Goal: Task Accomplishment & Management: Use online tool/utility

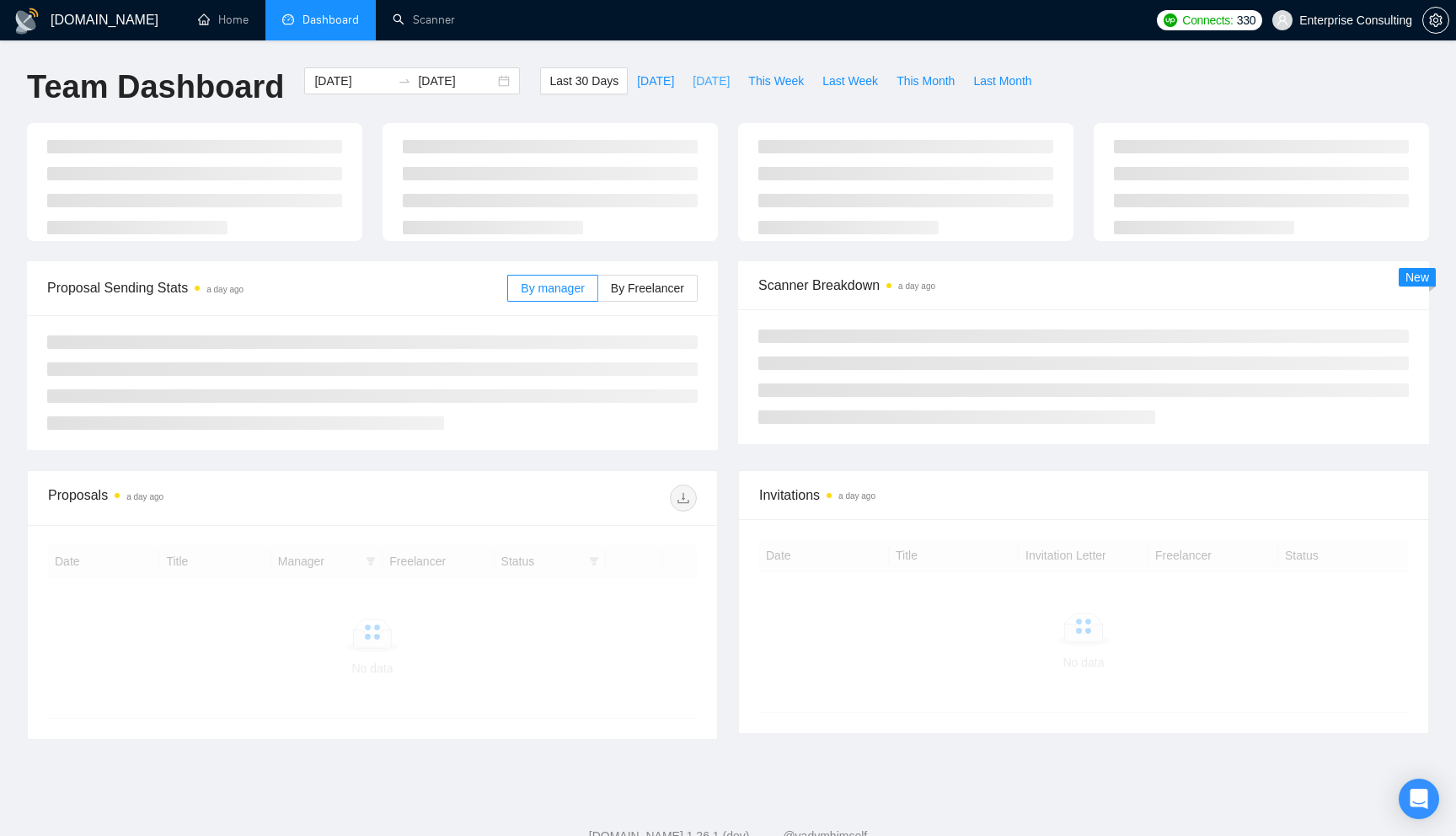
click at [692, 86] on span "[DATE]" at bounding box center [711, 81] width 37 height 18
type input "[DATE]"
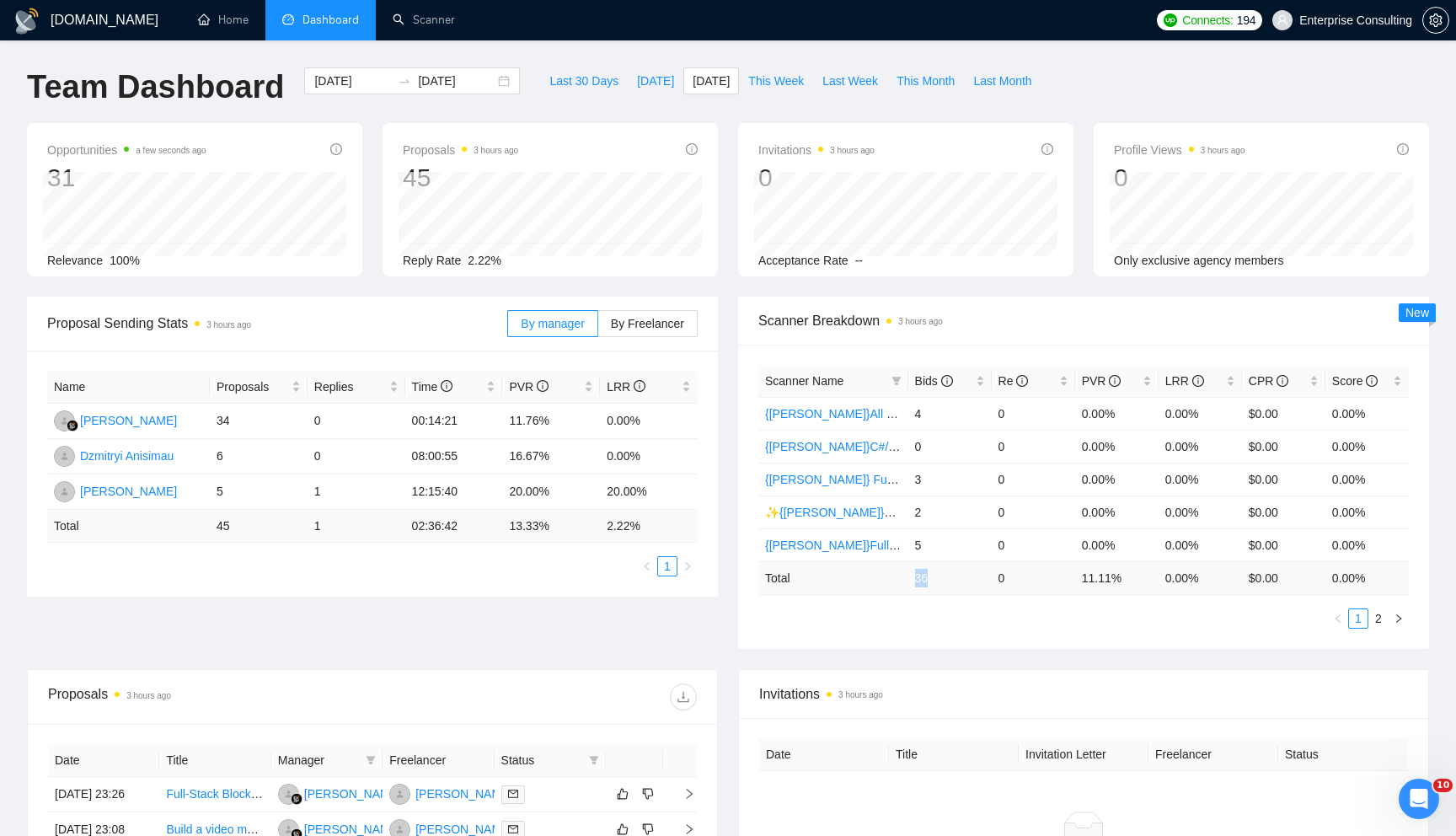
drag, startPoint x: 916, startPoint y: 572, endPoint x: 953, endPoint y: 572, distance: 37.0
click at [945, 572] on td "36" at bounding box center [950, 577] width 84 height 33
click at [970, 382] on span "Bids" at bounding box center [943, 380] width 57 height 18
click at [416, 22] on link "Scanner" at bounding box center [424, 19] width 62 height 15
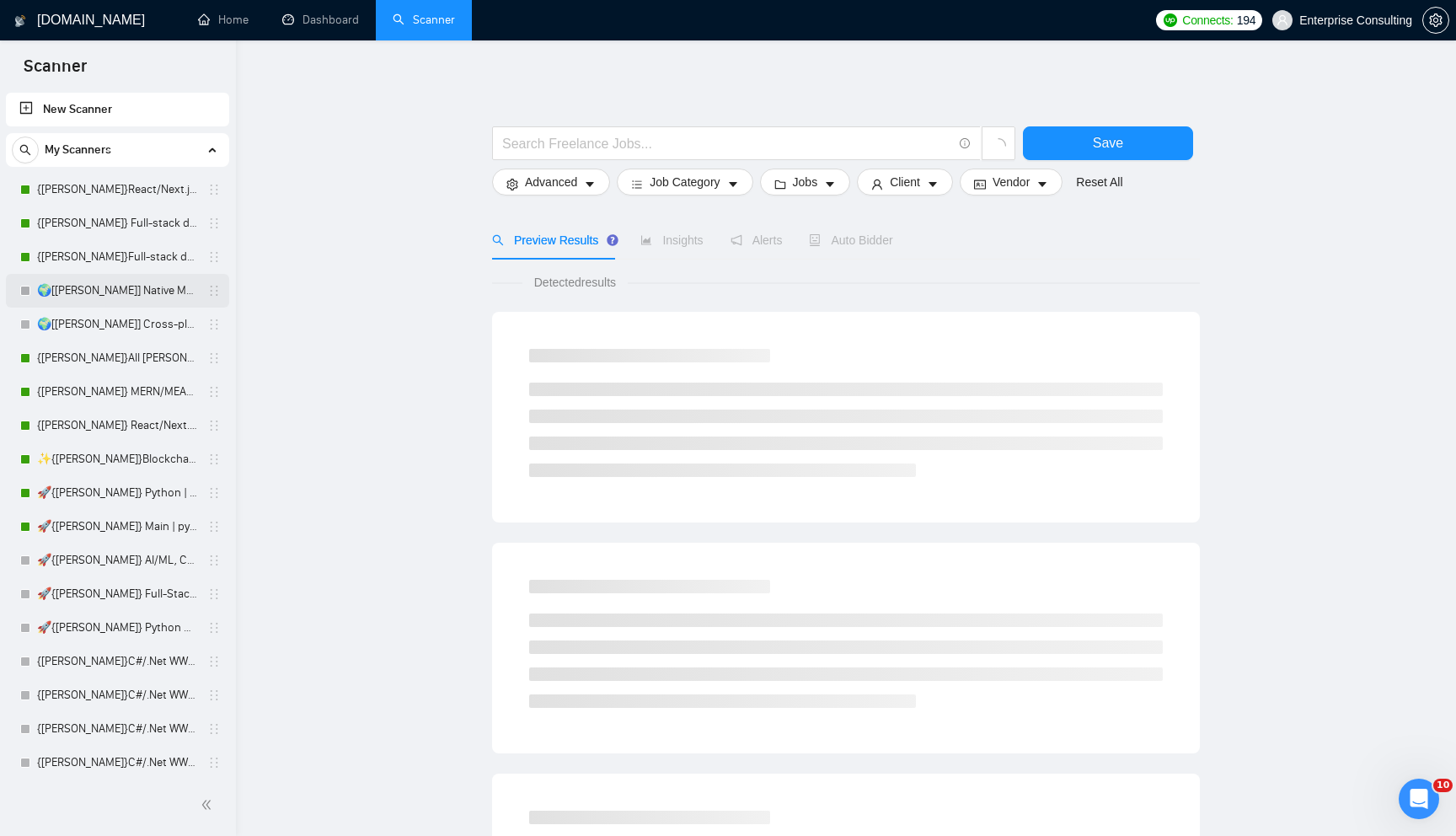
click at [78, 300] on link "🌍[[PERSON_NAME]] Native Mobile WW" at bounding box center [117, 291] width 160 height 34
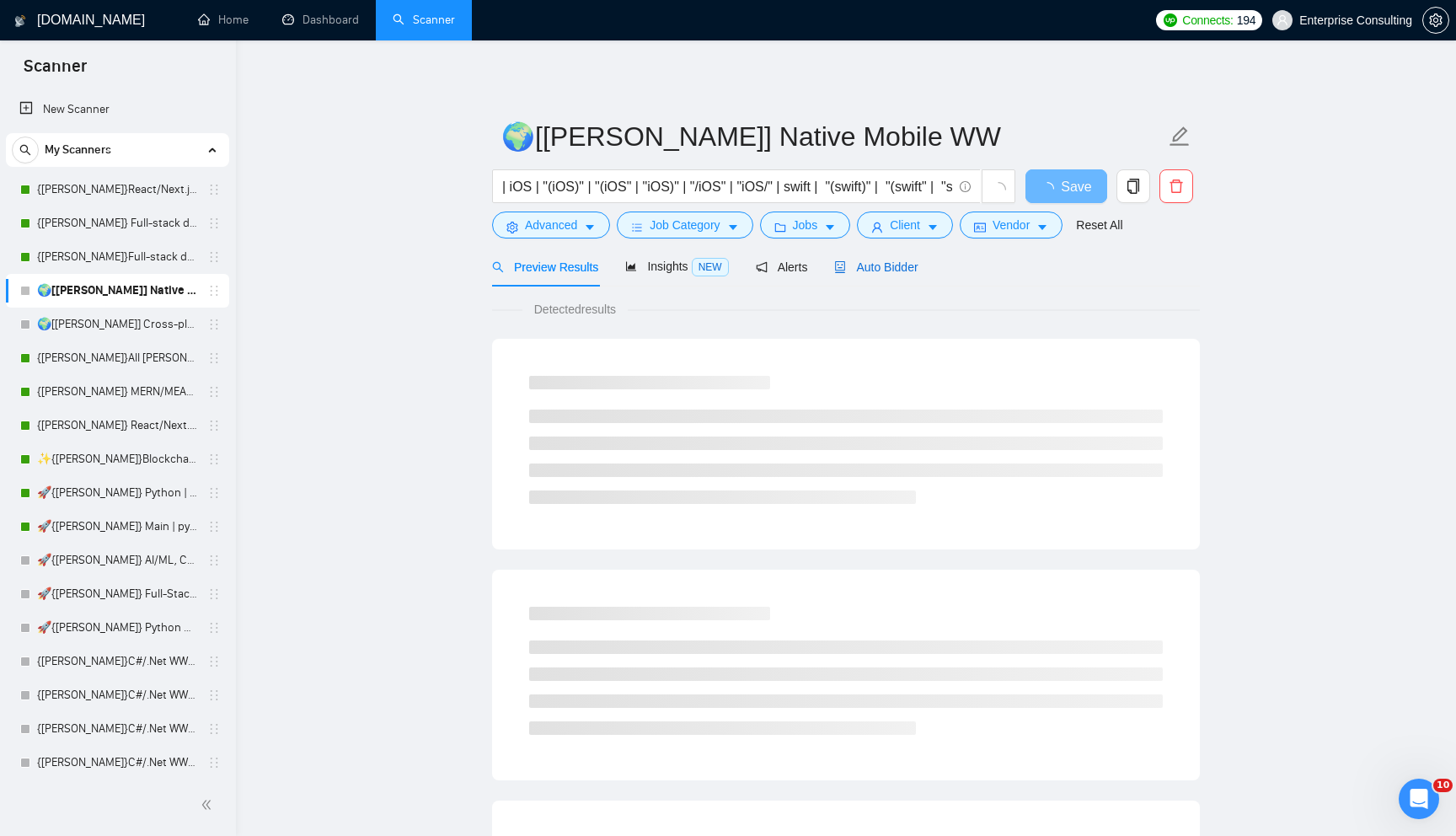
click at [884, 262] on span "Auto Bidder" at bounding box center [876, 267] width 84 height 14
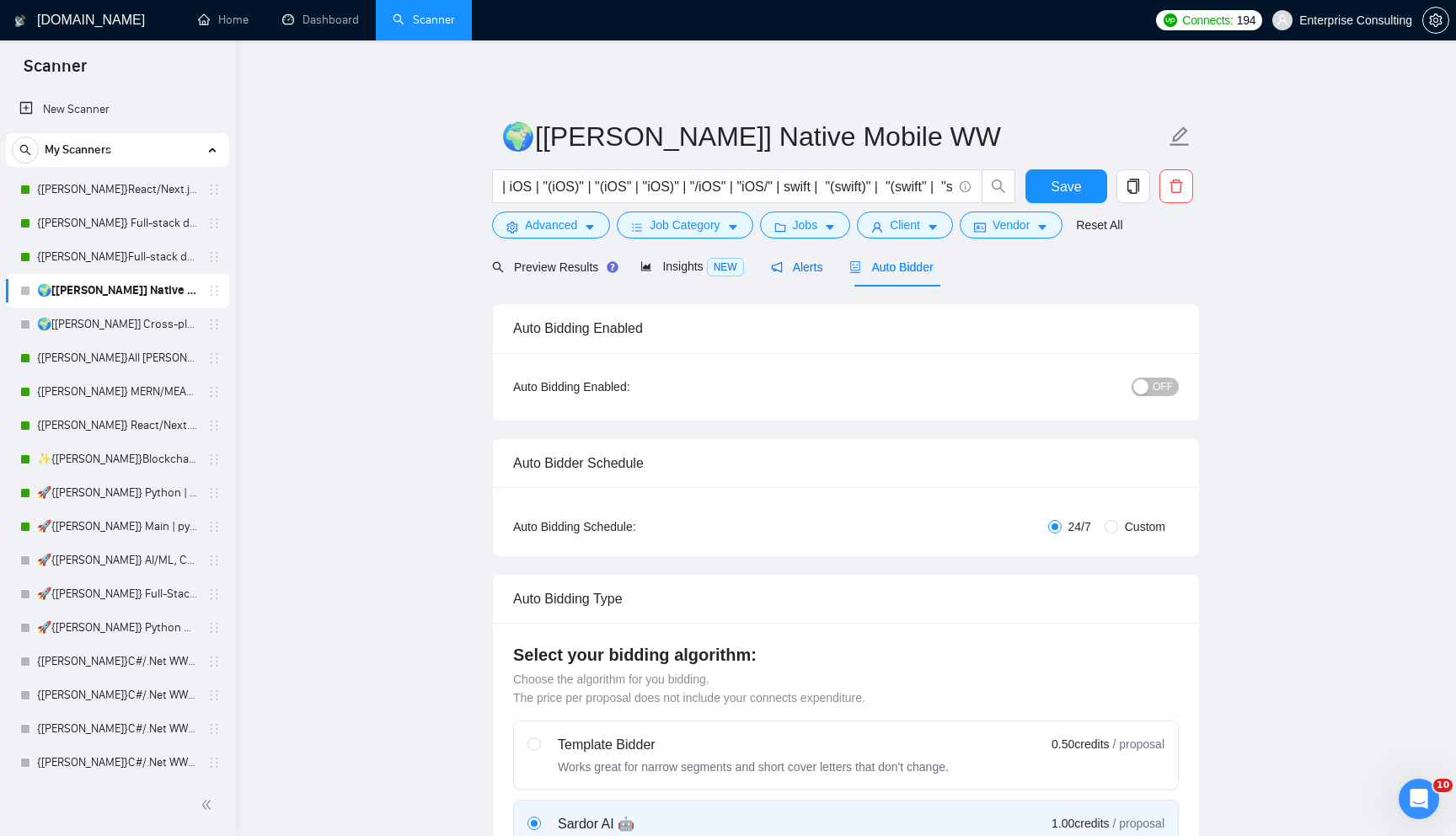
click at [796, 268] on span "Alerts" at bounding box center [797, 267] width 52 height 14
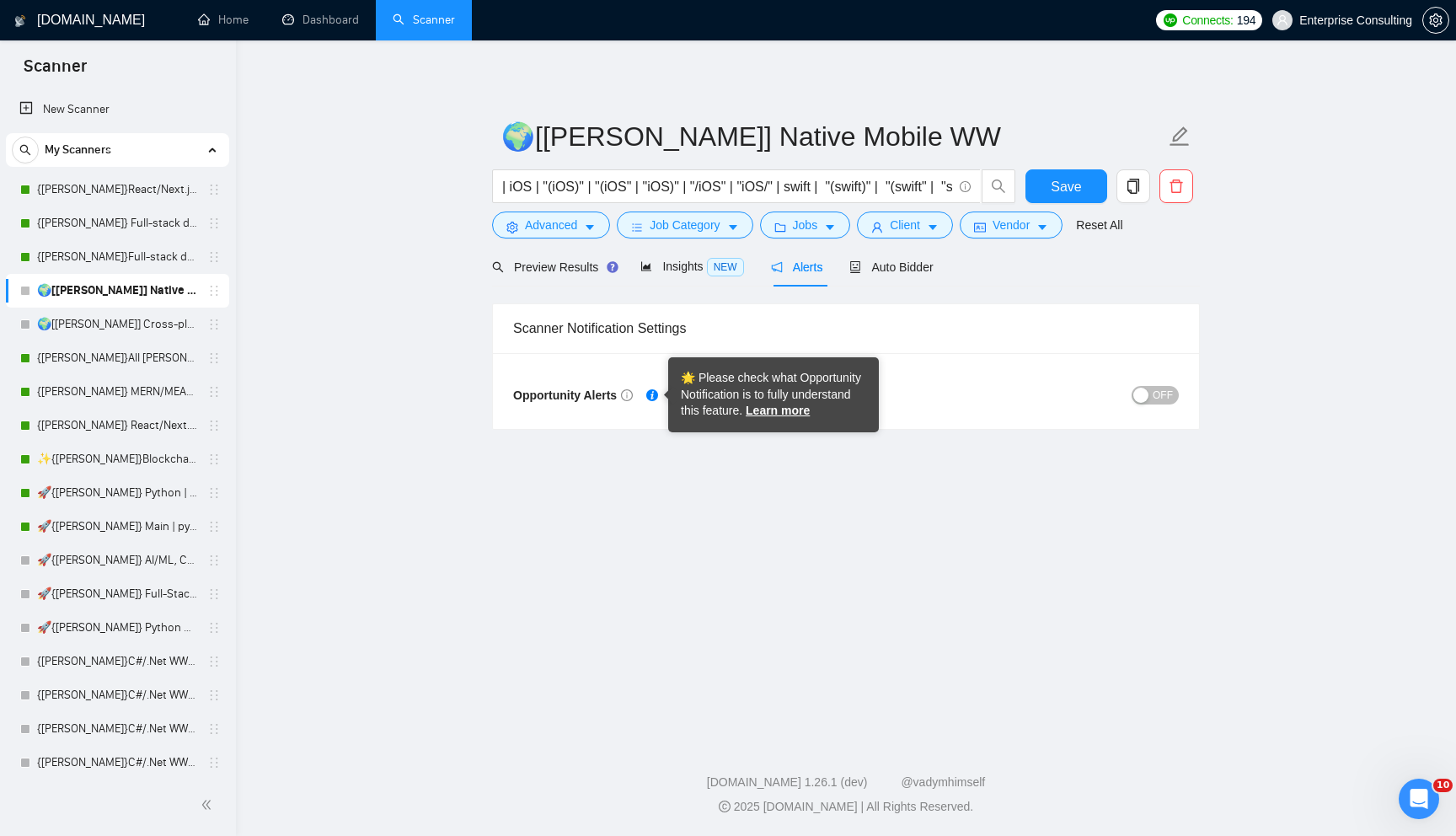
click at [1152, 399] on button "OFF" at bounding box center [1155, 395] width 48 height 18
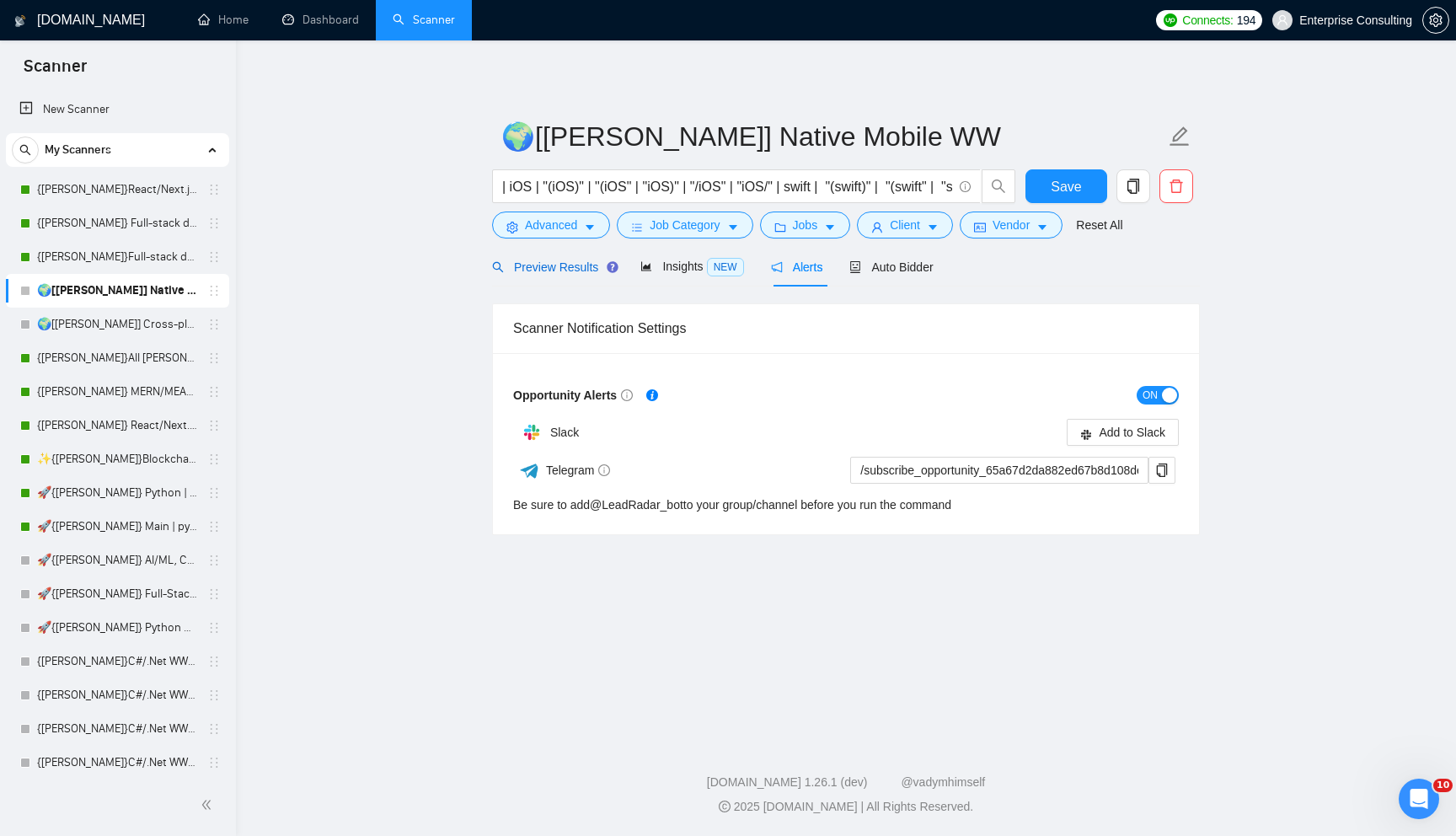
click at [551, 265] on span "Preview Results" at bounding box center [552, 267] width 121 height 14
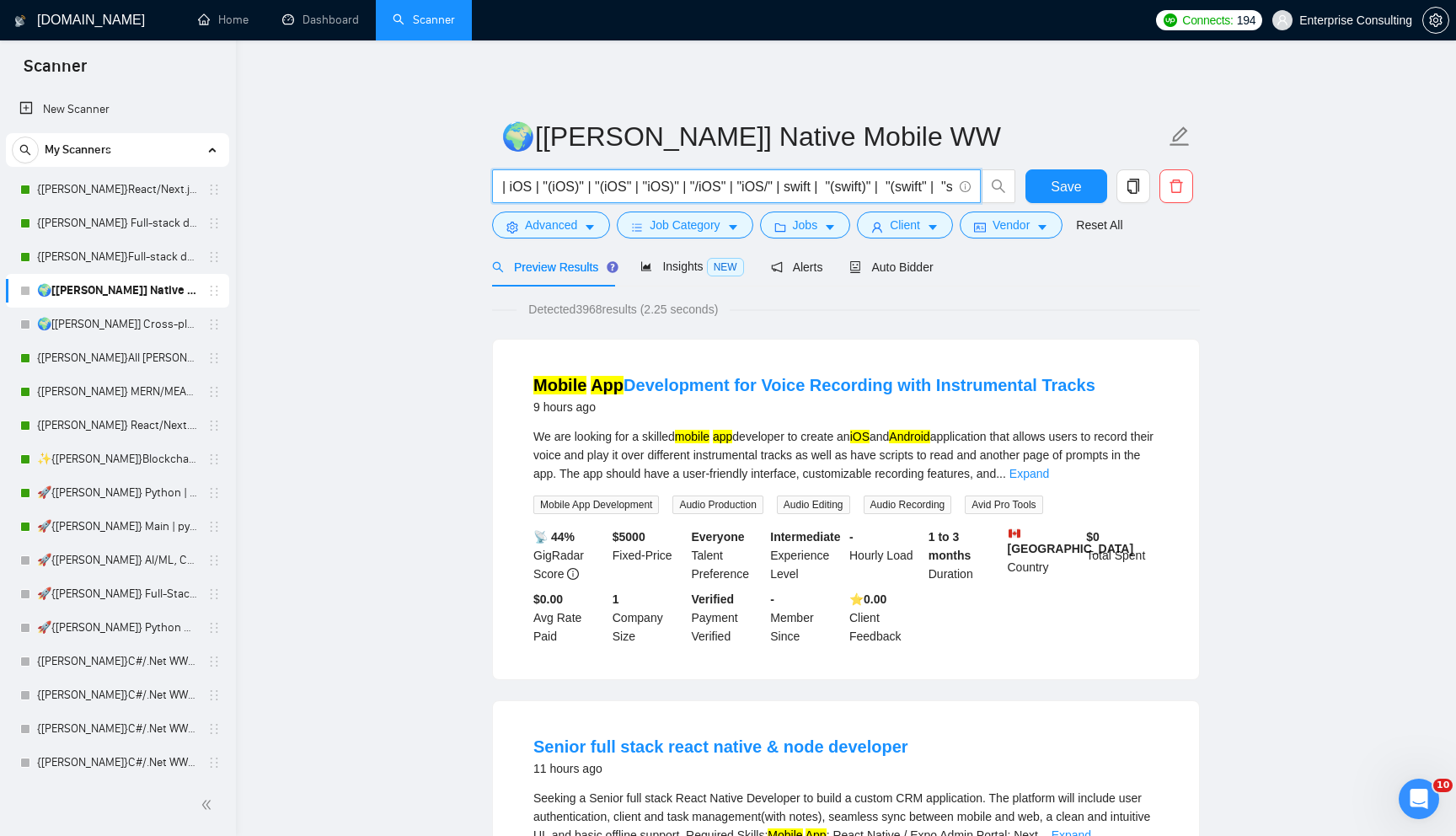
drag, startPoint x: 524, startPoint y: 189, endPoint x: 618, endPoint y: 214, distance: 97.3
click at [618, 214] on form "🌍[[PERSON_NAME]] Native Mobile WW | iOS | "(iOS)" | "(iOS" | "iOS)" | "/iOS" | …" at bounding box center [846, 178] width 708 height 137
click at [631, 190] on input "| iOS | "(iOS)" | "(iOS" | "iOS)" | "/iOS" | "iOS/" | swift | "(swift)" | "(swi…" at bounding box center [727, 187] width 450 height 21
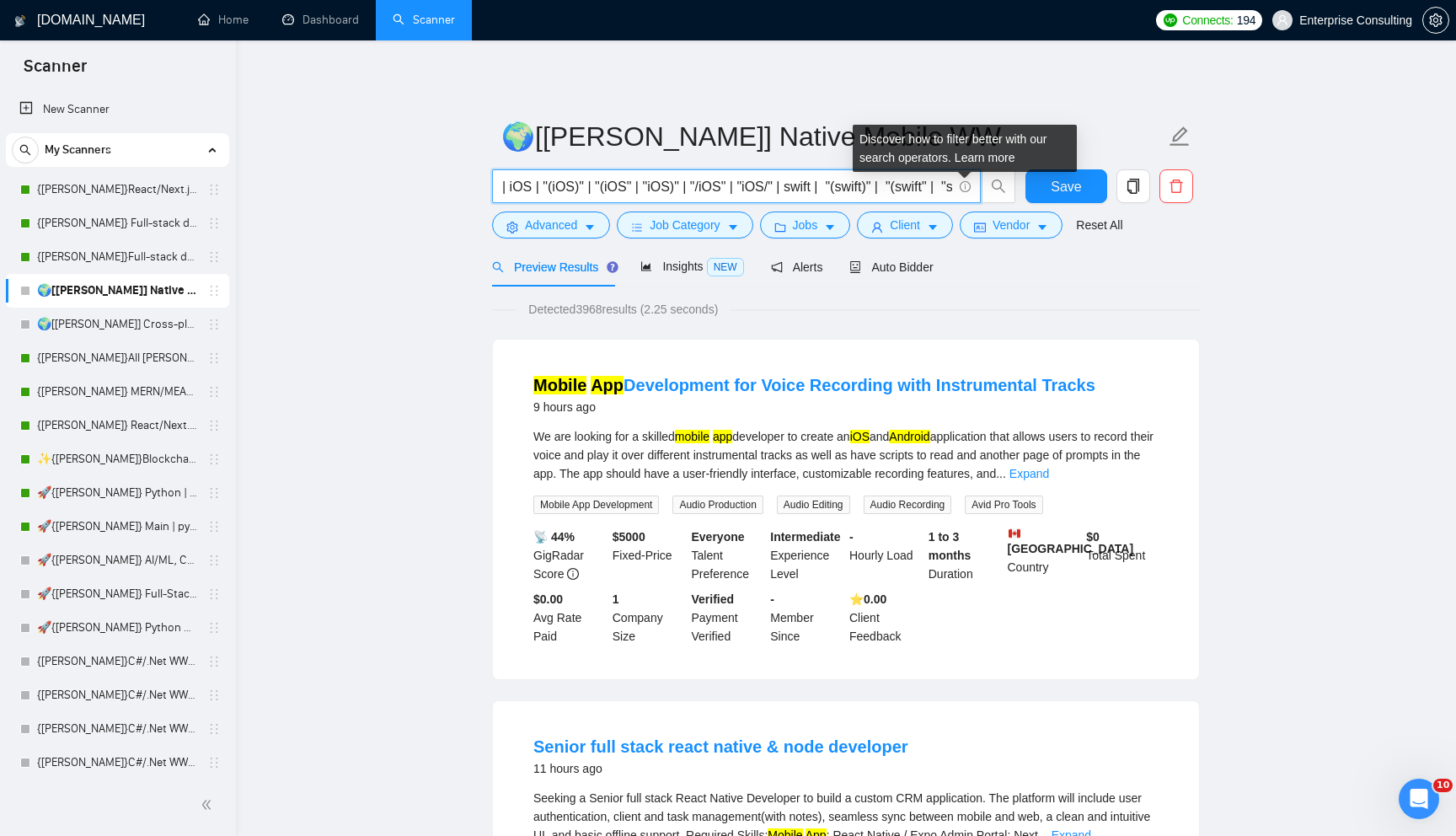
click at [963, 184] on icon "info-circle" at bounding box center [964, 186] width 11 height 11
click at [977, 155] on link "Learn more" at bounding box center [985, 157] width 60 height 14
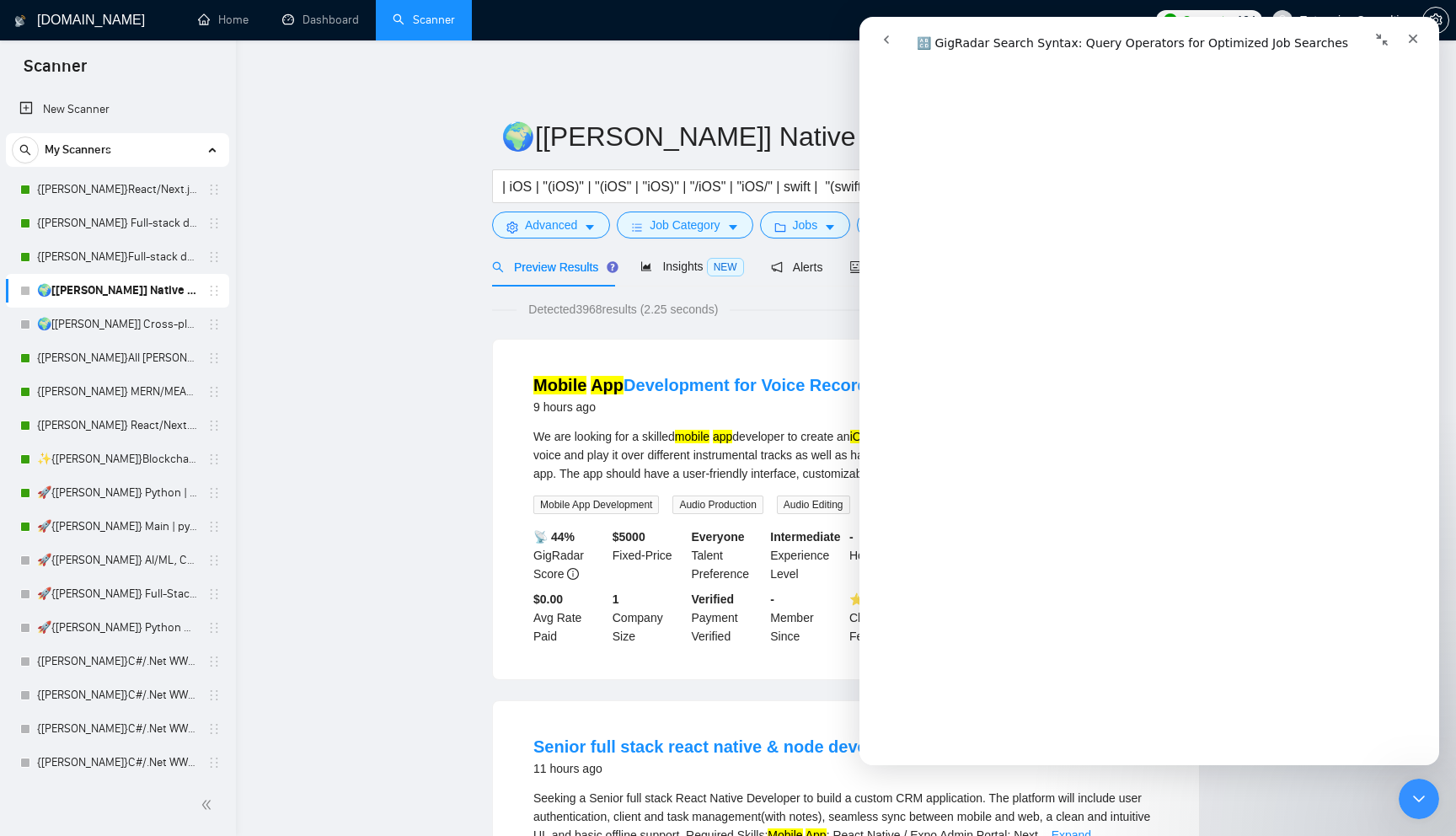
scroll to position [1028, 0]
click at [1406, 39] on icon "Close" at bounding box center [1412, 39] width 14 height 14
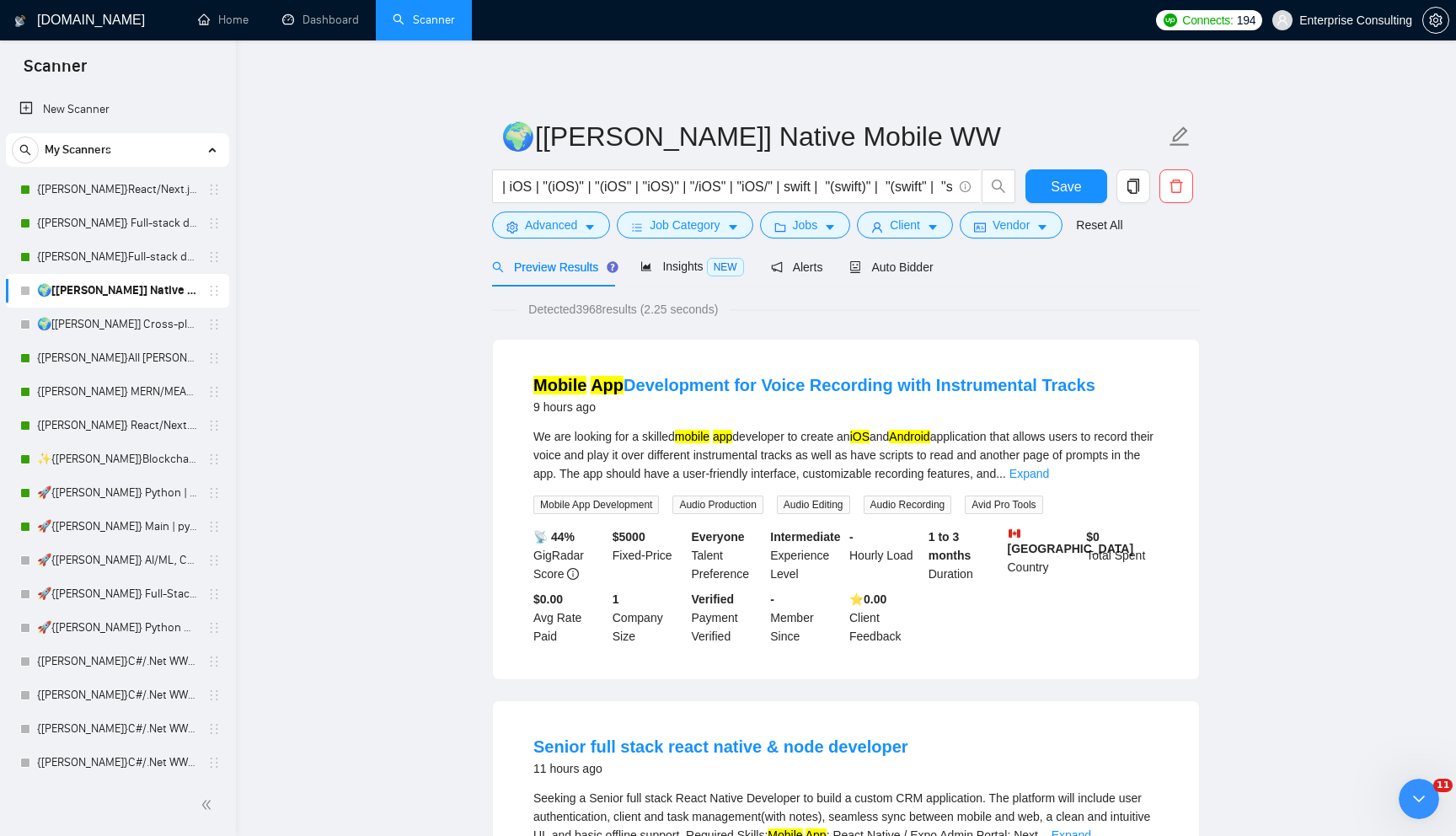
scroll to position [0, 0]
drag, startPoint x: 514, startPoint y: 182, endPoint x: 691, endPoint y: 178, distance: 177.0
click at [692, 179] on input "| iOS | "(iOS)" | "(iOS" | "iOS)" | "/iOS" | "iOS/" | swift | "(swift)" | "(swi…" at bounding box center [727, 187] width 450 height 21
click at [691, 178] on input "| iOS | "(iOS)" | "(iOS" | "iOS)" | "/iOS" | "iOS/" | swift | "(swift)" | "(swi…" at bounding box center [727, 187] width 450 height 21
drag, startPoint x: 730, startPoint y: 177, endPoint x: 850, endPoint y: 181, distance: 120.1
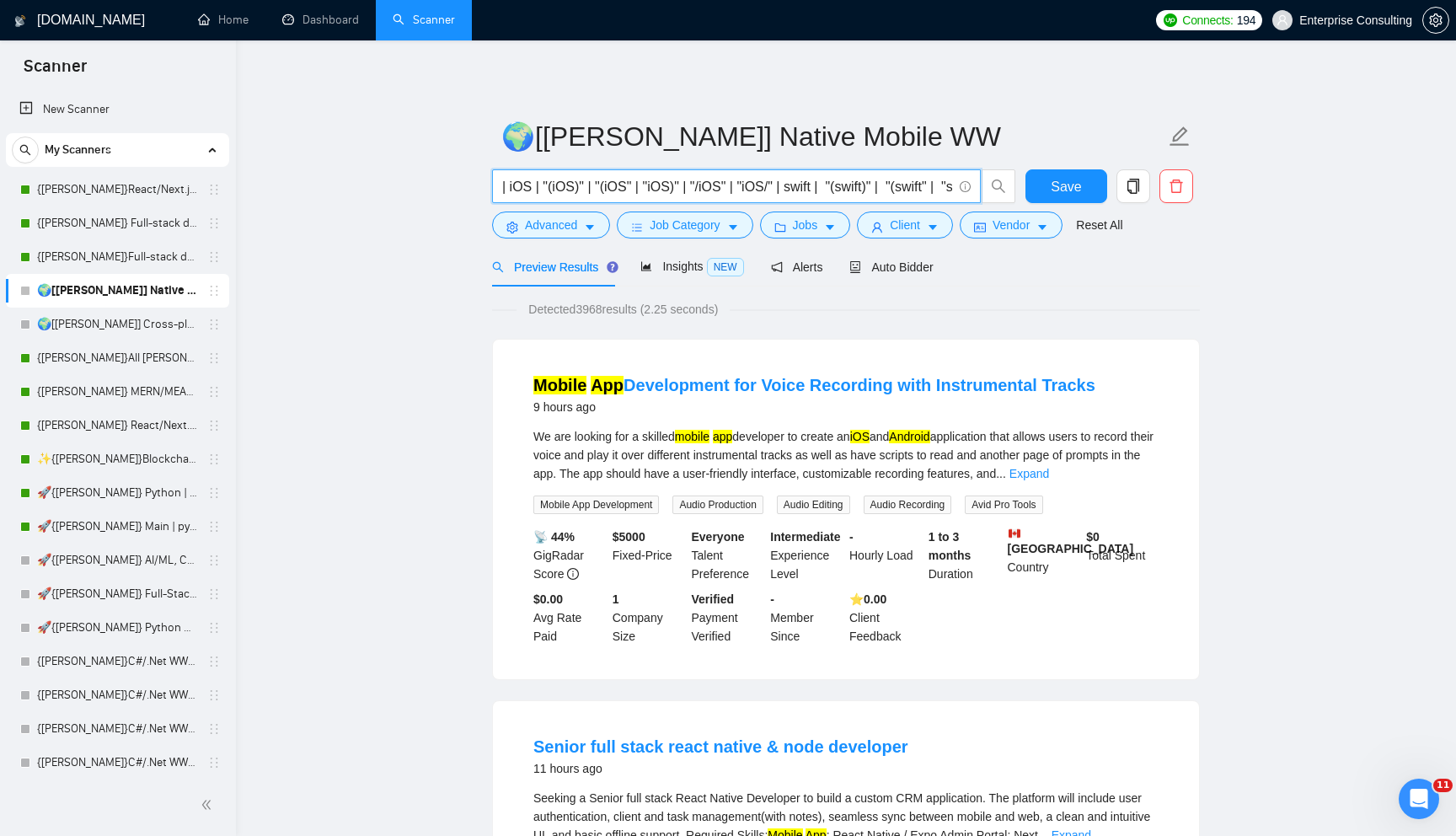
click at [850, 182] on input "| iOS | "(iOS)" | "(iOS" | "iOS)" | "/iOS" | "iOS/" | swift | "(swift)" | "(swi…" at bounding box center [727, 187] width 450 height 21
click at [850, 181] on input "| iOS | "(iOS)" | "(iOS" | "iOS)" | "/iOS" | "iOS/" | swift | "(swift)" | "(swi…" at bounding box center [727, 187] width 450 height 21
drag, startPoint x: 893, startPoint y: 185, endPoint x: 804, endPoint y: 166, distance: 91.0
click at [804, 166] on form "🌍[[PERSON_NAME]] Native Mobile WW | iOS | "(iOS)" | "(iOS" | "iOS)" | "/iOS" | …" at bounding box center [846, 178] width 708 height 137
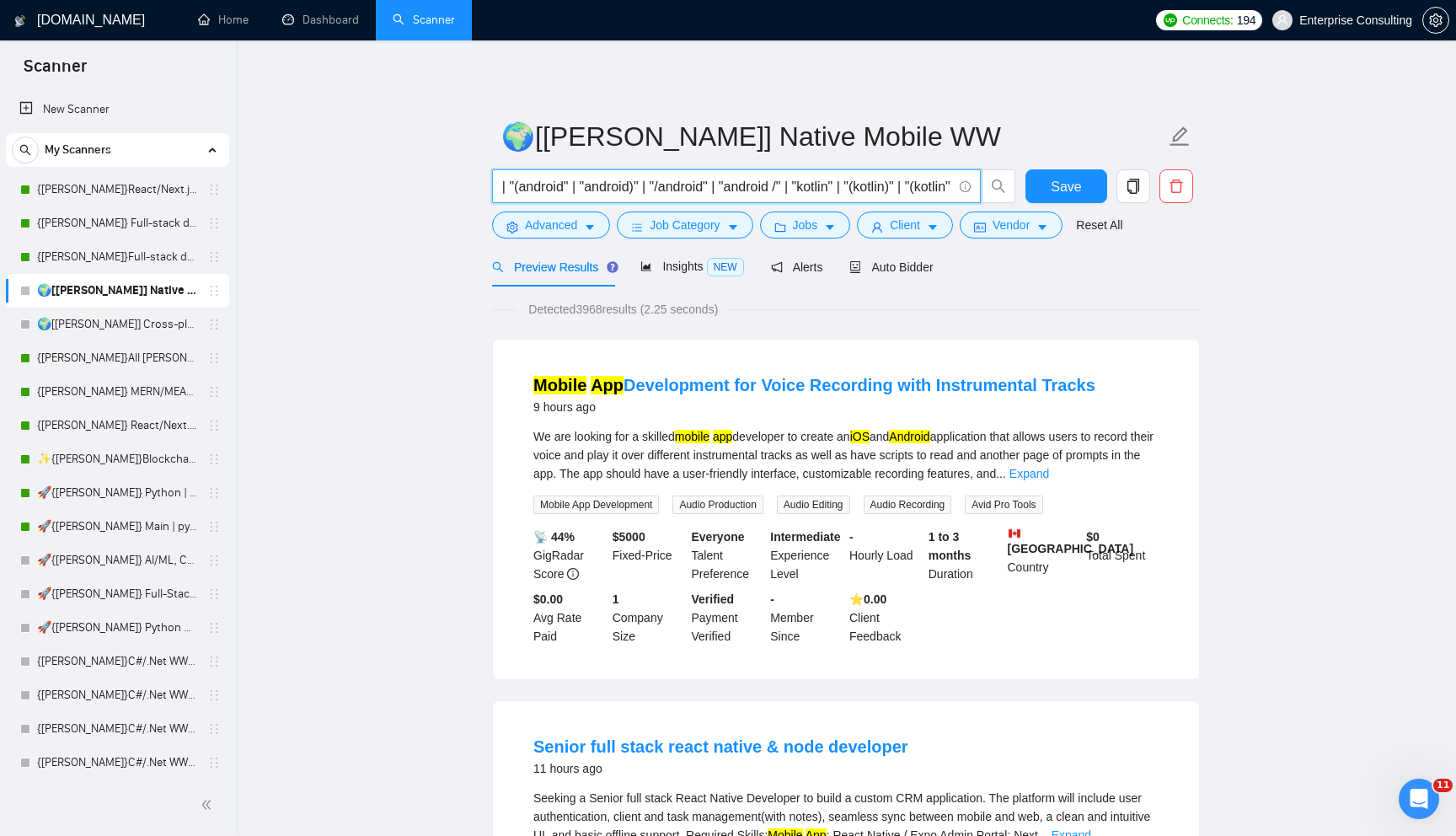
drag, startPoint x: 575, startPoint y: 181, endPoint x: 701, endPoint y: 182, distance: 126.0
click at [701, 182] on input "| iOS | "(iOS)" | "(iOS" | "iOS)" | "/iOS" | "iOS/" | swift | "(swift)" | "(swi…" at bounding box center [727, 187] width 450 height 21
drag, startPoint x: 868, startPoint y: 183, endPoint x: 945, endPoint y: 187, distance: 77.1
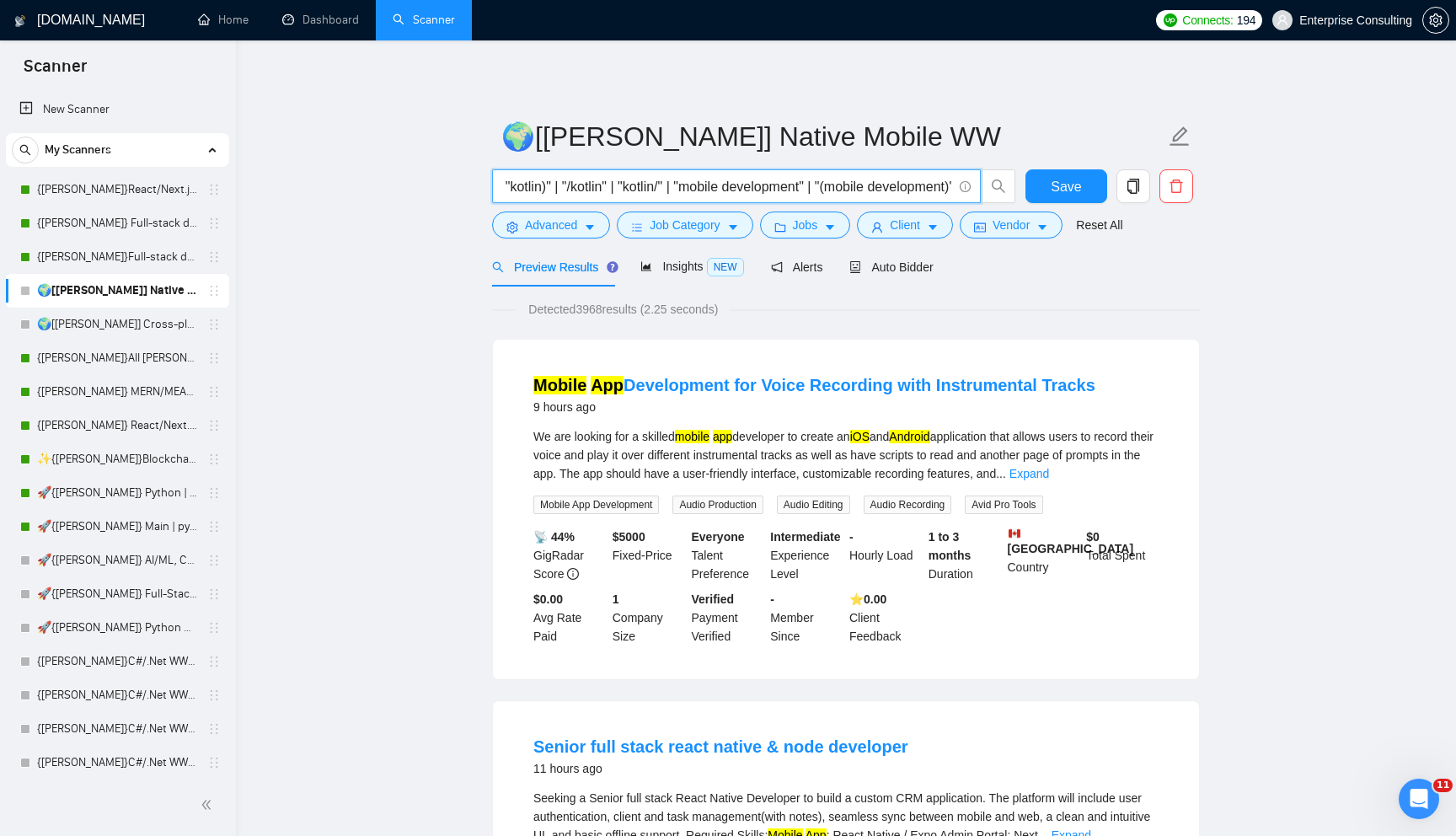
click at [945, 188] on input "| iOS | "(iOS)" | "(iOS" | "iOS)" | "/iOS" | "iOS/" | swift | "(swift)" | "(swi…" at bounding box center [727, 187] width 450 height 21
click at [827, 193] on input "| iOS | "(iOS)" | "(iOS" | "iOS)" | "/iOS" | "iOS/" | swift | "(swift)" | "(swi…" at bounding box center [727, 187] width 450 height 21
drag, startPoint x: 846, startPoint y: 189, endPoint x: 560, endPoint y: 189, distance: 286.0
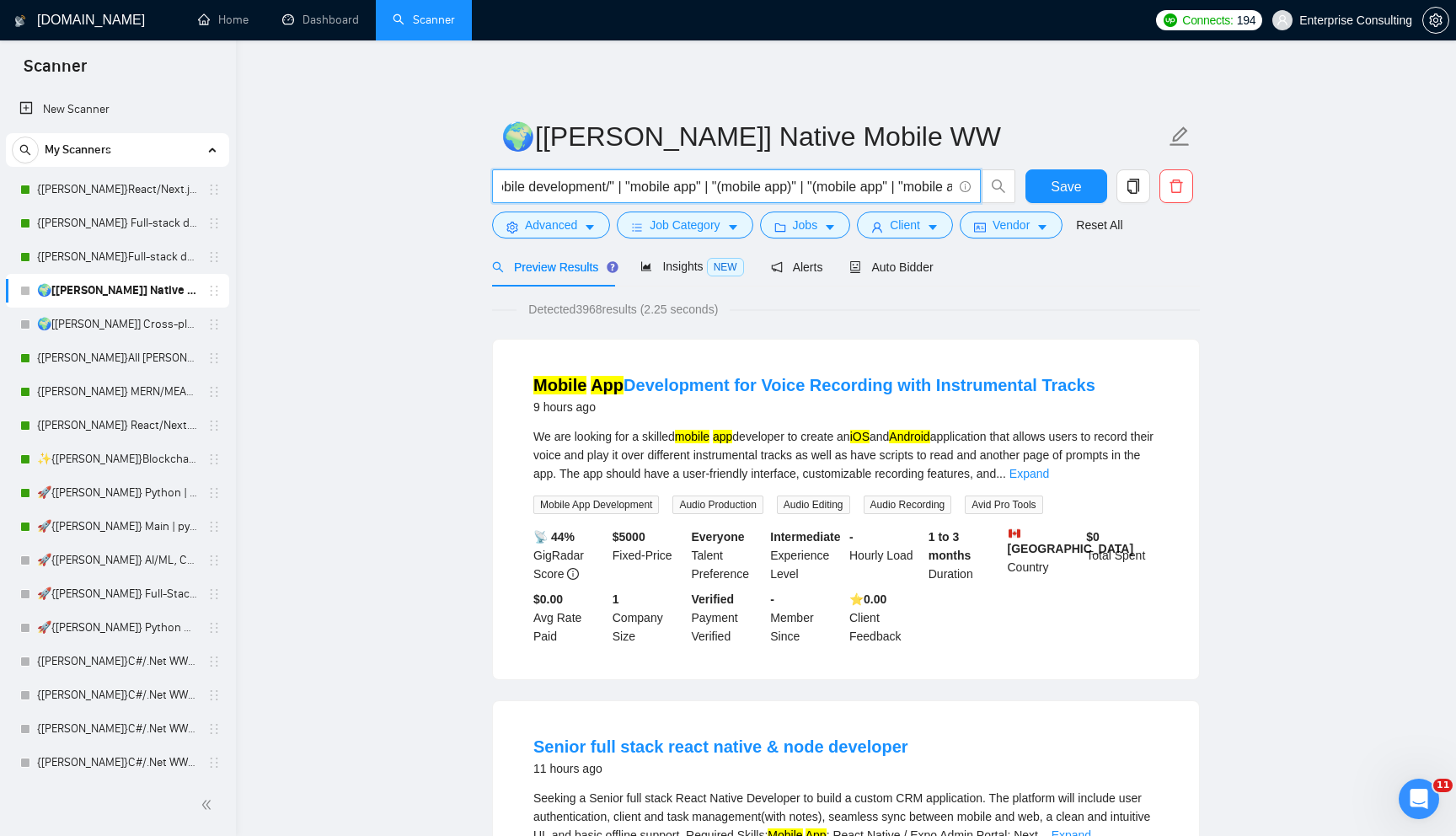
click at [559, 189] on input "| iOS | "(iOS)" | "(iOS" | "iOS)" | "/iOS" | "iOS/" | swift | "(swift)" | "(swi…" at bounding box center [727, 187] width 450 height 21
click at [609, 189] on input "| iOS | "(iOS)" | "(iOS" | "iOS)" | "/iOS" | "iOS/" | swift | "(swift)" | "(swi…" at bounding box center [727, 187] width 450 height 21
drag, startPoint x: 715, startPoint y: 189, endPoint x: 741, endPoint y: 182, distance: 26.9
click at [741, 182] on input "| iOS | "(iOS)" | "(iOS" | "iOS)" | "/iOS" | "iOS/" | swift | "(swift)" | "(swi…" at bounding box center [727, 187] width 450 height 21
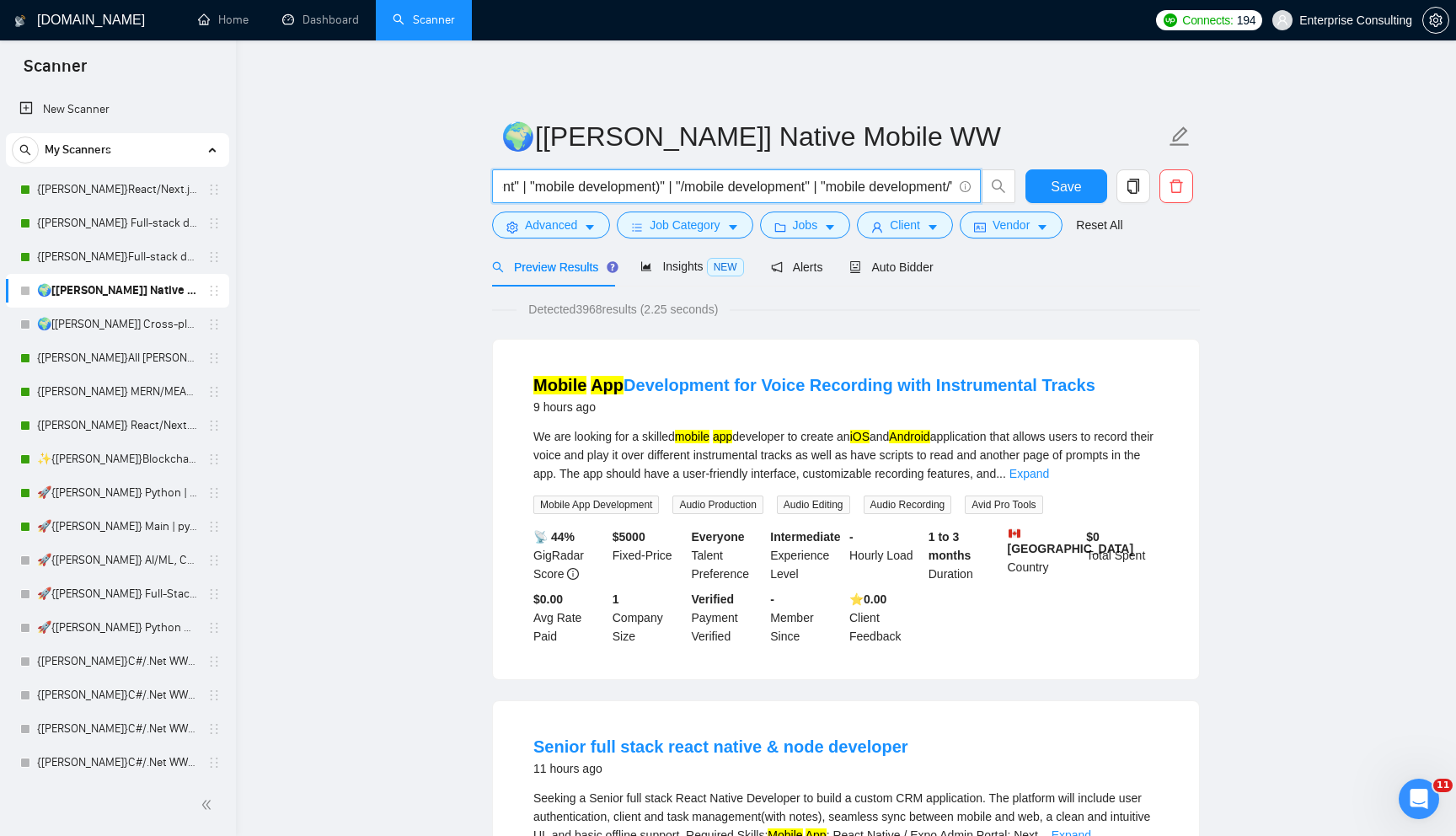
click at [761, 184] on input "| iOS | "(iOS)" | "(iOS" | "iOS)" | "/iOS" | "iOS/" | swift | "(swift)" | "(swi…" at bounding box center [727, 187] width 450 height 21
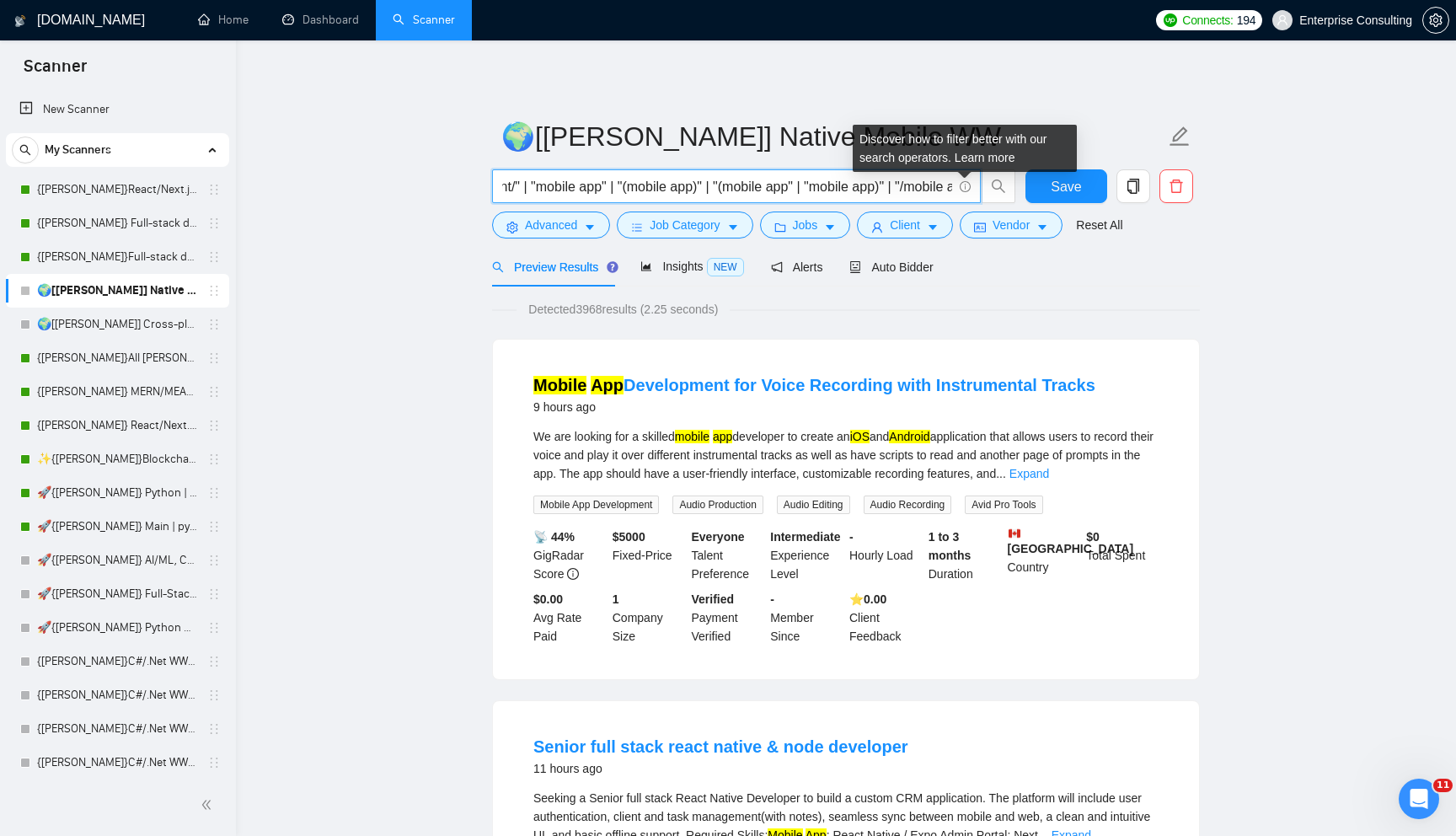
scroll to position [0, 2382]
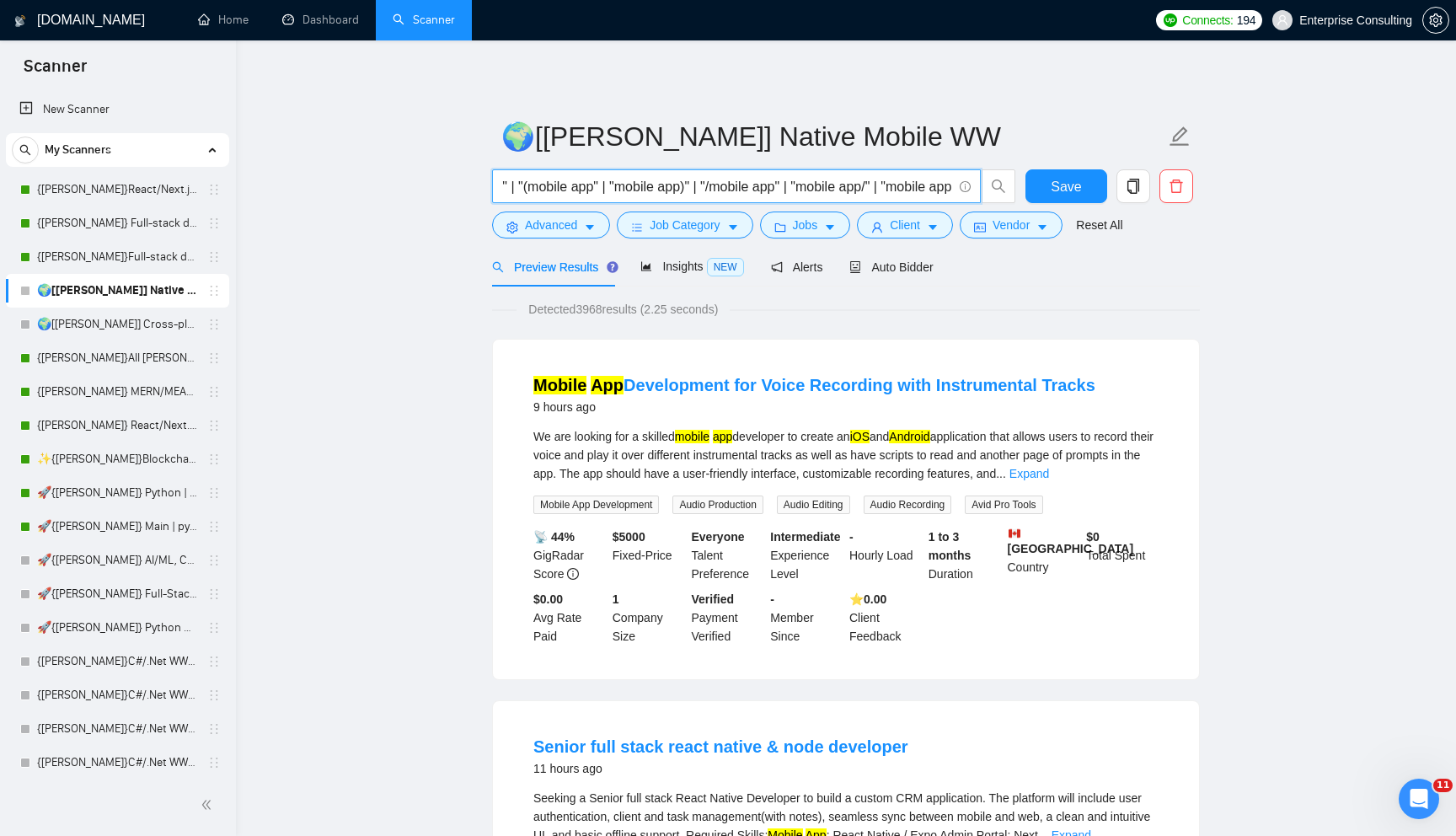
drag, startPoint x: 936, startPoint y: 189, endPoint x: 873, endPoint y: 180, distance: 63.6
click at [873, 180] on input "| iOS | "(iOS)" | "(iOS" | "iOS)" | "/iOS" | "iOS/" | swift | "(swift)" | "(swi…" at bounding box center [727, 187] width 450 height 21
click at [688, 192] on input "| iOS | "(iOS)" | "(iOS" | "iOS)" | "/iOS" | "iOS/" | swift | "(swift)" | "(swi…" at bounding box center [727, 187] width 450 height 21
drag, startPoint x: 884, startPoint y: 187, endPoint x: 938, endPoint y: 187, distance: 54.0
click at [938, 187] on input "| iOS | "(iOS)" | "(iOS" | "iOS)" | "/iOS" | "iOS/" | swift | "(swift)" | "(swi…" at bounding box center [727, 187] width 450 height 21
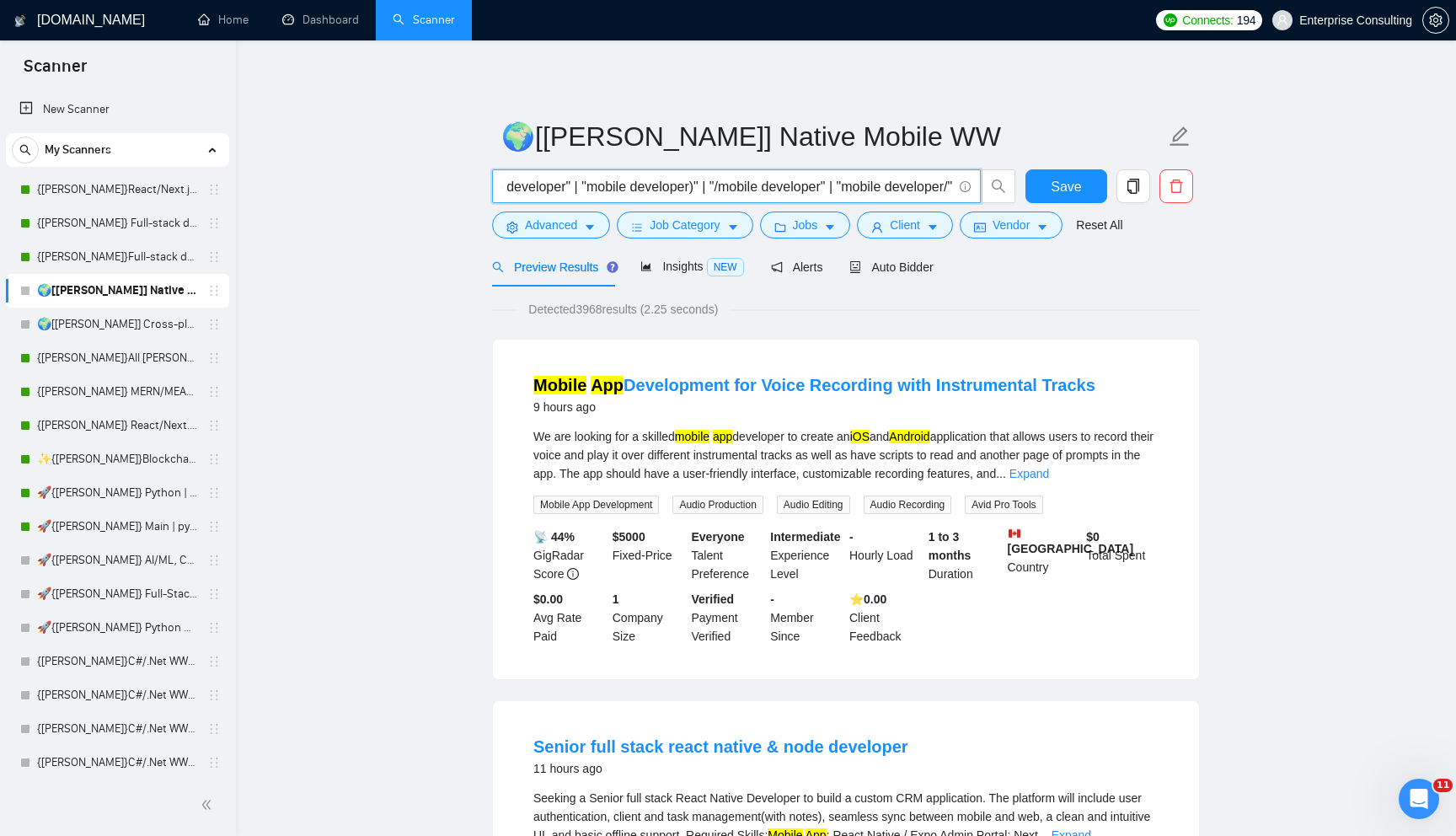
scroll to position [0, 4053]
drag, startPoint x: 938, startPoint y: 187, endPoint x: 974, endPoint y: 187, distance: 36.0
click at [974, 187] on span "| iOS | "(iOS)" | "(iOS" | "iOS)" | "/iOS" | "iOS/" | swift | "(swift)" | "(swi…" at bounding box center [736, 186] width 489 height 34
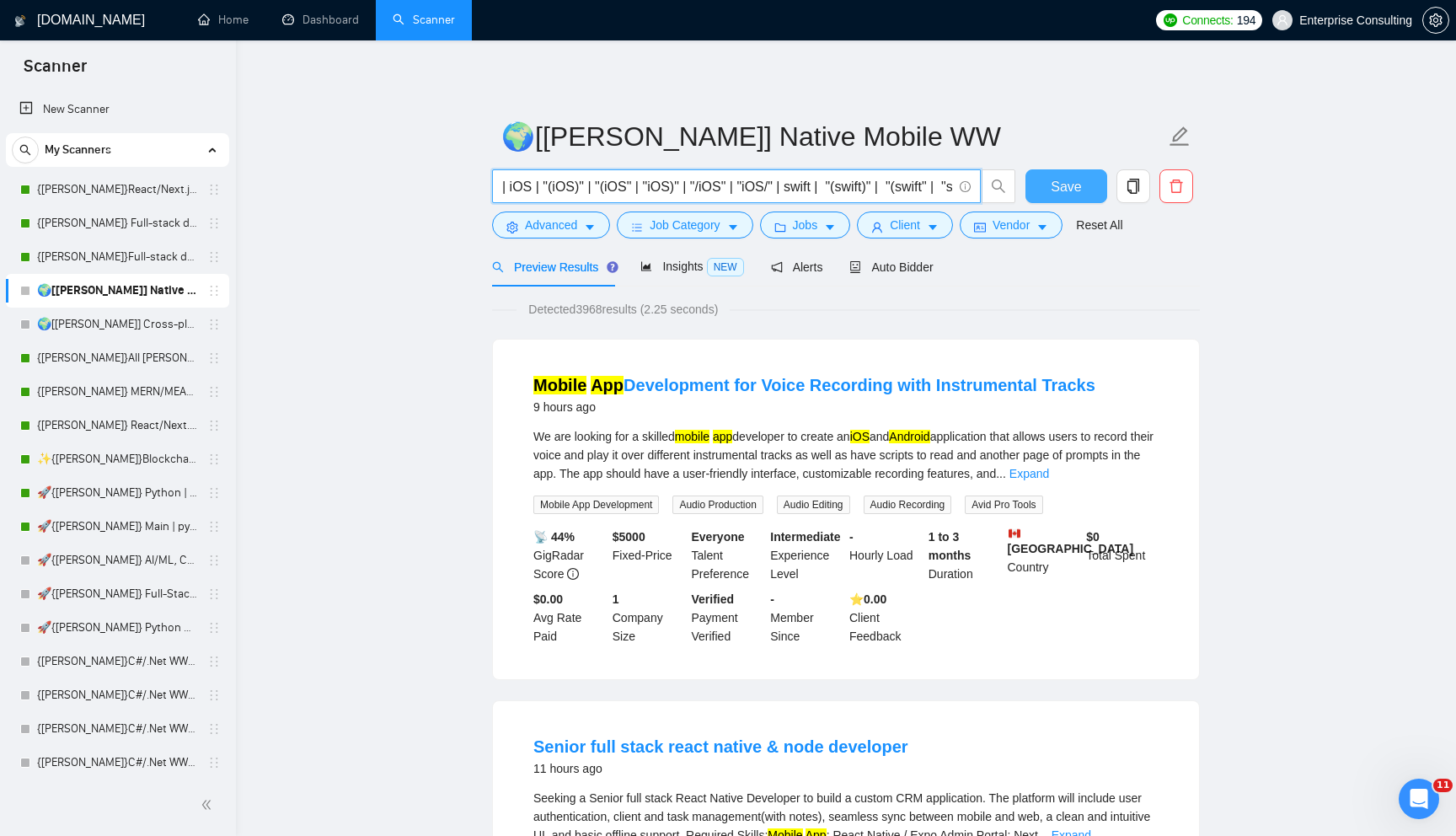
drag, startPoint x: 939, startPoint y: 182, endPoint x: 1038, endPoint y: 181, distance: 99.0
click at [1038, 182] on div "| iOS | "(iOS)" | "(iOS" | "iOS)" | "/iOS" | "iOS/" | swift | "(swift)" | "(swi…" at bounding box center [843, 190] width 708 height 42
drag, startPoint x: 937, startPoint y: 187, endPoint x: 1025, endPoint y: 189, distance: 88.0
click at [1025, 189] on div "| iOS | "(iOS)" | "(iOS" | "iOS)" | "/iOS" | "iOS/" | swift | "(swift)" | "(swi…" at bounding box center [843, 190] width 708 height 42
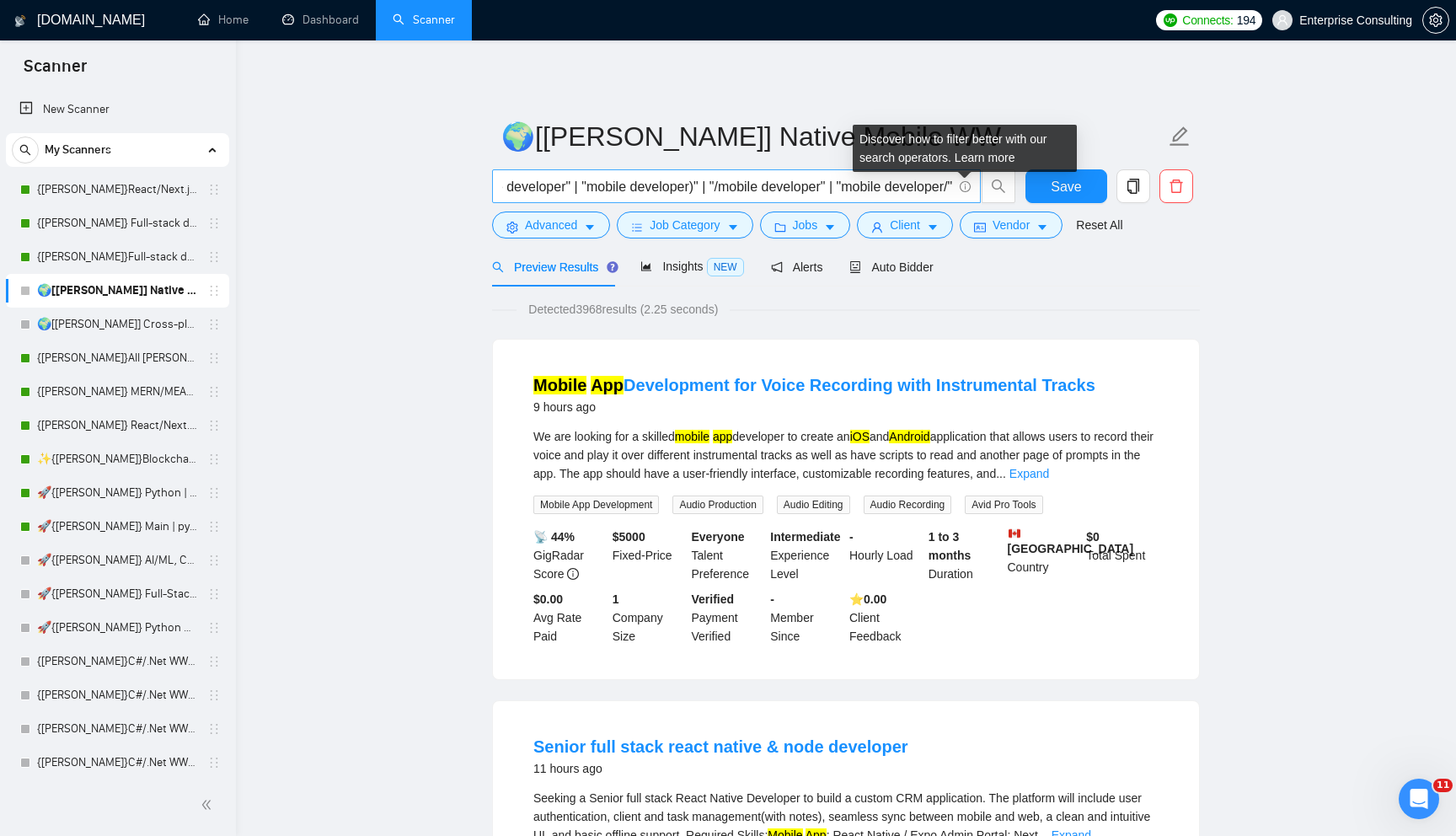
scroll to position [0, 0]
click at [966, 188] on icon "info-circle" at bounding box center [964, 186] width 11 height 11
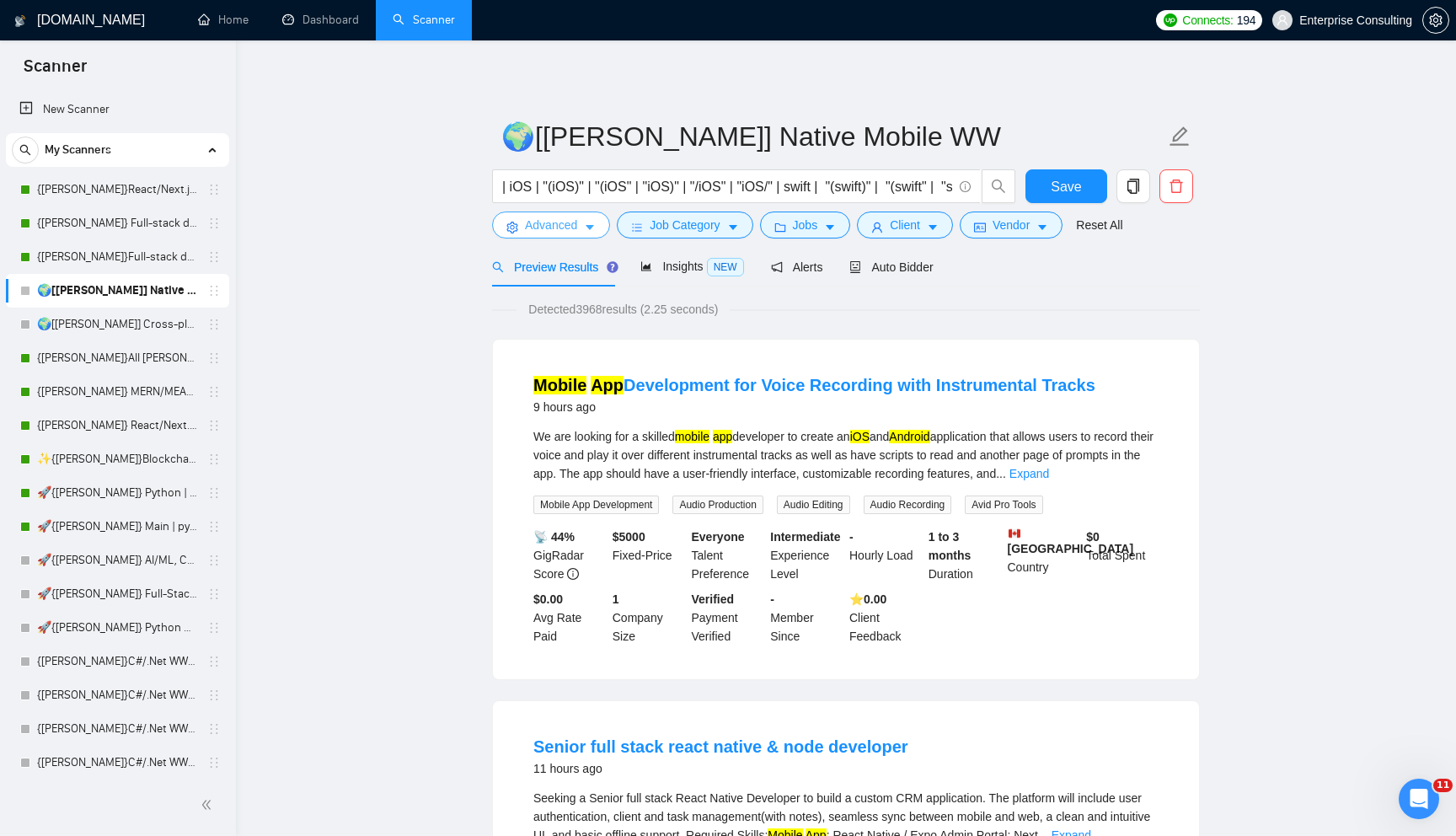
click at [572, 218] on span "Advanced" at bounding box center [551, 225] width 52 height 18
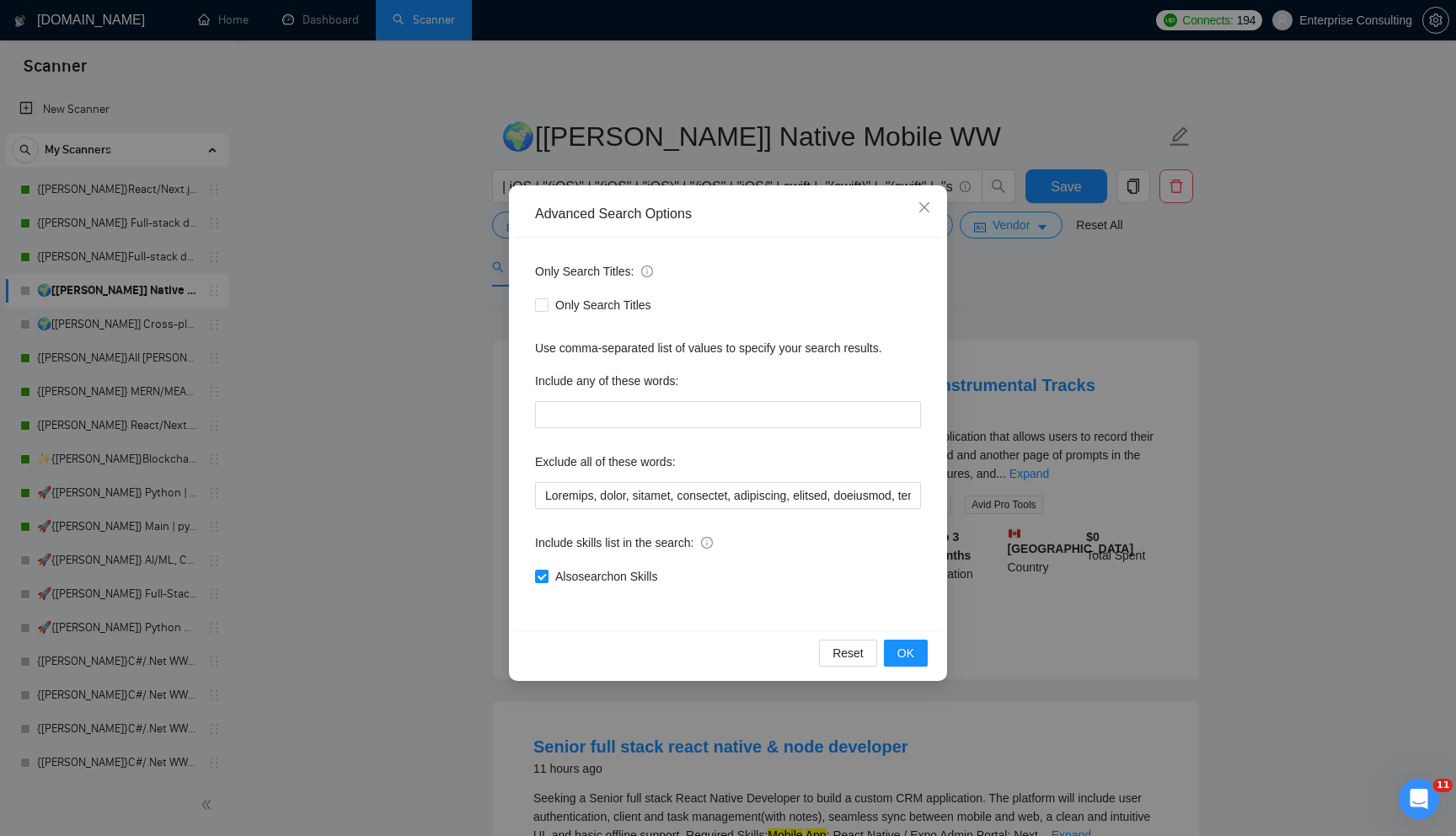
click at [572, 128] on div "Advanced Search Options Only Search Titles: Only Search Titles Use comma-separa…" at bounding box center [728, 418] width 1456 height 836
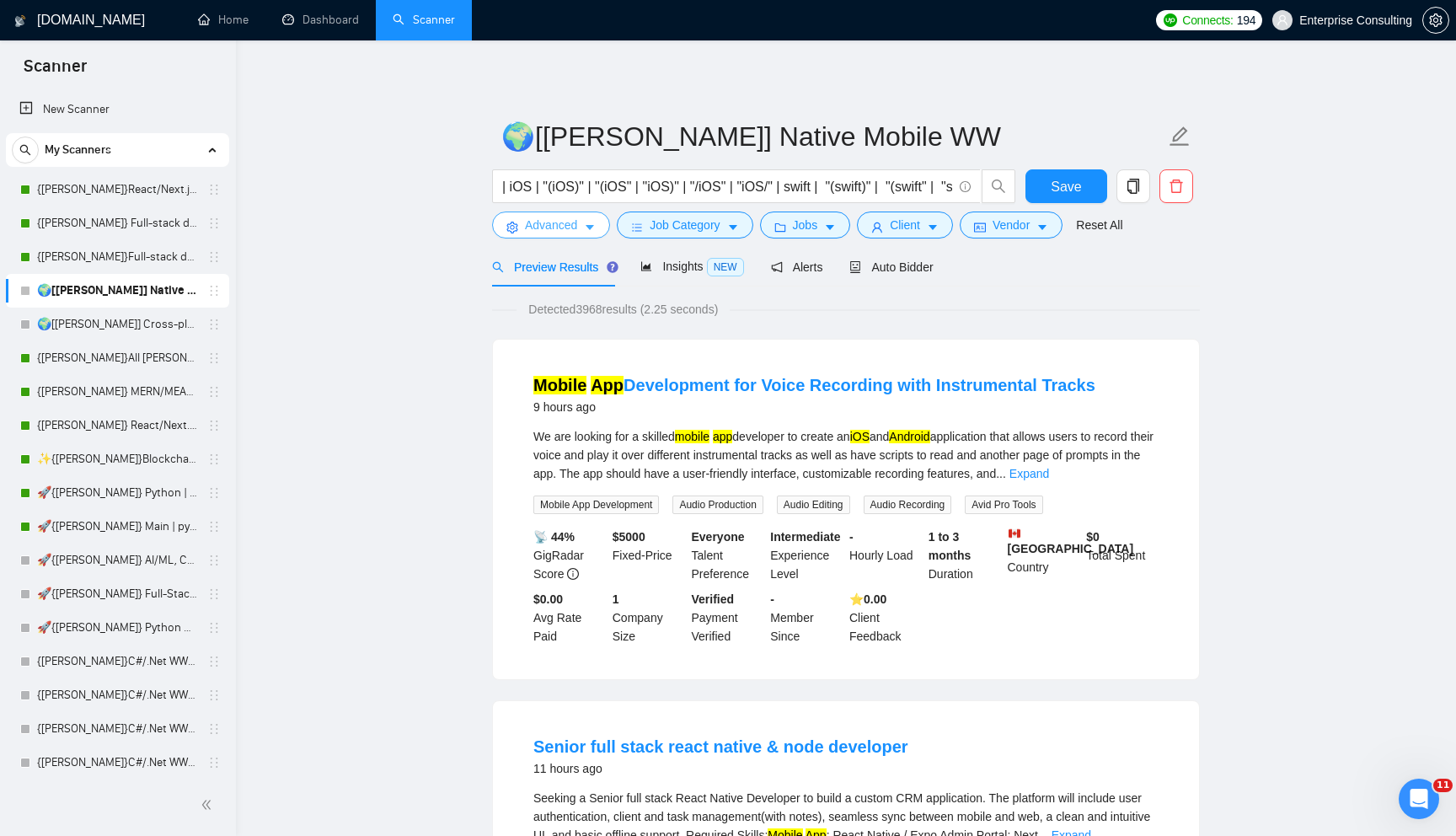
click at [572, 233] on span "Advanced" at bounding box center [551, 225] width 52 height 18
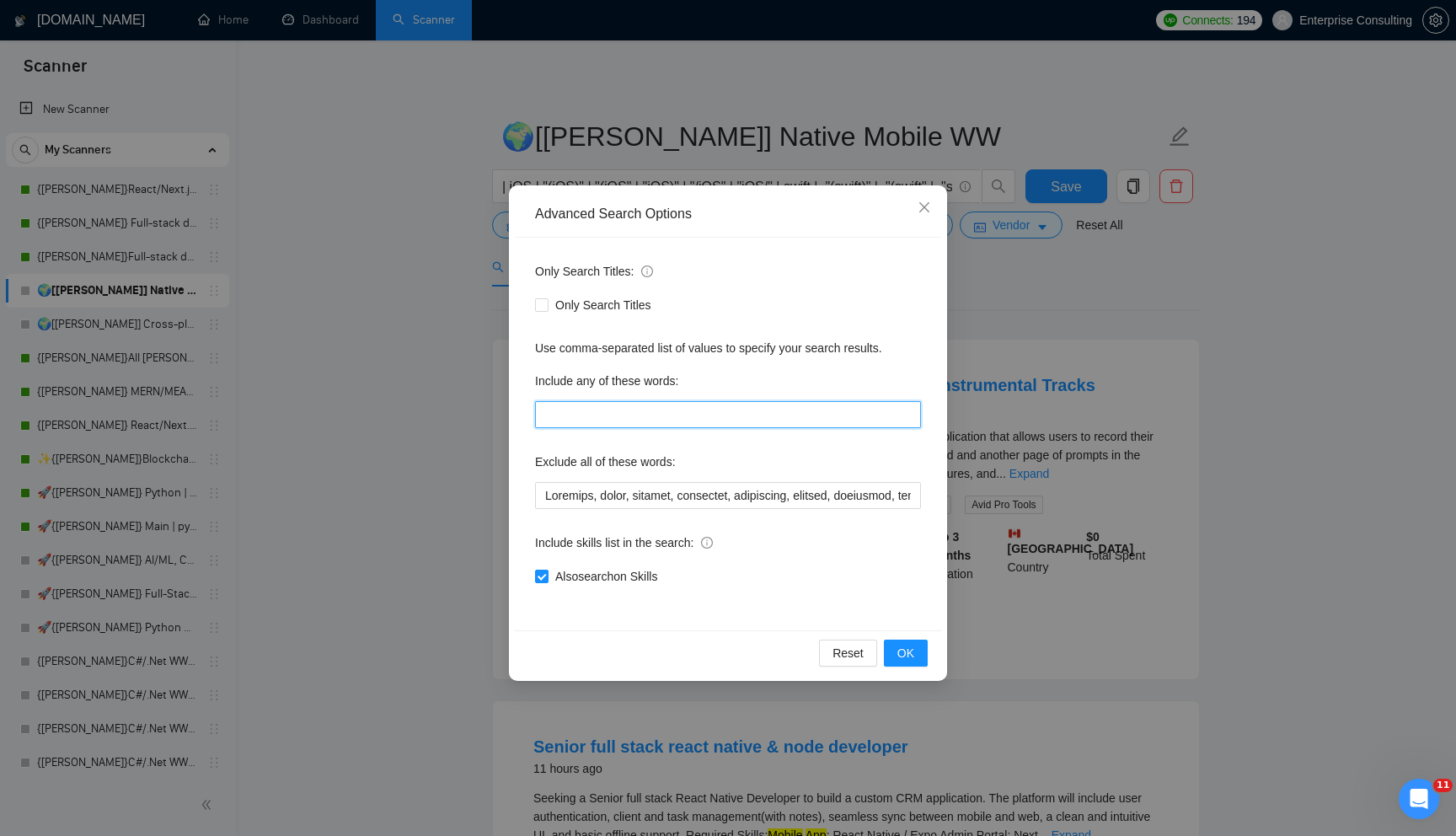
click at [579, 411] on input "text" at bounding box center [727, 415] width 386 height 27
click at [548, 377] on label "Include any of these words:" at bounding box center [606, 381] width 143 height 27
click at [604, 419] on input "text" at bounding box center [727, 415] width 386 height 27
drag, startPoint x: 550, startPoint y: 388, endPoint x: 614, endPoint y: 402, distance: 65.5
click at [614, 402] on div "Include any of these words:" at bounding box center [727, 398] width 386 height 60
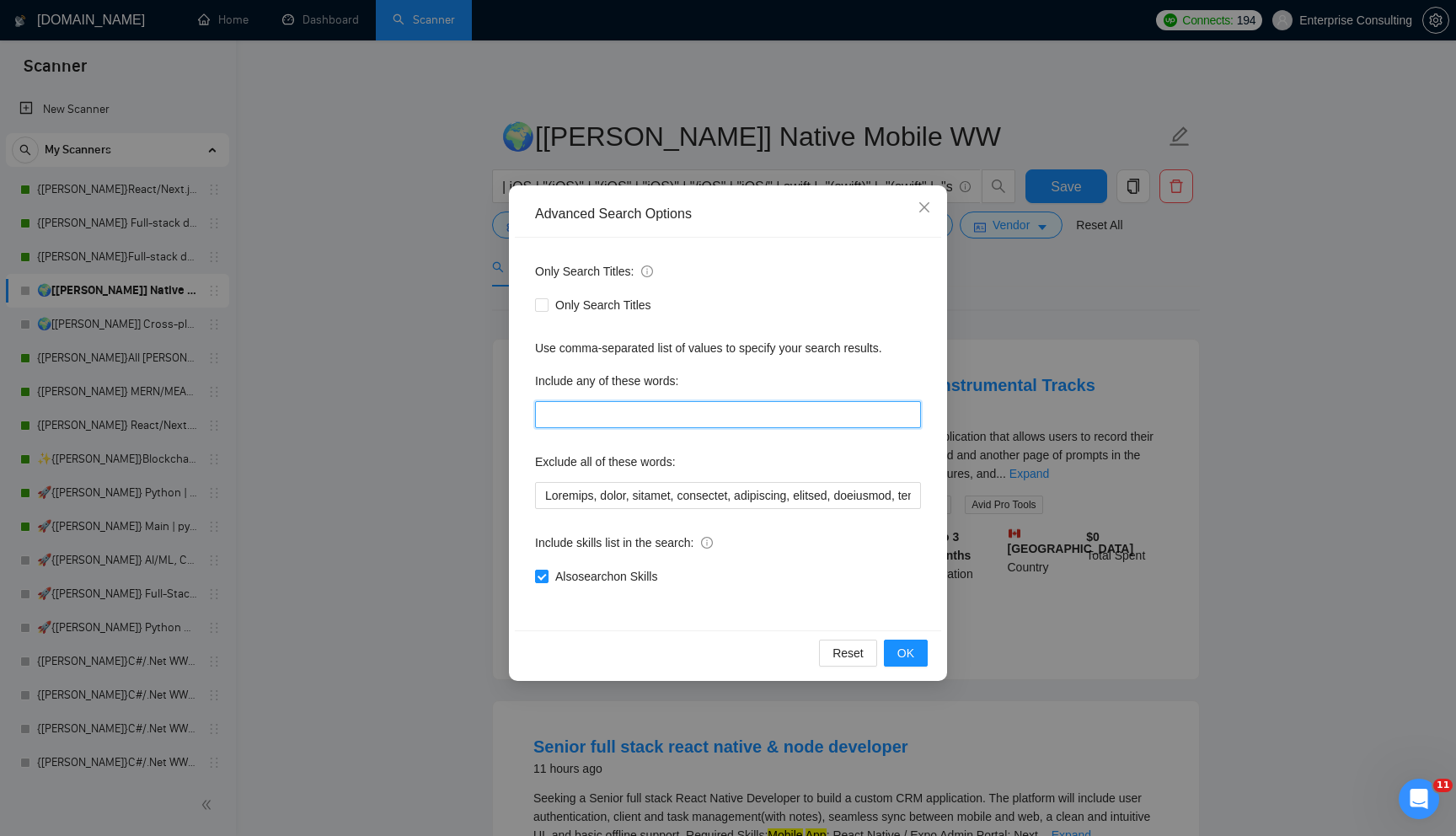
click at [614, 402] on input "text" at bounding box center [727, 415] width 386 height 27
drag, startPoint x: 544, startPoint y: 379, endPoint x: 584, endPoint y: 409, distance: 50.0
click at [584, 409] on div "Include any of these words:" at bounding box center [727, 398] width 386 height 60
click at [584, 409] on input "text" at bounding box center [727, 415] width 386 height 27
drag, startPoint x: 553, startPoint y: 459, endPoint x: 703, endPoint y: 489, distance: 153.0
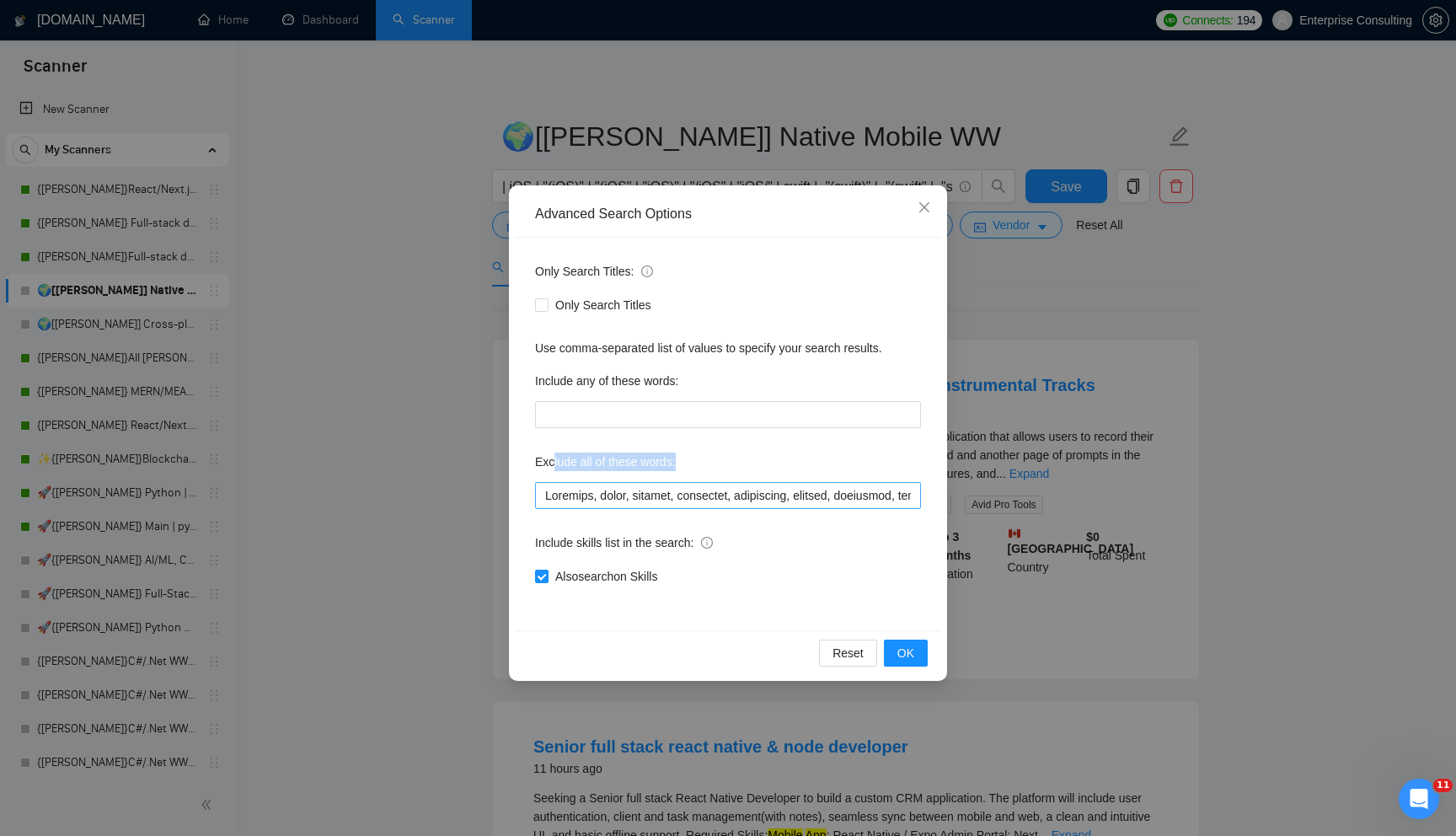
click at [703, 489] on div "Exclude all of these words:" at bounding box center [727, 478] width 386 height 60
click at [543, 303] on input "Only Search Titles" at bounding box center [540, 304] width 12 height 12
click at [522, 320] on div "Only Search Titles: Only Search Titles Use comma-separated list of values to sp…" at bounding box center [728, 434] width 427 height 393
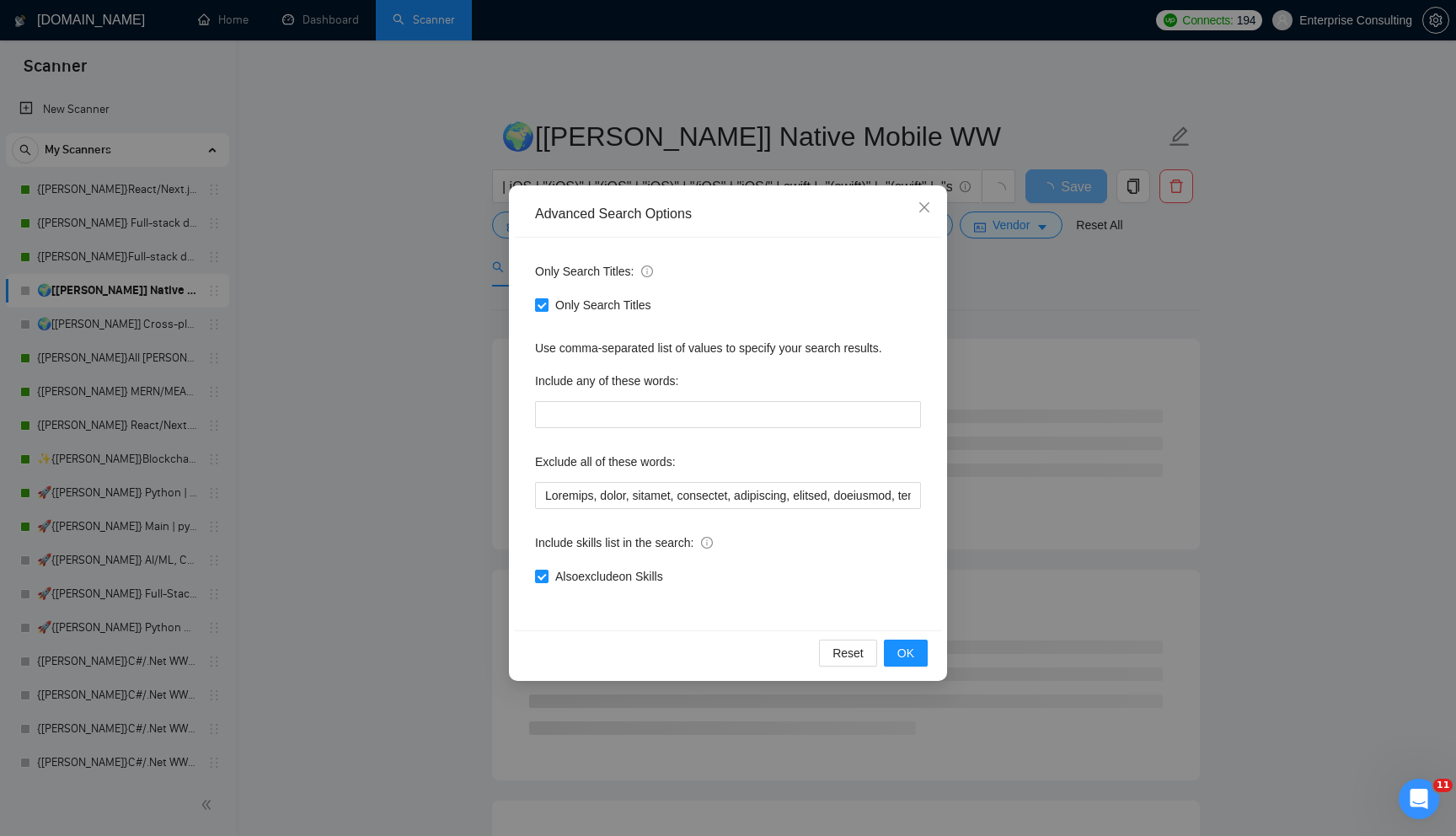
click at [537, 303] on input "Only Search Titles" at bounding box center [540, 304] width 12 height 12
checkbox input "false"
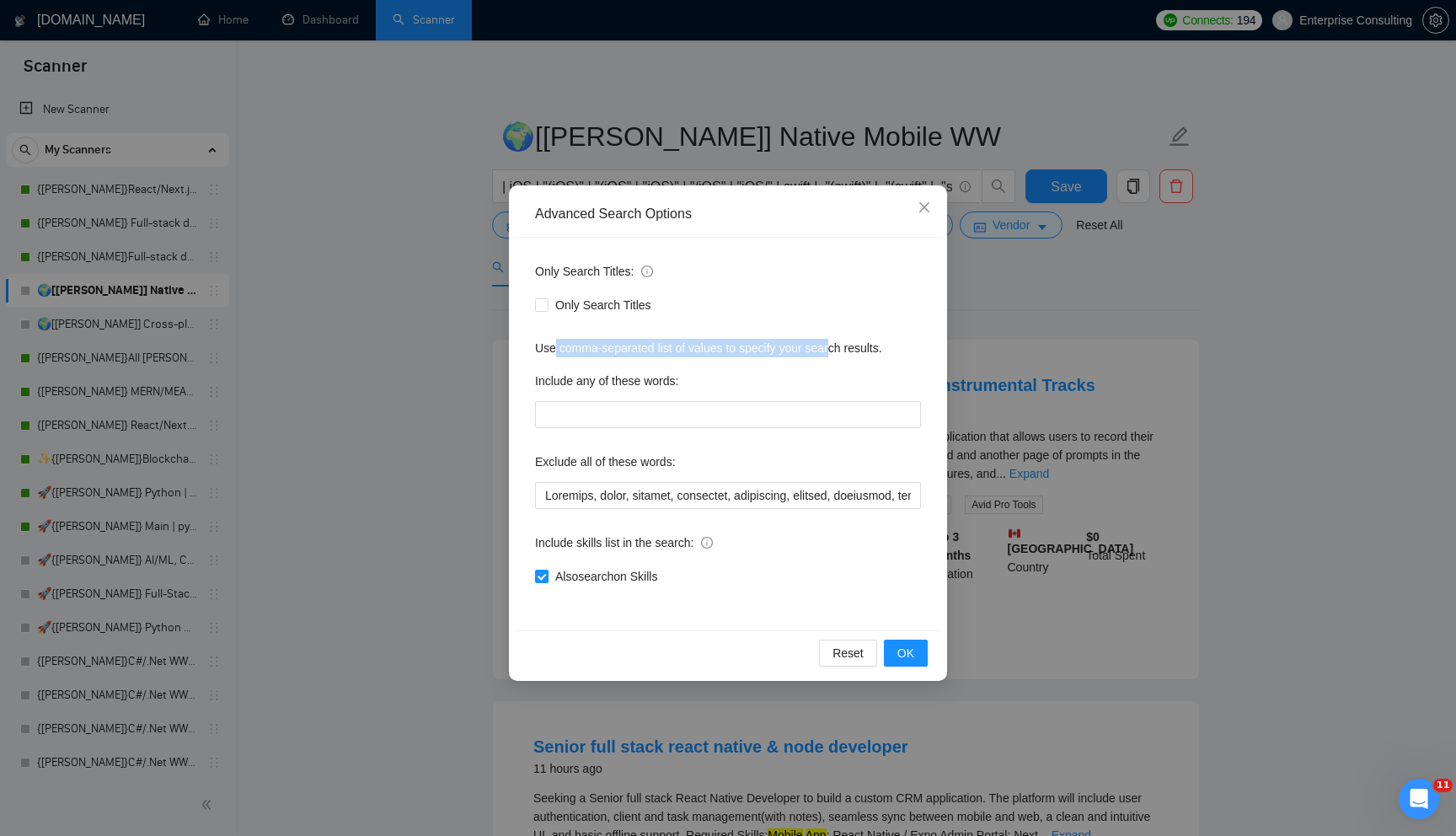
drag, startPoint x: 553, startPoint y: 351, endPoint x: 841, endPoint y: 353, distance: 288.0
click at [841, 354] on div "Use comma-separated list of values to specify your search results." at bounding box center [727, 347] width 386 height 18
click at [813, 351] on div "Use comma-separated list of values to specify your search results." at bounding box center [727, 347] width 386 height 18
drag, startPoint x: 557, startPoint y: 382, endPoint x: 707, endPoint y: 386, distance: 150.1
click at [704, 383] on div "Include any of these words:" at bounding box center [727, 384] width 386 height 34
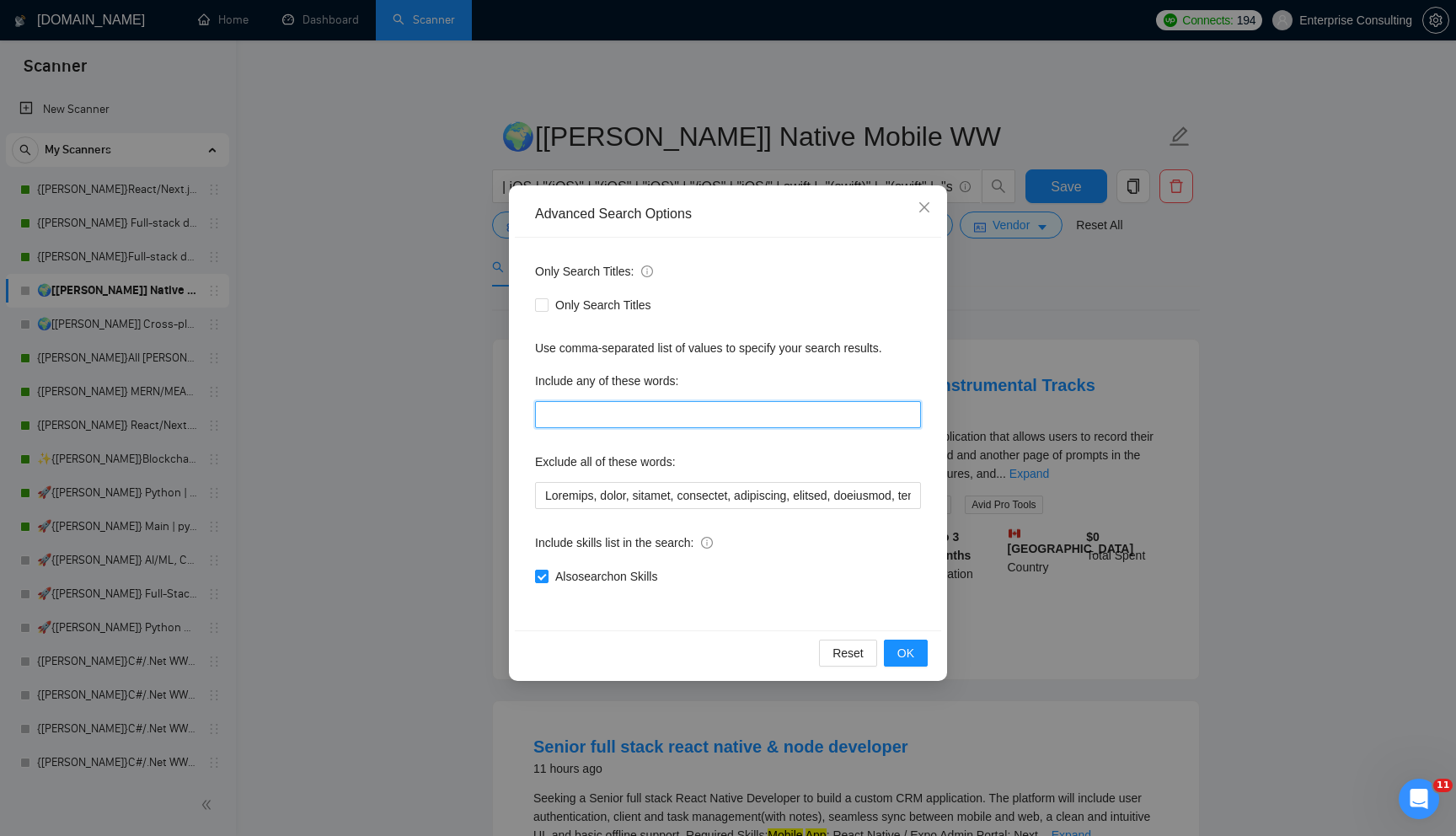
drag, startPoint x: 610, startPoint y: 407, endPoint x: 856, endPoint y: 415, distance: 246.1
click at [856, 415] on input "text" at bounding box center [727, 415] width 386 height 27
drag, startPoint x: 599, startPoint y: 472, endPoint x: 688, endPoint y: 474, distance: 89.0
click at [687, 474] on div "Exclude all of these words:" at bounding box center [727, 465] width 386 height 34
drag, startPoint x: 626, startPoint y: 467, endPoint x: 725, endPoint y: 481, distance: 100.0
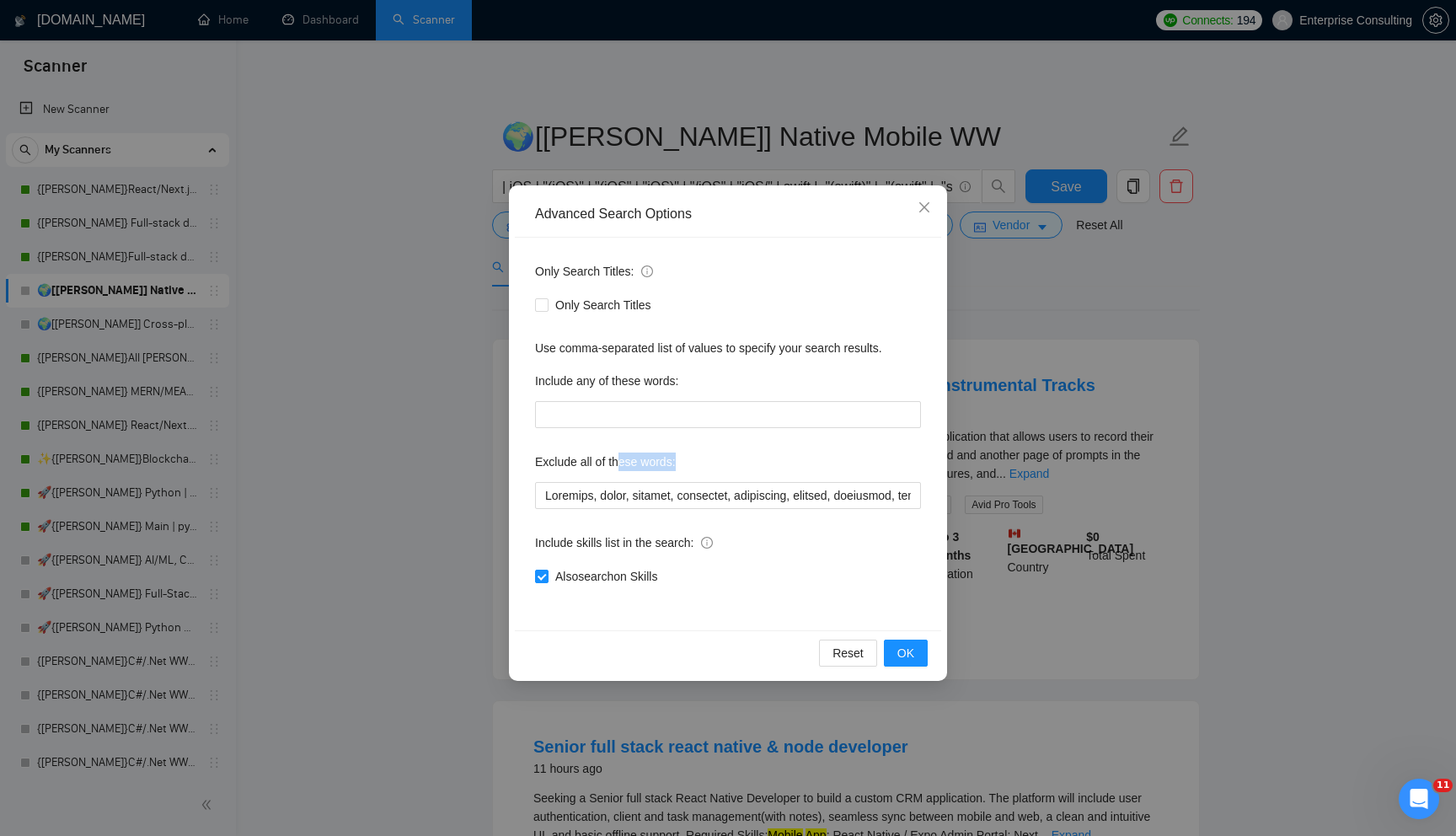
click at [721, 475] on div "Exclude all of these words:" at bounding box center [727, 465] width 386 height 34
click at [559, 506] on input "text" at bounding box center [727, 496] width 386 height 27
click at [577, 496] on input "text" at bounding box center [727, 496] width 386 height 27
click at [618, 489] on input "text" at bounding box center [727, 496] width 386 height 27
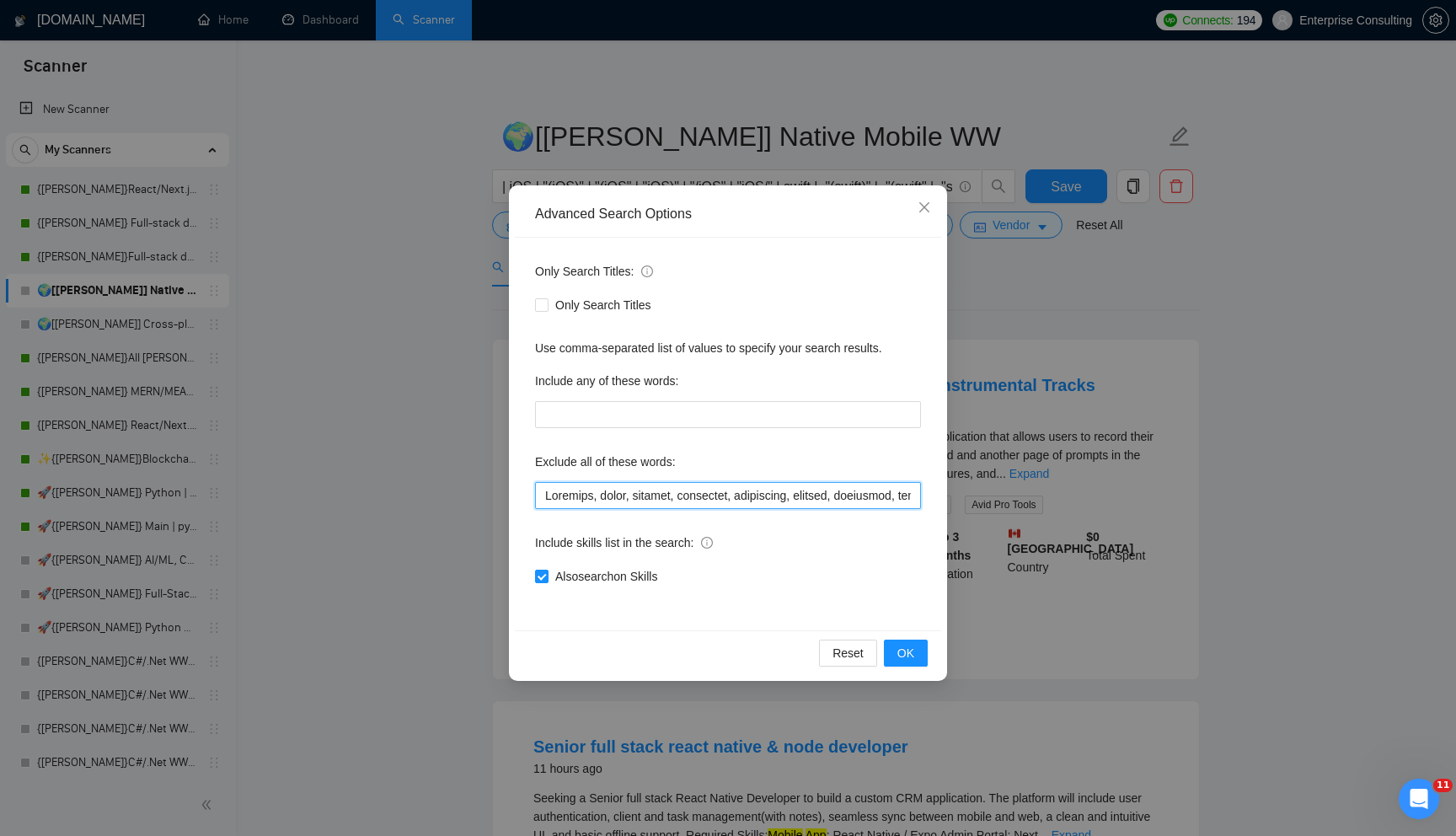
drag, startPoint x: 618, startPoint y: 489, endPoint x: 647, endPoint y: 489, distance: 29.0
click at [619, 489] on input "text" at bounding box center [727, 496] width 386 height 27
click at [654, 489] on input "text" at bounding box center [727, 496] width 386 height 27
click at [723, 495] on input "text" at bounding box center [727, 496] width 386 height 27
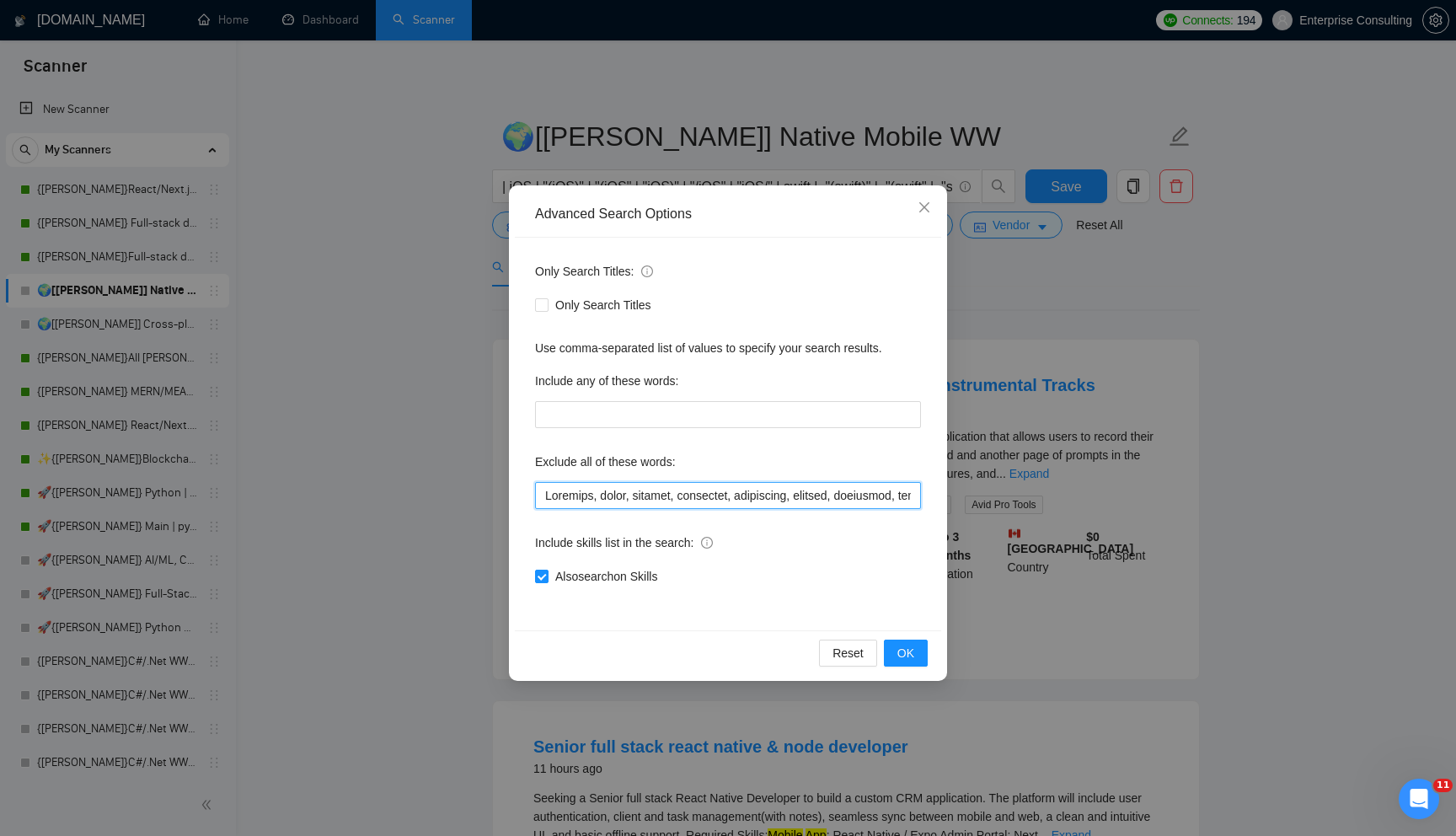
click at [723, 495] on input "text" at bounding box center [727, 496] width 386 height 27
click at [784, 498] on input "text" at bounding box center [727, 496] width 386 height 27
drag, startPoint x: 822, startPoint y: 497, endPoint x: 903, endPoint y: 503, distance: 81.2
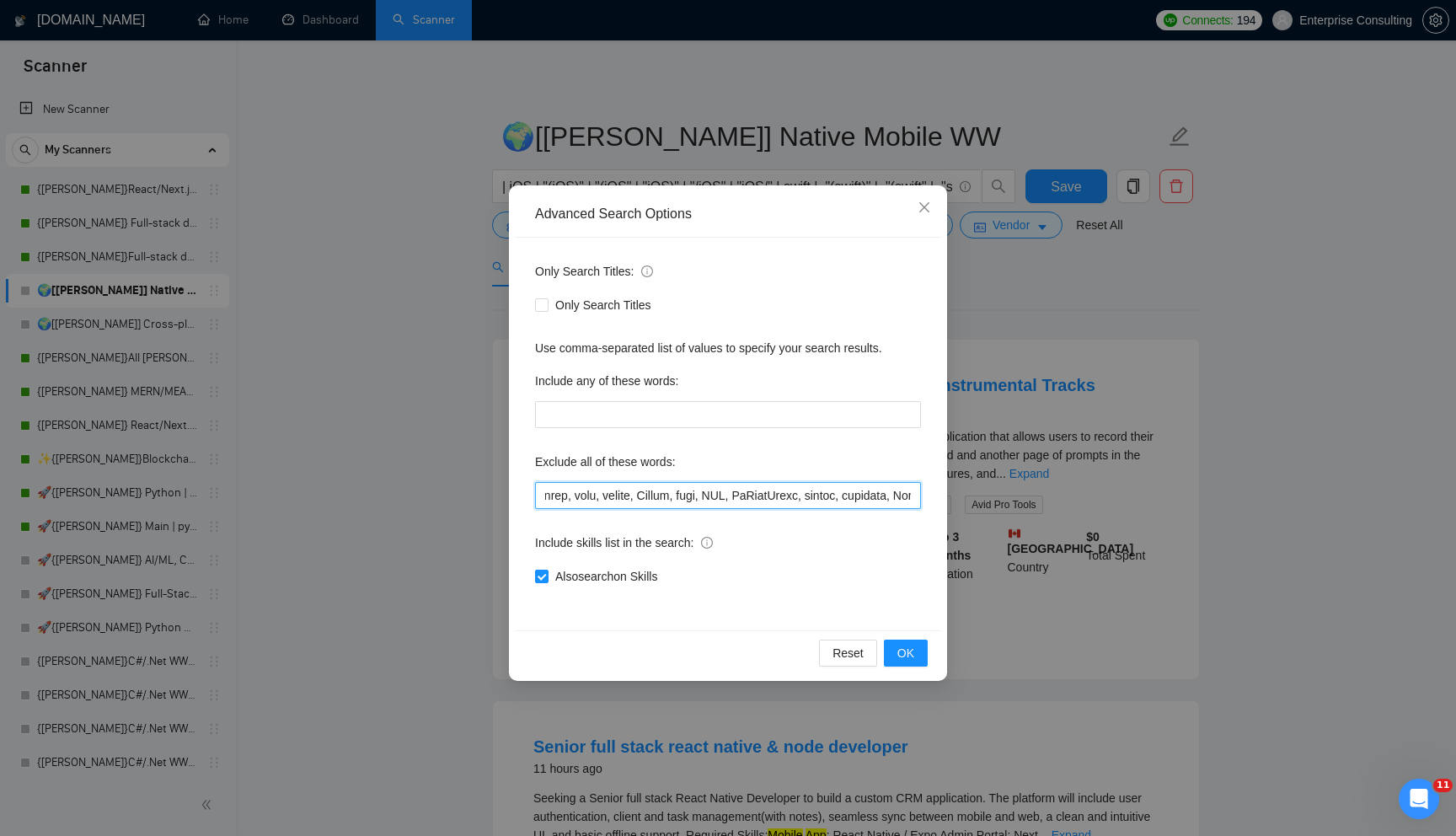
click at [903, 503] on input "text" at bounding box center [727, 496] width 386 height 27
drag, startPoint x: 780, startPoint y: 501, endPoint x: 938, endPoint y: 506, distance: 158.1
click at [938, 506] on div "Only Search Titles: Only Search Titles Use comma-separated list of values to sp…" at bounding box center [728, 434] width 427 height 393
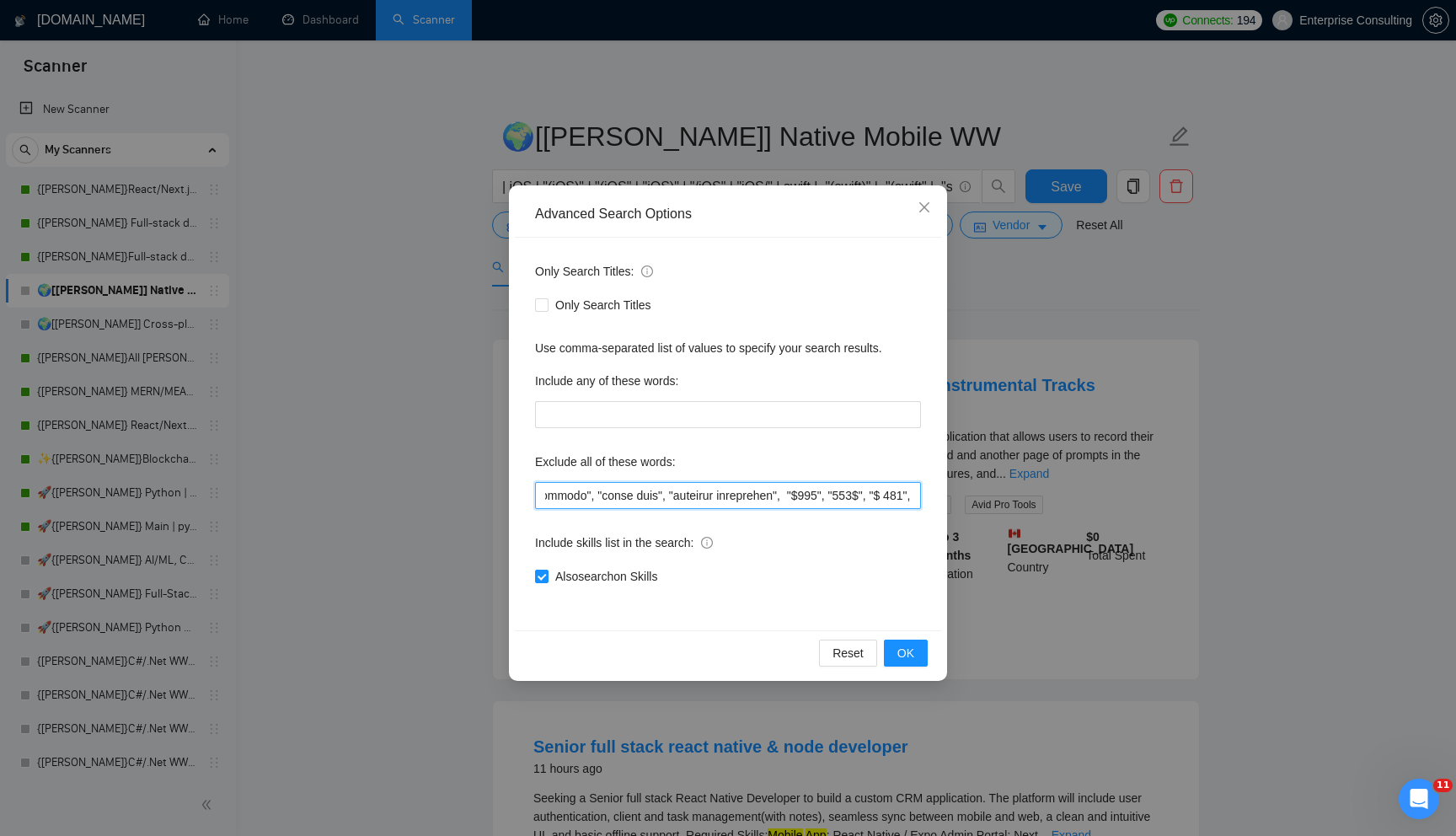
click at [857, 499] on input "text" at bounding box center [727, 496] width 386 height 27
drag, startPoint x: 578, startPoint y: 493, endPoint x: 656, endPoint y: 490, distance: 78.1
click at [656, 491] on input "text" at bounding box center [727, 496] width 386 height 27
click at [656, 490] on input "text" at bounding box center [727, 496] width 386 height 27
drag, startPoint x: 648, startPoint y: 491, endPoint x: 572, endPoint y: 491, distance: 76.0
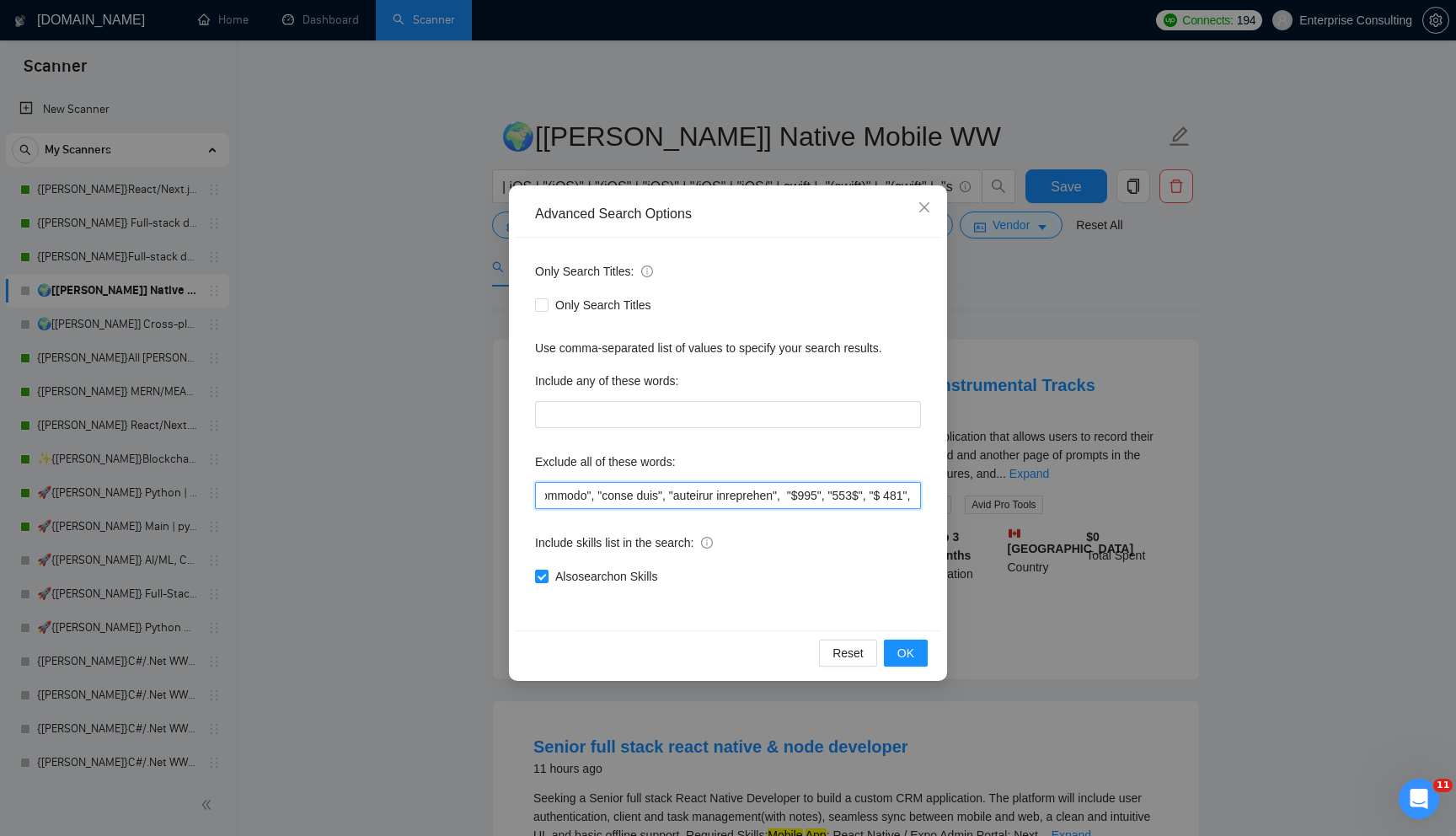
click at [572, 491] on input "text" at bounding box center [727, 496] width 386 height 27
drag, startPoint x: 580, startPoint y: 492, endPoint x: 629, endPoint y: 501, distance: 49.8
click at [629, 501] on input "text" at bounding box center [727, 496] width 386 height 27
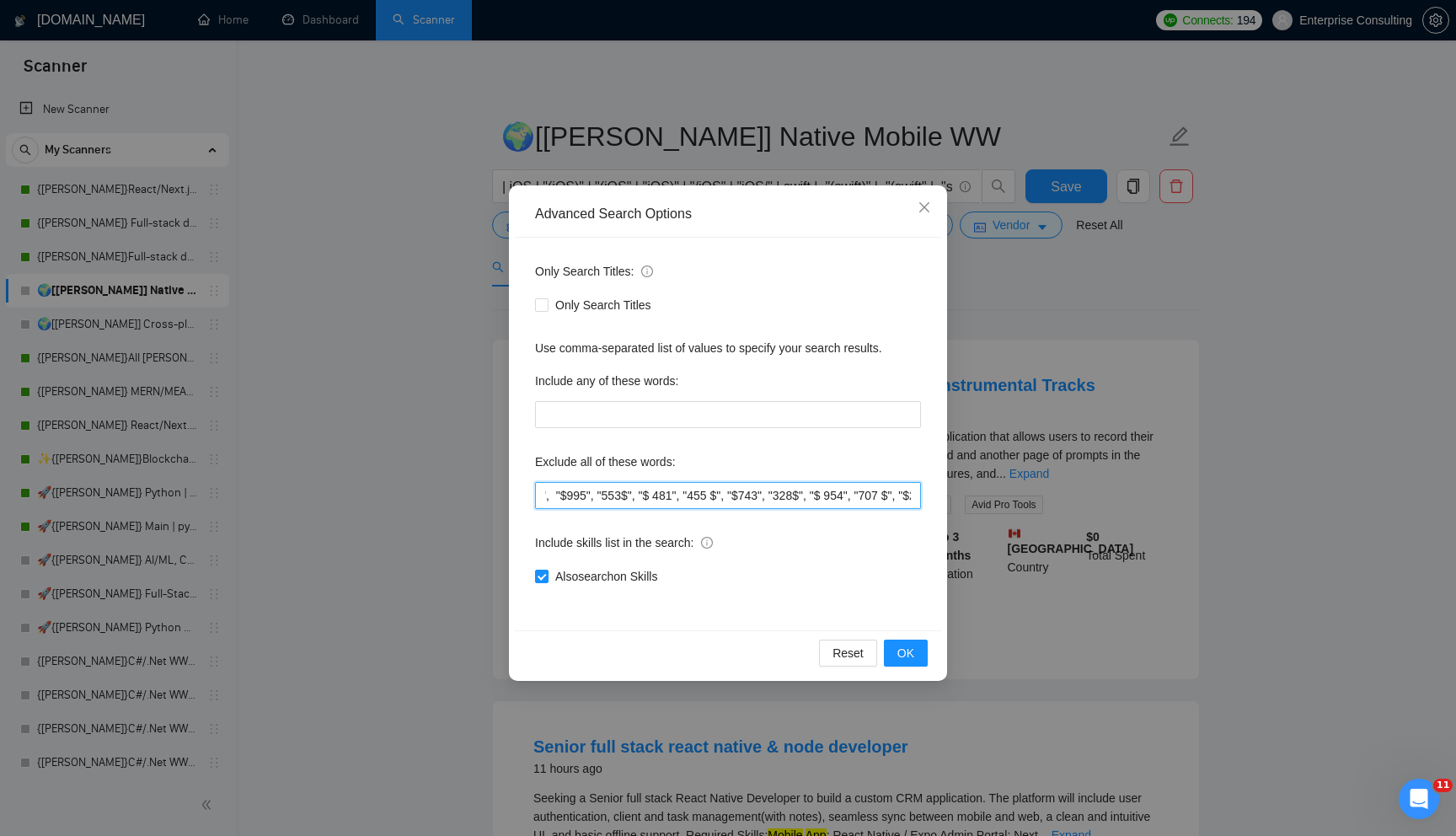
scroll to position [0, 6970]
drag, startPoint x: 849, startPoint y: 493, endPoint x: 891, endPoint y: 493, distance: 42.0
click at [891, 493] on input "text" at bounding box center [727, 496] width 386 height 27
click at [793, 506] on input "text" at bounding box center [727, 496] width 386 height 27
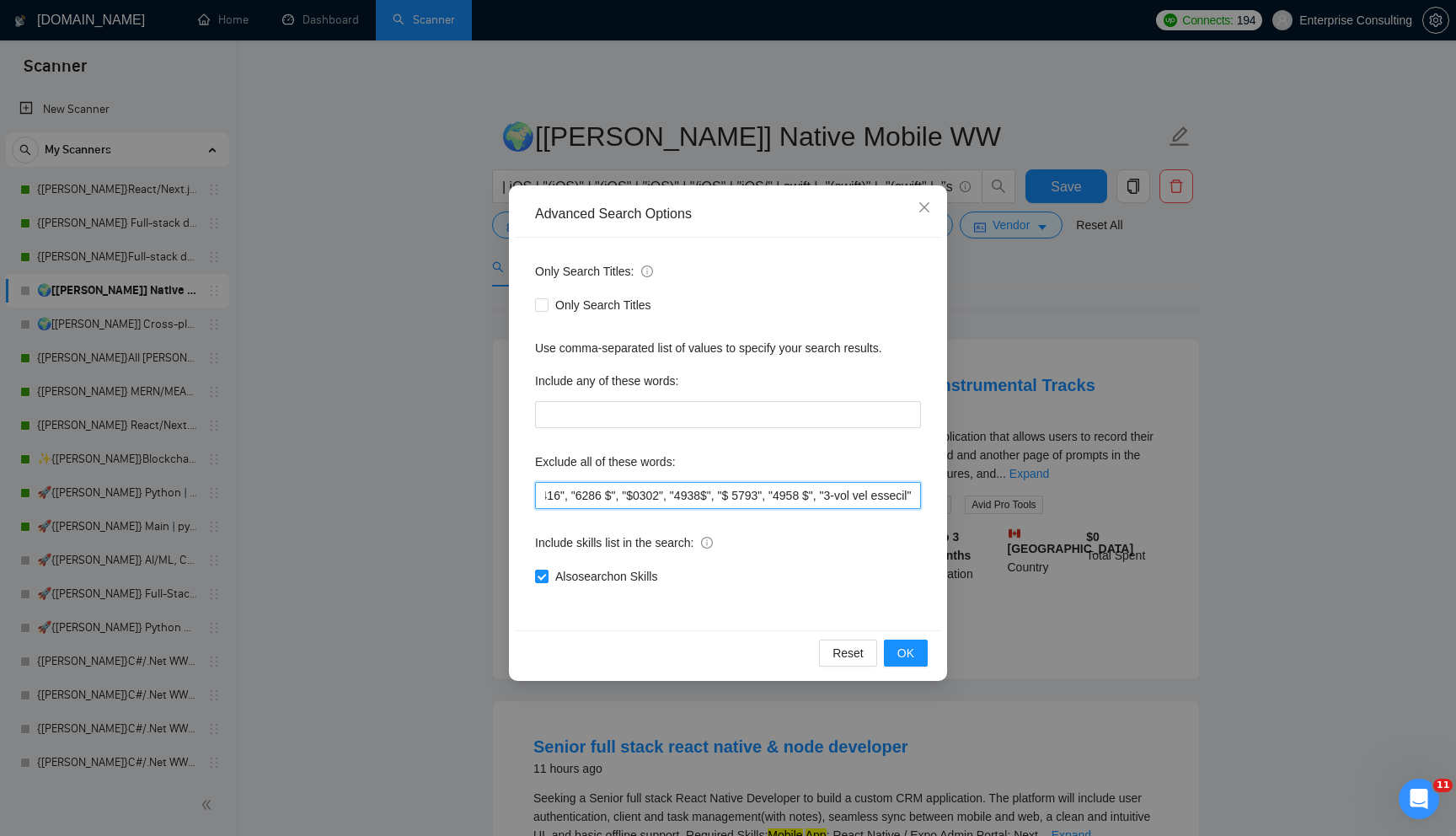
drag, startPoint x: 787, startPoint y: 502, endPoint x: 926, endPoint y: 499, distance: 139.0
click at [925, 499] on div "Only Search Titles: Only Search Titles Use comma-separated list of values to sp…" at bounding box center [728, 434] width 427 height 393
click at [875, 503] on input "text" at bounding box center [727, 496] width 386 height 27
drag, startPoint x: 650, startPoint y: 492, endPoint x: 780, endPoint y: 492, distance: 130.0
click at [780, 492] on input "text" at bounding box center [727, 496] width 386 height 27
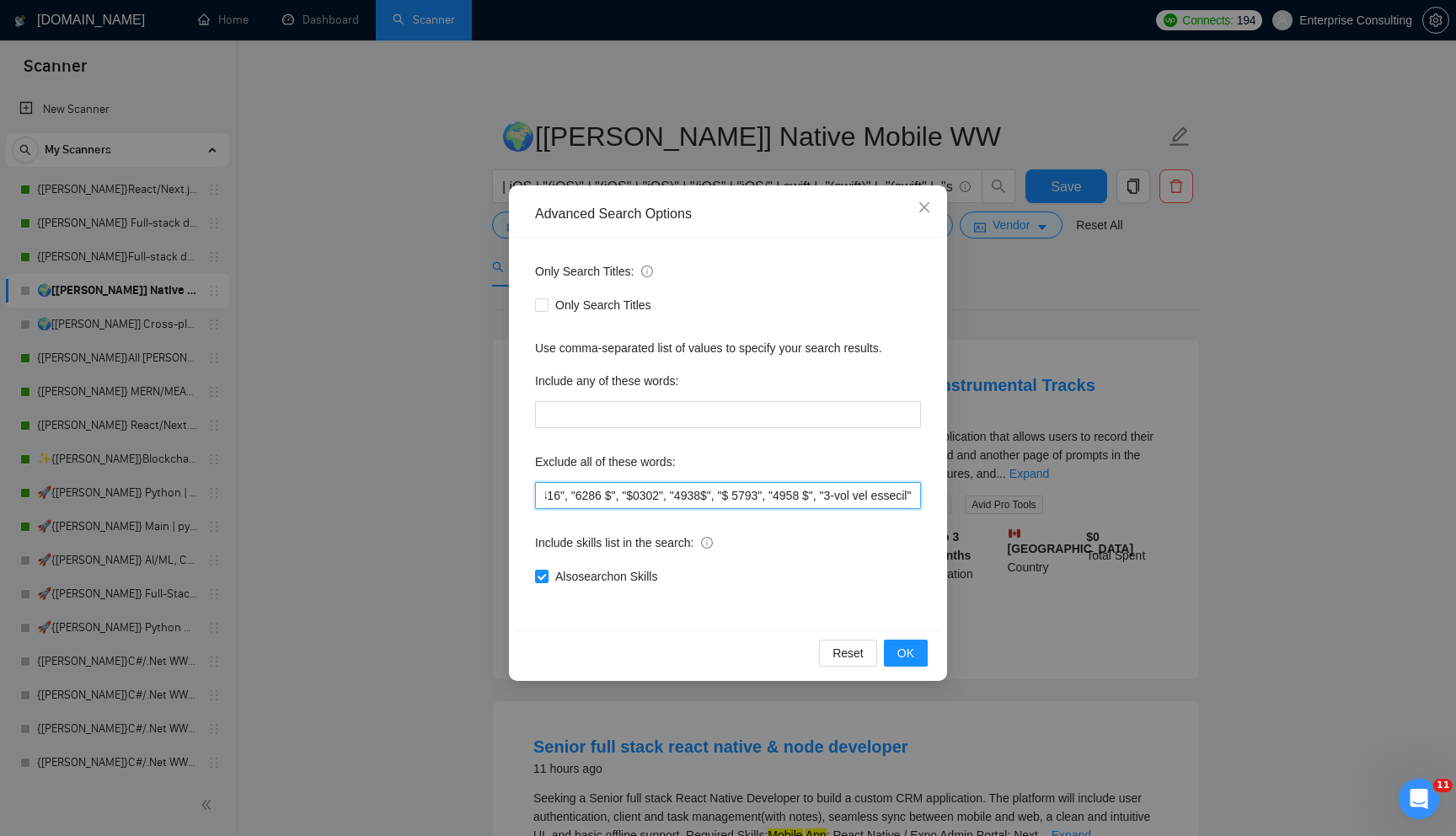
click at [780, 492] on input "text" at bounding box center [727, 496] width 386 height 27
drag, startPoint x: 802, startPoint y: 496, endPoint x: 867, endPoint y: 492, distance: 65.1
click at [867, 492] on input "text" at bounding box center [727, 496] width 386 height 27
click at [790, 499] on input "text" at bounding box center [727, 496] width 386 height 27
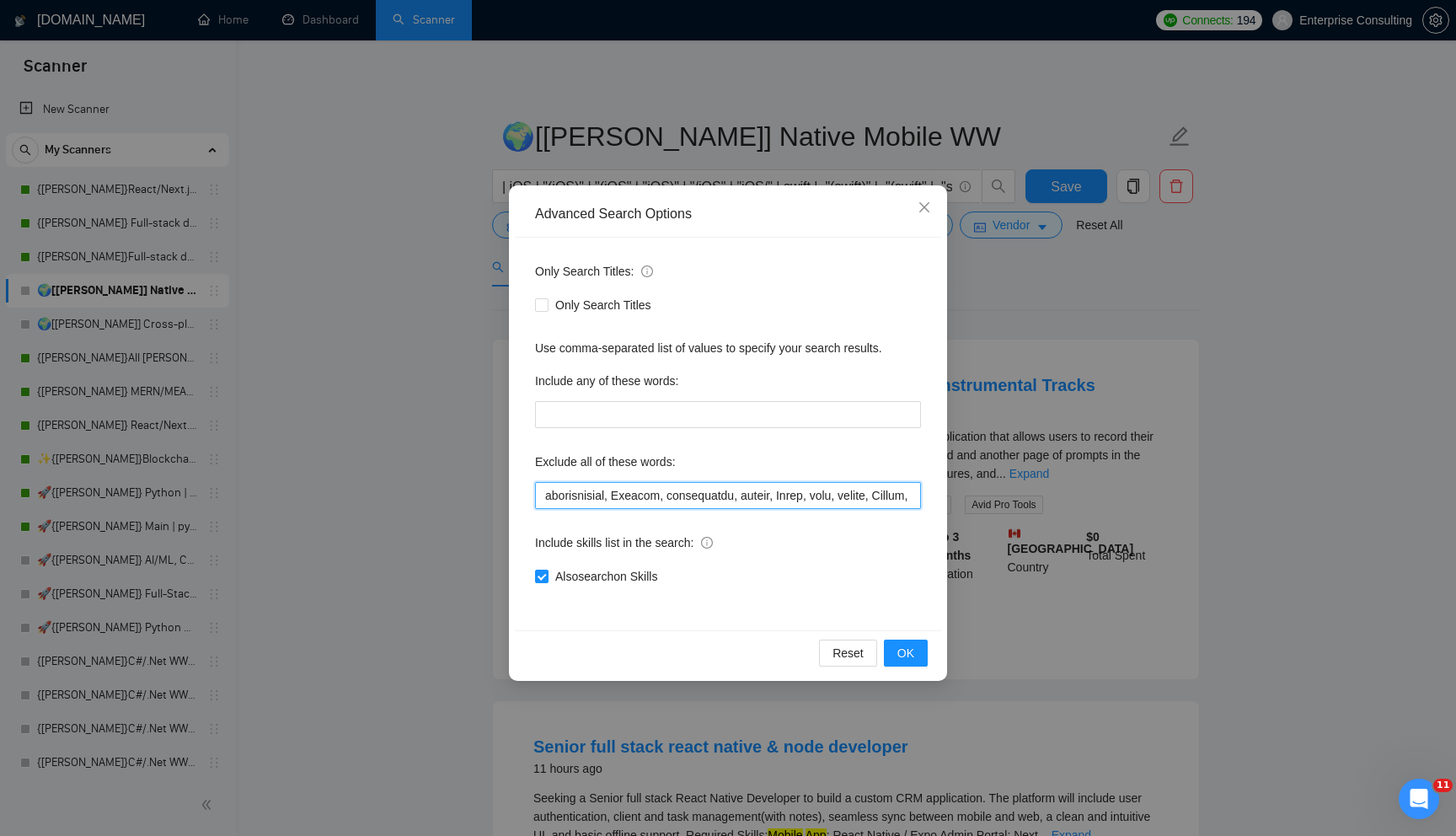
click at [790, 499] on input "text" at bounding box center [727, 496] width 386 height 27
click at [654, 490] on input "text" at bounding box center [727, 496] width 386 height 27
drag, startPoint x: 654, startPoint y: 490, endPoint x: 633, endPoint y: 496, distance: 21.8
click at [633, 496] on input "text" at bounding box center [727, 496] width 386 height 27
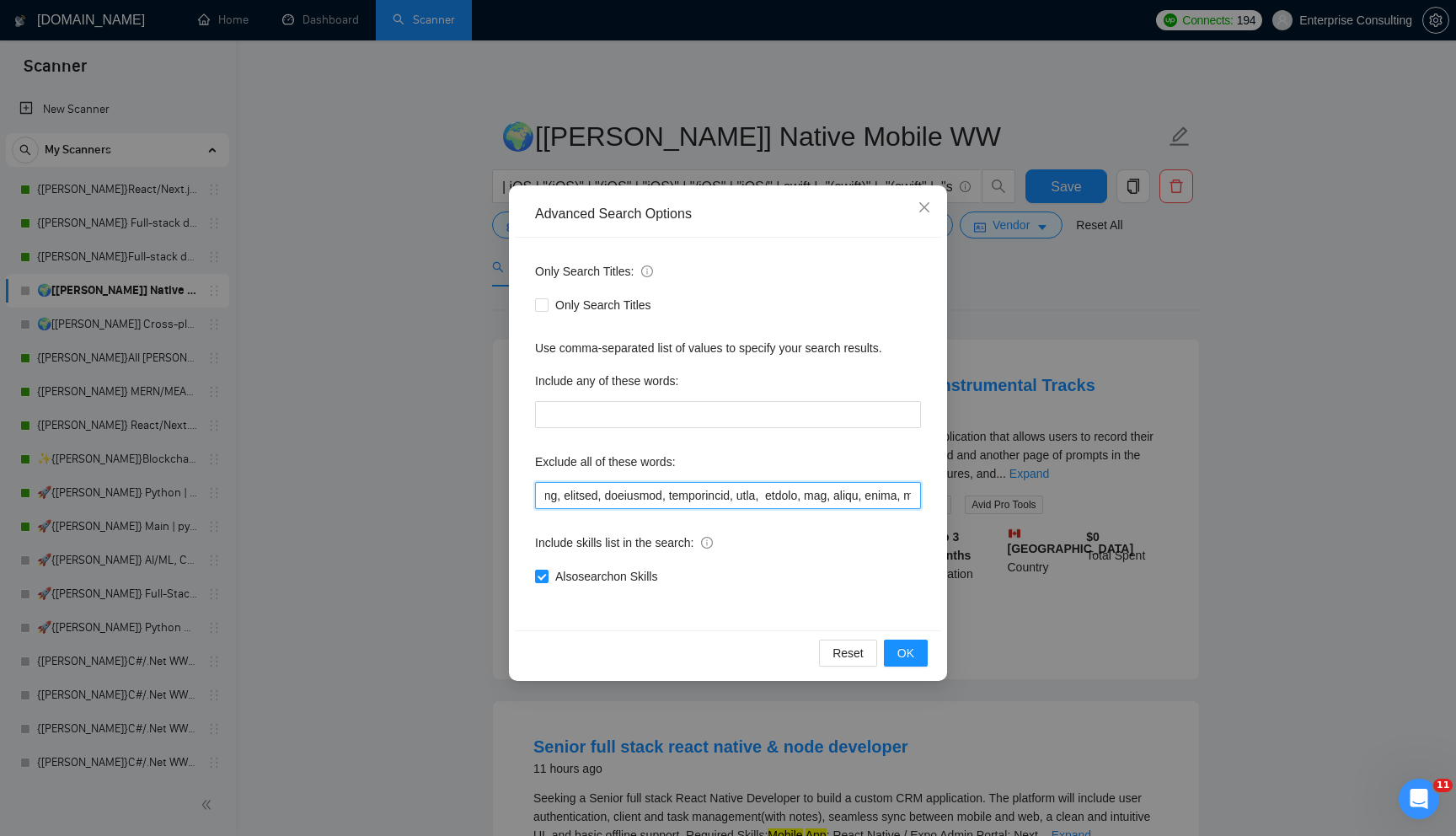
click at [725, 506] on input "text" at bounding box center [727, 496] width 386 height 27
click at [928, 210] on icon "close" at bounding box center [924, 207] width 14 height 14
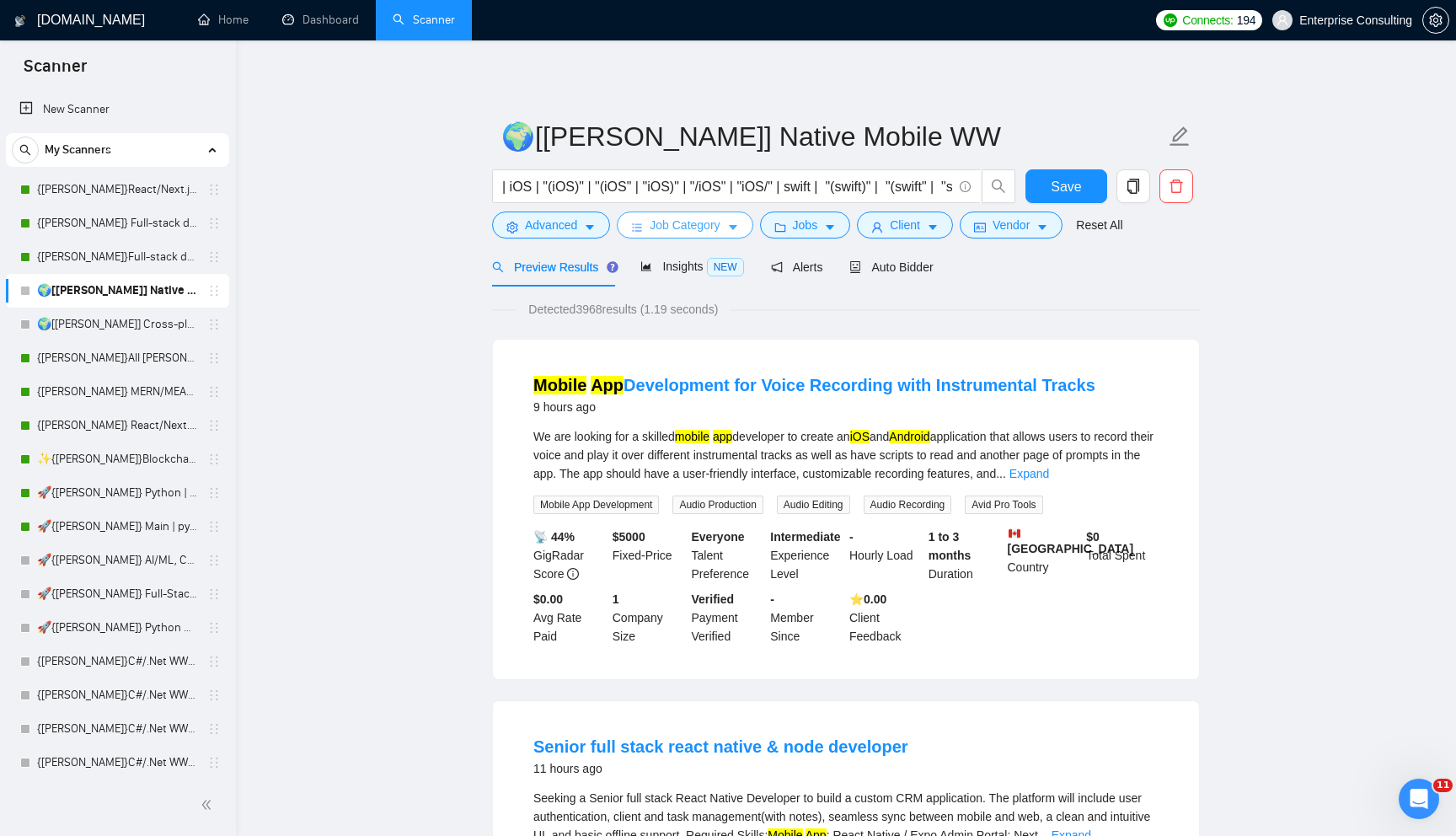
click at [685, 213] on button "Job Category" at bounding box center [684, 226] width 136 height 27
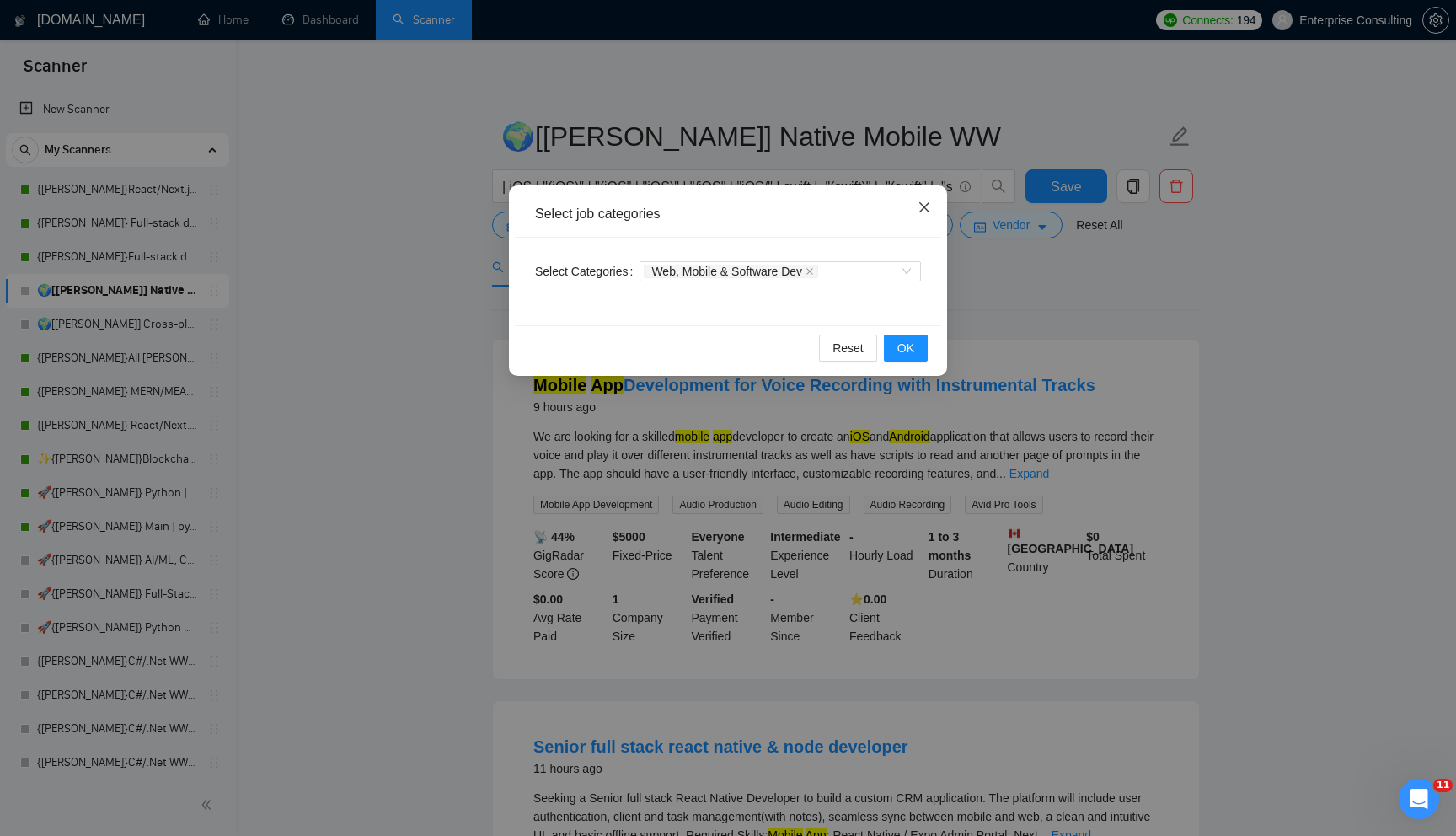
click at [920, 201] on icon "close" at bounding box center [924, 207] width 14 height 14
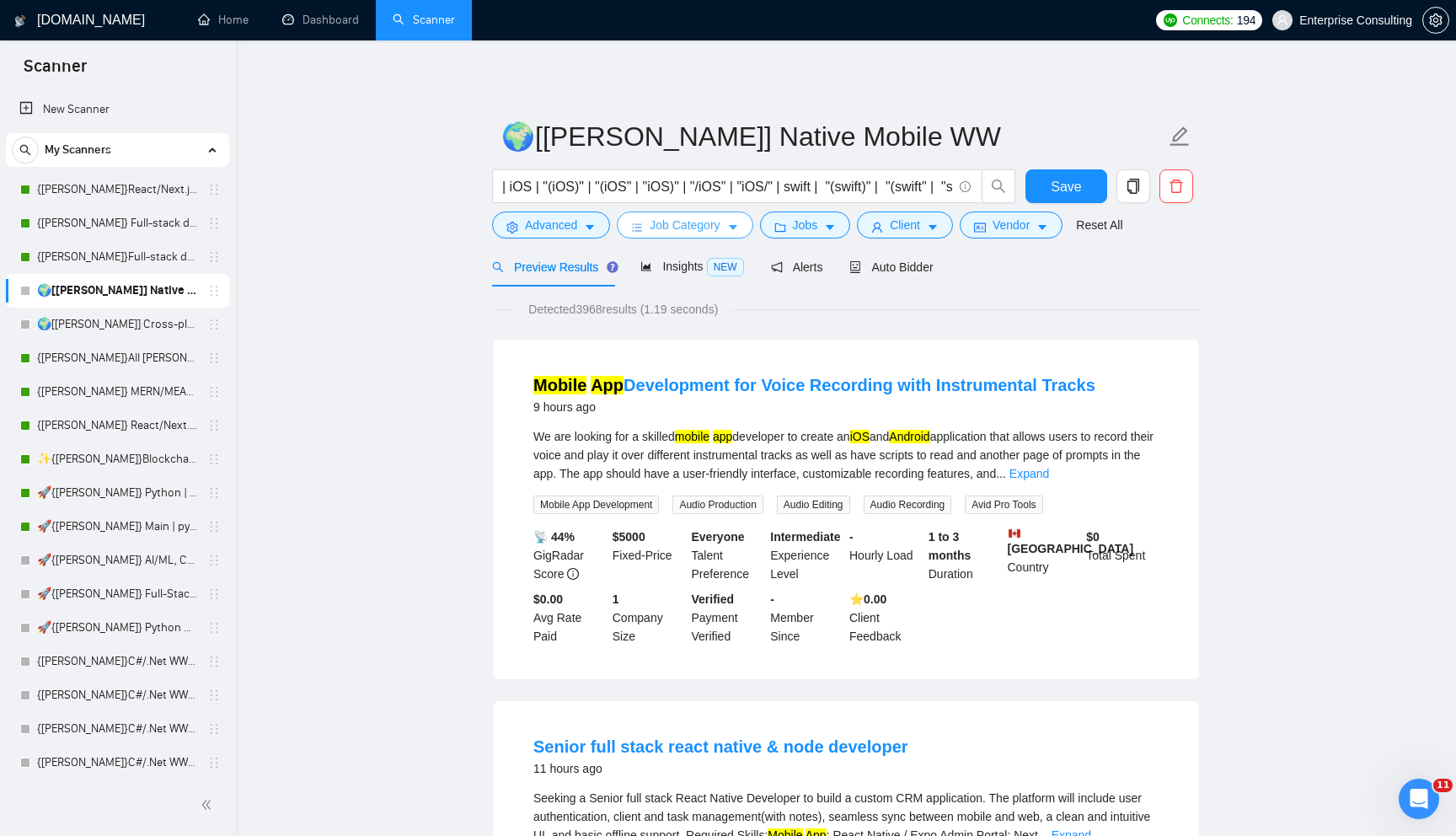
click at [739, 230] on icon "caret-down" at bounding box center [733, 227] width 12 height 12
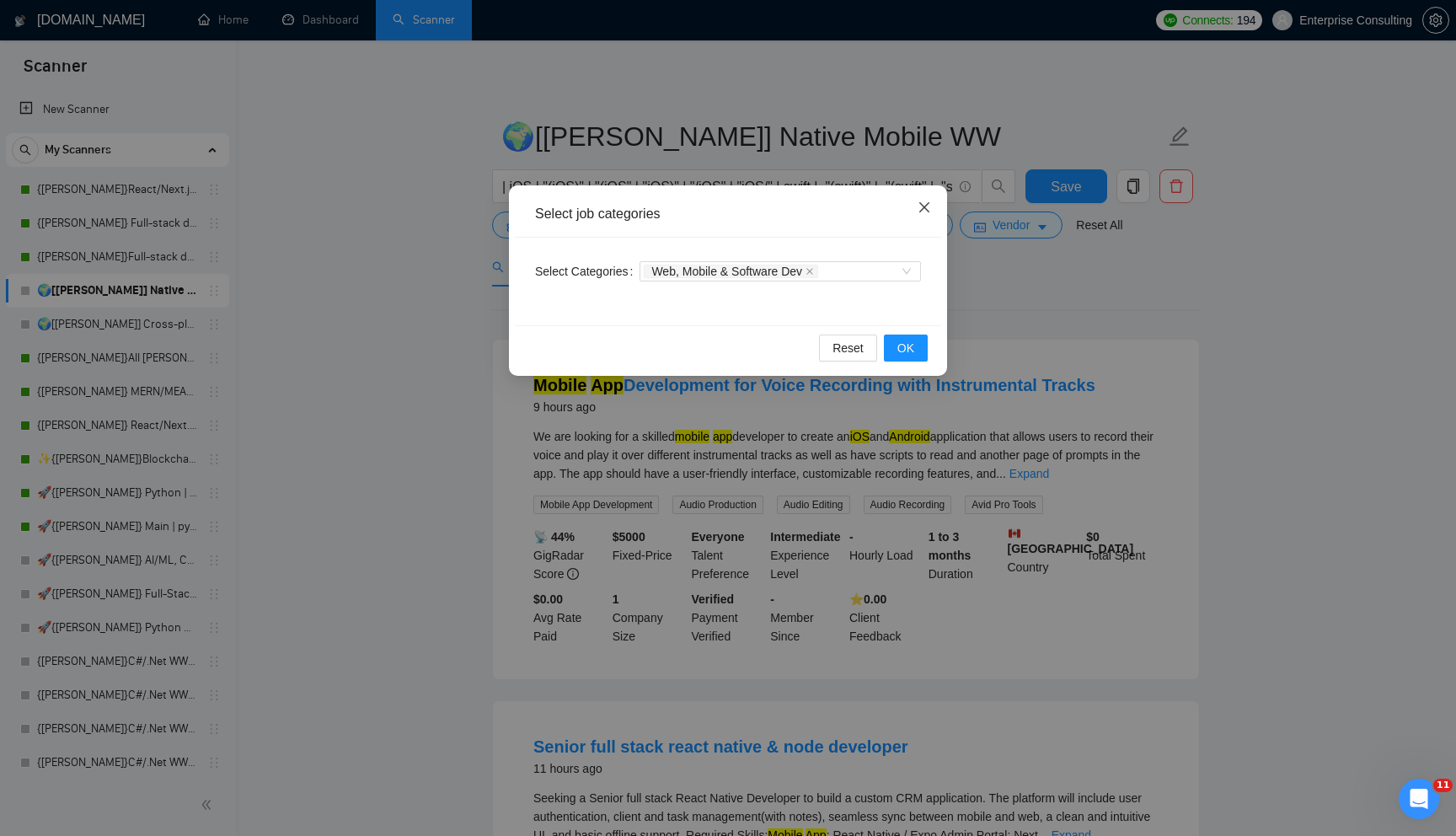
click at [931, 204] on span "Close" at bounding box center [923, 208] width 46 height 46
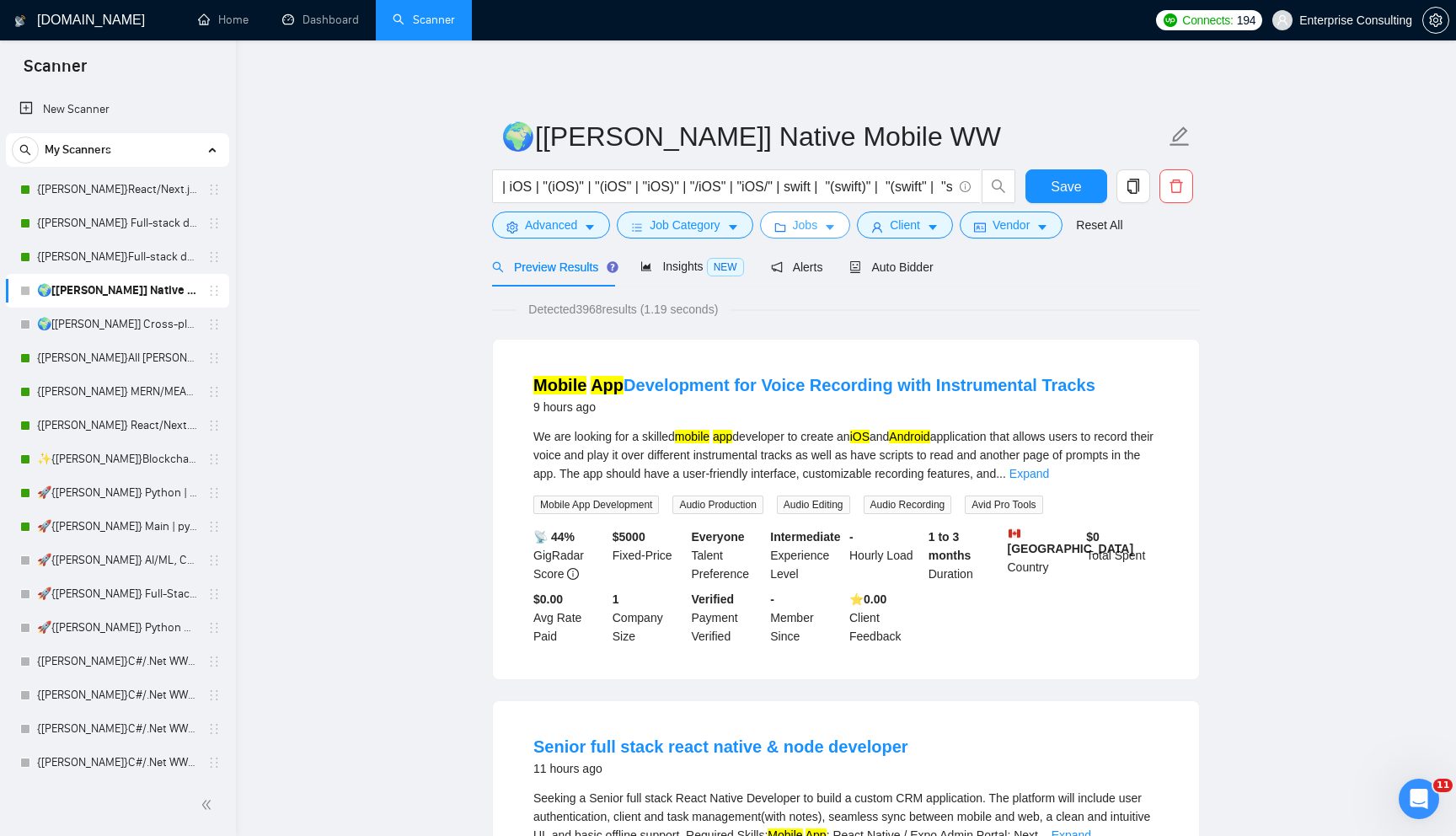
click at [801, 235] on button "Jobs" at bounding box center [806, 226] width 91 height 27
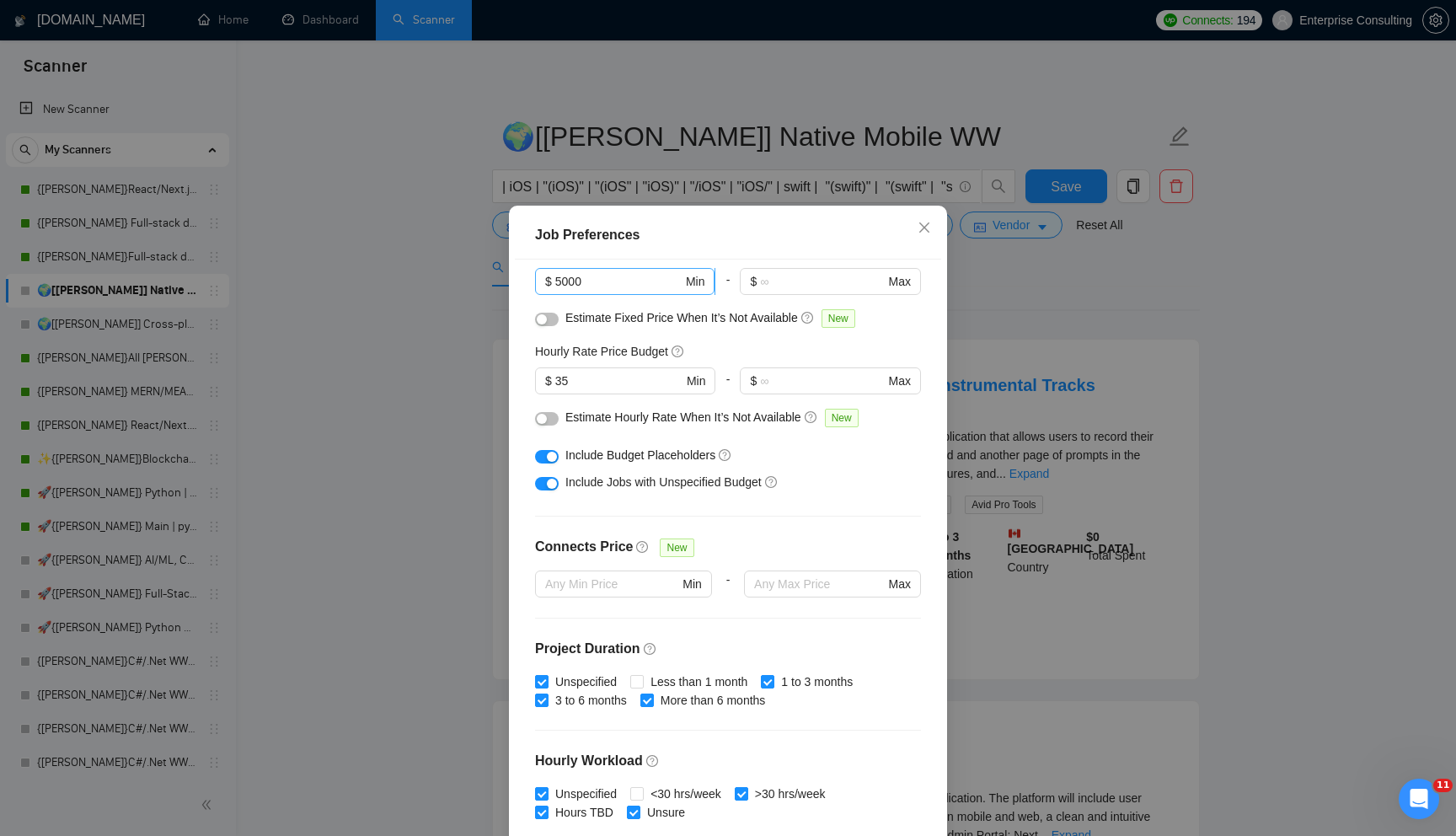
scroll to position [140, 0]
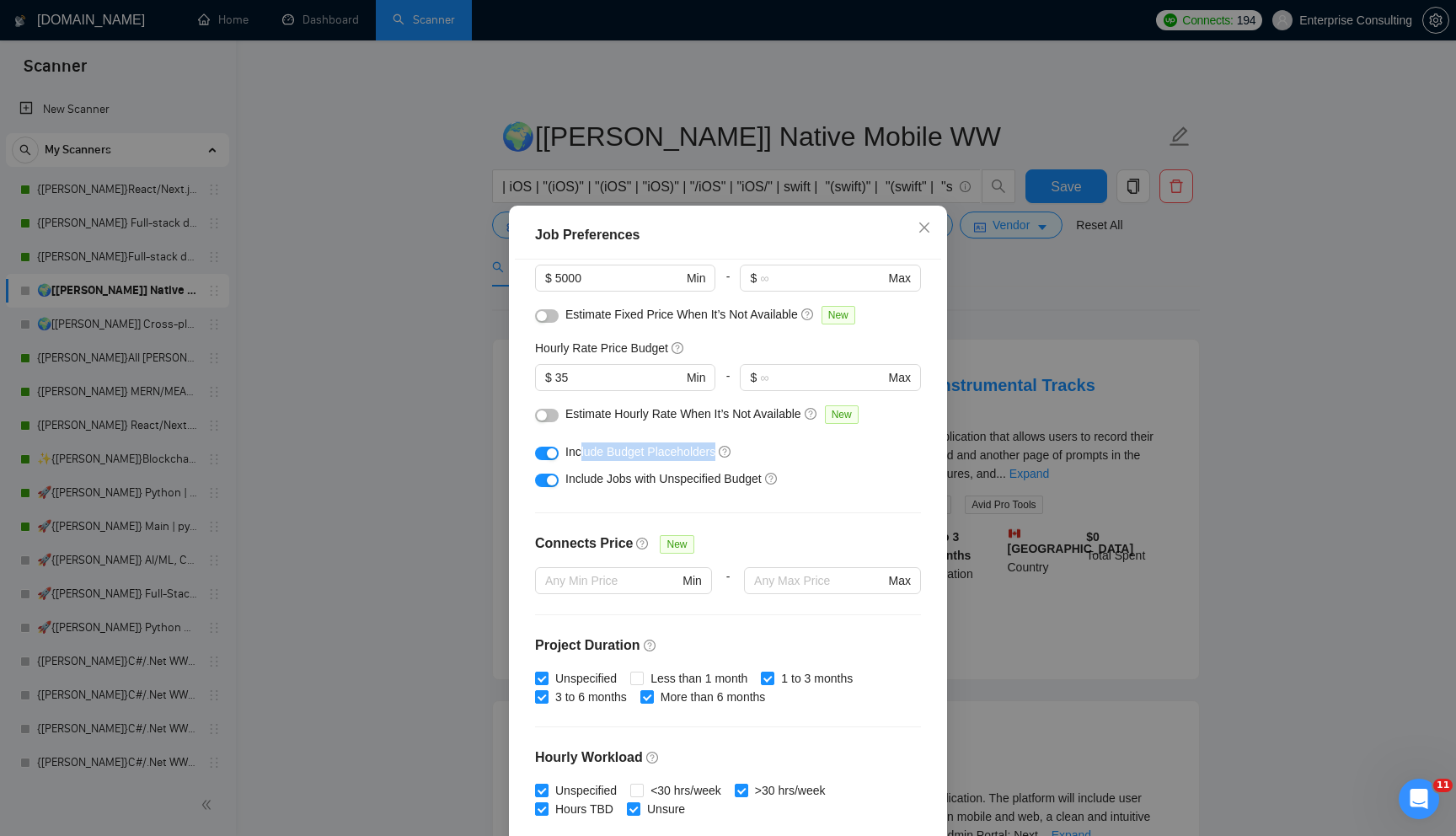
drag, startPoint x: 578, startPoint y: 450, endPoint x: 747, endPoint y: 450, distance: 169.0
click at [748, 450] on div "Include Budget Placeholders" at bounding box center [735, 451] width 338 height 18
click at [638, 501] on div "Budget Project Type All Fixed Price Hourly Rate Fixed Price Budget $ 5000 Min -…" at bounding box center [728, 551] width 427 height 584
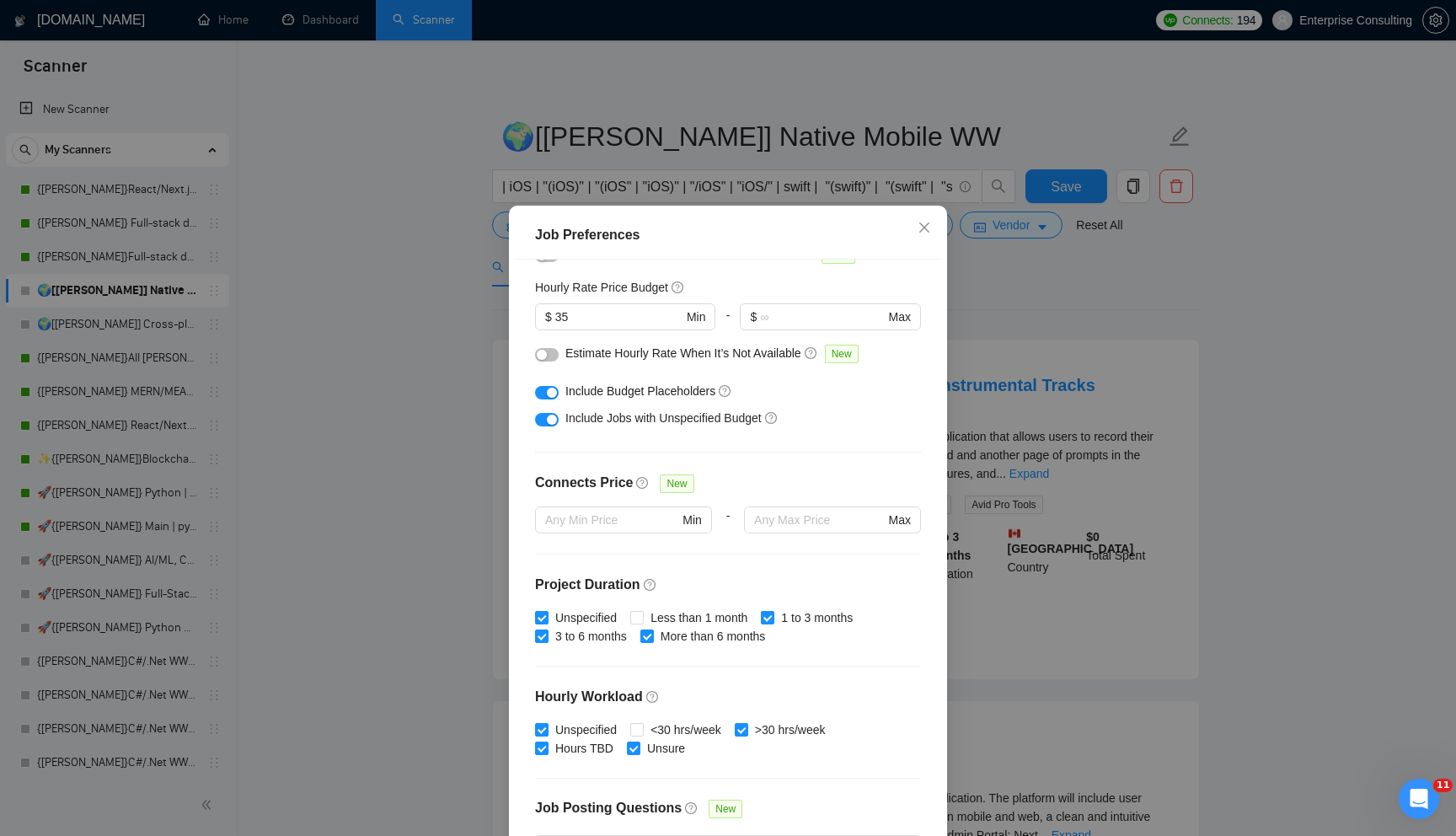
scroll to position [217, 0]
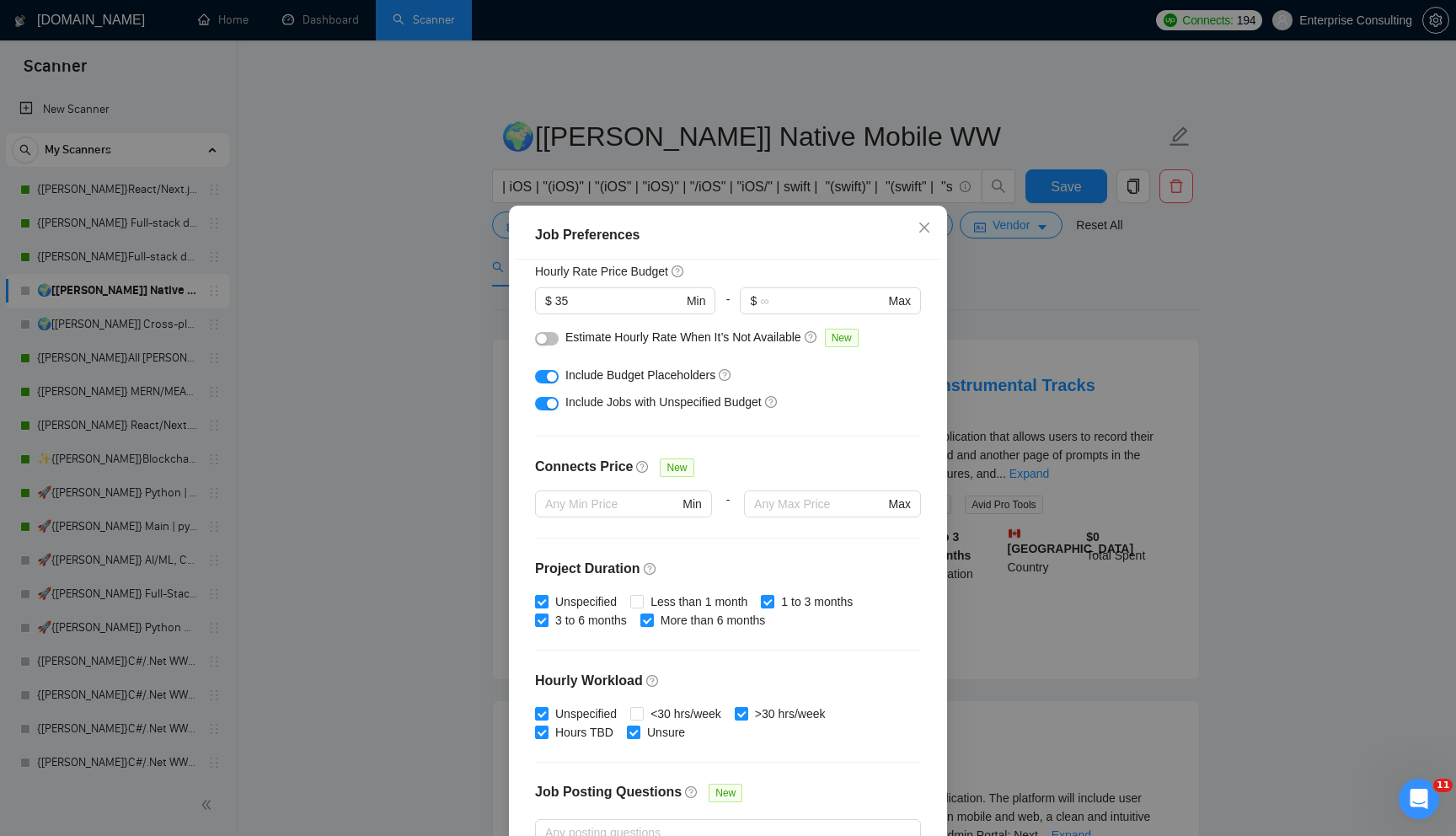
click at [566, 523] on div at bounding box center [623, 527] width 177 height 20
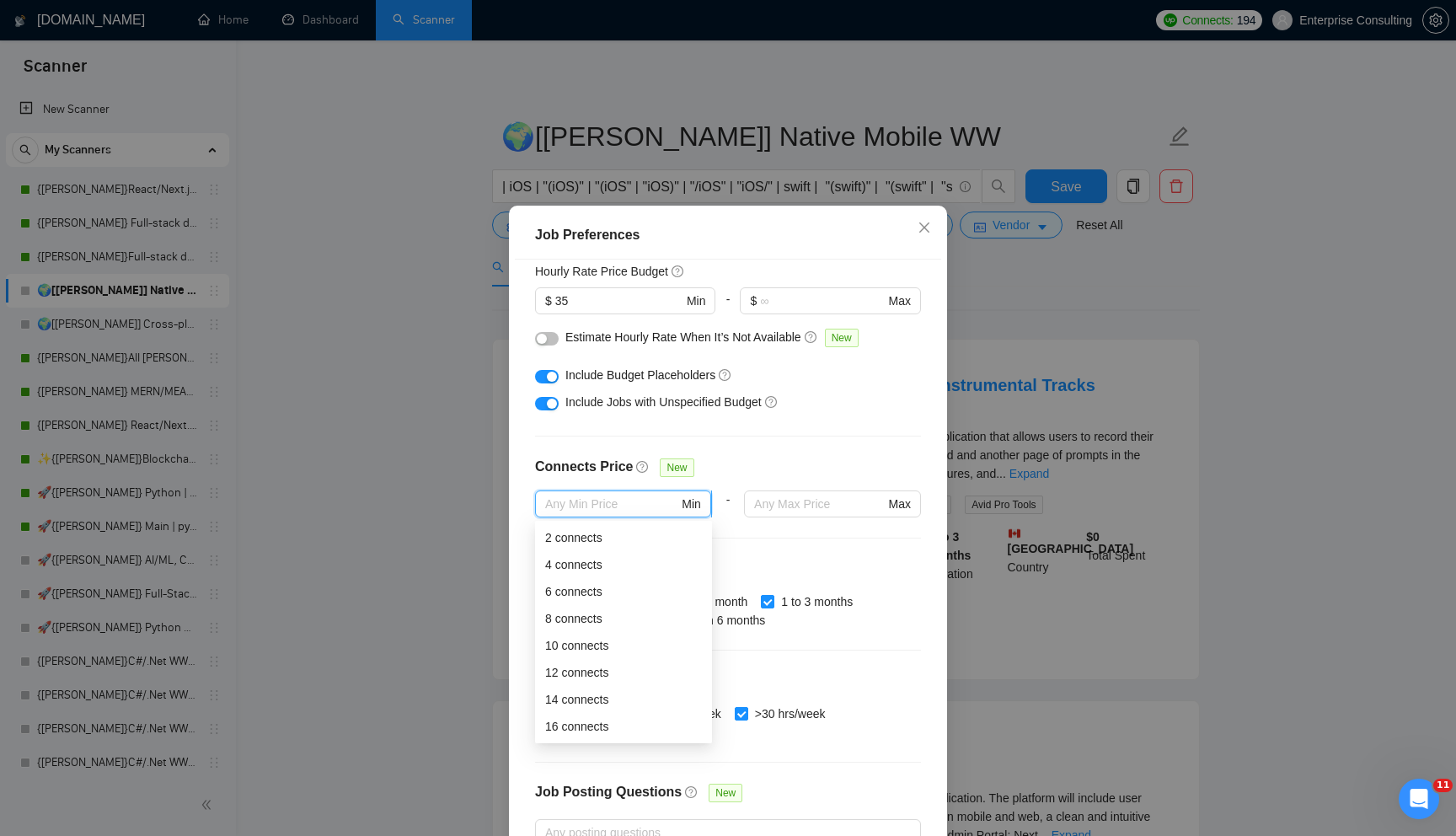
click at [581, 508] on input "text" at bounding box center [611, 504] width 133 height 18
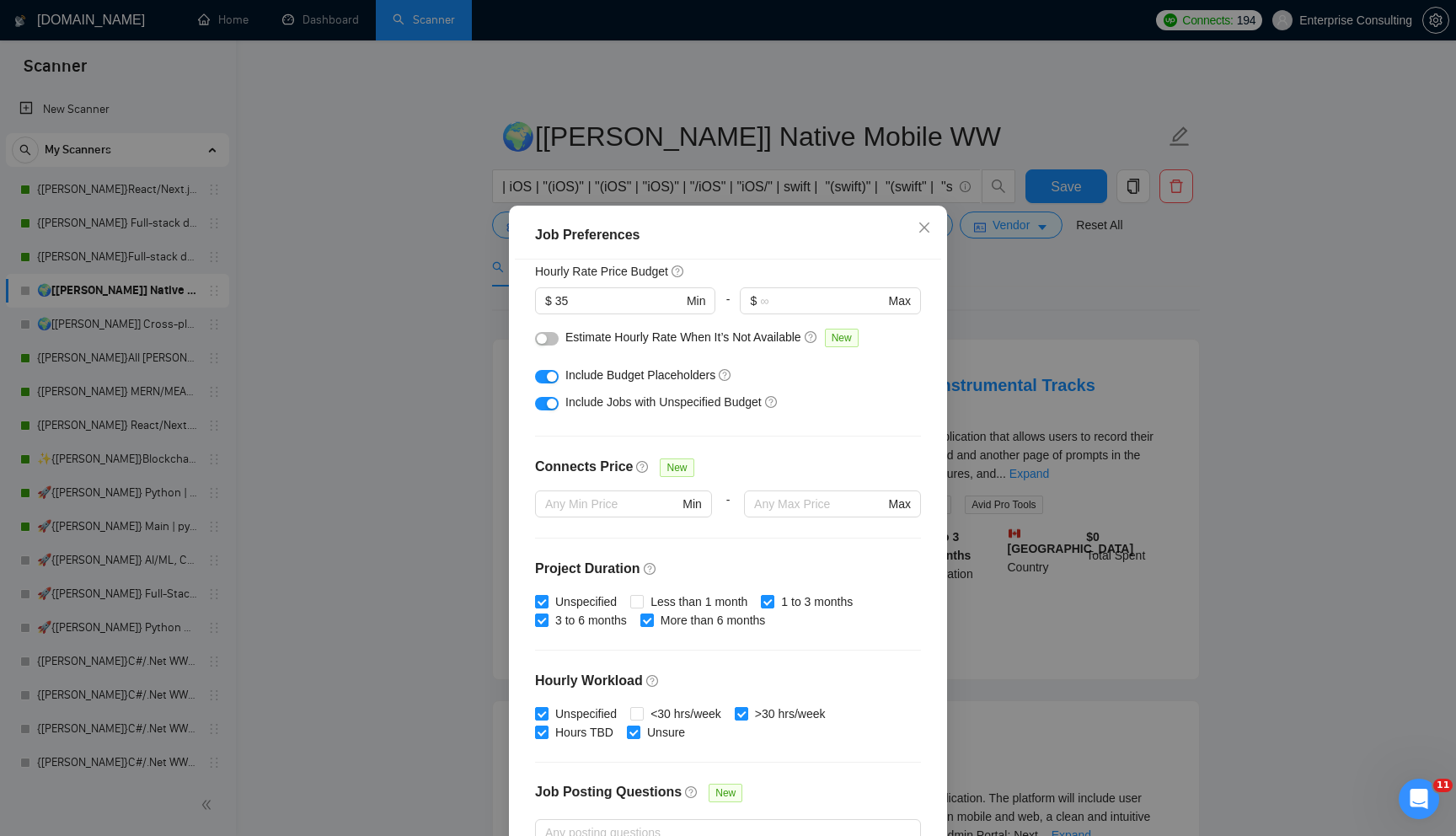
click at [742, 470] on div "Connects Price New" at bounding box center [727, 473] width 386 height 34
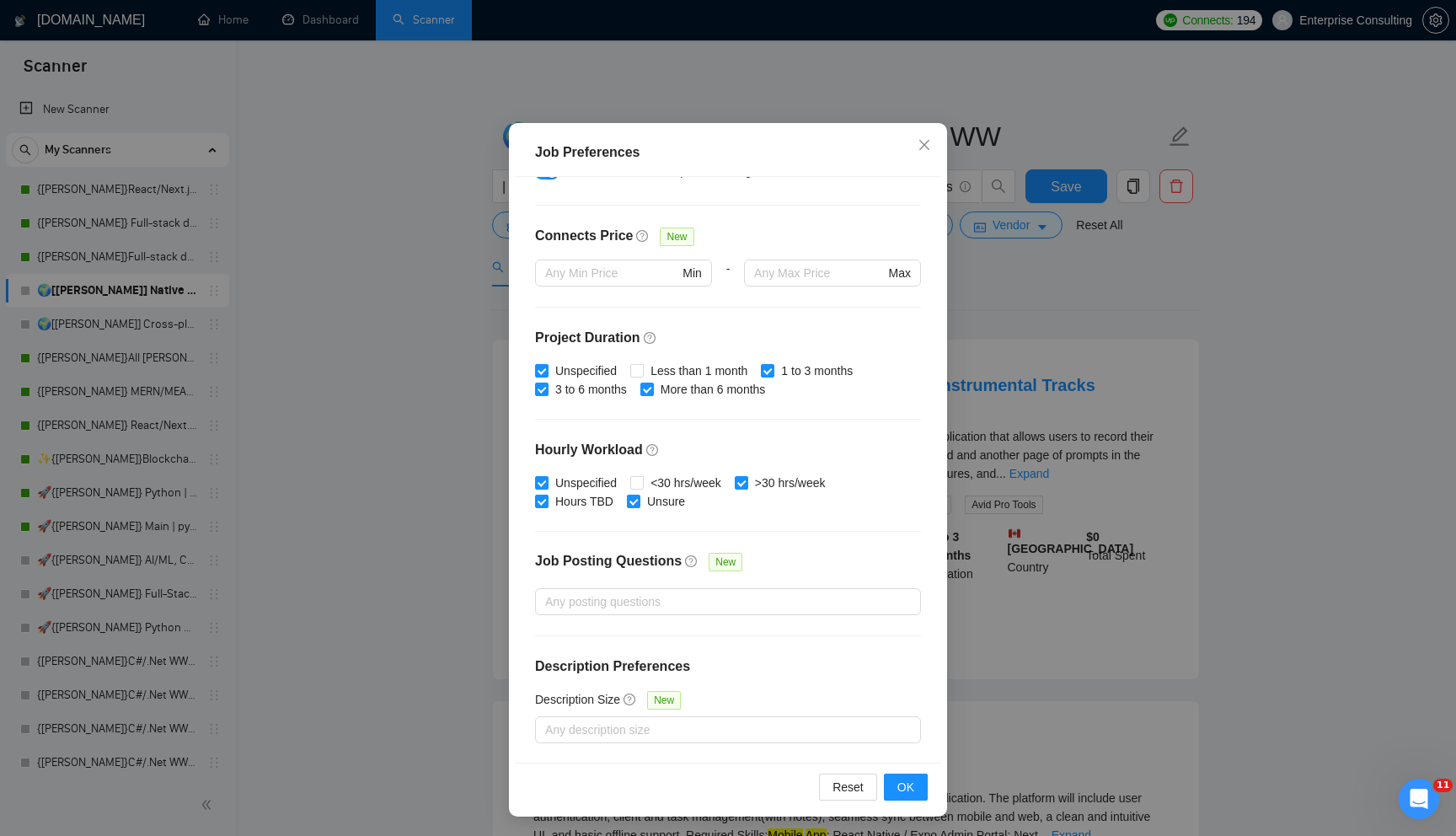
scroll to position [78, 0]
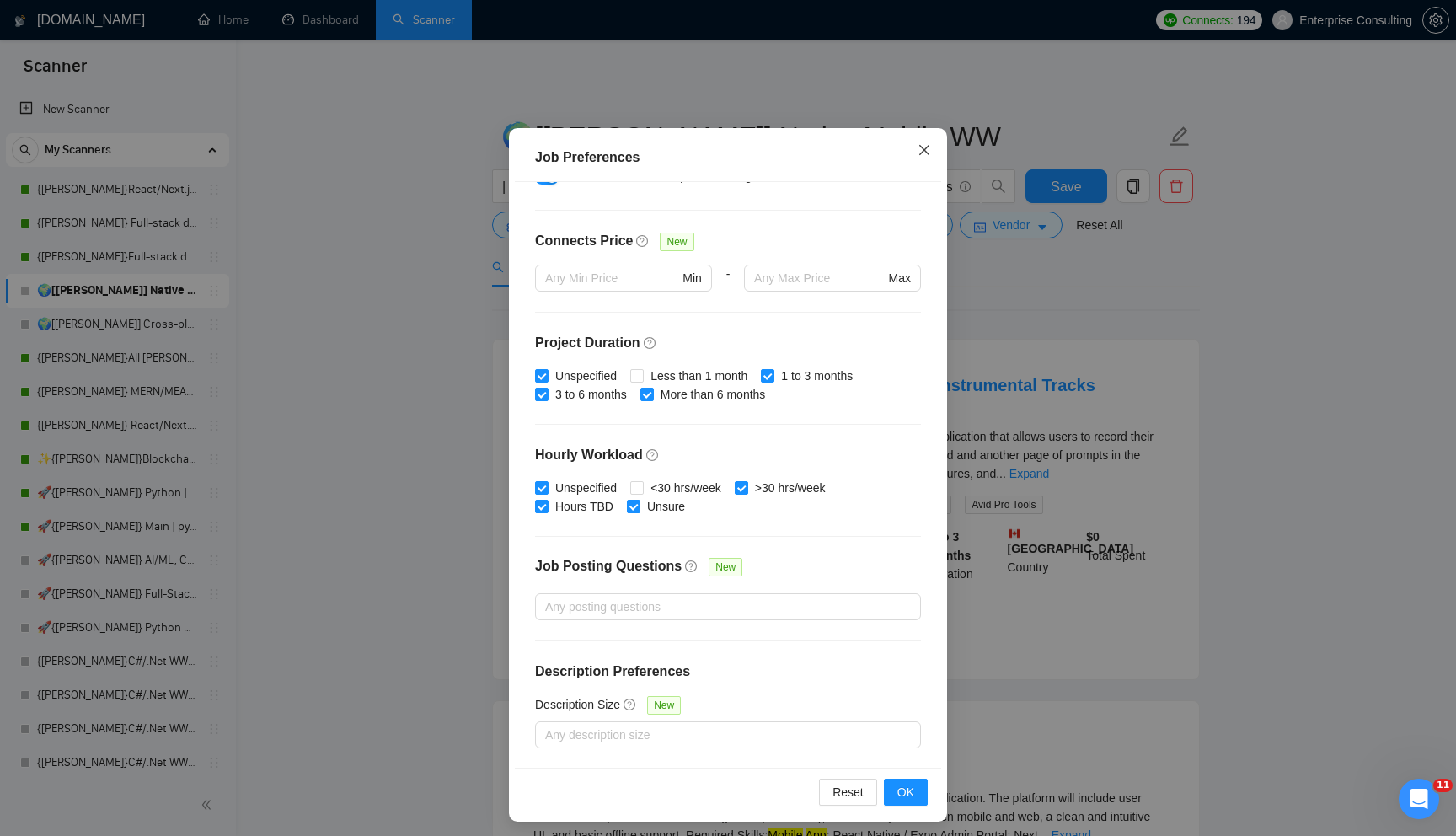
click at [917, 152] on span "Close" at bounding box center [923, 151] width 46 height 46
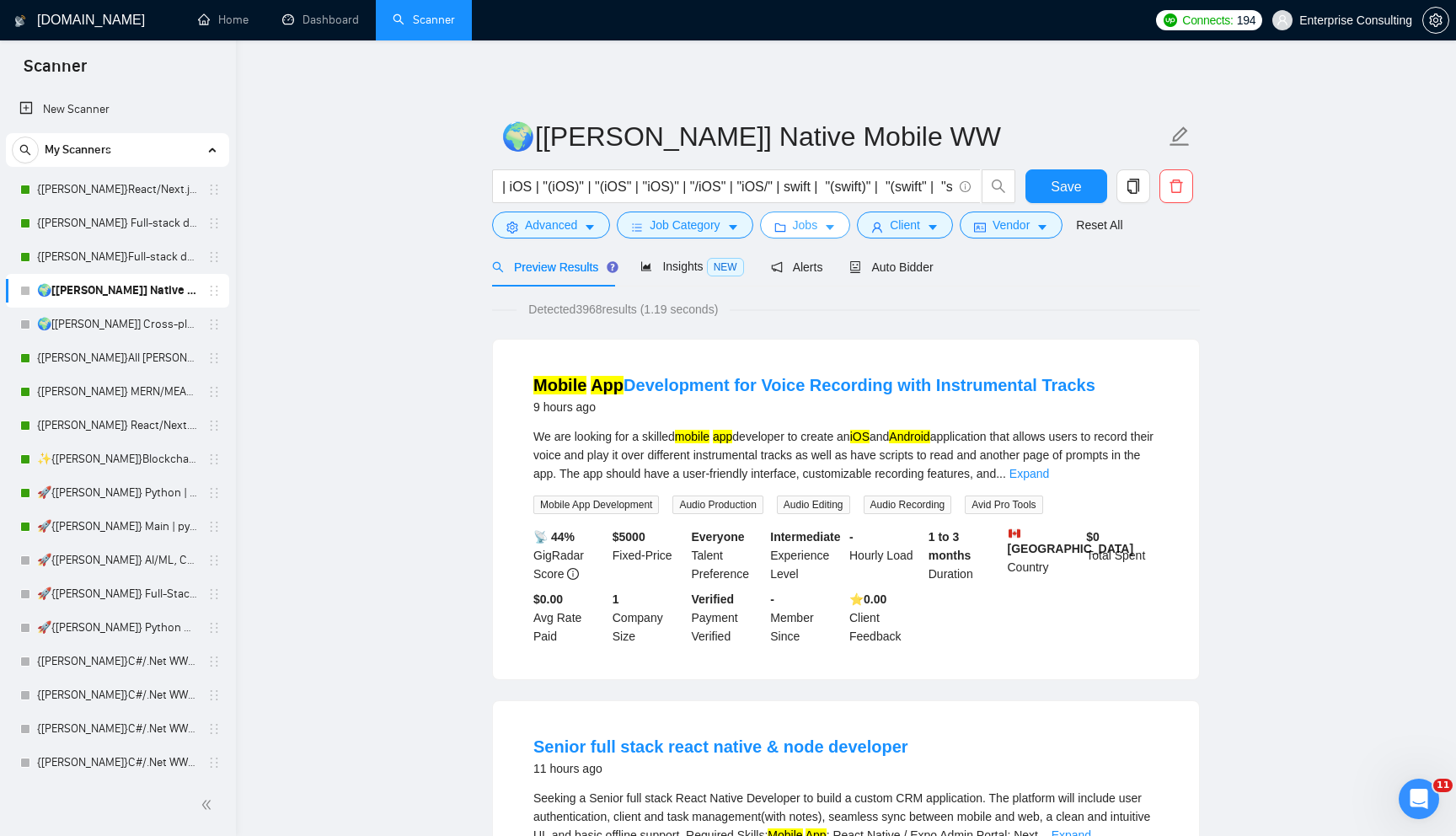
click at [807, 225] on span "Jobs" at bounding box center [806, 225] width 25 height 18
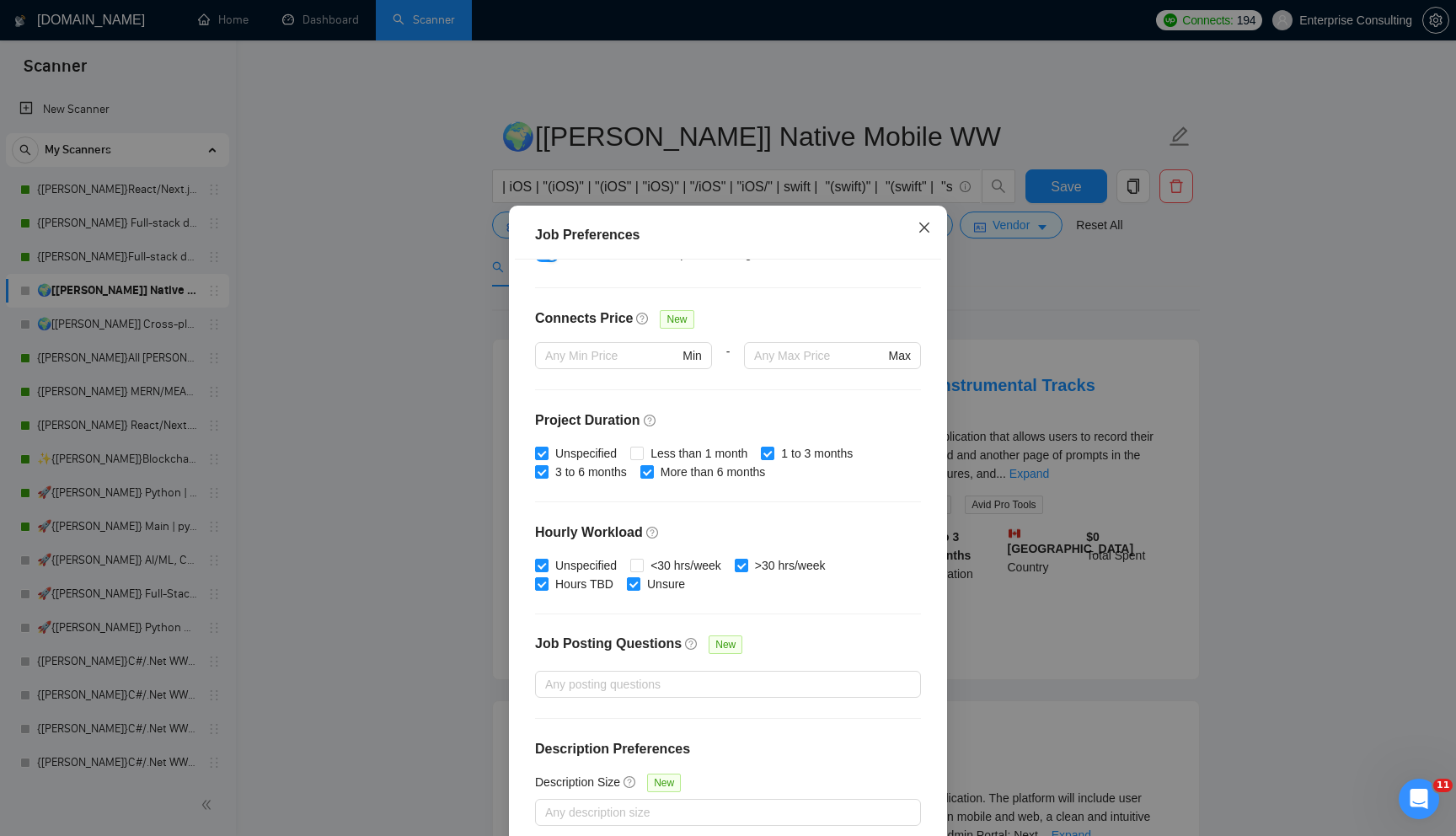
click at [934, 234] on span "Close" at bounding box center [923, 227] width 46 height 46
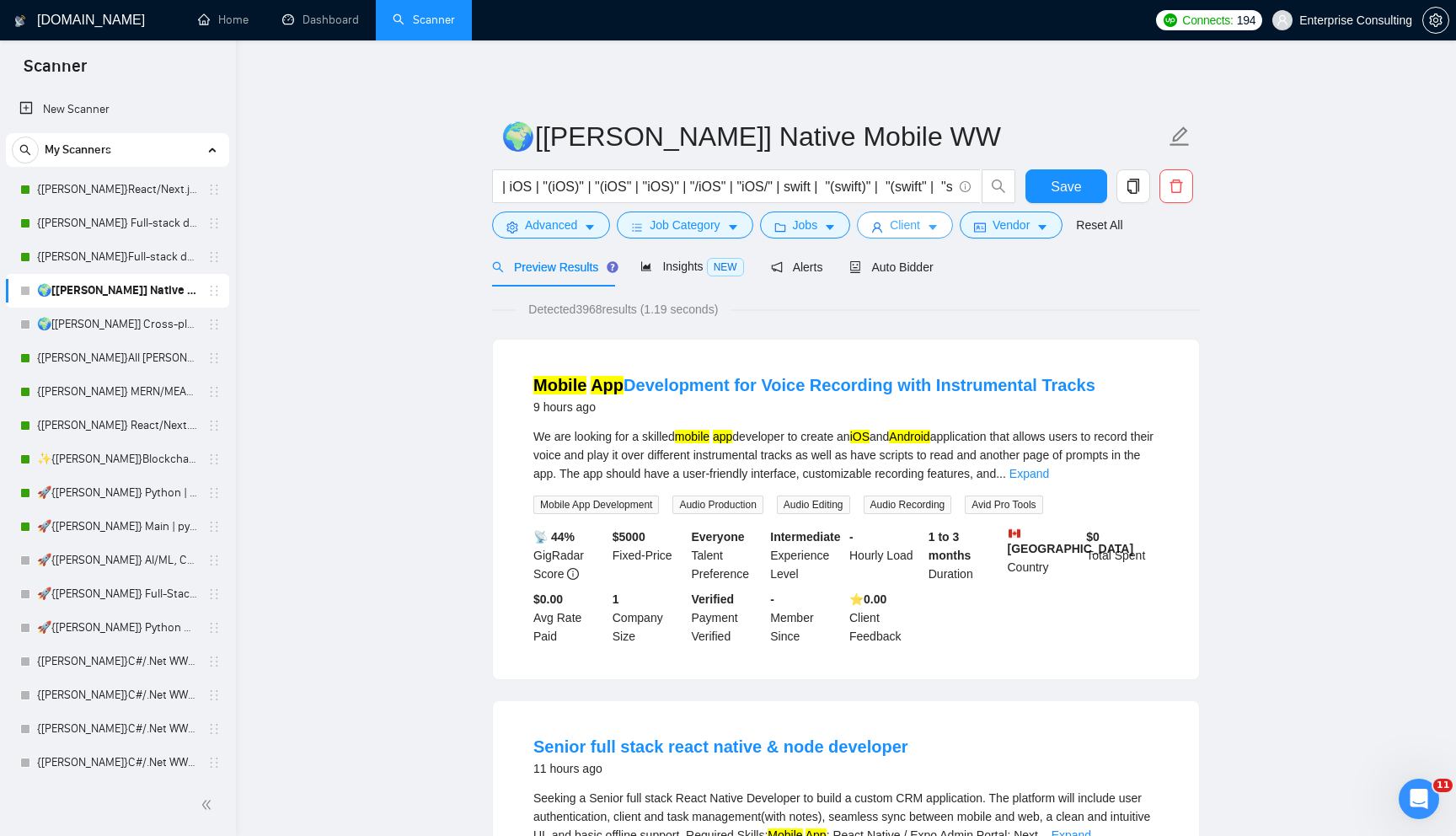
click at [938, 229] on icon "caret-down" at bounding box center [932, 227] width 12 height 12
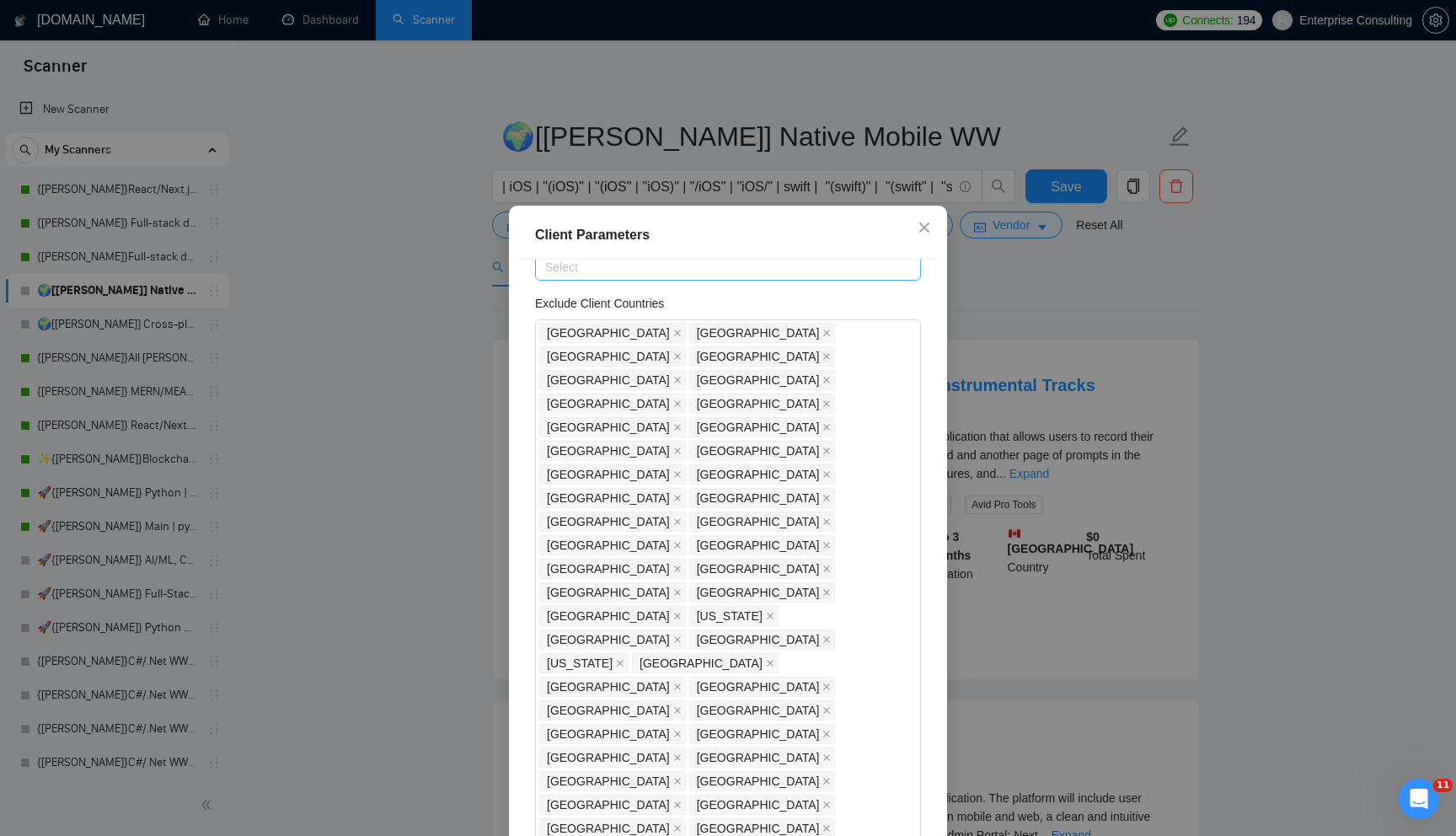
scroll to position [93, 0]
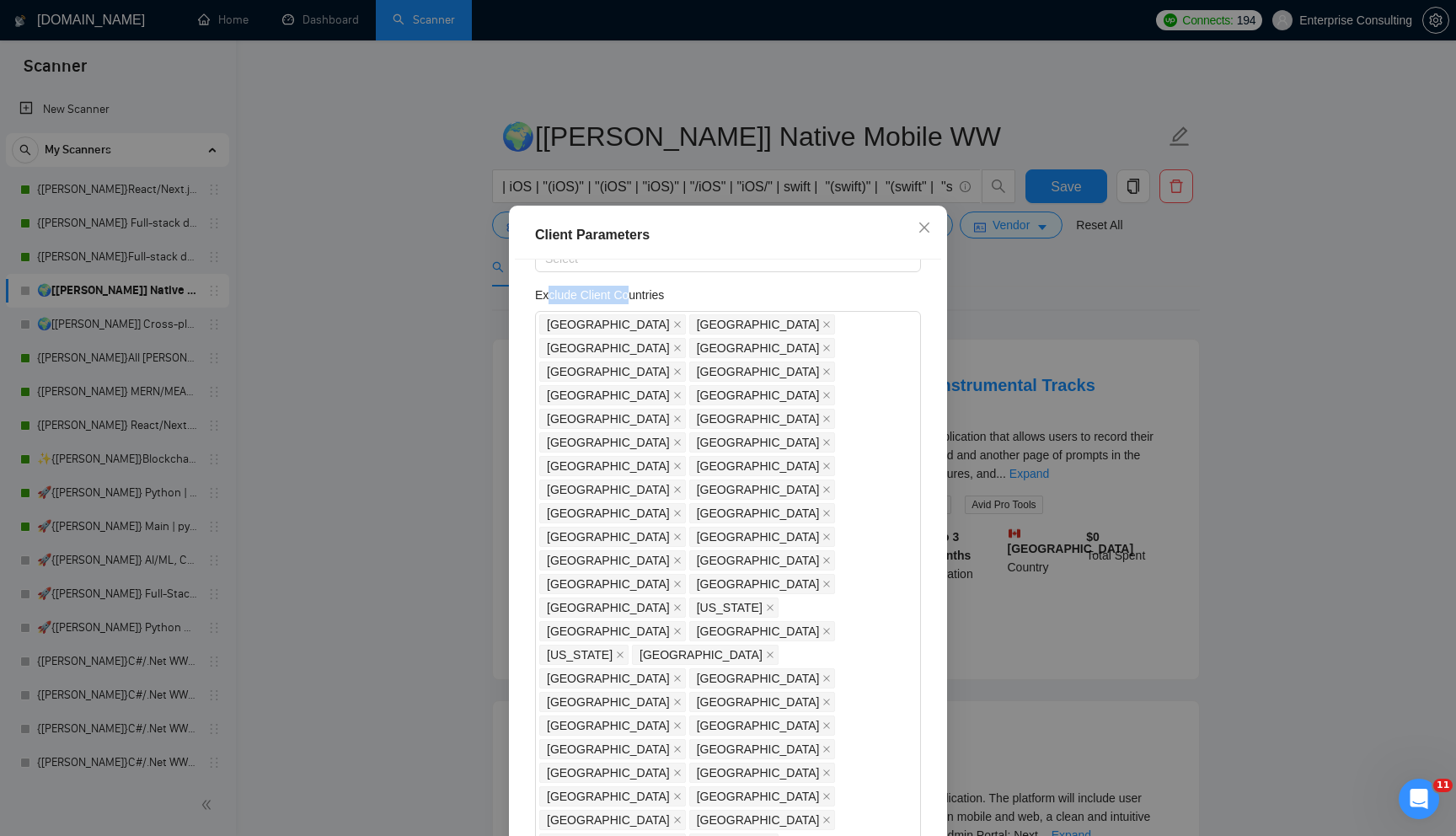
drag, startPoint x: 546, startPoint y: 294, endPoint x: 637, endPoint y: 294, distance: 91.0
click at [636, 294] on h5 "Exclude Client Countries" at bounding box center [599, 295] width 129 height 18
click at [637, 294] on h5 "Exclude Client Countries" at bounding box center [599, 295] width 129 height 18
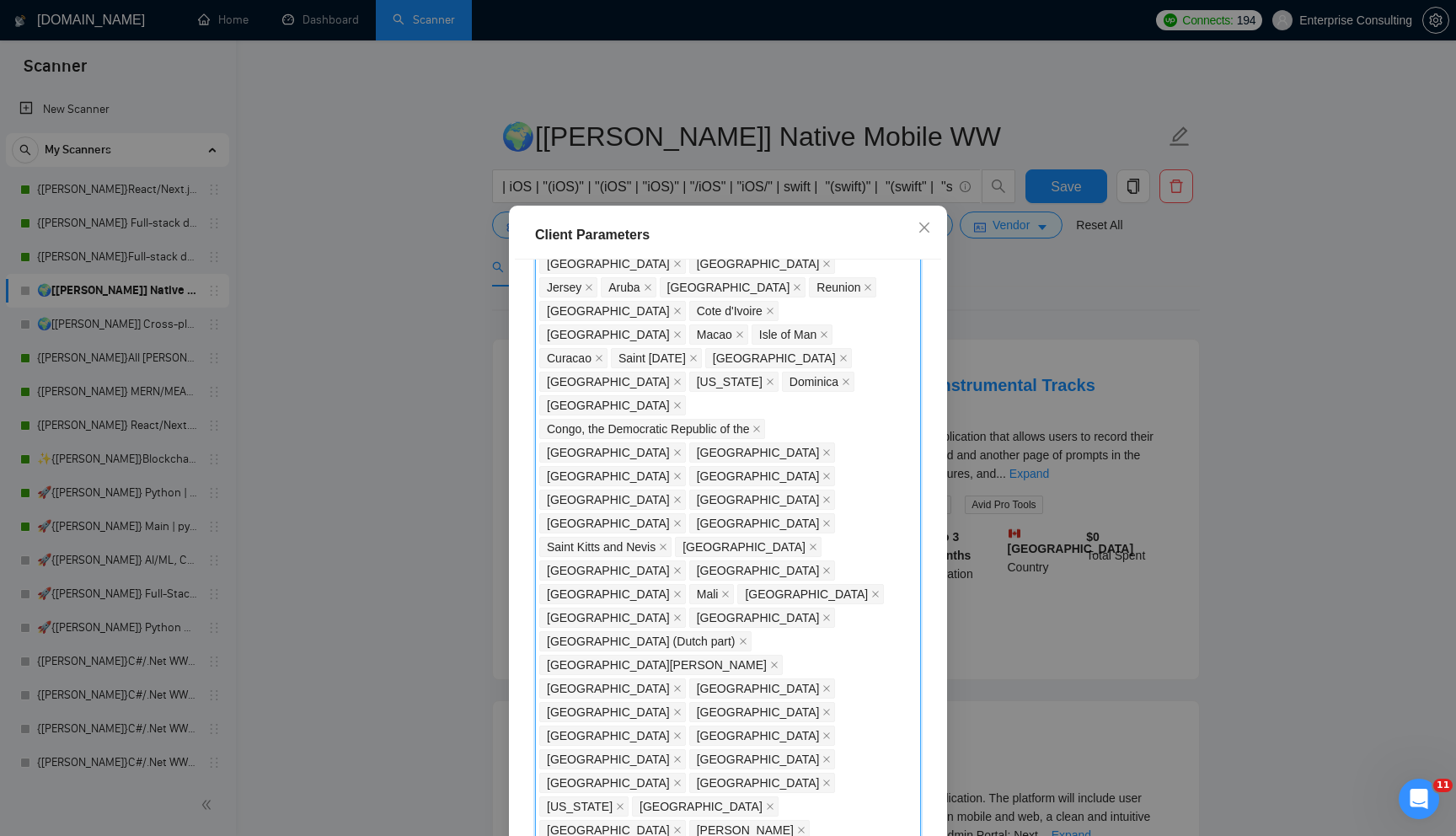
scroll to position [1229, 0]
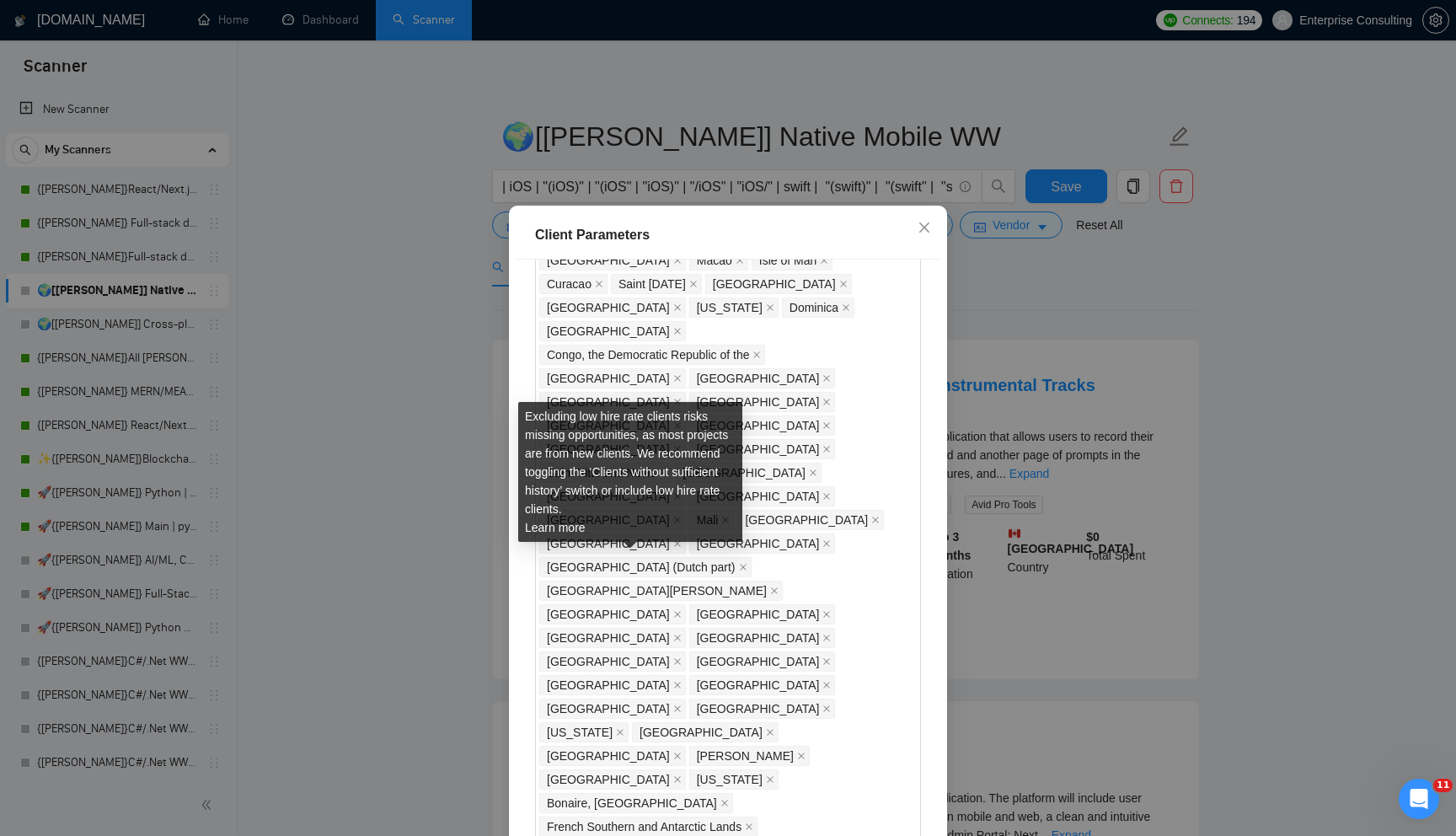
scroll to position [1292, 0]
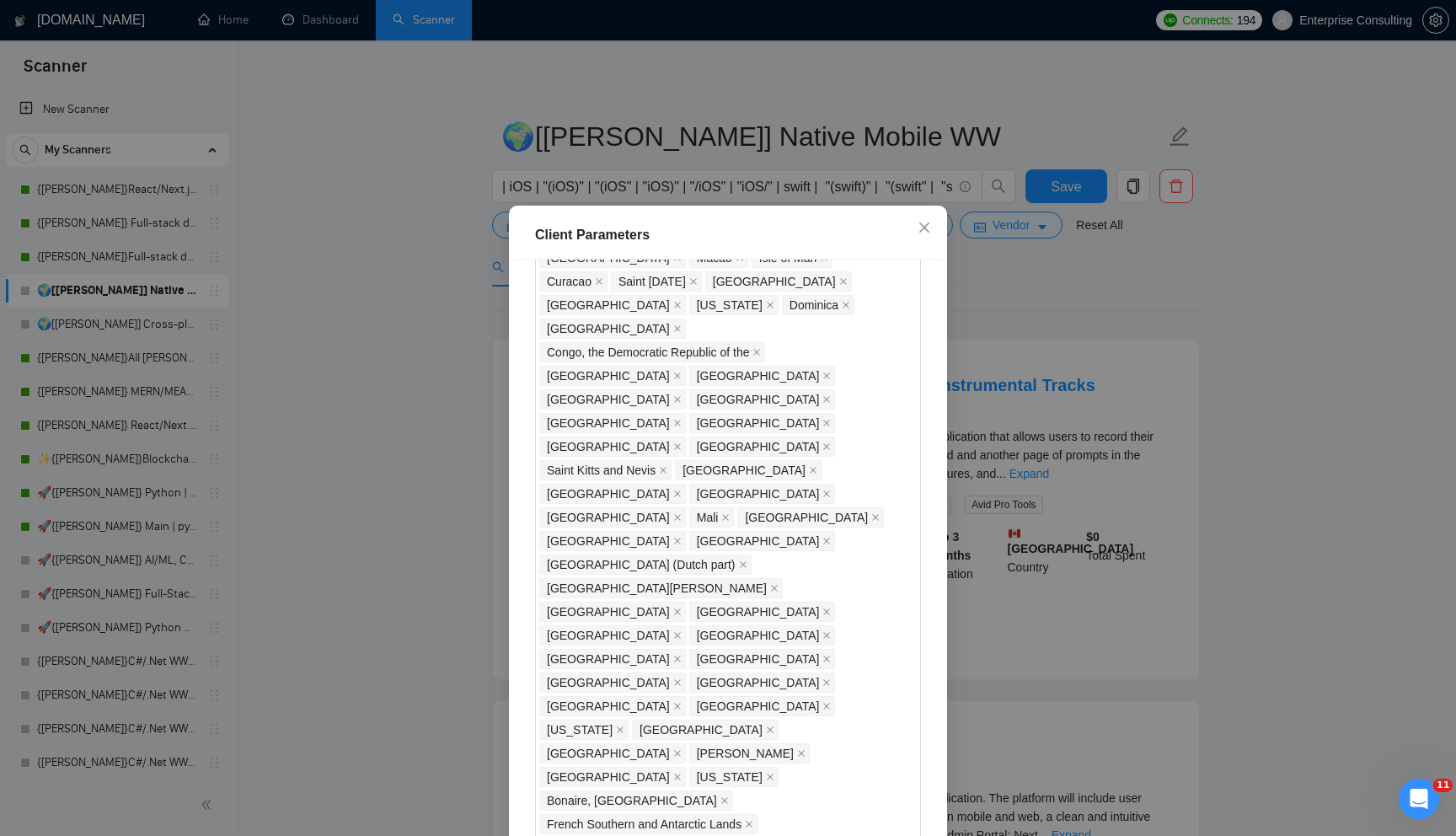
drag, startPoint x: 536, startPoint y: 567, endPoint x: 611, endPoint y: 567, distance: 75.0
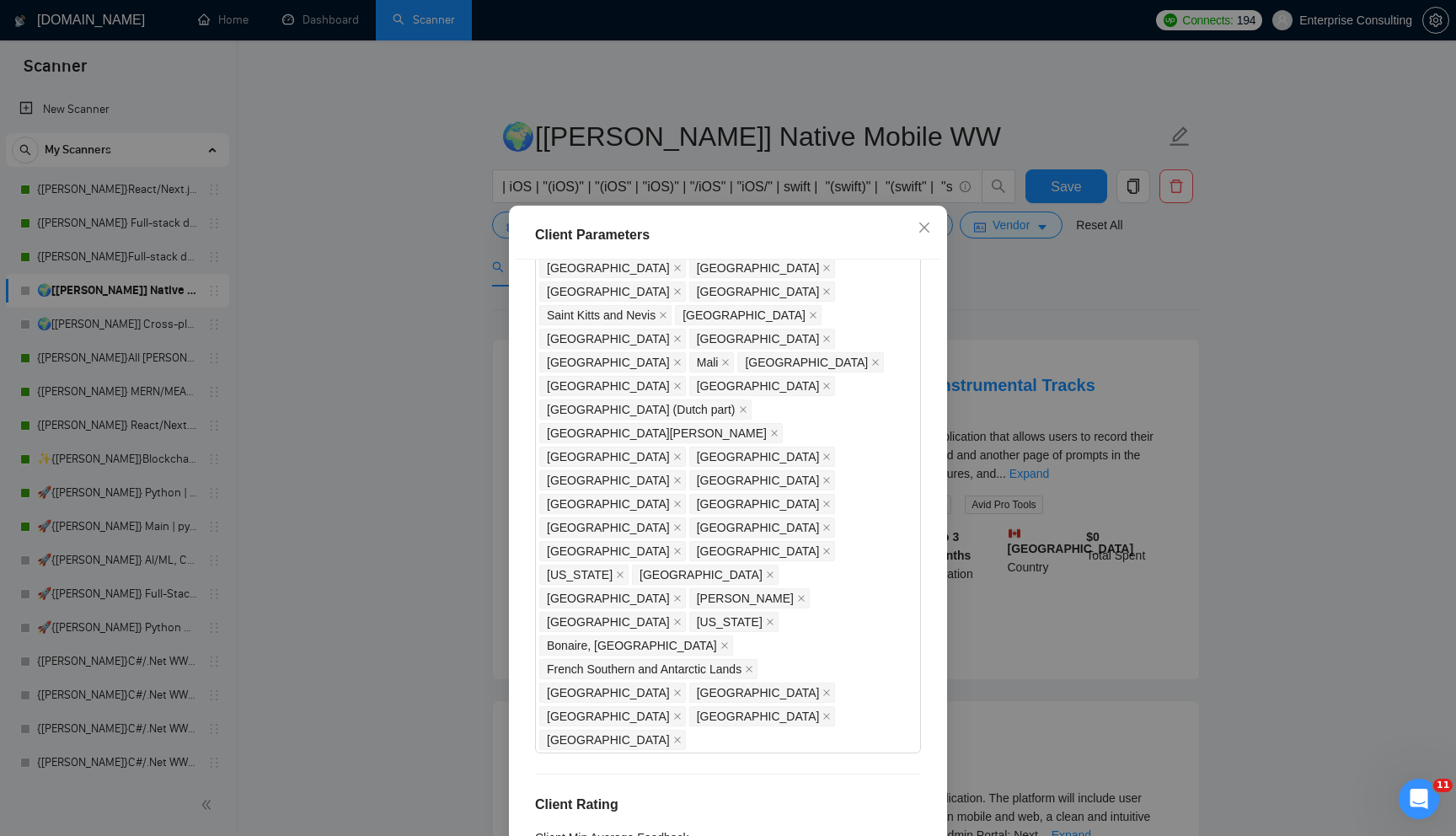
scroll to position [83, 0]
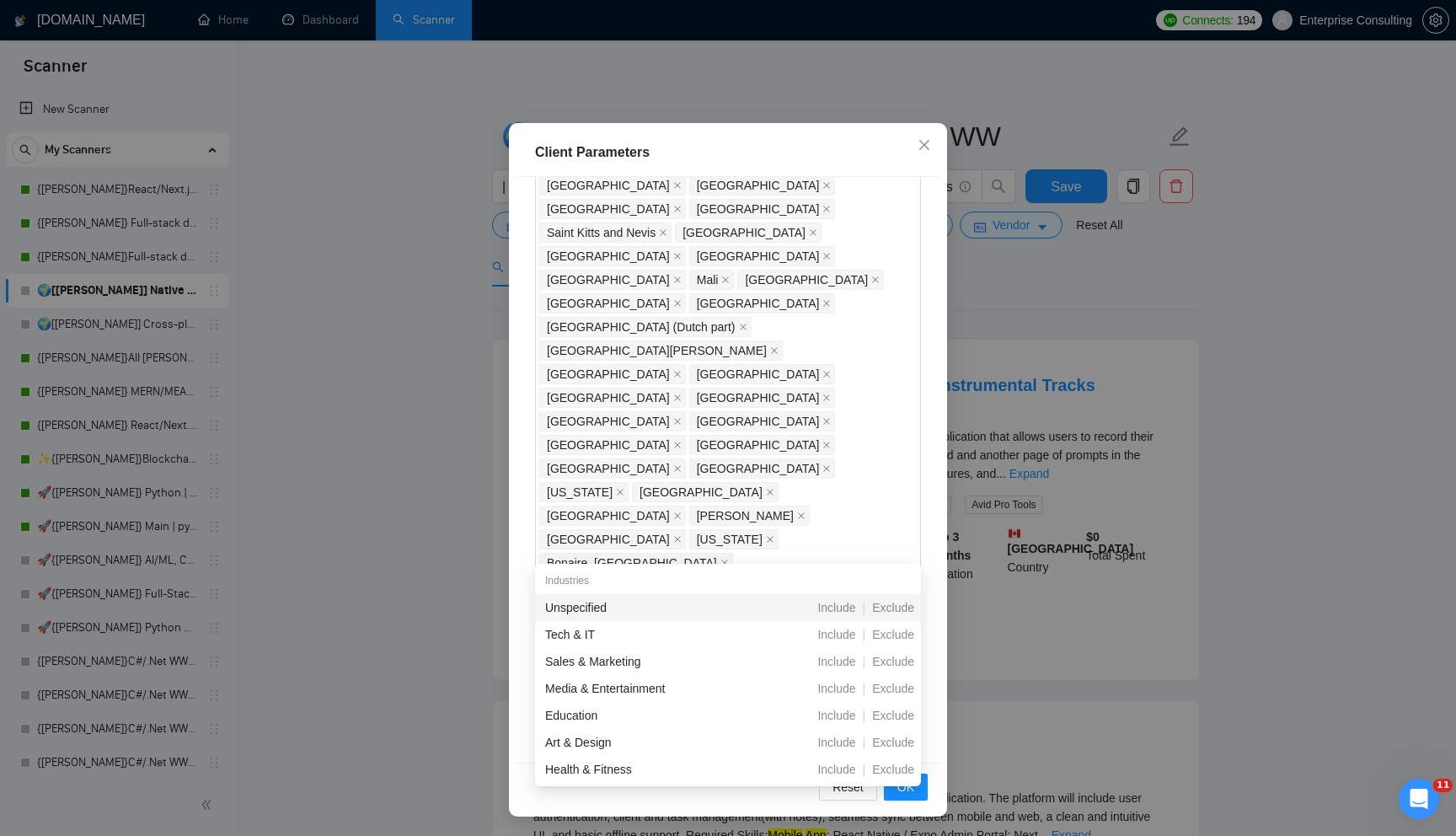
click at [751, 471] on div "Client Location Include Client Countries Select Exclude Client Countries [GEOGR…" at bounding box center [728, 469] width 427 height 584
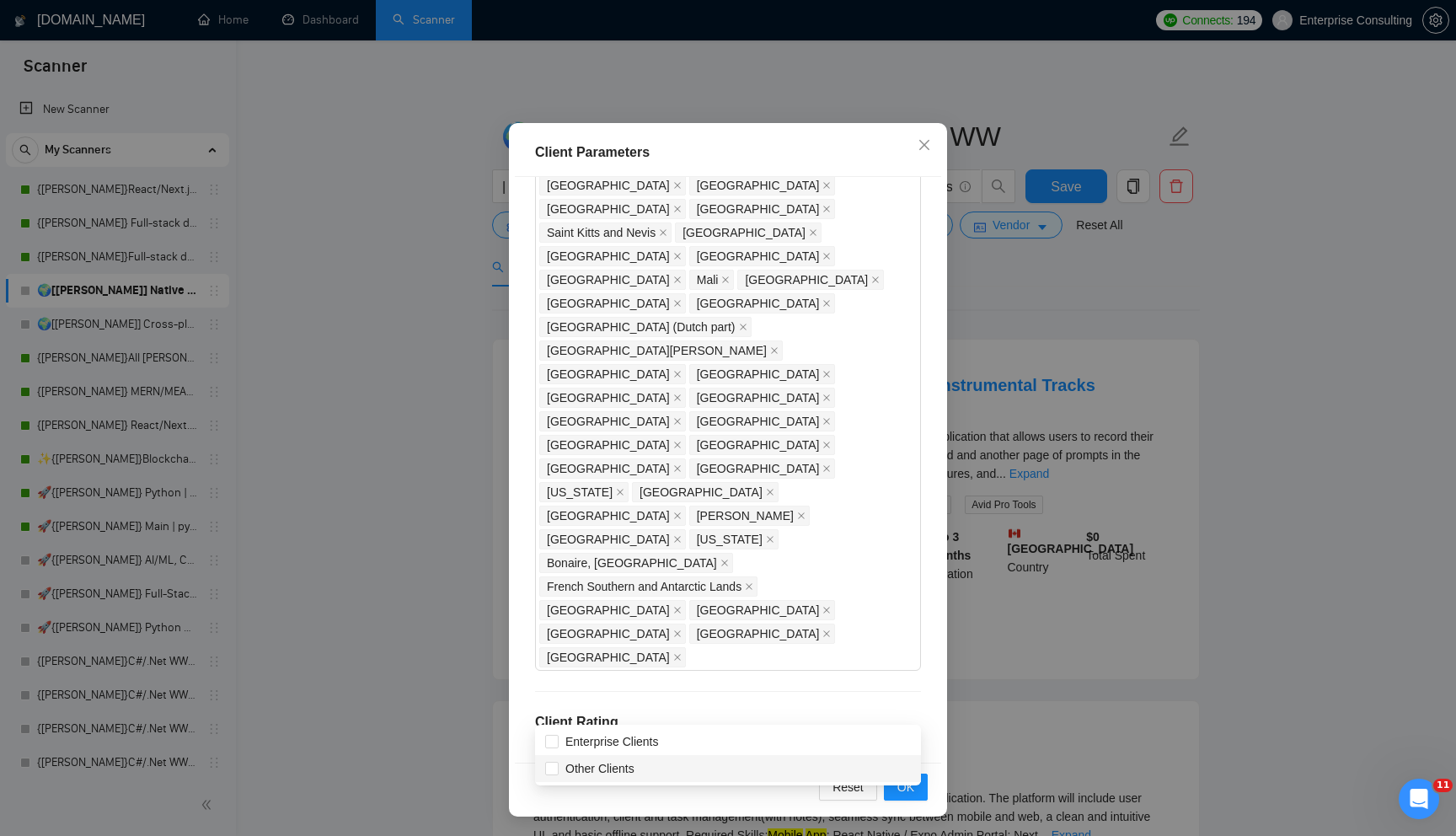
click at [735, 648] on div "Client Location Include Client Countries Select Exclude Client Countries [GEOGR…" at bounding box center [728, 469] width 427 height 584
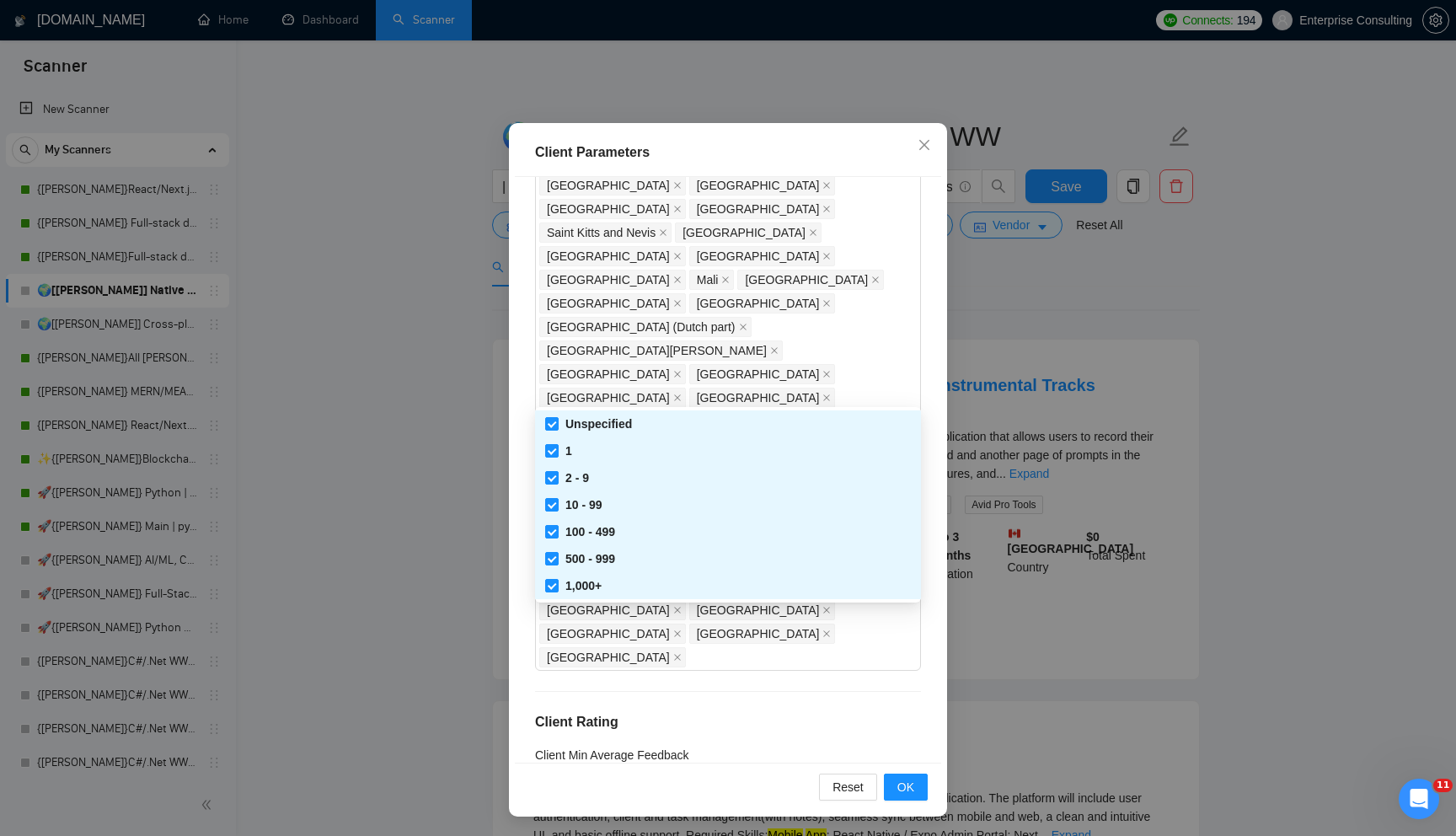
click at [780, 663] on div "Client Location Include Client Countries Select Exclude Client Countries [GEOGR…" at bounding box center [728, 469] width 427 height 584
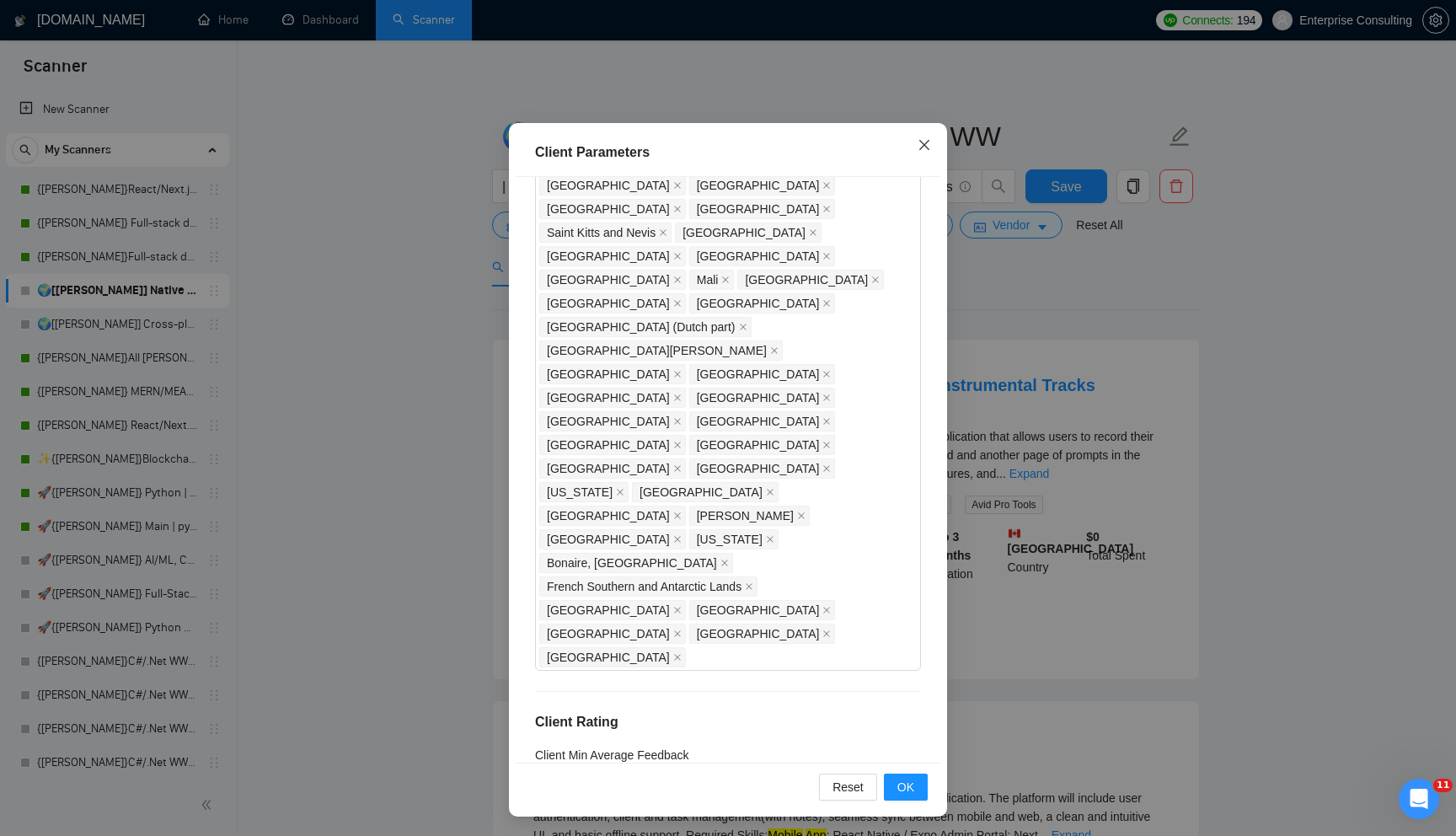
click at [931, 144] on span "Close" at bounding box center [923, 146] width 46 height 46
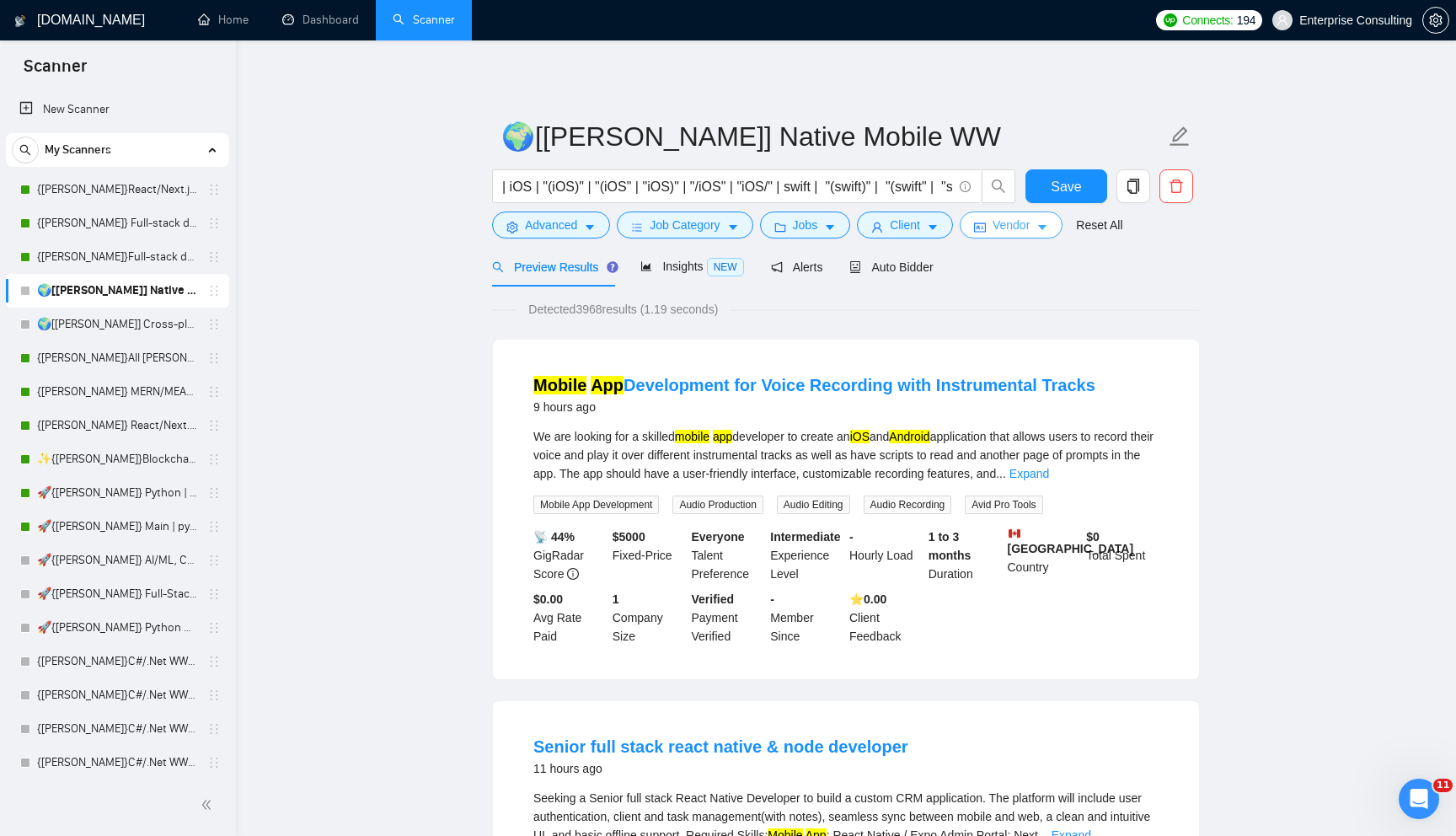
click at [993, 227] on button "Vendor" at bounding box center [1011, 226] width 103 height 27
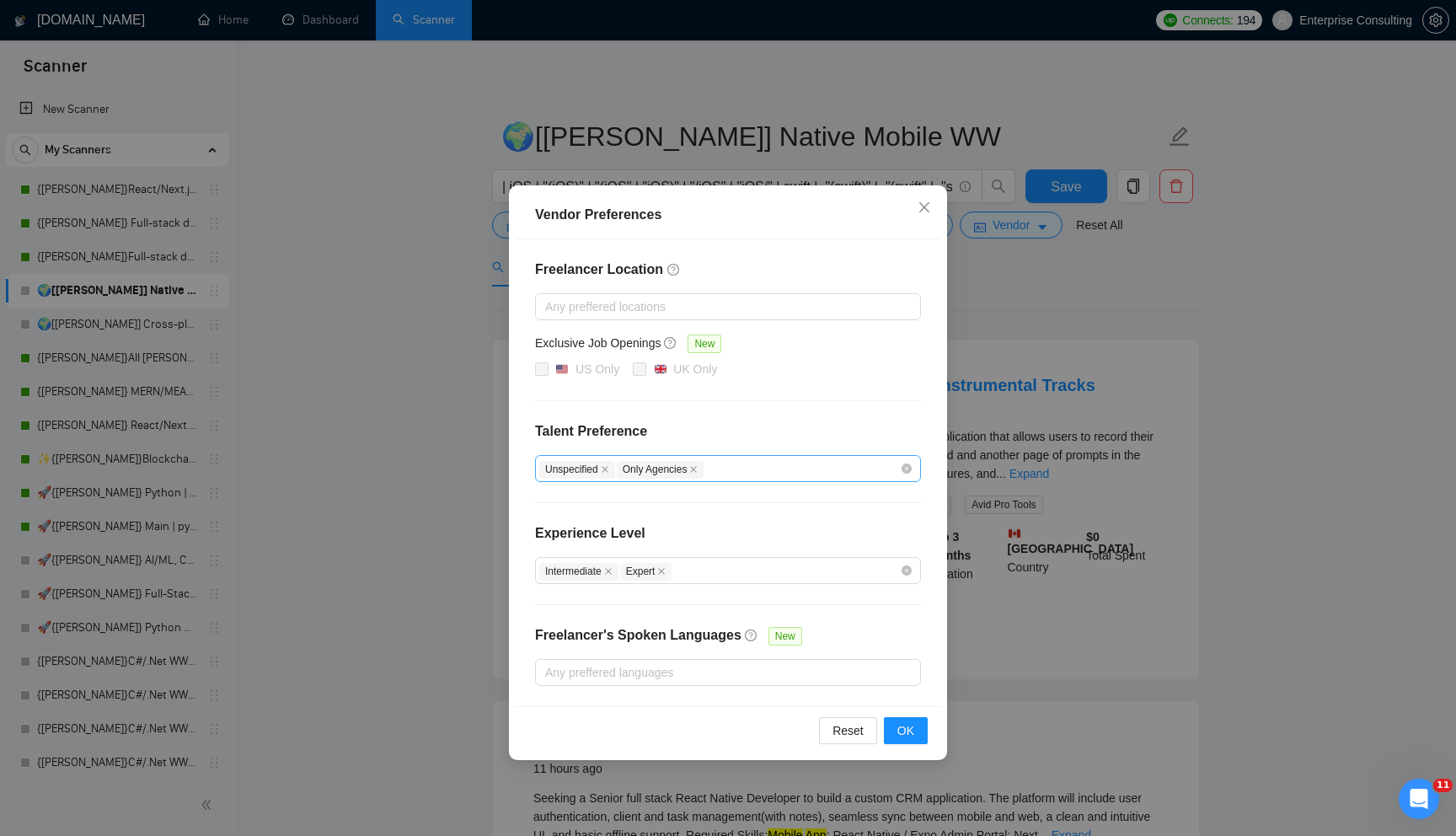
click at [745, 459] on div "Unspecified Only Agencies" at bounding box center [719, 468] width 361 height 20
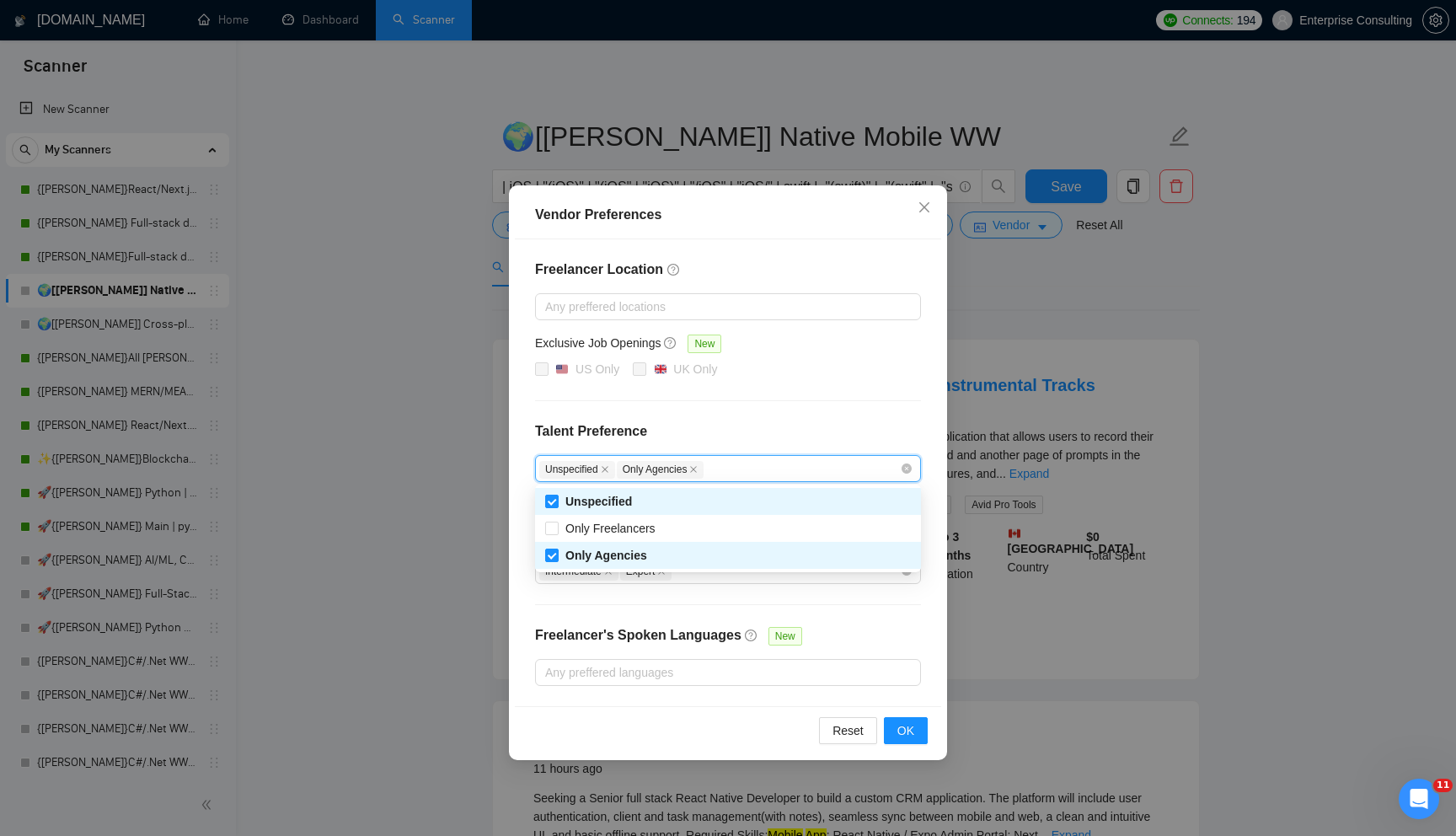
click at [660, 396] on div "Freelancer Location Any preffered locations Exclusive Job Openings New US Only …" at bounding box center [728, 472] width 427 height 467
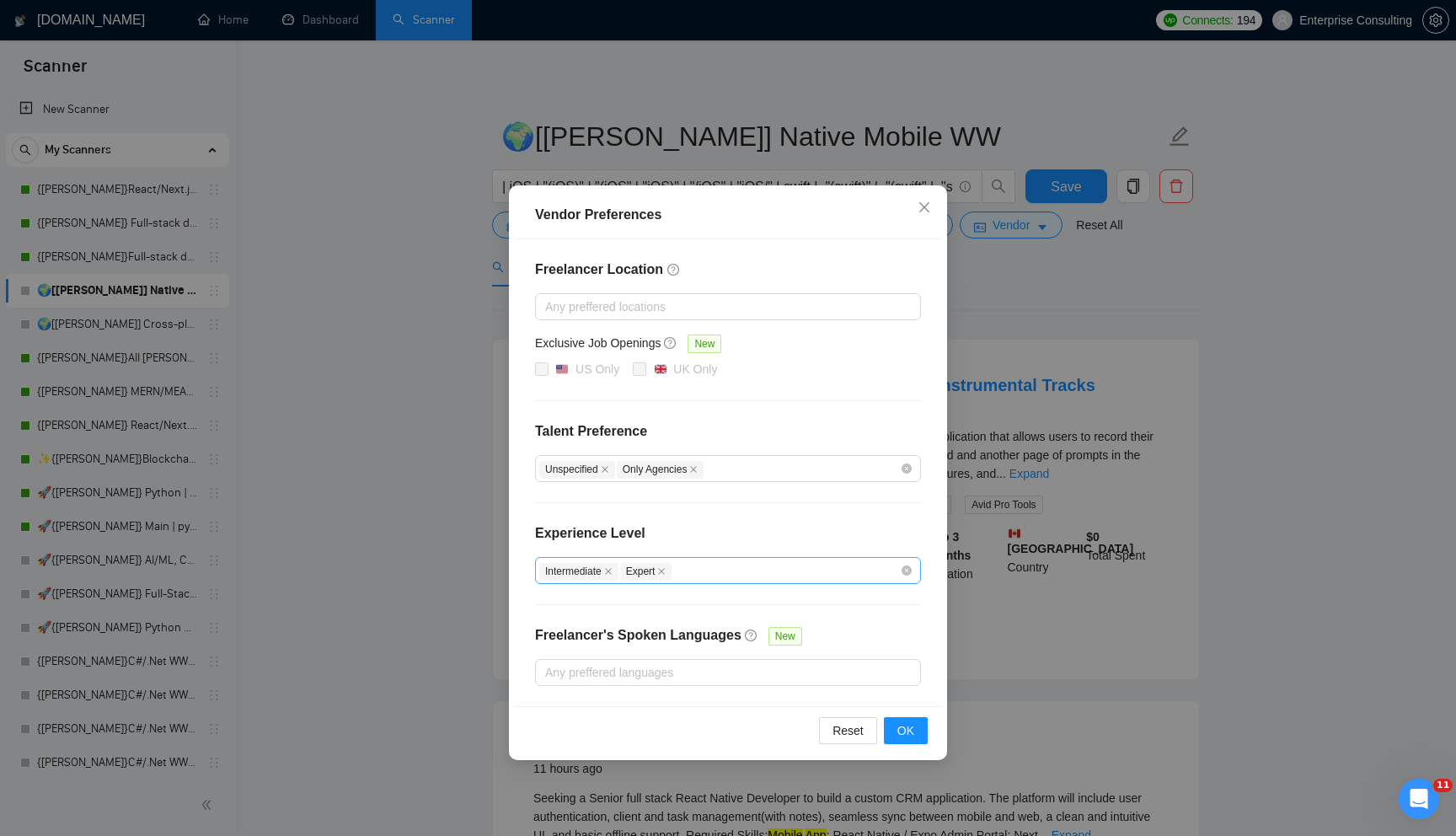
click at [697, 562] on div "Intermediate Expert" at bounding box center [719, 570] width 361 height 20
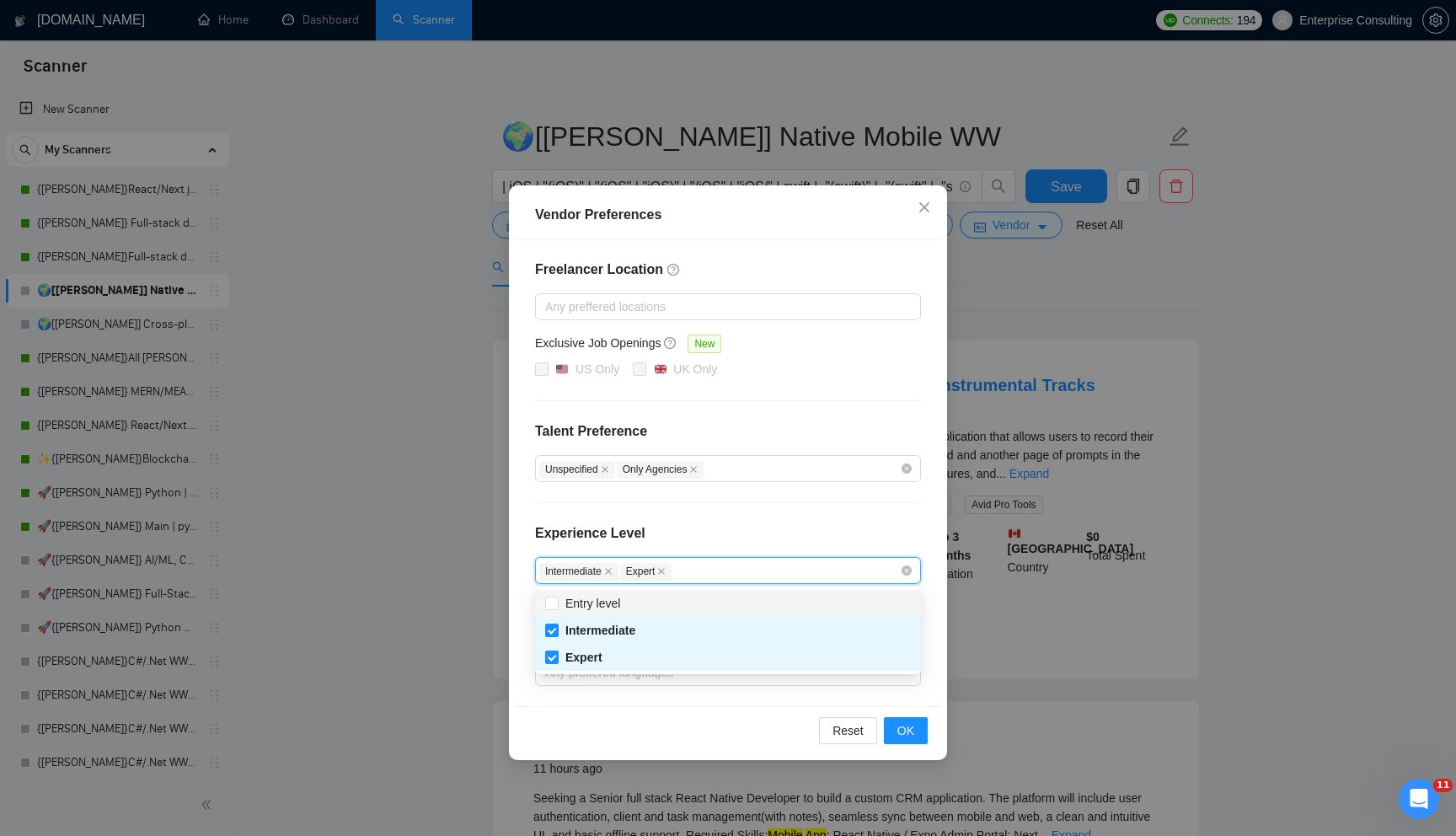
click at [718, 517] on div "Freelancer Location Any preffered locations Exclusive Job Openings New US Only …" at bounding box center [728, 472] width 427 height 467
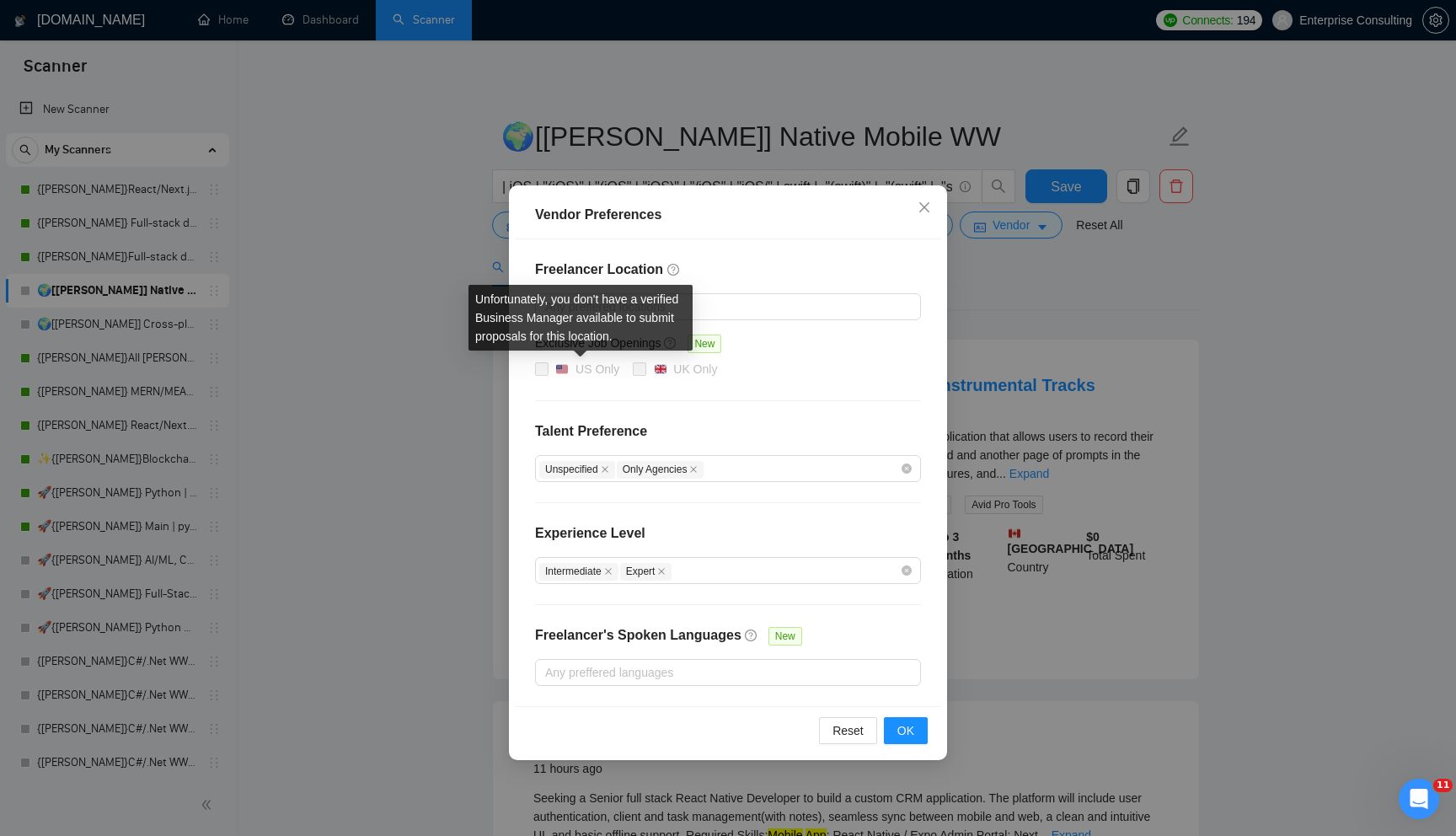
click at [537, 369] on span at bounding box center [541, 369] width 14 height 14
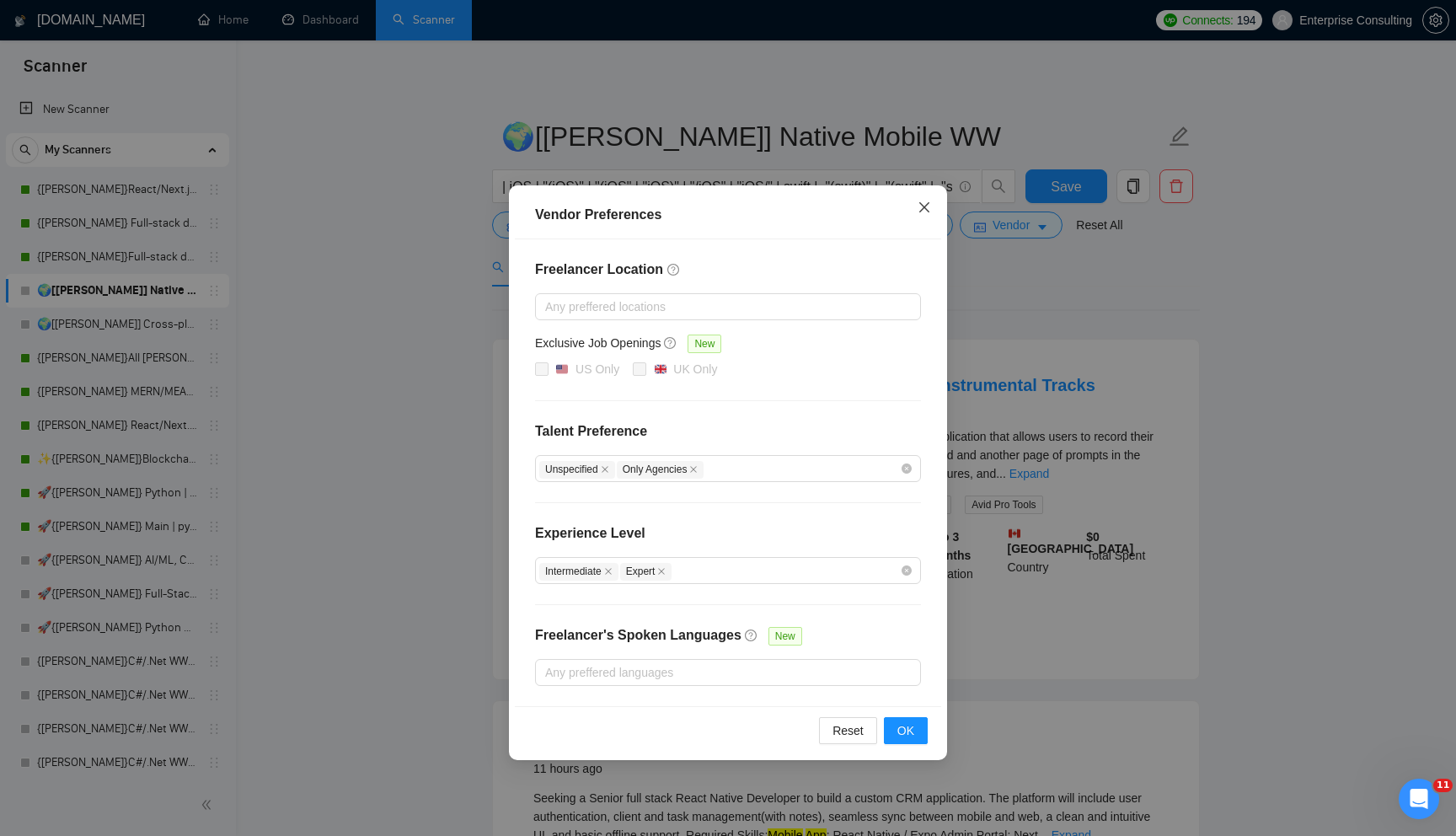
click at [927, 192] on span "Close" at bounding box center [923, 208] width 46 height 46
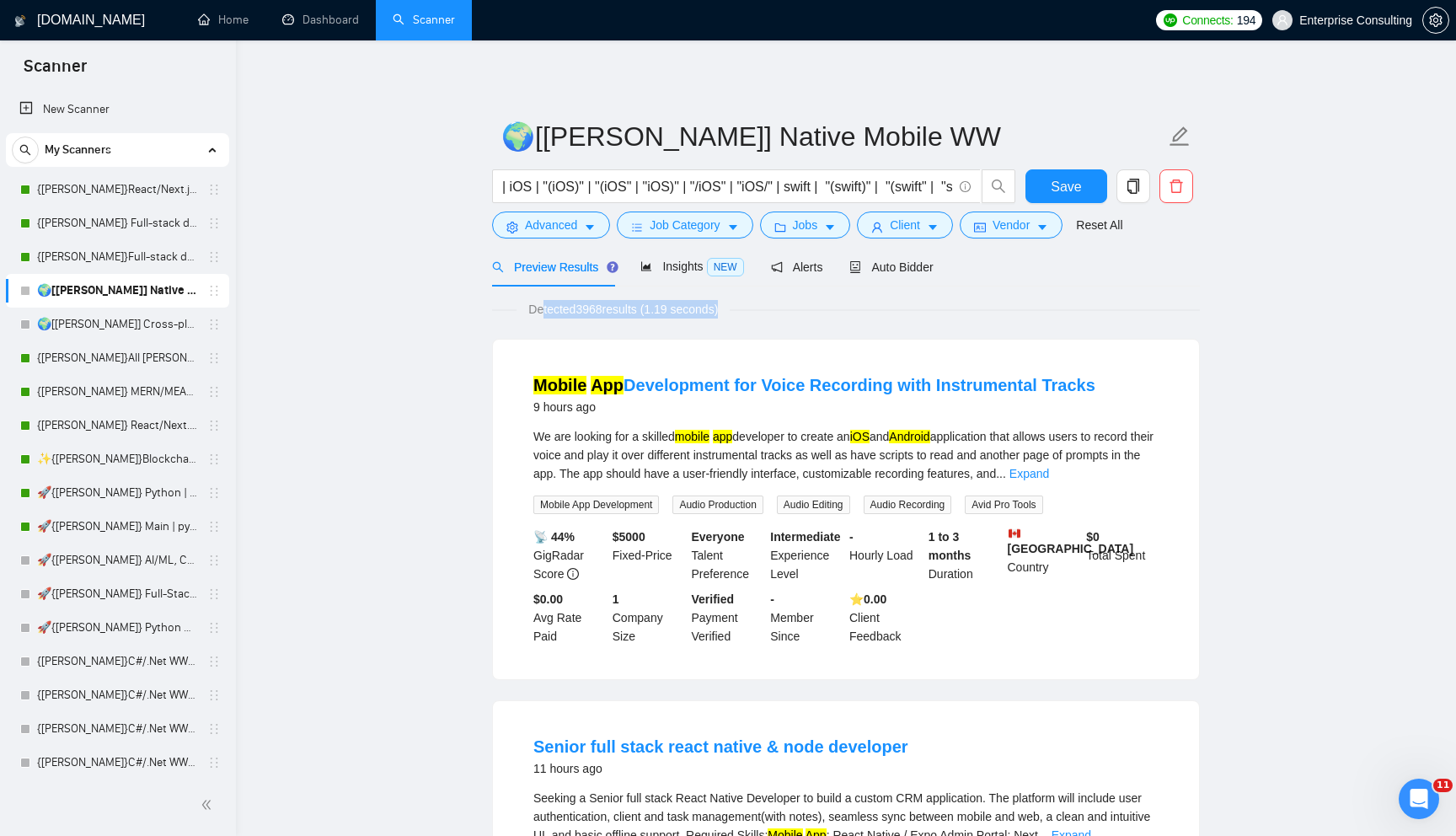
drag, startPoint x: 543, startPoint y: 310, endPoint x: 736, endPoint y: 320, distance: 193.3
click at [622, 315] on span "Detected 3968 results (1.19 seconds)" at bounding box center [622, 309] width 213 height 18
click at [674, 258] on div "Insights NEW" at bounding box center [692, 266] width 103 height 19
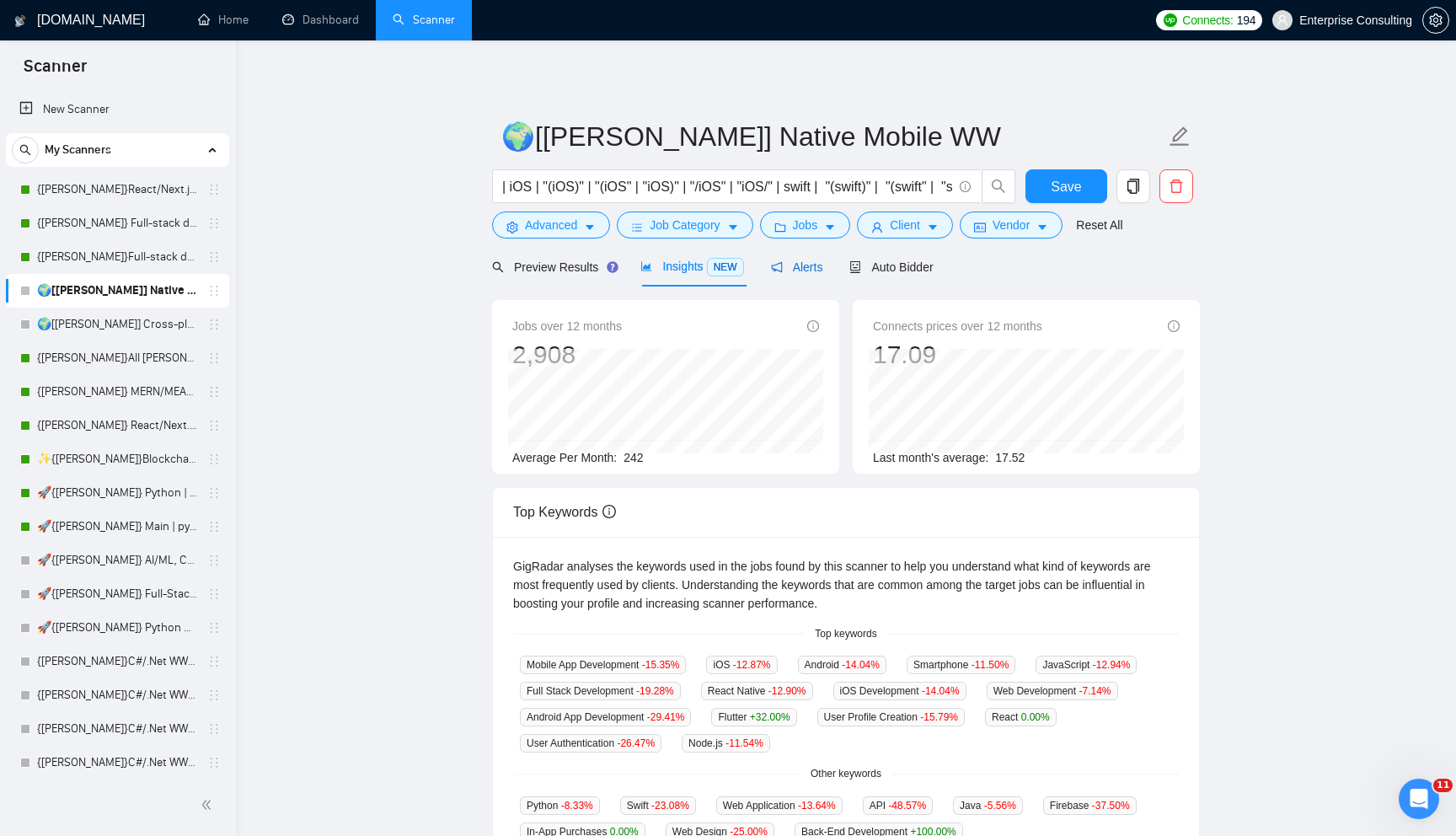
click at [795, 262] on span "Alerts" at bounding box center [797, 267] width 52 height 14
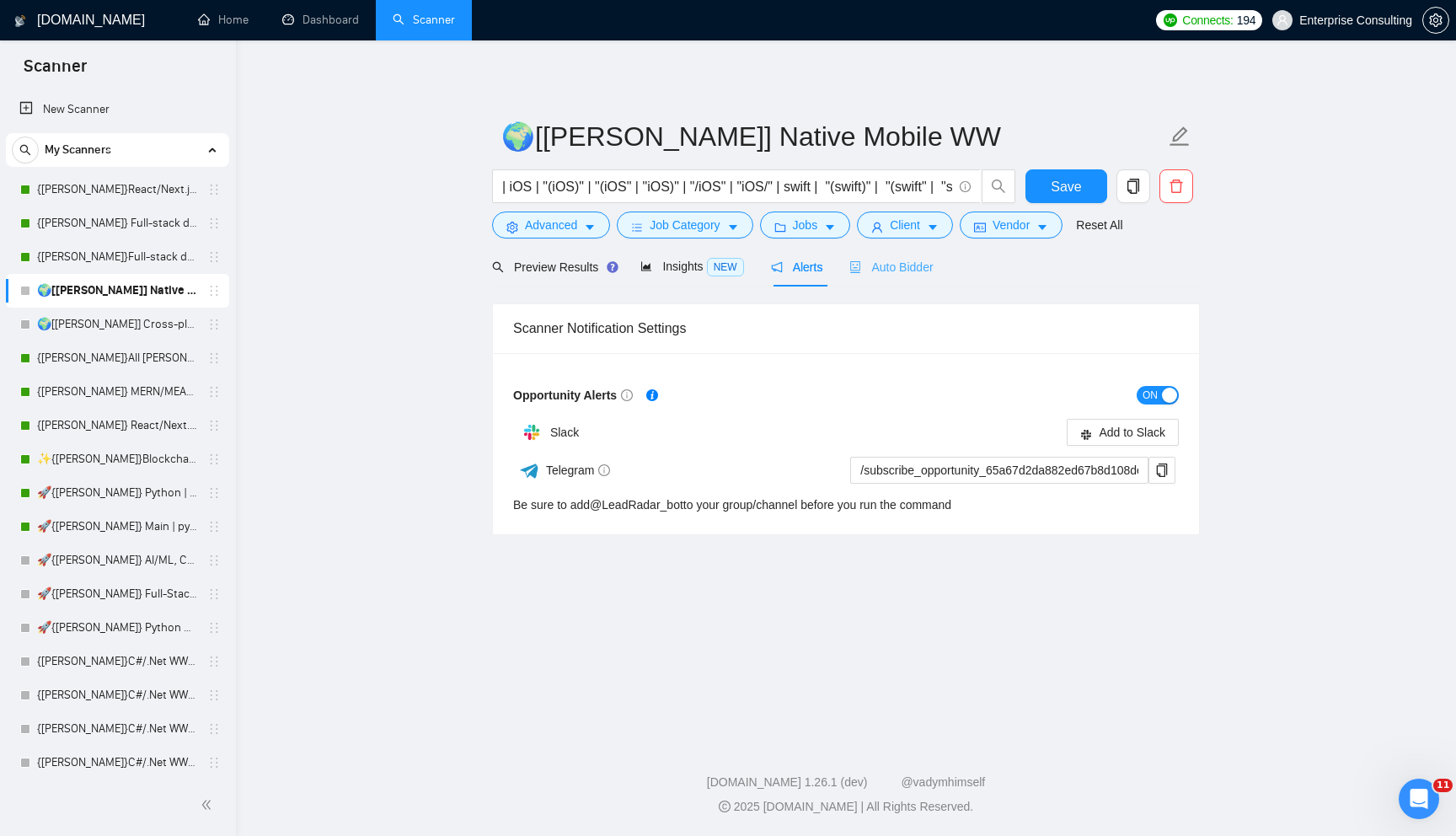
click at [909, 285] on div "Auto Bidder" at bounding box center [891, 266] width 84 height 40
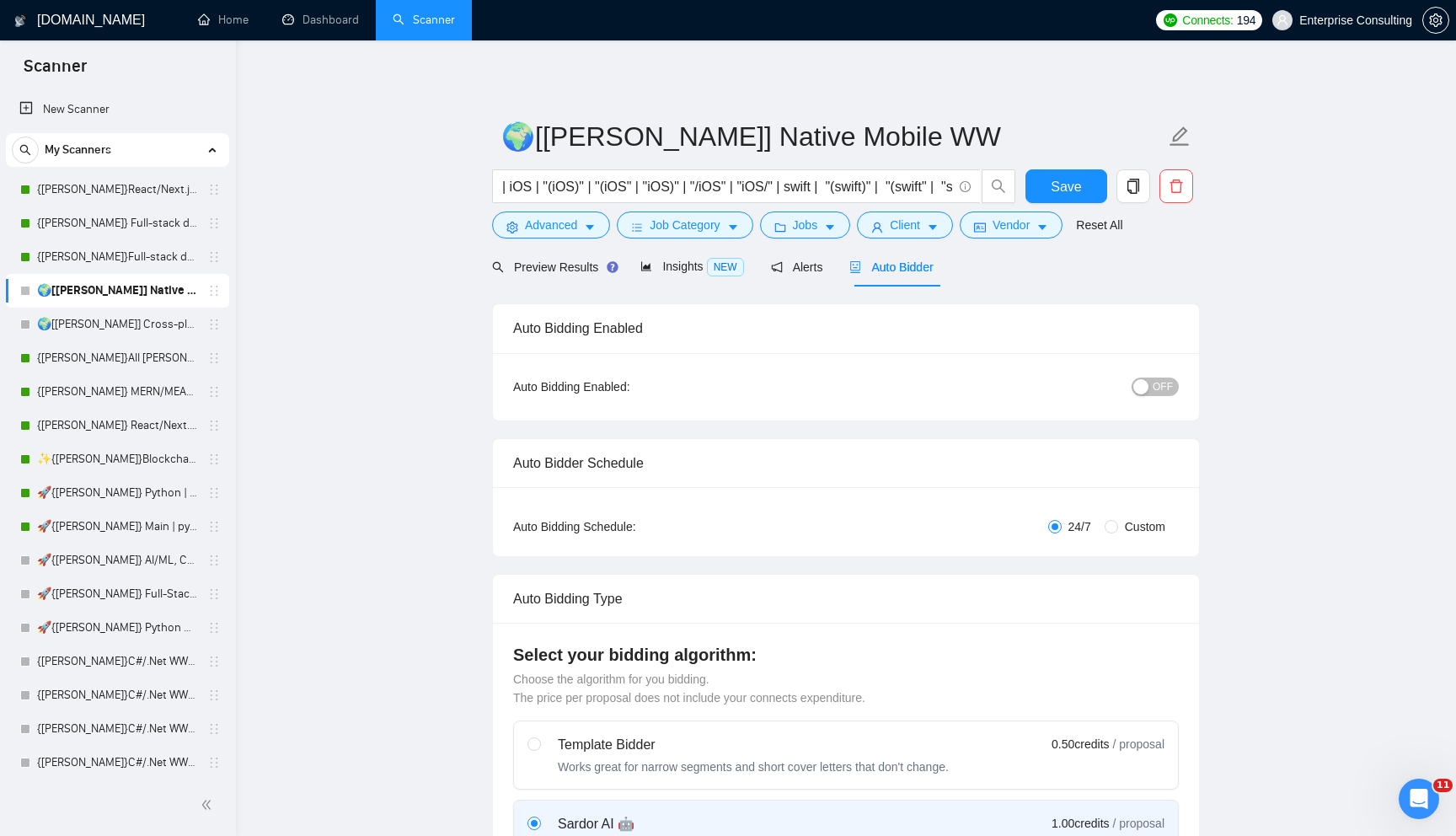
click at [833, 263] on div "Preview Results Insights NEW Alerts Auto Bidder" at bounding box center [712, 266] width 441 height 40
click at [818, 270] on span "Alerts" at bounding box center [797, 267] width 52 height 14
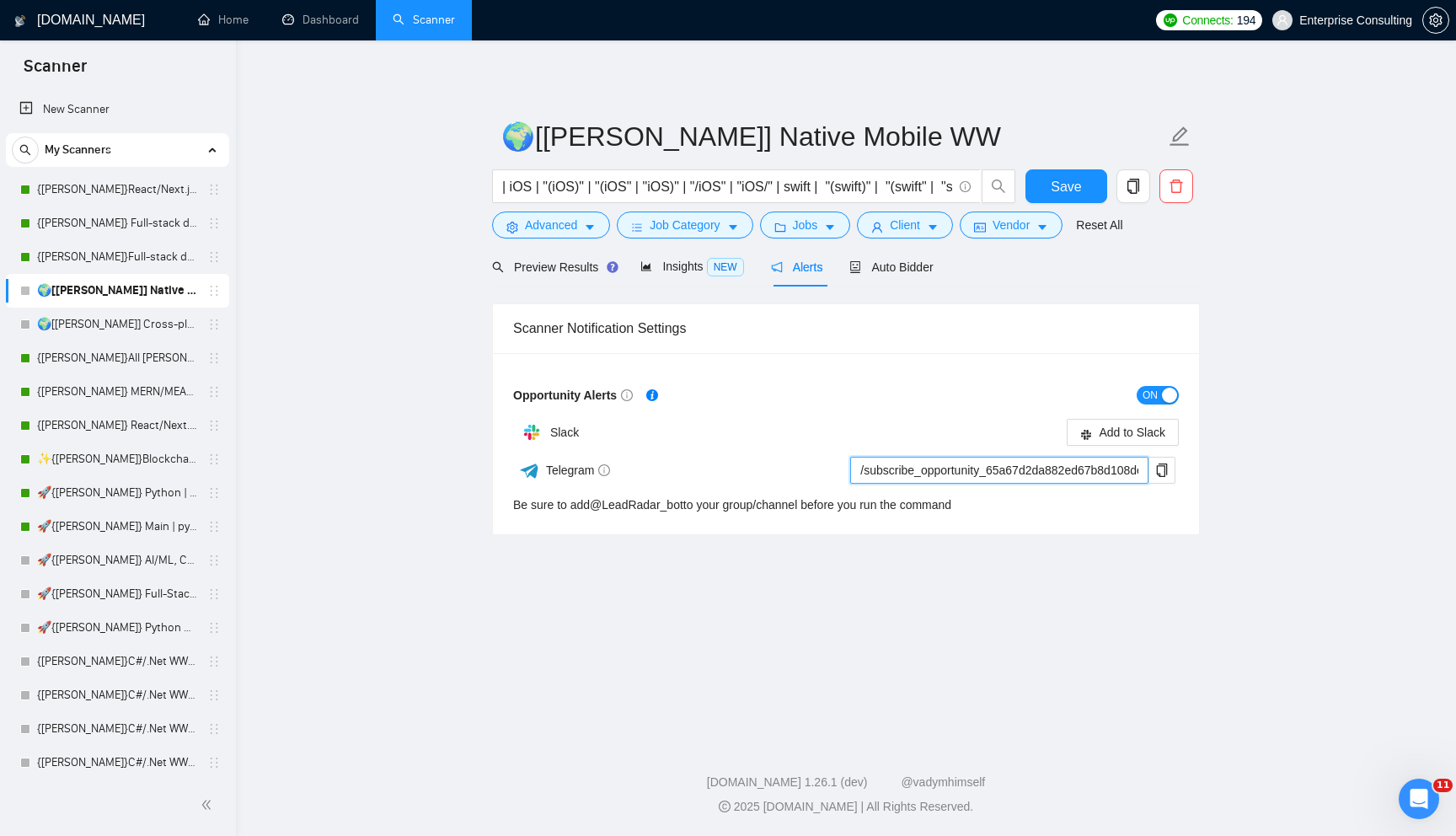
click at [968, 461] on input "/subscribe_opportunity_65a67d2da882ed67b8d108de@LeadRadar_bot" at bounding box center [998, 470] width 298 height 27
click at [949, 458] on input "/subscribe_opportunity_65a67d2da882ed67b8d108de@LeadRadar_bot" at bounding box center [998, 470] width 298 height 27
drag, startPoint x: 999, startPoint y: 483, endPoint x: 1058, endPoint y: 481, distance: 59.0
click at [1058, 482] on input "/subscribe_opportunity_65a67d2da882ed67b8d108de@LeadRadar_bot" at bounding box center [998, 470] width 298 height 27
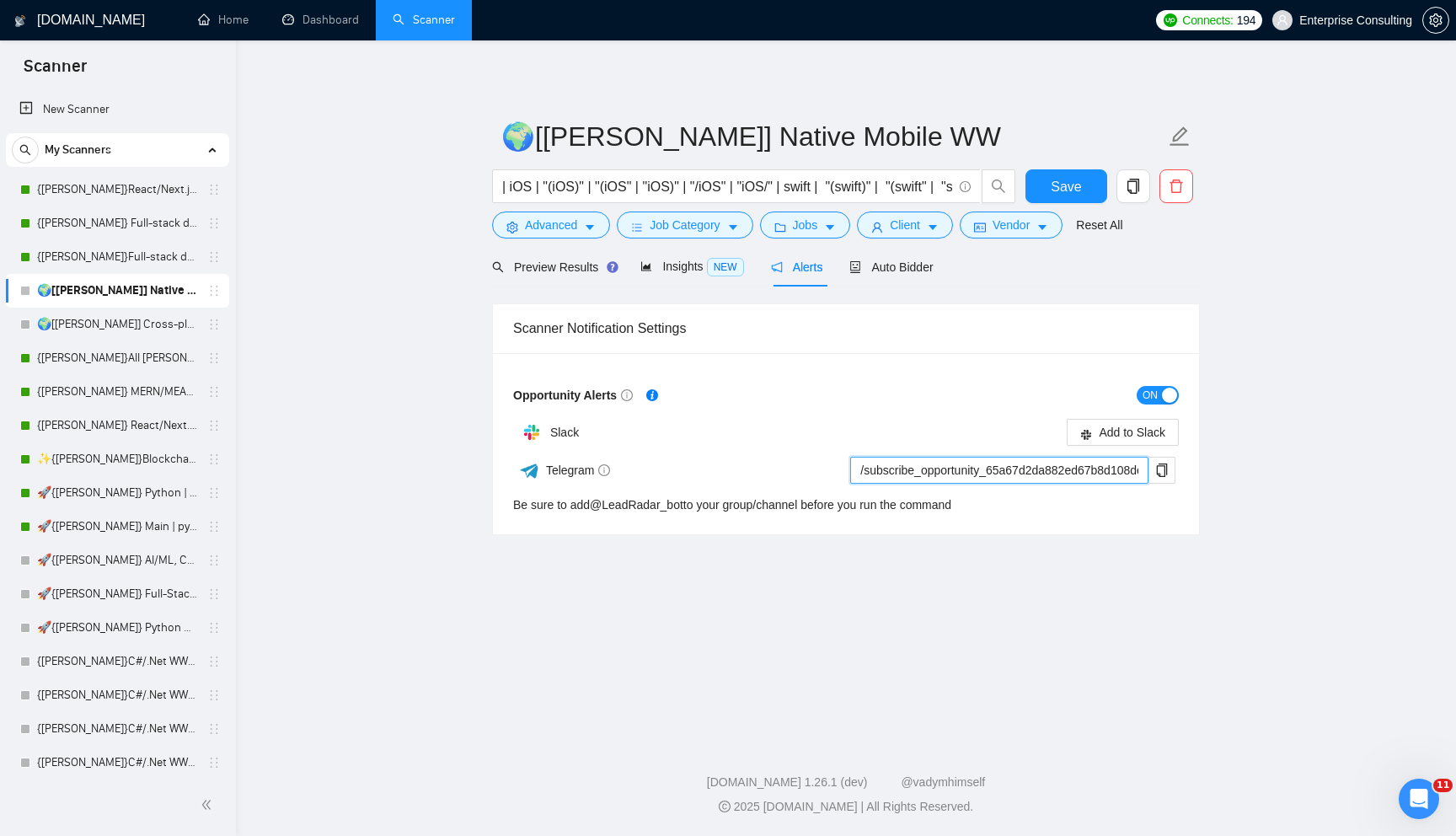
scroll to position [0, 119]
drag, startPoint x: 1058, startPoint y: 477, endPoint x: 1254, endPoint y: 476, distance: 196.0
click at [1259, 476] on main "🌍[[PERSON_NAME]] Native Mobile WW | iOS | "(iOS)" | "(iOS" | "iOS)" | "/iOS" | …" at bounding box center [845, 386] width 1165 height 639
click at [1089, 477] on input "/subscribe_opportunity_65a67d2da882ed67b8d108de@LeadRadar_bot" at bounding box center [998, 470] width 298 height 27
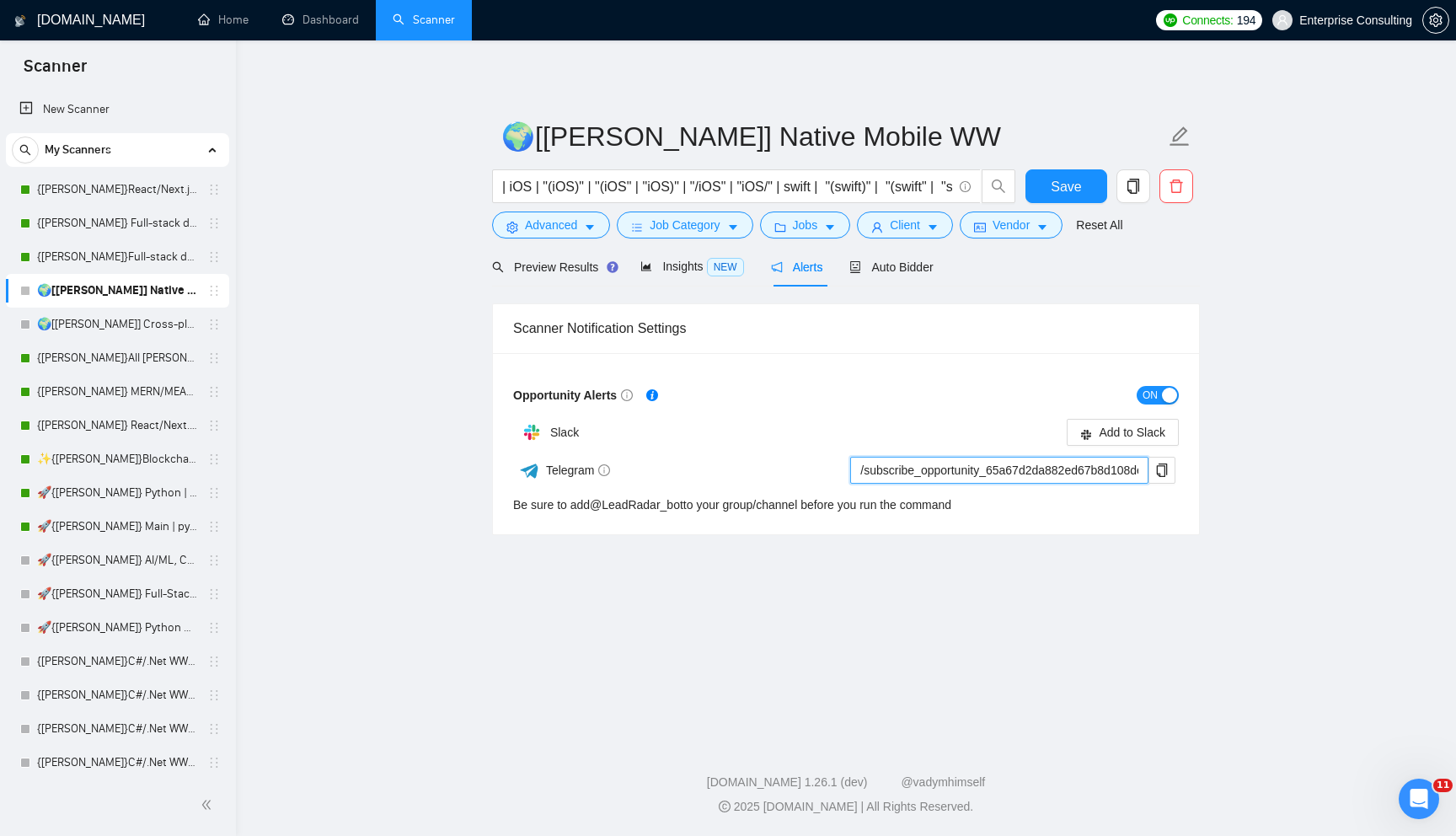
drag, startPoint x: 1100, startPoint y: 470, endPoint x: 671, endPoint y: 452, distance: 429.4
click at [671, 453] on form "Opportunity Alerts ON Slack Add to Slack Telegram /subscribe_opportunity_65a67d…" at bounding box center [846, 448] width 666 height 132
click at [927, 400] on div "ON" at bounding box center [1012, 395] width 332 height 19
click at [1117, 432] on span "Add to Slack" at bounding box center [1131, 432] width 66 height 18
click at [919, 277] on div "Auto Bidder" at bounding box center [891, 266] width 84 height 40
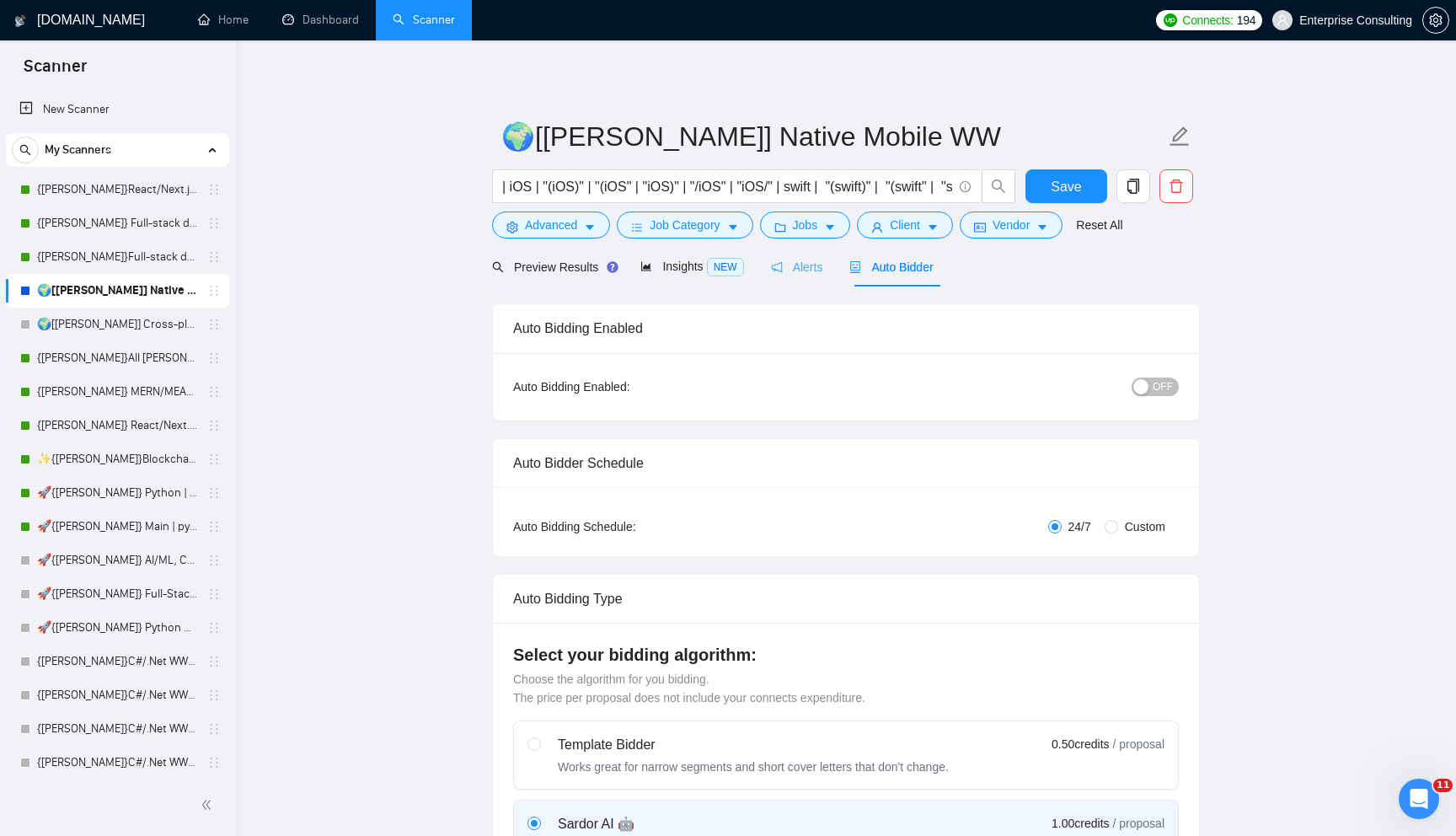
click at [796, 277] on div "Alerts" at bounding box center [797, 266] width 52 height 40
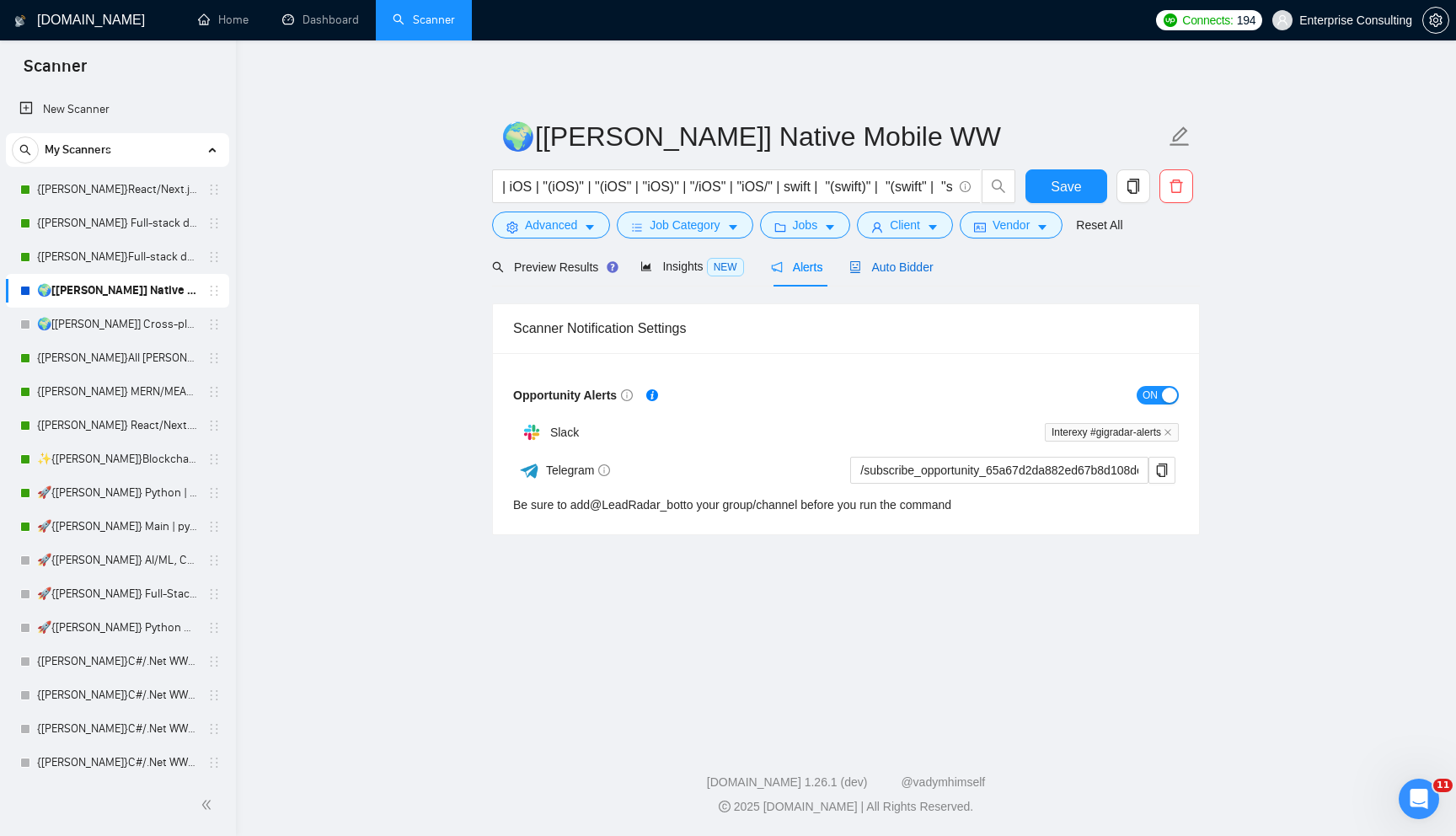
click at [894, 261] on span "Auto Bidder" at bounding box center [891, 267] width 84 height 14
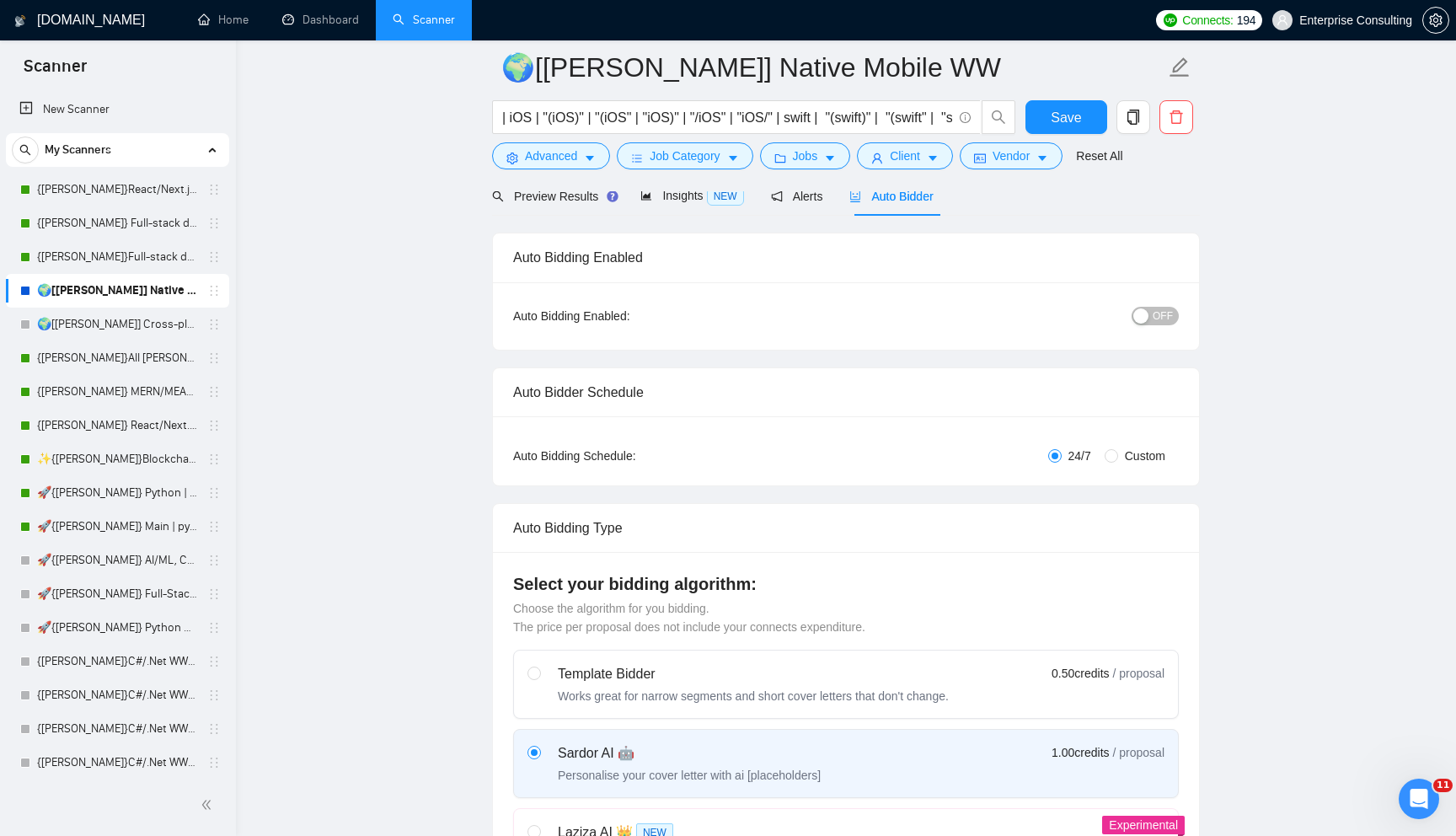
scroll to position [141, 0]
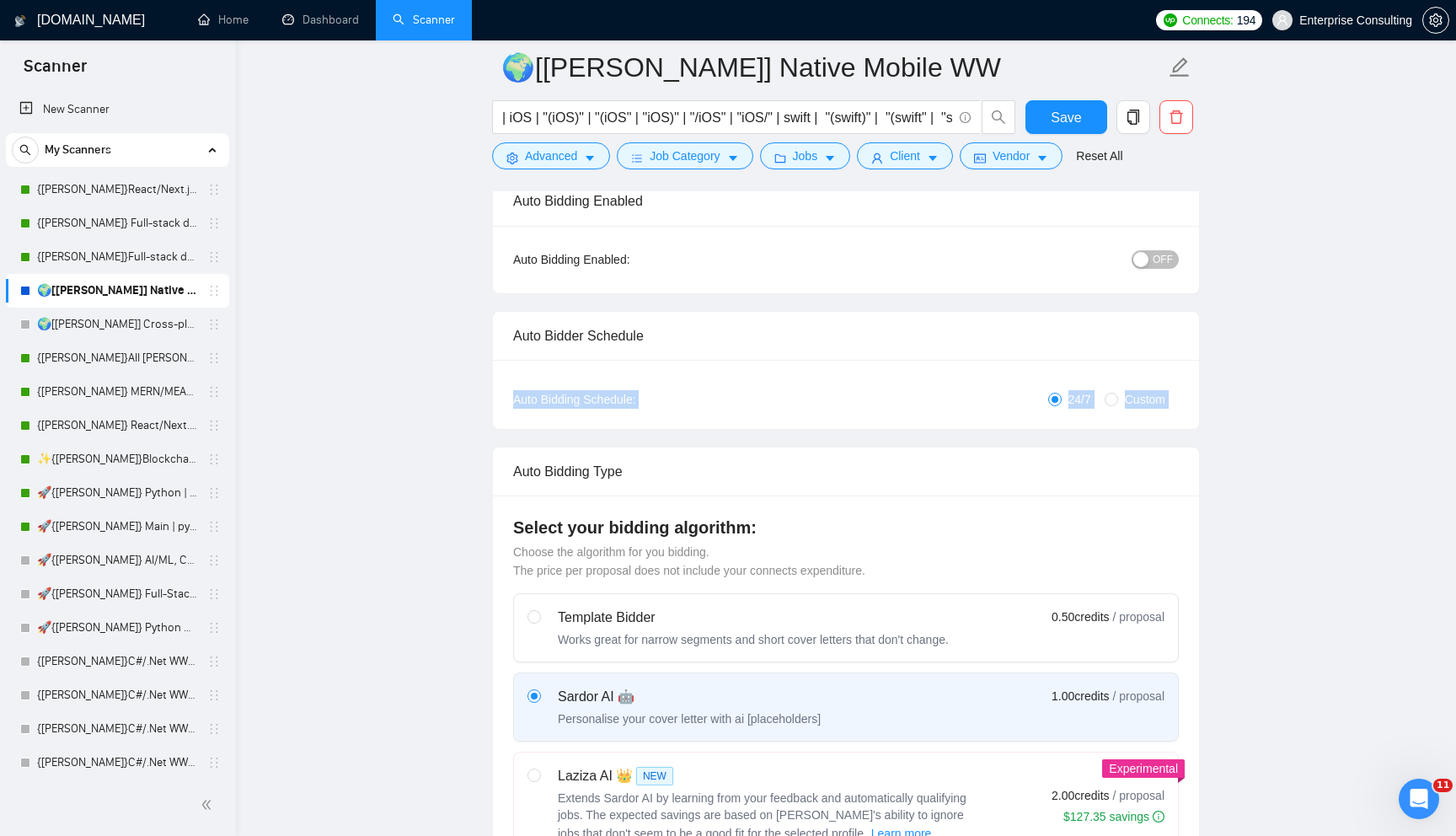
drag, startPoint x: 503, startPoint y: 402, endPoint x: 824, endPoint y: 431, distance: 322.3
click at [1069, 407] on span "24/7" at bounding box center [1079, 399] width 36 height 18
click at [1061, 406] on input "24/7" at bounding box center [1055, 400] width 14 height 14
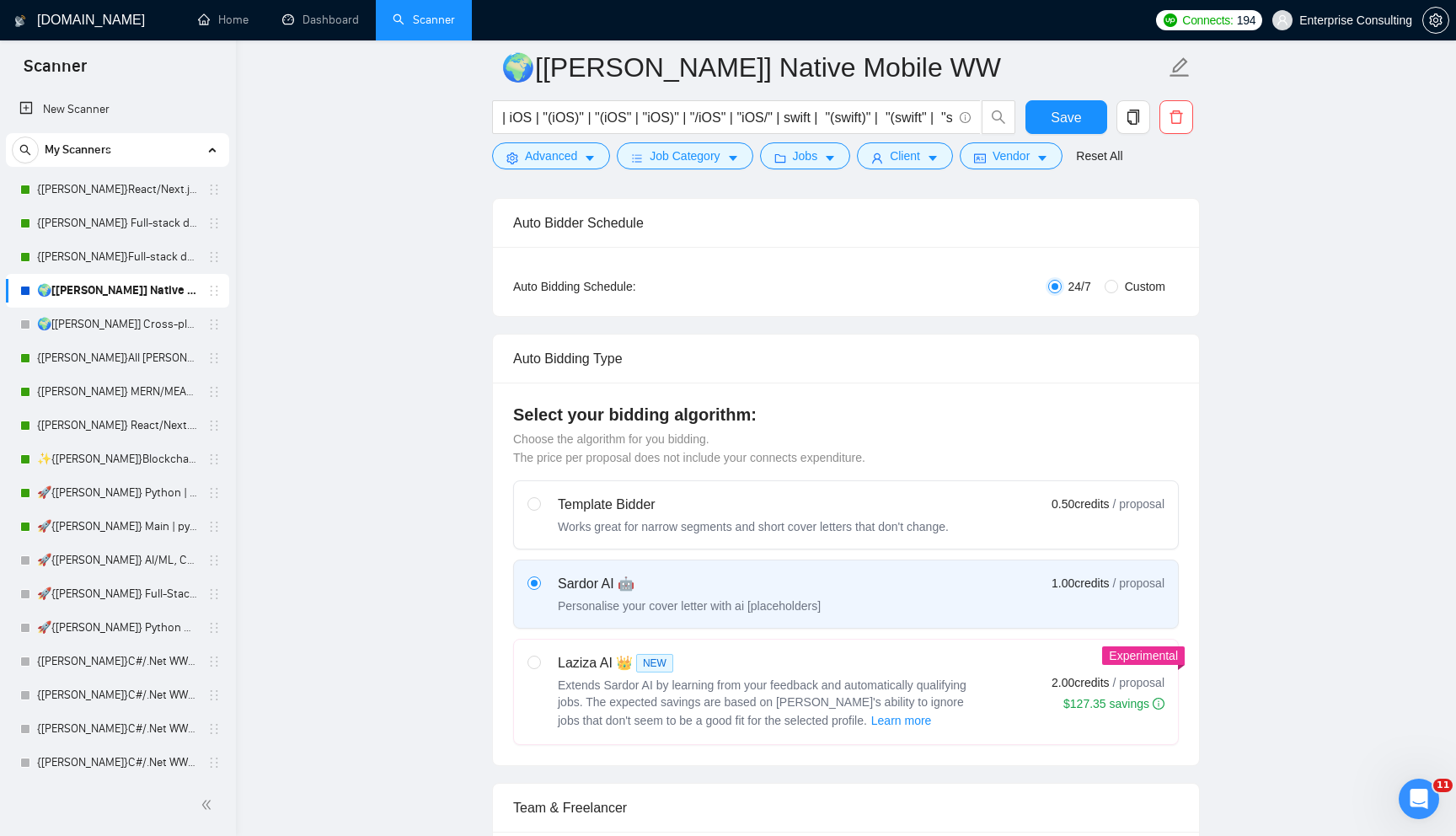
scroll to position [293, 0]
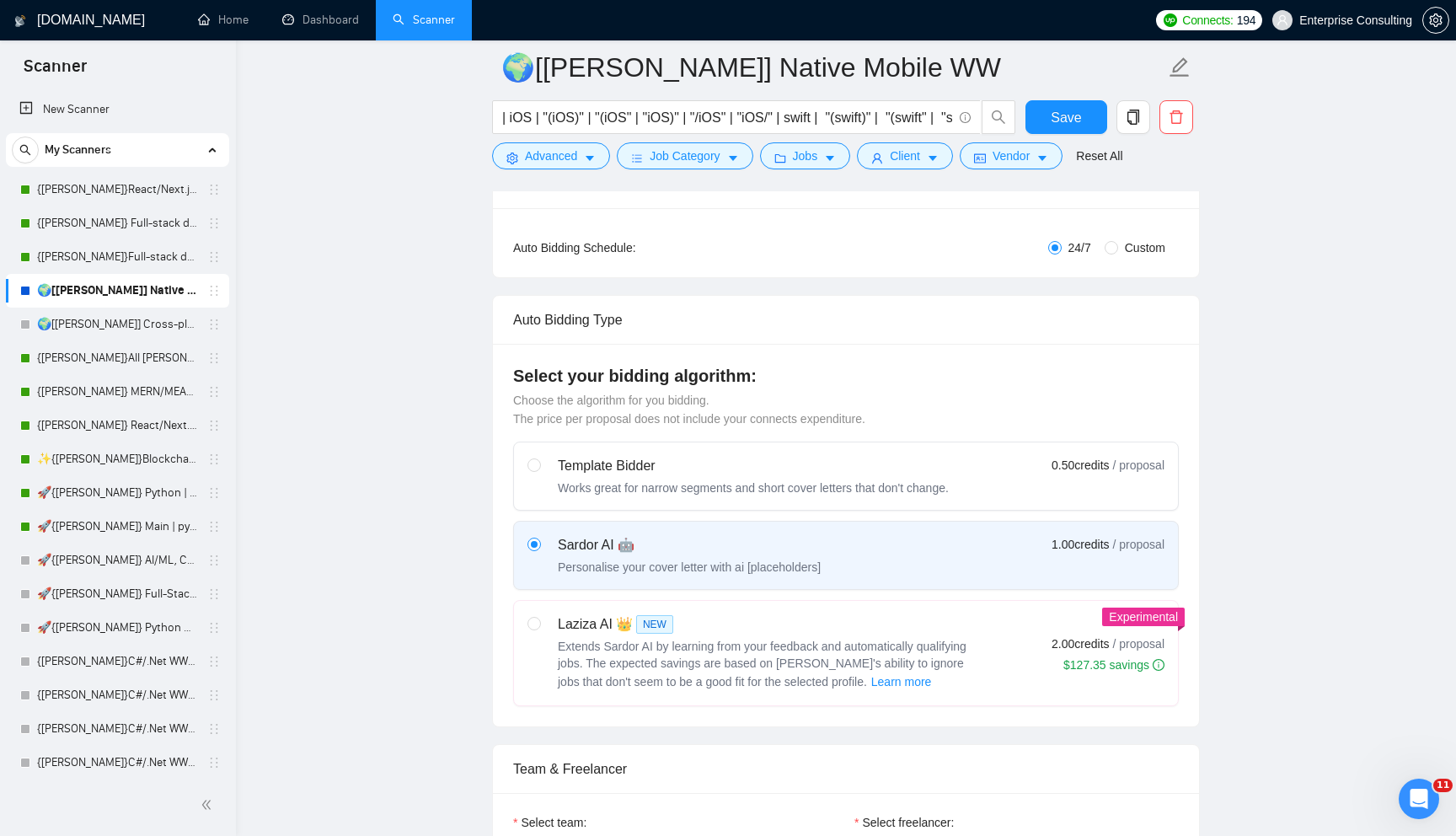
click at [780, 634] on div "Laziza AI 👑 NEW" at bounding box center [768, 624] width 421 height 20
click at [539, 629] on input "radio" at bounding box center [534, 622] width 12 height 12
radio input "true"
radio input "false"
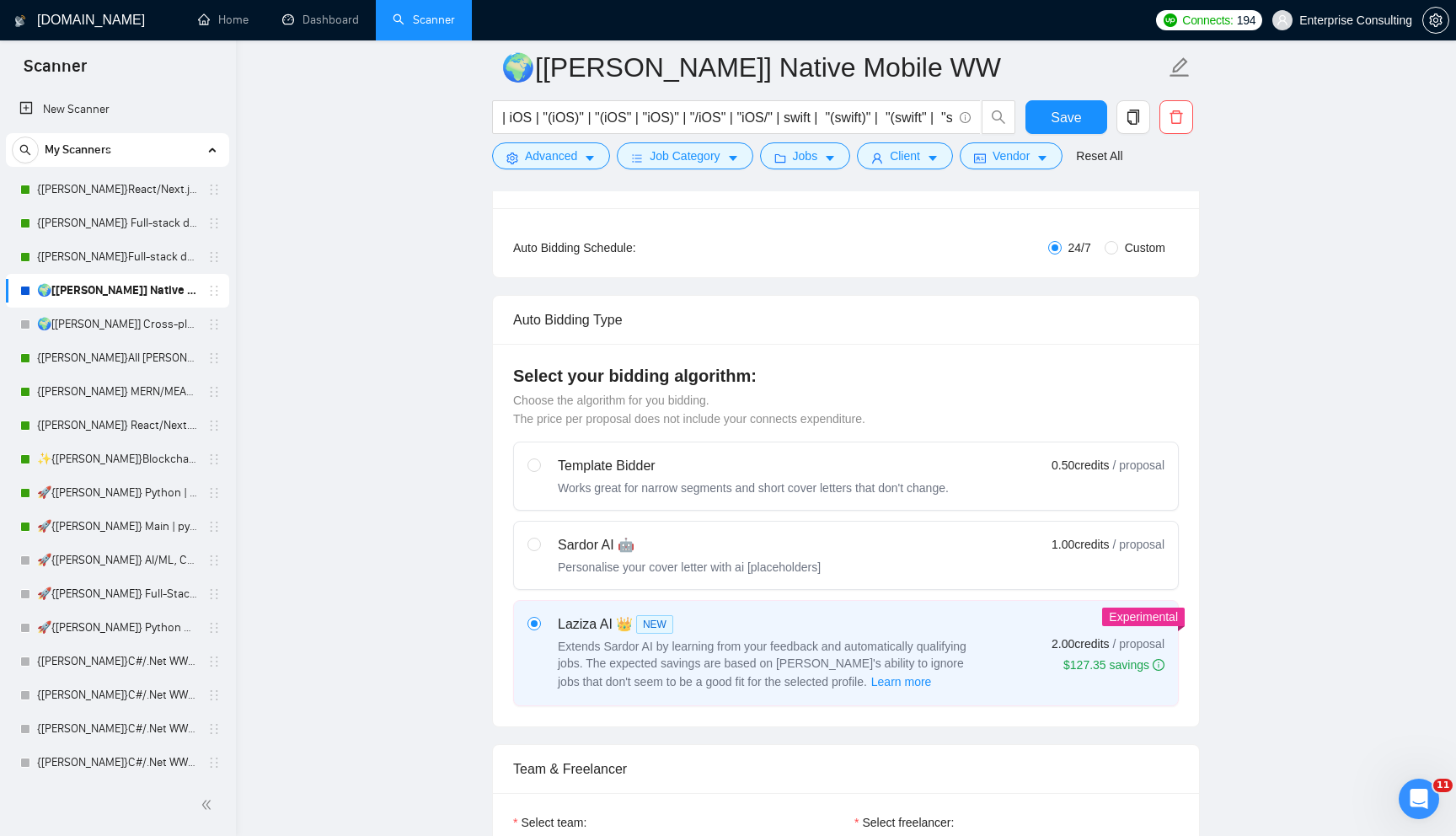
click at [1052, 542] on span "1.00 credits" at bounding box center [1080, 543] width 57 height 18
click at [539, 542] on input "radio" at bounding box center [534, 543] width 12 height 12
radio input "true"
radio input "false"
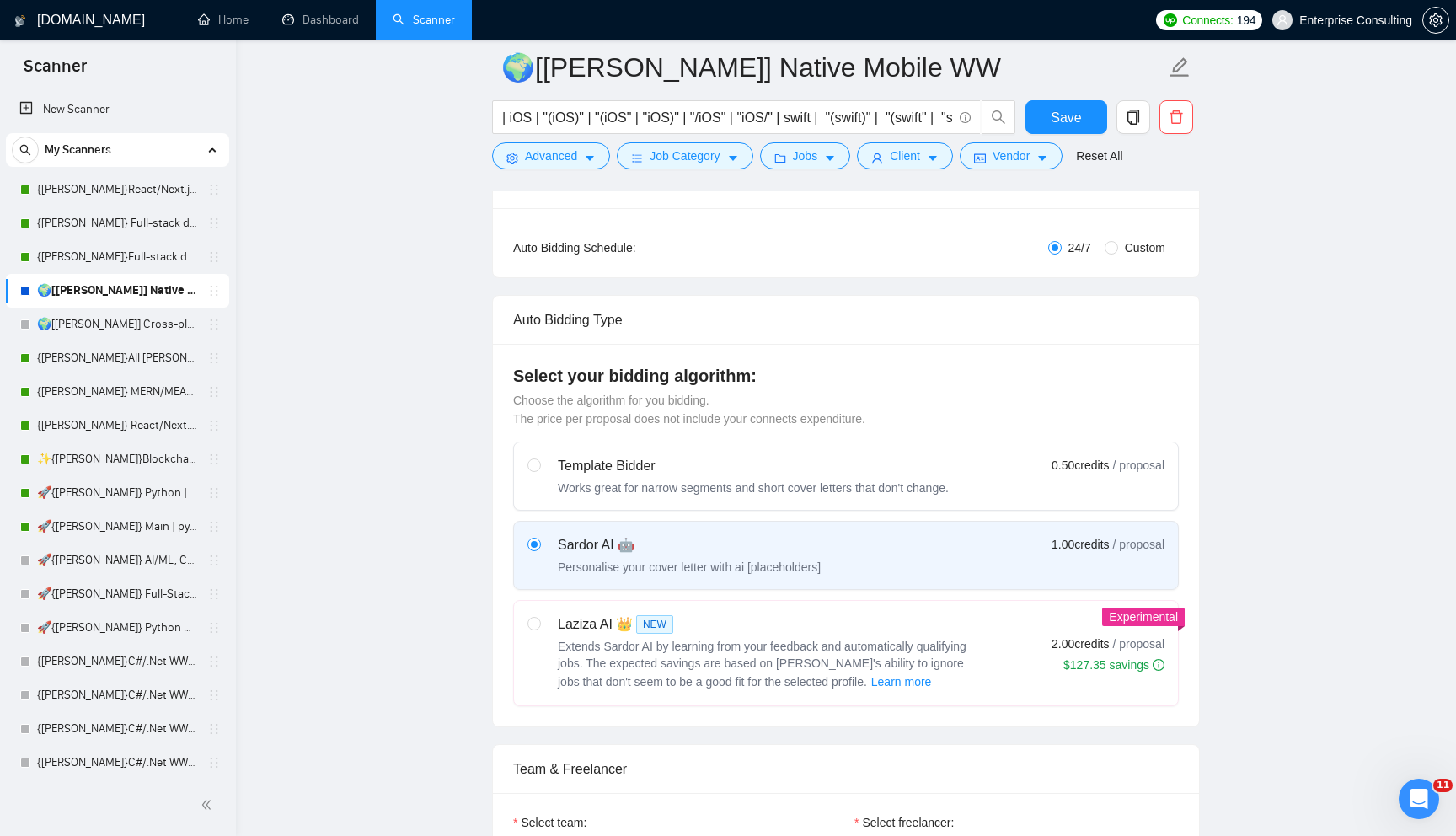
click at [1024, 626] on div "Laziza AI 👑 NEW Extends Sardor AI by learning from your feedback and automatica…" at bounding box center [846, 653] width 637 height 78
click at [539, 626] on input "radio" at bounding box center [534, 622] width 12 height 12
radio input "true"
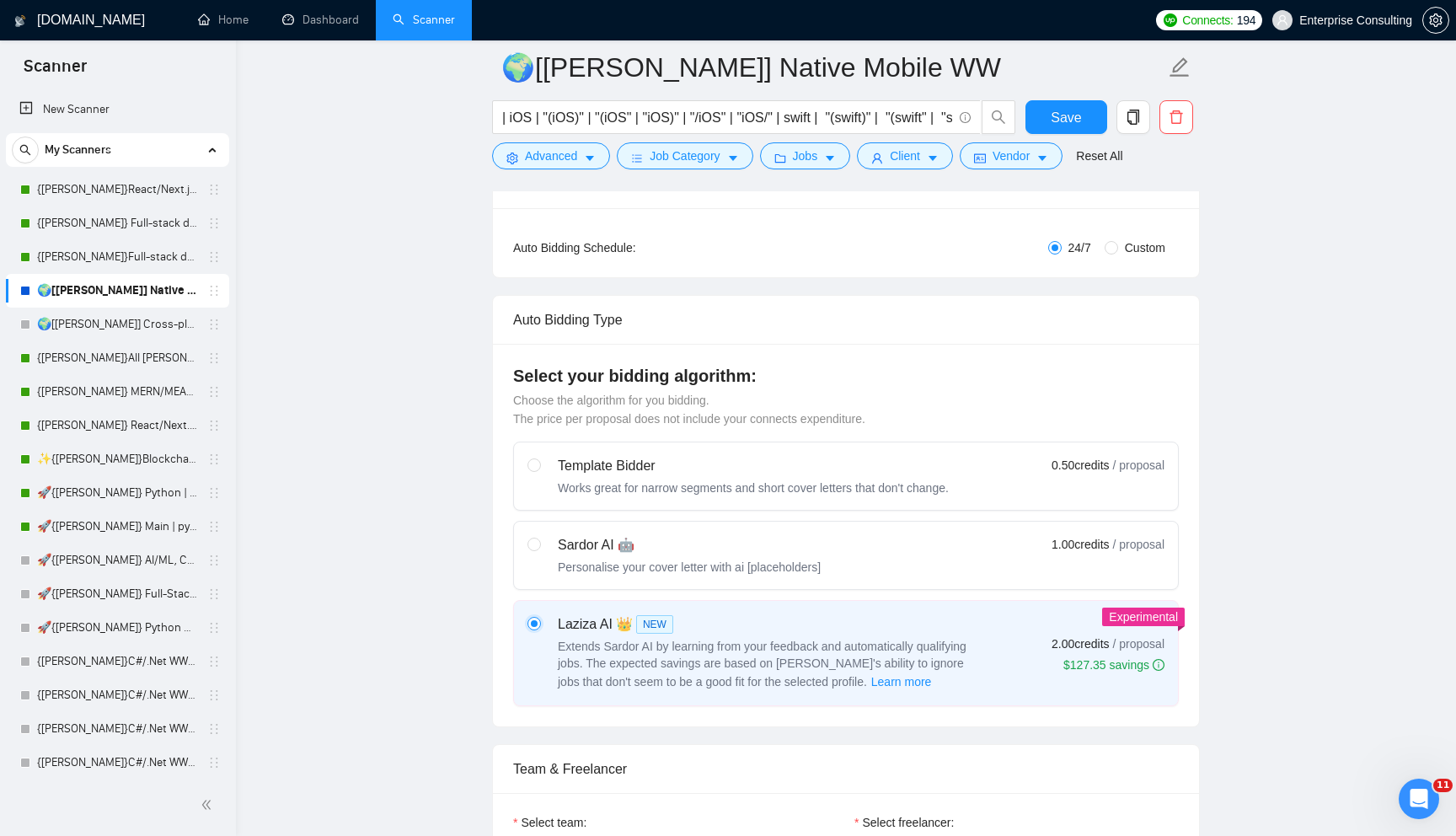
radio input "false"
click at [1066, 567] on div "Sardor AI 🤖 Personalise your cover letter with ai [placeholders] 1.00 credits /…" at bounding box center [846, 555] width 637 height 41
click at [539, 549] on input "radio" at bounding box center [534, 543] width 12 height 12
radio input "true"
radio input "false"
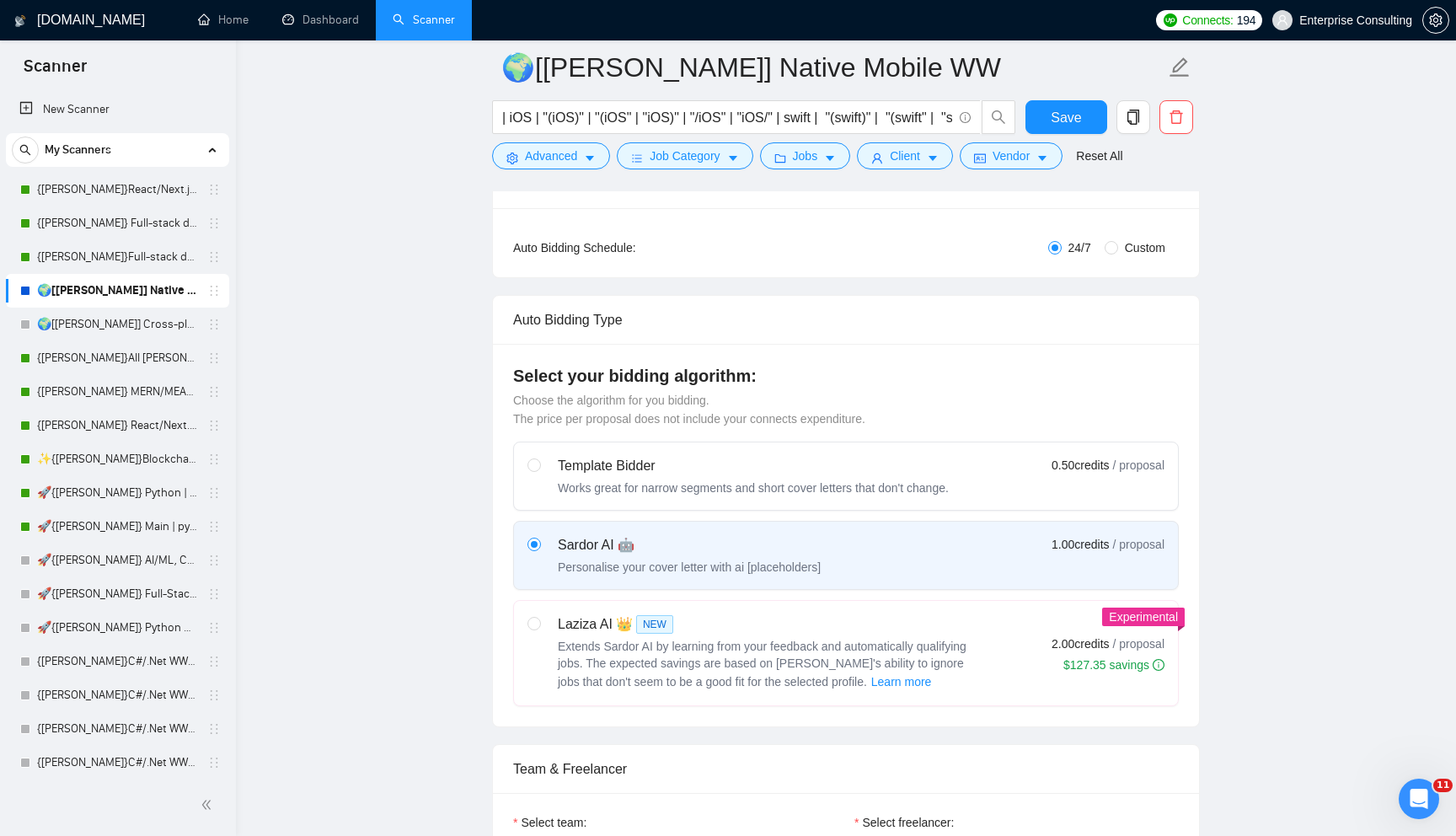
click at [1025, 628] on div "Laziza AI 👑 NEW Extends Sardor AI by learning from your feedback and automatica…" at bounding box center [846, 653] width 637 height 78
click at [539, 628] on input "radio" at bounding box center [534, 622] width 12 height 12
radio input "true"
radio input "false"
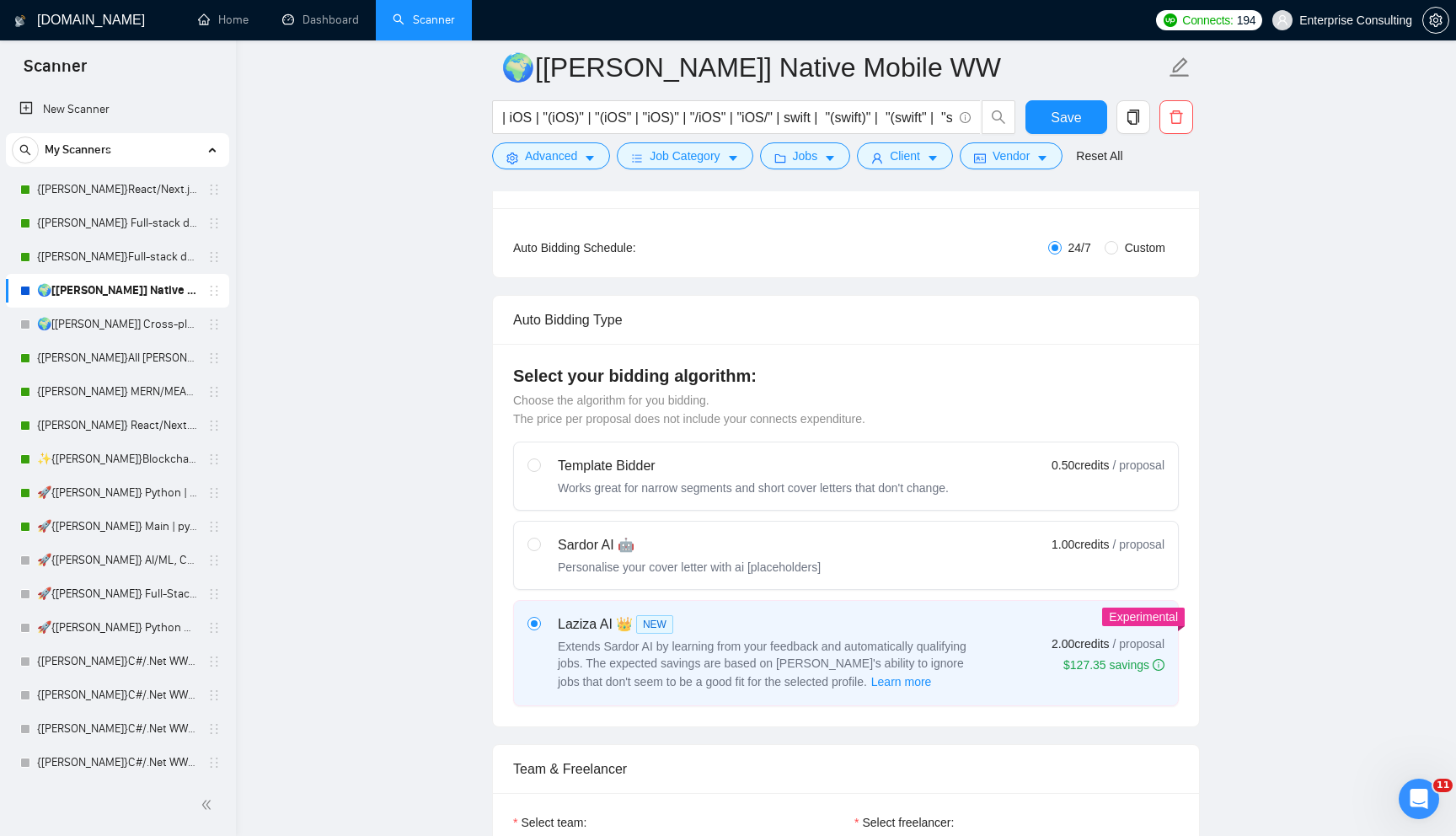
click at [599, 565] on div "Personalise your cover letter with ai [placeholders]" at bounding box center [689, 567] width 262 height 17
click at [539, 549] on input "radio" at bounding box center [534, 543] width 12 height 12
radio input "true"
radio input "false"
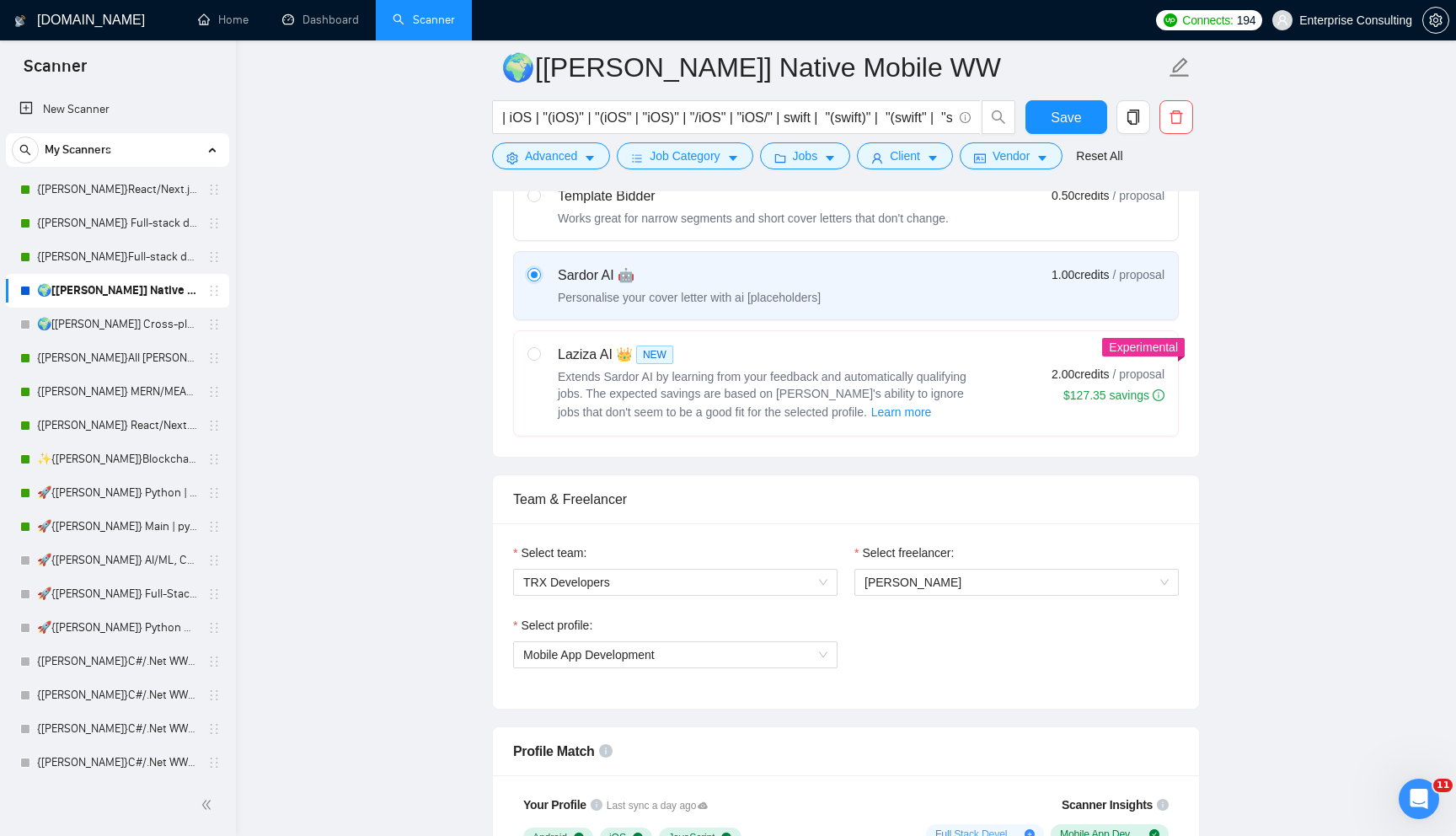
scroll to position [563, 0]
click at [685, 581] on span "TRX Developers" at bounding box center [675, 581] width 304 height 25
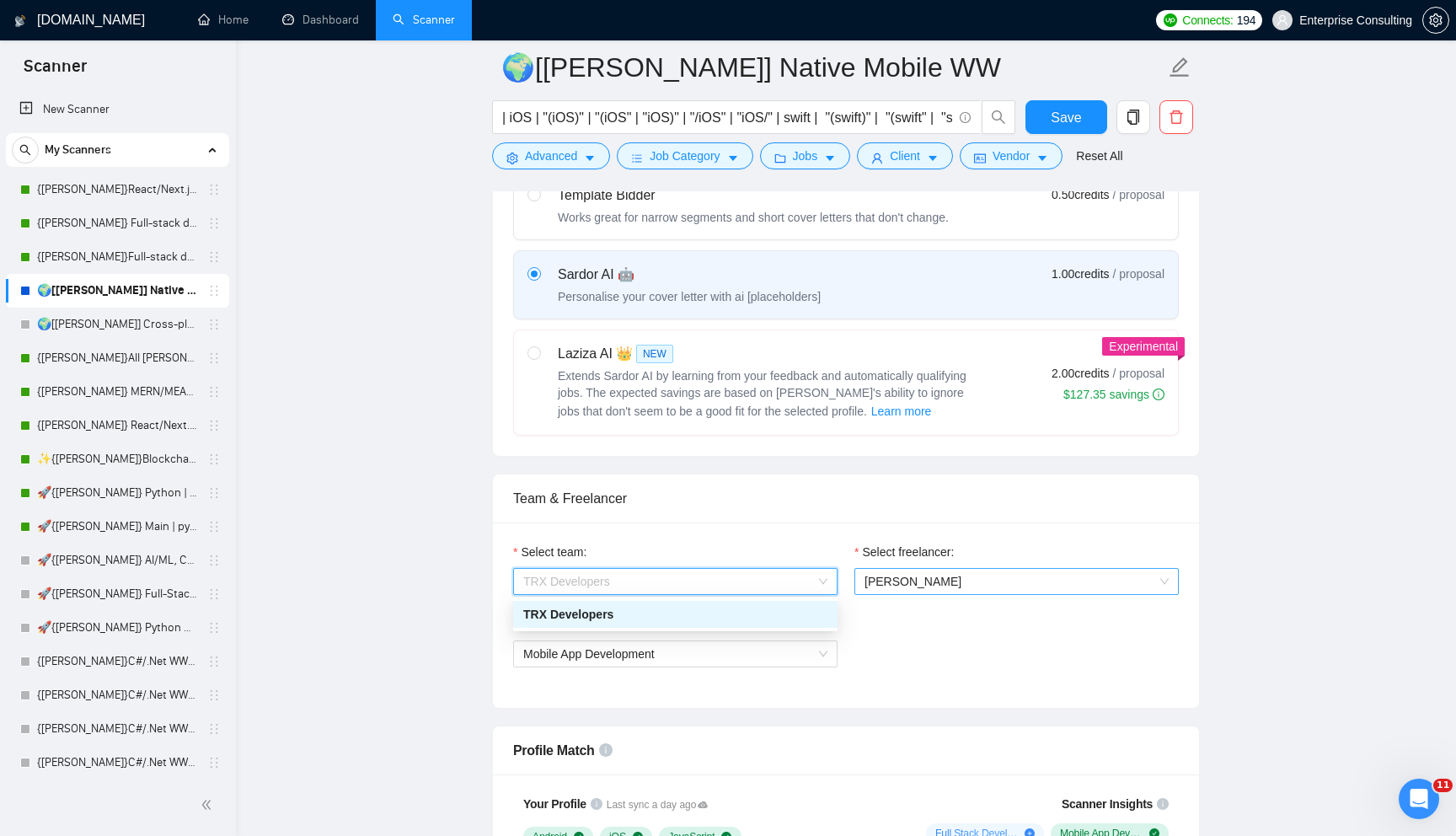
click at [948, 569] on span "[PERSON_NAME]" at bounding box center [1016, 581] width 304 height 25
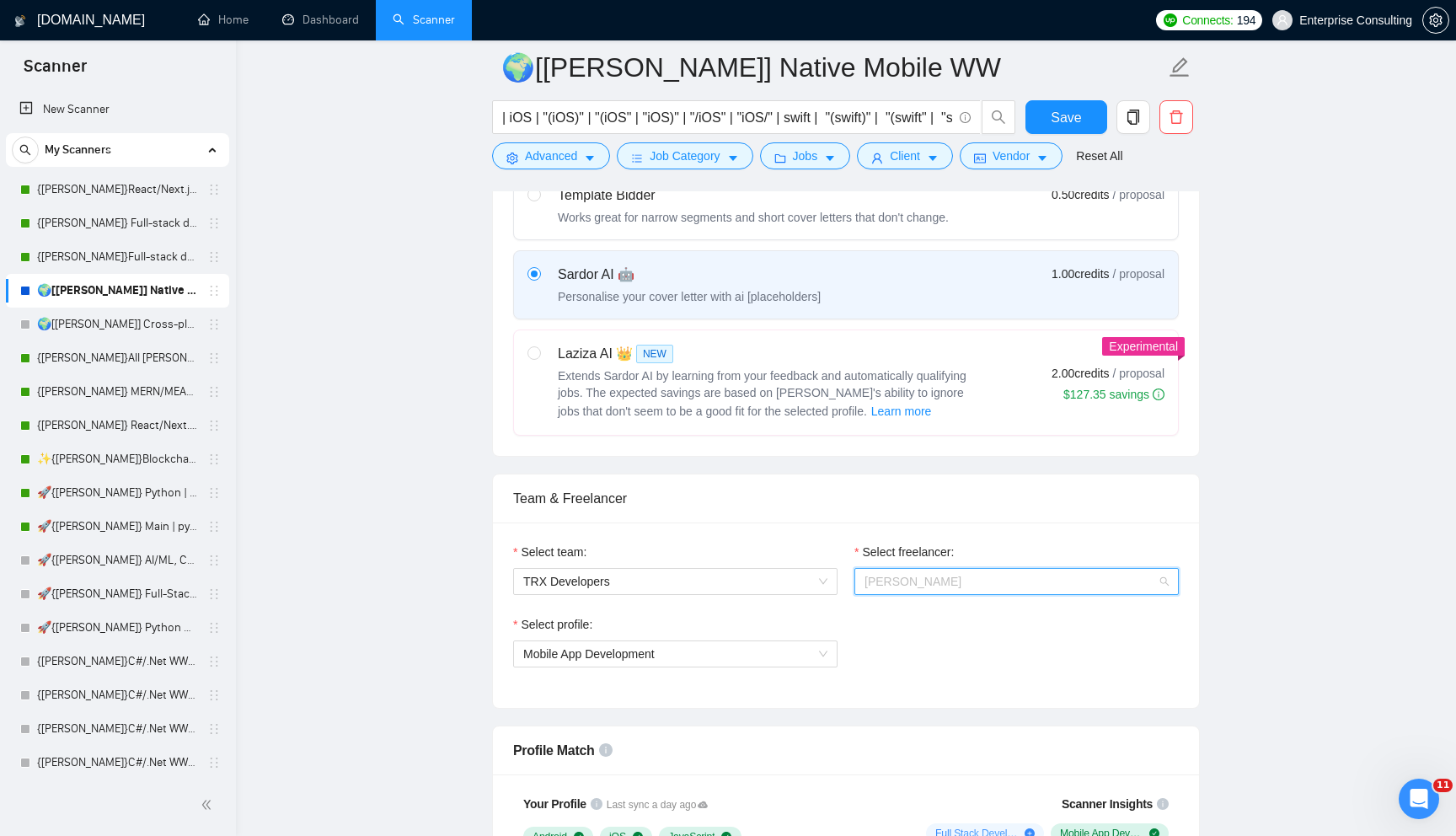
click at [995, 574] on span "[PERSON_NAME]" at bounding box center [1016, 581] width 304 height 25
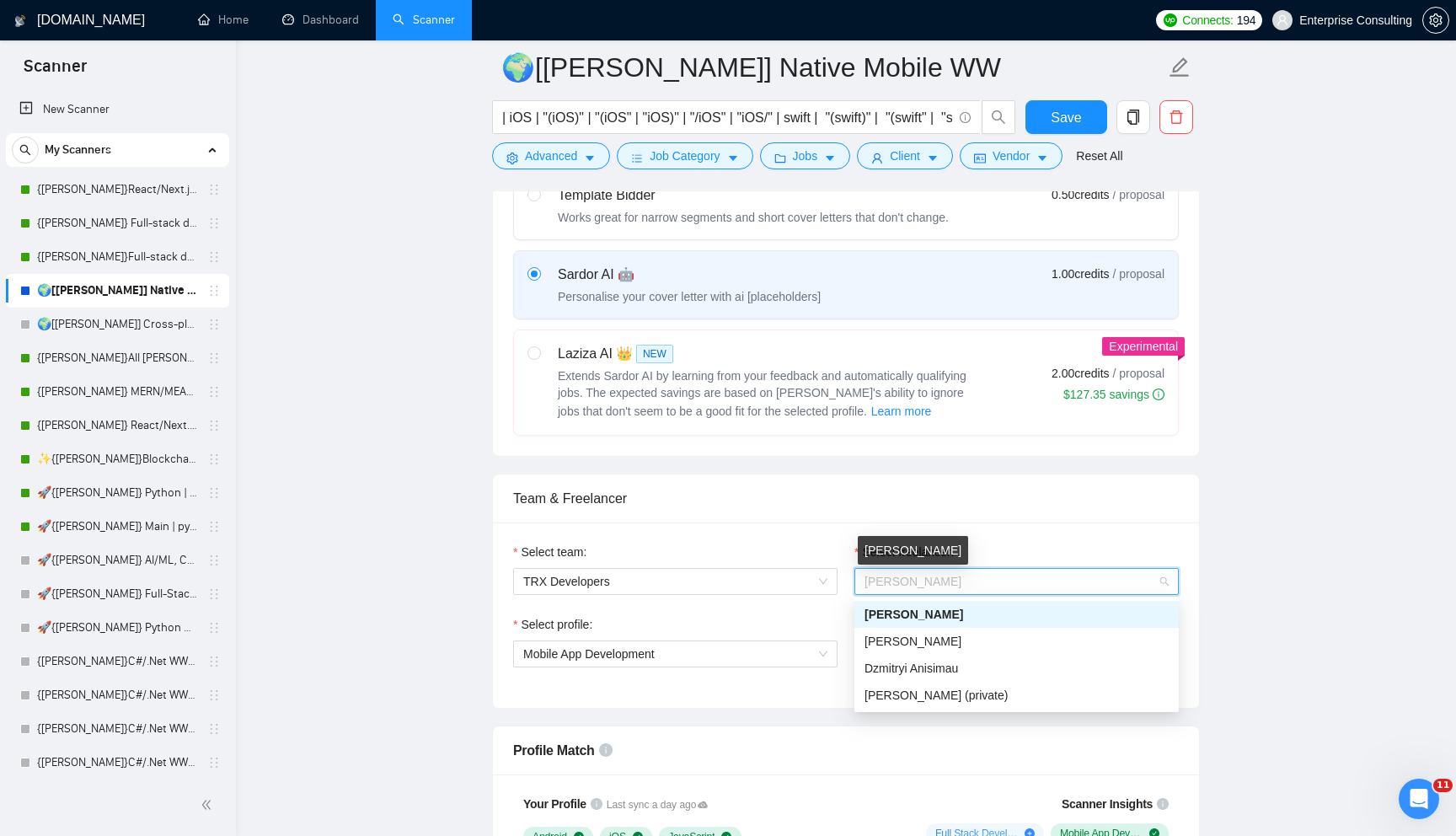
click at [889, 585] on span "[PERSON_NAME]" at bounding box center [913, 581] width 97 height 14
click at [654, 644] on span "Mobile App Development" at bounding box center [675, 654] width 304 height 25
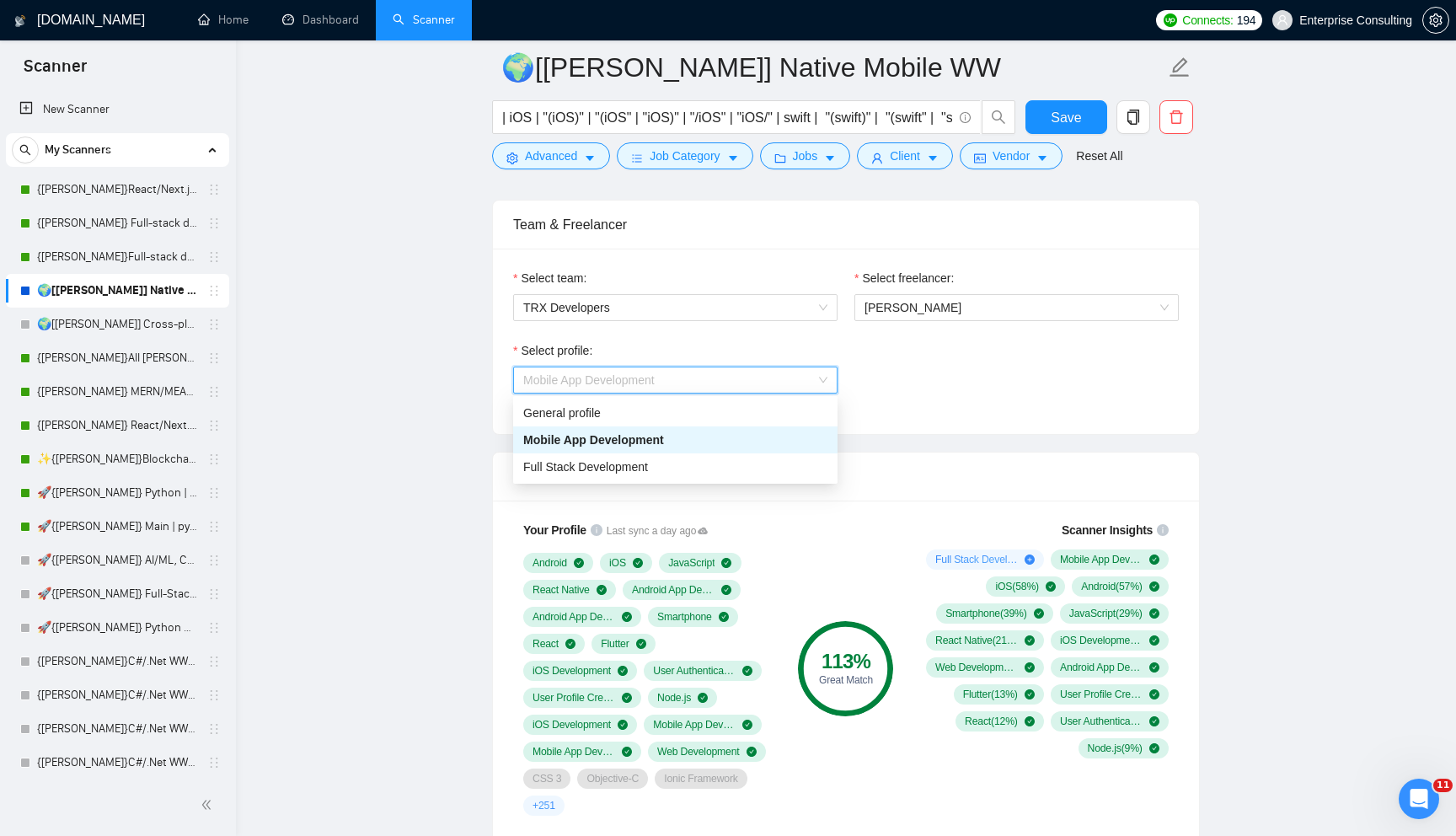
scroll to position [844, 0]
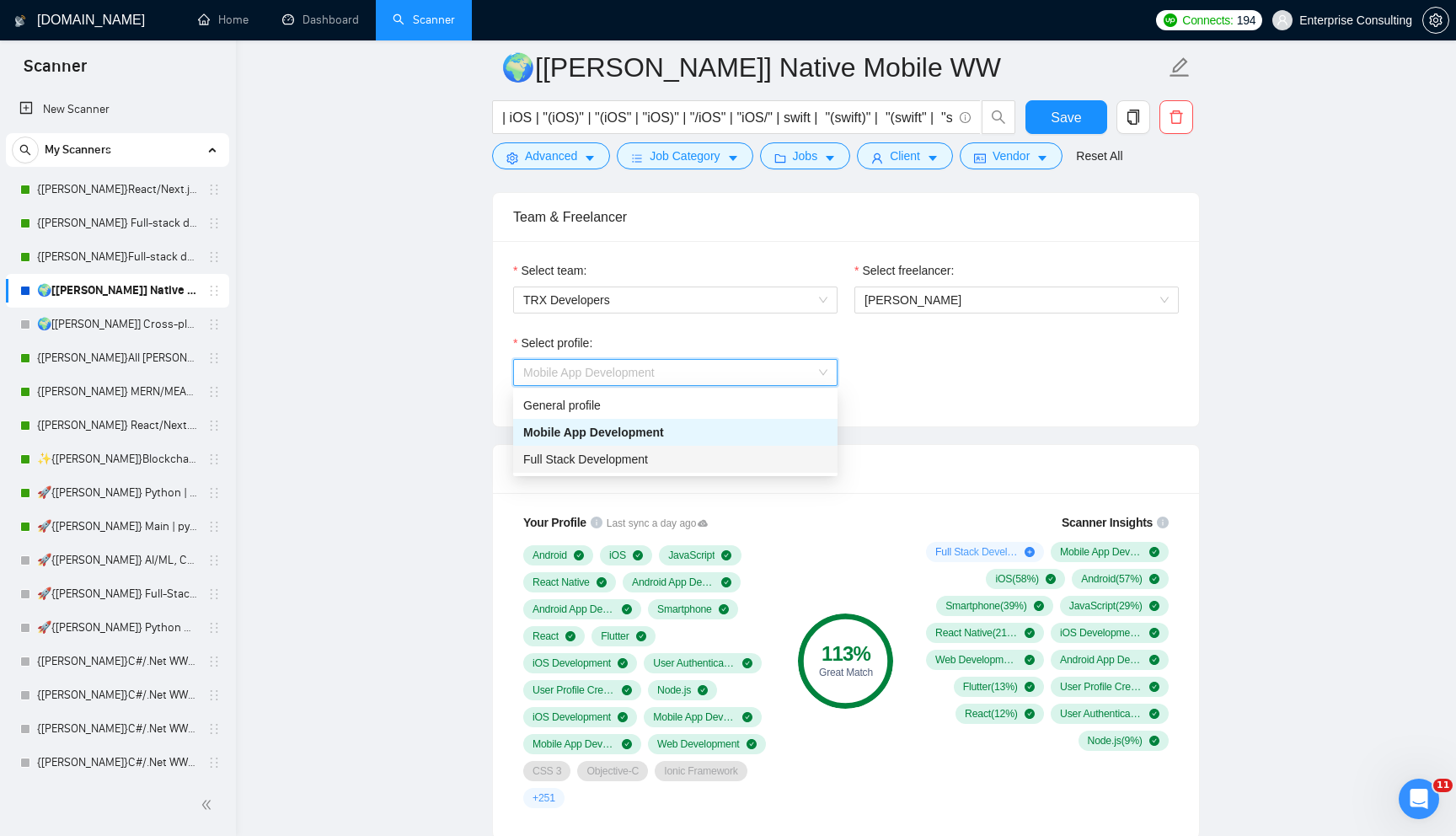
click at [1013, 493] on div "Your Profile Last sync a day ago Android iOS JavaScript React Native Android Ap…" at bounding box center [846, 665] width 706 height 345
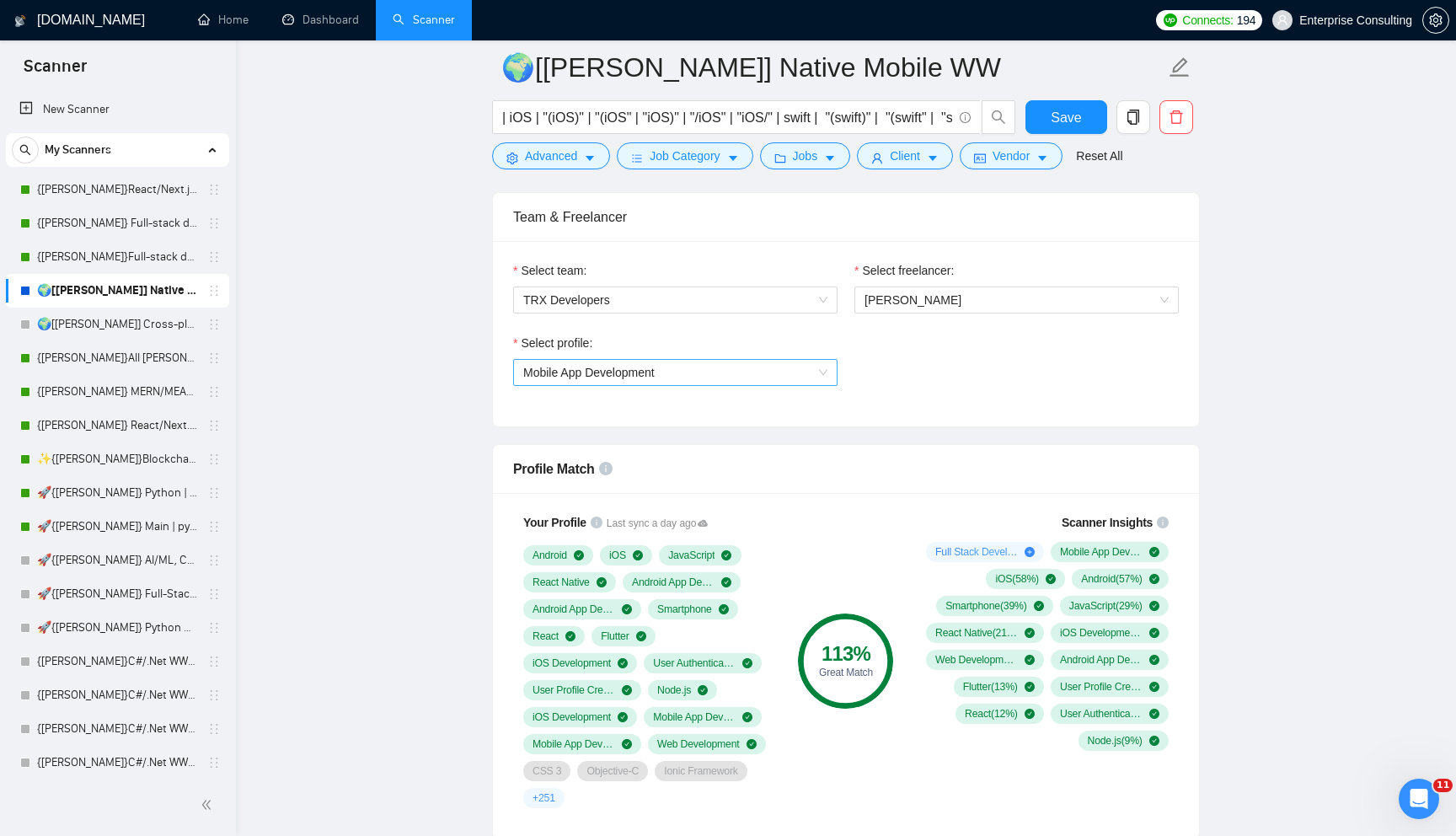
click at [589, 366] on span "Mobile App Development" at bounding box center [588, 372] width 131 height 14
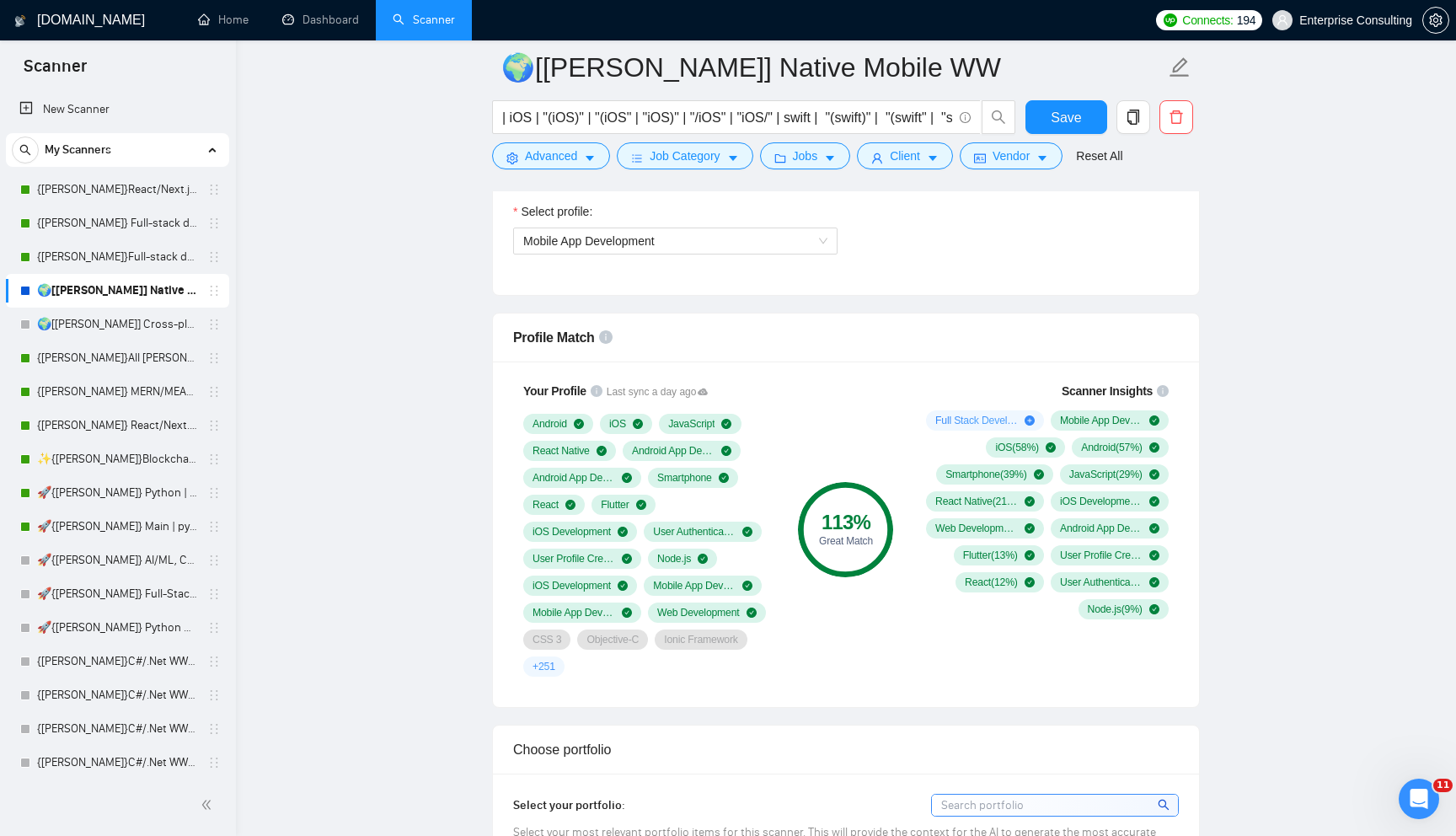
scroll to position [979, 0]
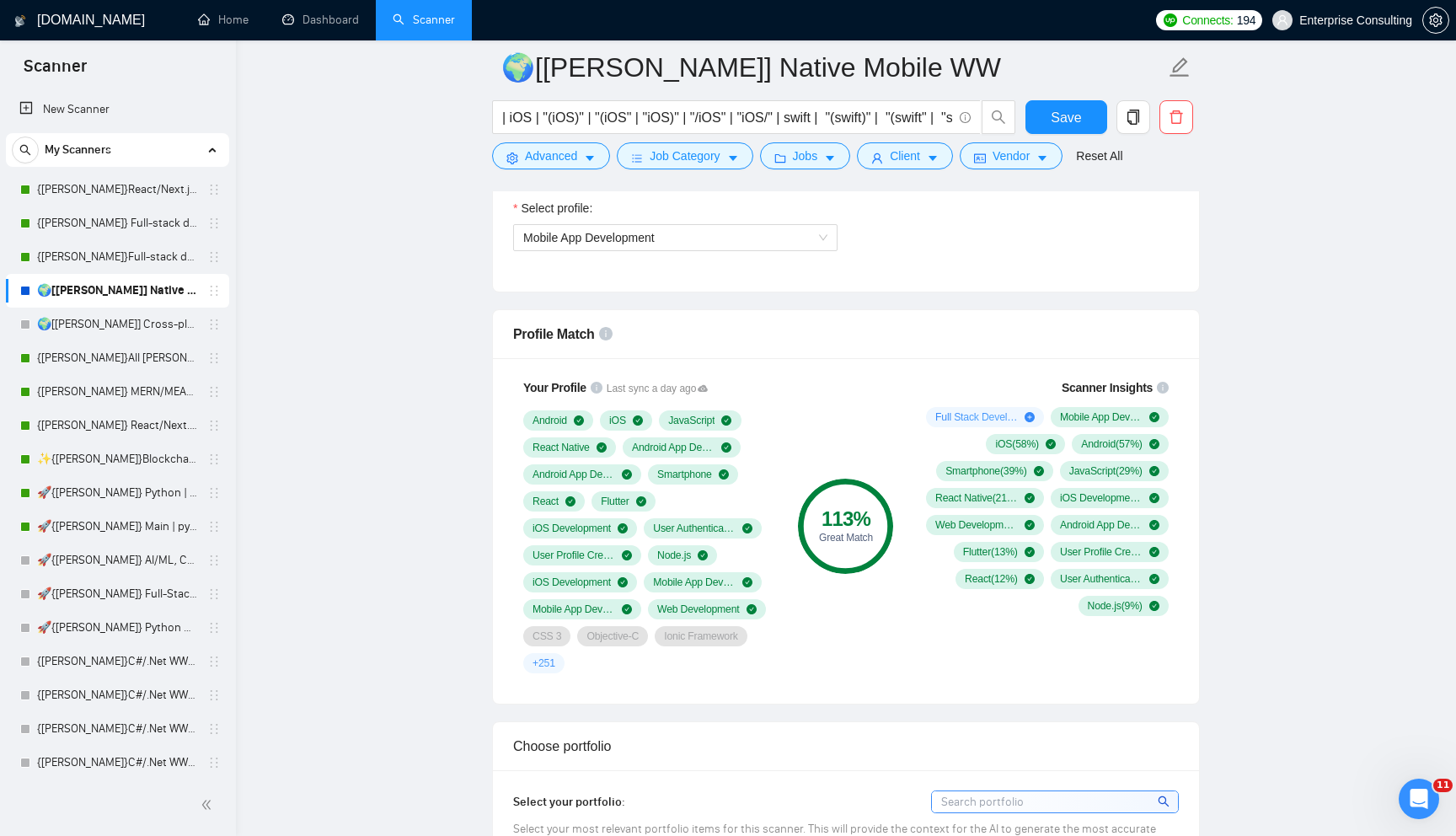
click at [517, 331] on span "Profile Match" at bounding box center [554, 333] width 82 height 15
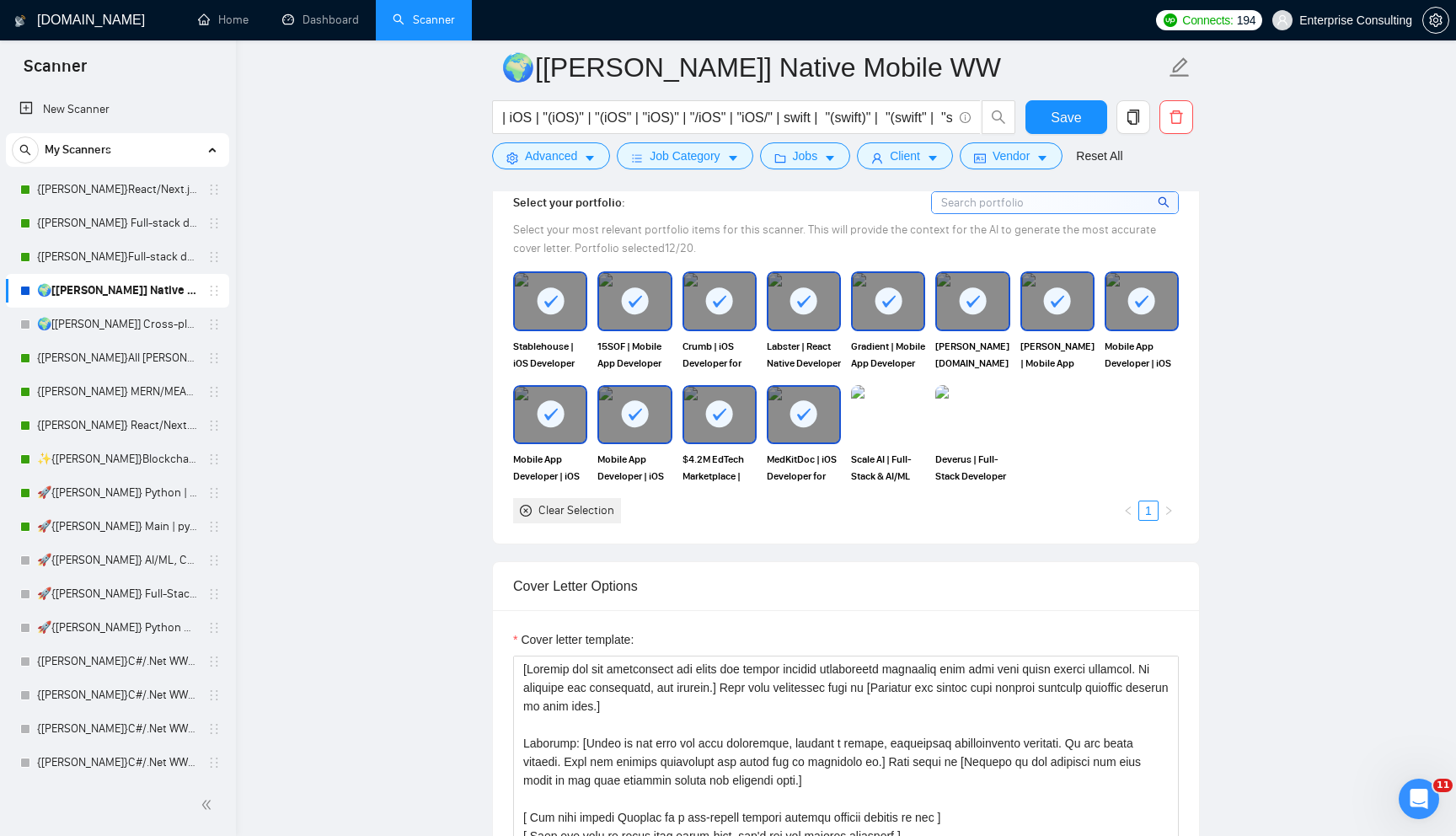
scroll to position [1577, 0]
click at [883, 431] on img at bounding box center [887, 415] width 71 height 55
click at [974, 431] on img at bounding box center [972, 415] width 71 height 55
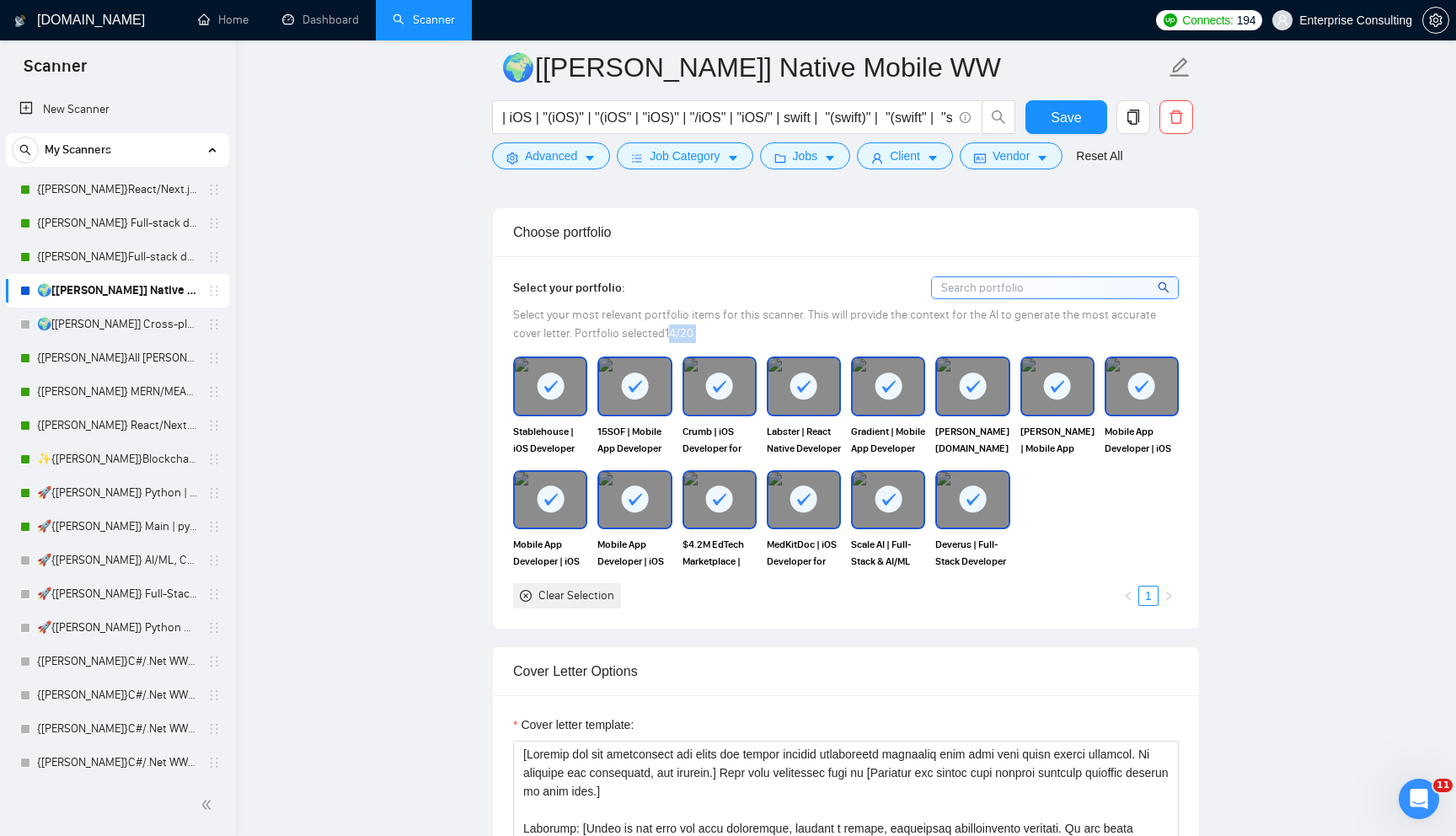
drag, startPoint x: 641, startPoint y: 329, endPoint x: 678, endPoint y: 329, distance: 37.0
click at [678, 329] on div "Select your most relevant portfolio items for this scanner. This will provide t…" at bounding box center [846, 325] width 666 height 37
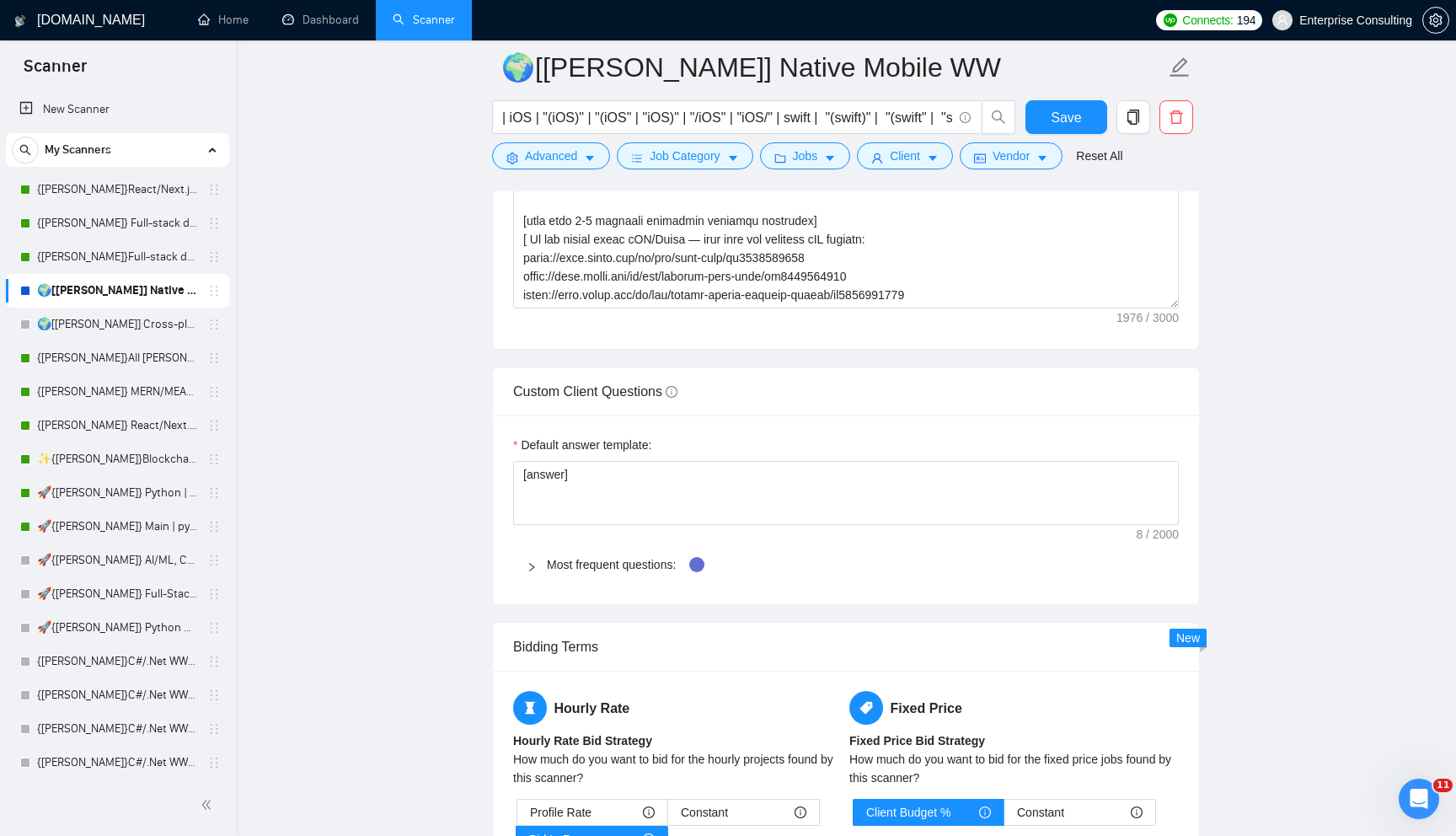
scroll to position [2303, 0]
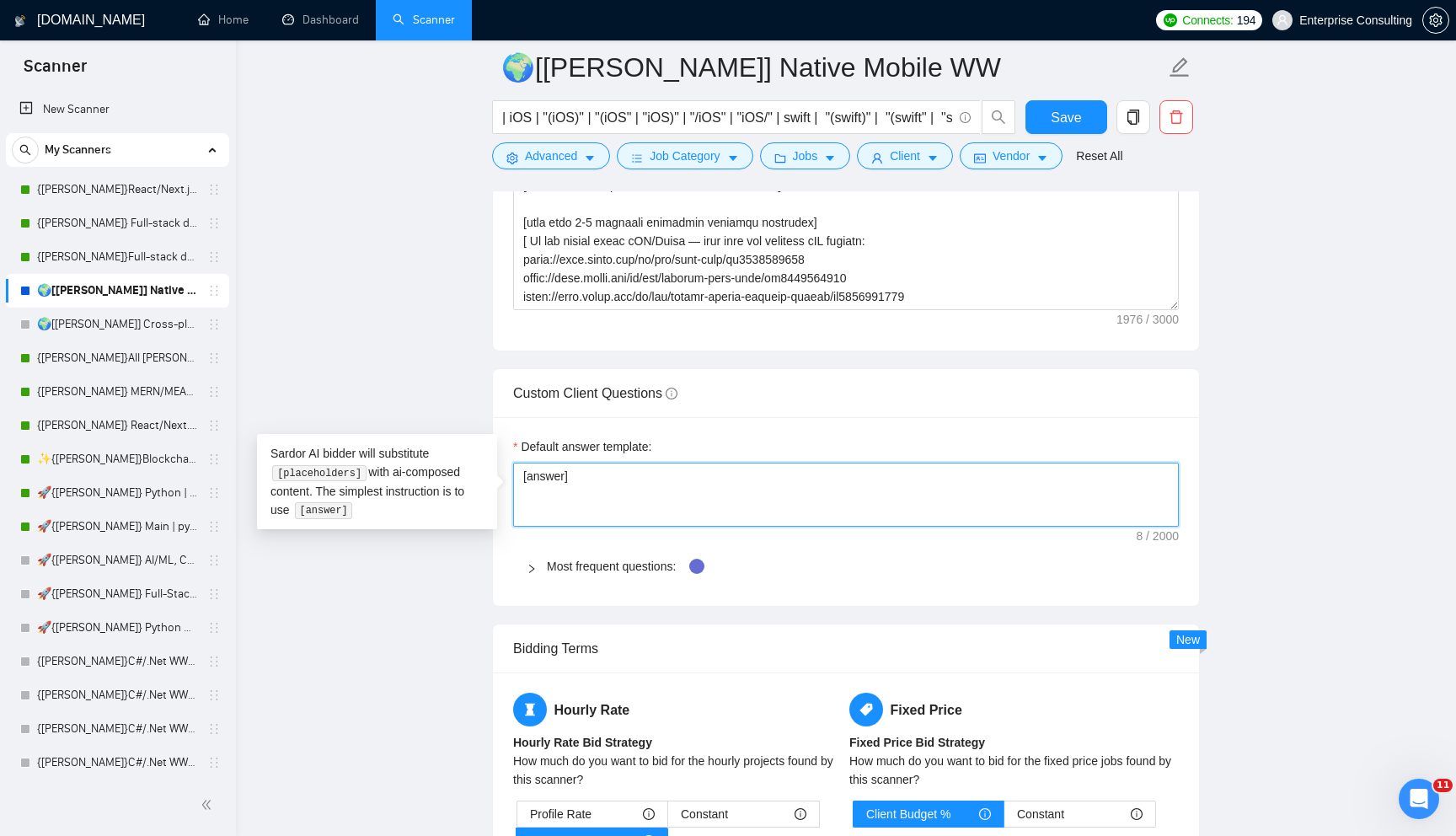
click at [547, 477] on textarea "[answer]" at bounding box center [846, 495] width 666 height 64
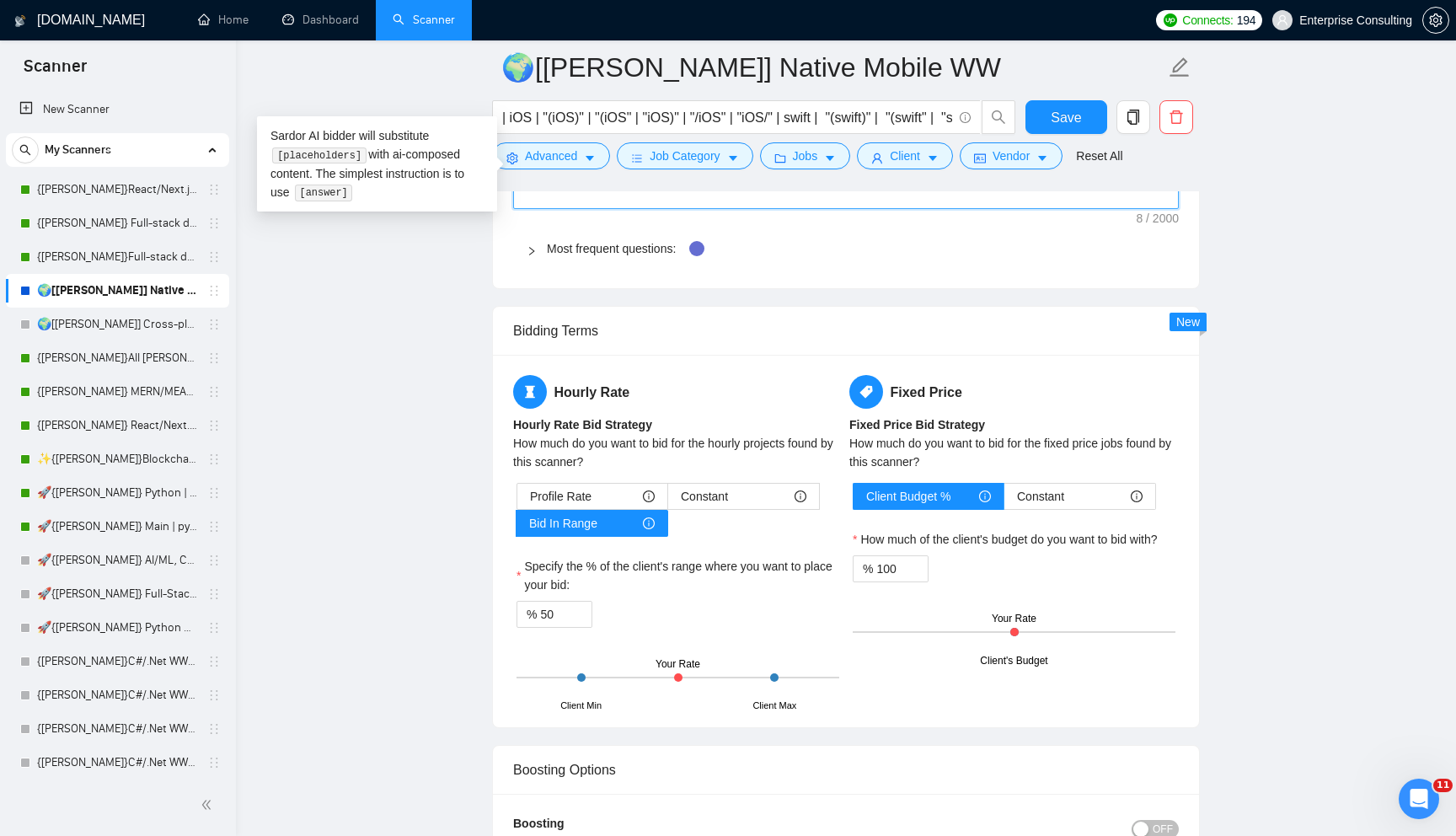
scroll to position [2629, 0]
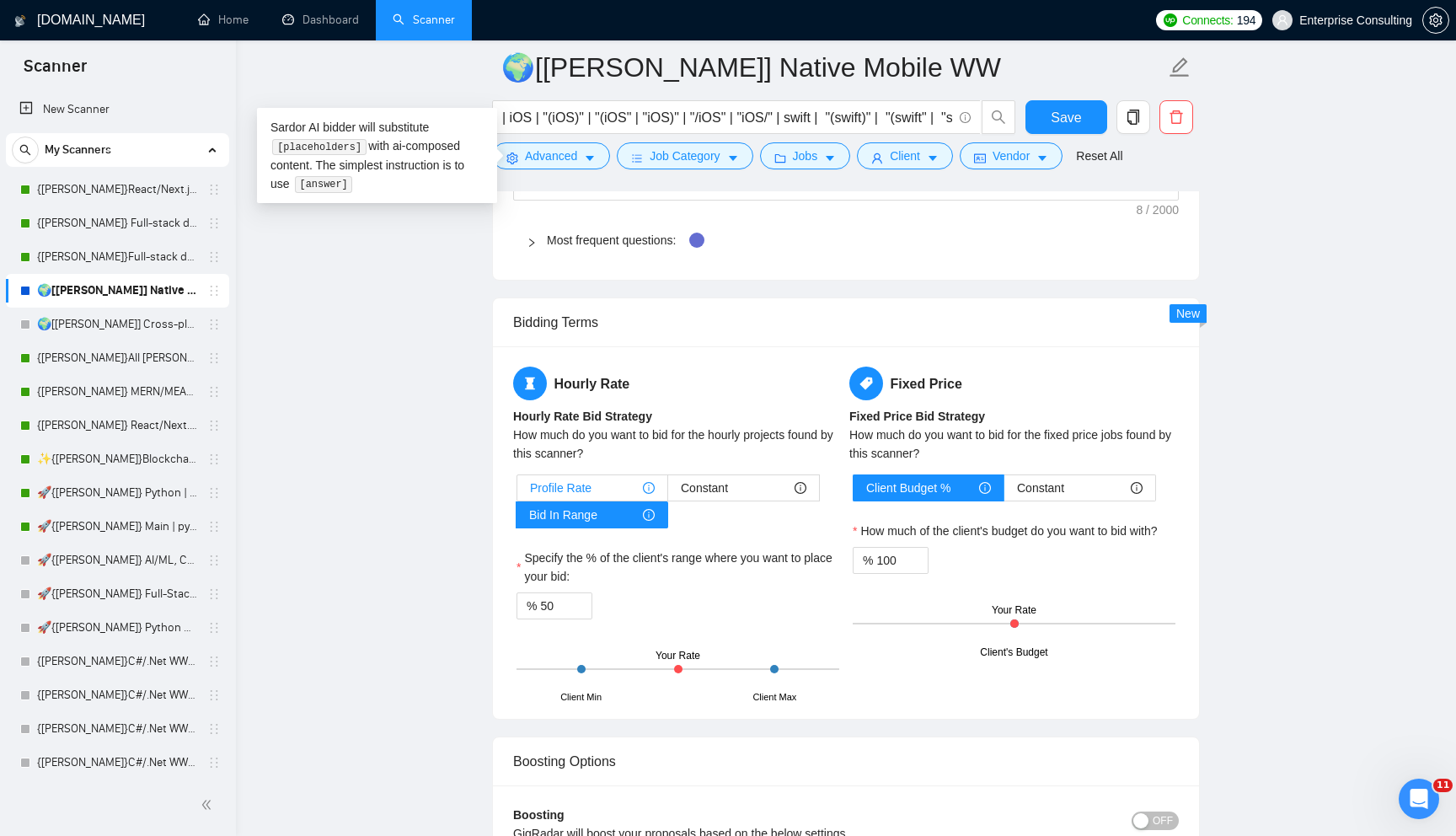
click at [608, 496] on div "Profile Rate" at bounding box center [592, 488] width 124 height 25
click at [517, 492] on input "Profile Rate" at bounding box center [517, 492] width 0 height 0
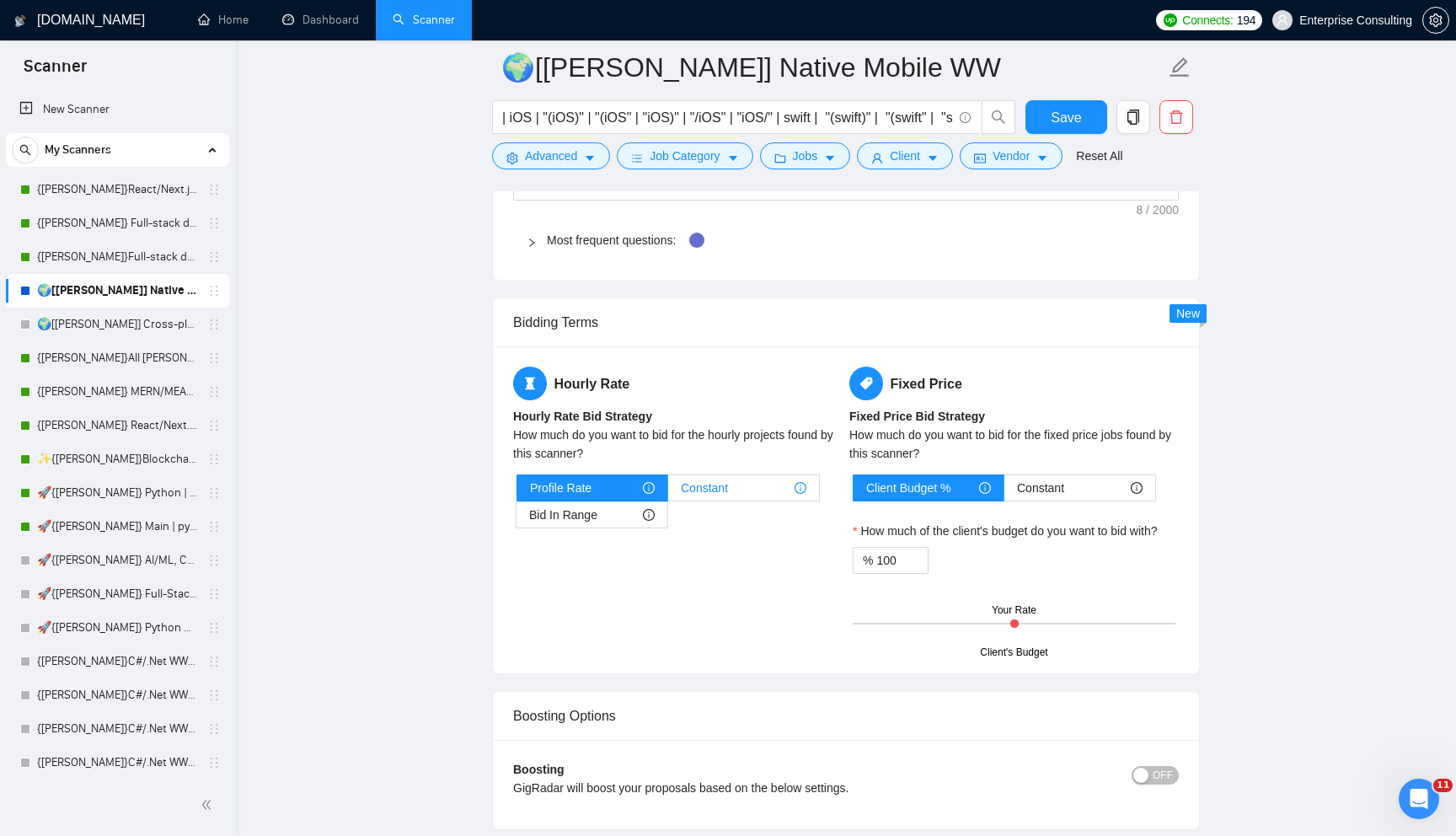
click at [738, 490] on div "Constant" at bounding box center [743, 488] width 125 height 25
click at [668, 492] on input "Constant" at bounding box center [668, 492] width 0 height 0
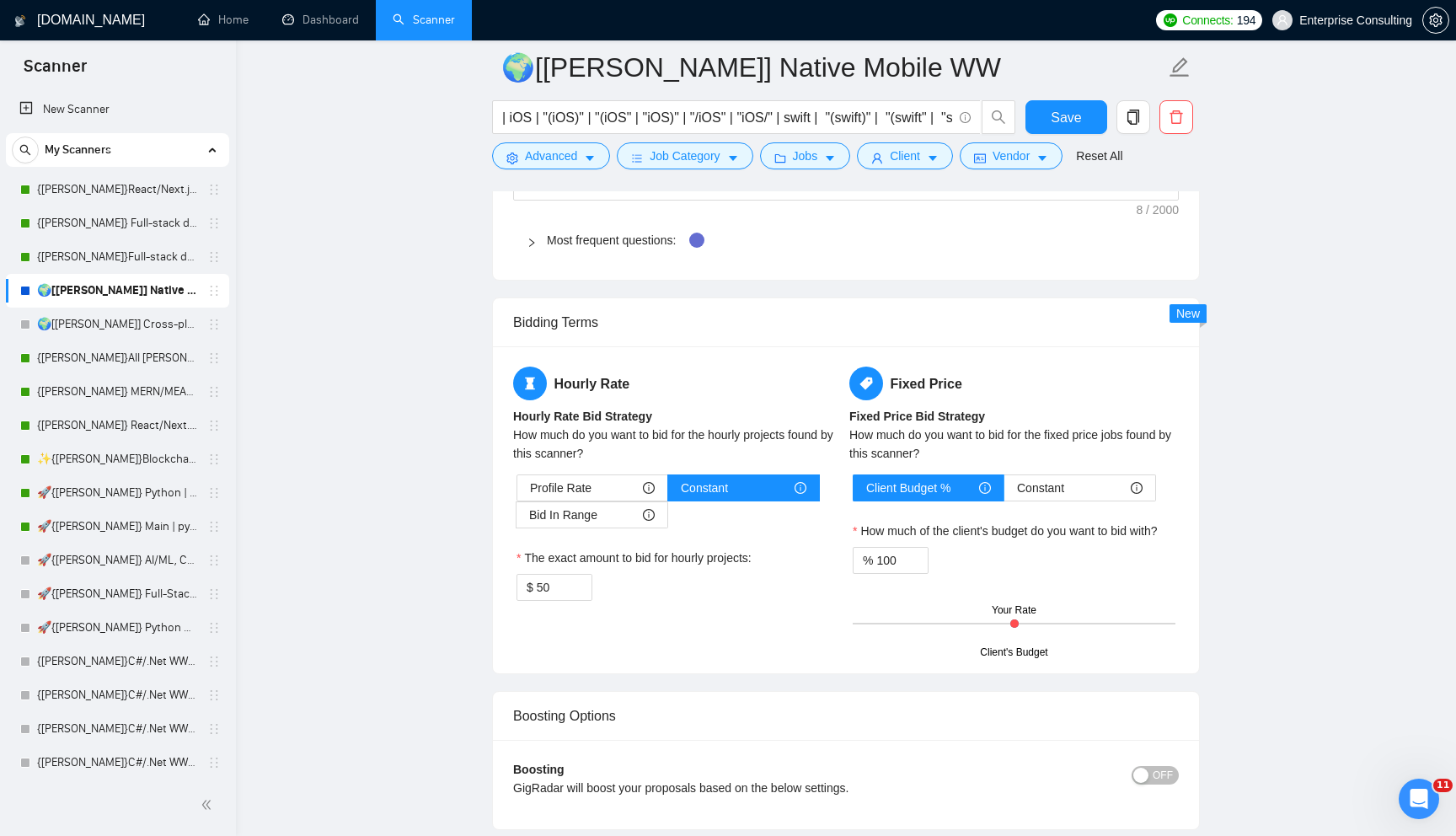
drag, startPoint x: 554, startPoint y: 584, endPoint x: 461, endPoint y: 601, distance: 94.5
click at [525, 584] on div "$ 50" at bounding box center [554, 587] width 76 height 27
click at [572, 520] on span "Bid In Range" at bounding box center [563, 515] width 68 height 25
click at [516, 519] on input "Bid In Range" at bounding box center [516, 519] width 0 height 0
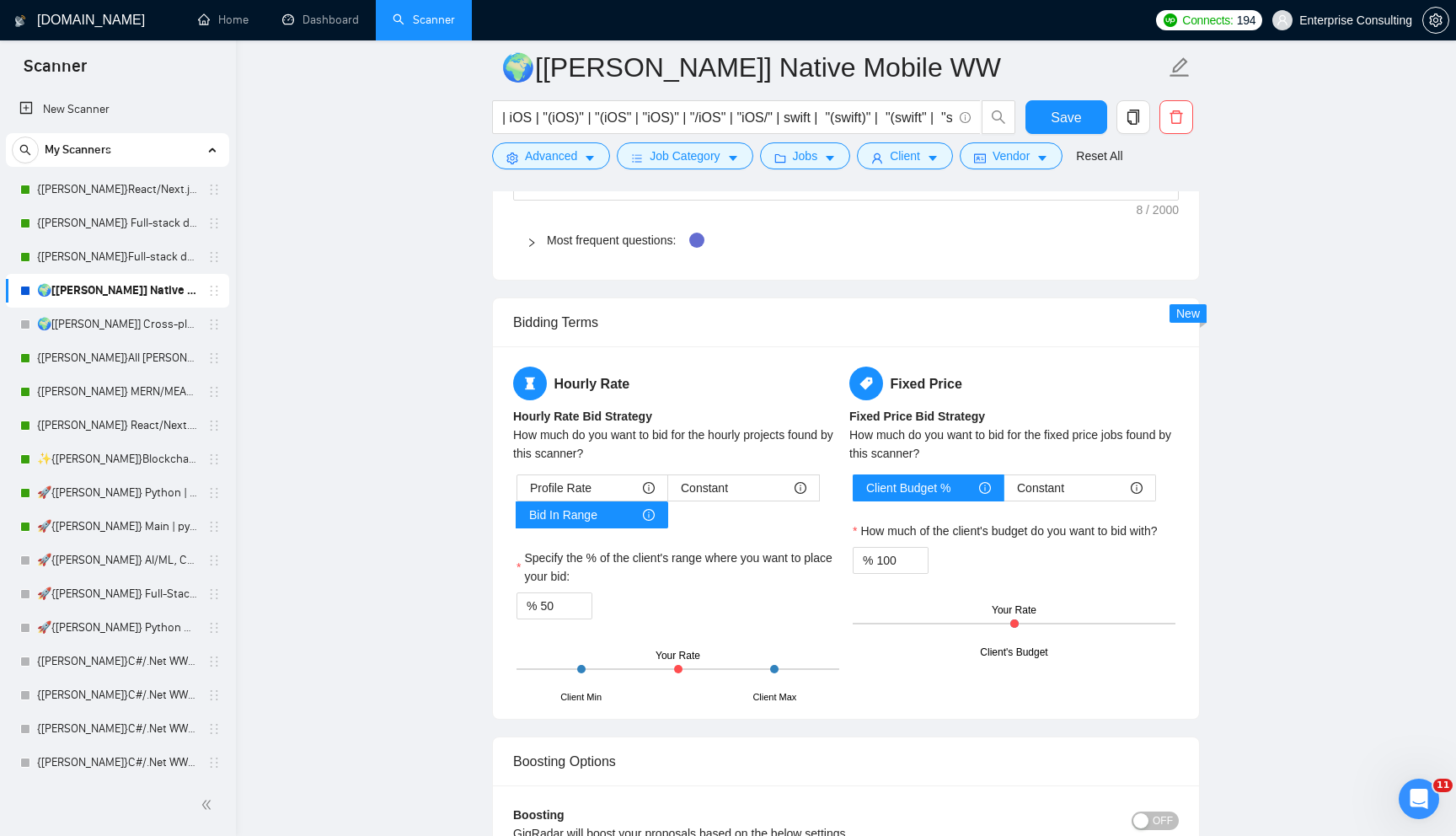
click at [685, 672] on div "Client Min Client Max Your Rate" at bounding box center [677, 669] width 323 height 59
click at [685, 668] on div at bounding box center [677, 669] width 323 height 2
click at [583, 599] on icon "up" at bounding box center [583, 602] width 6 height 6
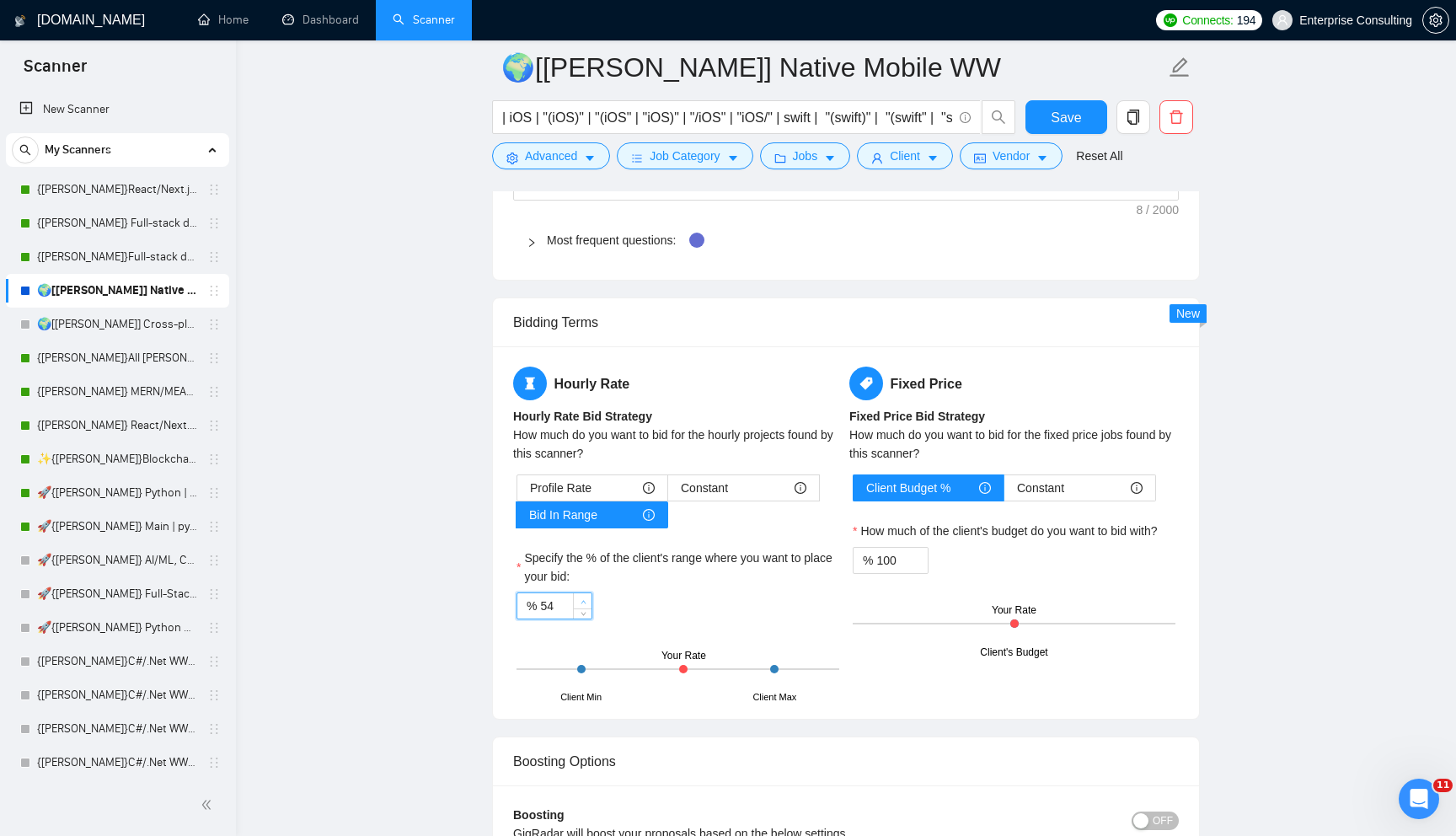
click at [583, 599] on icon "up" at bounding box center [583, 602] width 6 height 6
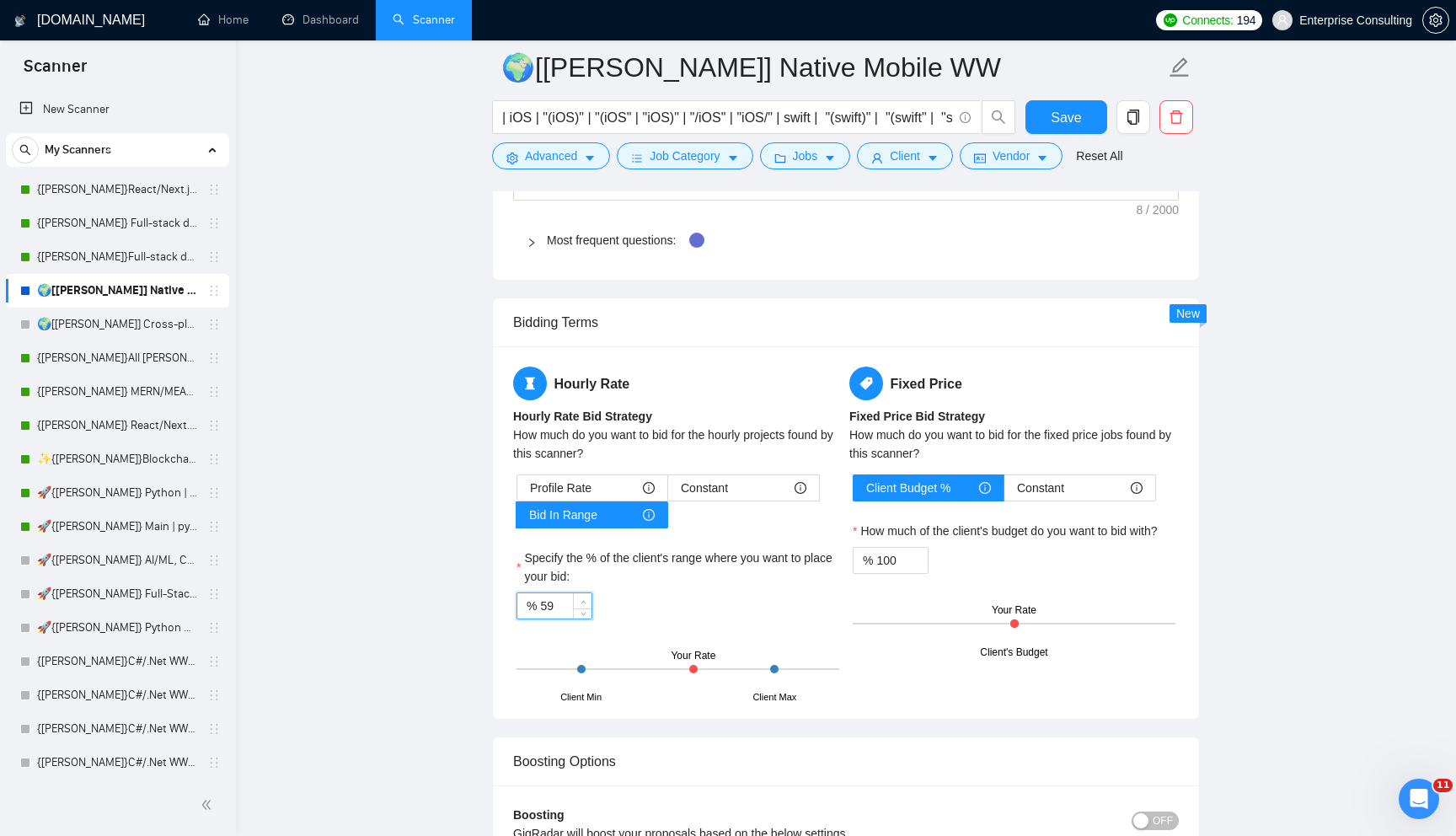
click at [583, 599] on icon "up" at bounding box center [583, 602] width 6 height 6
click at [582, 616] on span "down" at bounding box center [583, 611] width 10 height 10
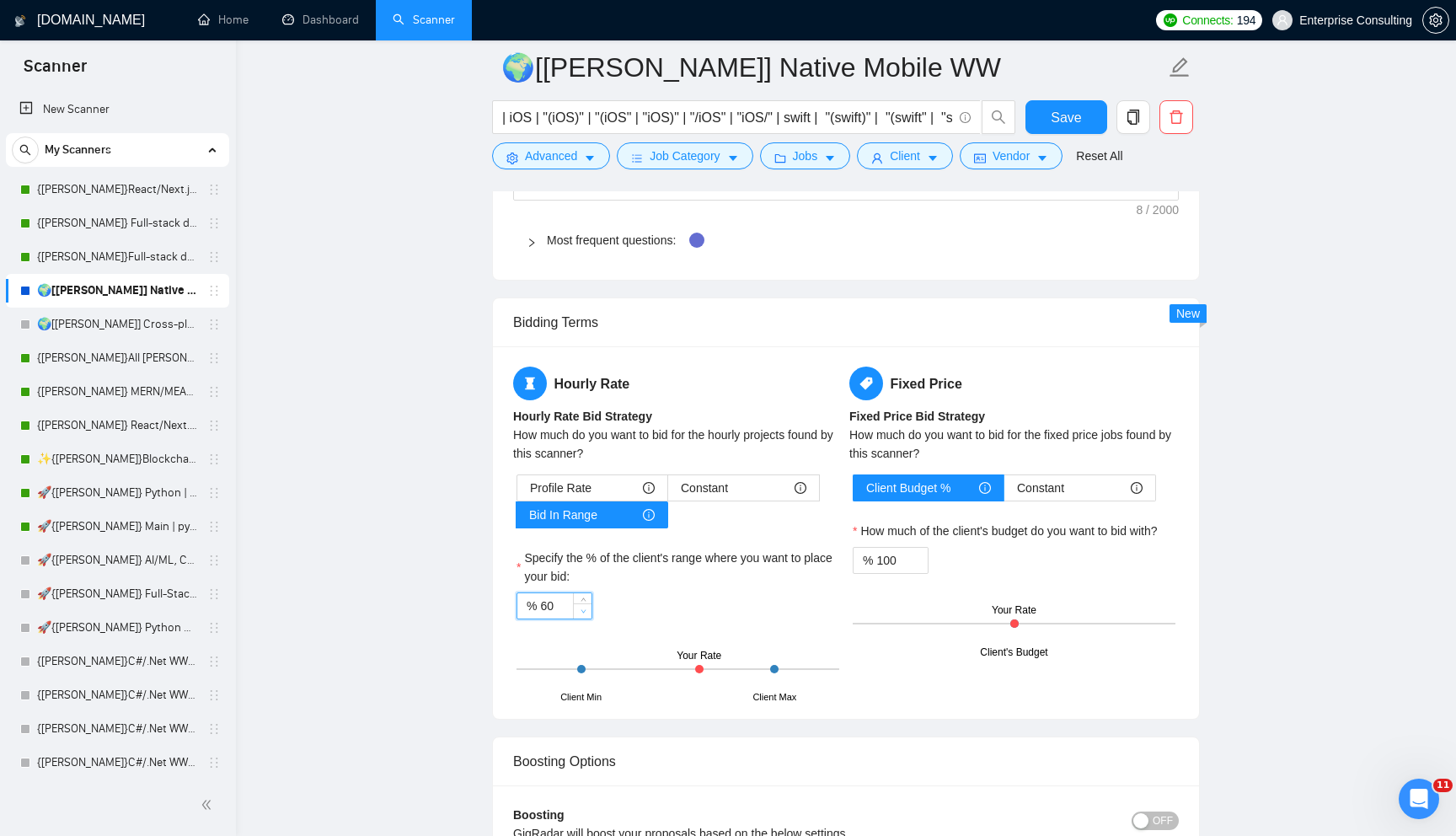
click at [582, 616] on span "down" at bounding box center [583, 611] width 10 height 10
click at [586, 599] on span "up" at bounding box center [583, 602] width 10 height 10
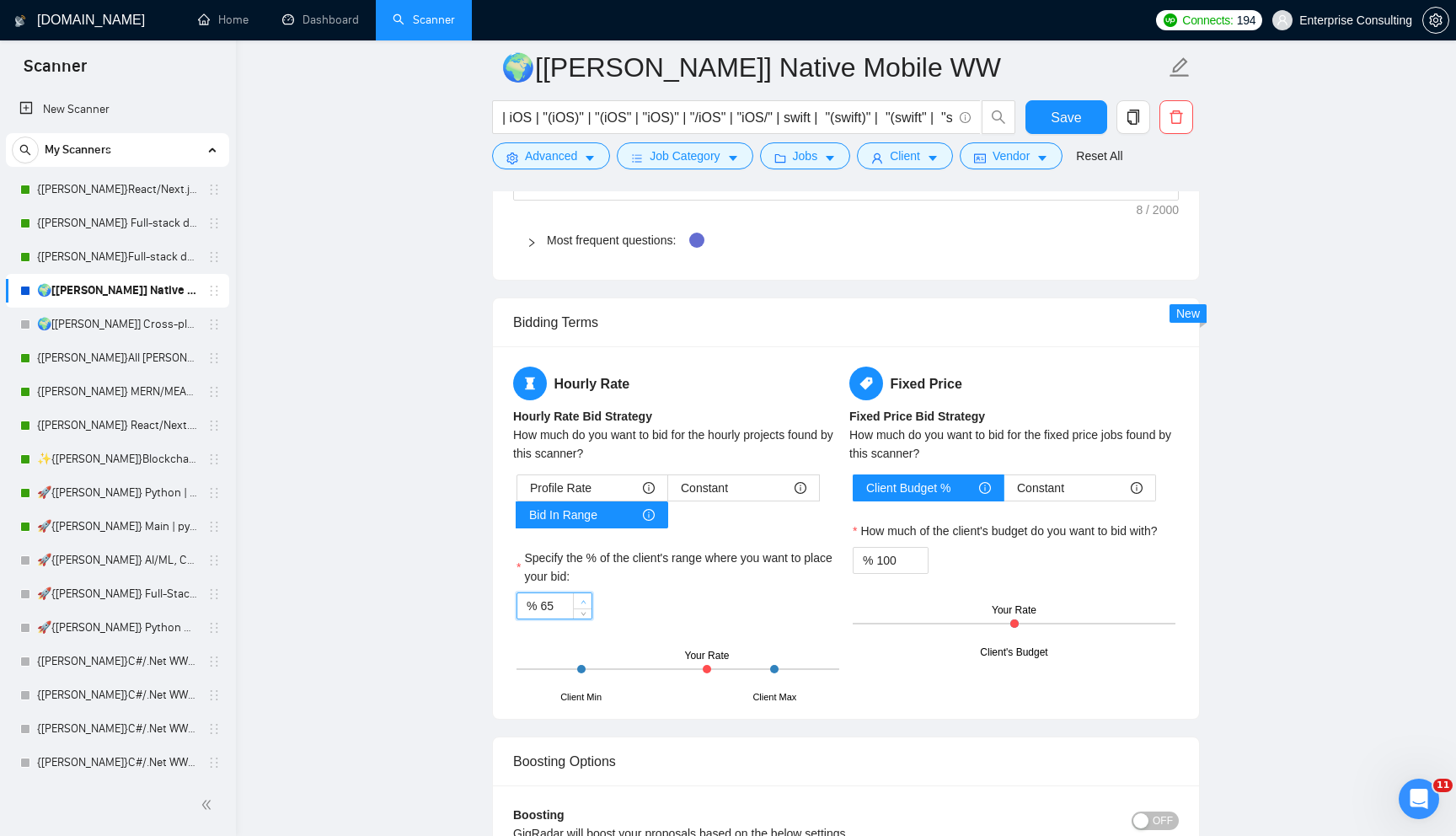
click at [586, 599] on span "up" at bounding box center [583, 602] width 10 height 10
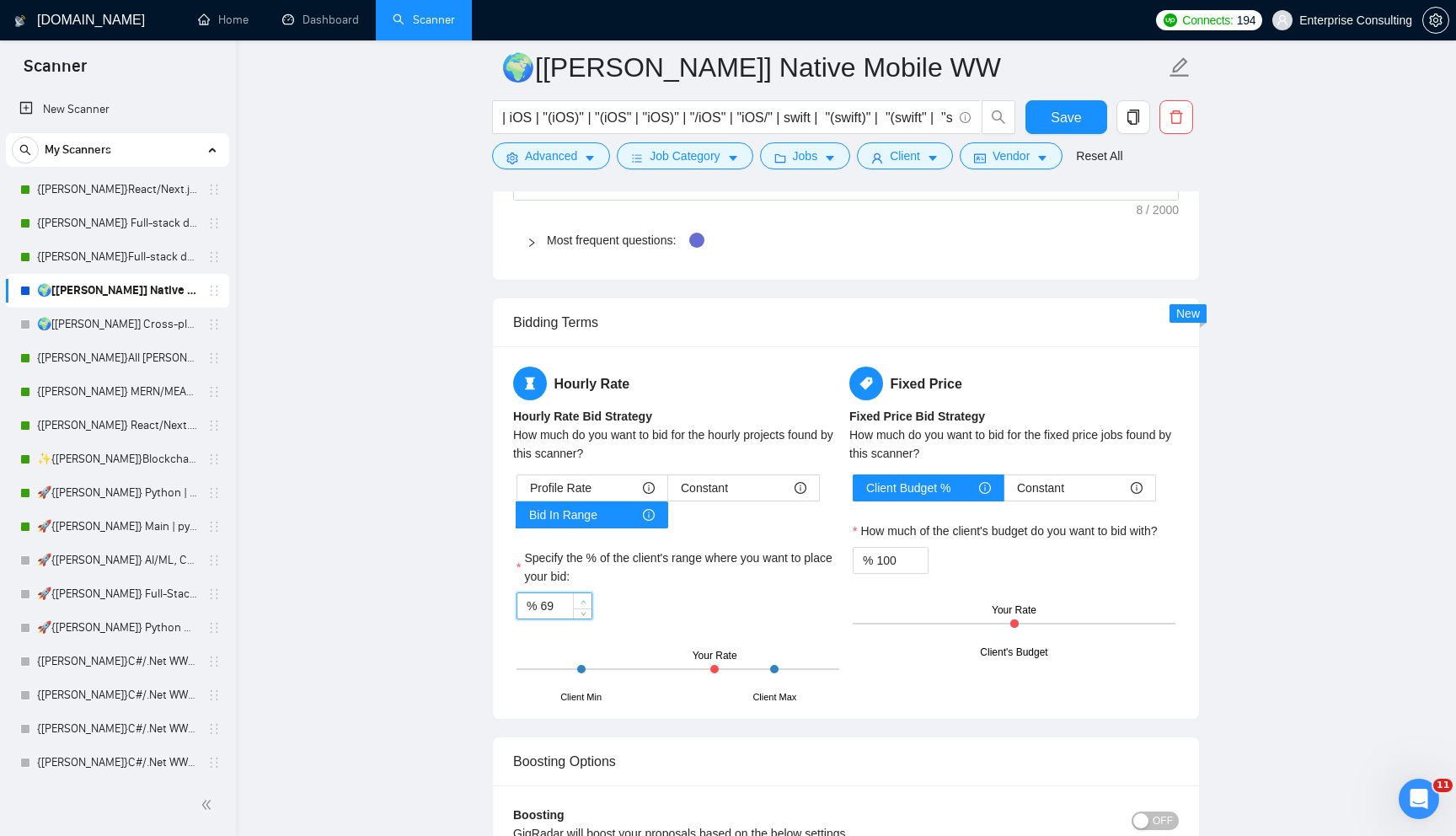
type input "70"
click at [586, 599] on span "up" at bounding box center [583, 602] width 10 height 10
drag, startPoint x: 519, startPoint y: 414, endPoint x: 652, endPoint y: 414, distance: 133.0
click at [652, 414] on b "Hourly Rate Bid Strategy" at bounding box center [582, 416] width 139 height 14
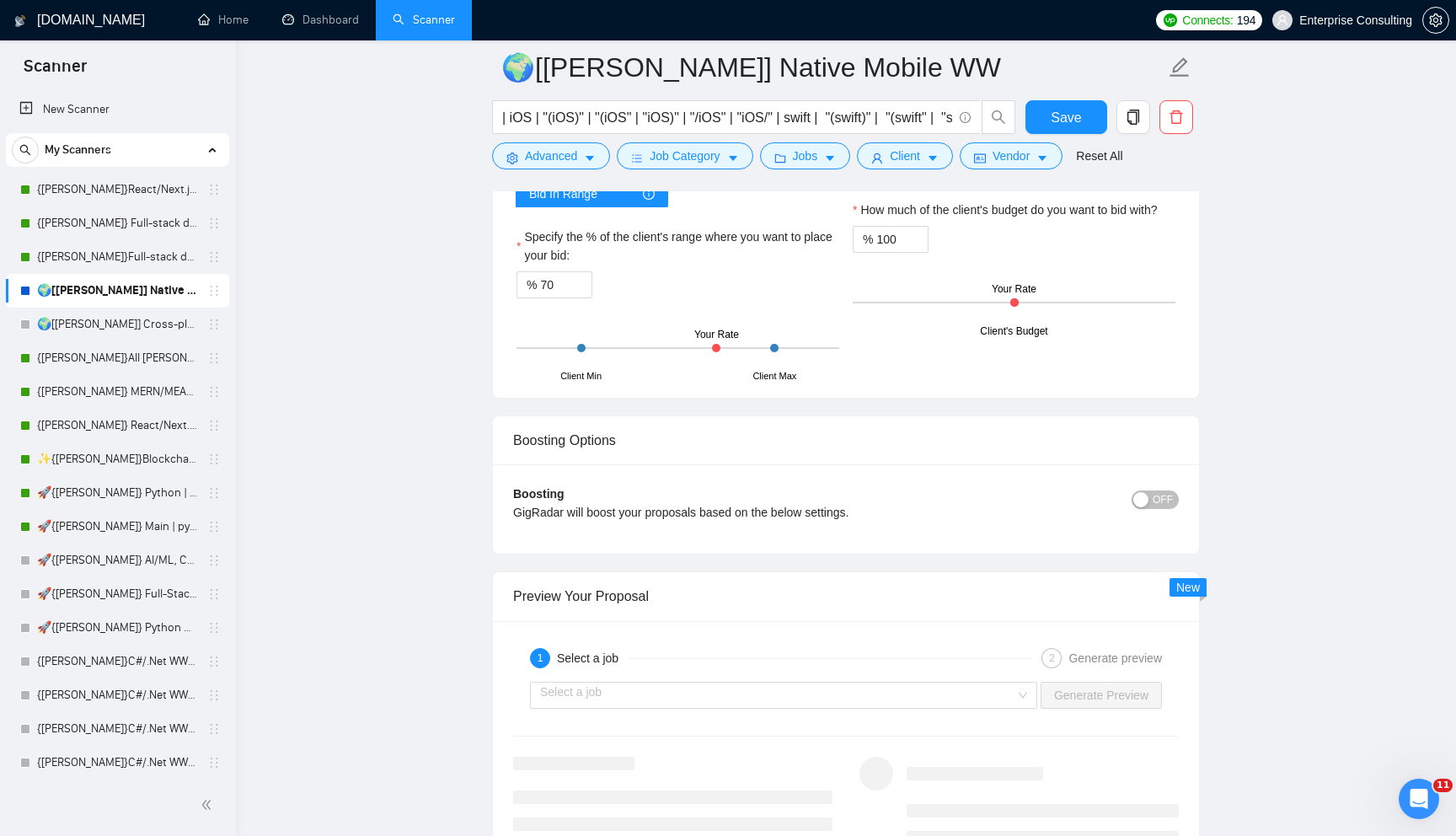
scroll to position [2950, 0]
drag, startPoint x: 546, startPoint y: 444, endPoint x: 786, endPoint y: 473, distance: 241.7
click at [786, 473] on div "Boosting Options Boosting GigRadar will boost your proposals based on the below…" at bounding box center [846, 483] width 708 height 139
click at [1159, 503] on span "OFF" at bounding box center [1162, 499] width 20 height 18
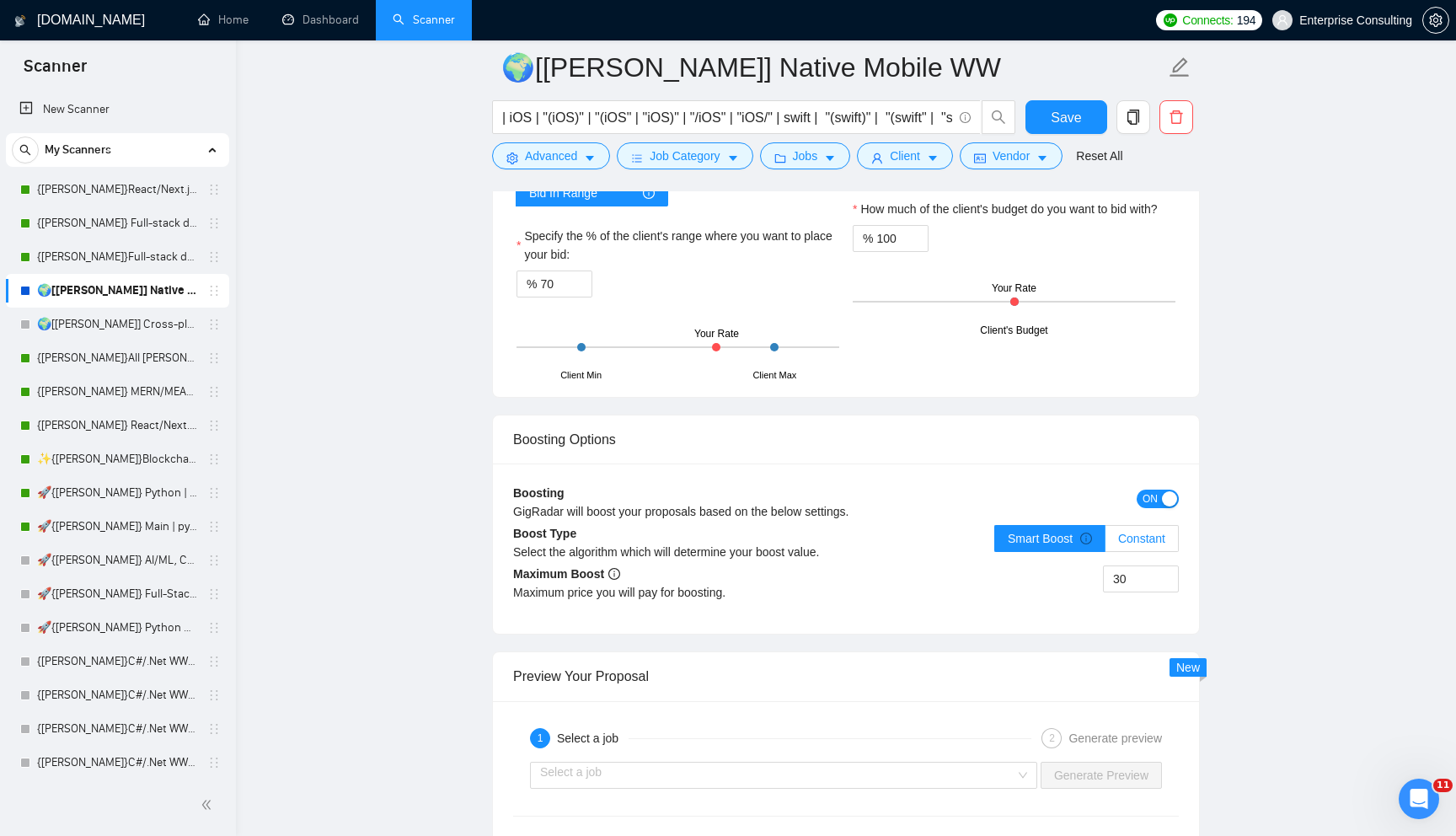
click at [1119, 540] on span "Constant" at bounding box center [1141, 539] width 48 height 14
click at [1105, 542] on input "Constant" at bounding box center [1105, 542] width 0 height 0
click at [1139, 572] on input "30" at bounding box center [1140, 578] width 74 height 25
drag, startPoint x: 1149, startPoint y: 578, endPoint x: 1023, endPoint y: 561, distance: 127.1
click at [1025, 561] on div "Boosting GigRadar will boost your proposals based on the below settings. ON Boo…" at bounding box center [846, 548] width 706 height 170
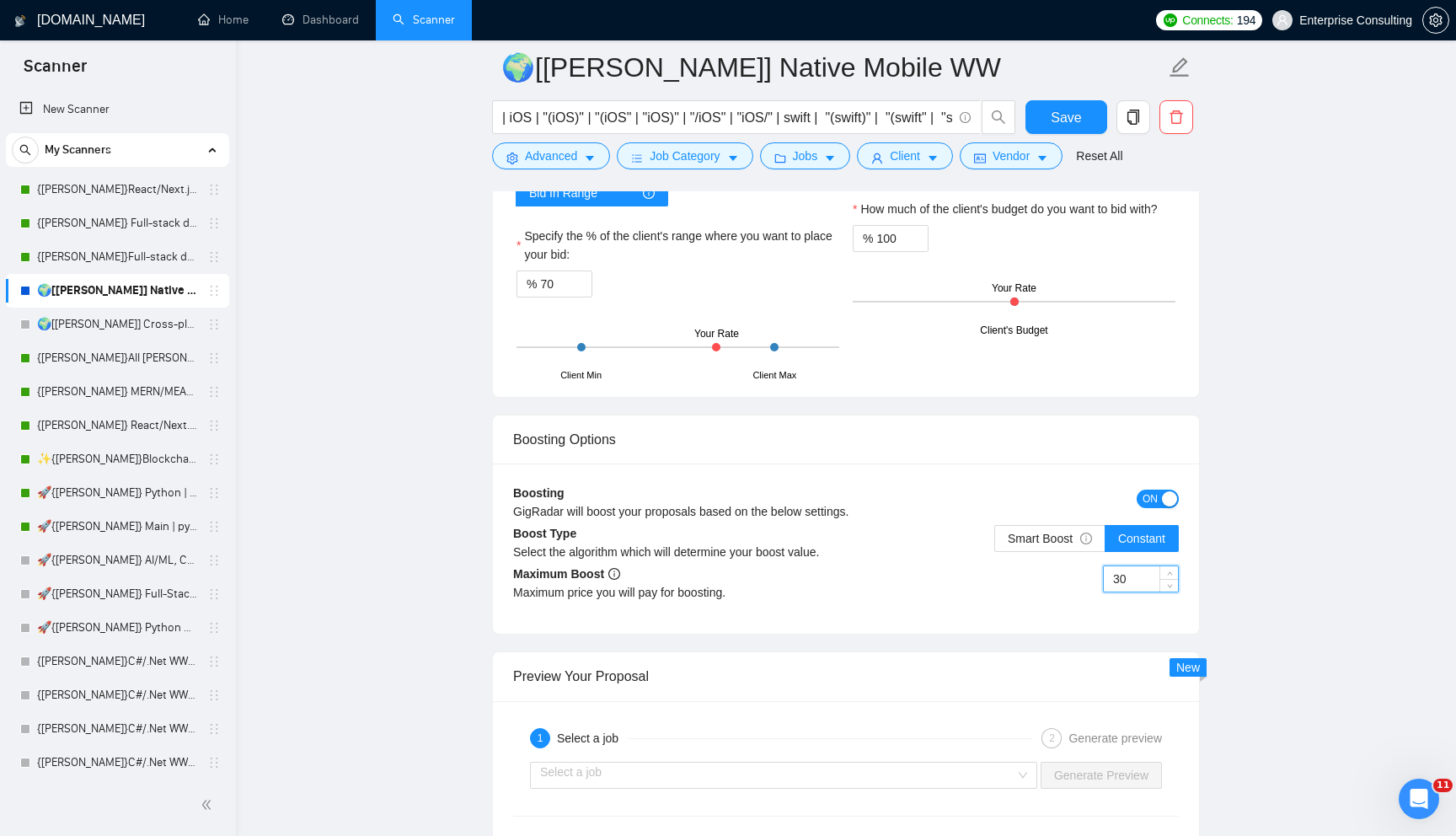
click at [577, 513] on div "GigRadar will boost your proposals based on the below settings." at bounding box center [763, 511] width 500 height 18
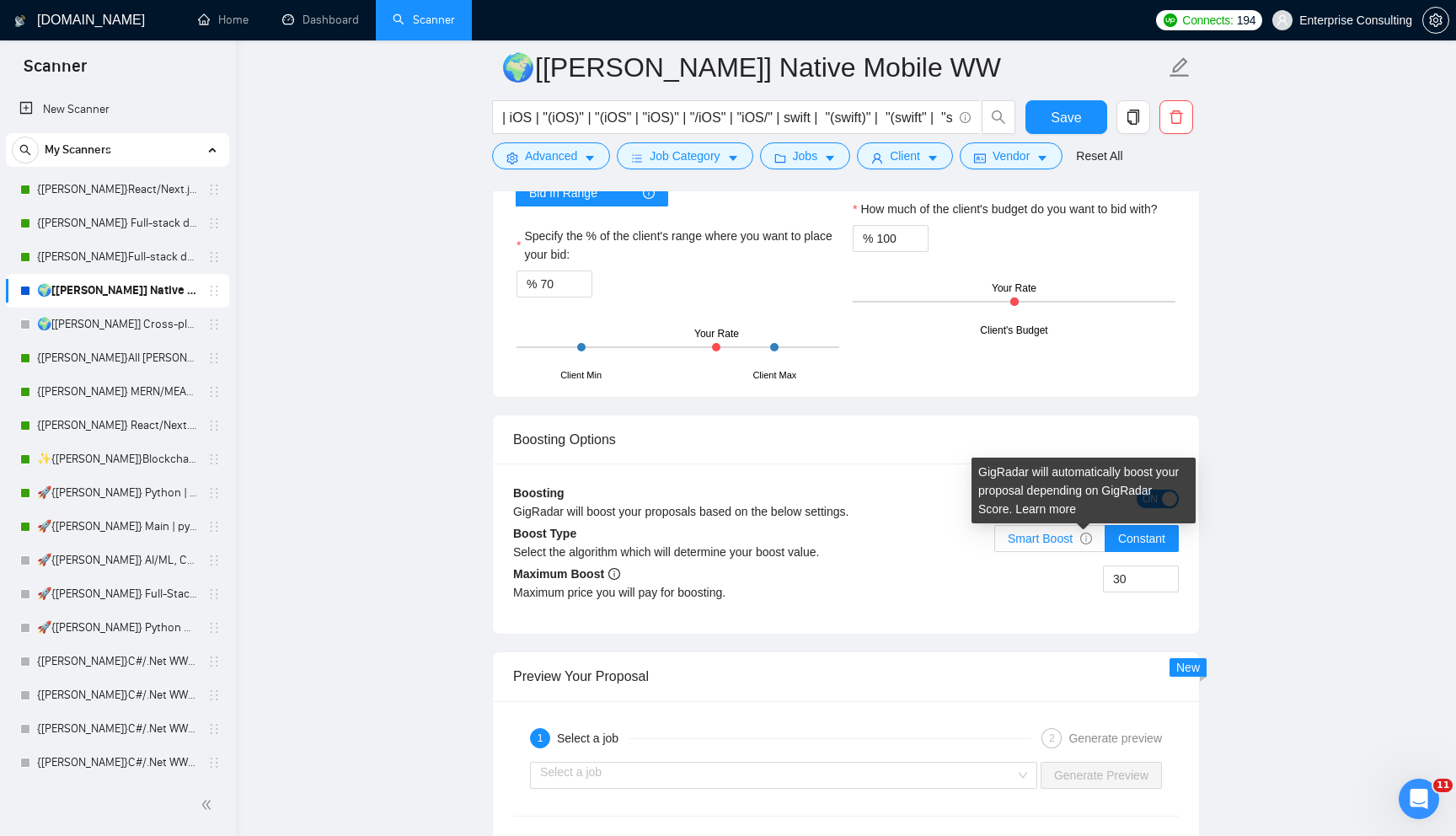
click at [1083, 534] on icon "info-circle" at bounding box center [1086, 539] width 12 height 12
click at [995, 542] on input "Smart Boost" at bounding box center [995, 542] width 0 height 0
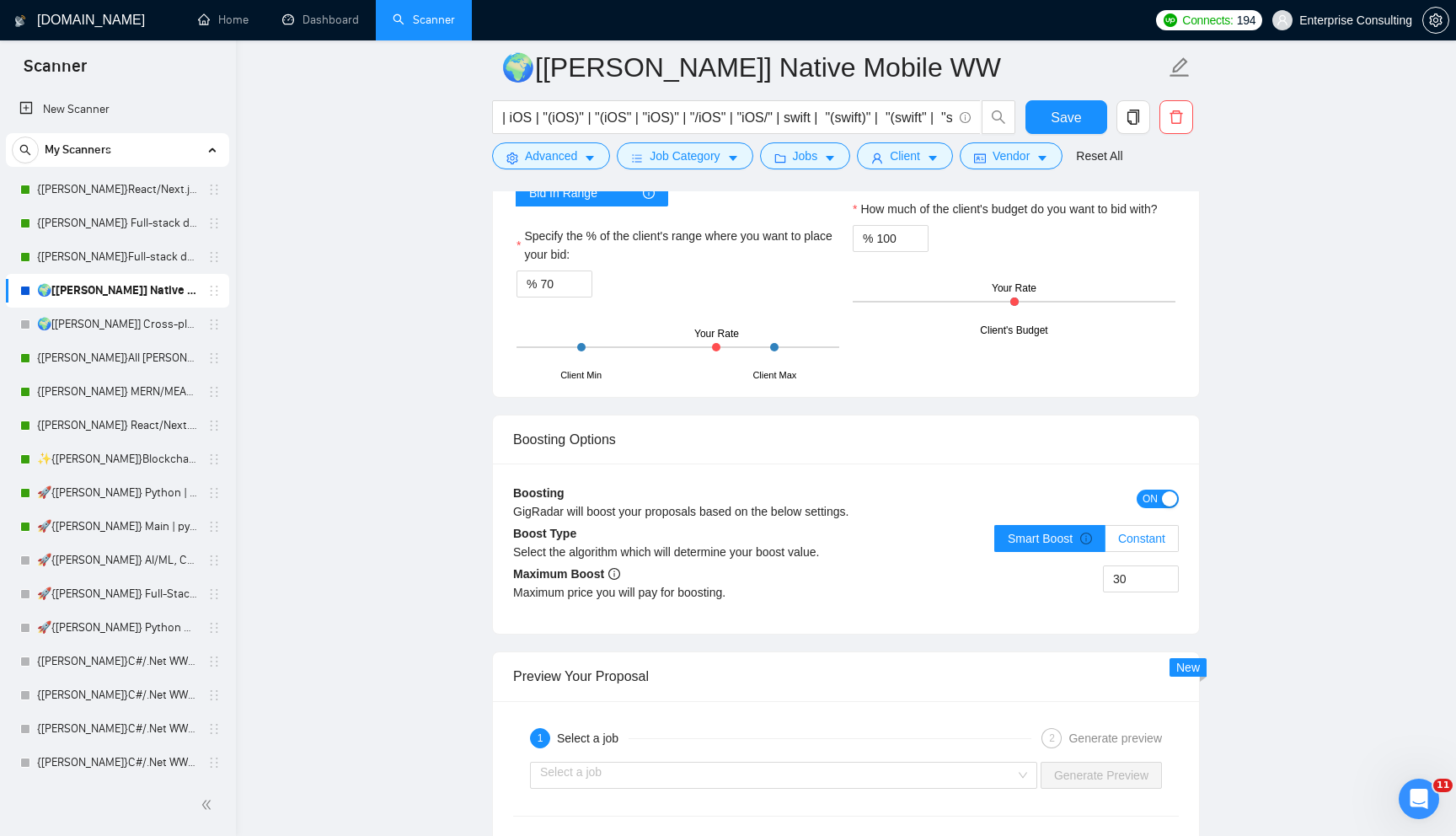
click at [1143, 546] on label "Constant" at bounding box center [1141, 539] width 73 height 27
click at [1105, 542] on input "Constant" at bounding box center [1105, 542] width 0 height 0
click at [1121, 575] on input "30" at bounding box center [1140, 578] width 74 height 25
click at [1120, 585] on input "30" at bounding box center [1140, 578] width 74 height 25
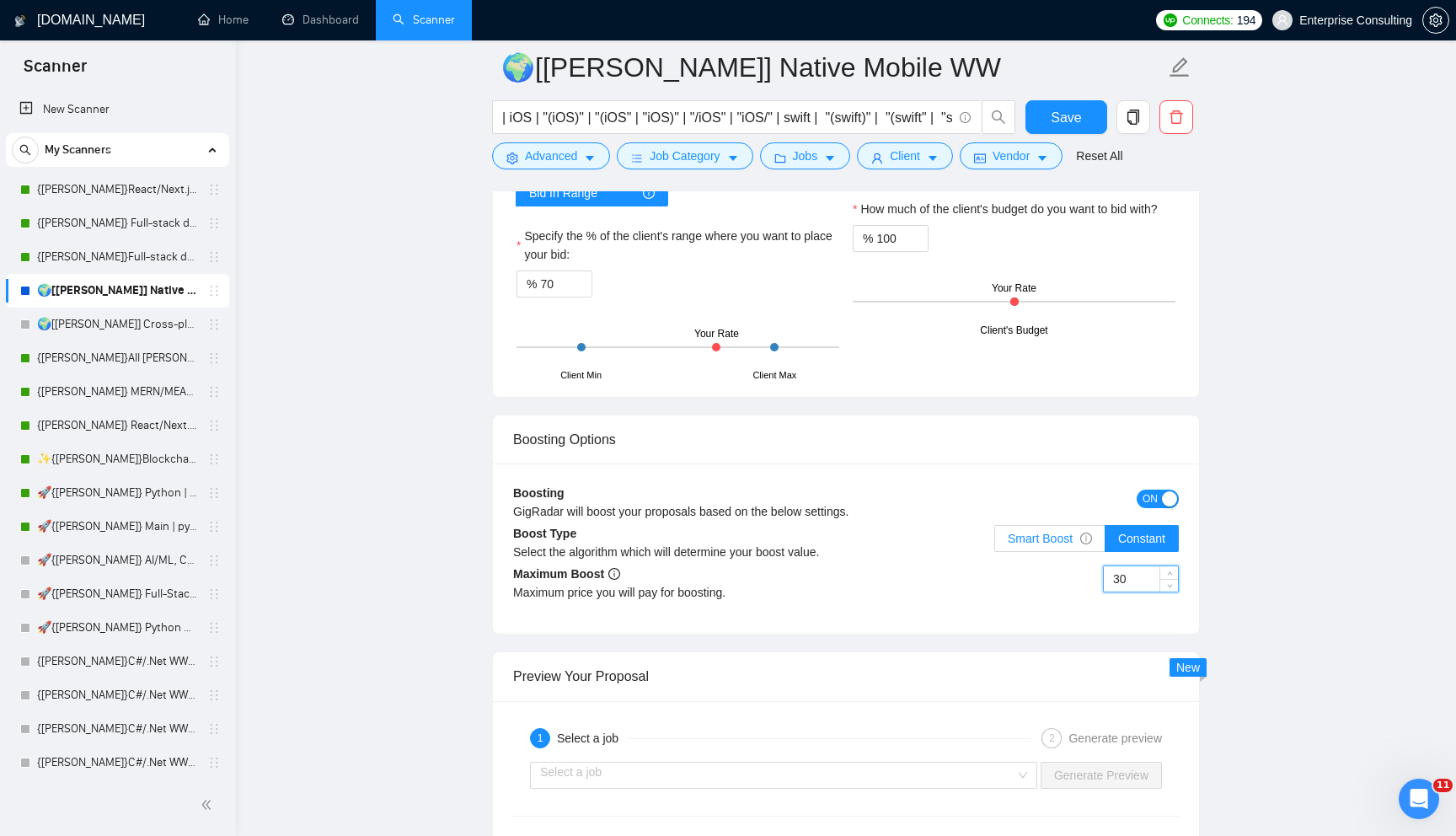
click at [1050, 547] on label "Smart Boost" at bounding box center [1050, 539] width 111 height 27
click at [995, 542] on input "Smart Boost" at bounding box center [995, 542] width 0 height 0
click at [1140, 581] on input "30" at bounding box center [1140, 578] width 74 height 25
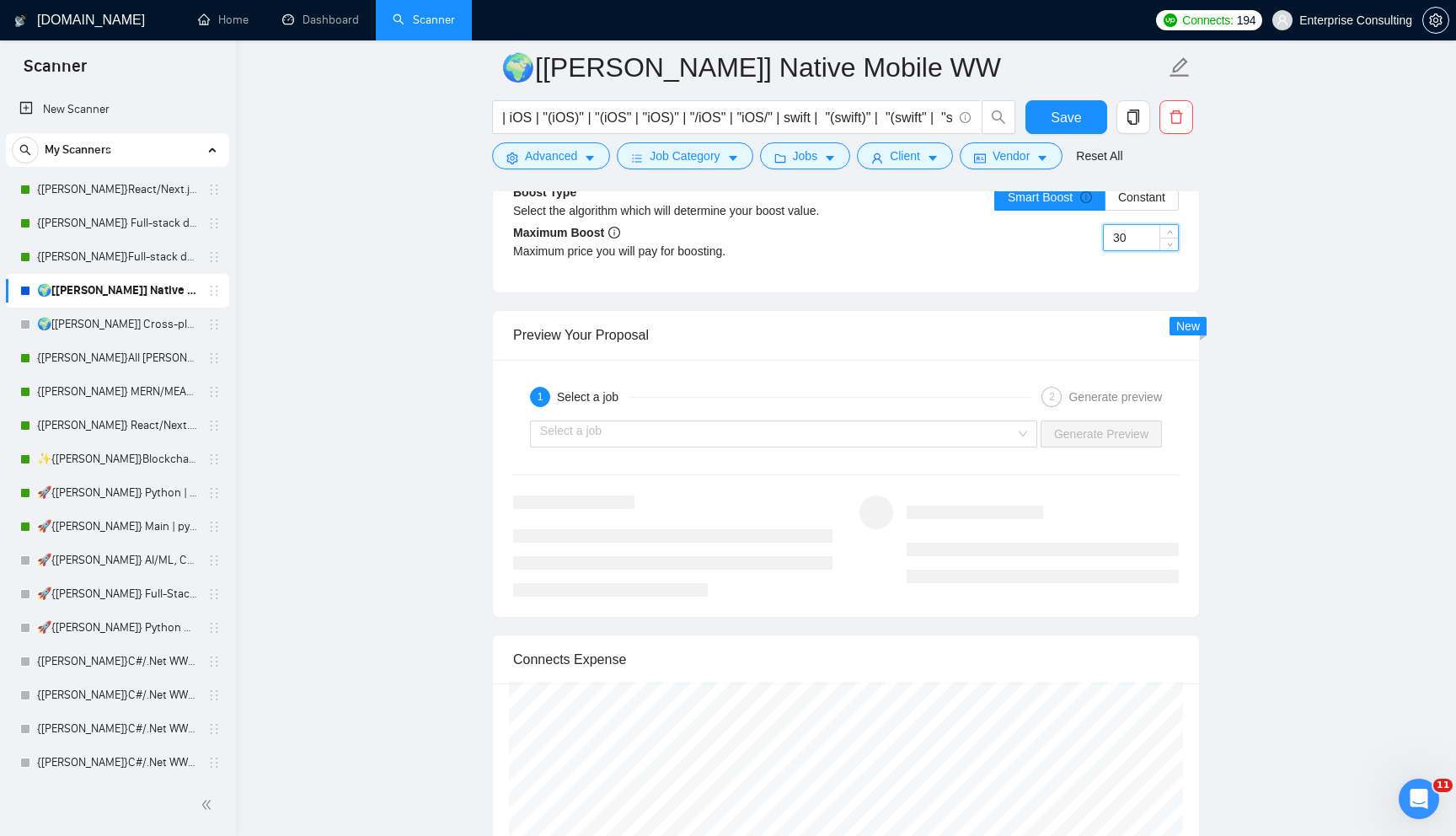
scroll to position [3293, 0]
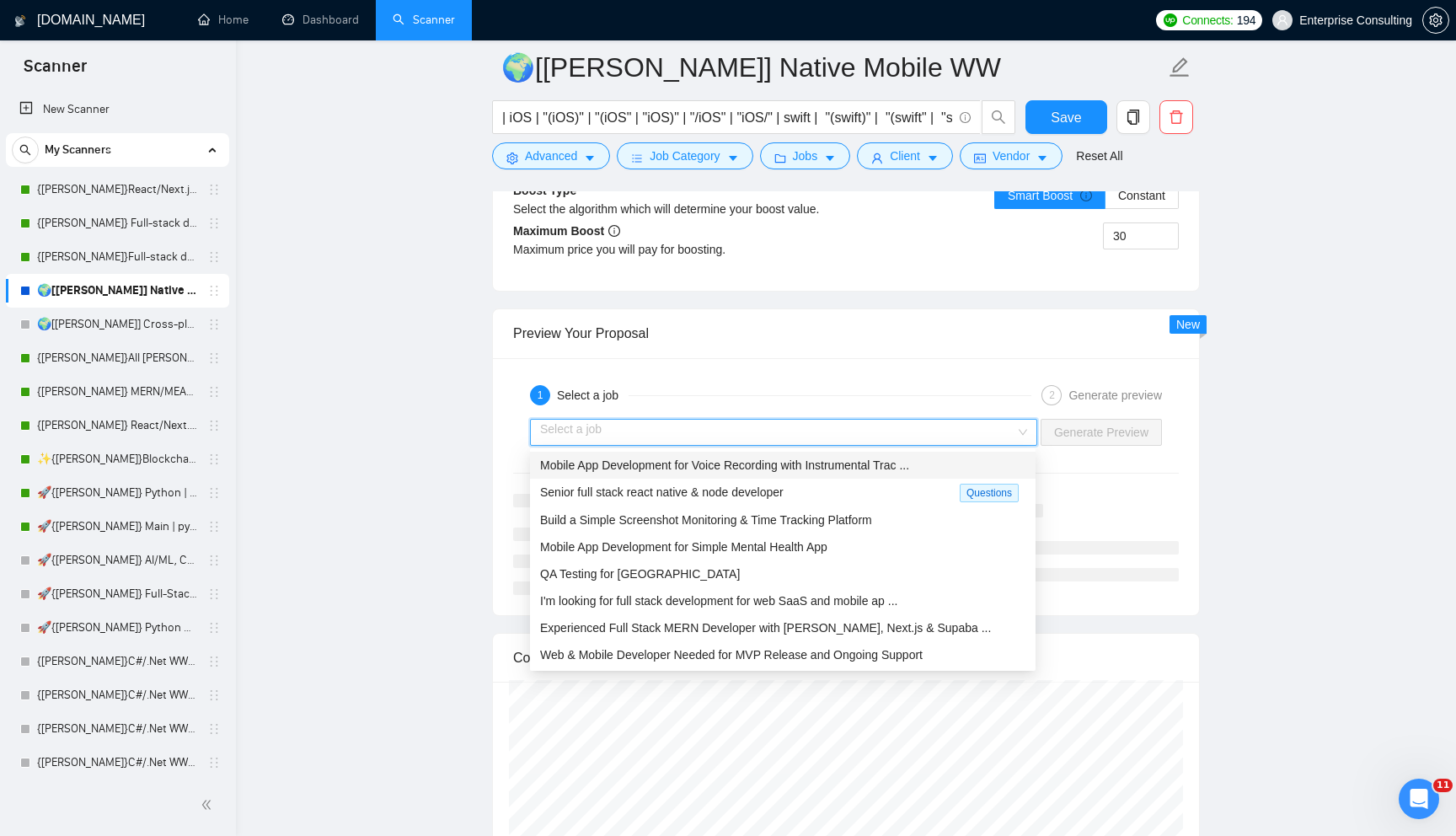
click at [570, 440] on input "search" at bounding box center [778, 433] width 475 height 25
click at [596, 546] on span "Mobile App Development for Simple Mental Health App" at bounding box center [684, 547] width 288 height 14
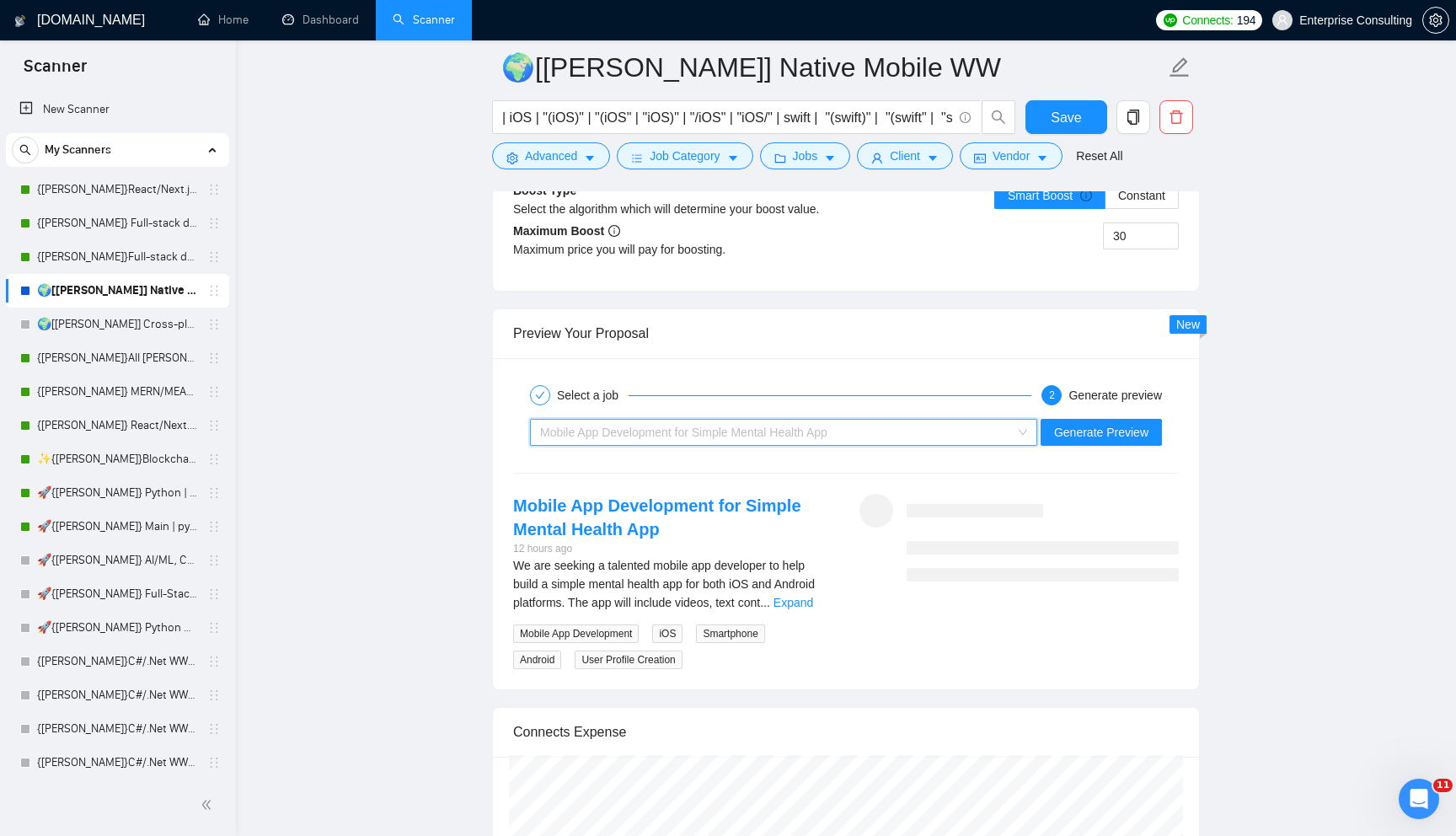
click at [709, 433] on span "Mobile App Development for Simple Mental Health App" at bounding box center [684, 433] width 288 height 14
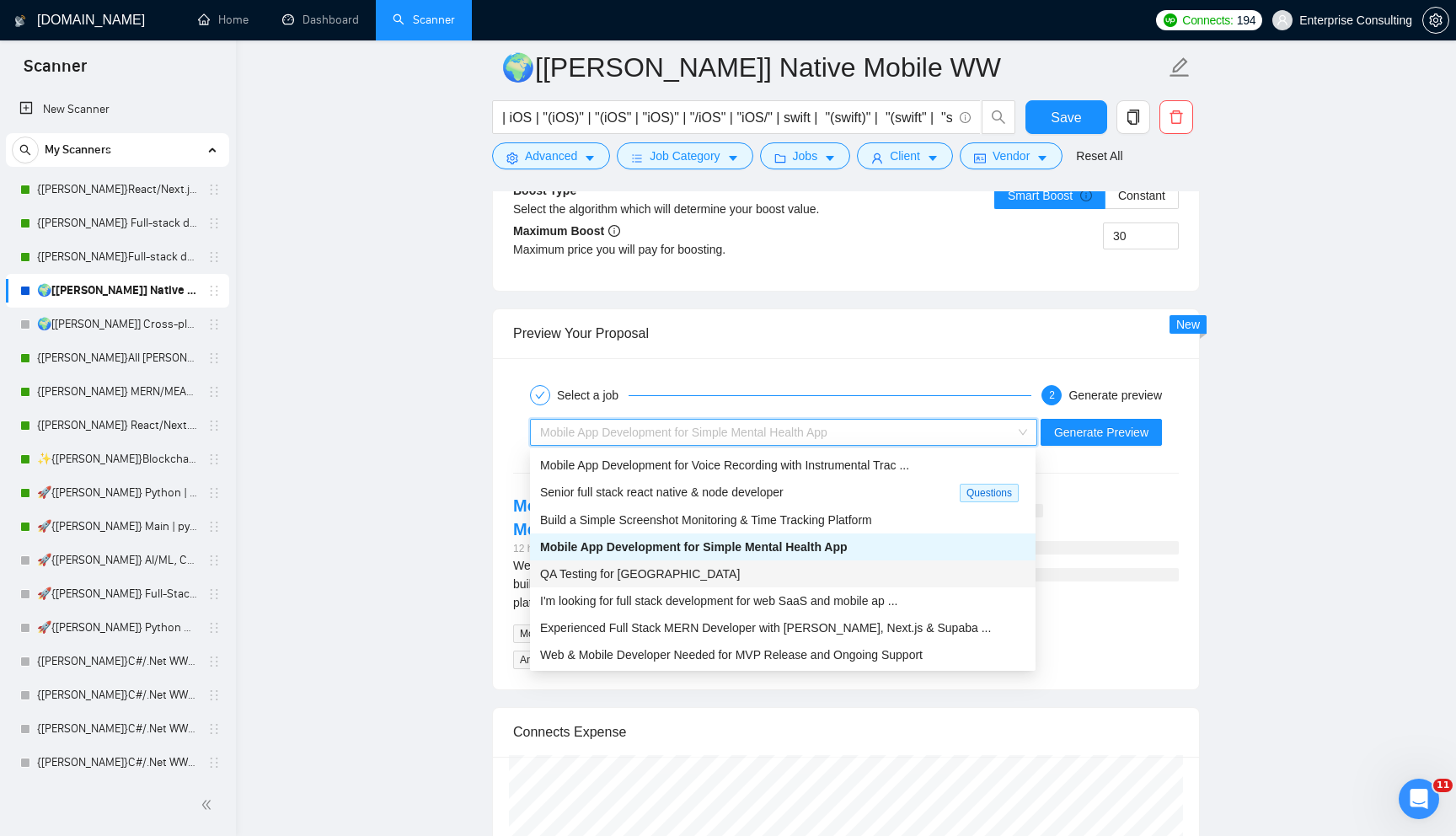
click at [753, 572] on div "QA Testing for [GEOGRAPHIC_DATA]" at bounding box center [782, 574] width 485 height 18
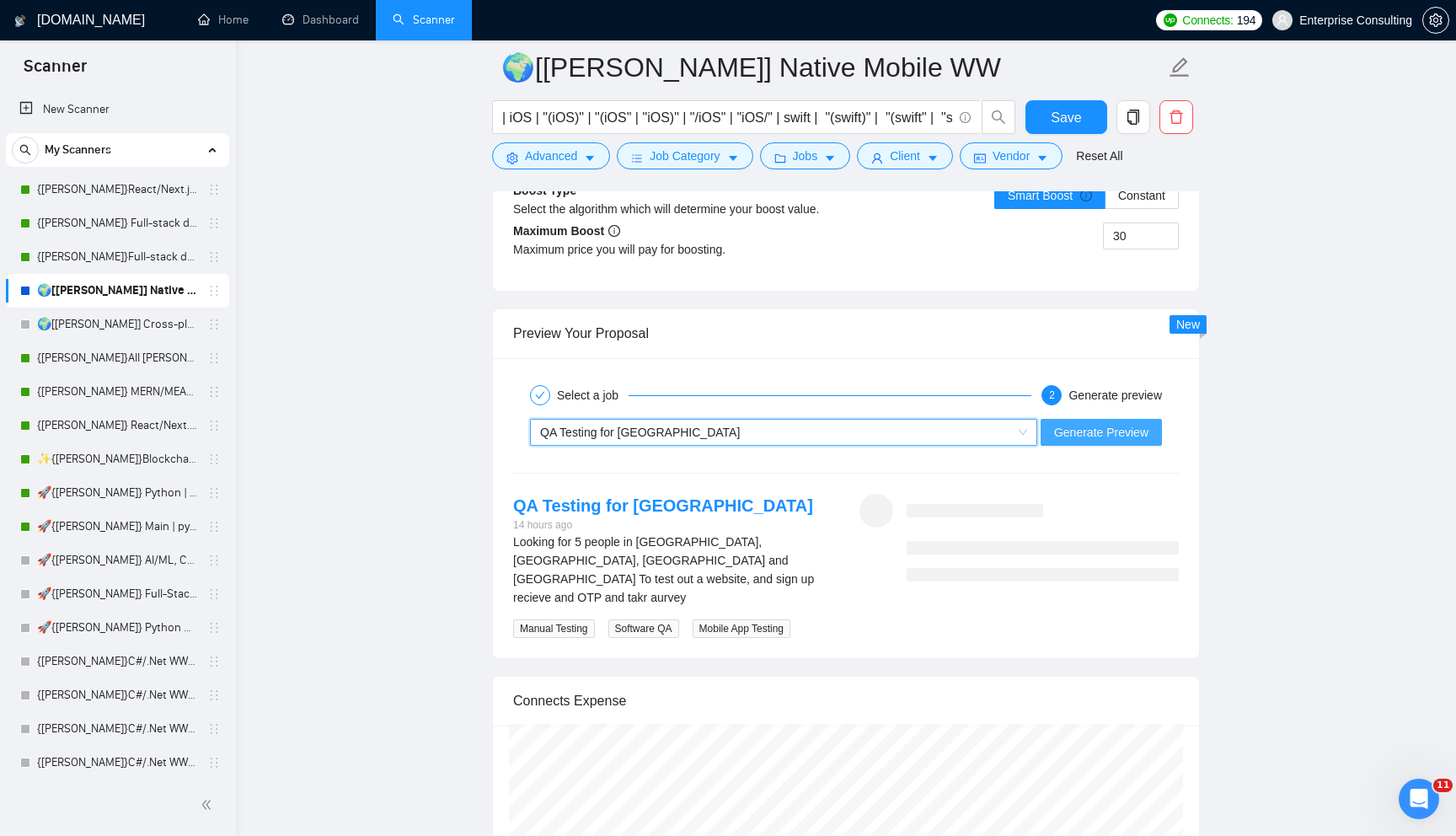
click at [1074, 439] on span "Generate Preview" at bounding box center [1100, 432] width 94 height 18
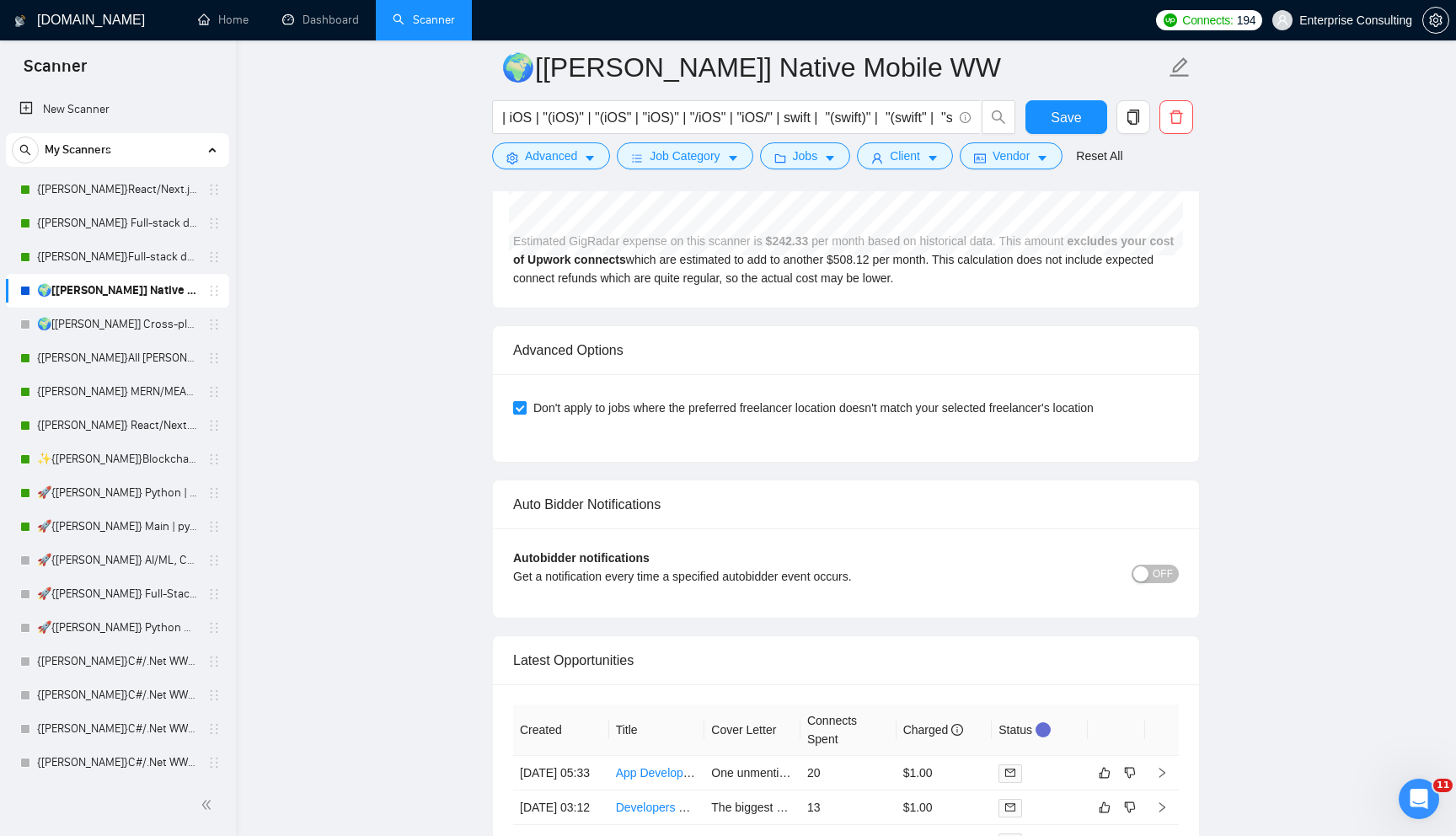
scroll to position [3974, 0]
click at [571, 339] on div "Advanced Options" at bounding box center [846, 351] width 666 height 48
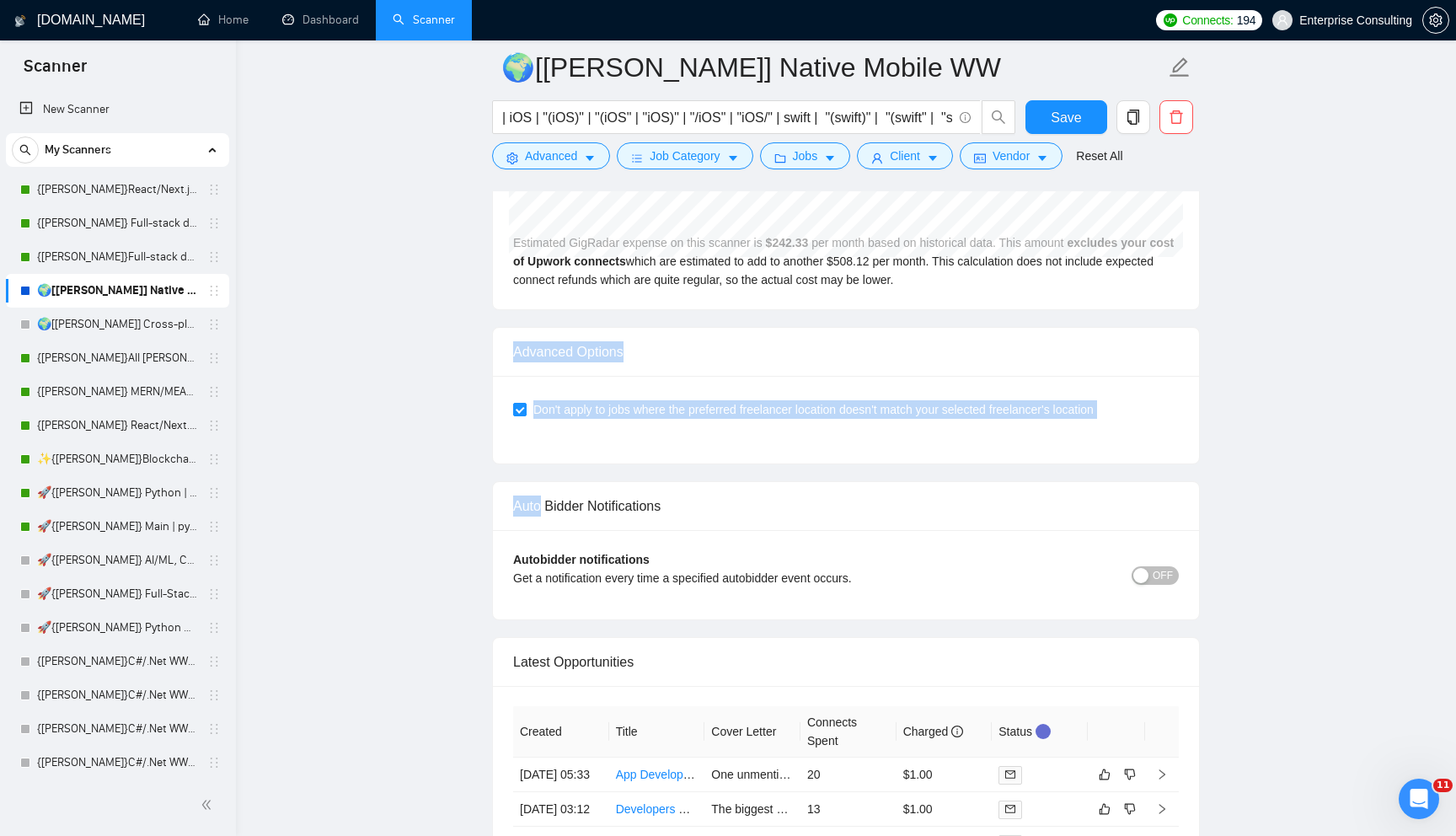
drag, startPoint x: 571, startPoint y: 339, endPoint x: 625, endPoint y: 447, distance: 120.7
click at [625, 449] on div "Advanced Options Don't apply to jobs where the preferred freelancer location do…" at bounding box center [846, 395] width 708 height 137
click at [625, 447] on div "Don't apply to jobs where the preferred freelancer location doesn't match your …" at bounding box center [846, 420] width 706 height 87
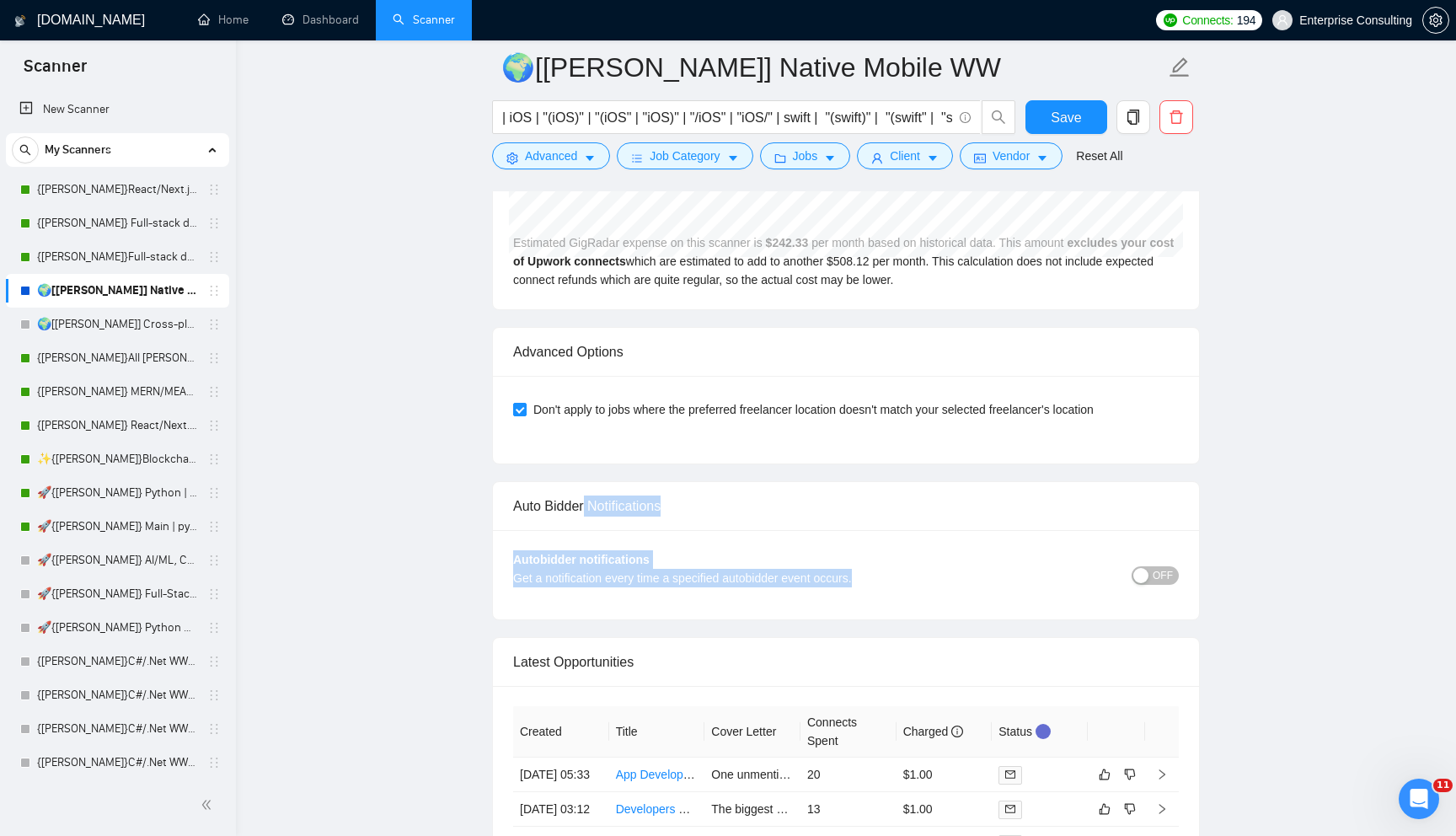
drag, startPoint x: 584, startPoint y: 486, endPoint x: 703, endPoint y: 585, distance: 154.8
click at [705, 587] on div "Auto Bidder Notifications Autobidder notifications Get a notification every tim…" at bounding box center [846, 550] width 708 height 139
click at [703, 585] on div "Autobidder notifications Get a notification every time a specified autobidder e…" at bounding box center [846, 575] width 706 height 89
drag, startPoint x: 635, startPoint y: 478, endPoint x: 780, endPoint y: 598, distance: 188.2
click at [774, 590] on div "Auto Bidder Notifications Autobidder notifications Get a notification every tim…" at bounding box center [846, 550] width 708 height 139
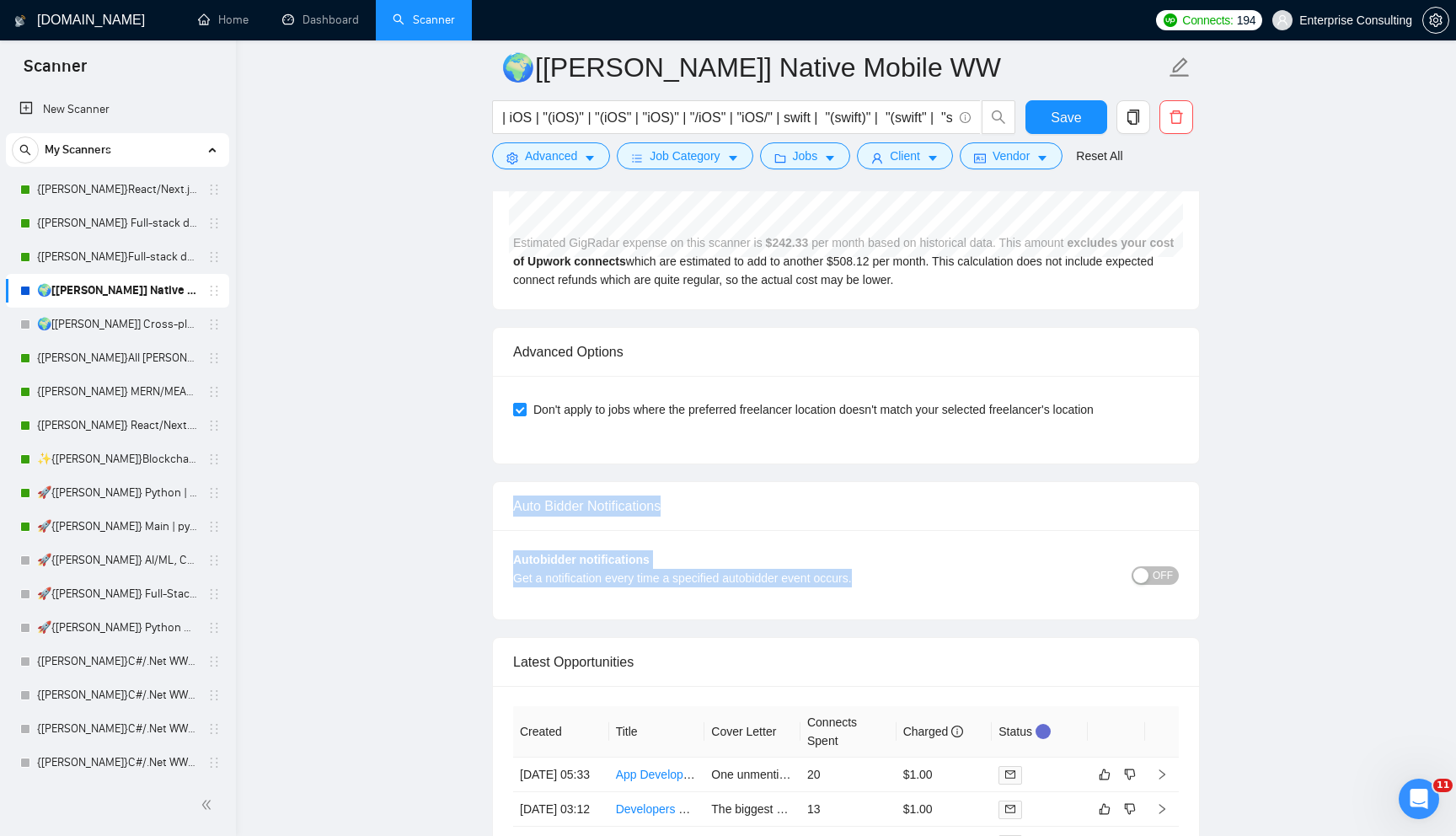
click at [779, 603] on div "Autobidder notifications Get a notification every time a specified autobidder e…" at bounding box center [846, 575] width 706 height 89
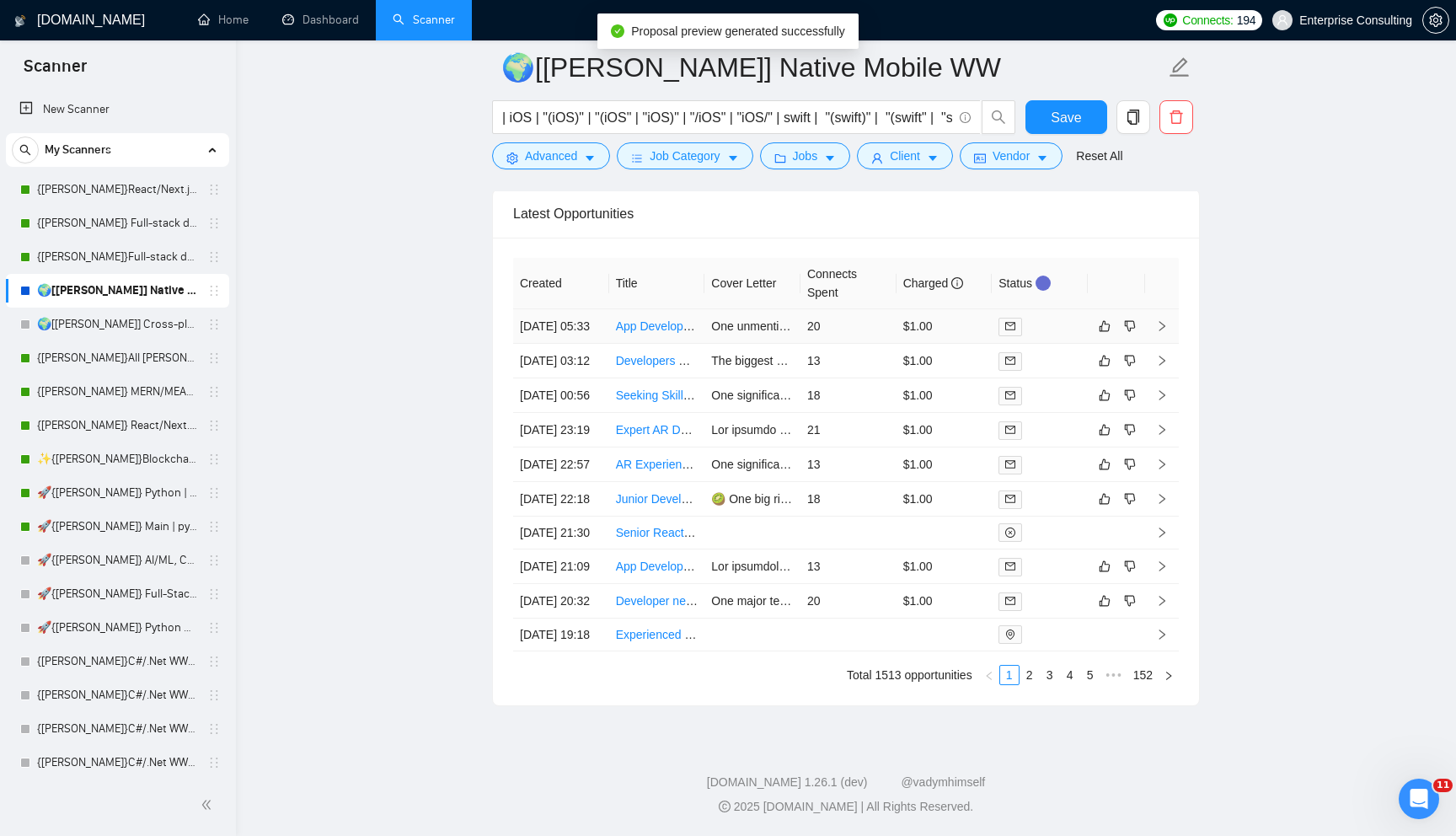
scroll to position [4650, 0]
click at [1023, 673] on link "2" at bounding box center [1029, 675] width 18 height 18
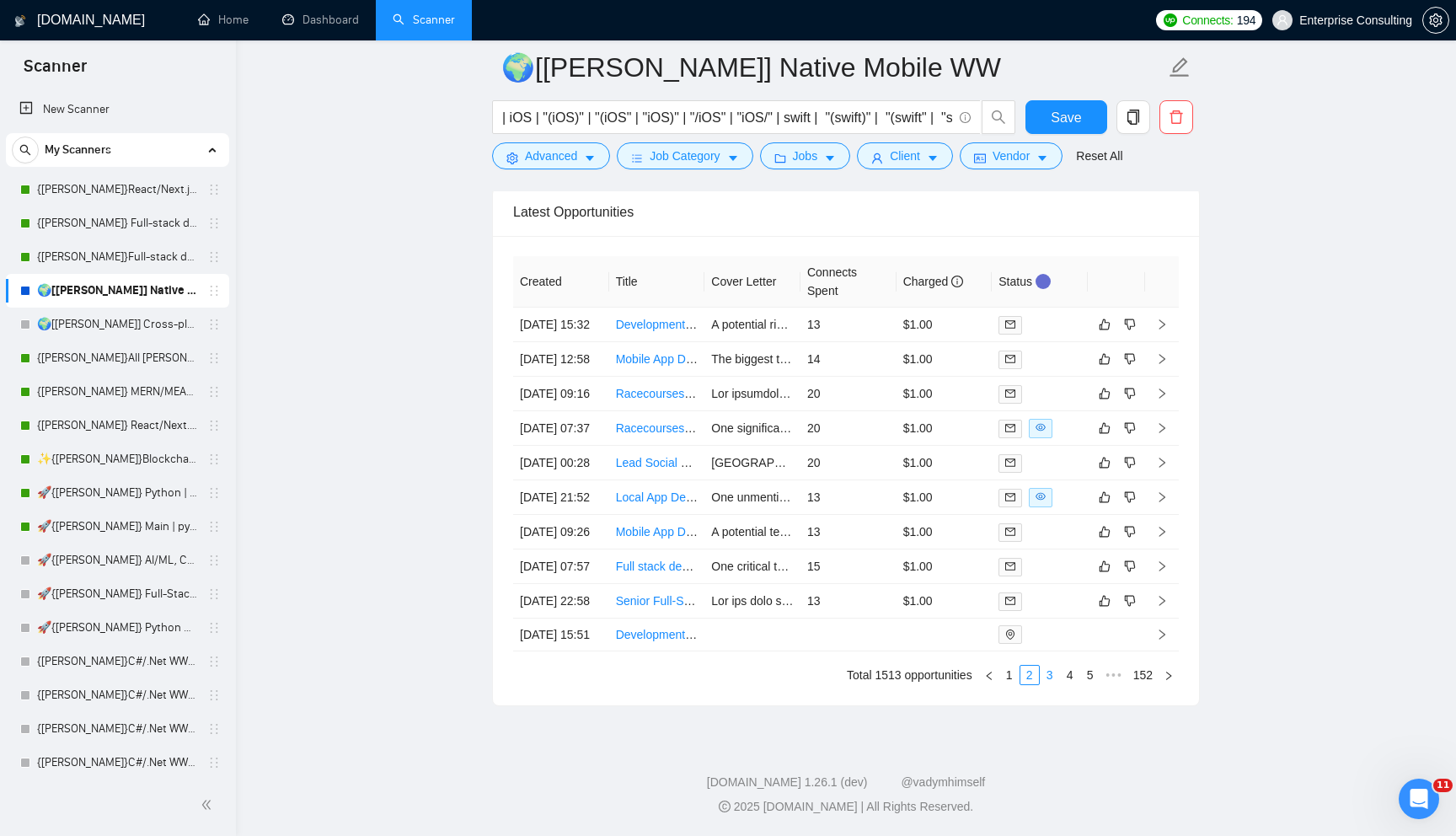
click at [1045, 669] on link "3" at bounding box center [1049, 675] width 18 height 18
click at [1069, 672] on link "4" at bounding box center [1069, 675] width 18 height 18
click at [989, 676] on link "1" at bounding box center [988, 675] width 18 height 18
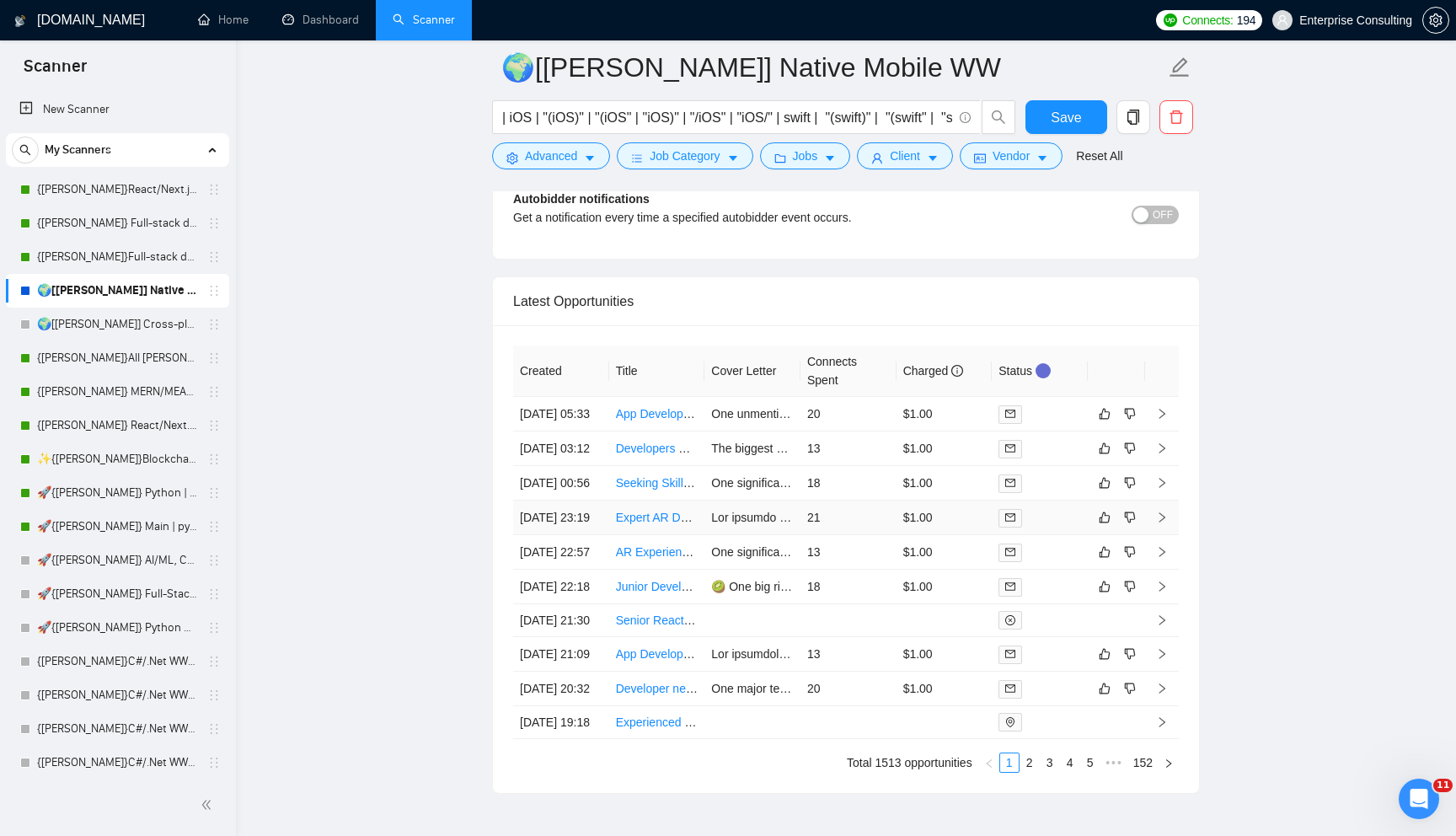
scroll to position [4386, 0]
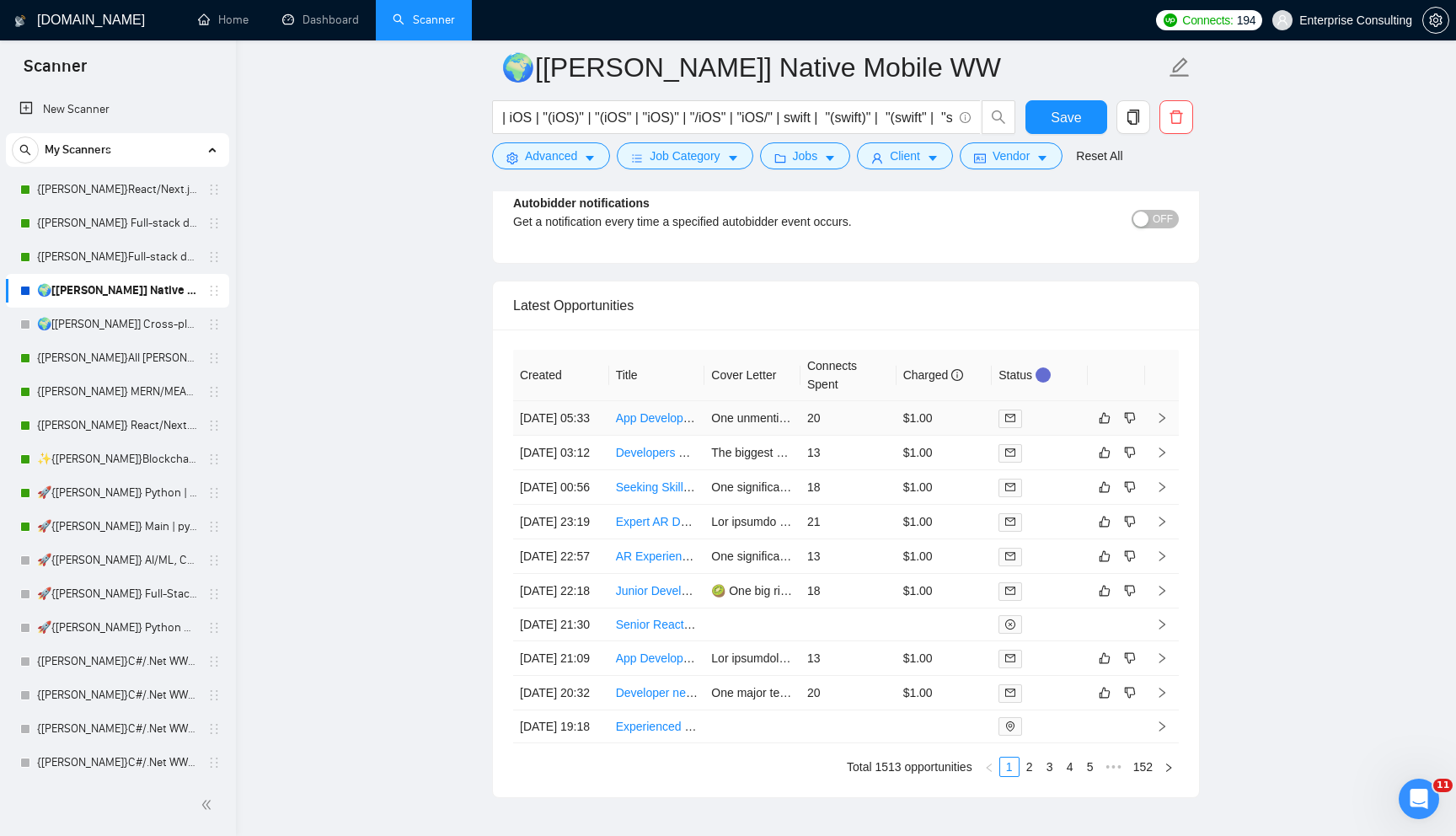
click at [873, 417] on td "20" at bounding box center [848, 419] width 96 height 35
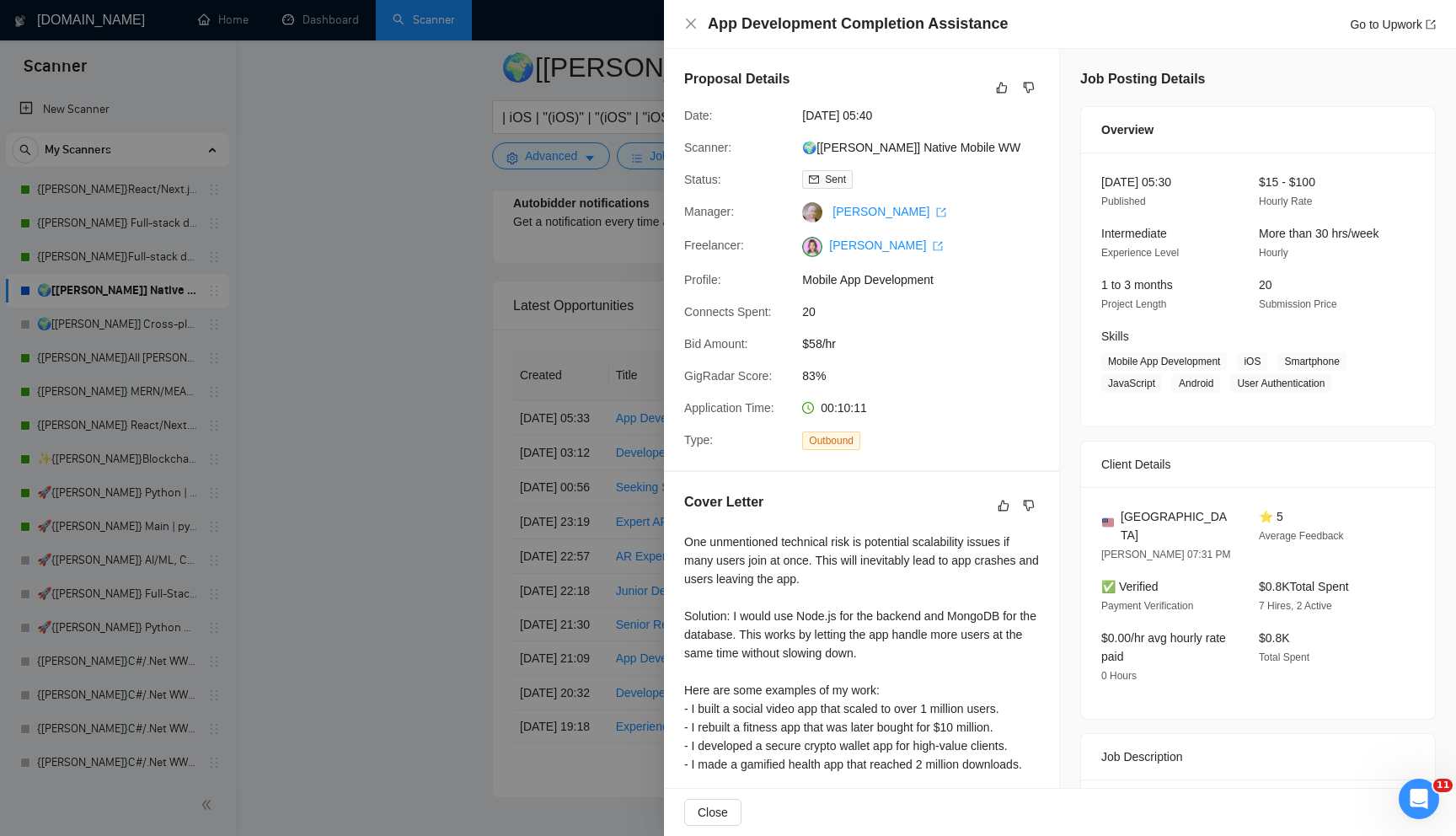
scroll to position [187, 0]
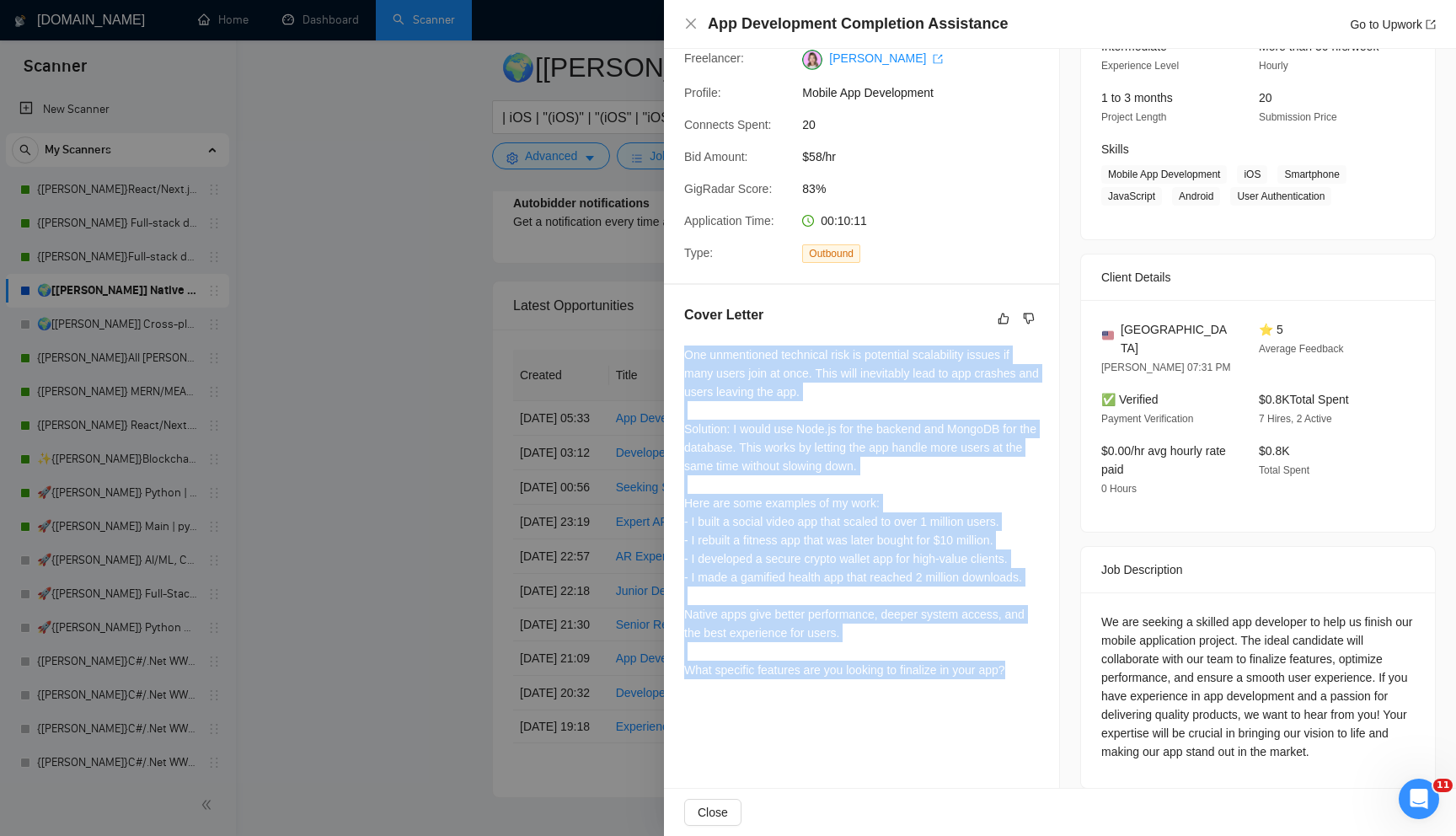
drag, startPoint x: 727, startPoint y: 356, endPoint x: 833, endPoint y: 702, distance: 361.9
click at [834, 703] on div "Cover Letter One unmentioned technical risk is potential scalability issues if …" at bounding box center [861, 495] width 395 height 421
click at [833, 702] on div "Cover Letter One unmentioned technical risk is potential scalability issues if …" at bounding box center [861, 495] width 395 height 421
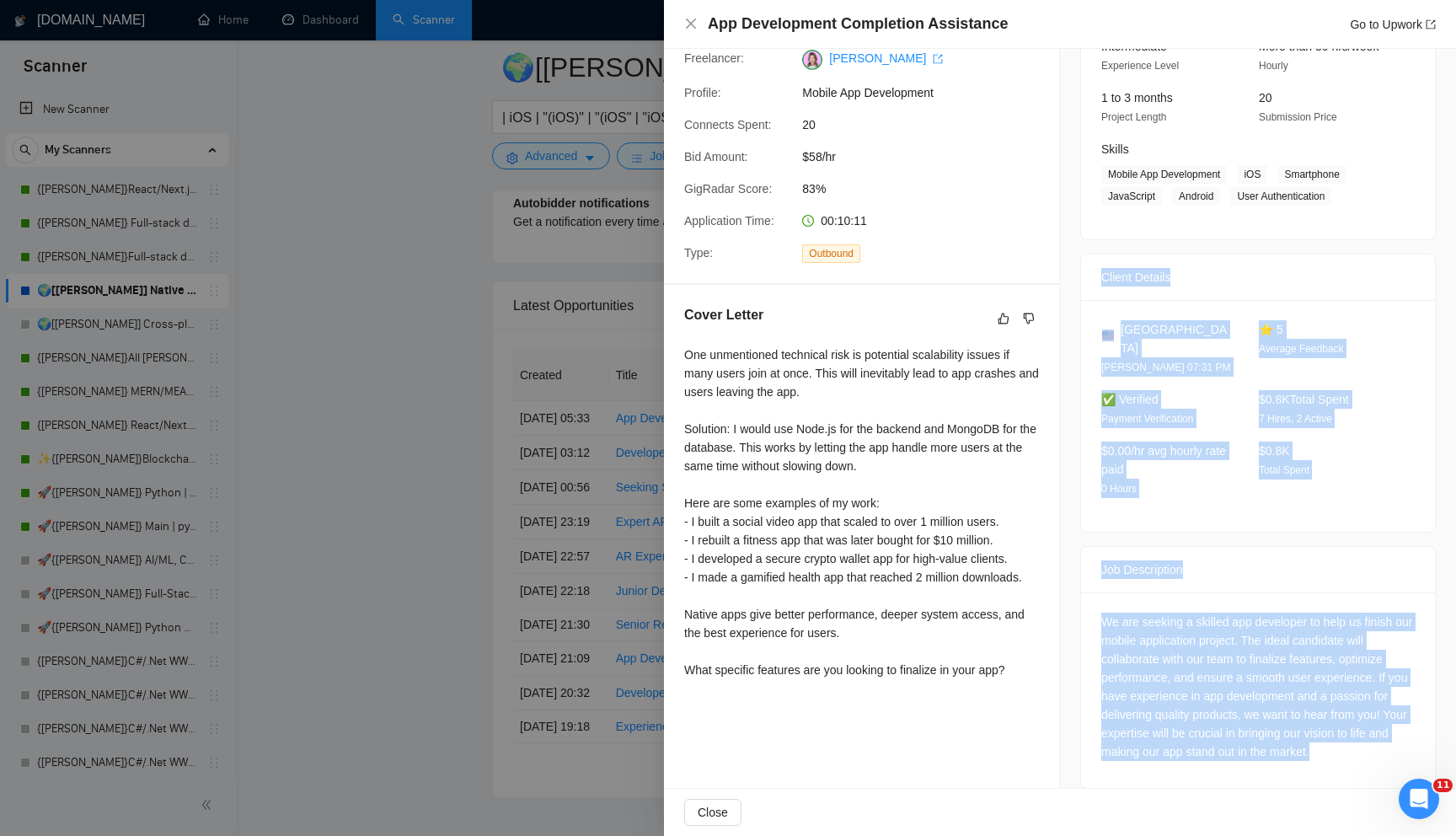
drag, startPoint x: 1092, startPoint y: 263, endPoint x: 1304, endPoint y: 807, distance: 583.8
click at [1304, 807] on div "App Development Completion Assistance Go to Upwork Proposal Details Date: [DATE…" at bounding box center [1059, 418] width 792 height 836
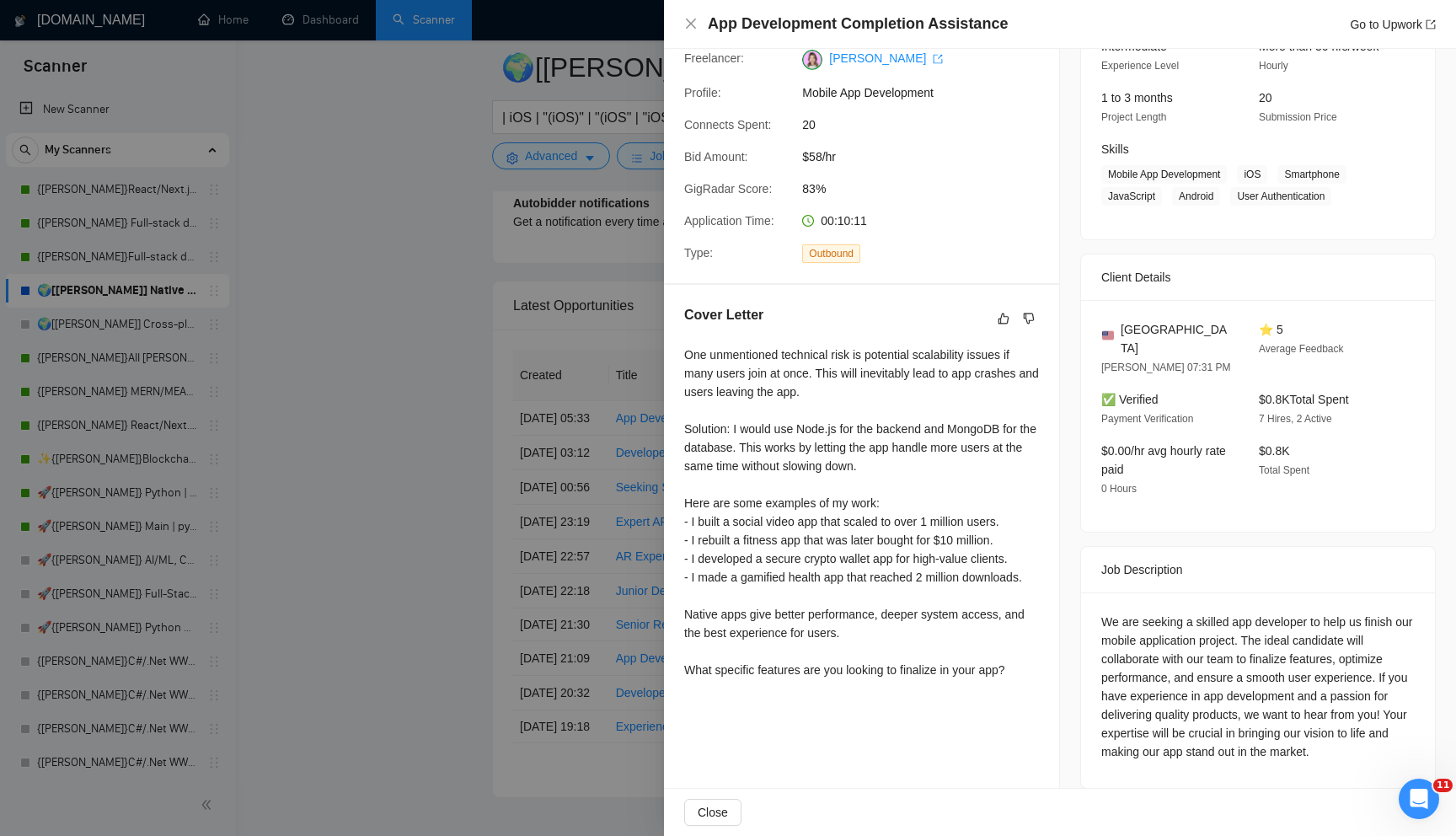
click at [1257, 546] on div "Job Description" at bounding box center [1258, 569] width 313 height 46
drag, startPoint x: 1093, startPoint y: 421, endPoint x: 1185, endPoint y: 470, distance: 104.2
click at [1185, 470] on div "$0.00/hr avg hourly rate paid 0 Hours" at bounding box center [1166, 470] width 144 height 56
click at [952, 399] on div "Proposal Details Date: [DATE] 05:40 Scanner: 🌍[[PERSON_NAME]] Native Mobile WW …" at bounding box center [1059, 335] width 792 height 947
click at [1220, 495] on div "United States [PERSON_NAME] 07:31 PM ⭐ 5 Average Feedback ✅ Verified Payment Ve…" at bounding box center [1258, 416] width 354 height 231
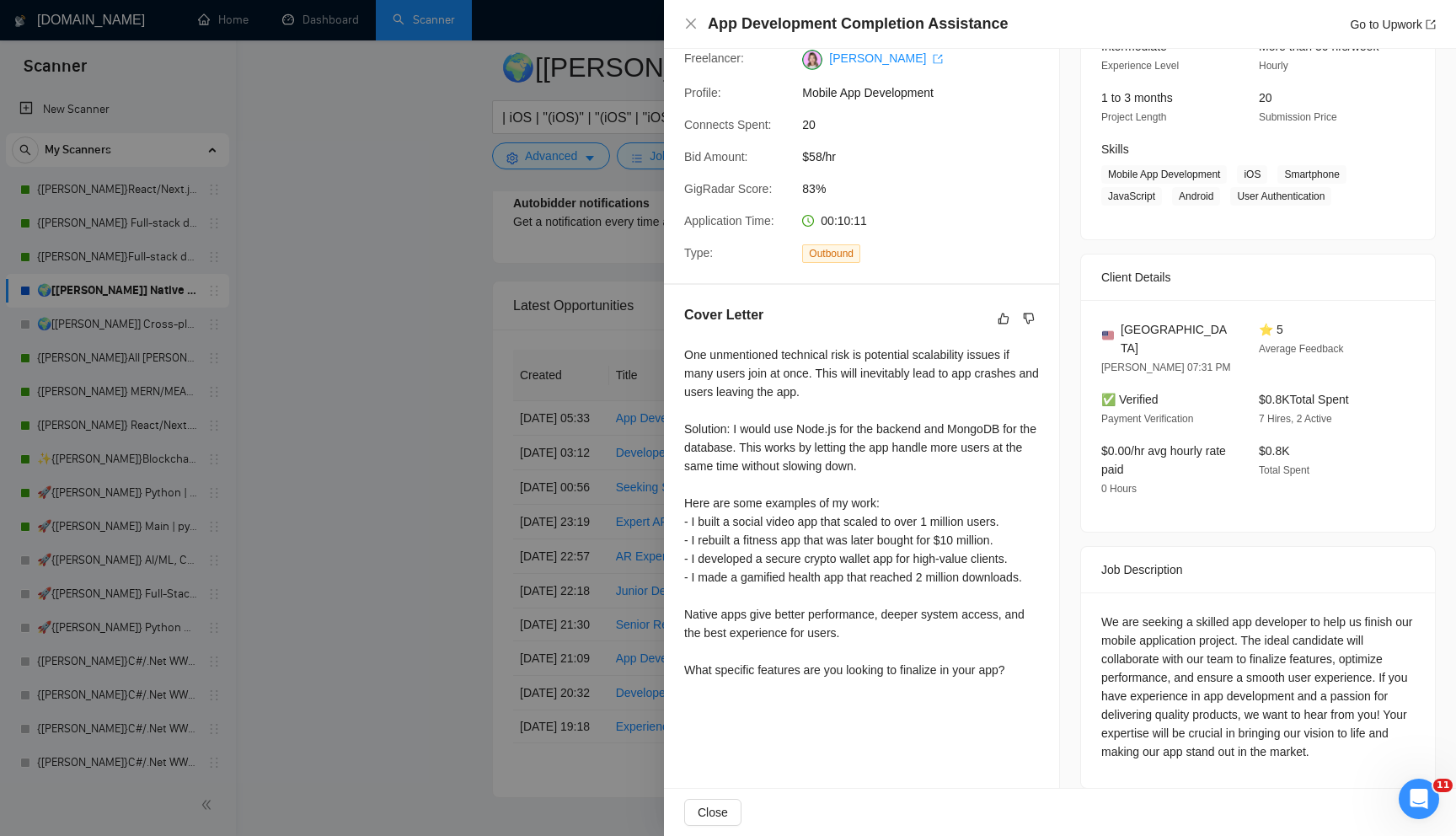
click at [624, 508] on div at bounding box center [728, 418] width 1456 height 836
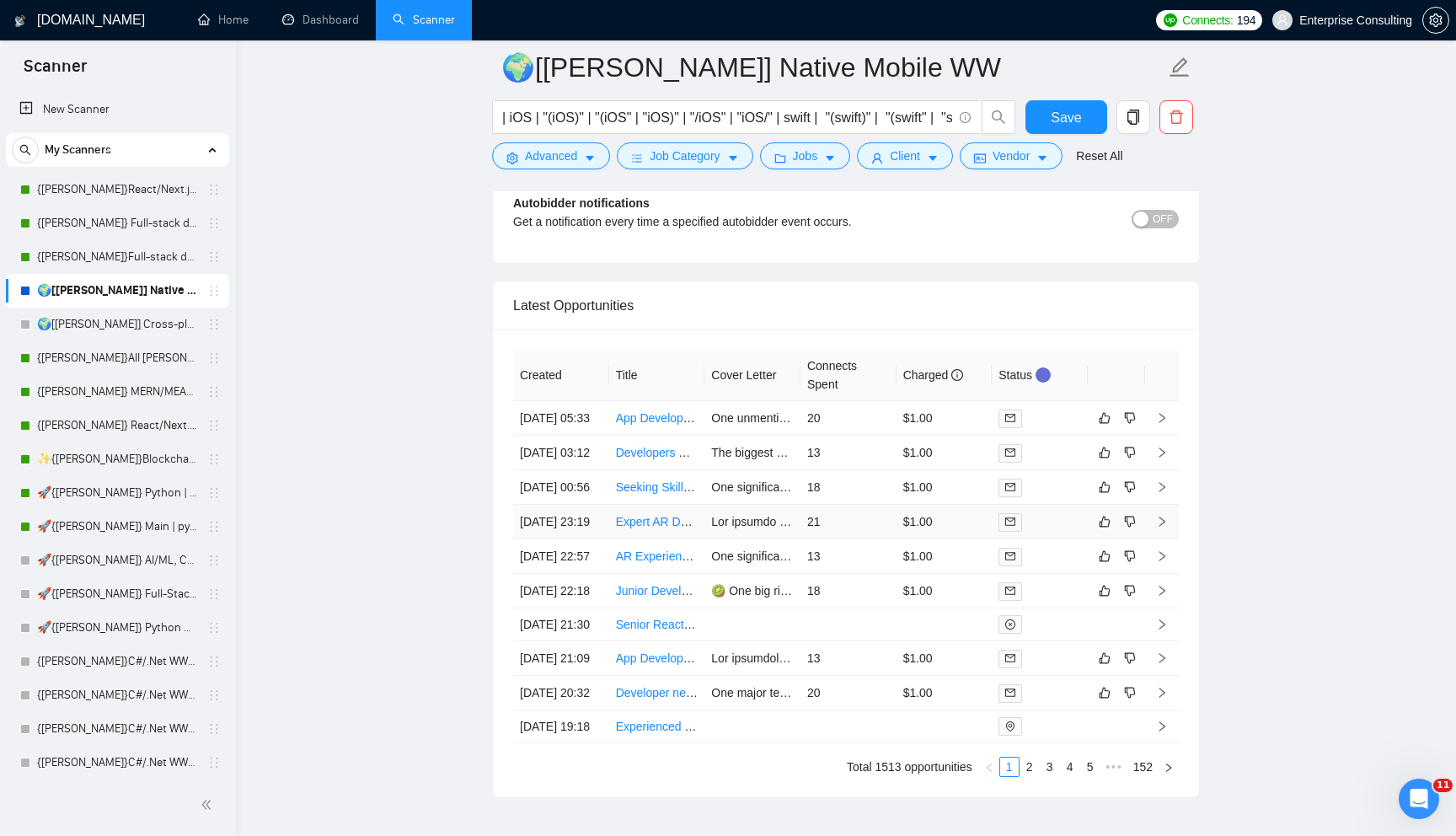
click at [890, 540] on td "21" at bounding box center [848, 522] width 96 height 35
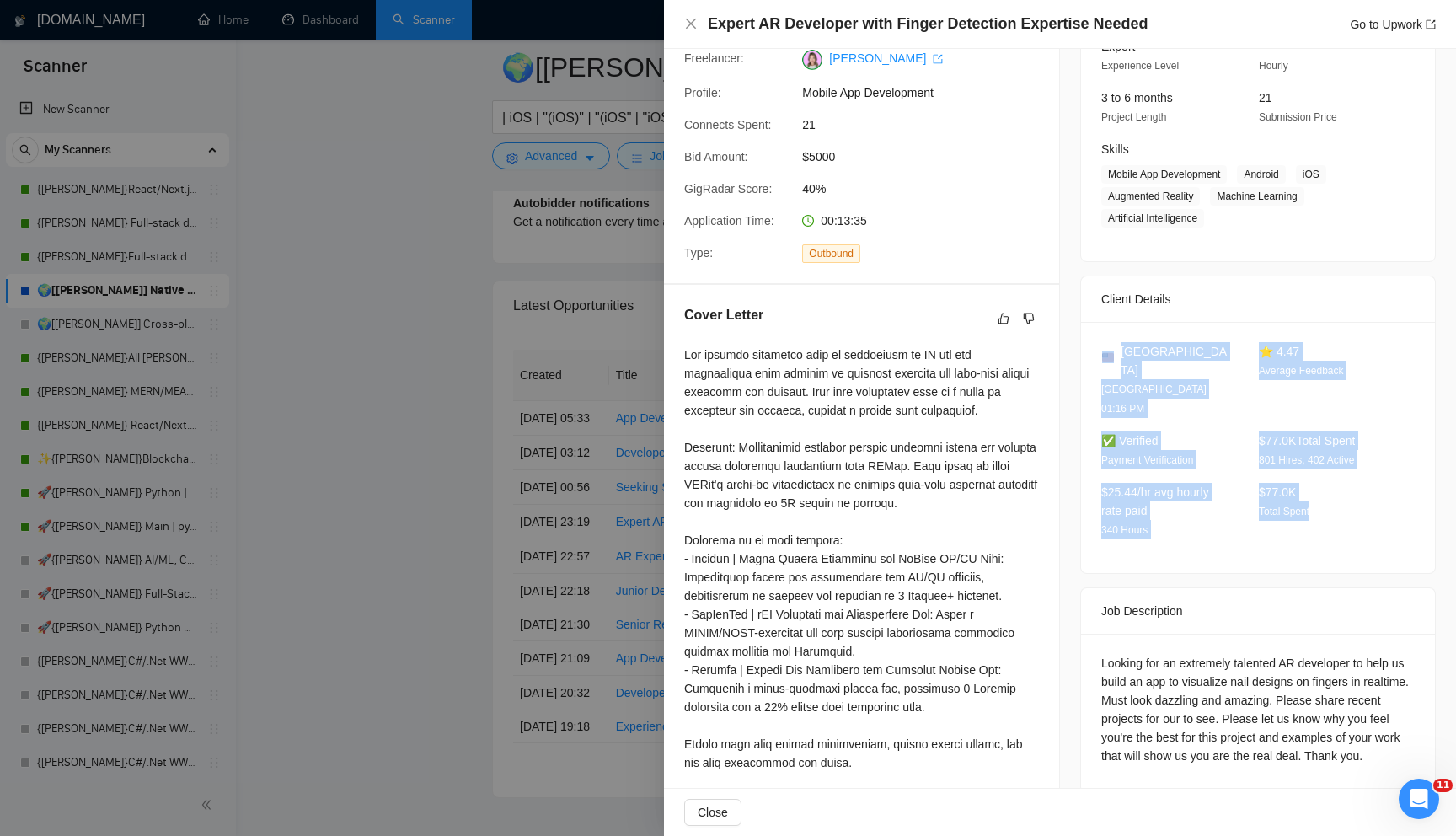
drag, startPoint x: 1267, startPoint y: 509, endPoint x: 1096, endPoint y: 349, distance: 234.2
click at [1096, 349] on div "[GEOGRAPHIC_DATA] [GEOGRAPHIC_DATA] 01:16 PM ⭐ 4.47 Average Feedback ✅ Verified…" at bounding box center [1258, 447] width 354 height 251
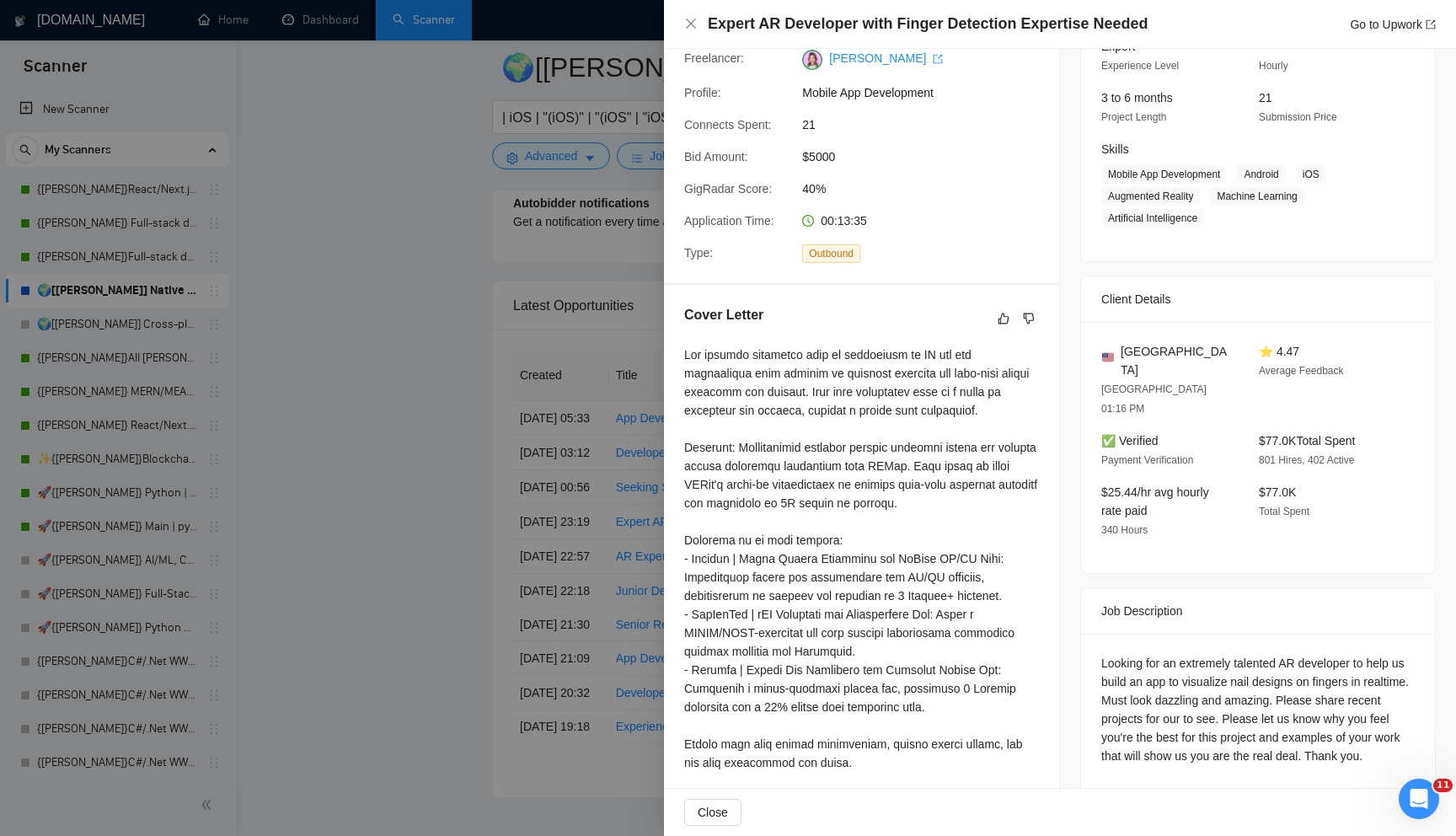
click at [1077, 349] on div "Job Posting Details Overview [DATE] 23:12 Published $5000 Fixed Rate Expert Exp…" at bounding box center [1257, 358] width 396 height 993
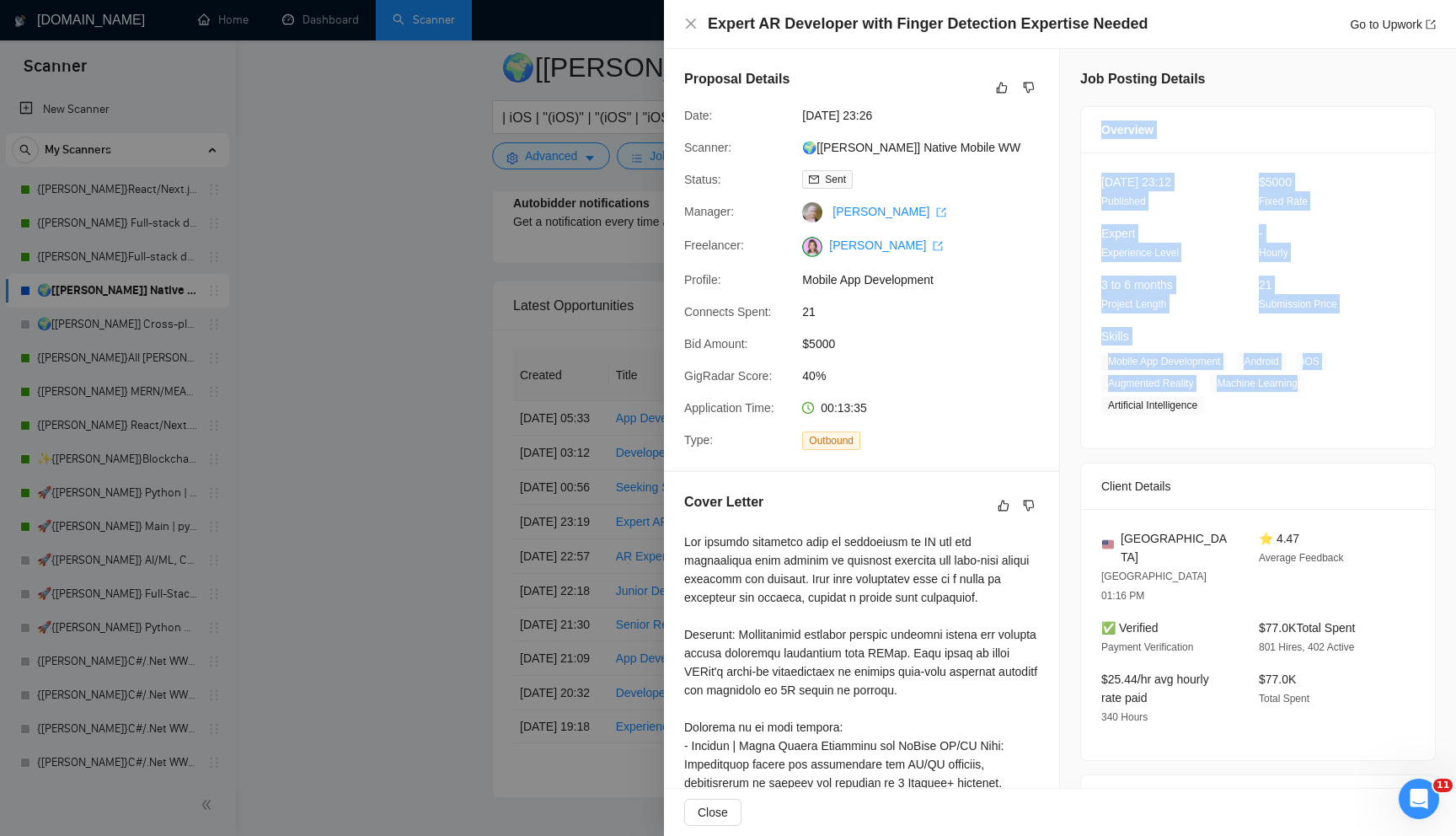
drag, startPoint x: 1096, startPoint y: 134, endPoint x: 1293, endPoint y: 448, distance: 370.7
click at [1294, 447] on div "Overview [DATE] 23:12 Published $5000 Fixed Rate Expert Experience Level - Hour…" at bounding box center [1258, 277] width 356 height 343
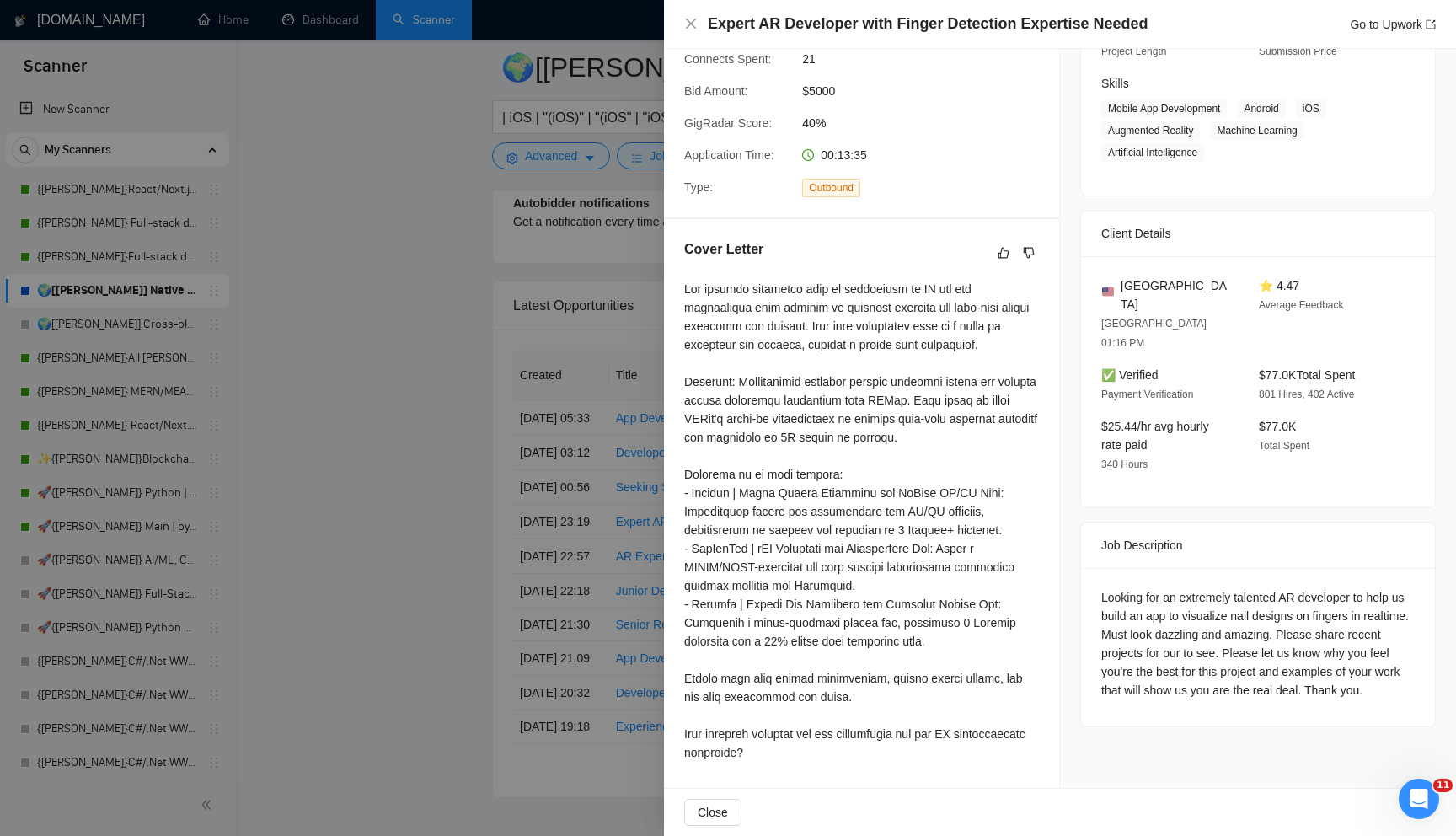
click at [1223, 568] on div "Looking for an extremely talented AR developer to help us build an app to visua…" at bounding box center [1258, 646] width 354 height 158
click at [442, 433] on div at bounding box center [728, 418] width 1456 height 836
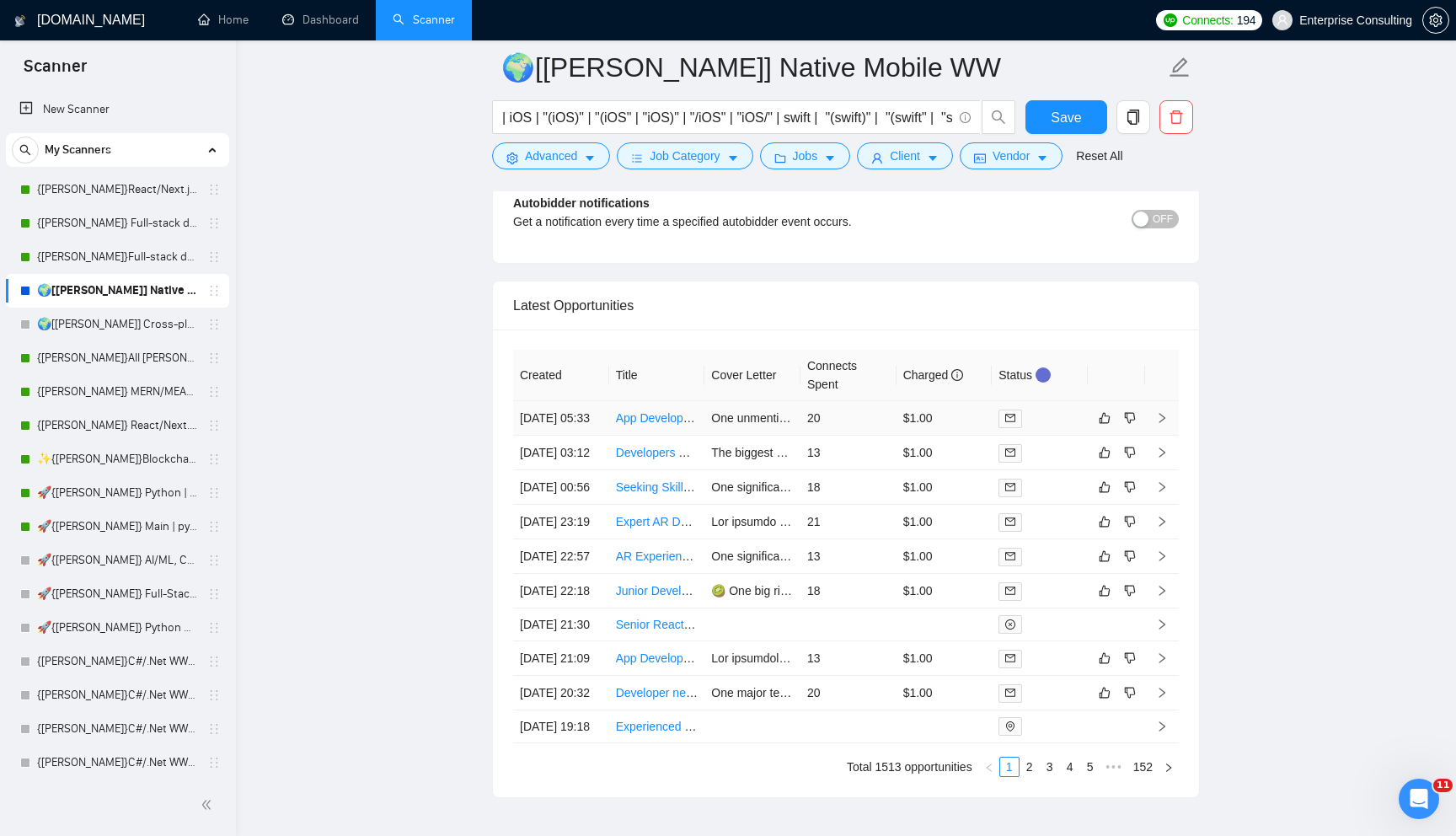
click at [647, 422] on link "App Development Completion Assistance" at bounding box center [724, 418] width 217 height 14
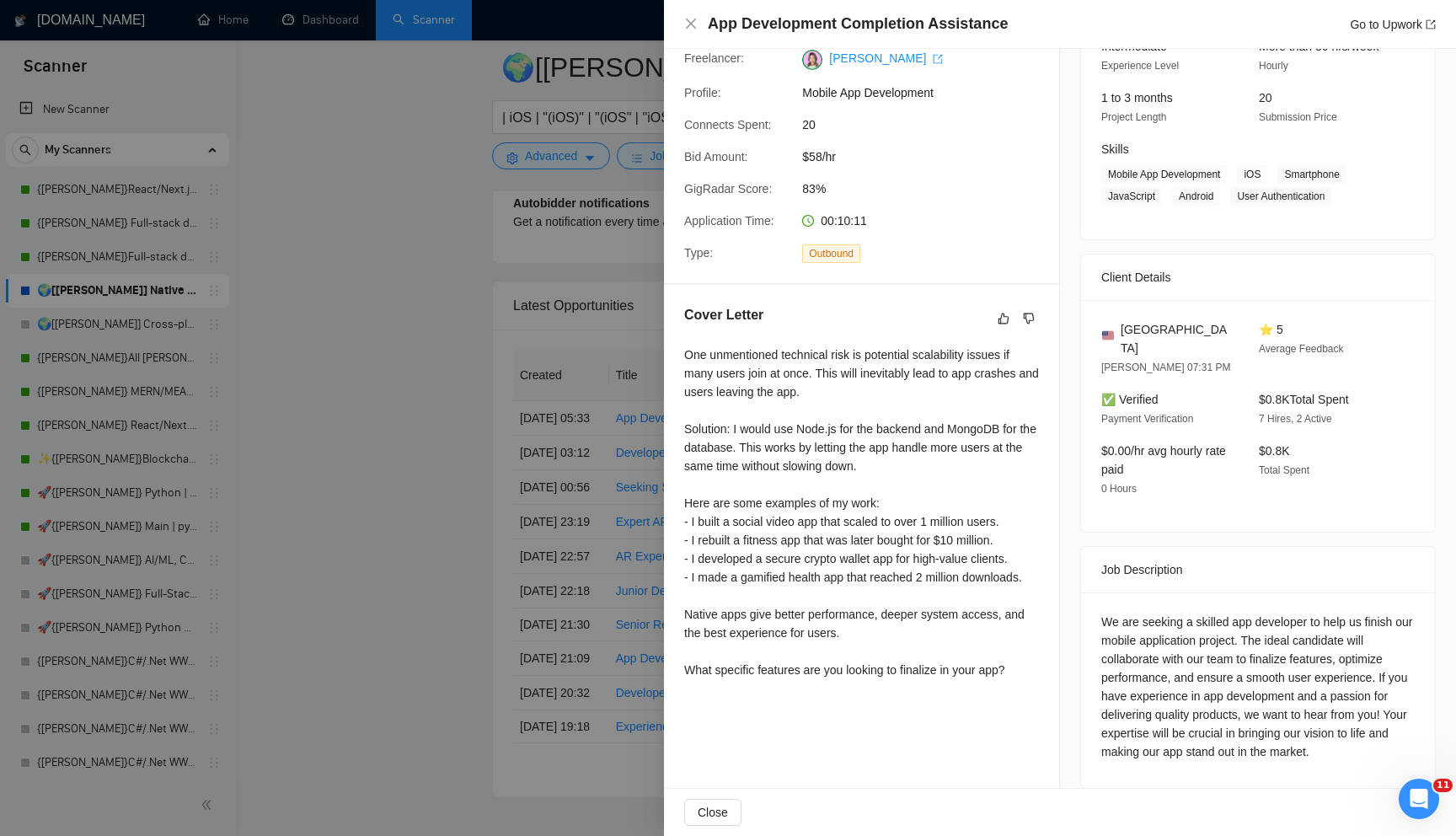
click at [543, 322] on div at bounding box center [728, 418] width 1456 height 836
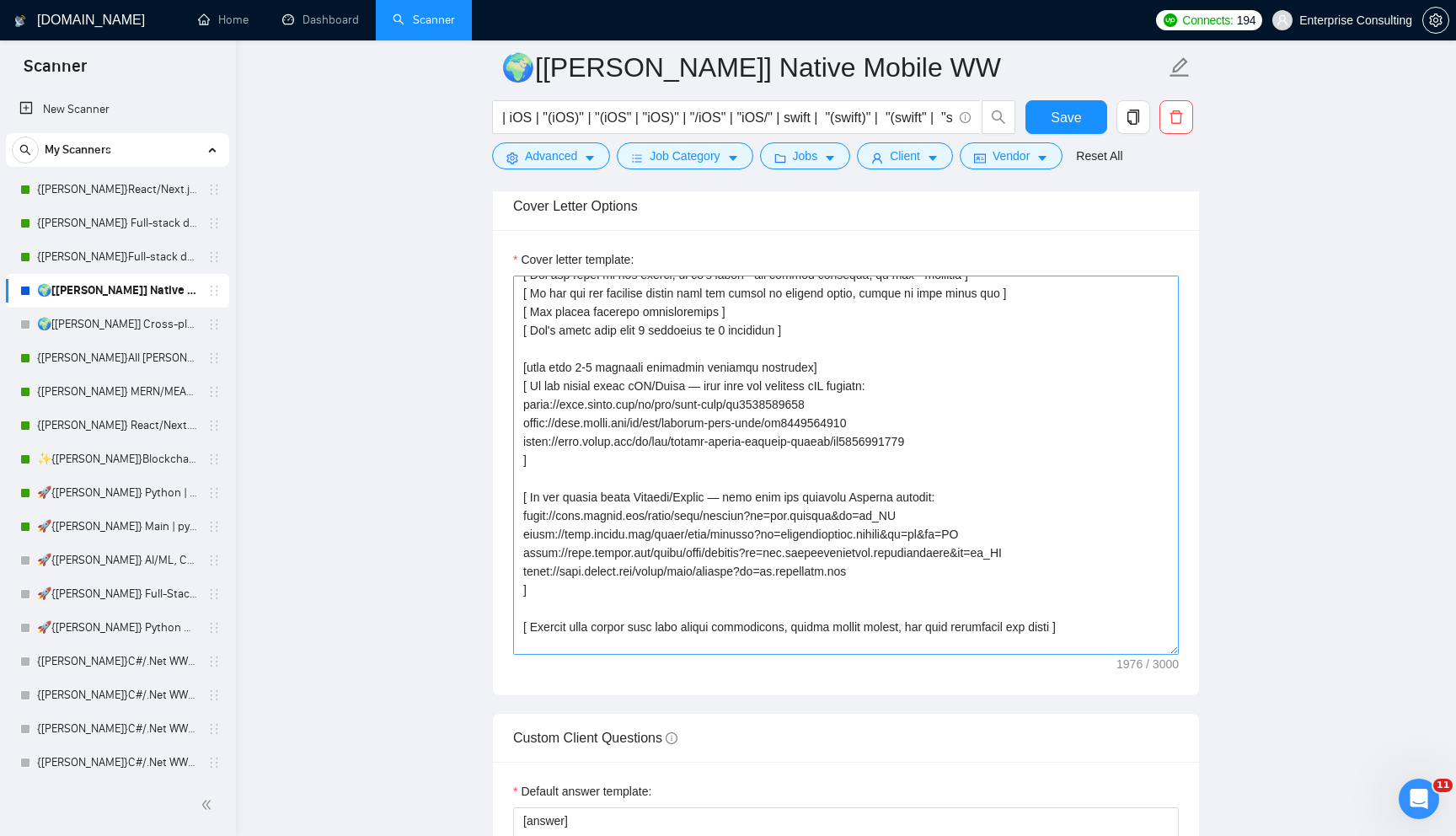
scroll to position [315, 0]
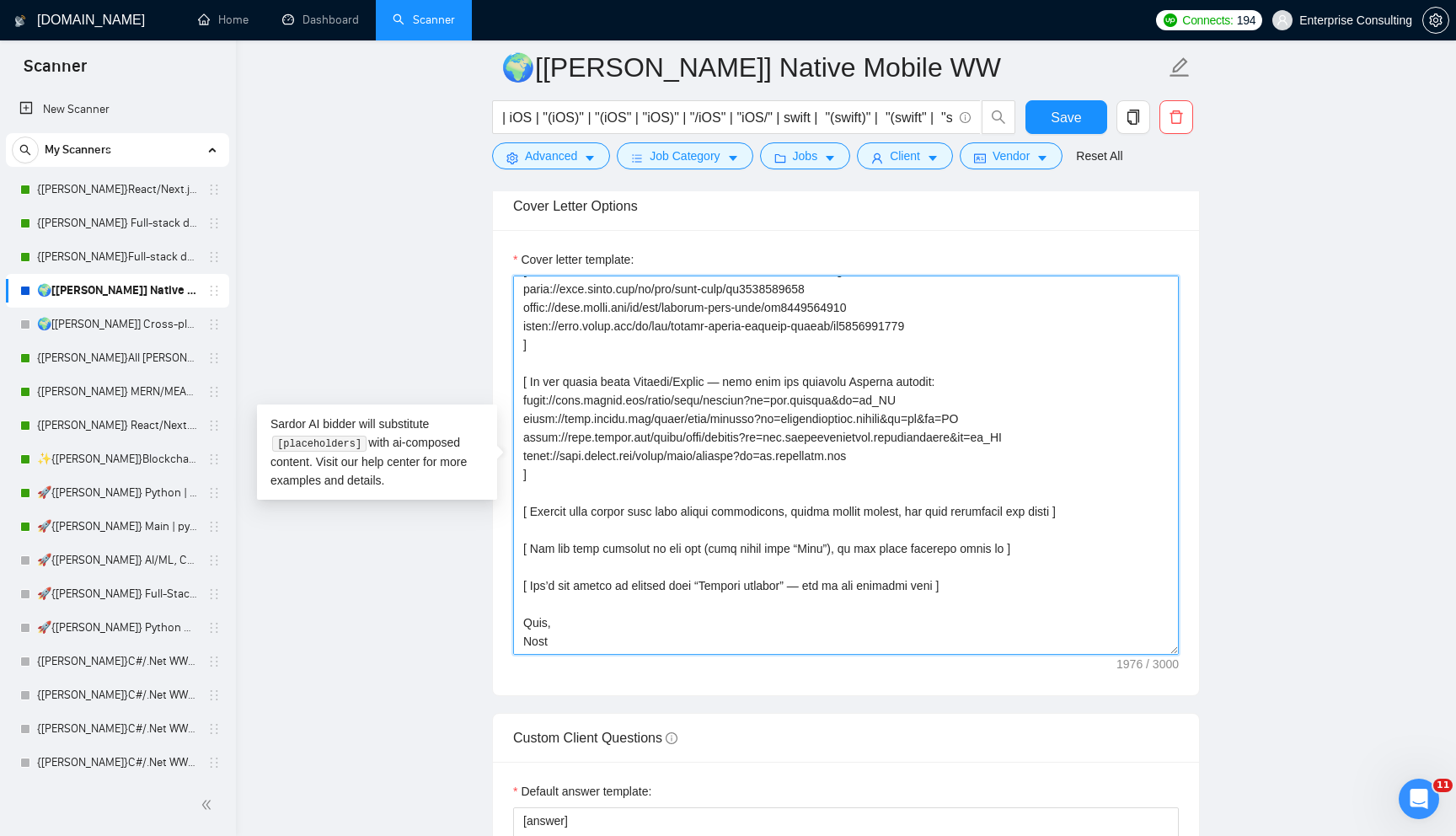
click at [585, 471] on textarea "Cover letter template:" at bounding box center [846, 465] width 666 height 379
drag, startPoint x: 585, startPoint y: 471, endPoint x: 531, endPoint y: 374, distance: 111.0
click at [531, 374] on textarea "Cover letter template:" at bounding box center [846, 465] width 666 height 379
click at [522, 374] on textarea "Cover letter template:" at bounding box center [846, 465] width 666 height 379
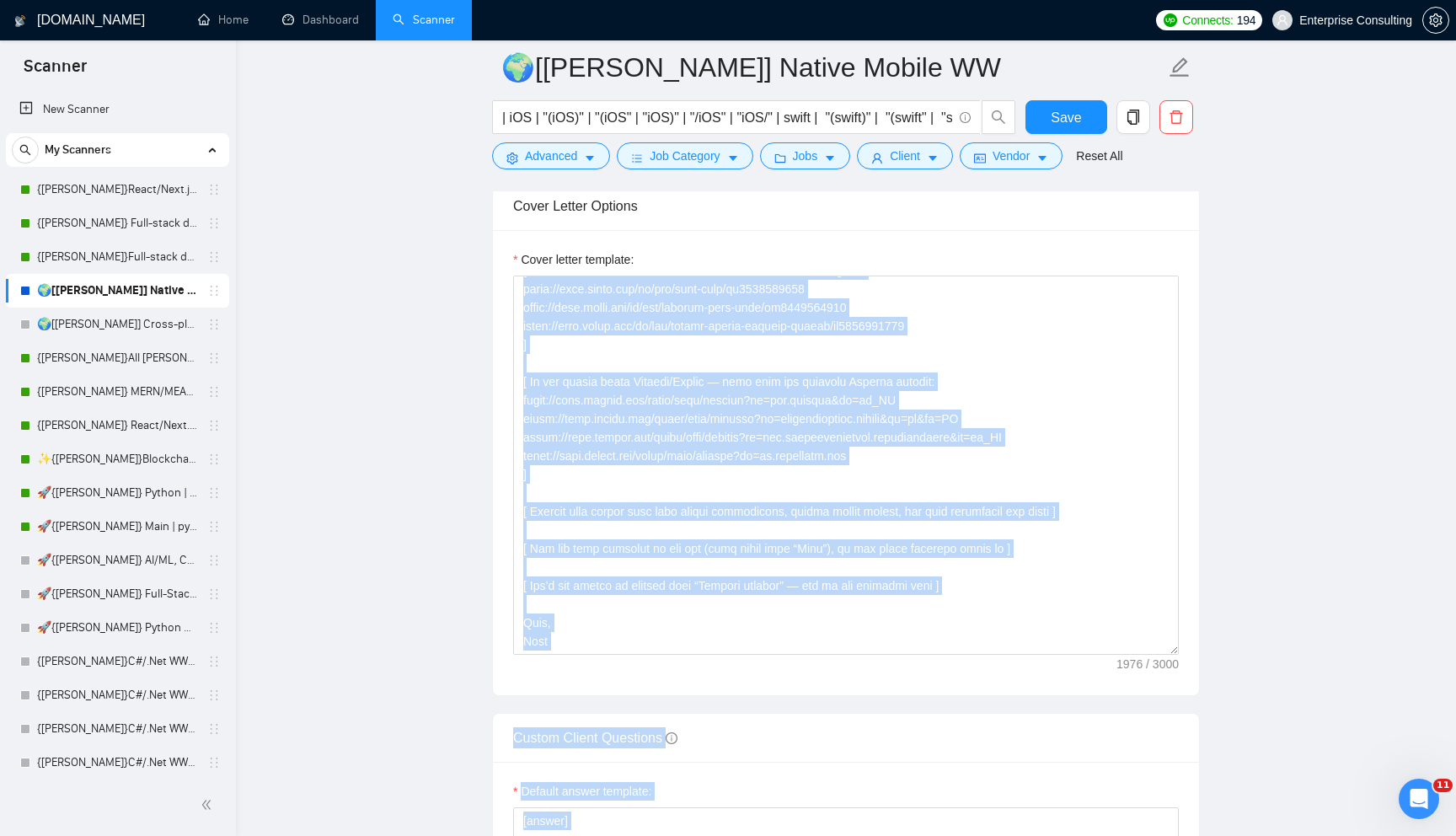
drag, startPoint x: 278, startPoint y: 442, endPoint x: 371, endPoint y: 440, distance: 93.0
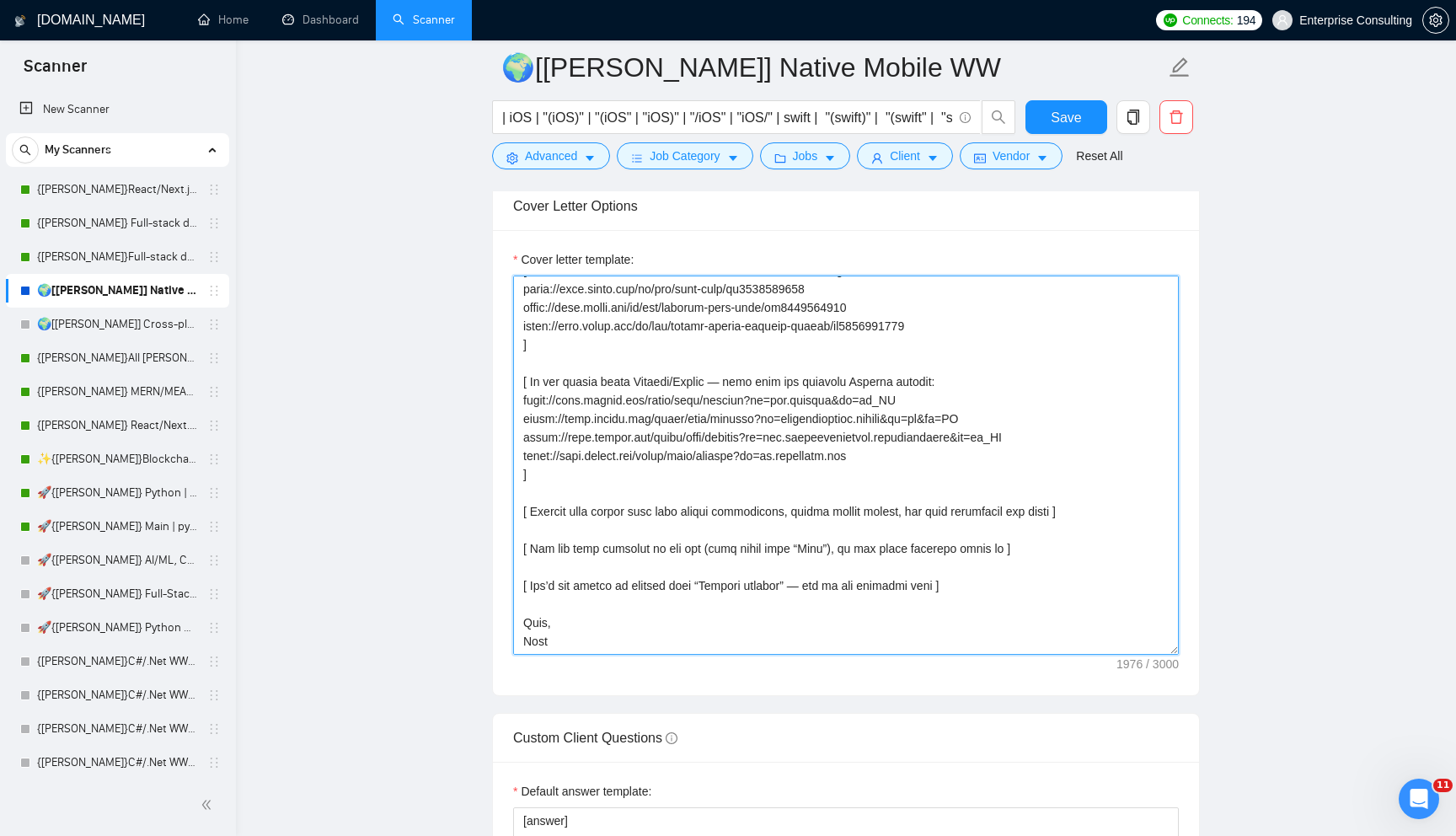
click at [563, 438] on textarea "Cover letter template:" at bounding box center [846, 465] width 666 height 379
click at [559, 479] on textarea "Cover letter template:" at bounding box center [846, 465] width 666 height 379
drag, startPoint x: 581, startPoint y: 427, endPoint x: 577, endPoint y: 582, distance: 155.1
click at [578, 583] on textarea "Cover letter template:" at bounding box center [846, 465] width 666 height 379
click at [609, 519] on textarea "Cover letter template:" at bounding box center [846, 465] width 666 height 379
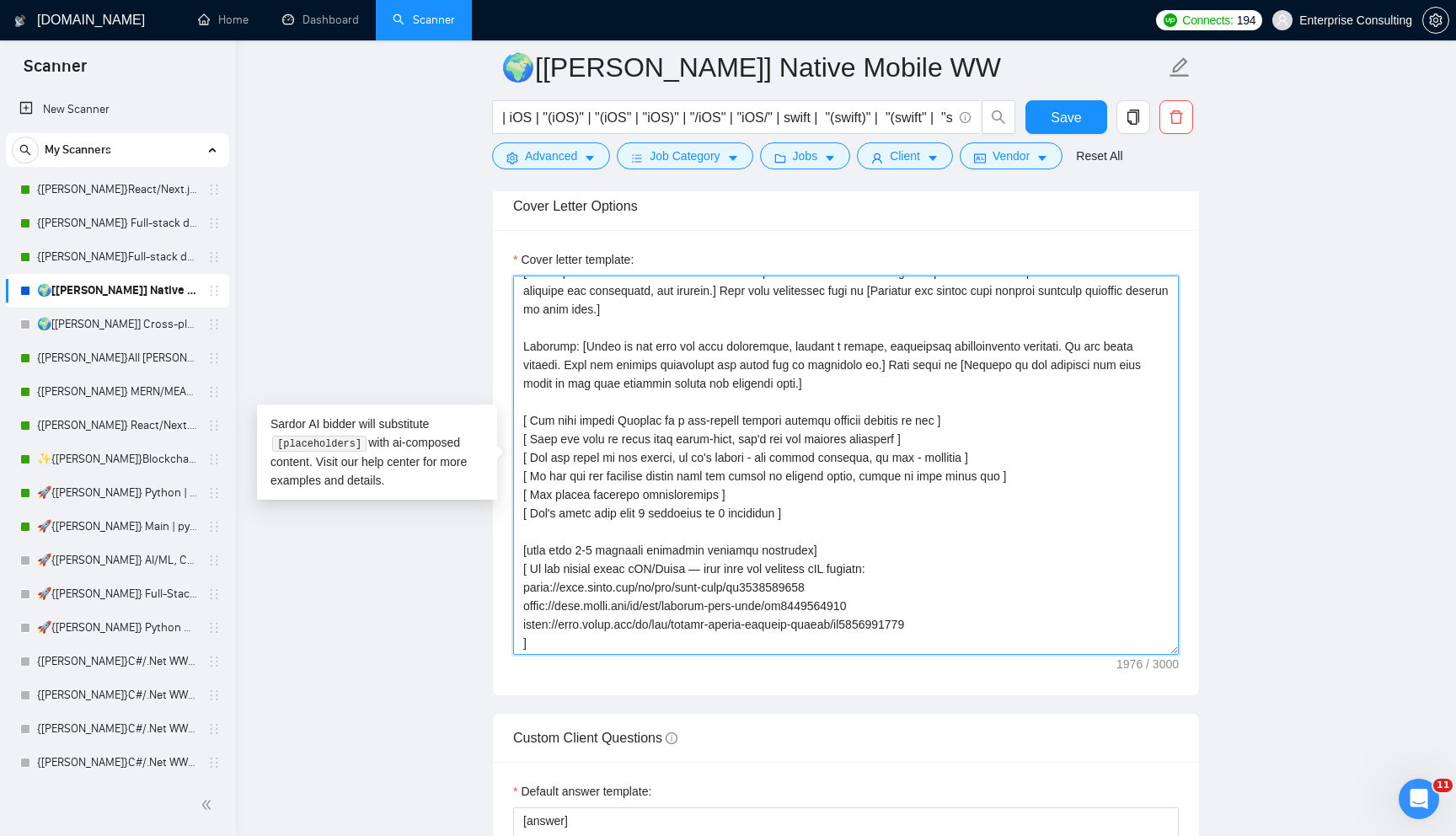
scroll to position [0, 0]
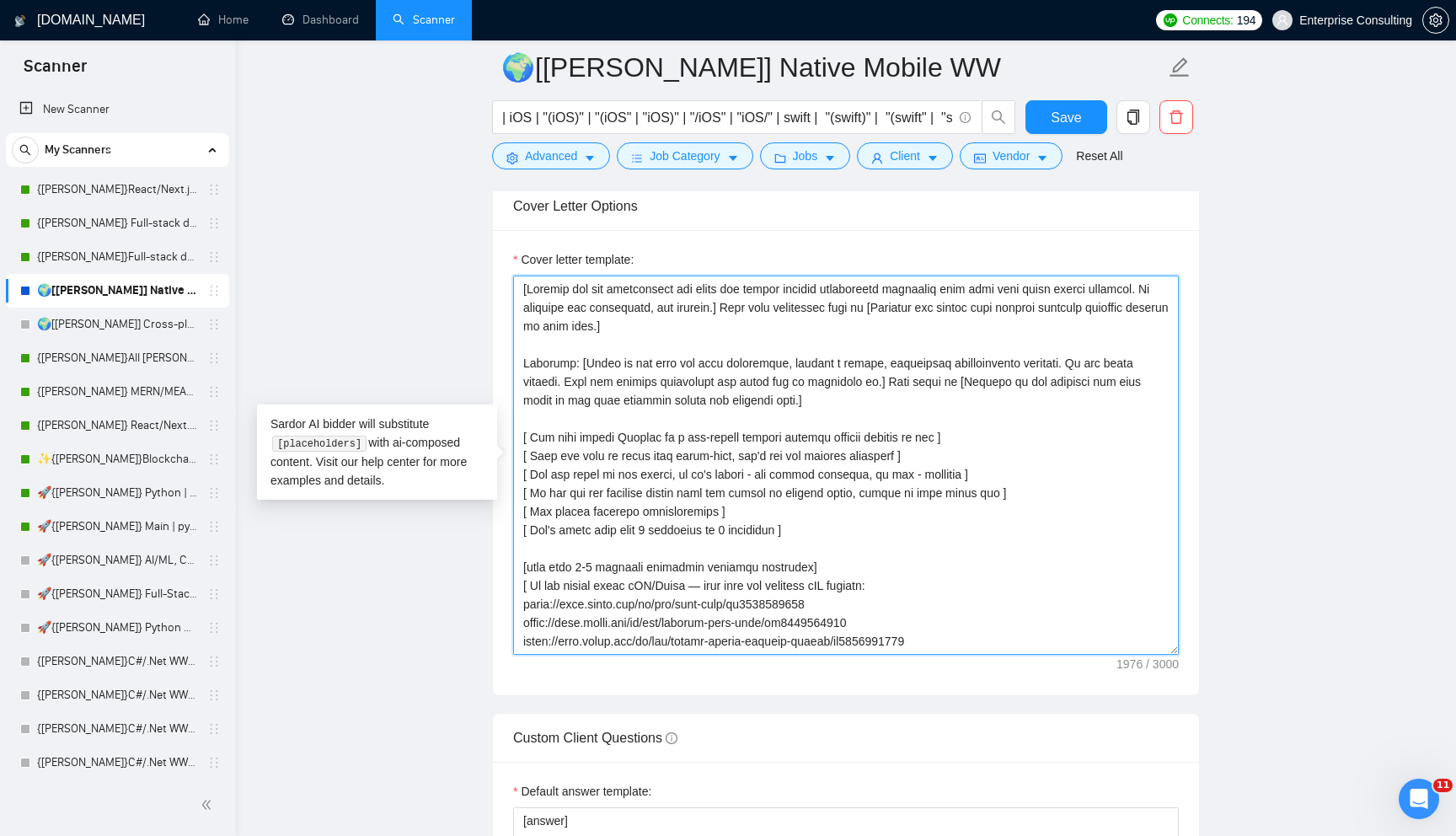
click at [604, 396] on textarea "Cover letter template:" at bounding box center [846, 465] width 666 height 379
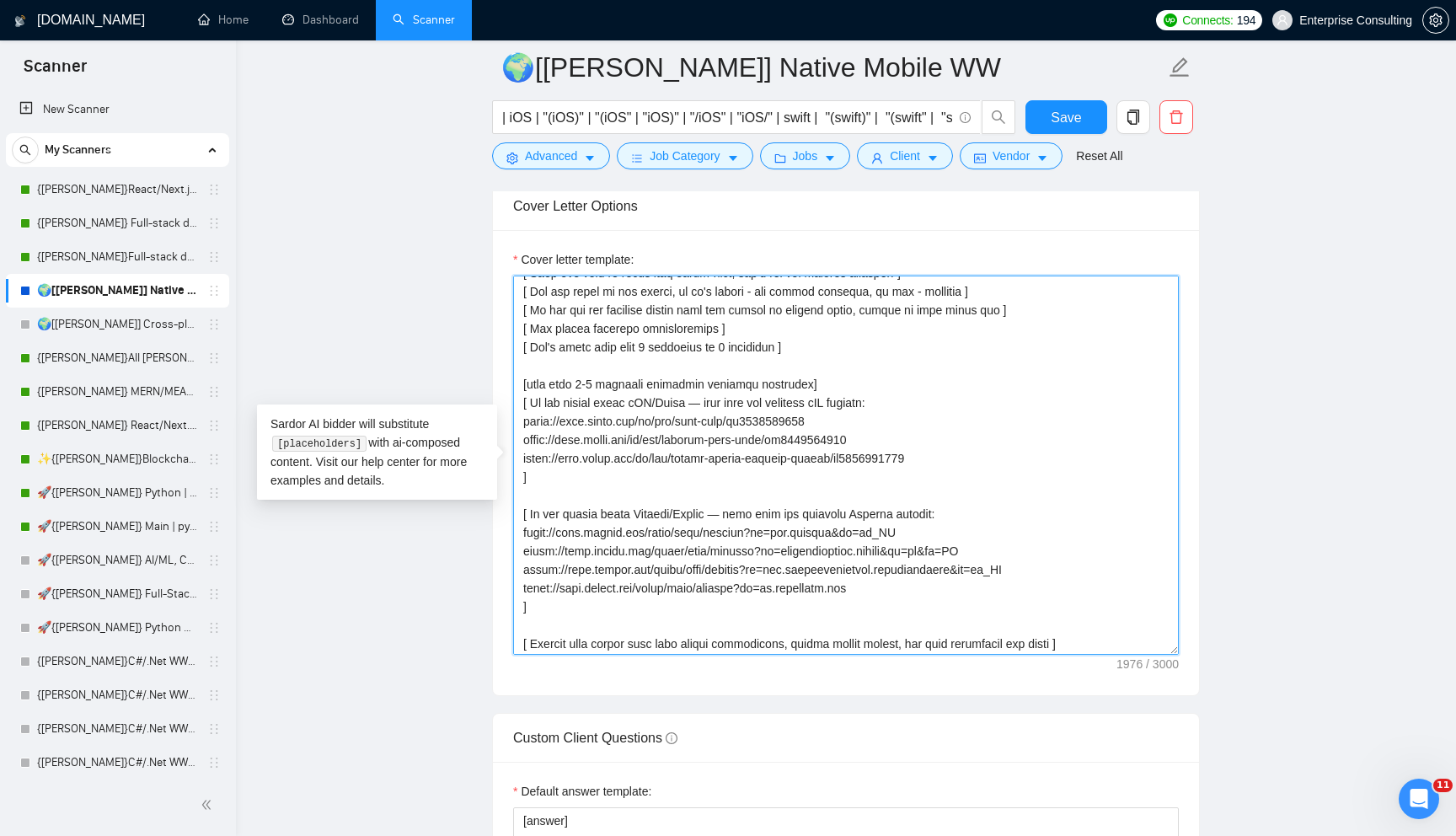
scroll to position [315, 0]
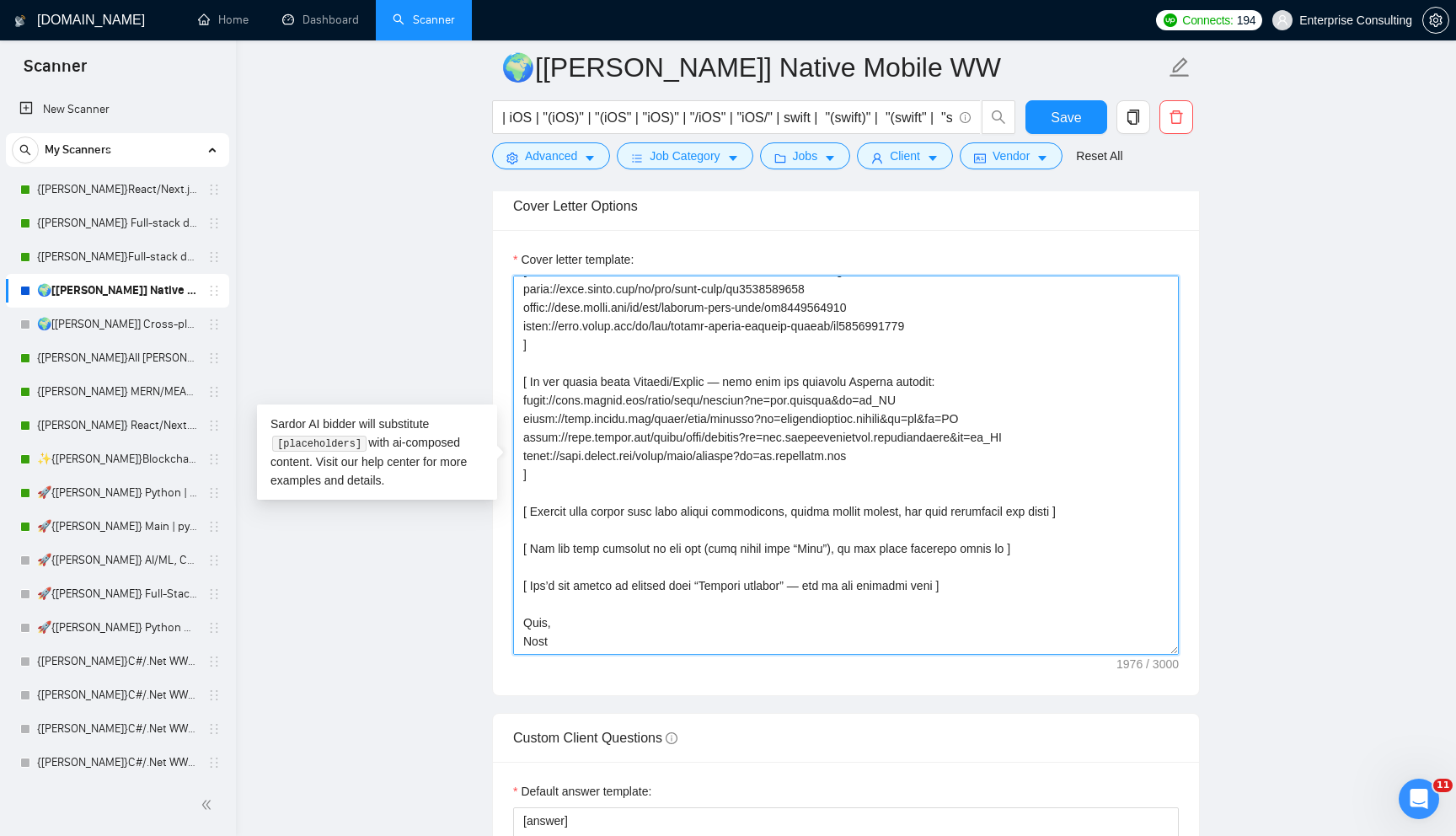
click at [633, 579] on textarea "Cover letter template:" at bounding box center [846, 465] width 666 height 379
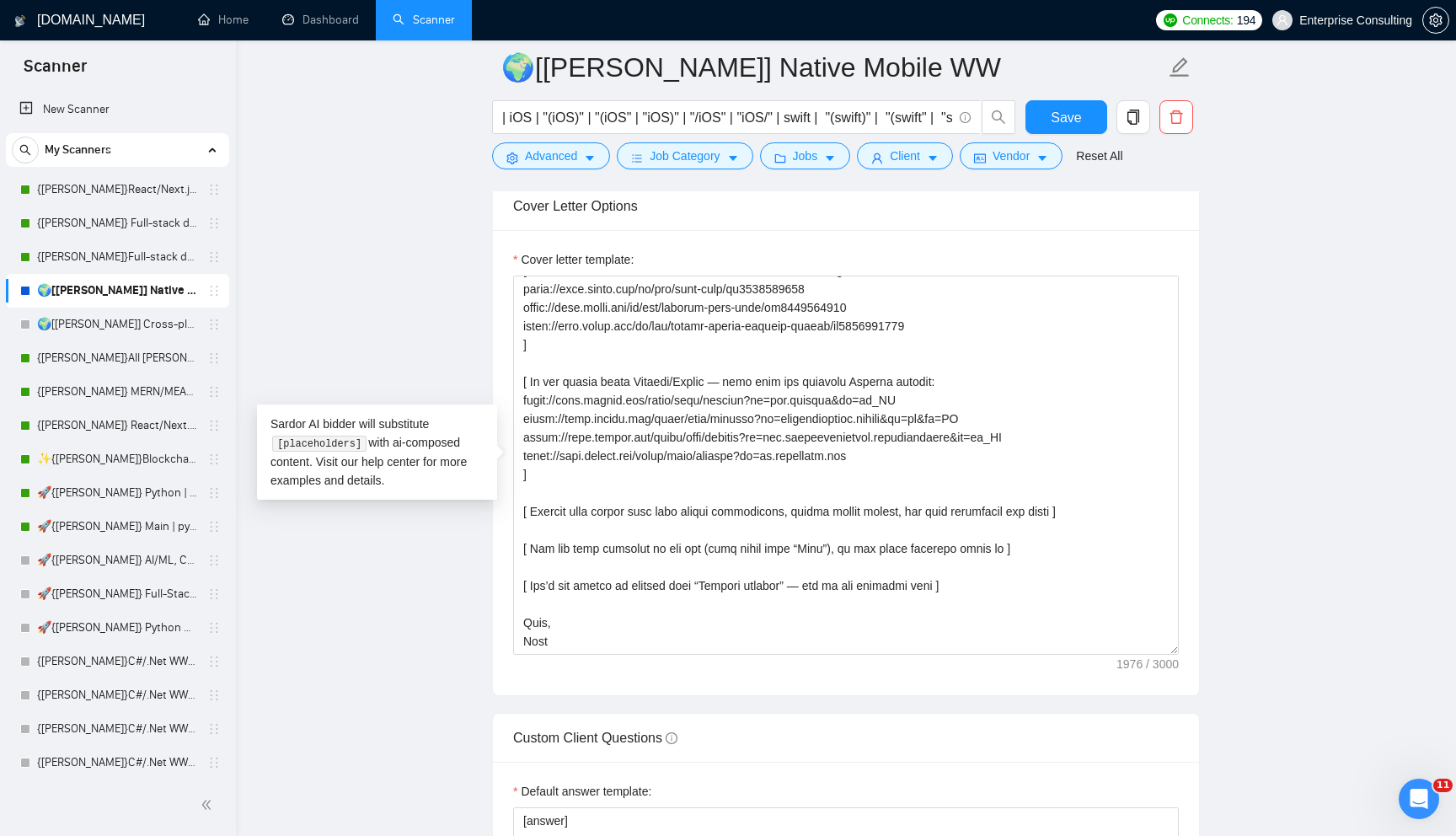
click at [482, 297] on main "🌍[[PERSON_NAME]] Native Mobile WW | iOS | "(iOS)" | "(iOS" | "iOS)" | "/iOS" | …" at bounding box center [845, 667] width 1165 height 5116
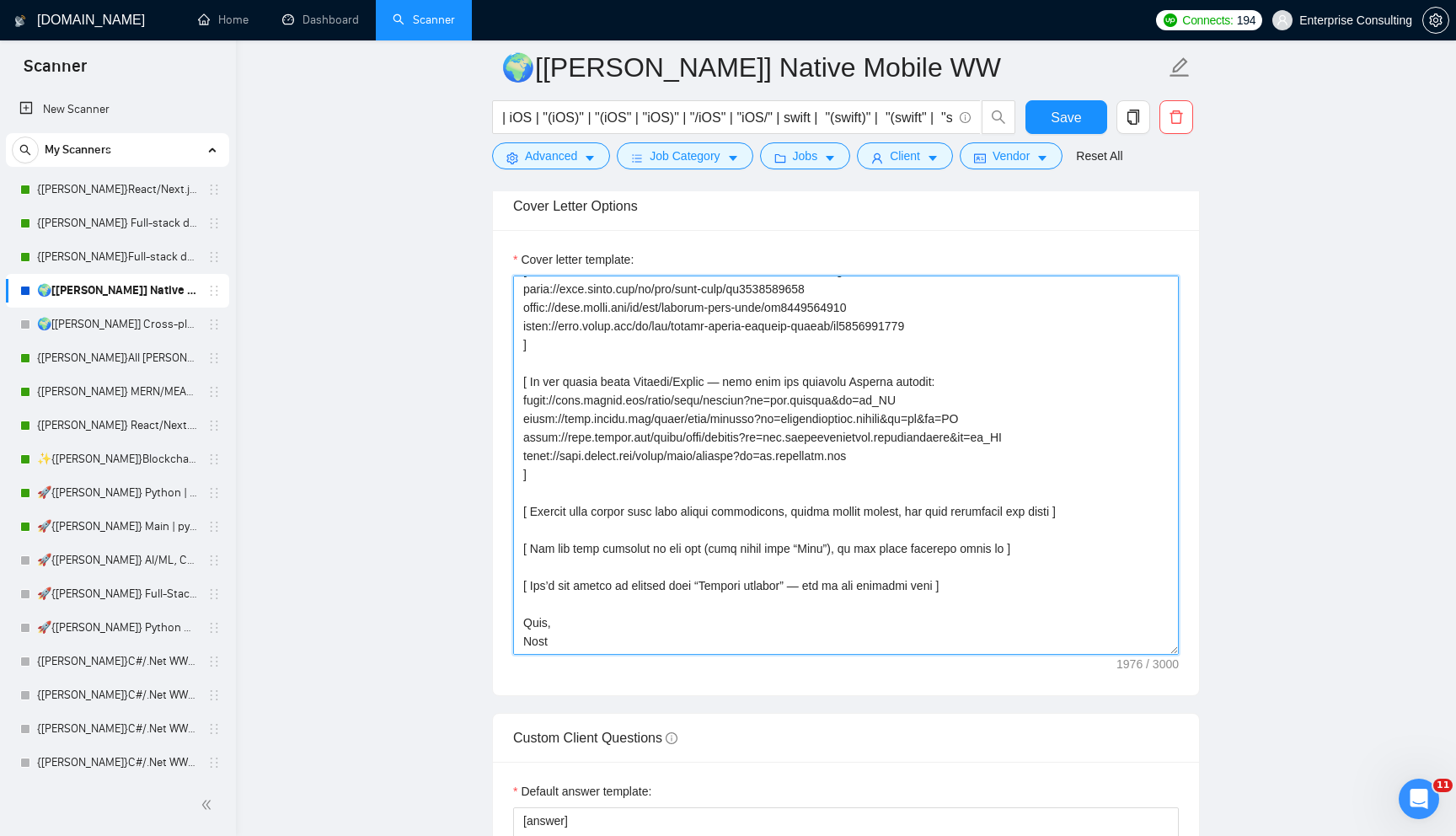
click at [566, 427] on textarea "Cover letter template:" at bounding box center [846, 465] width 666 height 379
drag, startPoint x: 580, startPoint y: 490, endPoint x: 501, endPoint y: 214, distance: 287.1
click at [501, 214] on div "Cover Letter Options Cover letter template:" at bounding box center [846, 438] width 708 height 515
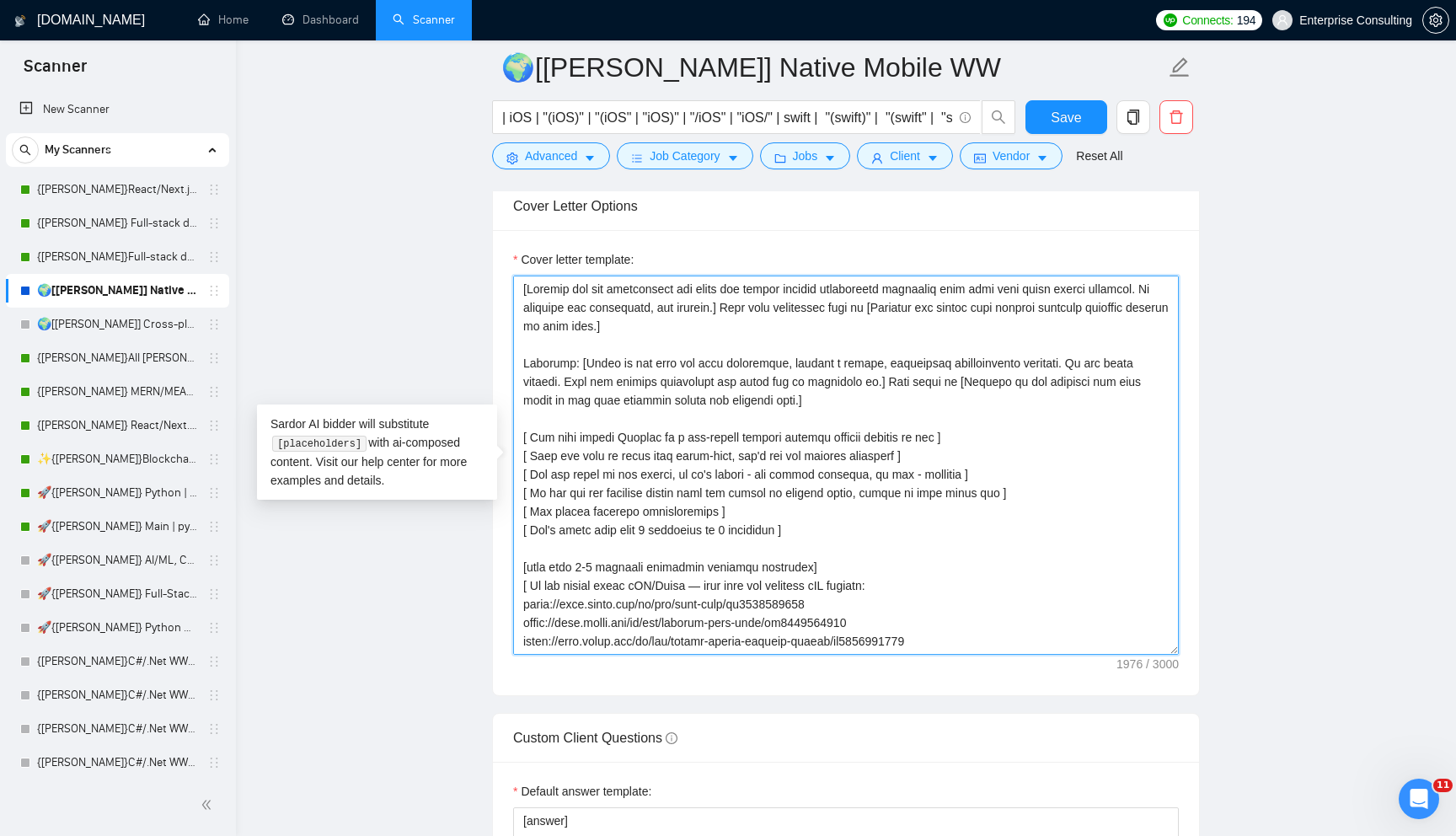
click at [654, 526] on textarea "Cover letter template:" at bounding box center [846, 465] width 666 height 379
drag, startPoint x: 571, startPoint y: 399, endPoint x: 571, endPoint y: 642, distance: 243.0
click at [571, 642] on textarea "Cover letter template:" at bounding box center [846, 465] width 666 height 379
click at [566, 490] on textarea "Cover letter template:" at bounding box center [846, 465] width 666 height 379
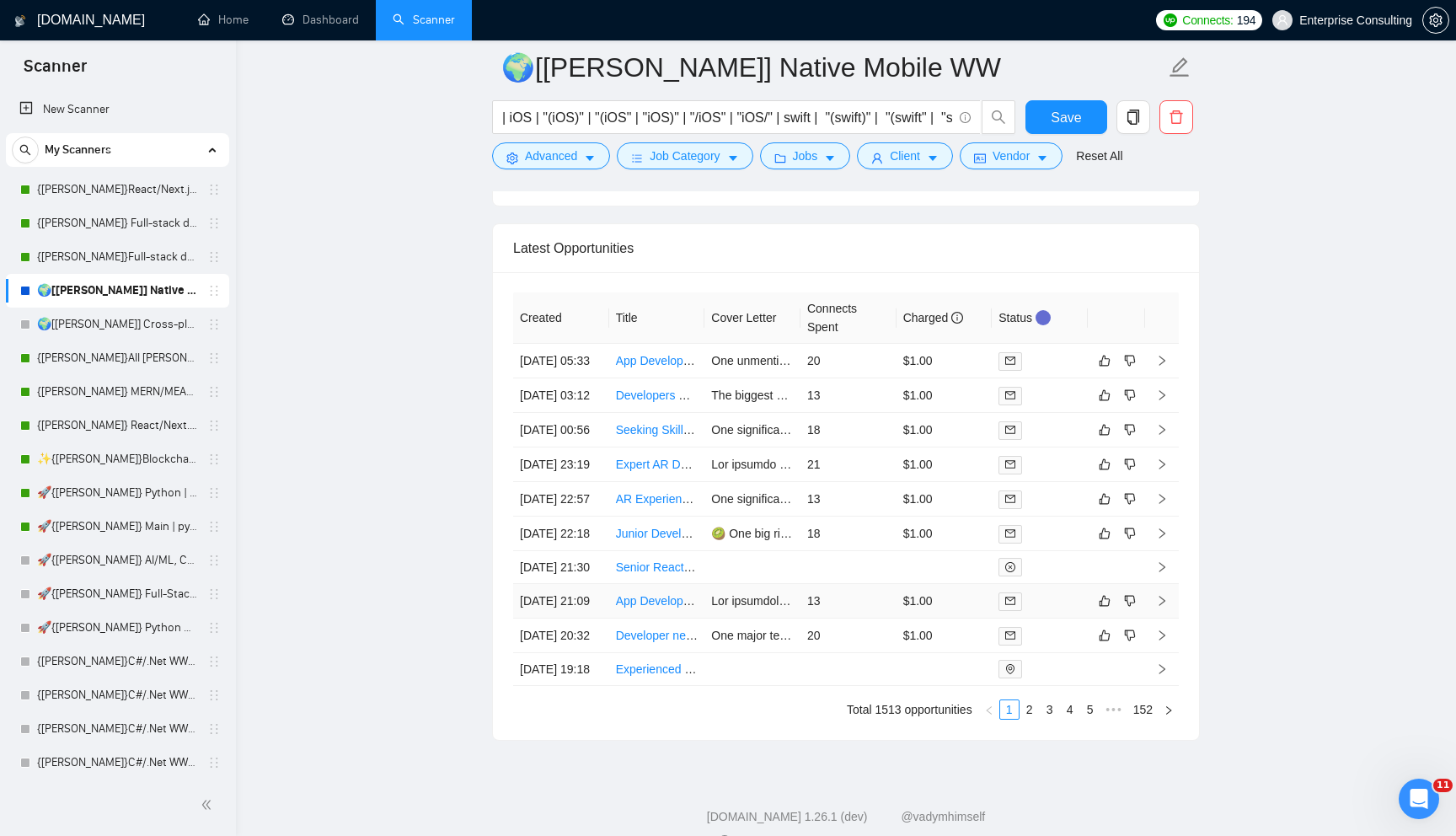
scroll to position [4431, 0]
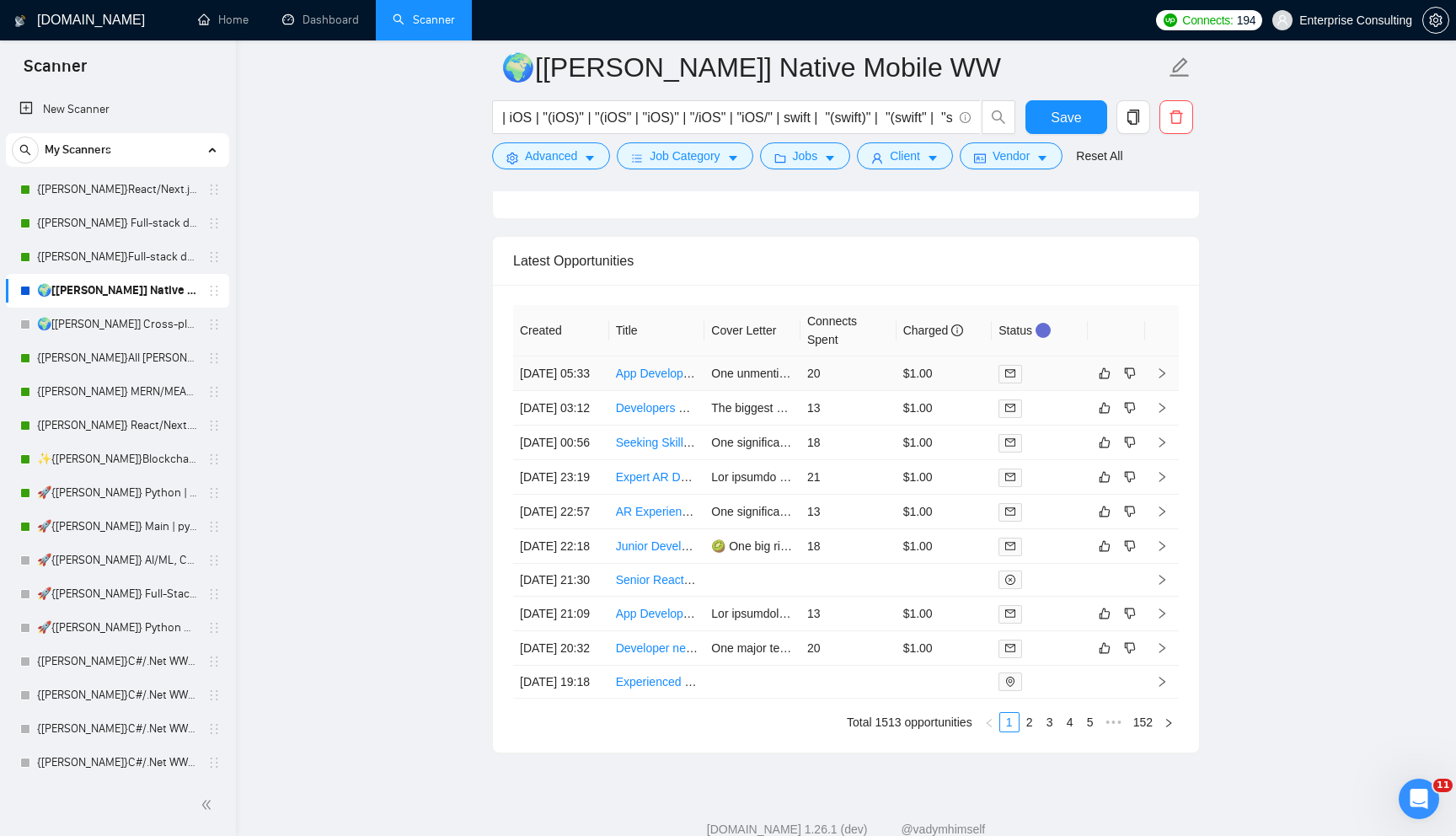
click at [786, 391] on td "One unmentioned technical risk is potential scalability issues if many users jo…" at bounding box center [752, 374] width 96 height 35
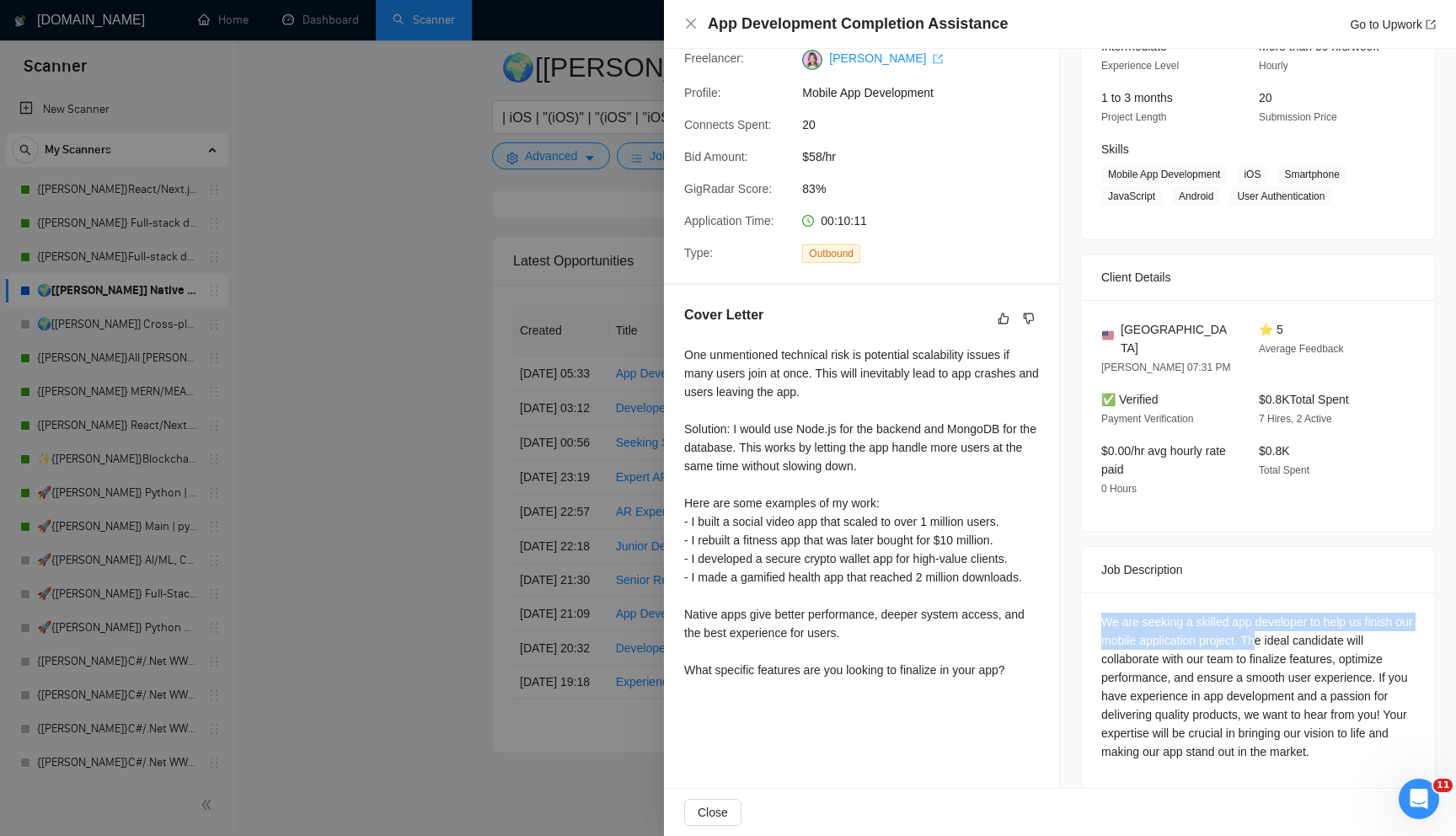
drag, startPoint x: 1097, startPoint y: 594, endPoint x: 1281, endPoint y: 616, distance: 185.3
click at [1283, 618] on div "We are seeking a skilled app developer to help us finish our mobile application…" at bounding box center [1258, 689] width 354 height 195
click at [1174, 612] on div "We are seeking a skilled app developer to help us finish our mobile application…" at bounding box center [1258, 686] width 313 height 149
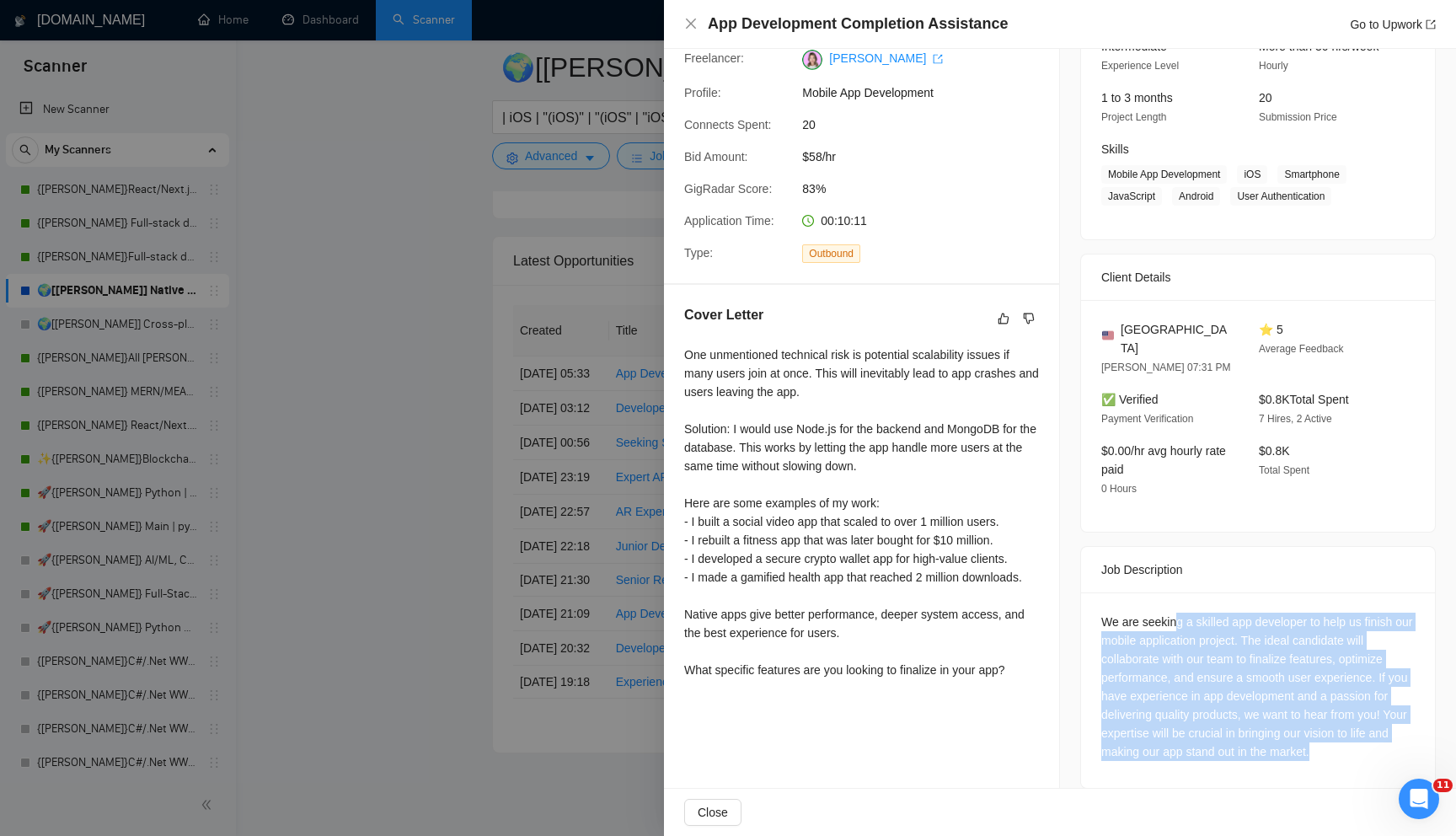
drag, startPoint x: 1354, startPoint y: 728, endPoint x: 1179, endPoint y: 608, distance: 212.2
click at [1179, 612] on div "We are seeking a skilled app developer to help us finish our mobile application…" at bounding box center [1258, 686] width 313 height 149
drag, startPoint x: 1179, startPoint y: 608, endPoint x: 1286, endPoint y: 732, distance: 163.8
click at [1286, 732] on div "We are seeking a skilled app developer to help us finish our mobile application…" at bounding box center [1258, 686] width 313 height 149
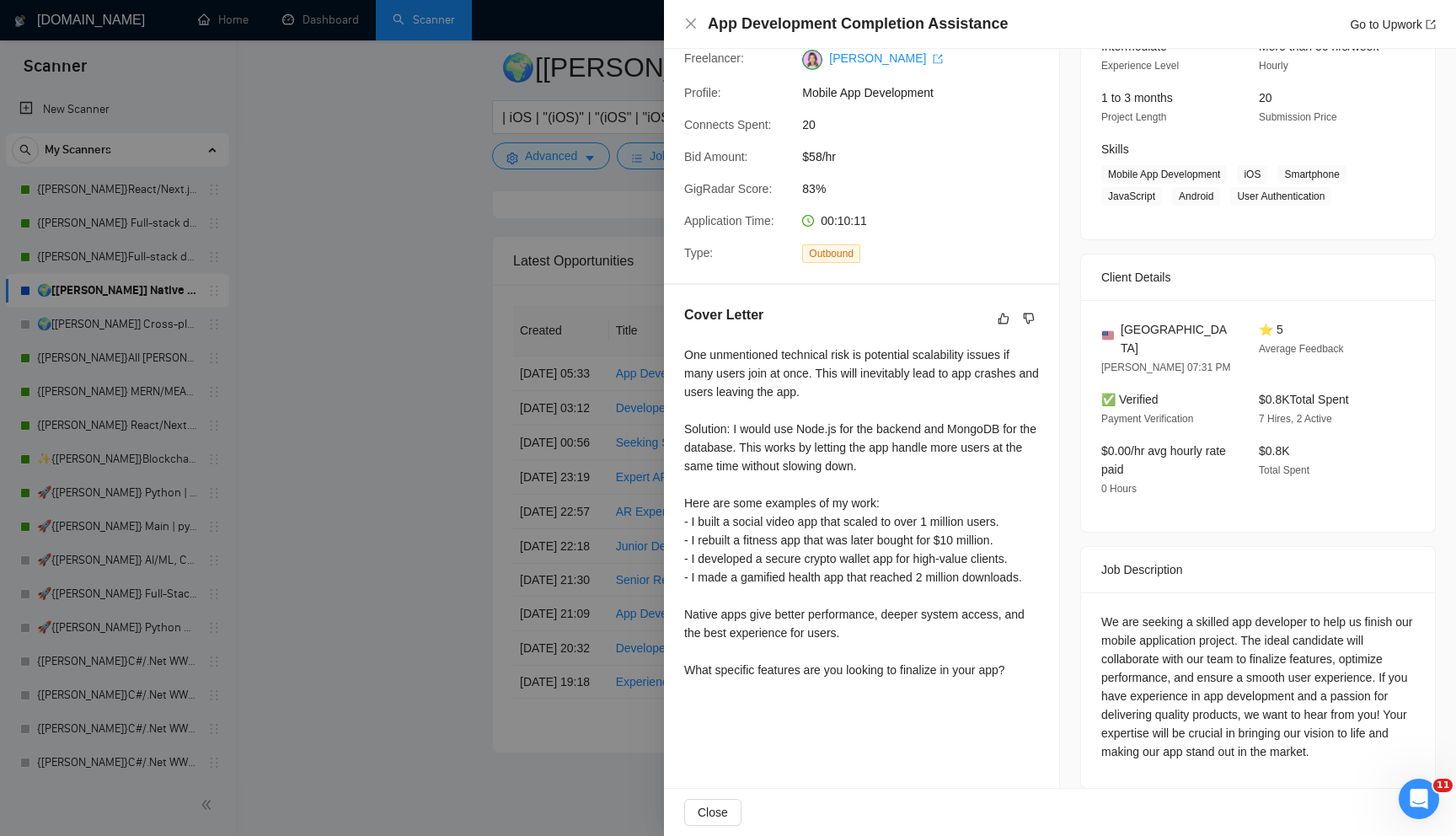
click at [1287, 736] on div "We are seeking a skilled app developer to help us finish our mobile application…" at bounding box center [1258, 686] width 313 height 149
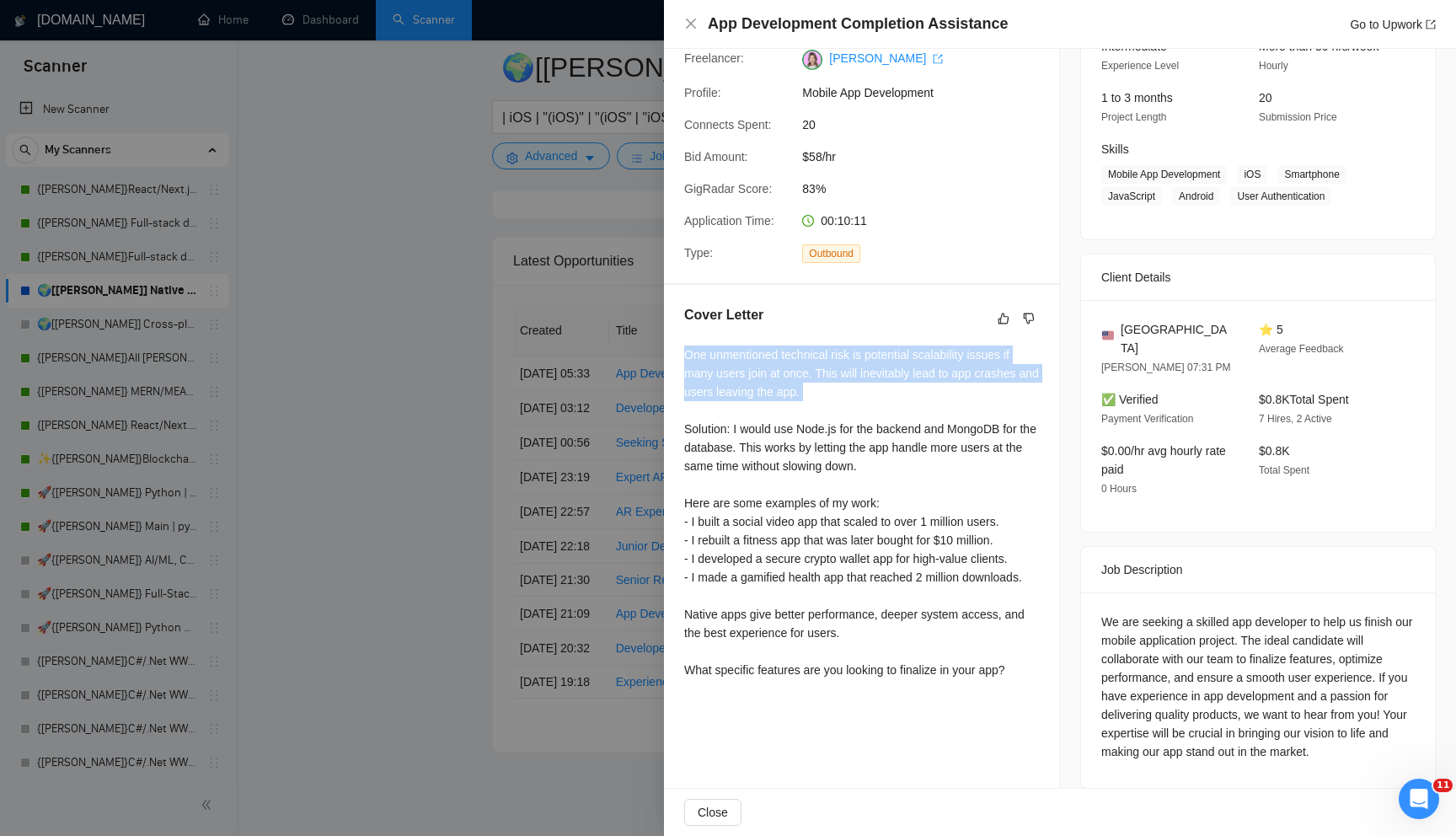
drag, startPoint x: 685, startPoint y: 358, endPoint x: 818, endPoint y: 414, distance: 144.3
click at [818, 413] on div "One unmentioned technical risk is potential scalability issues if many users jo…" at bounding box center [861, 511] width 355 height 333
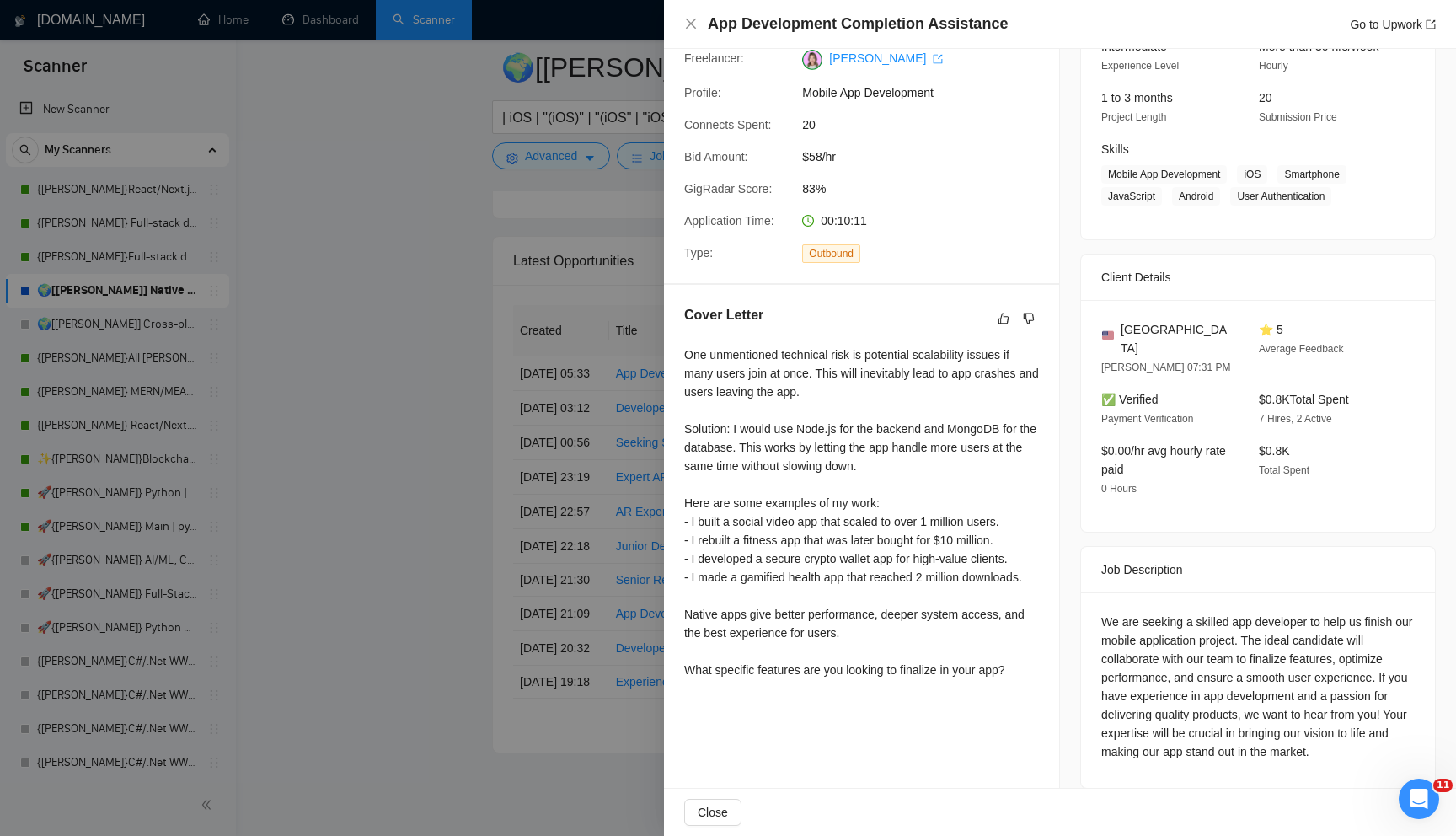
click at [796, 362] on div "One unmentioned technical risk is potential scalability issues if many users jo…" at bounding box center [861, 511] width 355 height 333
drag, startPoint x: 736, startPoint y: 357, endPoint x: 874, endPoint y: 356, distance: 138.0
click at [880, 362] on div "One unmentioned technical risk is potential scalability issues if many users jo…" at bounding box center [861, 511] width 355 height 333
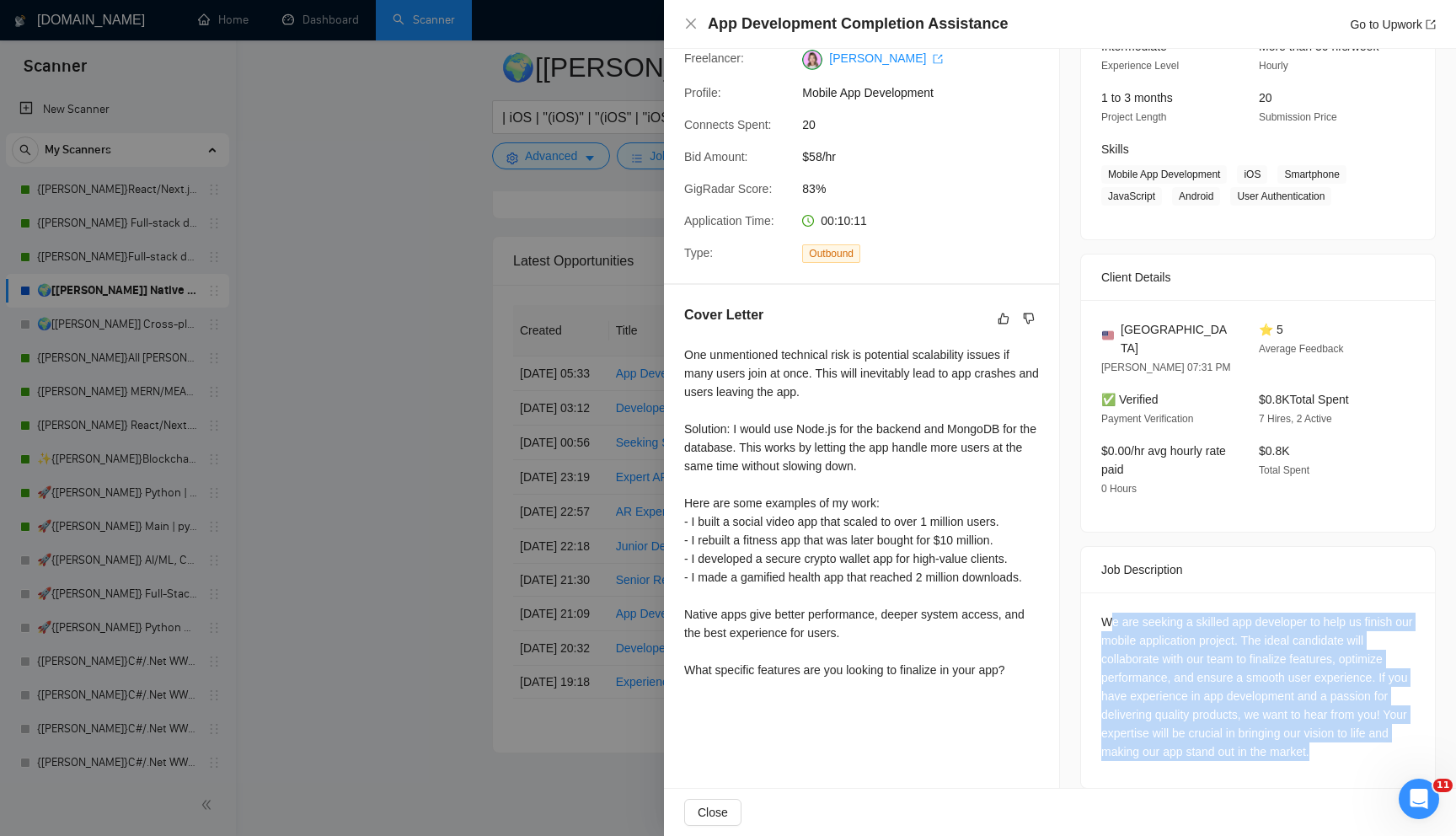
drag, startPoint x: 1115, startPoint y: 604, endPoint x: 1225, endPoint y: 755, distance: 186.8
click at [1225, 755] on div "We are seeking a skilled app developer to help us finish our mobile application…" at bounding box center [1258, 689] width 354 height 195
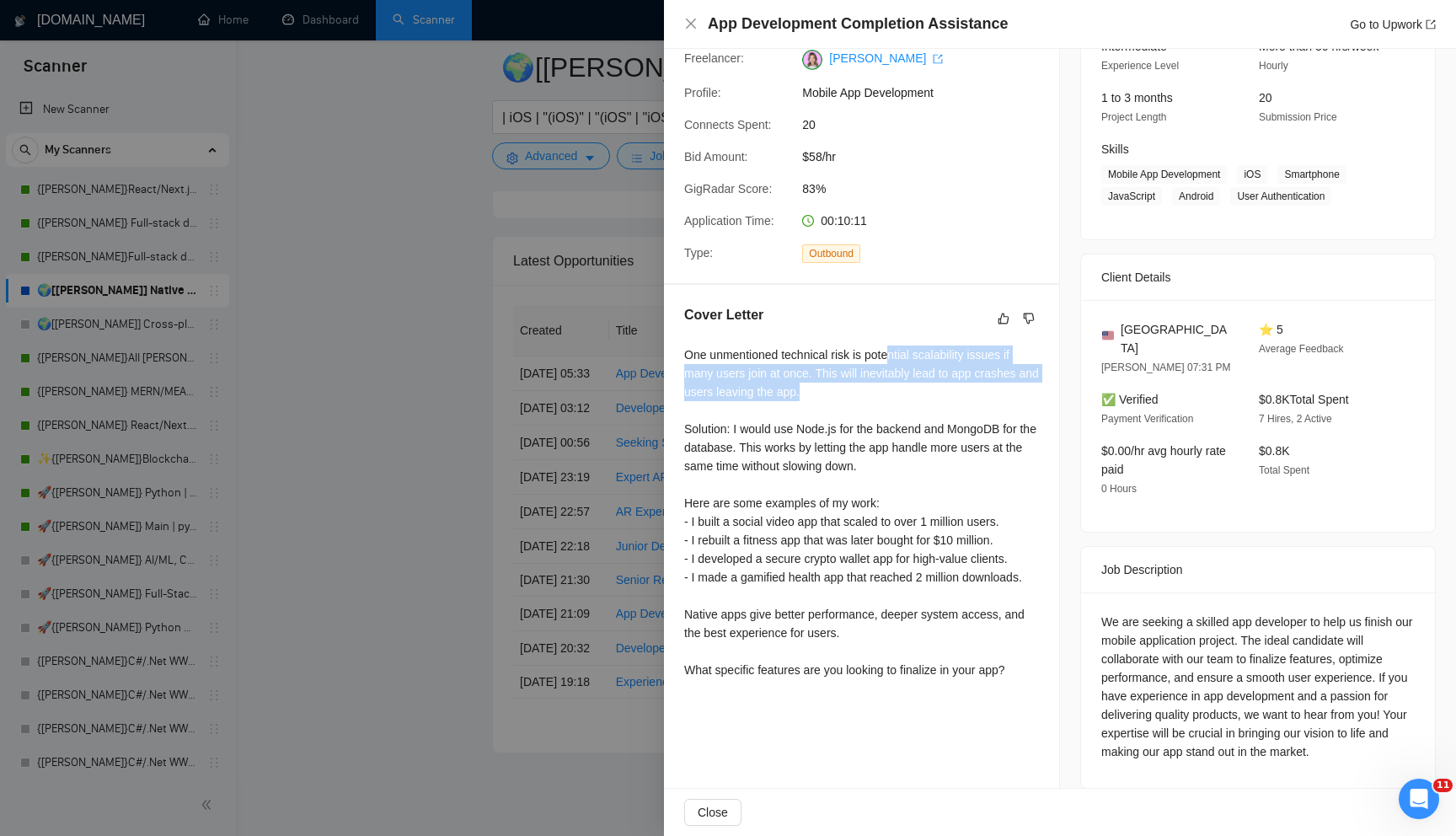
drag, startPoint x: 895, startPoint y: 350, endPoint x: 946, endPoint y: 382, distance: 60.2
click at [946, 382] on div "One unmentioned technical risk is potential scalability issues if many users jo…" at bounding box center [861, 511] width 355 height 333
click at [468, 616] on div at bounding box center [728, 418] width 1456 height 836
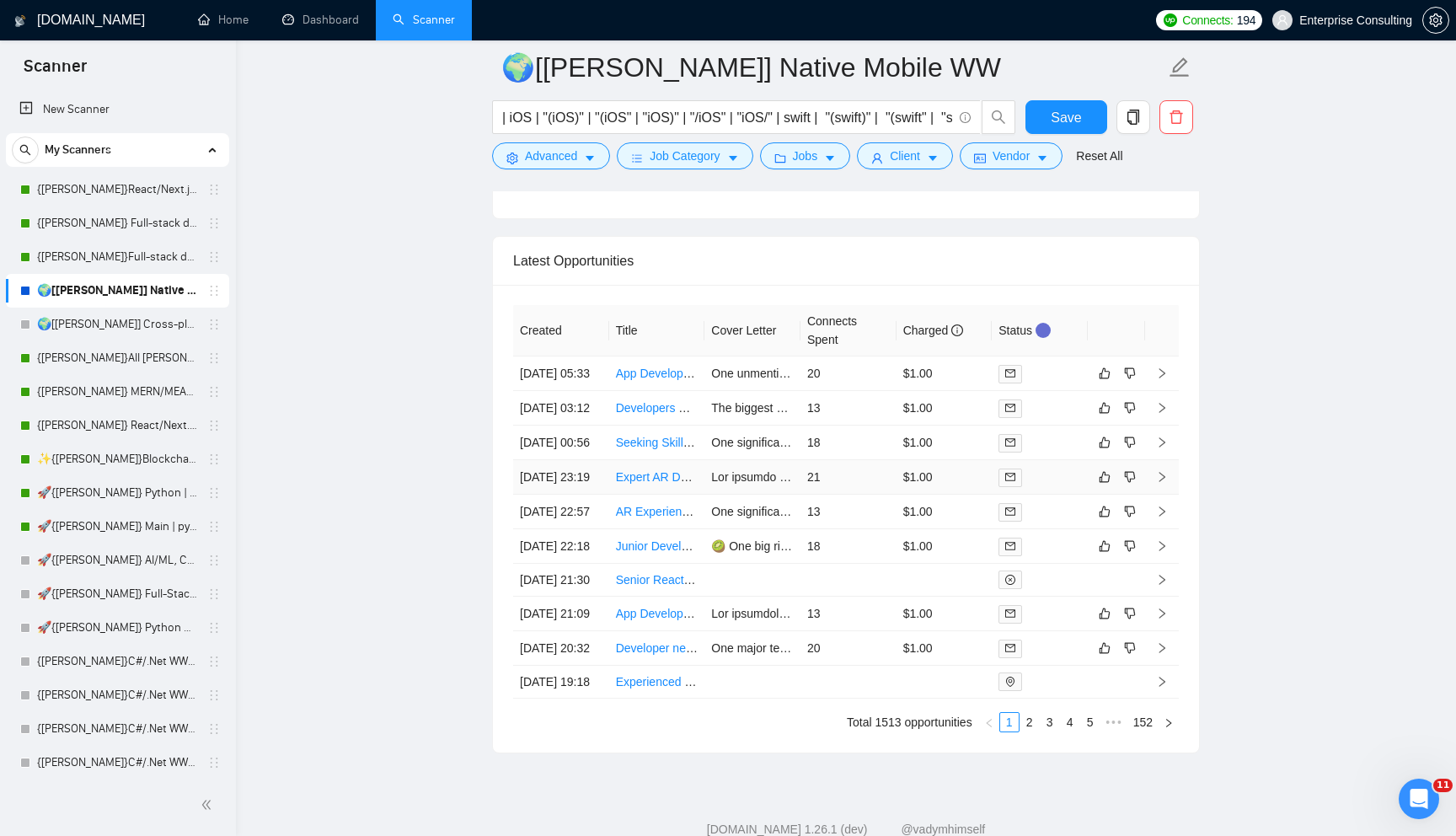
click at [837, 495] on td "21" at bounding box center [848, 477] width 96 height 35
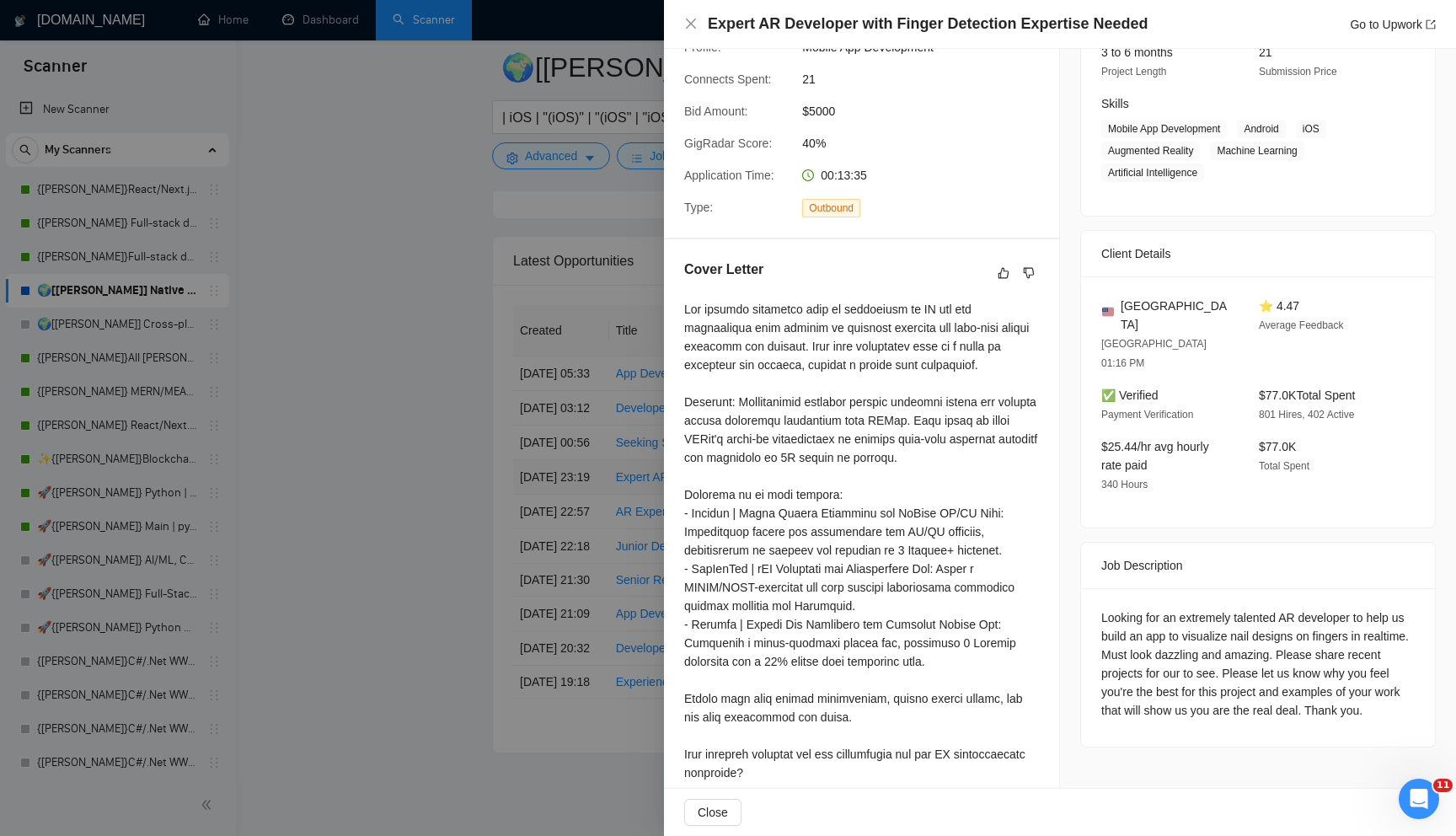
scroll to position [253, 0]
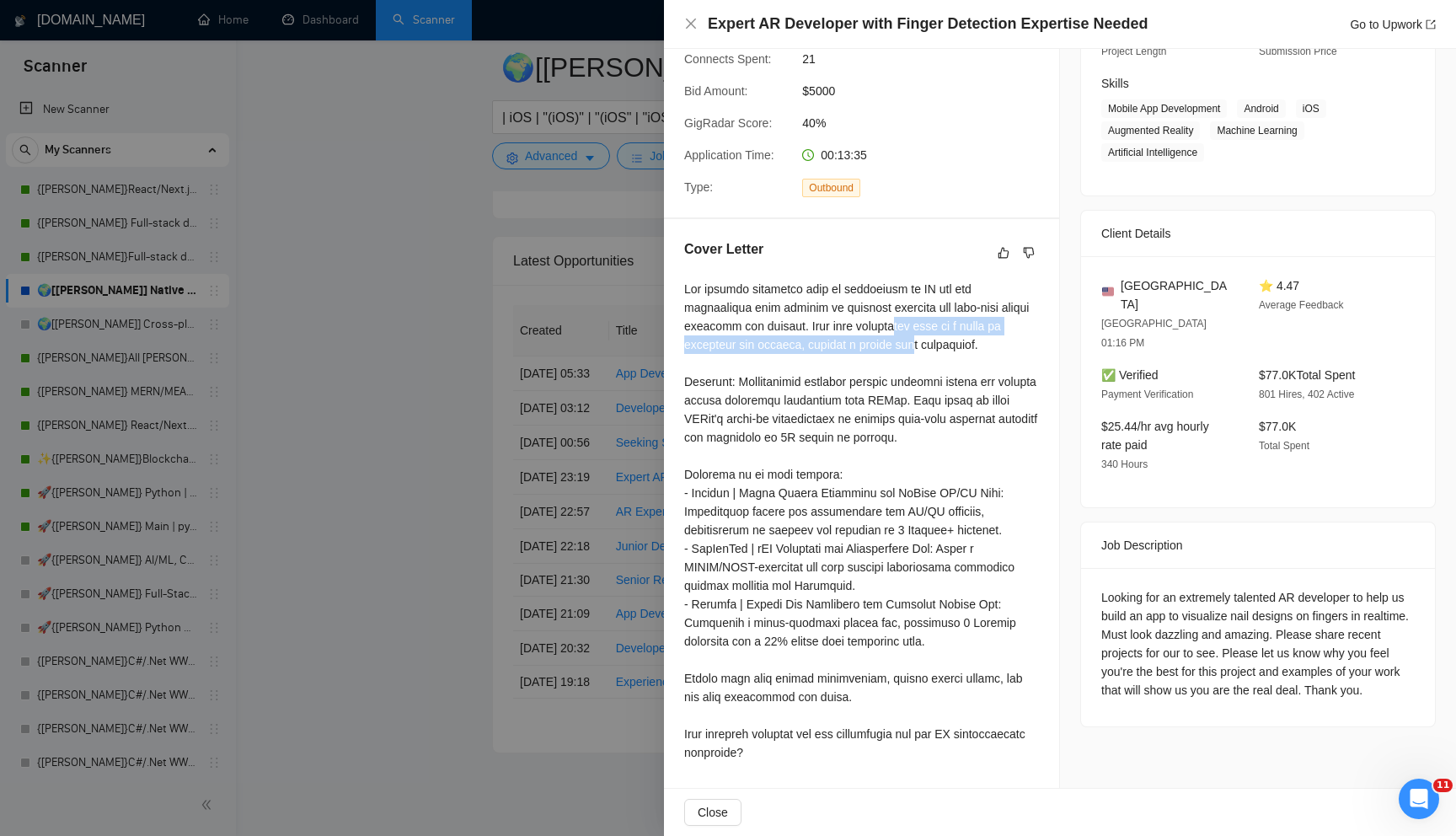
drag, startPoint x: 837, startPoint y: 333, endPoint x: 876, endPoint y: 407, distance: 83.6
click at [862, 369] on div at bounding box center [861, 521] width 355 height 482
click at [876, 407] on div at bounding box center [861, 521] width 355 height 482
click at [632, 572] on div at bounding box center [728, 418] width 1456 height 836
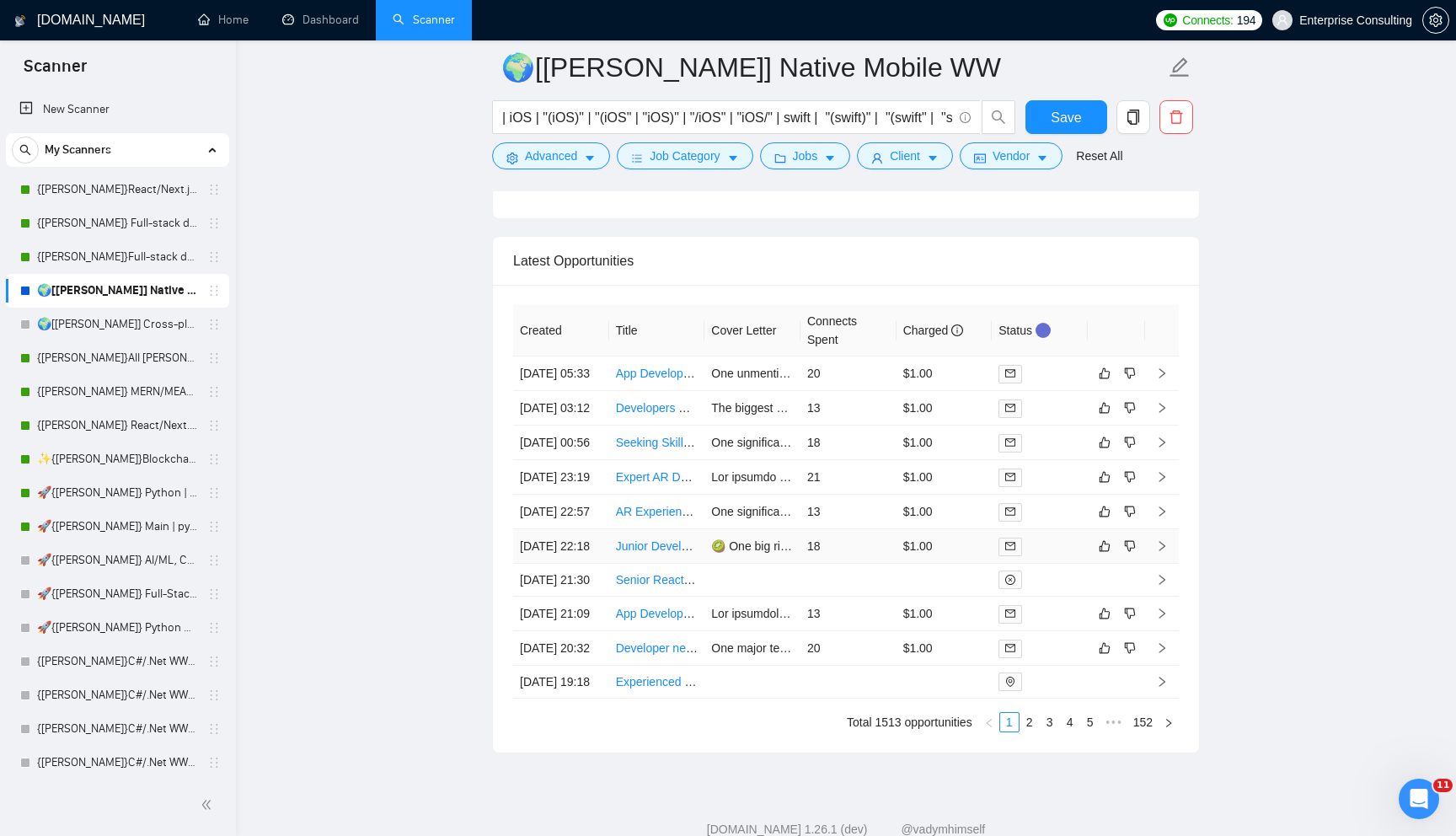
click at [862, 564] on td "18" at bounding box center [848, 546] width 96 height 35
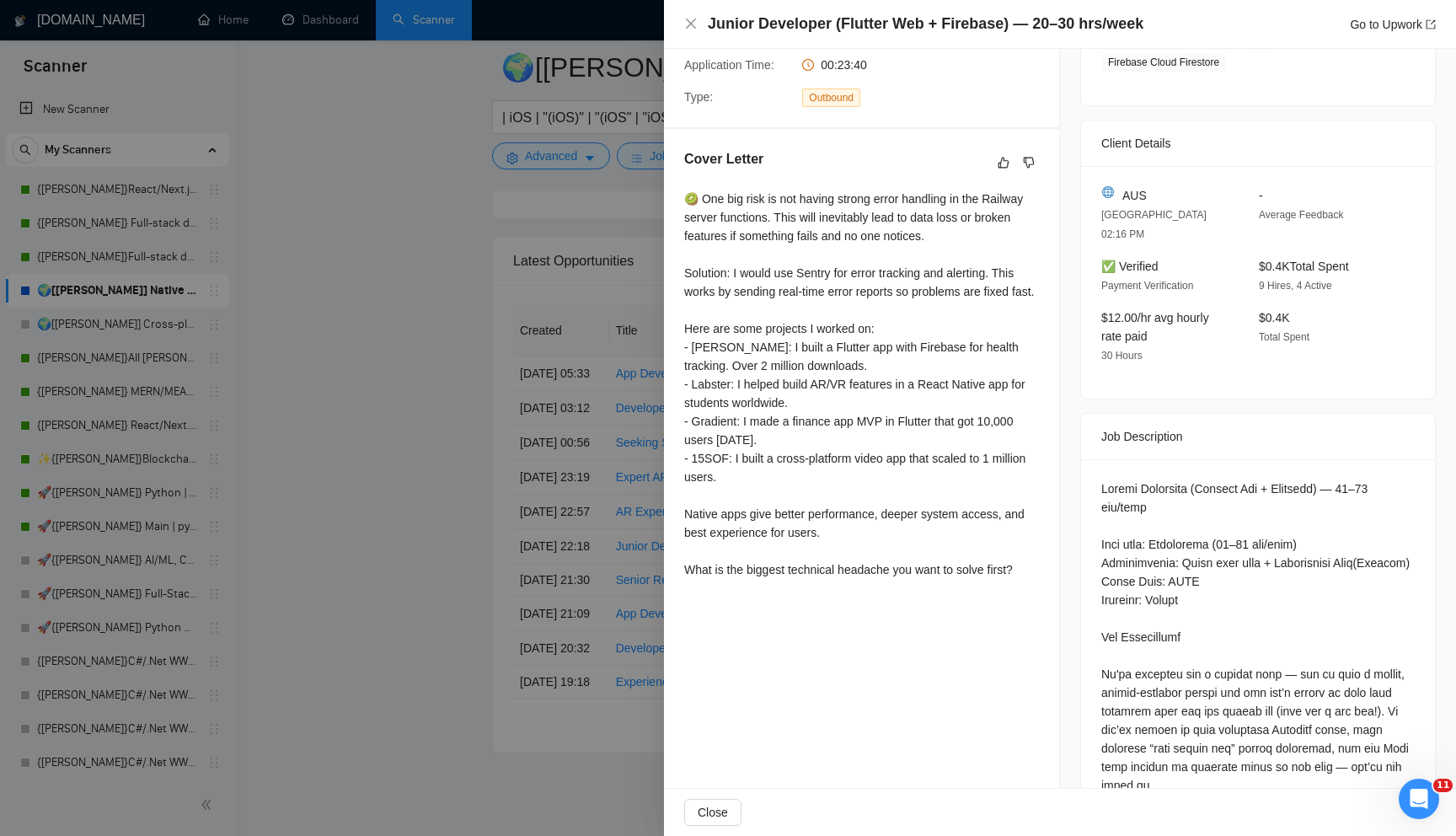
scroll to position [194, 0]
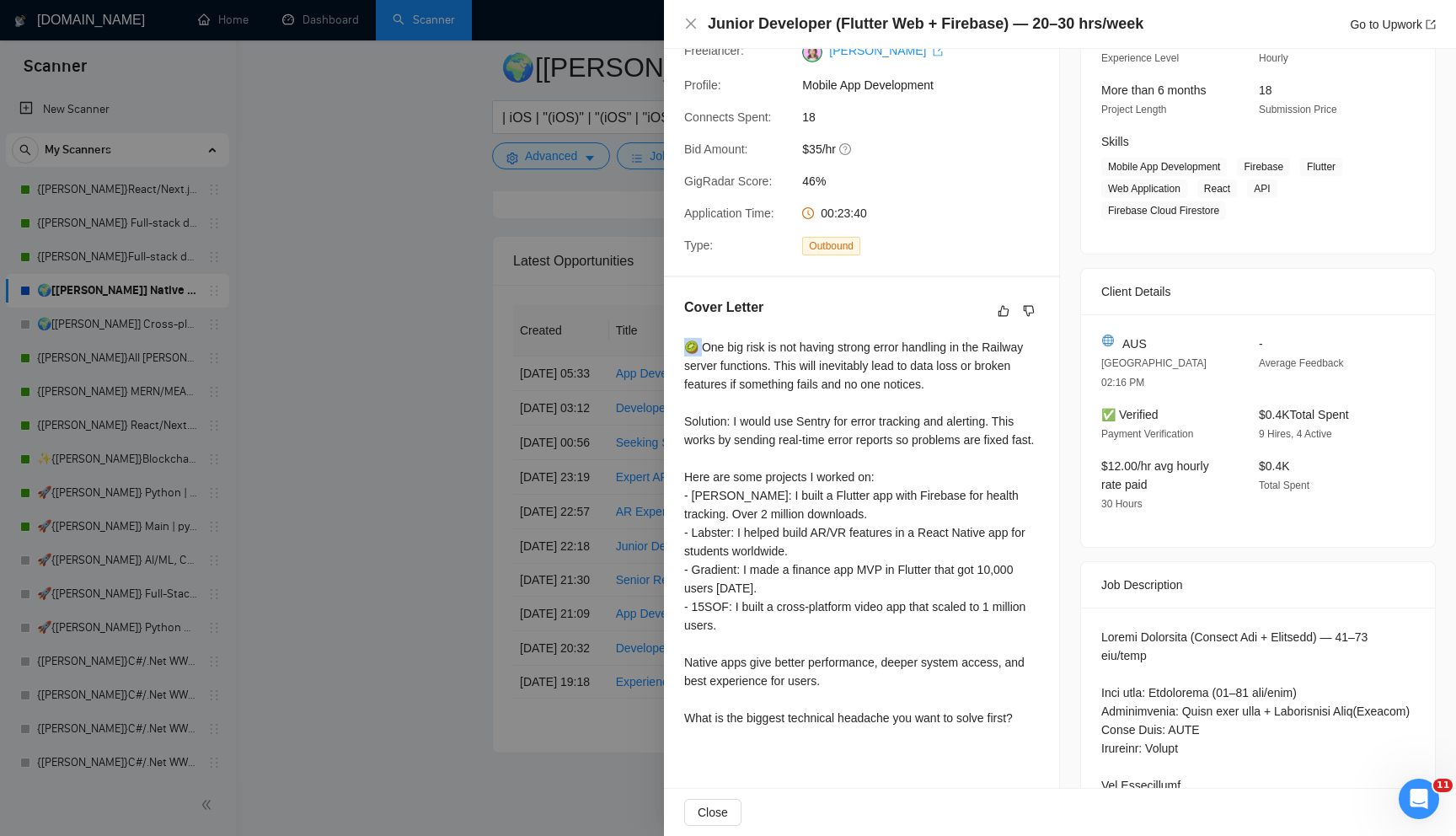
drag, startPoint x: 687, startPoint y: 347, endPoint x: 706, endPoint y: 348, distance: 19.0
click at [705, 348] on div "🥝 One big risk is not having strong error handling in the Railway server functi…" at bounding box center [861, 533] width 355 height 389
click at [707, 348] on div "🥝 One big risk is not having strong error handling in the Railway server functi…" at bounding box center [861, 533] width 355 height 389
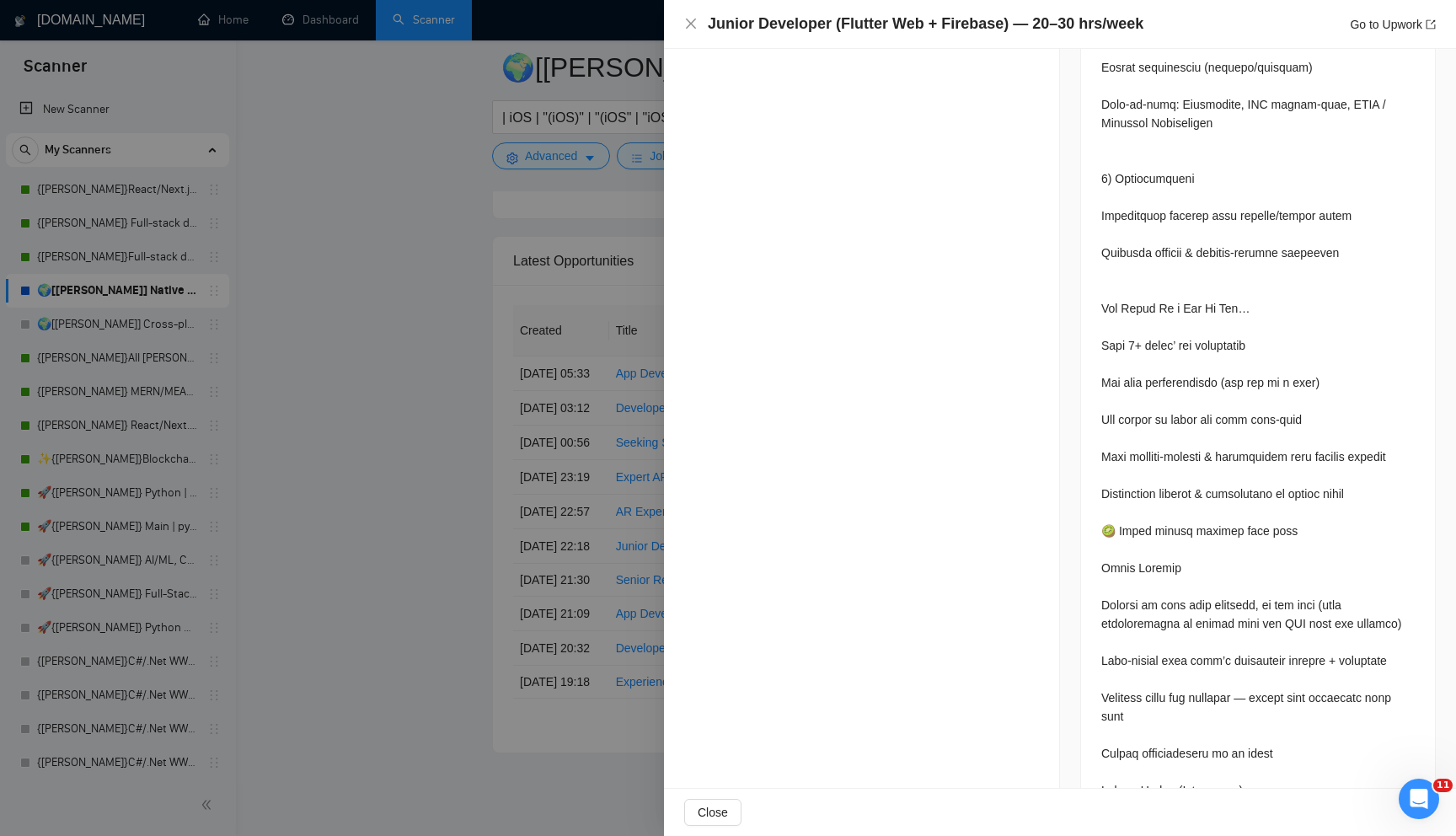
scroll to position [1969, 0]
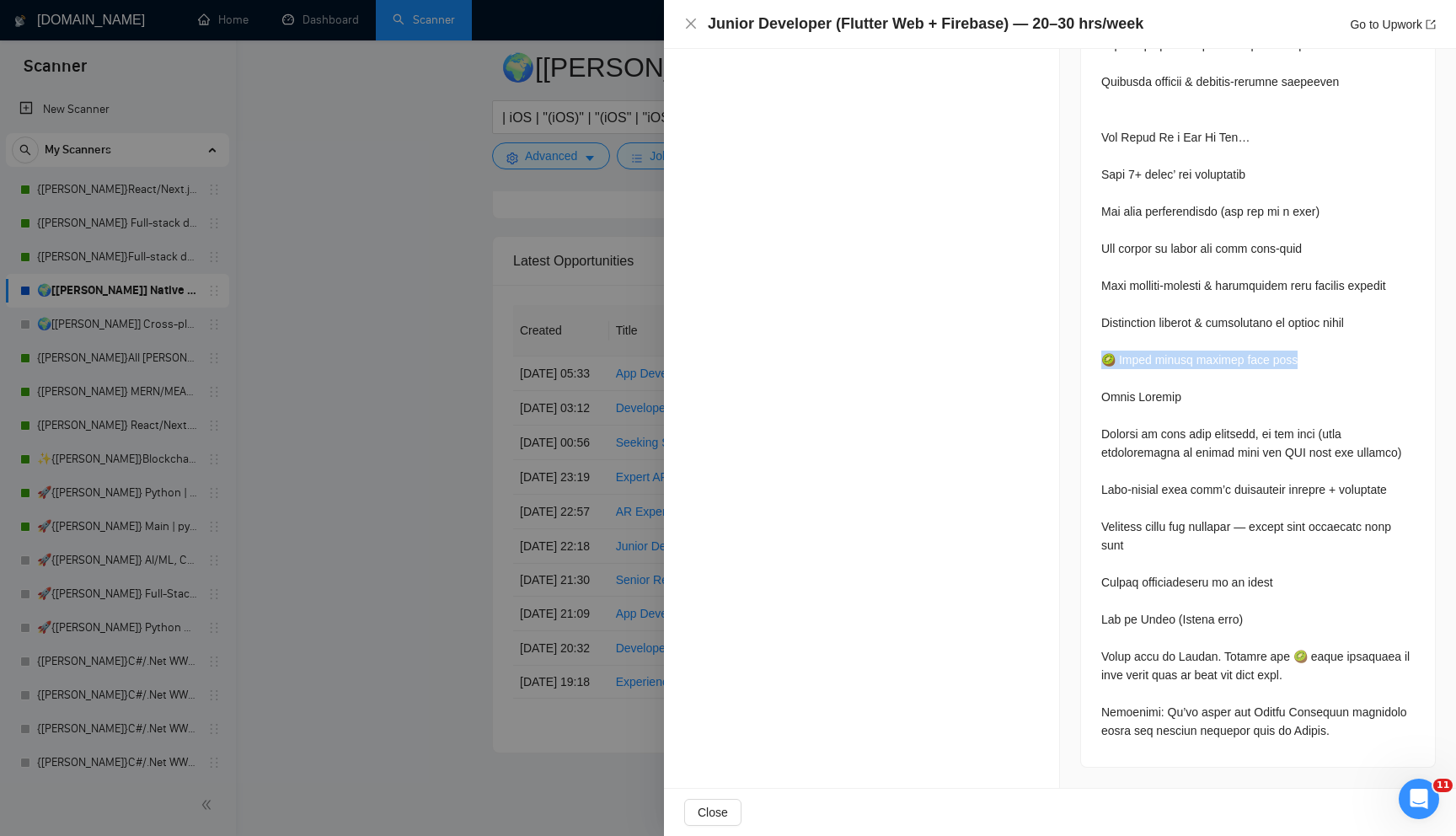
drag, startPoint x: 1101, startPoint y: 362, endPoint x: 1352, endPoint y: 366, distance: 251.0
drag, startPoint x: 1104, startPoint y: 354, endPoint x: 1310, endPoint y: 357, distance: 206.0
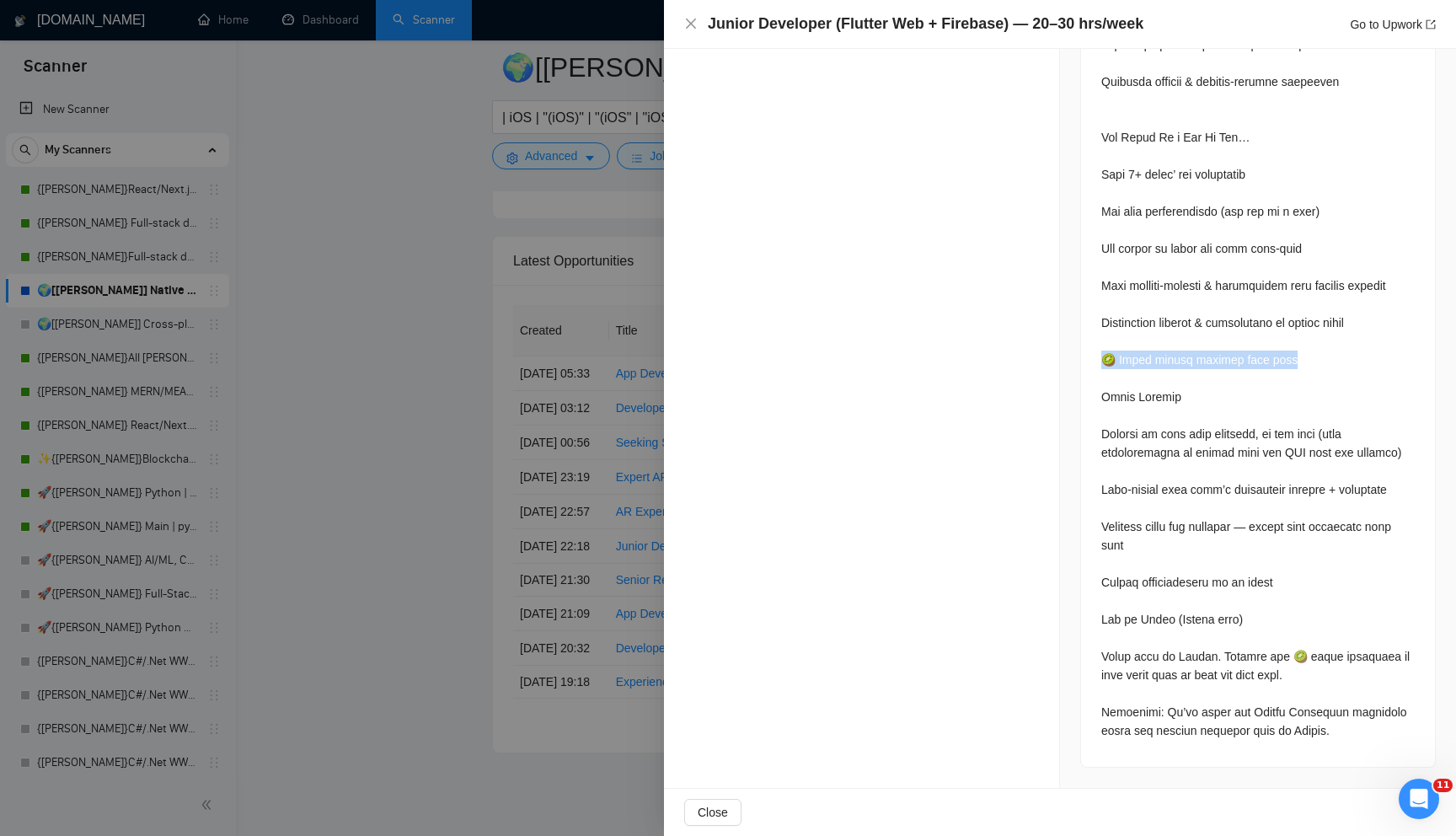
drag, startPoint x: 1229, startPoint y: 652, endPoint x: 1373, endPoint y: 650, distance: 144.0
drag, startPoint x: 1235, startPoint y: 652, endPoint x: 1429, endPoint y: 654, distance: 194.0
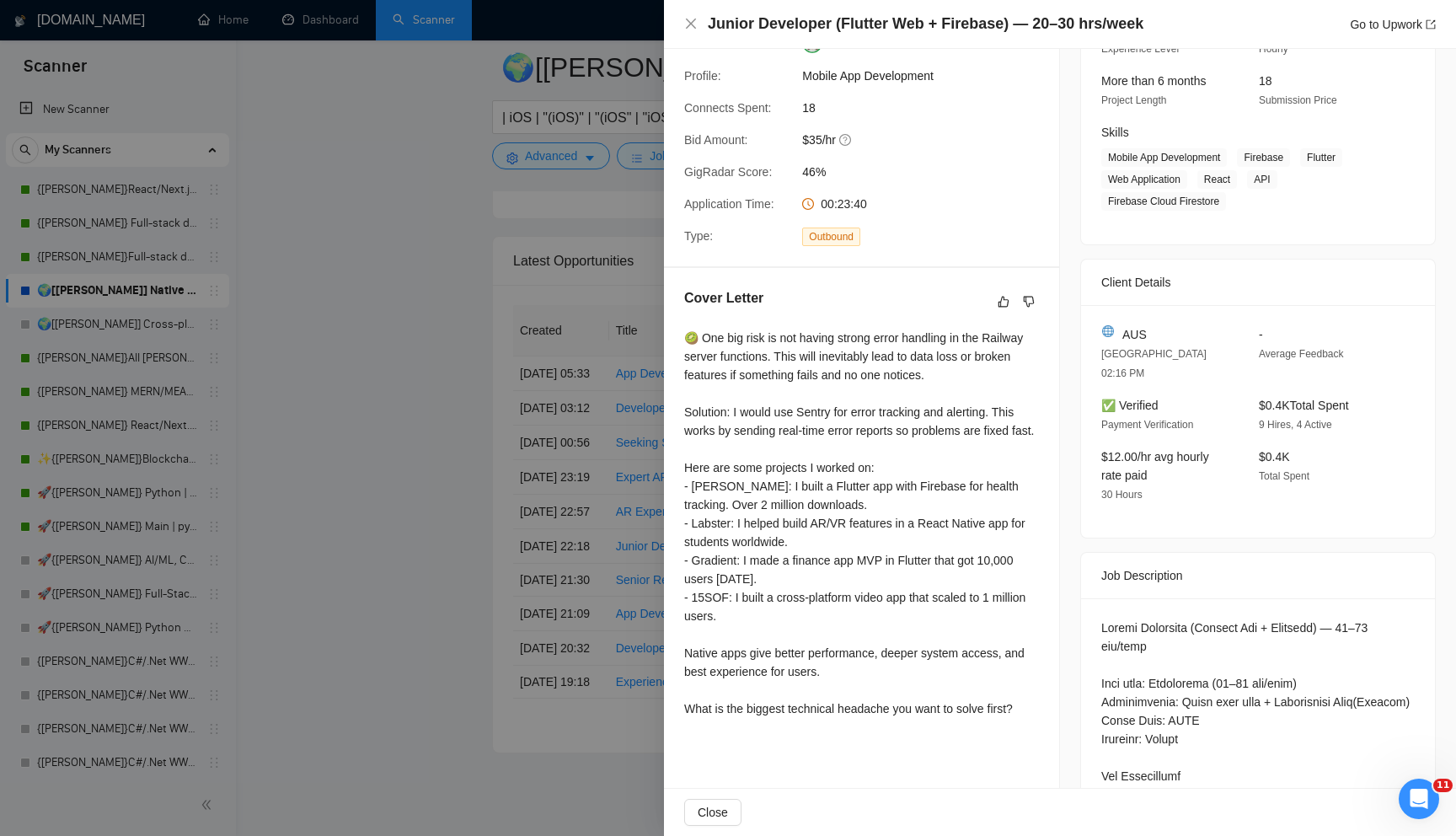
scroll to position [0, 0]
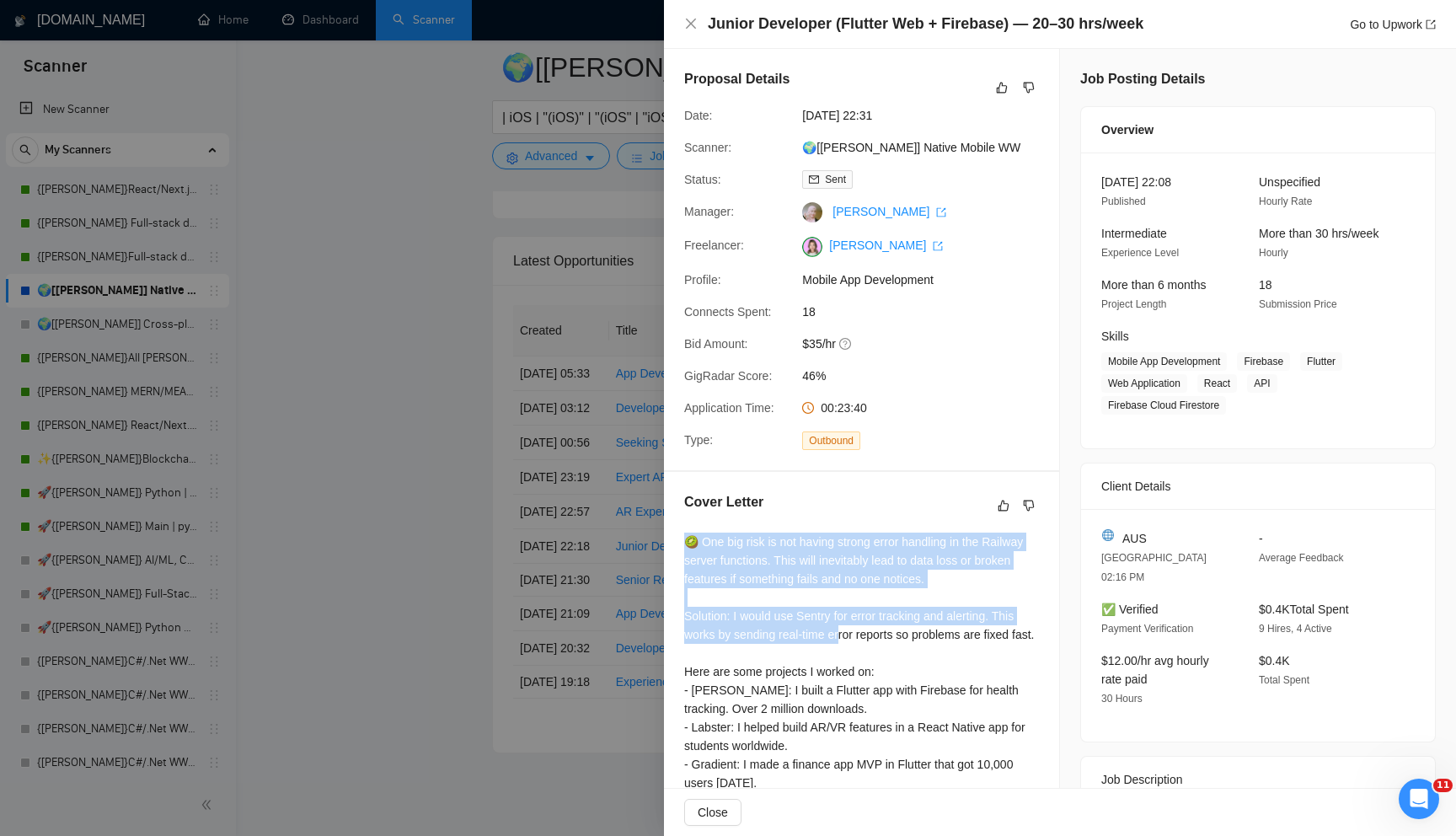
drag, startPoint x: 677, startPoint y: 540, endPoint x: 851, endPoint y: 635, distance: 198.2
click at [844, 627] on div "Cover Letter 🥝 One big risk is not having strong error handling in the Railway …" at bounding box center [861, 710] width 395 height 477
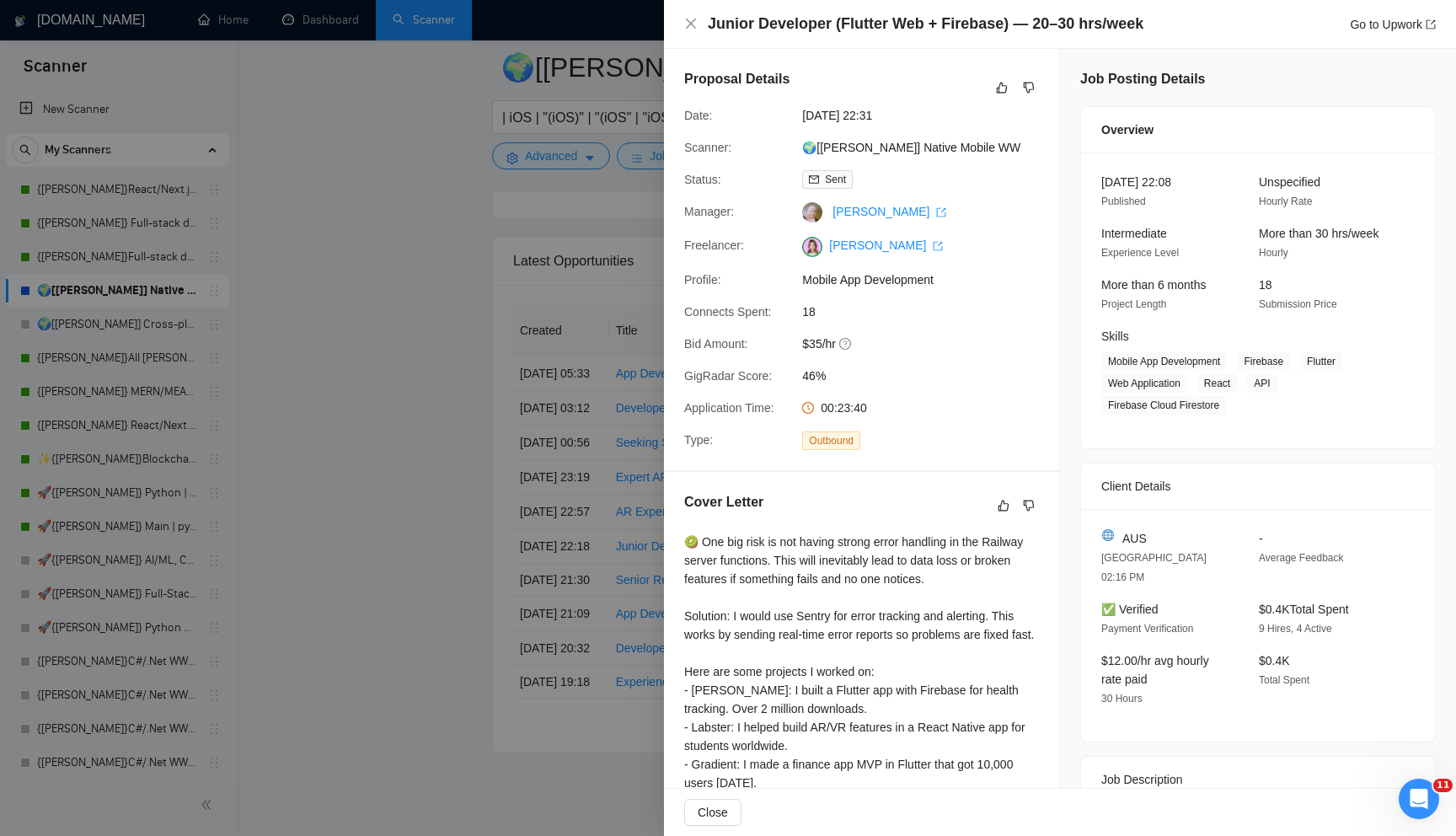
click at [474, 580] on div at bounding box center [728, 418] width 1456 height 836
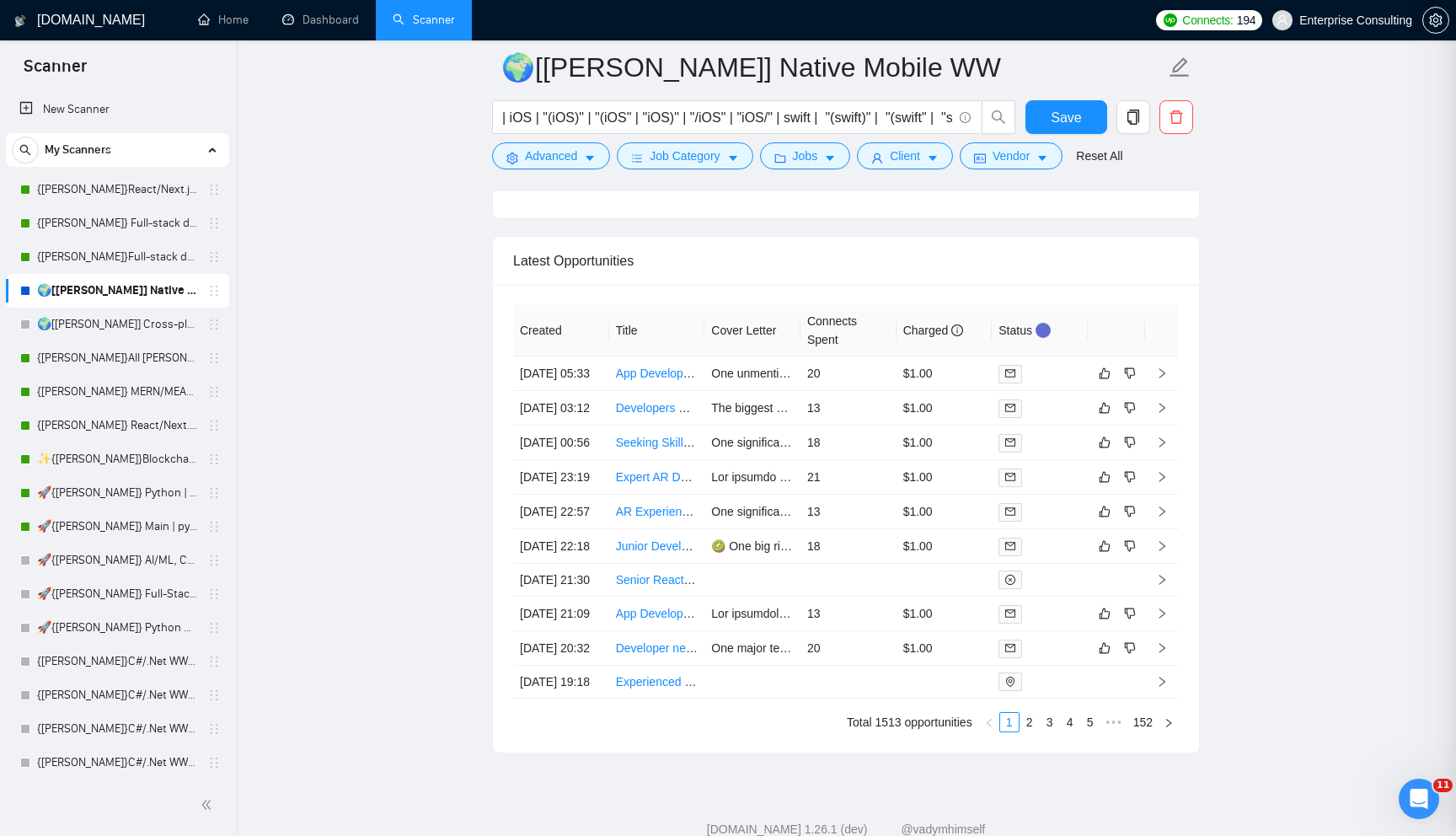
click at [474, 580] on div at bounding box center [728, 418] width 1456 height 836
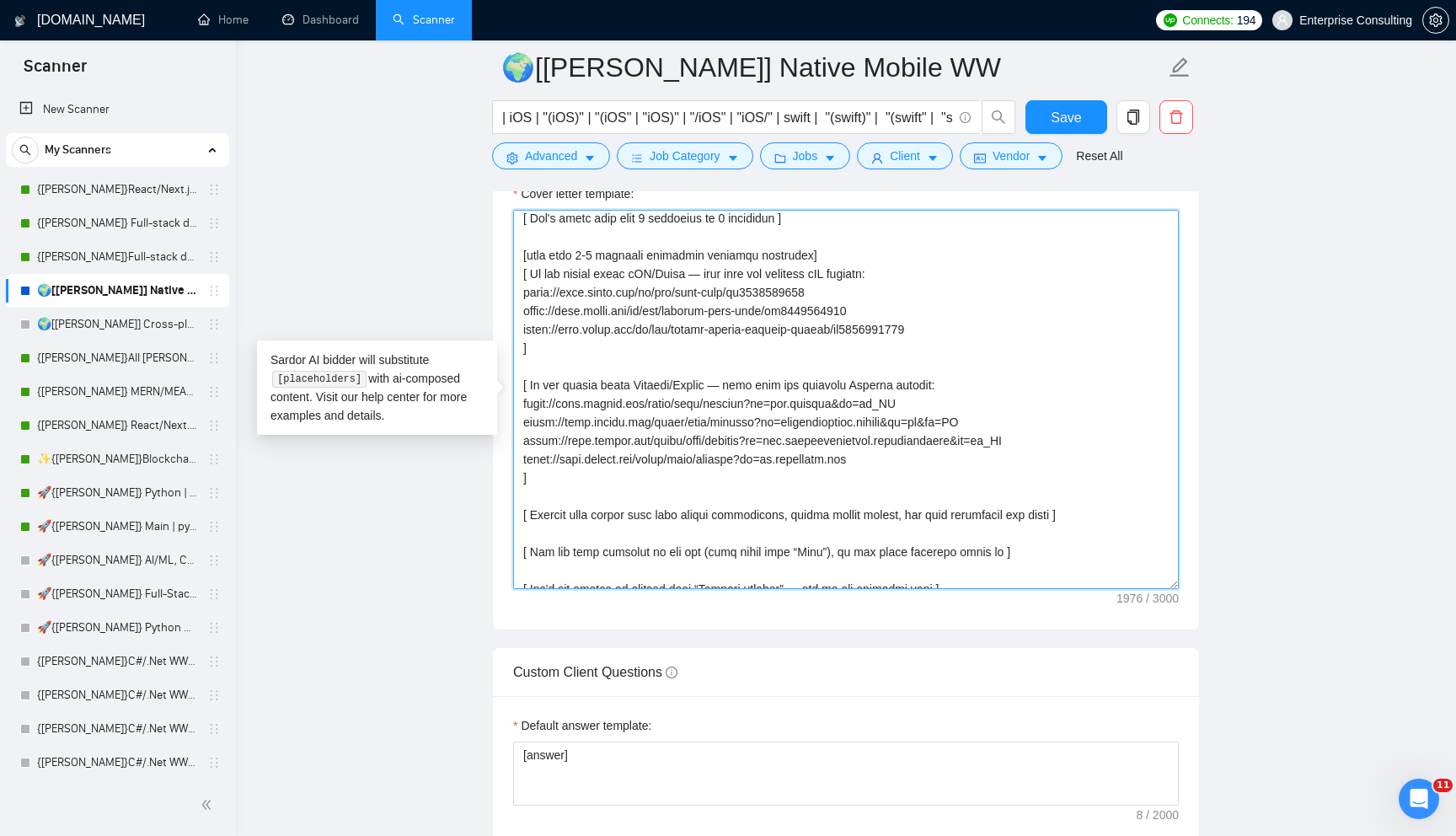
scroll to position [315, 0]
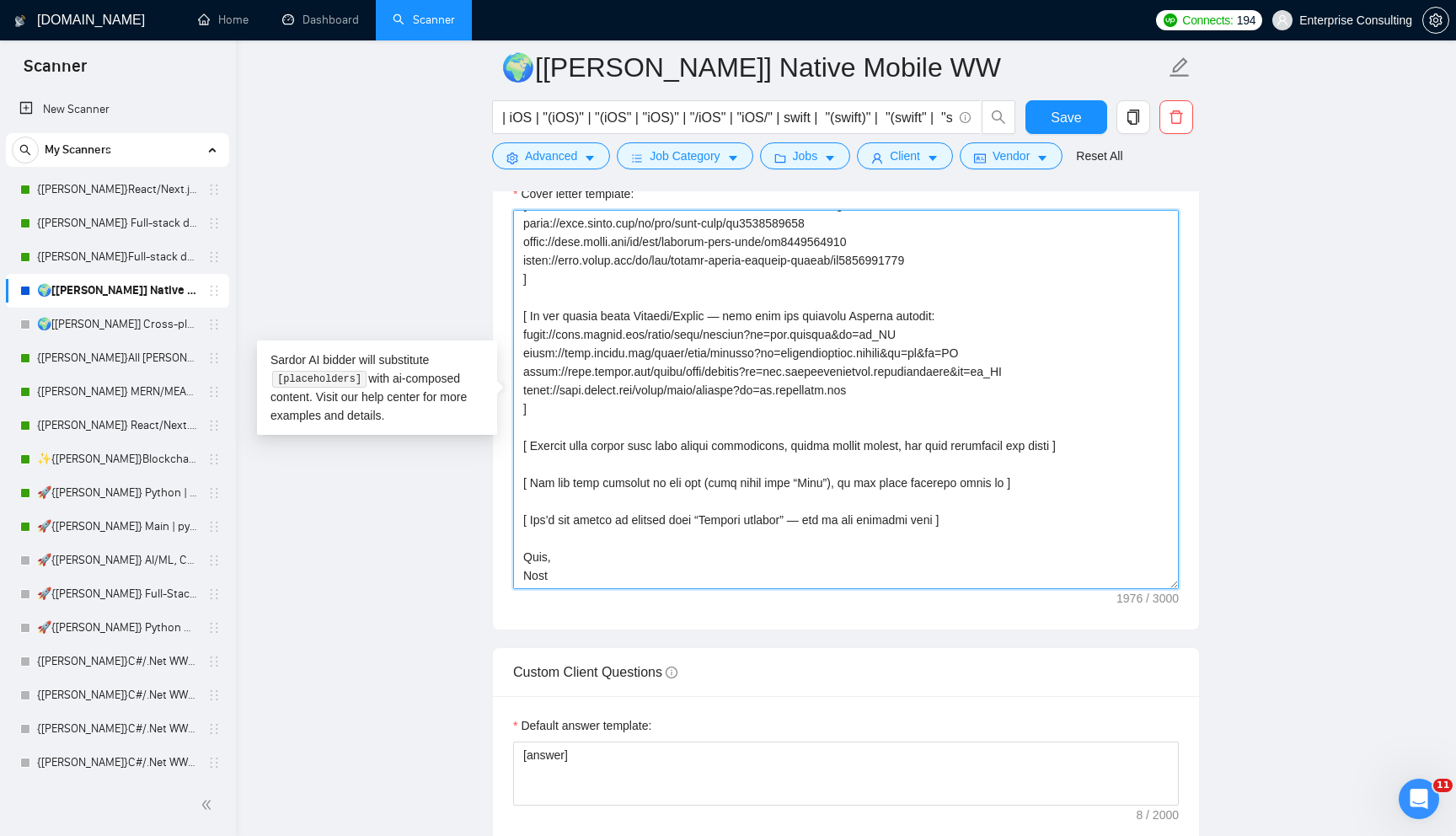
drag, startPoint x: 661, startPoint y: 308, endPoint x: 723, endPoint y: 578, distance: 277.0
click at [723, 584] on textarea "Cover letter template:" at bounding box center [846, 400] width 666 height 379
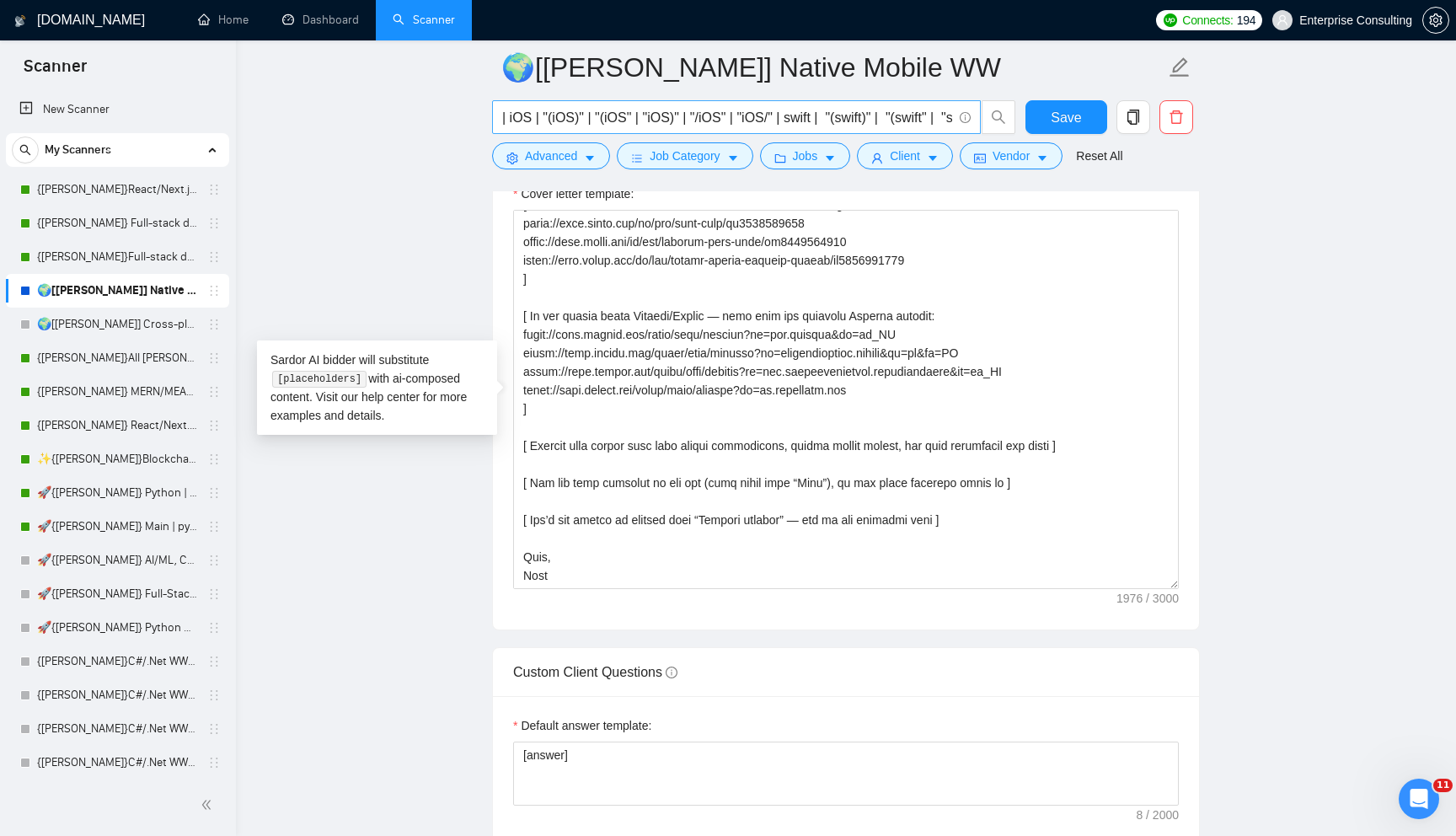
click at [566, 120] on input "| iOS | "(iOS)" | "(iOS" | "iOS)" | "/iOS" | "iOS/" | swift | "(swift)" | "(swi…" at bounding box center [727, 118] width 450 height 21
click at [566, 160] on span "Advanced" at bounding box center [551, 156] width 52 height 18
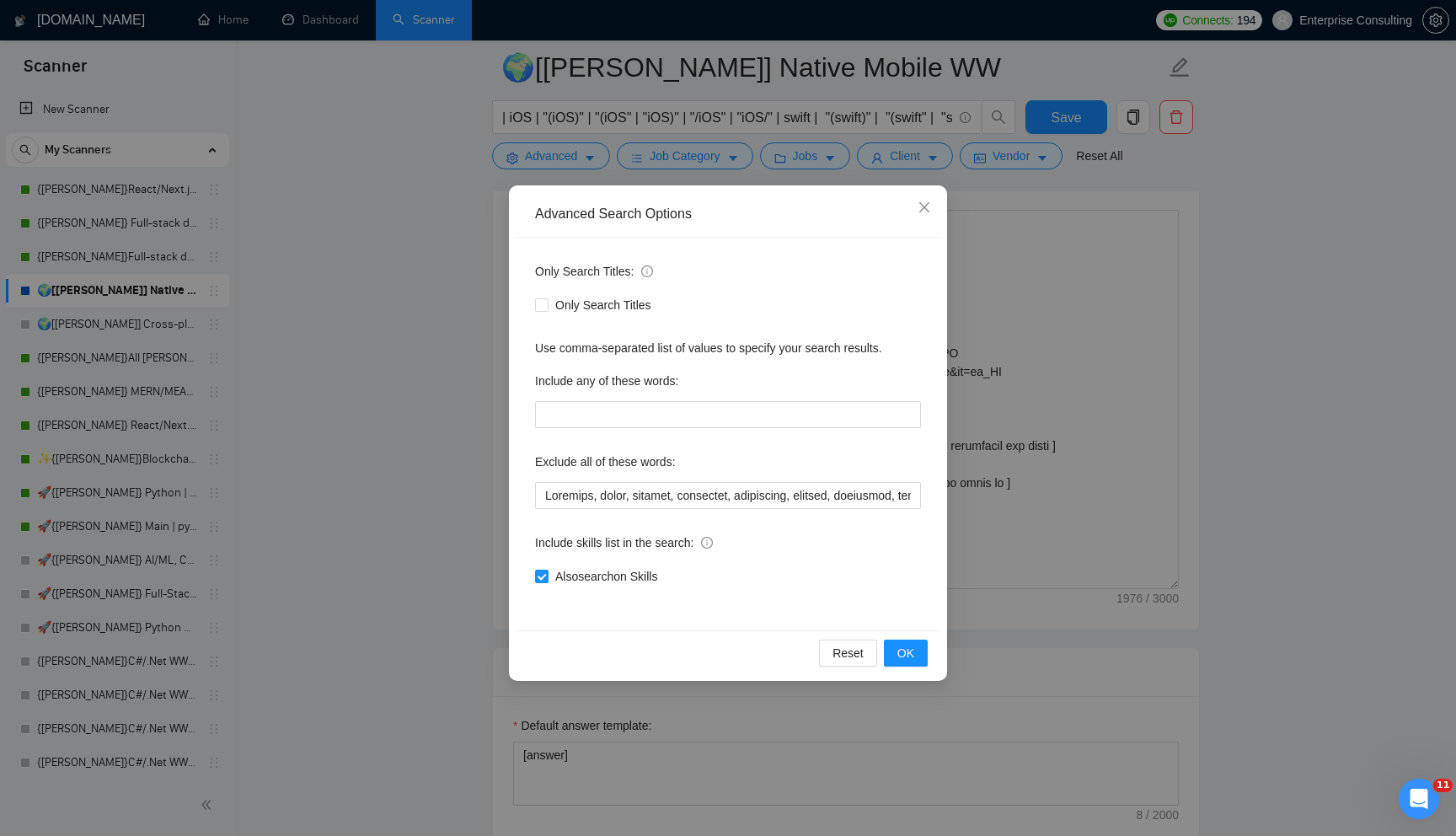
drag, startPoint x: 372, startPoint y: 339, endPoint x: 381, endPoint y: 344, distance: 10.3
click at [372, 339] on div "Advanced Search Options Only Search Titles: Only Search Titles Use comma-separa…" at bounding box center [728, 418] width 1456 height 836
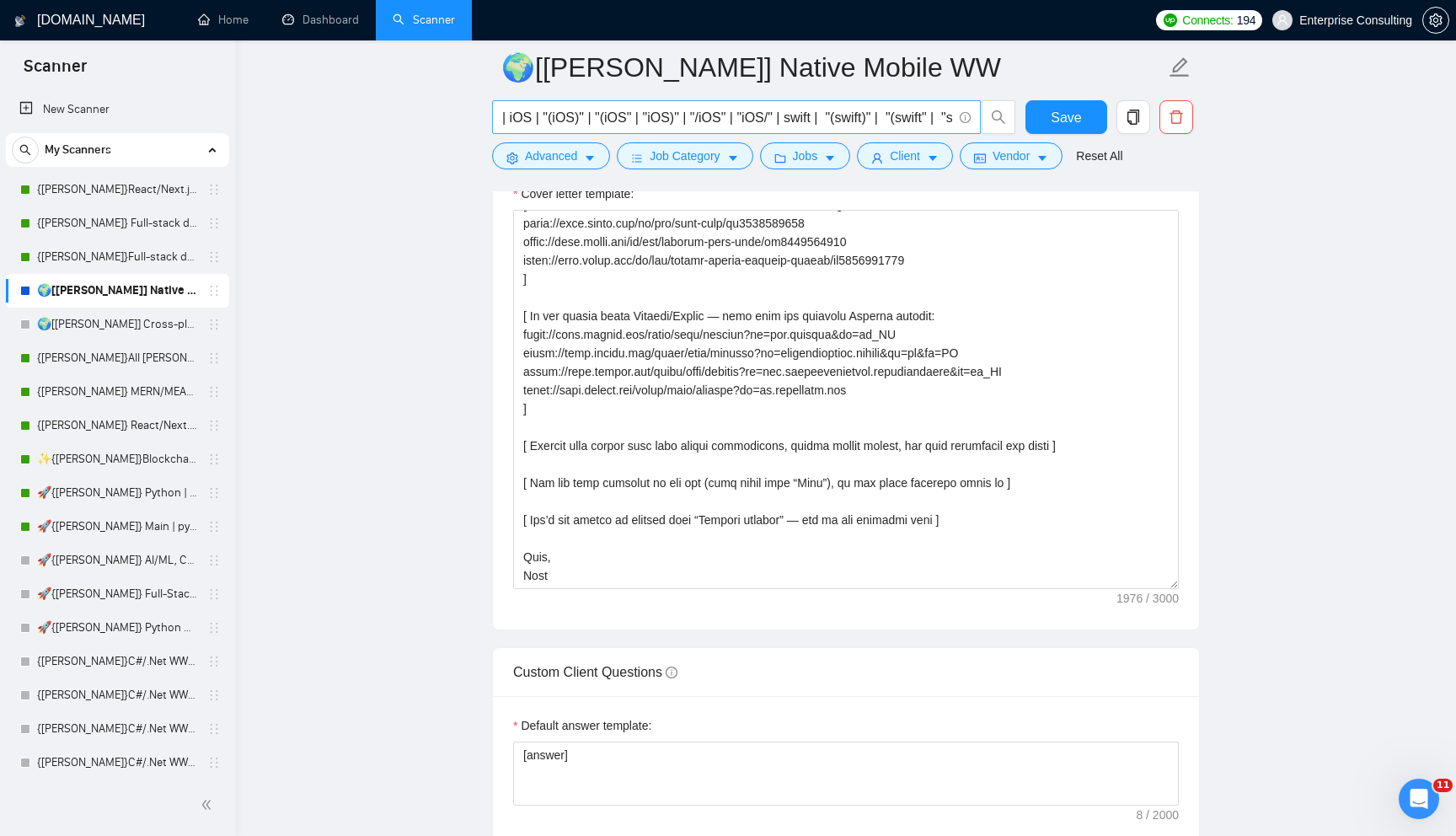
click at [539, 117] on input "| iOS | "(iOS)" | "(iOS" | "iOS)" | "/iOS" | "iOS/" | swift | "(swift)" | "(swi…" at bounding box center [727, 118] width 450 height 21
click at [539, 161] on span "Advanced" at bounding box center [551, 156] width 52 height 18
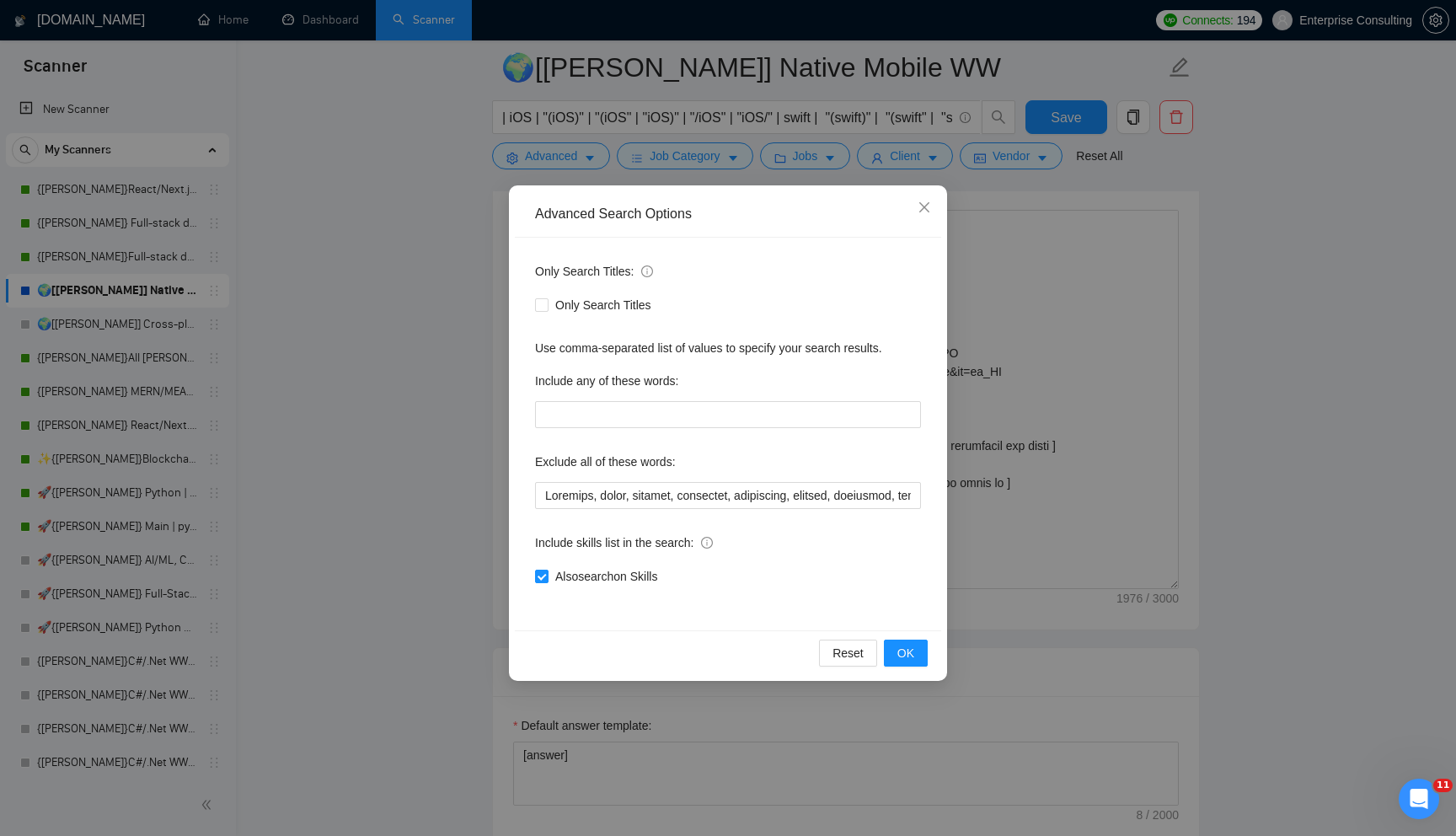
click at [449, 512] on div "Advanced Search Options Only Search Titles: Only Search Titles Use comma-separa…" at bounding box center [728, 418] width 1456 height 836
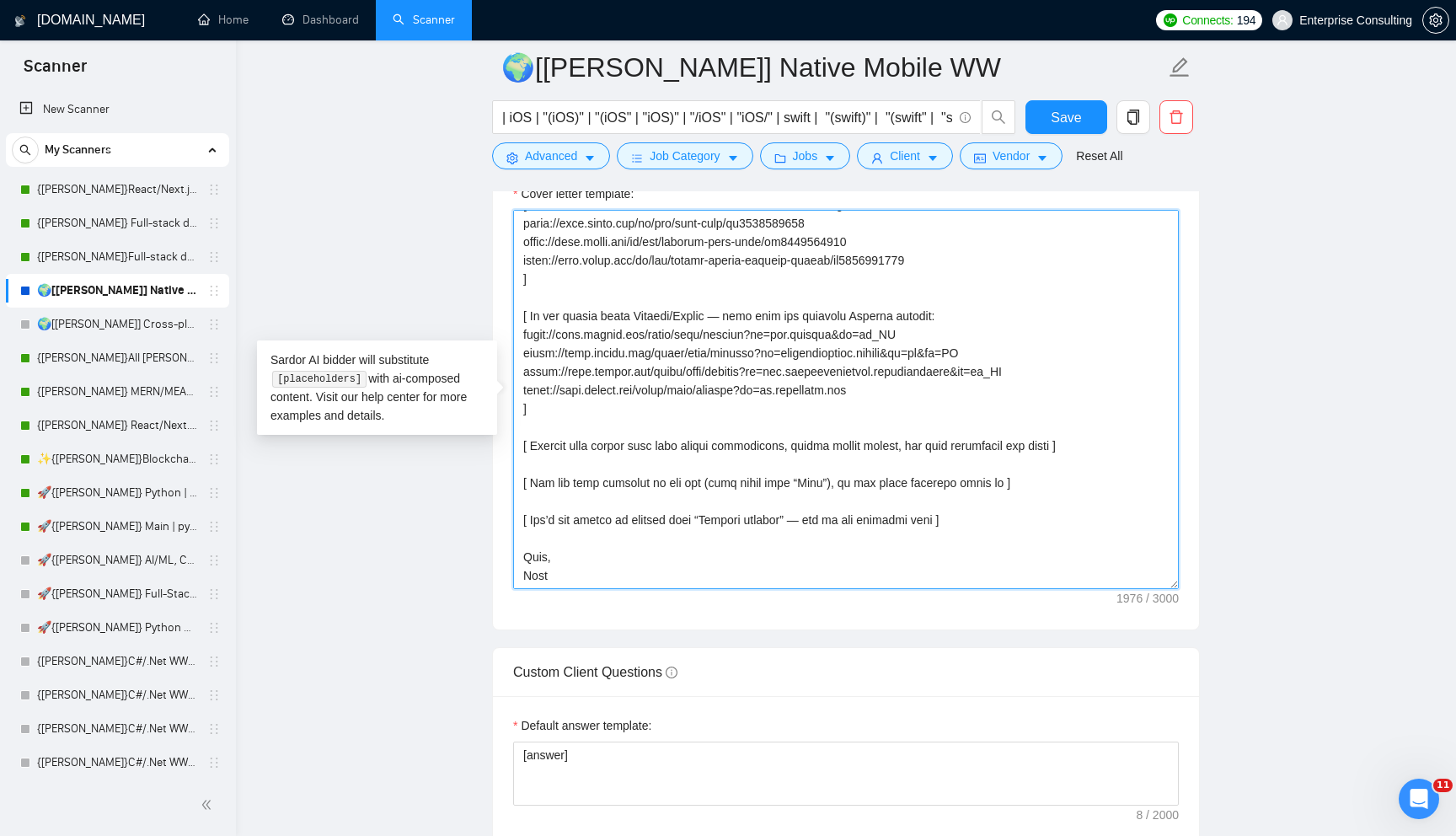
drag, startPoint x: 756, startPoint y: 489, endPoint x: 748, endPoint y: 316, distance: 173.2
click at [748, 316] on textarea "Cover letter template:" at bounding box center [846, 400] width 666 height 379
drag, startPoint x: 777, startPoint y: 444, endPoint x: 790, endPoint y: 503, distance: 60.4
click at [790, 503] on textarea "Cover letter template:" at bounding box center [846, 400] width 666 height 379
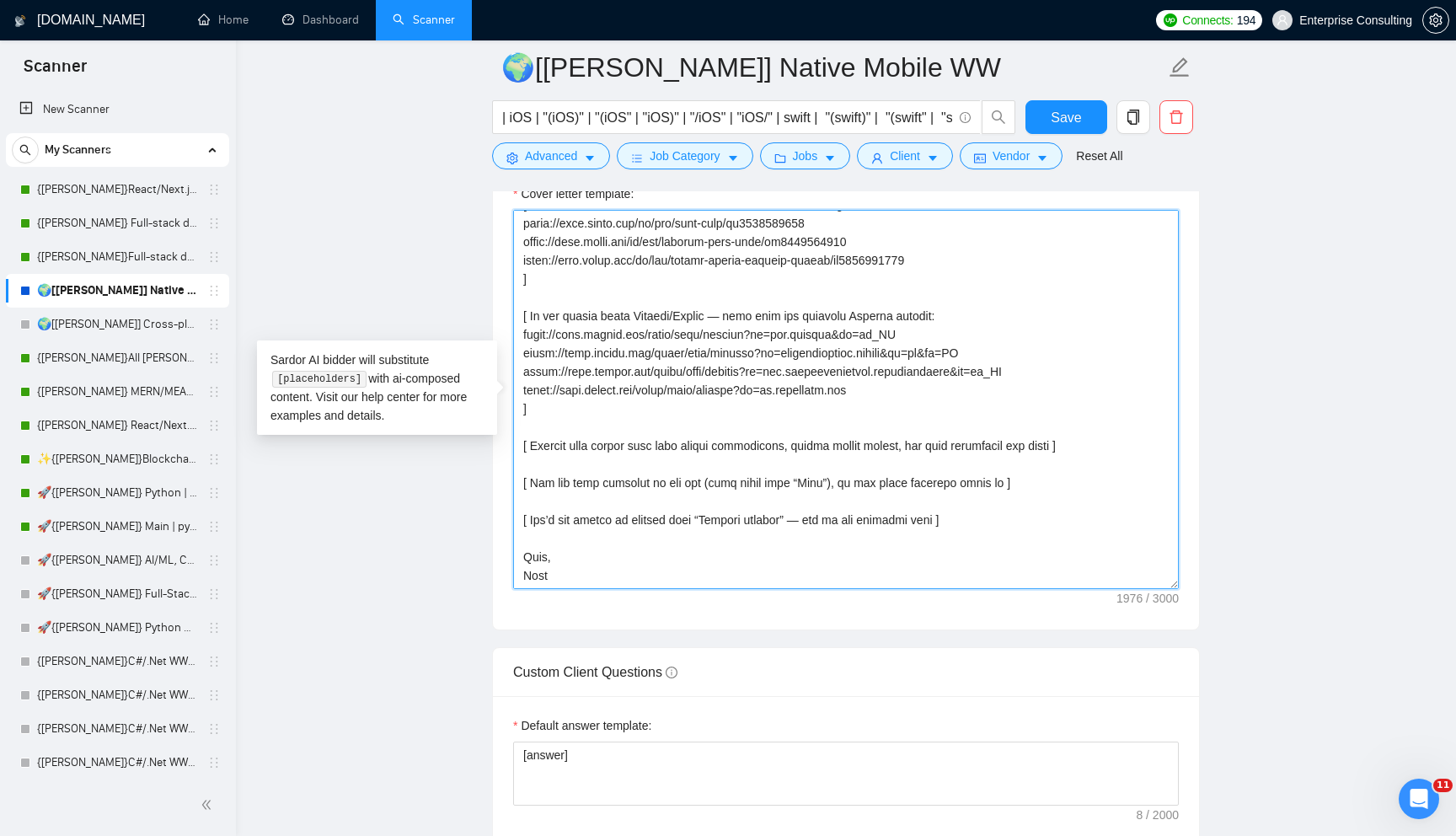
click at [790, 503] on textarea "Cover letter template:" at bounding box center [846, 400] width 666 height 379
drag, startPoint x: 790, startPoint y: 503, endPoint x: 790, endPoint y: 416, distance: 87.0
click at [790, 415] on textarea "Cover letter template:" at bounding box center [846, 400] width 666 height 379
click at [790, 416] on textarea "Cover letter template:" at bounding box center [846, 400] width 666 height 379
click at [790, 461] on textarea "Cover letter template:" at bounding box center [846, 400] width 666 height 379
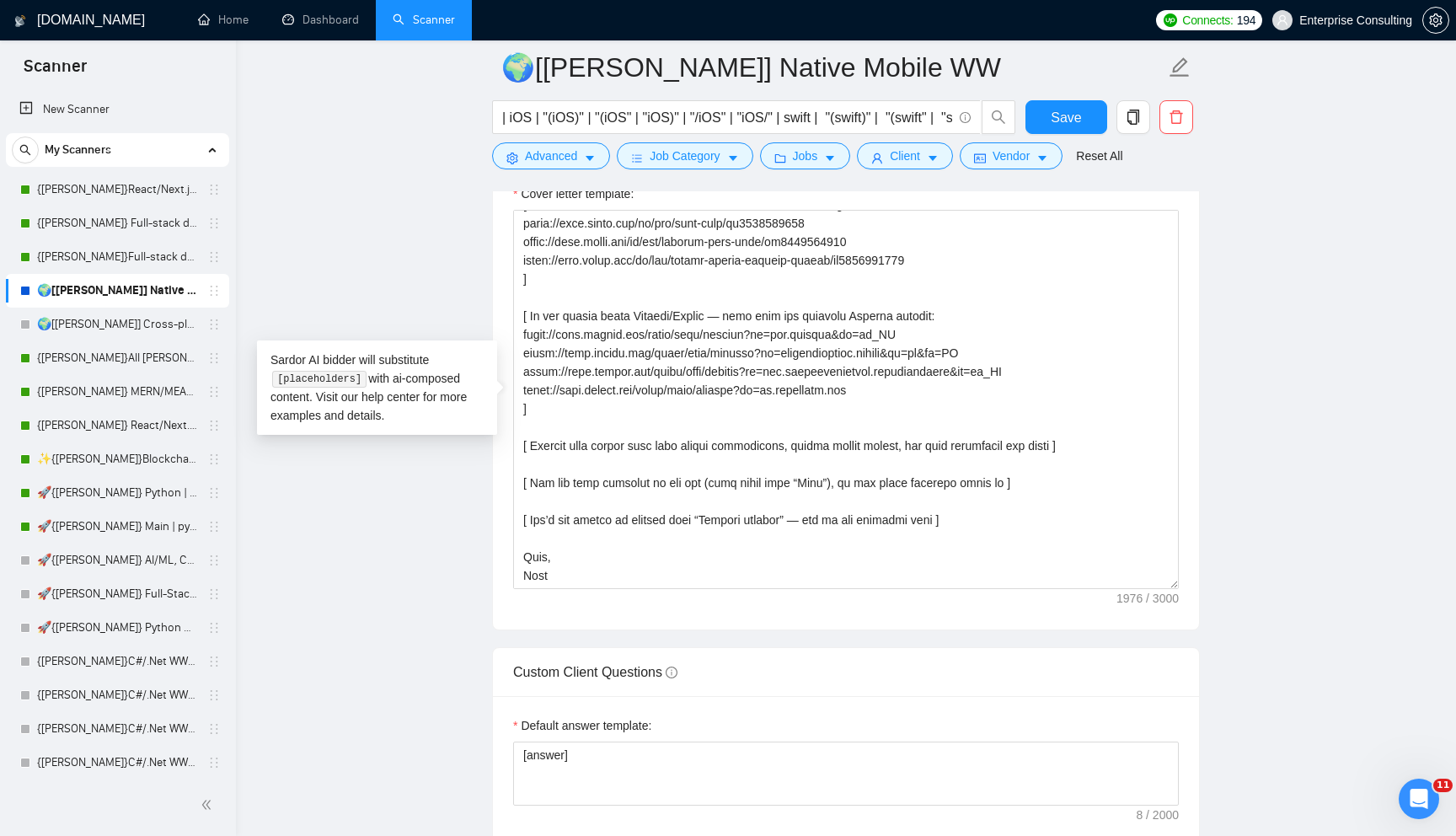
click at [121, 165] on div "My Scanners" at bounding box center [118, 150] width 212 height 34
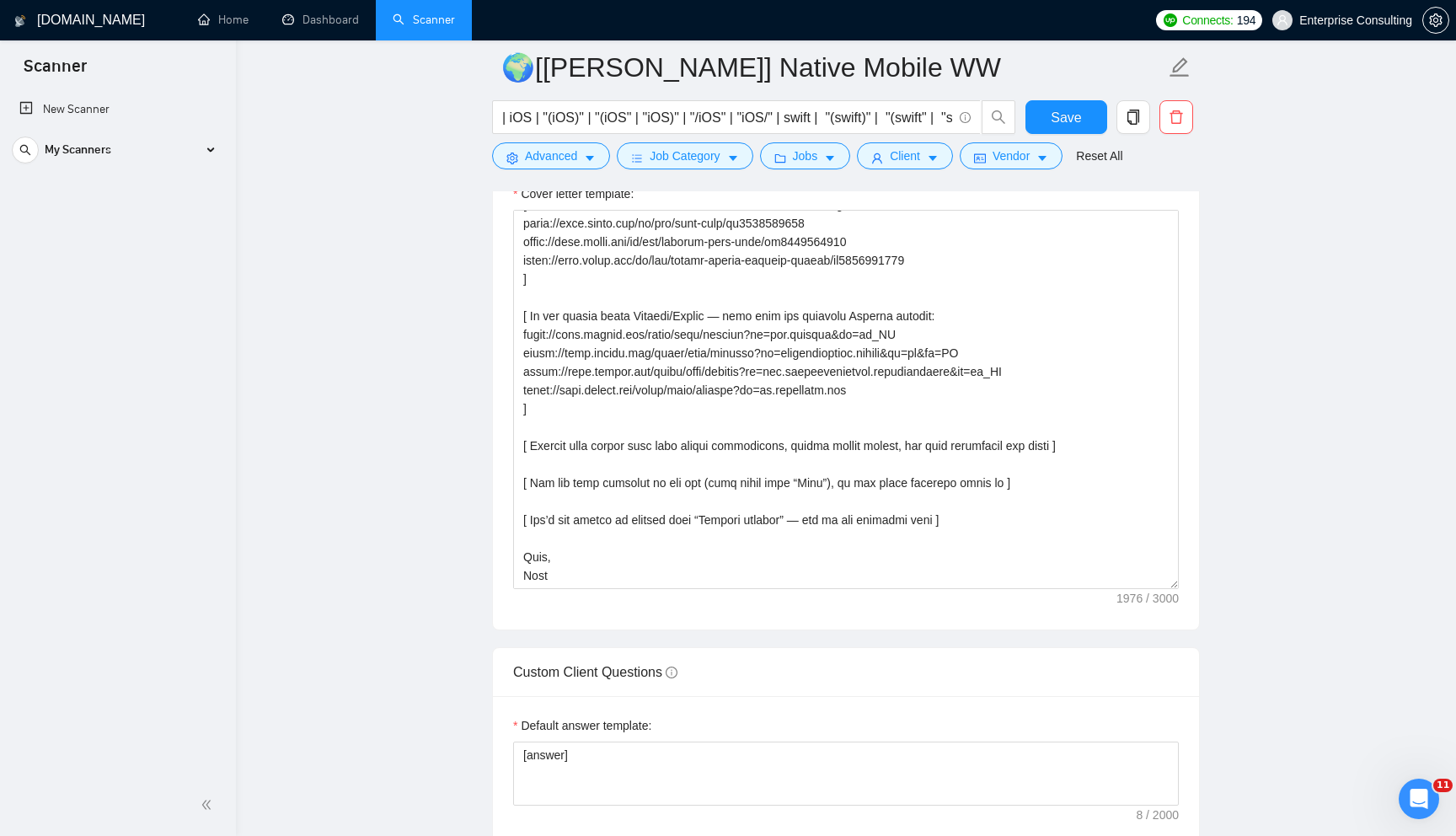
click at [122, 181] on div "New Scanner My Scanners {[PERSON_NAME]}React/Next.js/Node.js (Long-term, All Ni…" at bounding box center [118, 432] width 236 height 685
click at [136, 150] on div "My Scanners" at bounding box center [118, 150] width 212 height 34
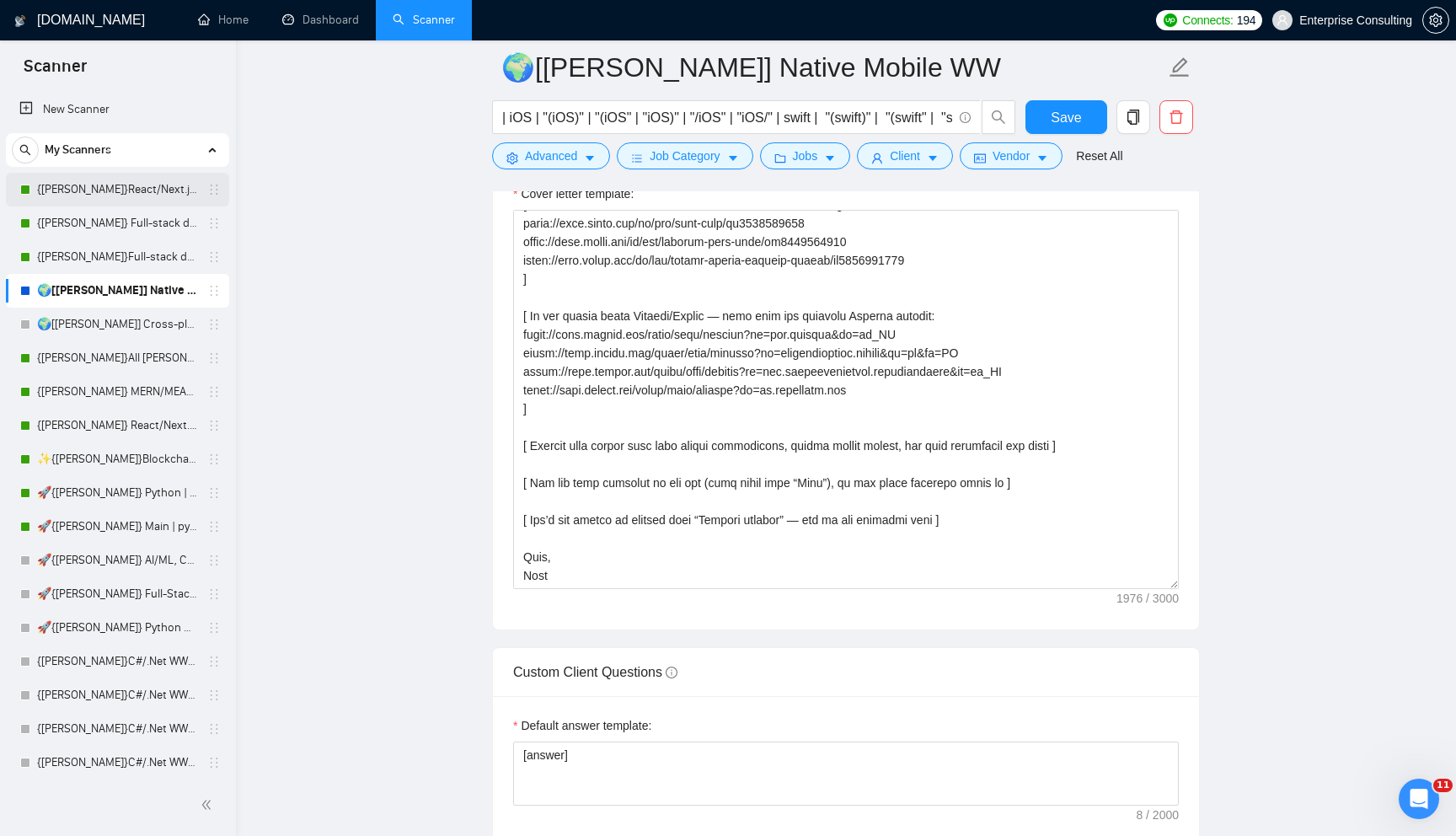
click at [136, 192] on link "{[PERSON_NAME]}React/Next.js/Node.js (Long-term, All Niches)" at bounding box center [117, 190] width 160 height 34
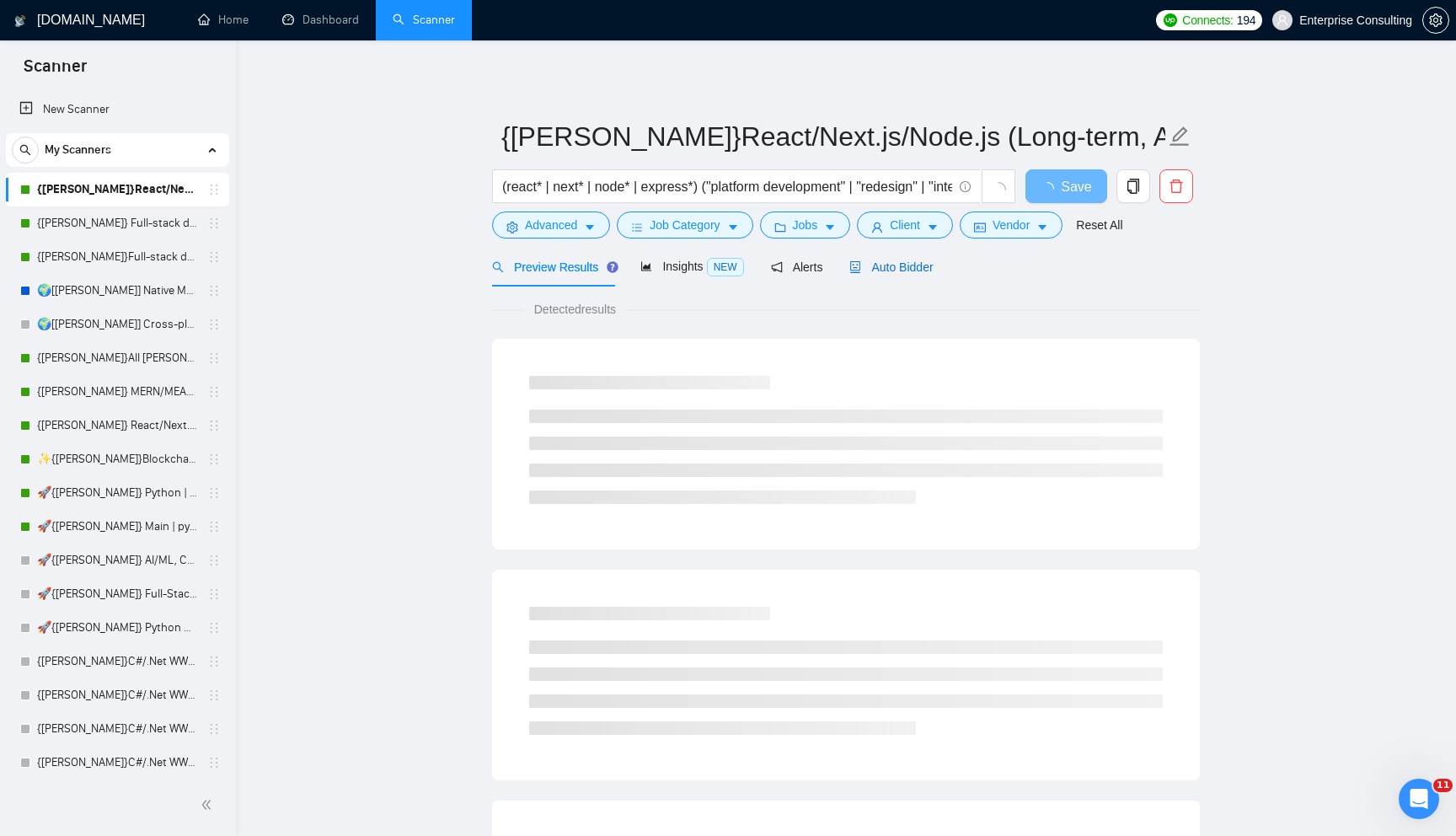
click at [906, 273] on span "Auto Bidder" at bounding box center [891, 267] width 84 height 14
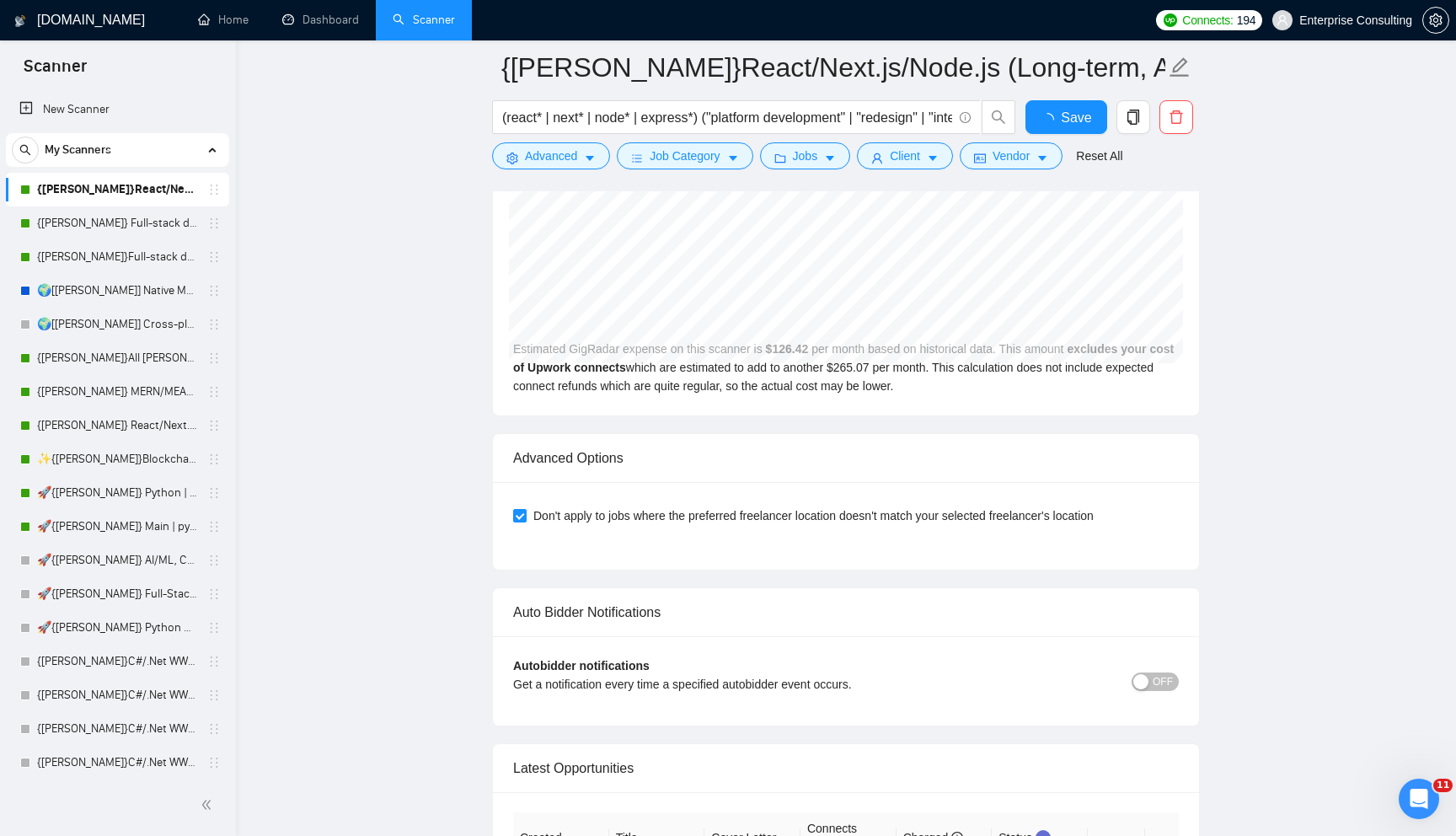
scroll to position [4529, 0]
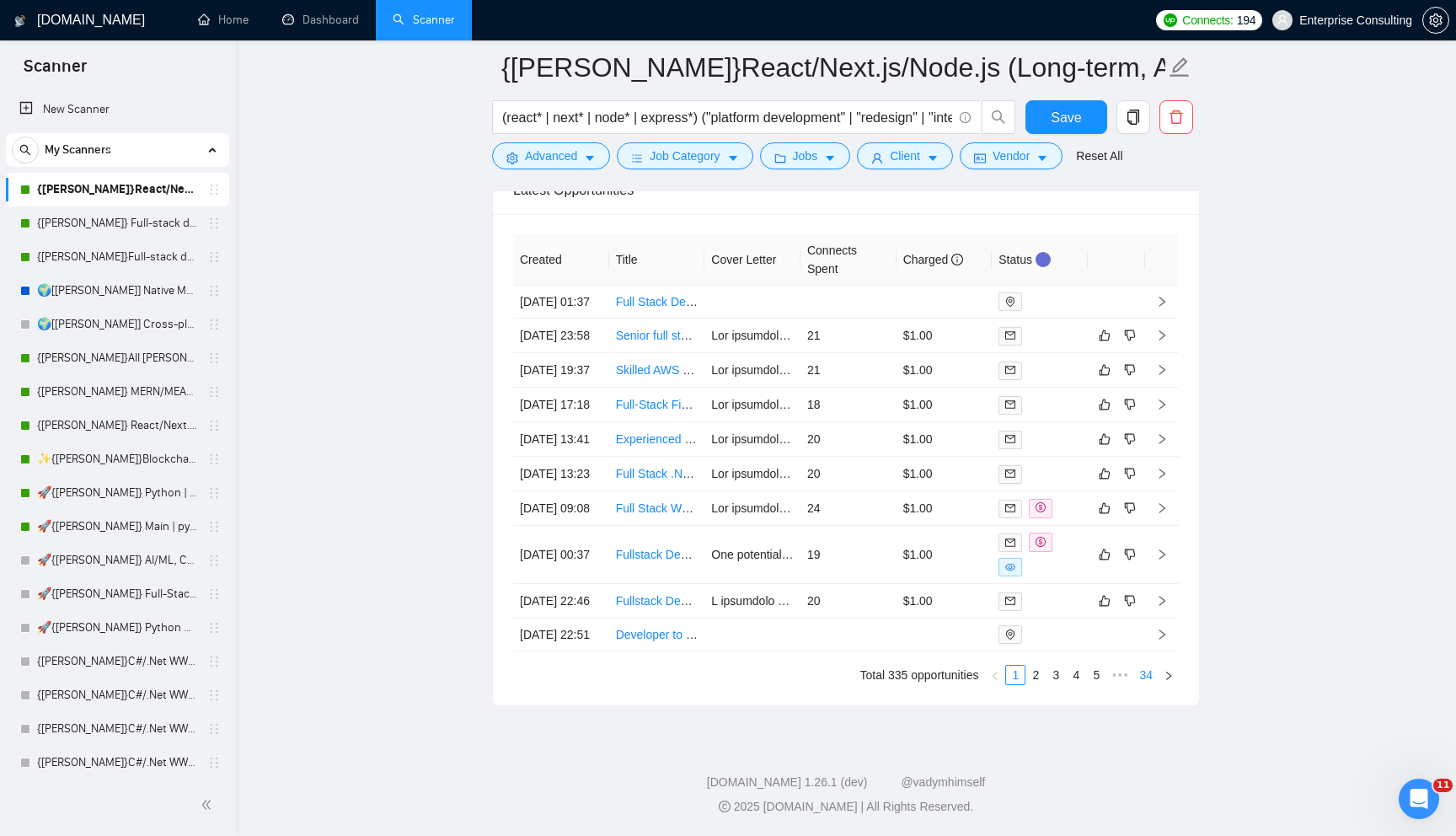
click at [1141, 679] on link "34" at bounding box center [1146, 675] width 23 height 18
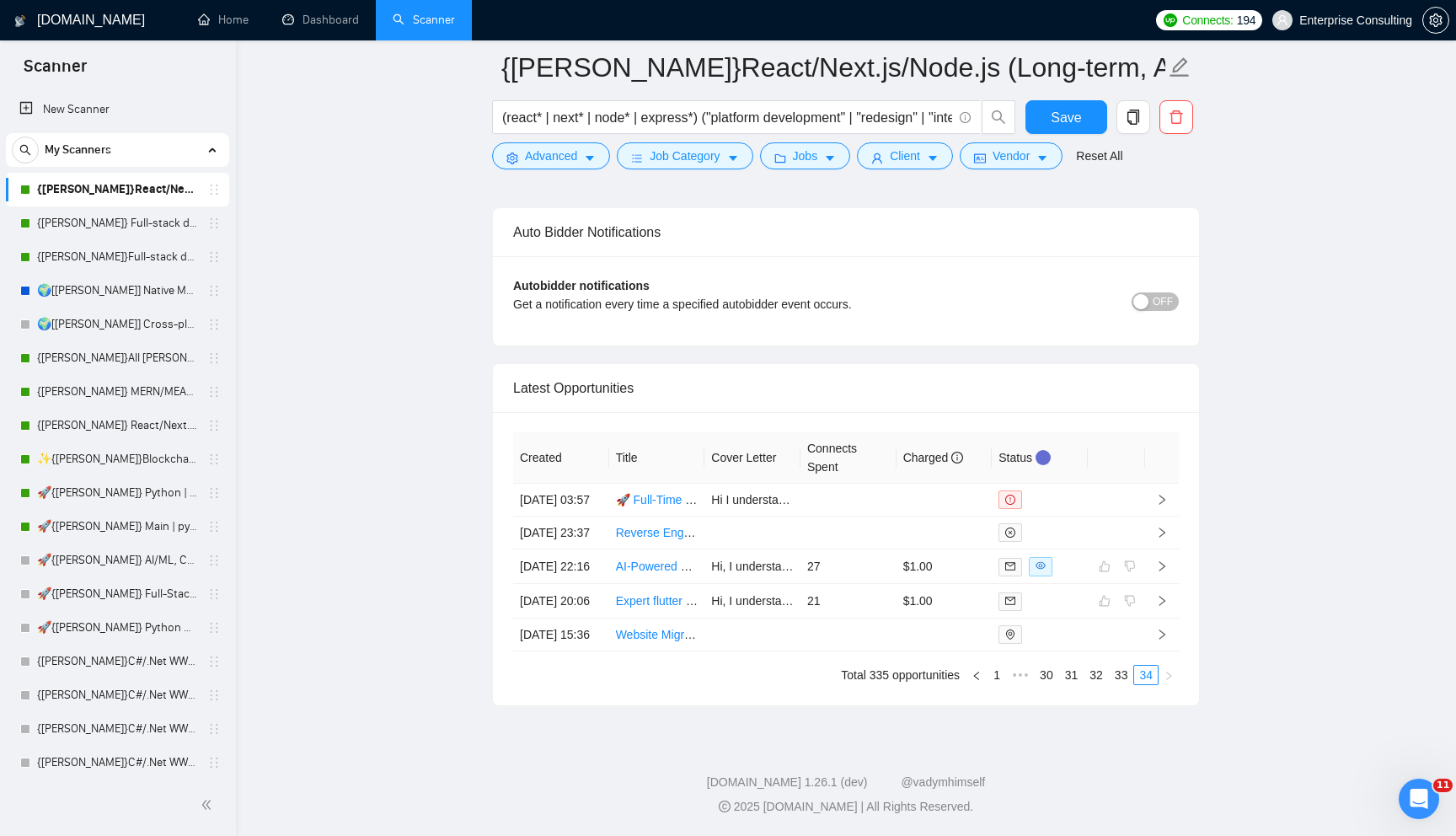
scroll to position [4266, 0]
click at [1045, 678] on link "30" at bounding box center [1046, 675] width 23 height 18
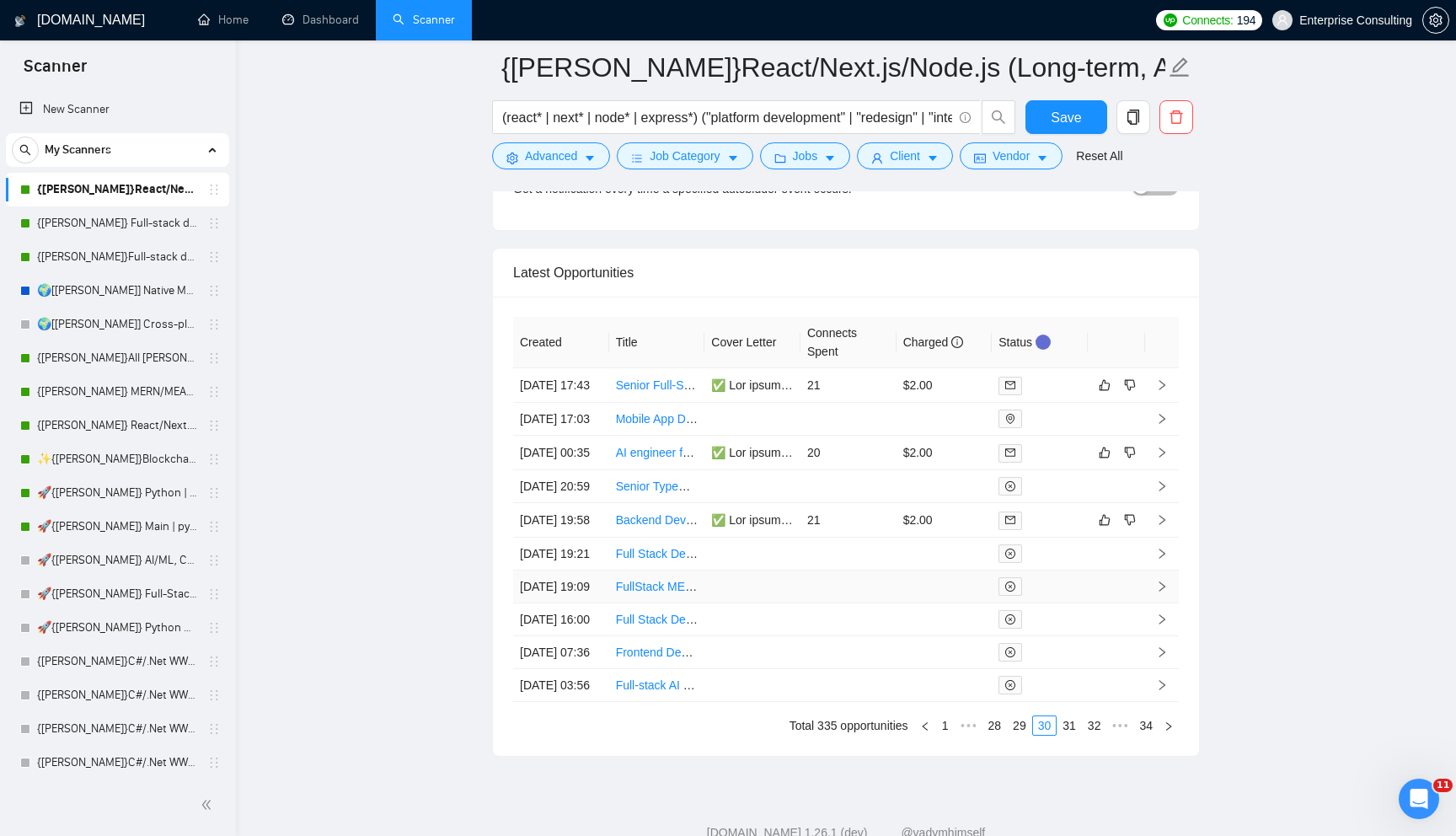
scroll to position [4522, 0]
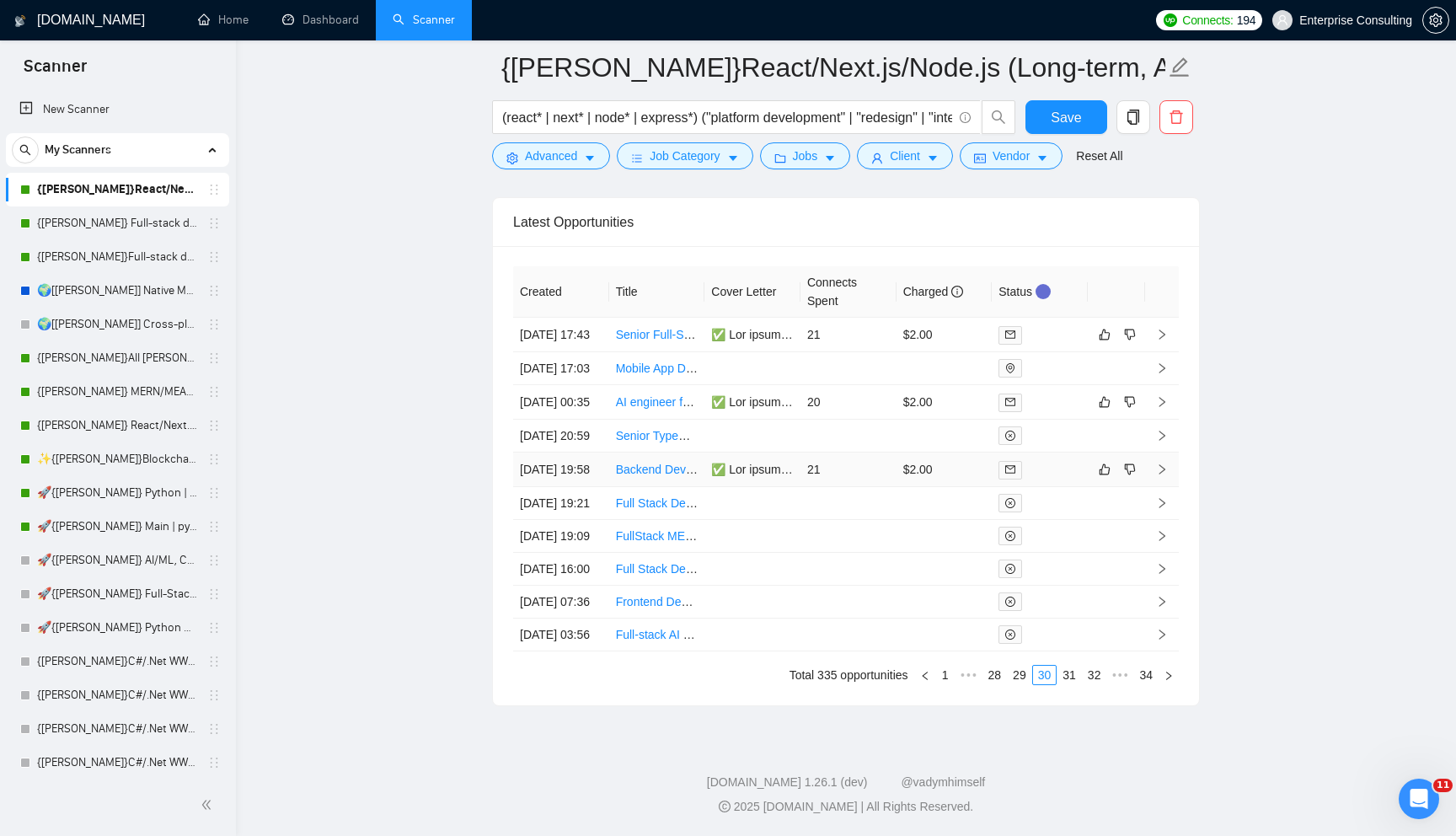
click at [854, 452] on td "21" at bounding box center [848, 470] width 96 height 35
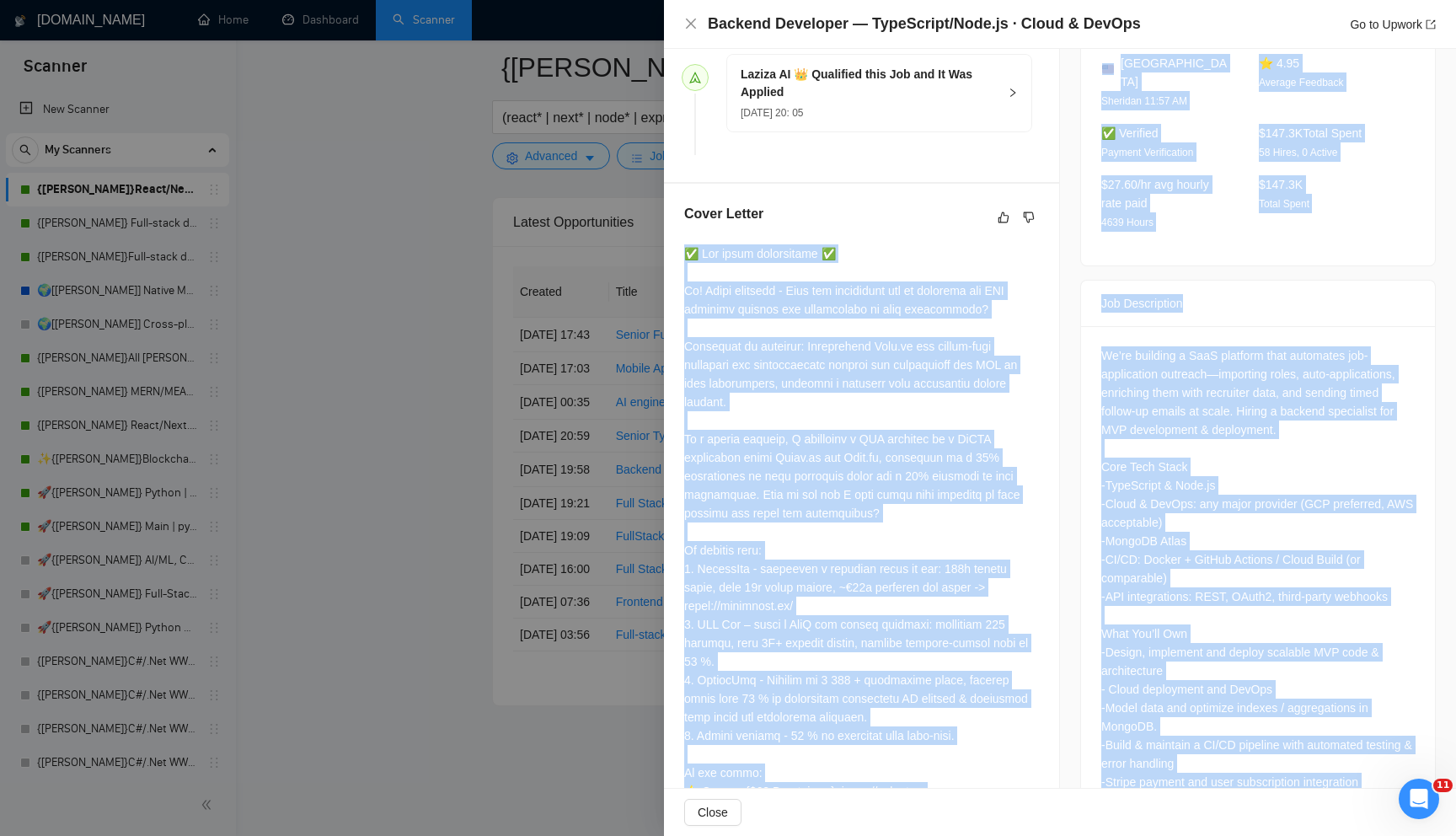
scroll to position [698, 0]
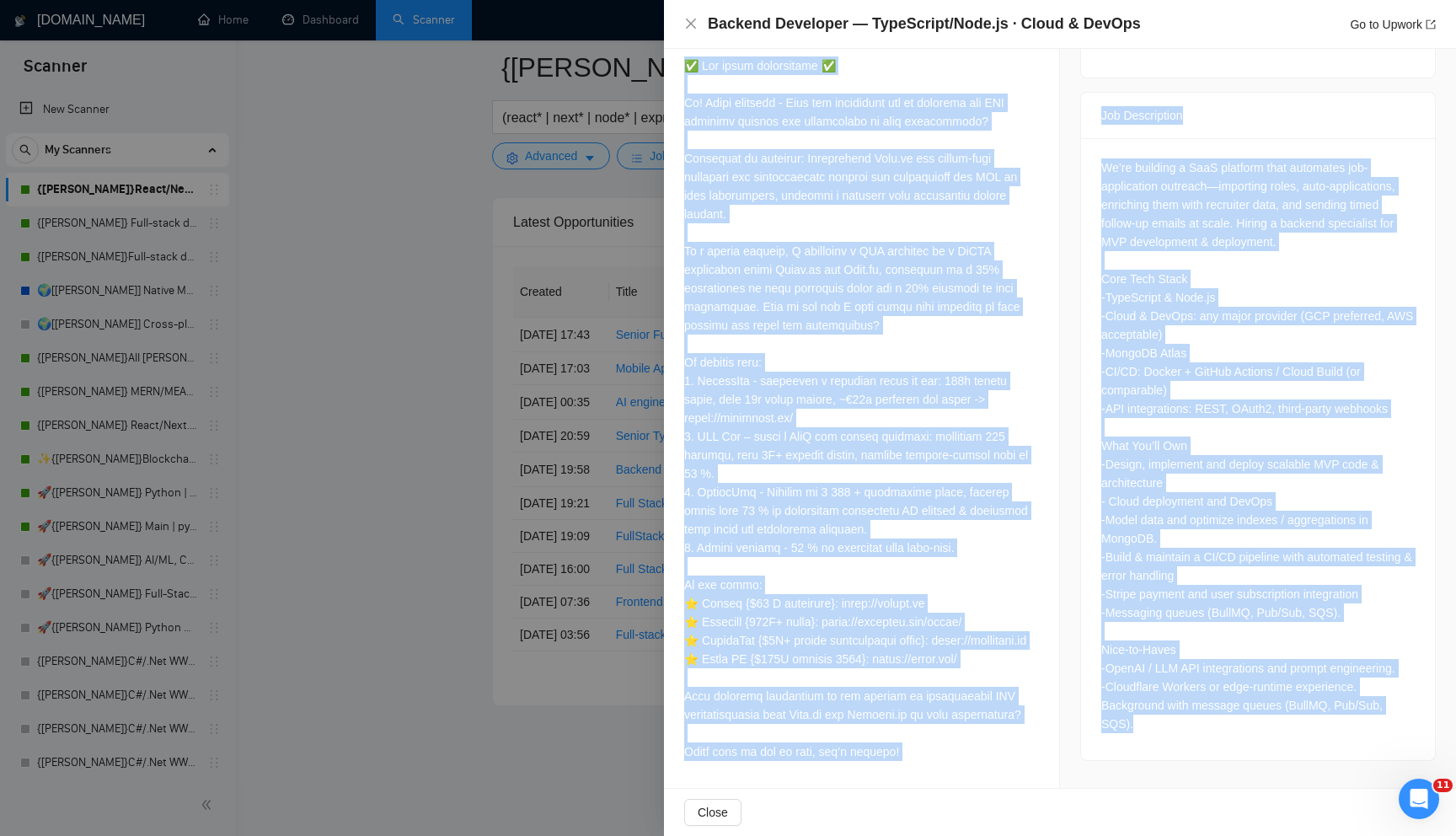
drag, startPoint x: 684, startPoint y: 272, endPoint x: 801, endPoint y: 813, distance: 553.5
click at [801, 815] on div "Backend Developer — TypeScript/Node.js · Cloud & DevOps Go to Upwork Proposal D…" at bounding box center [1059, 418] width 792 height 836
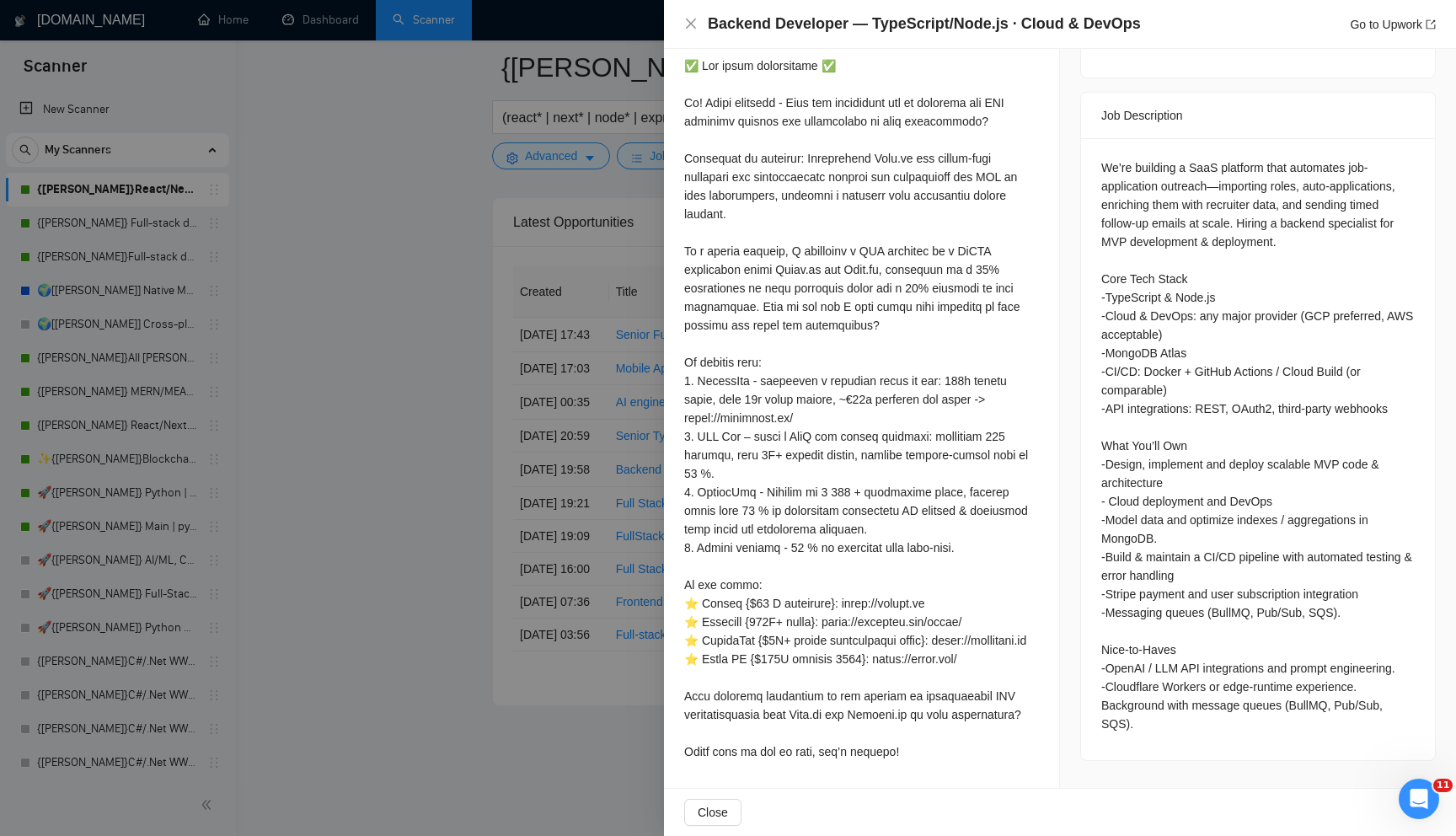
click at [799, 571] on div at bounding box center [861, 408] width 355 height 705
click at [539, 504] on div at bounding box center [728, 418] width 1456 height 836
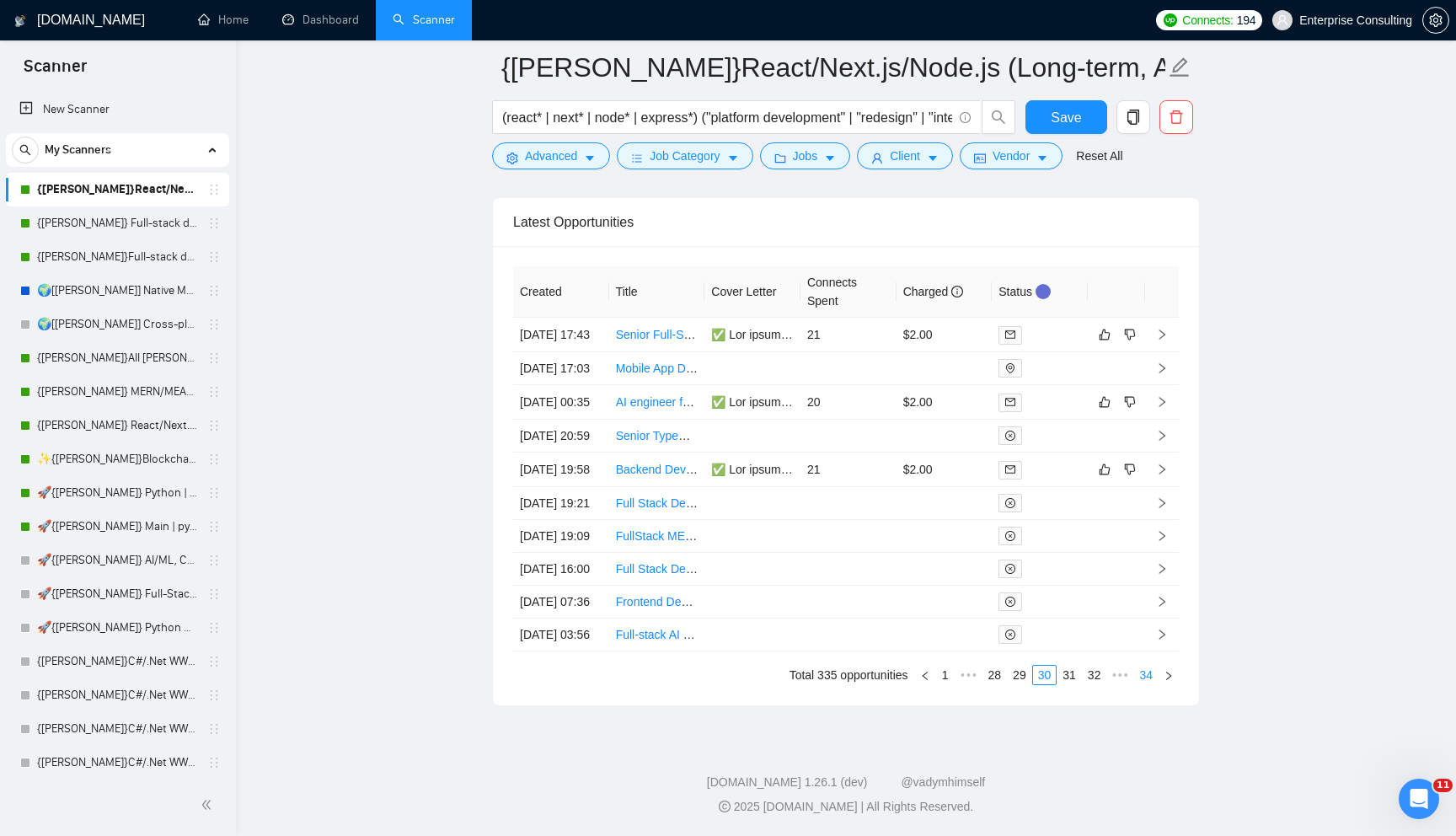
click at [1156, 670] on link "34" at bounding box center [1146, 675] width 23 height 18
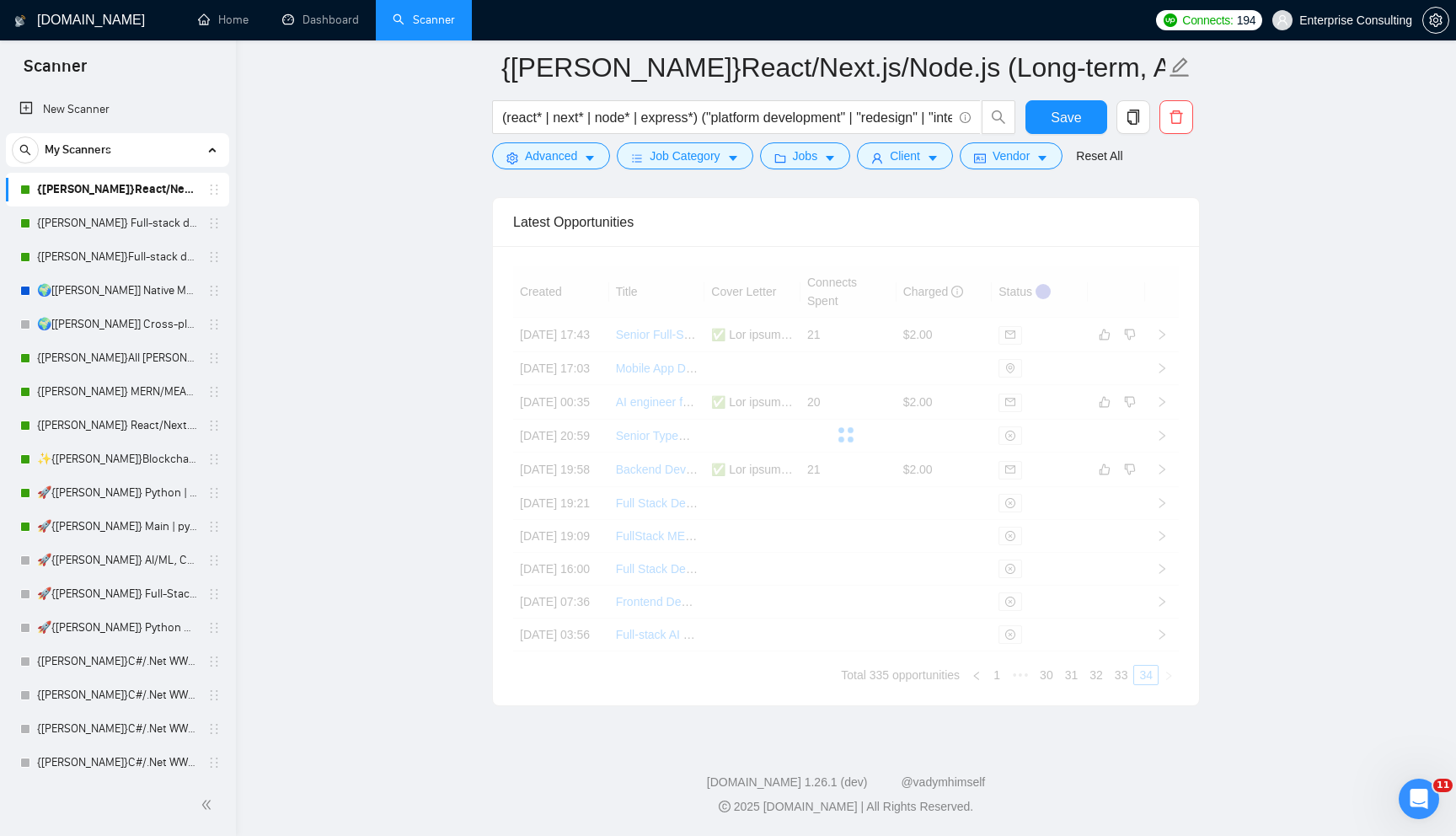
scroll to position [4266, 0]
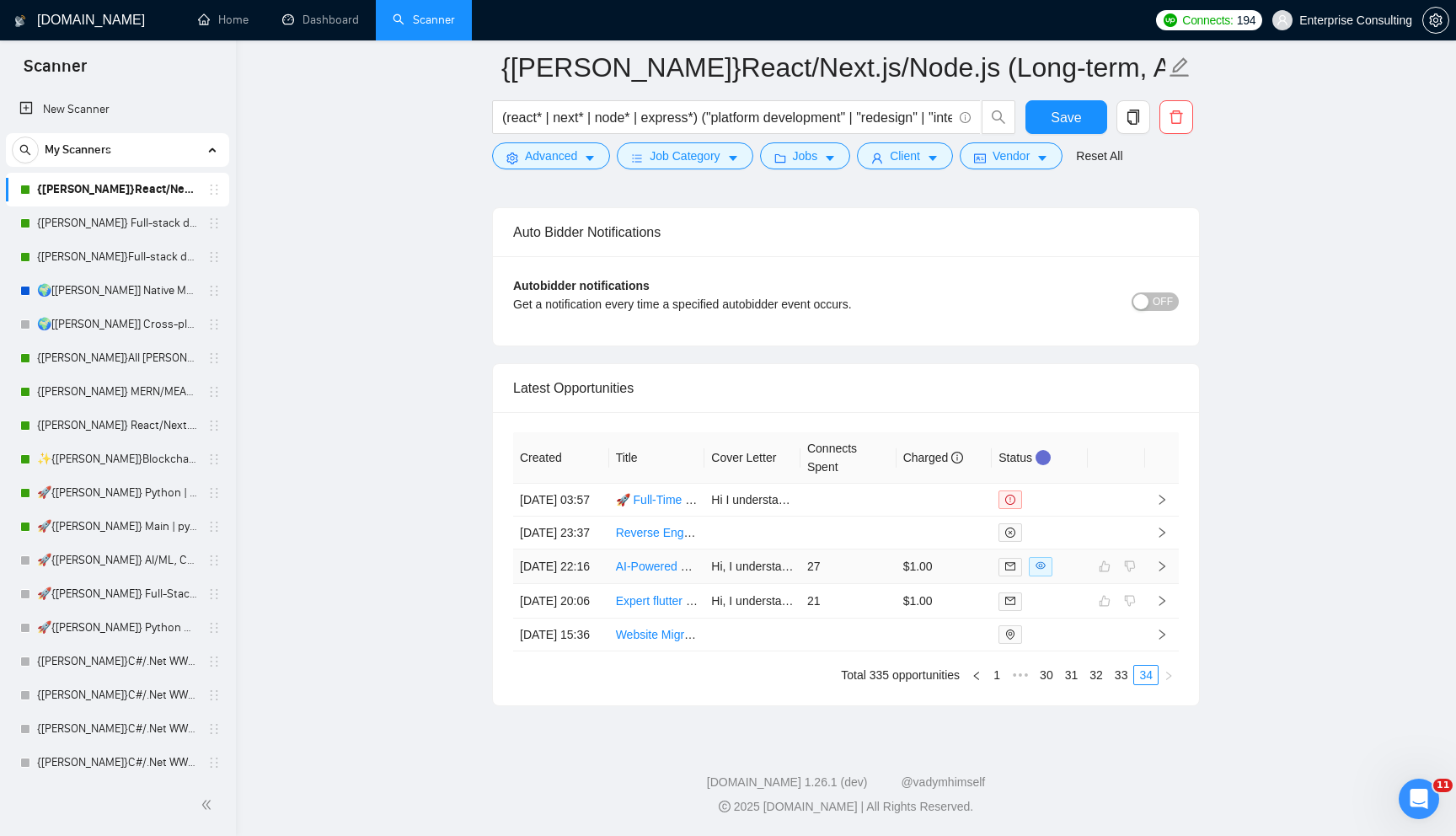
click at [837, 549] on td "27" at bounding box center [848, 567] width 96 height 35
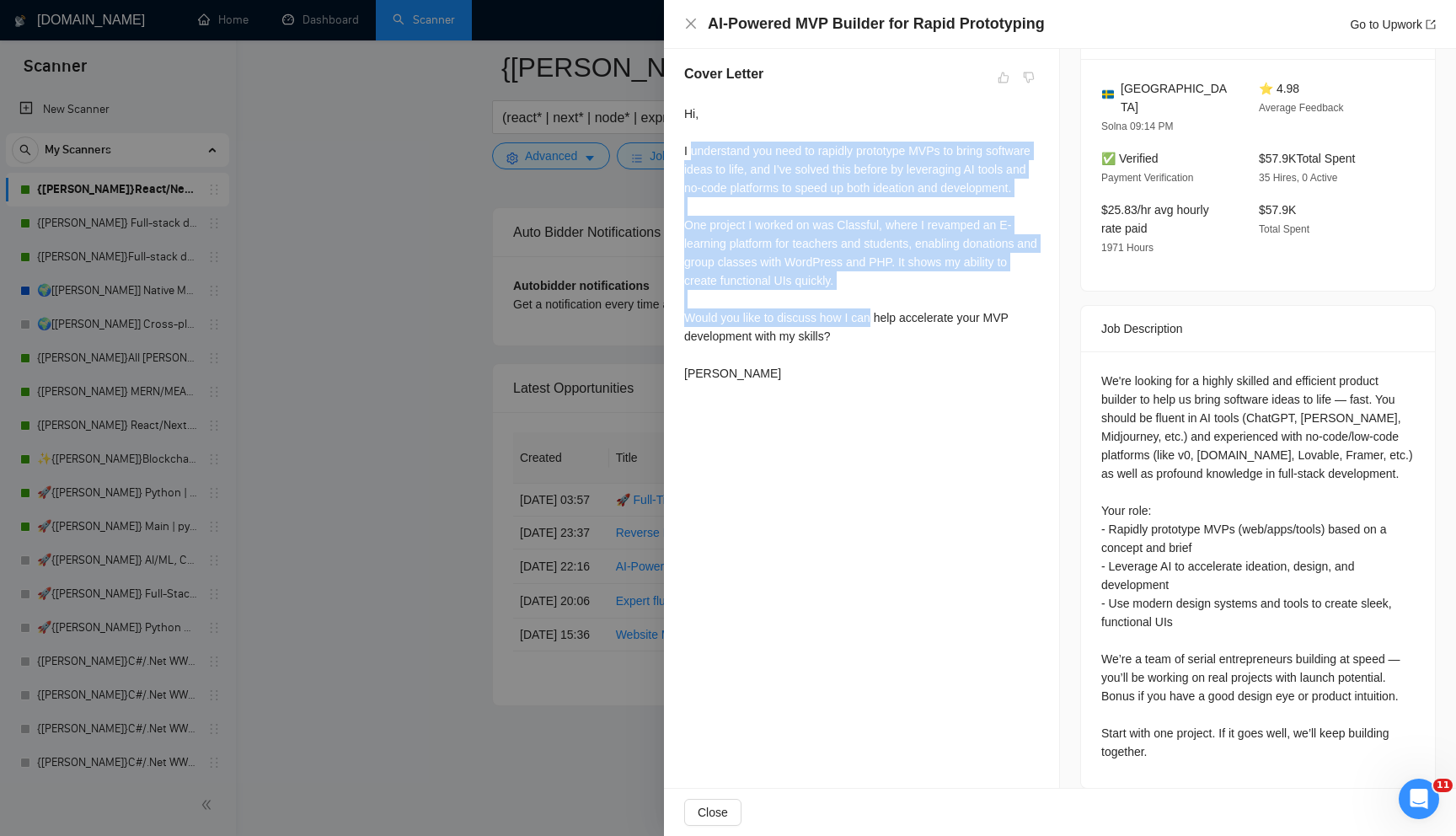
drag, startPoint x: 691, startPoint y: 148, endPoint x: 875, endPoint y: 335, distance: 262.3
click at [875, 335] on div "Hi, I understand you need to rapidly prototype MVPs to bring software ideas to …" at bounding box center [861, 243] width 355 height 278
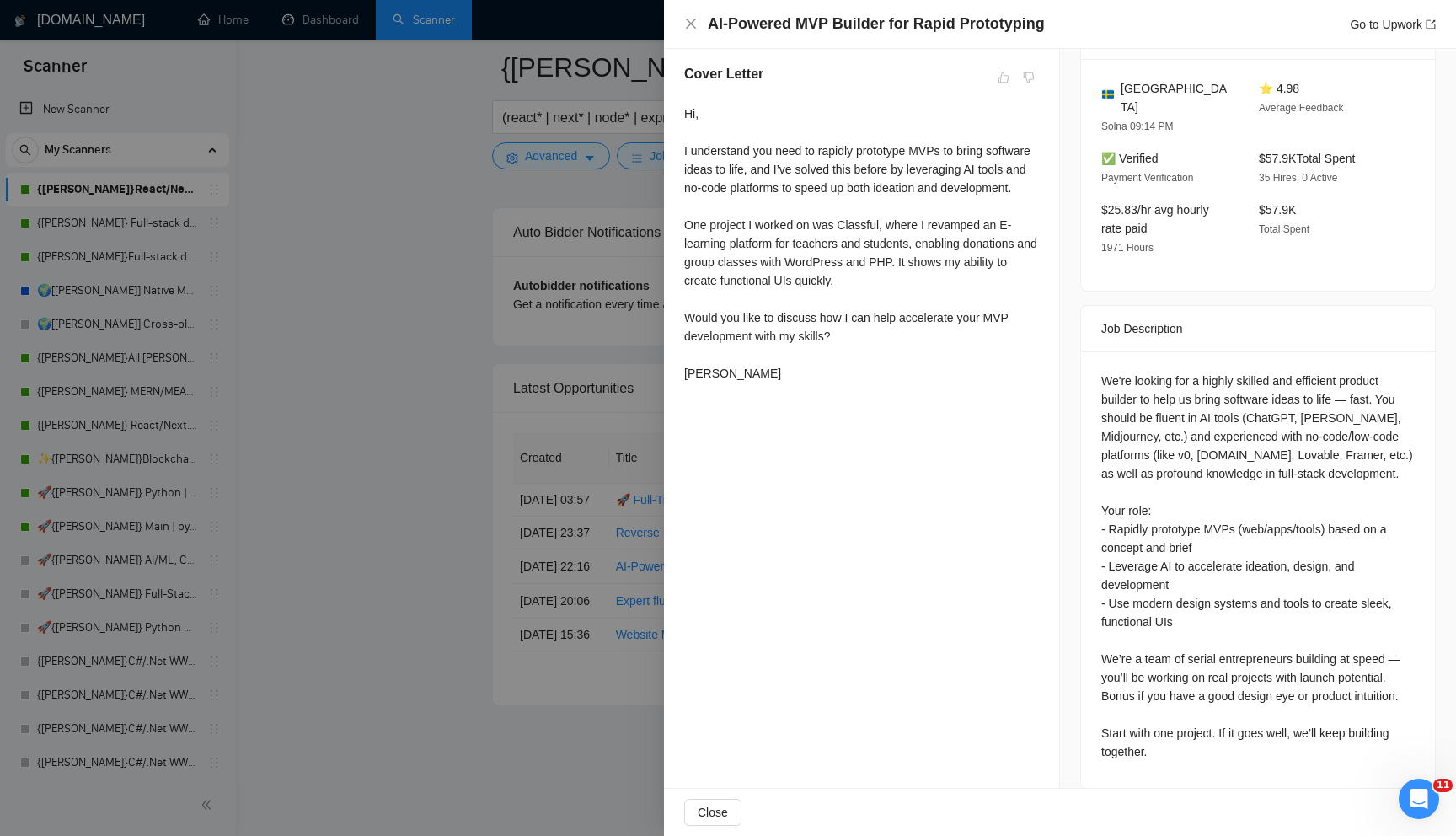
click at [875, 382] on div "Hi, I understand you need to rapidly prototype MVPs to bring software ideas to …" at bounding box center [861, 243] width 355 height 278
click at [383, 514] on div at bounding box center [728, 418] width 1456 height 836
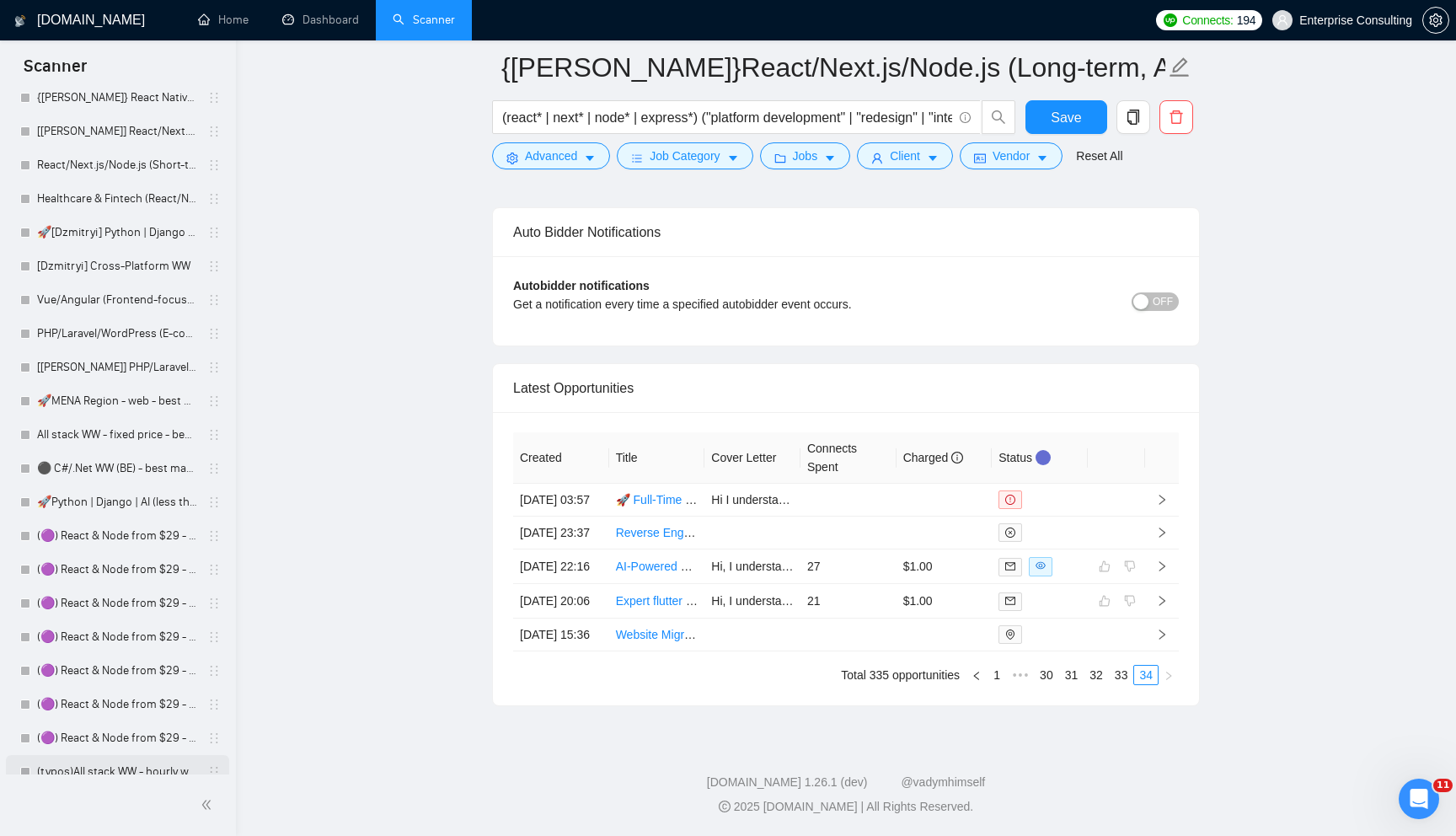
scroll to position [792, 0]
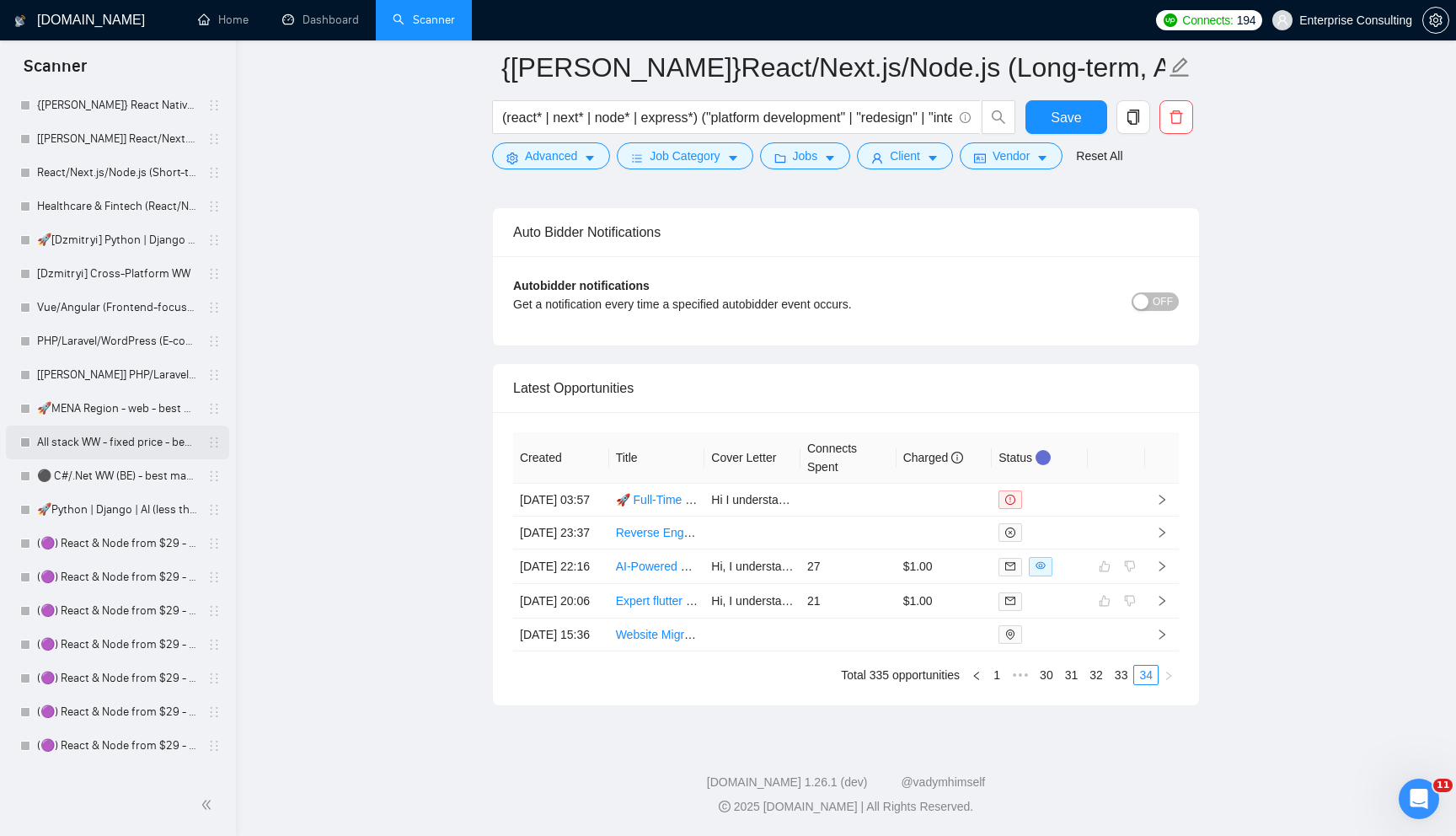
click at [86, 452] on link "All stack WW - fixed price - best match" at bounding box center [117, 442] width 160 height 34
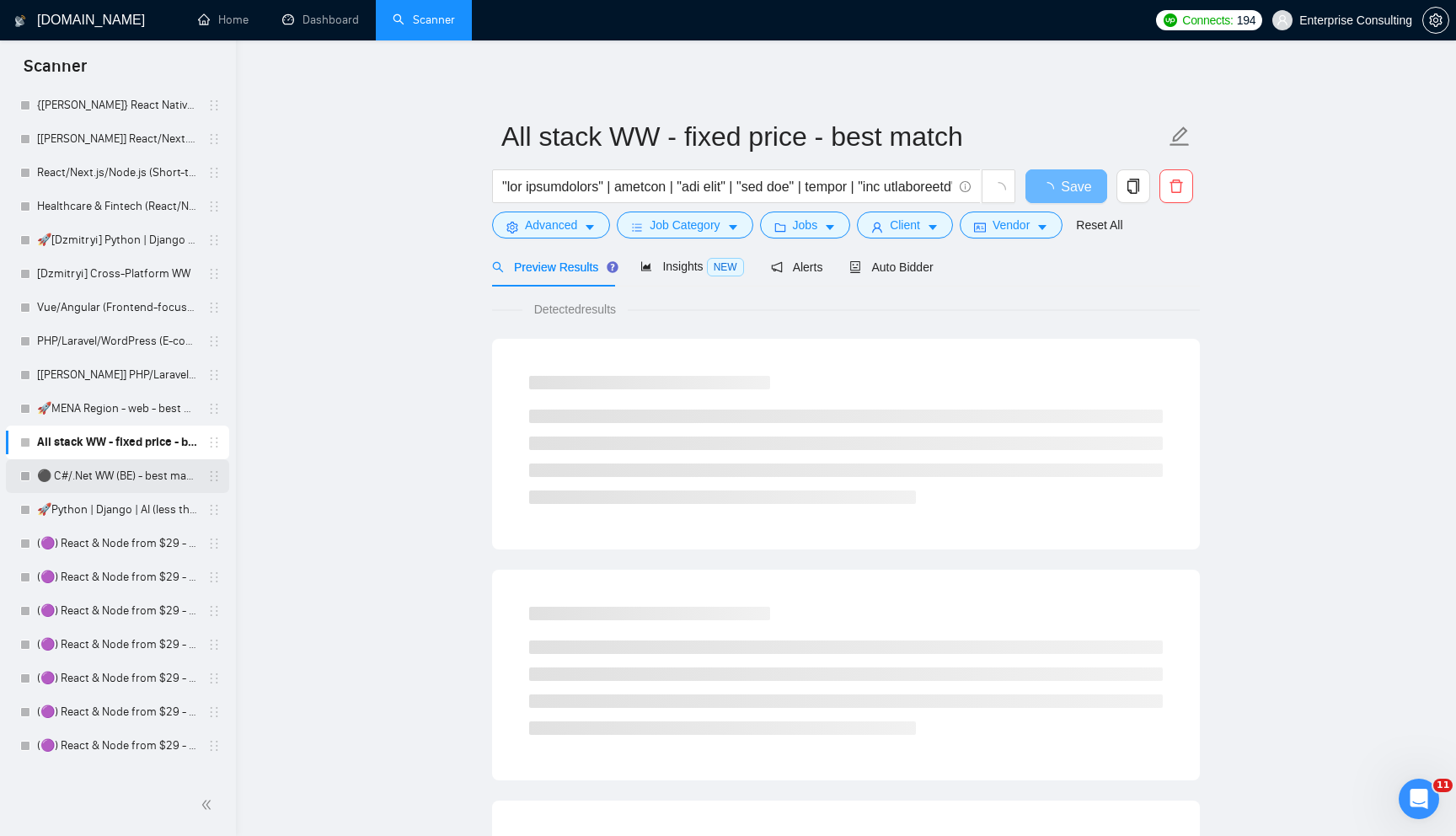
click at [96, 474] on link "⚫ C#/.Net WW (BE) - best match" at bounding box center [117, 475] width 160 height 34
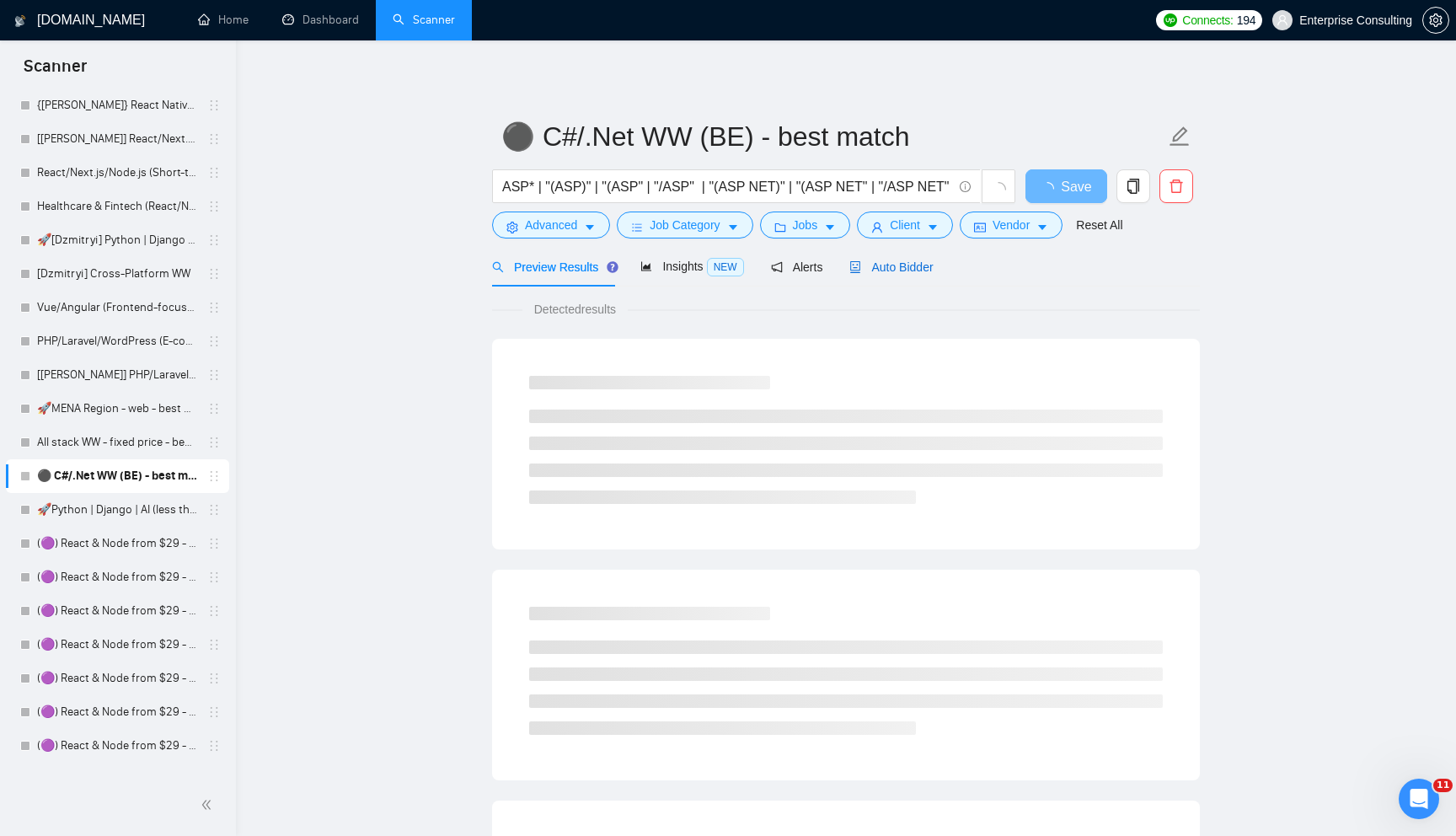
click at [875, 272] on span "Auto Bidder" at bounding box center [891, 267] width 84 height 14
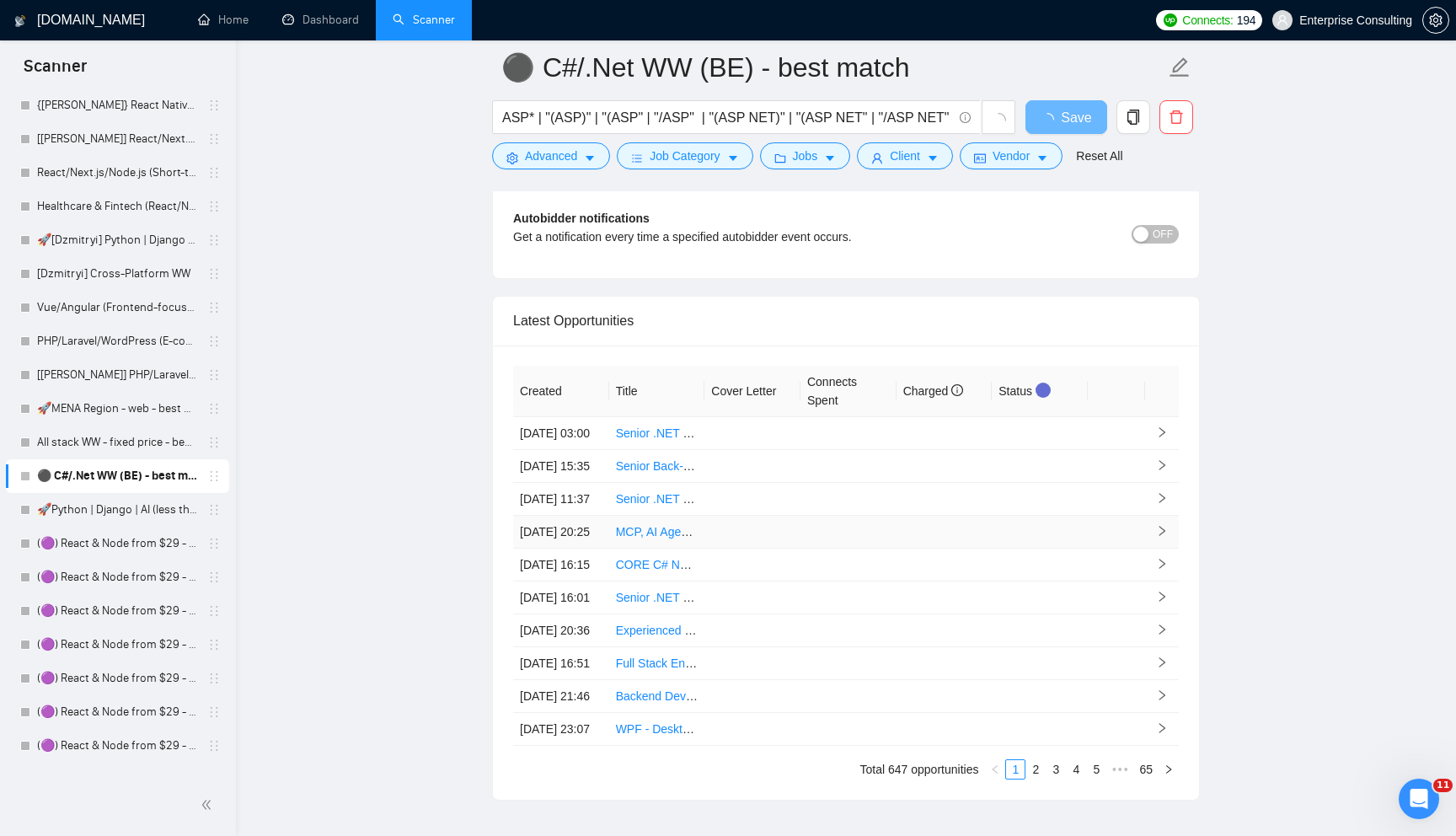
scroll to position [4097, 0]
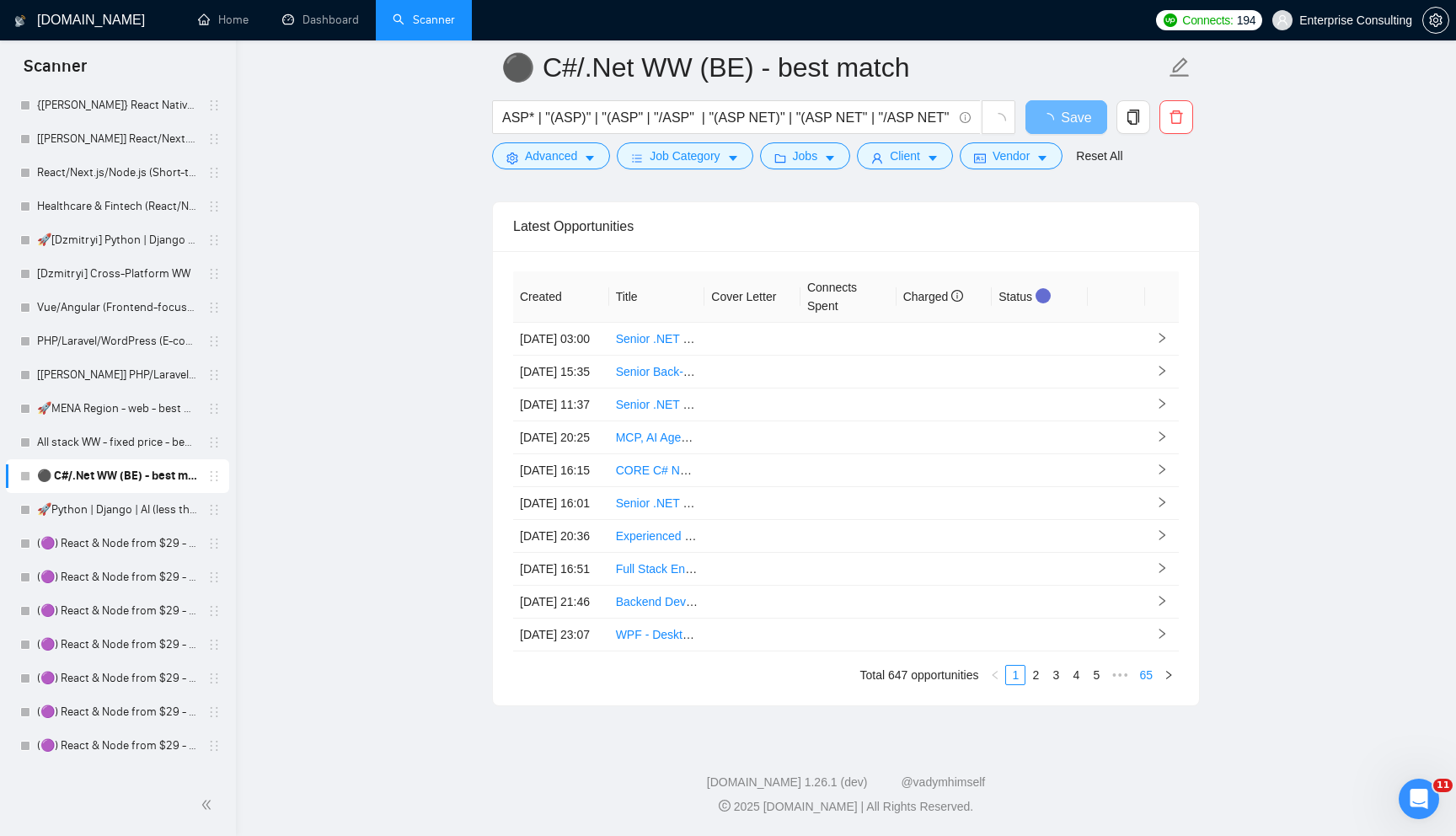
click at [1136, 675] on link "65" at bounding box center [1146, 675] width 23 height 18
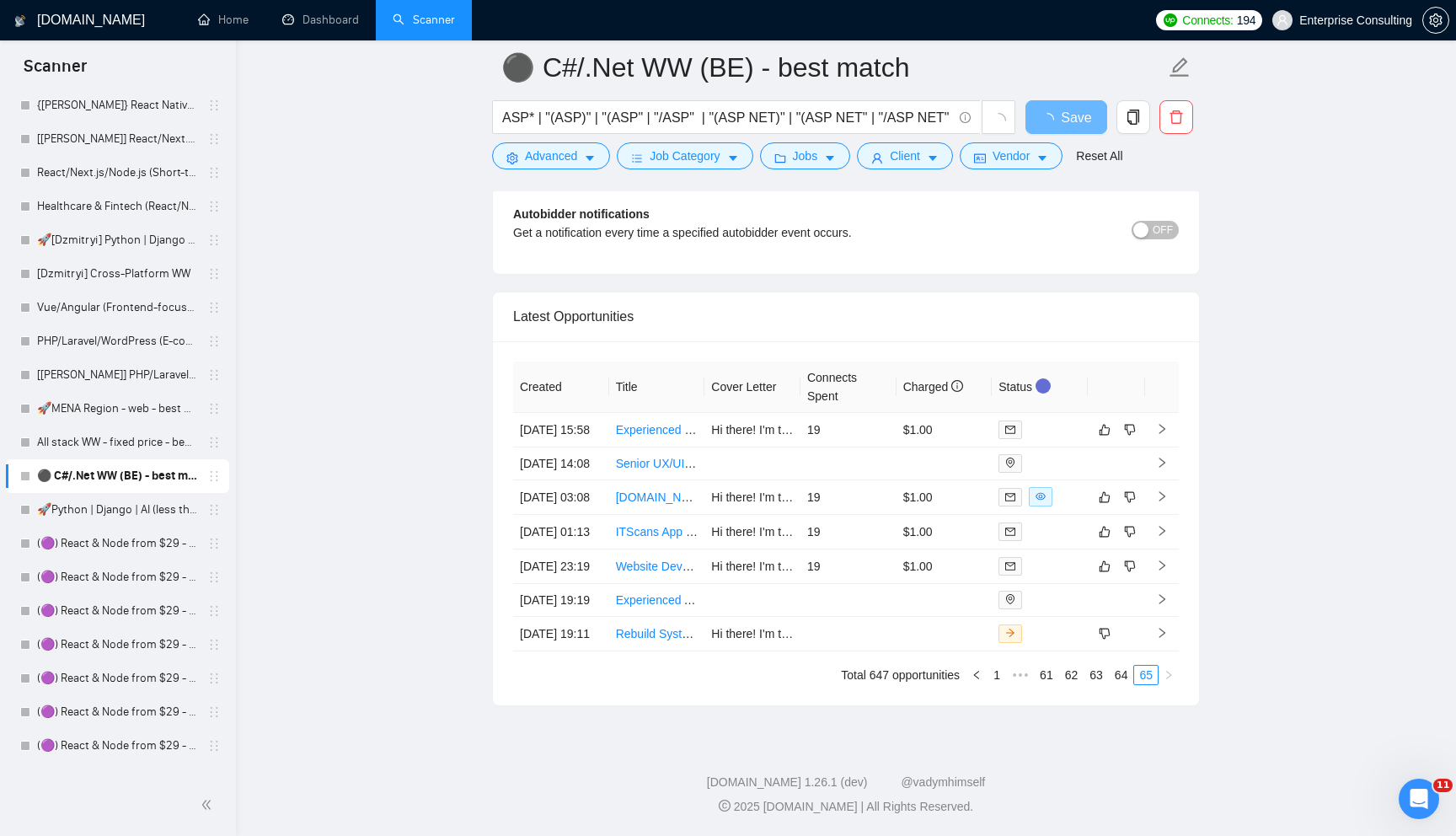
scroll to position [3943, 0]
click at [1054, 685] on div "Created Title Cover Letter Connects Spent Charged Status [DATE] 15:58 Experienc…" at bounding box center [846, 523] width 706 height 364
click at [1036, 676] on link "61" at bounding box center [1046, 675] width 23 height 18
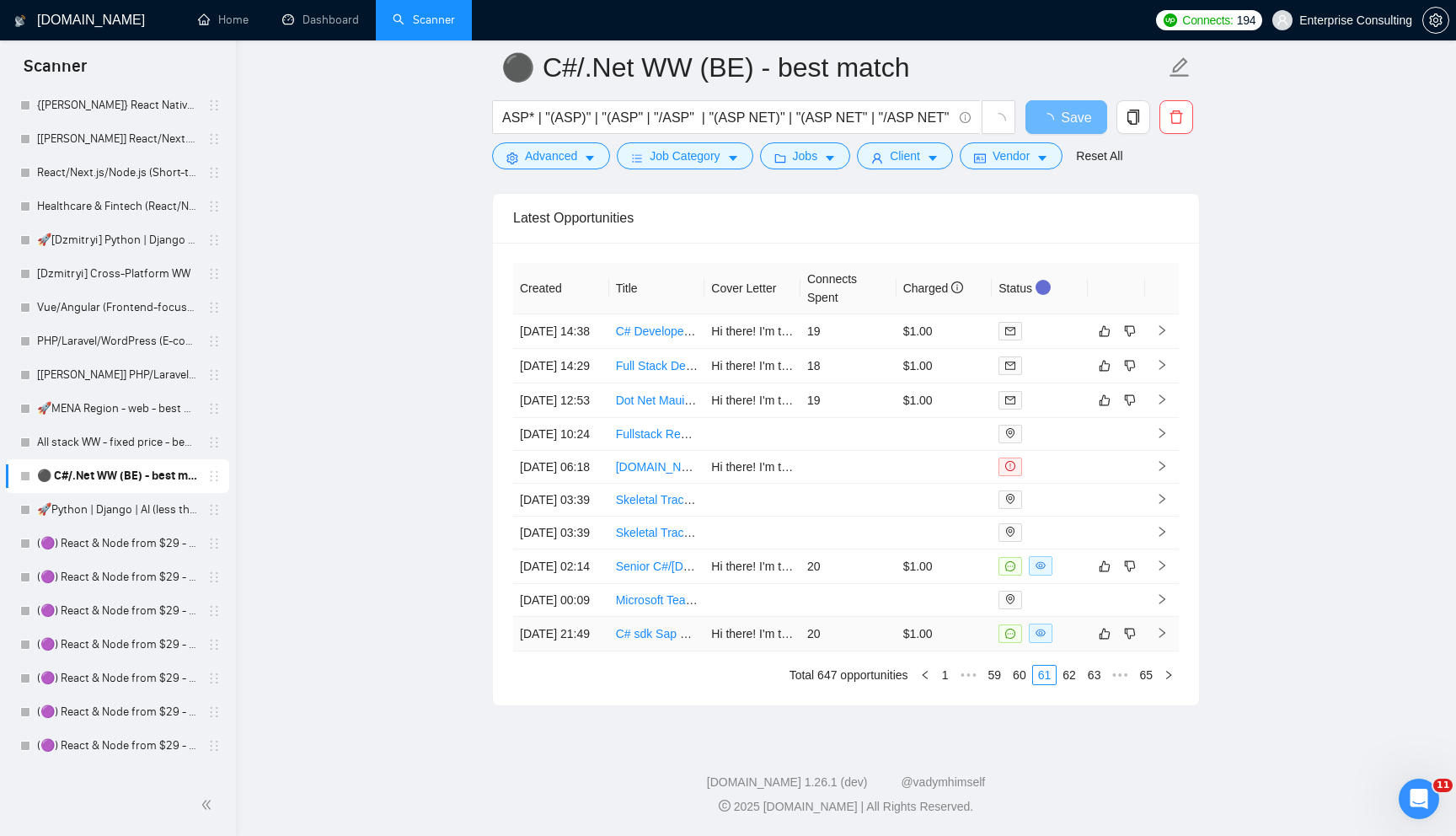
scroll to position [4097, 0]
click at [992, 679] on link "59" at bounding box center [994, 675] width 23 height 18
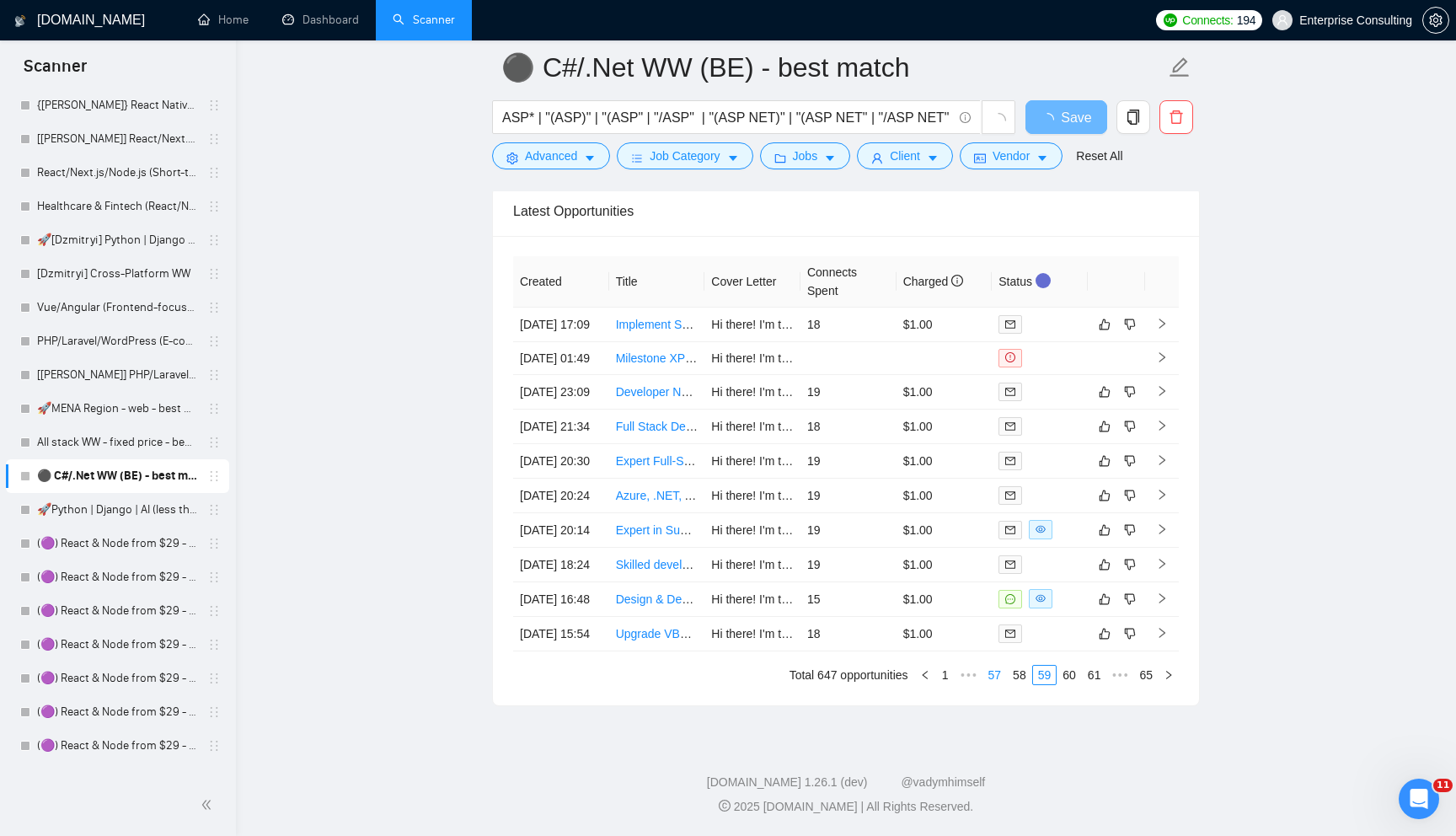
click at [983, 678] on link "57" at bounding box center [994, 675] width 23 height 18
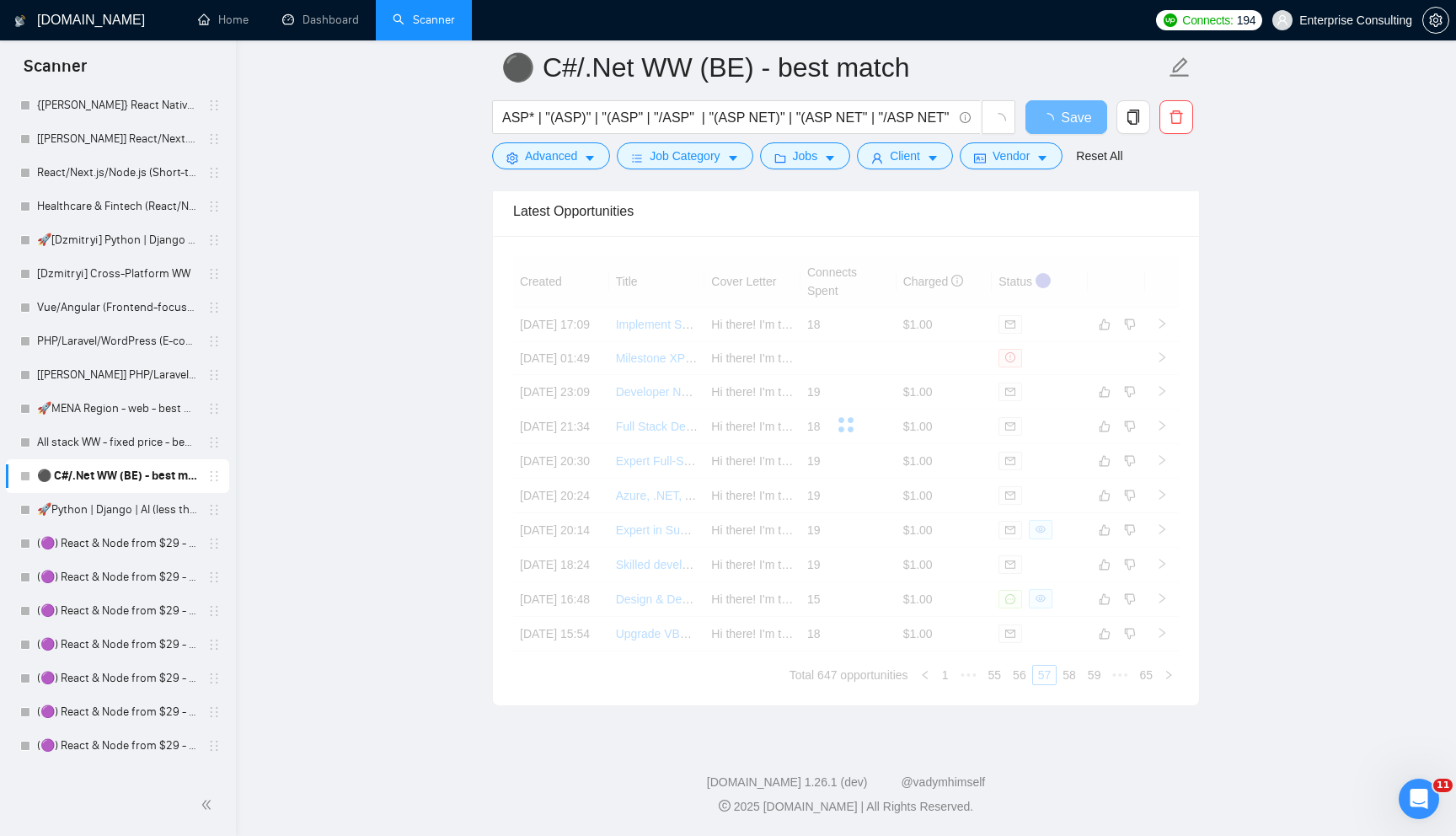
click at [979, 677] on div "Created Title Cover Letter Connects Spent Charged Status [DATE] 17:09 Implement…" at bounding box center [846, 470] width 666 height 429
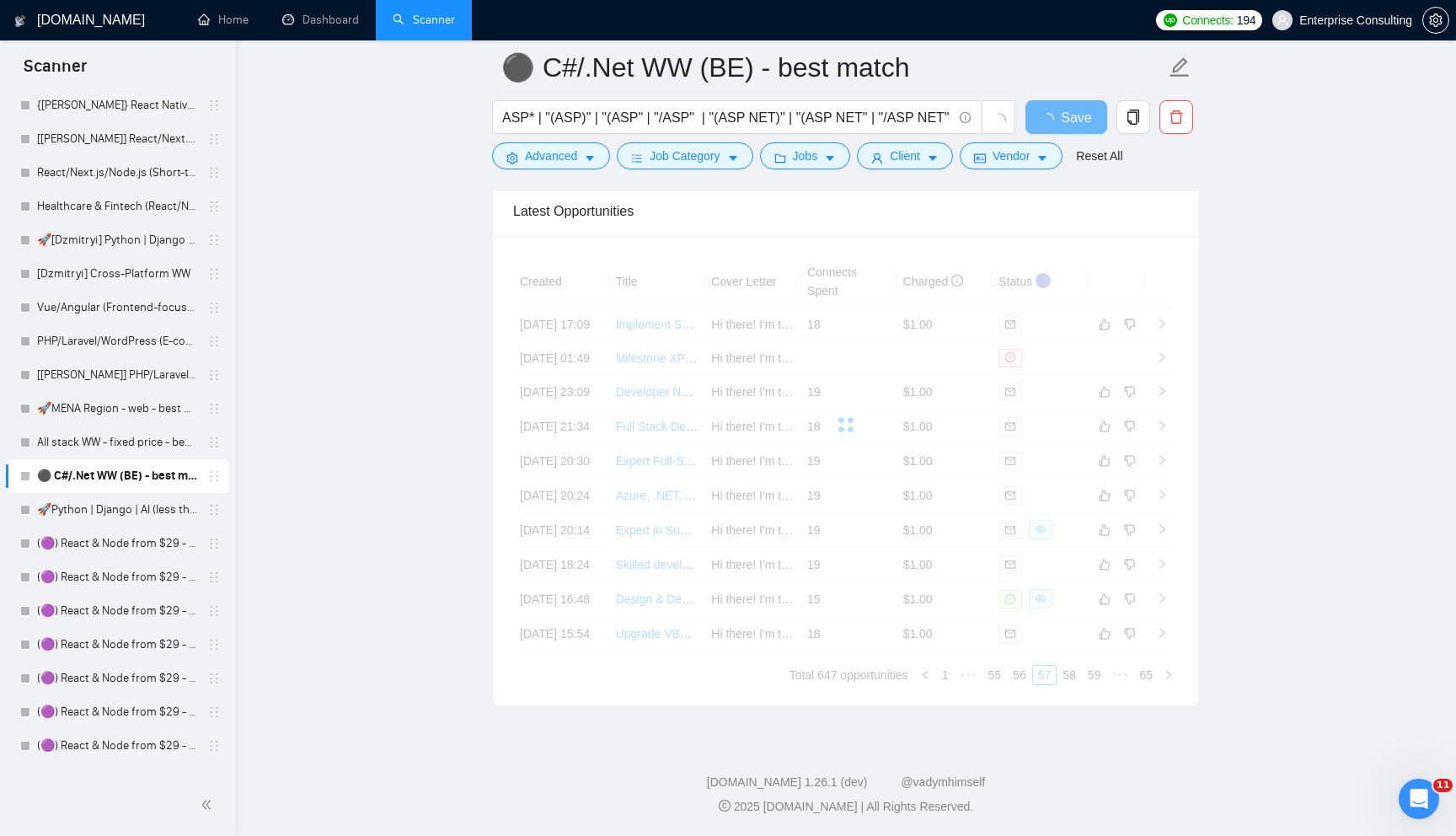
click at [979, 677] on div "Created Title Cover Letter Connects Spent Charged Status [DATE] 17:09 Implement…" at bounding box center [846, 470] width 666 height 429
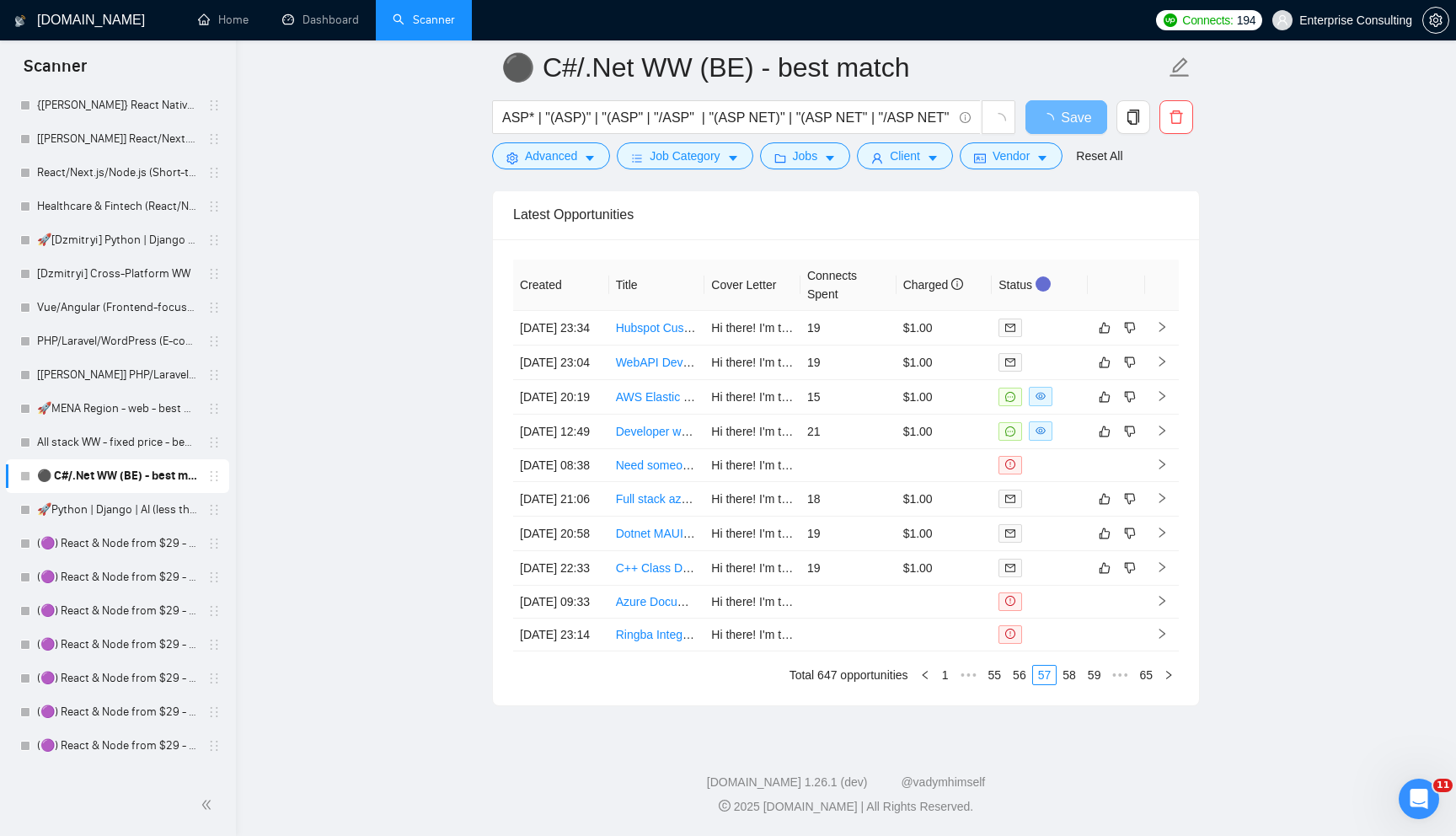
click at [983, 677] on link "55" at bounding box center [994, 675] width 23 height 18
click at [979, 677] on div "Created Title Cover Letter Connects Spent Charged Status [DATE] 23:34 Hubspot C…" at bounding box center [846, 472] width 666 height 426
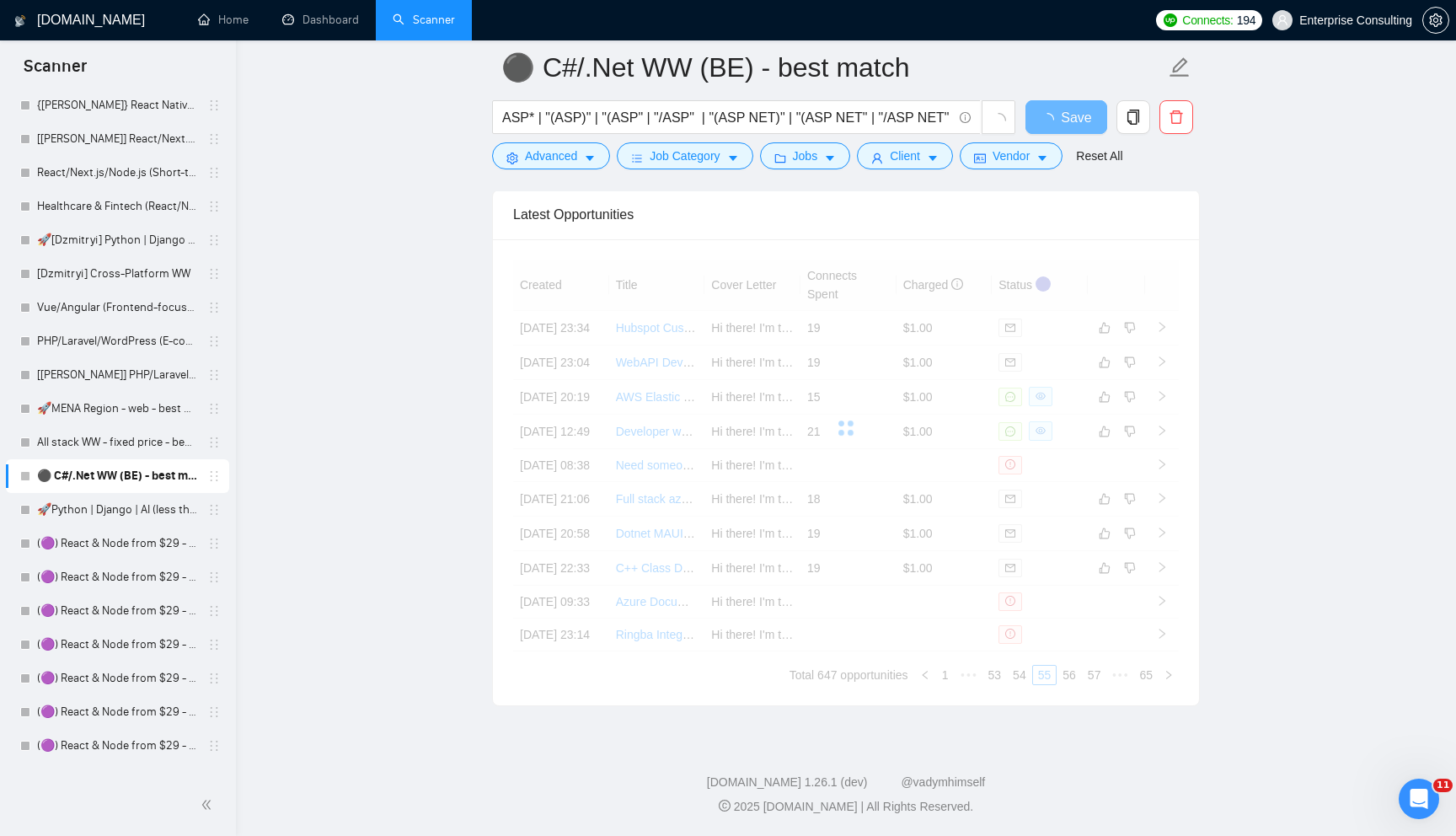
click at [979, 677] on div "Created Title Cover Letter Connects Spent Charged Status [DATE] 23:34 Hubspot C…" at bounding box center [846, 472] width 666 height 426
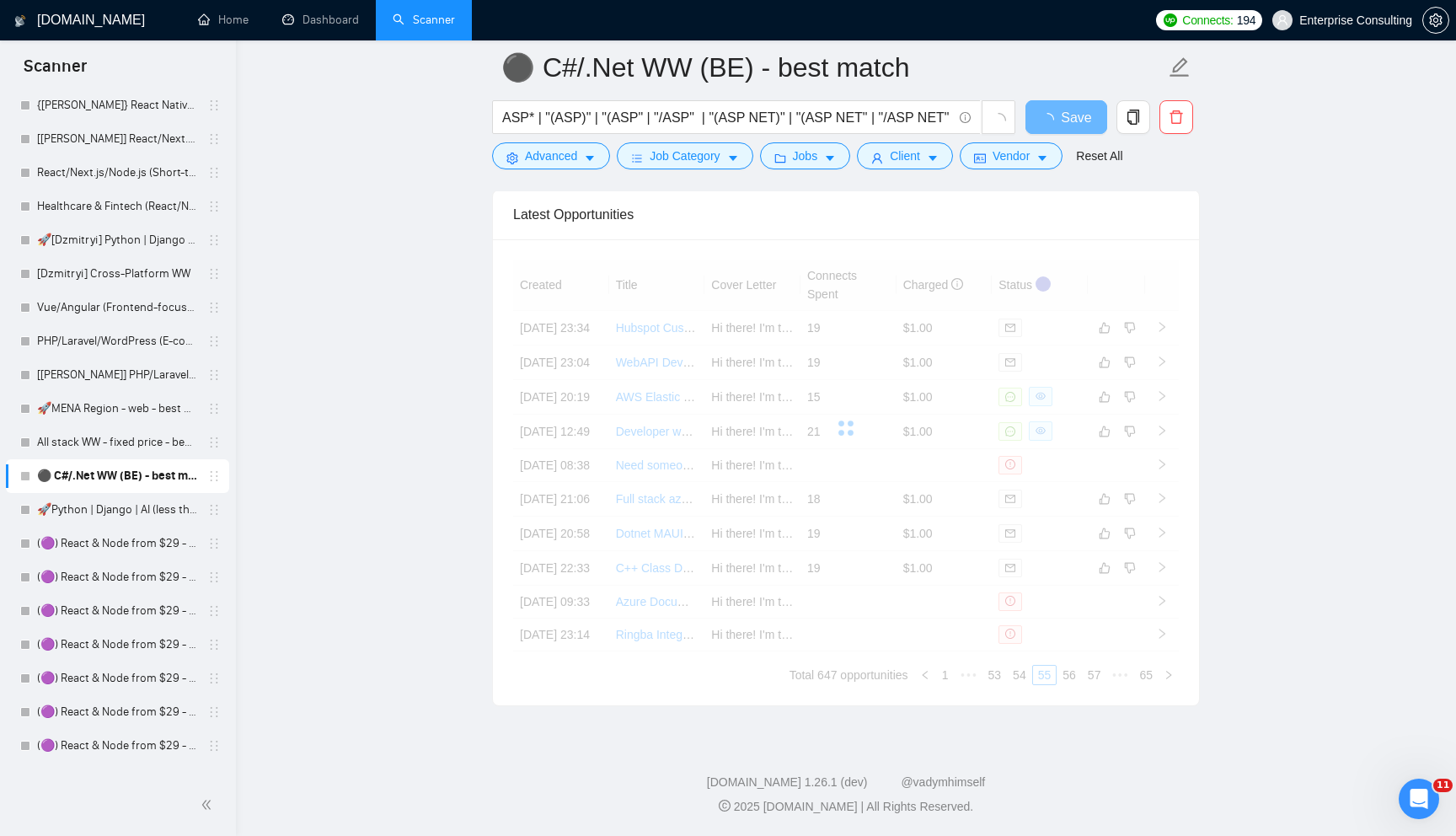
click at [979, 677] on div "Created Title Cover Letter Connects Spent Charged Status [DATE] 23:34 Hubspot C…" at bounding box center [846, 472] width 666 height 426
click at [983, 677] on link "53" at bounding box center [994, 675] width 23 height 18
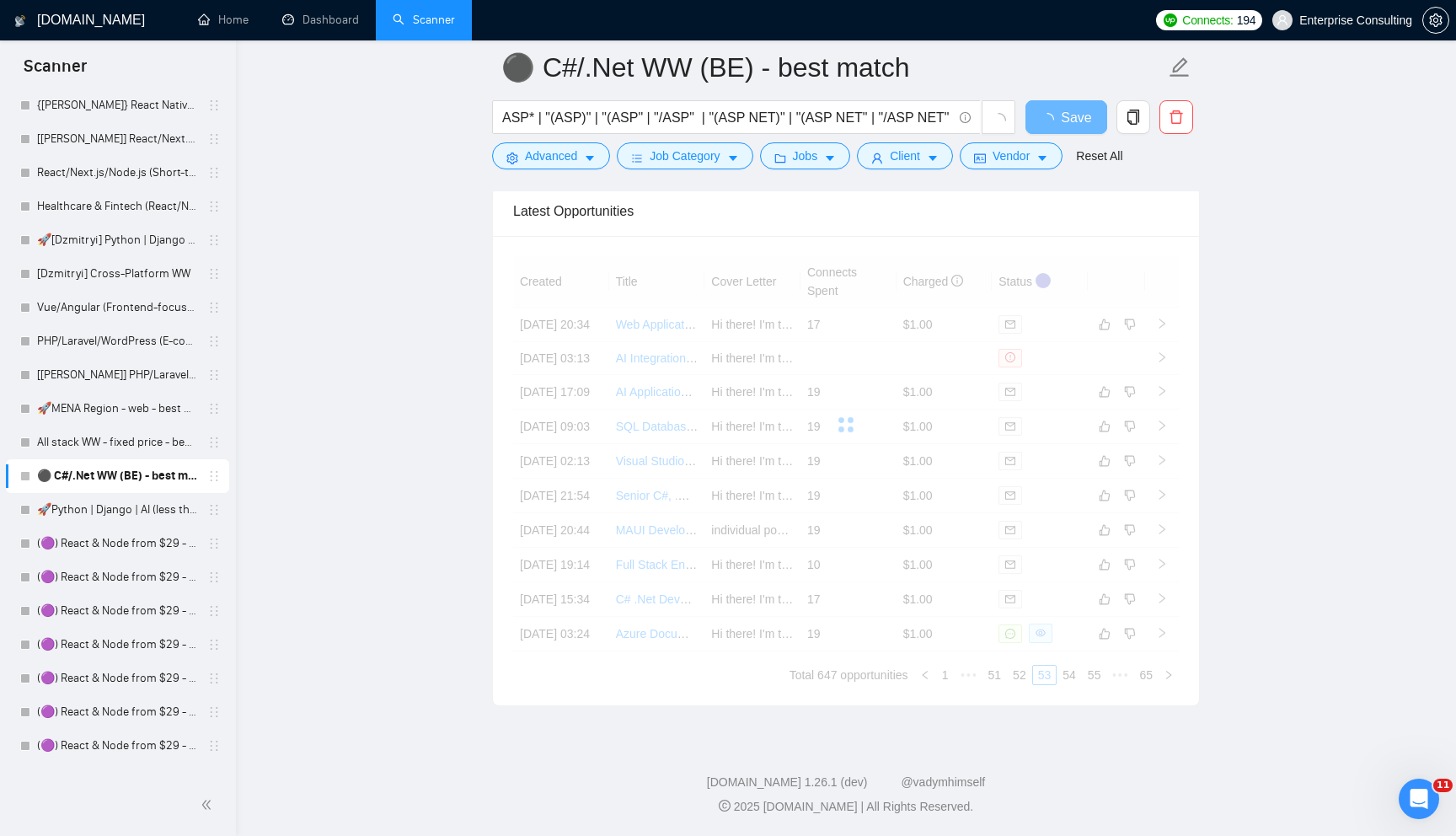
click at [979, 677] on div "Created Title Cover Letter Connects Spent Charged Status [DATE] 20:34 Web Appli…" at bounding box center [846, 470] width 666 height 429
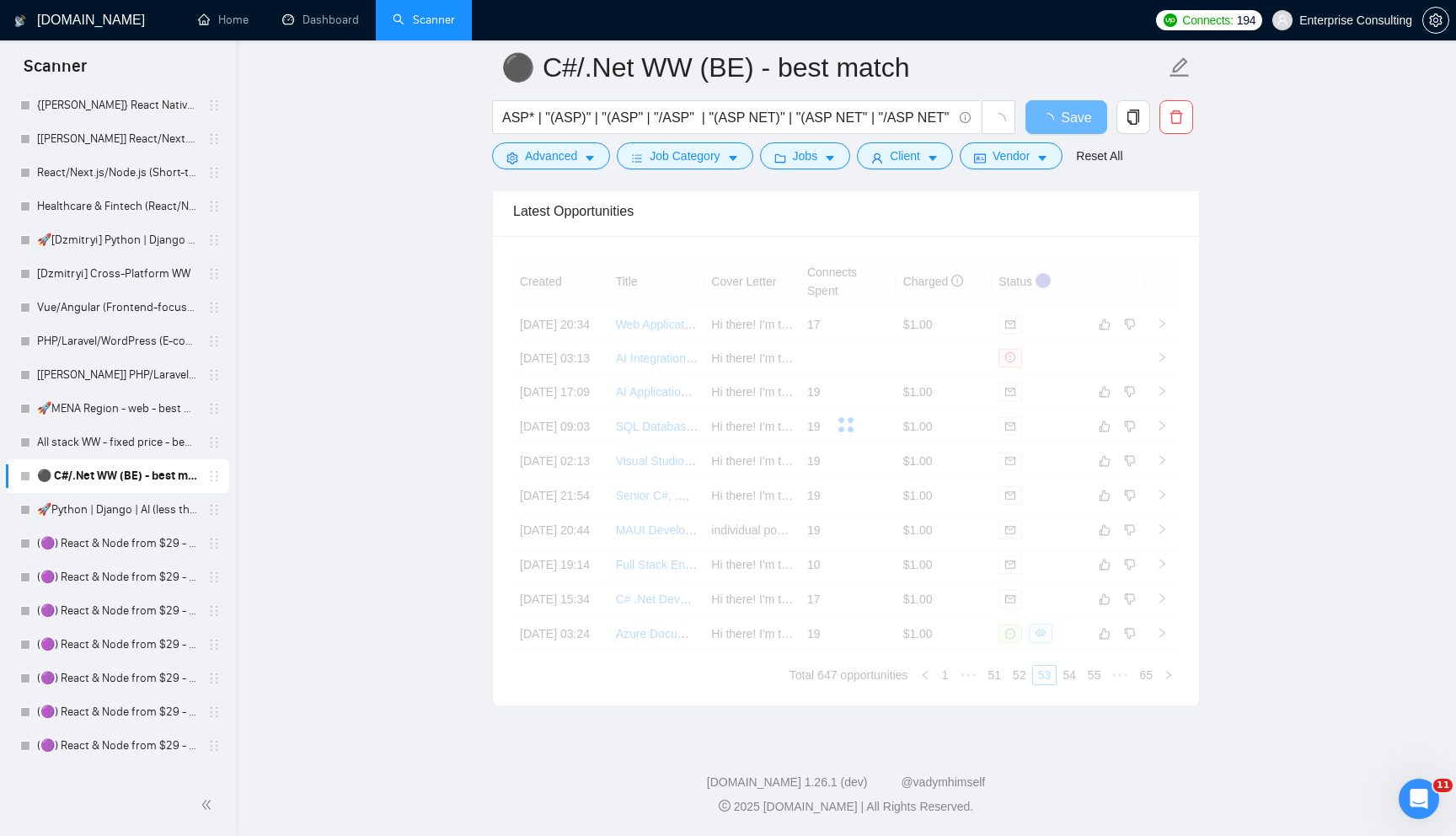
click at [979, 677] on div "Created Title Cover Letter Connects Spent Charged Status [DATE] 20:34 Web Appli…" at bounding box center [846, 470] width 666 height 429
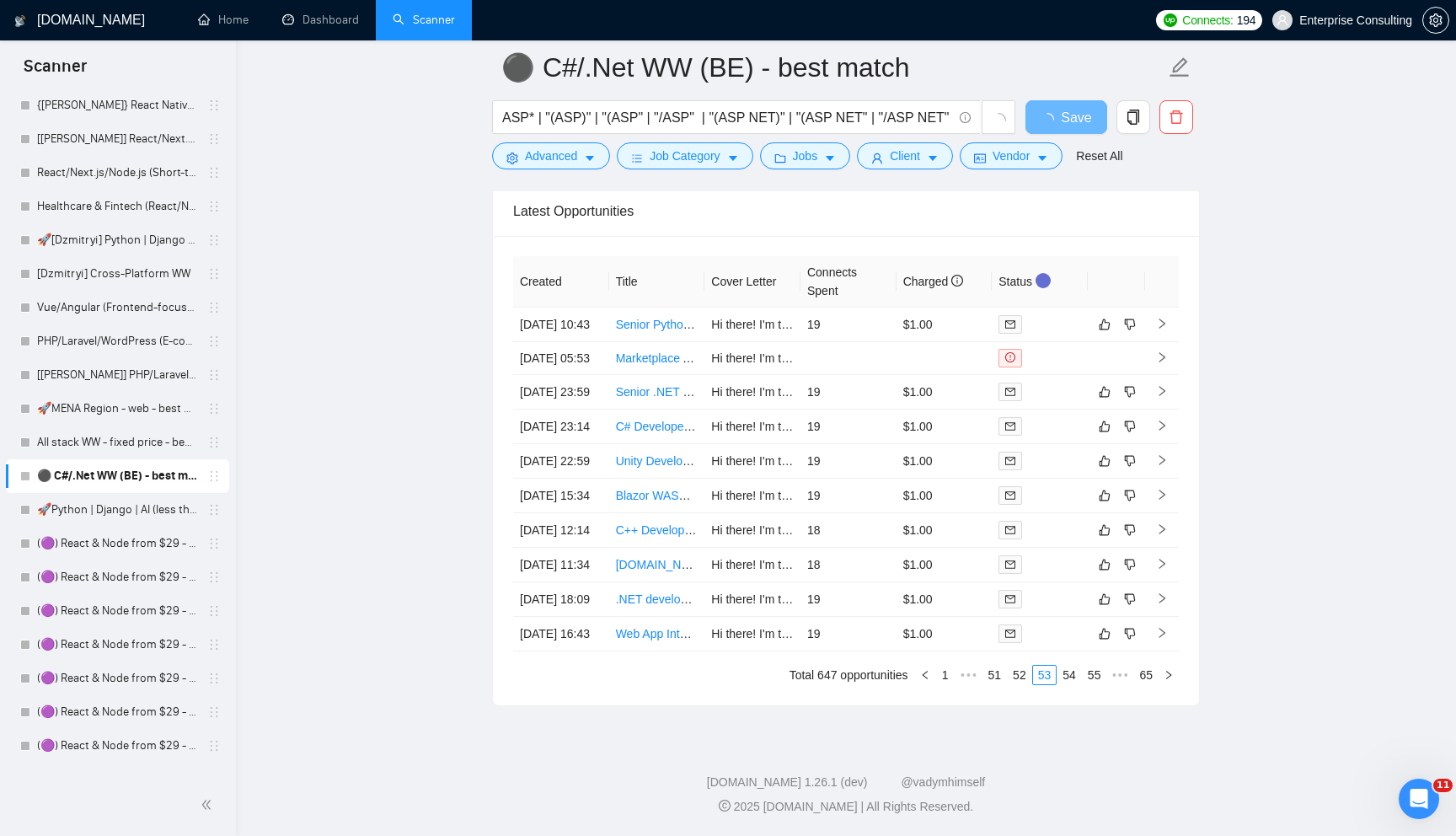
click at [983, 677] on link "51" at bounding box center [994, 675] width 23 height 18
click at [983, 677] on link "49" at bounding box center [994, 675] width 23 height 18
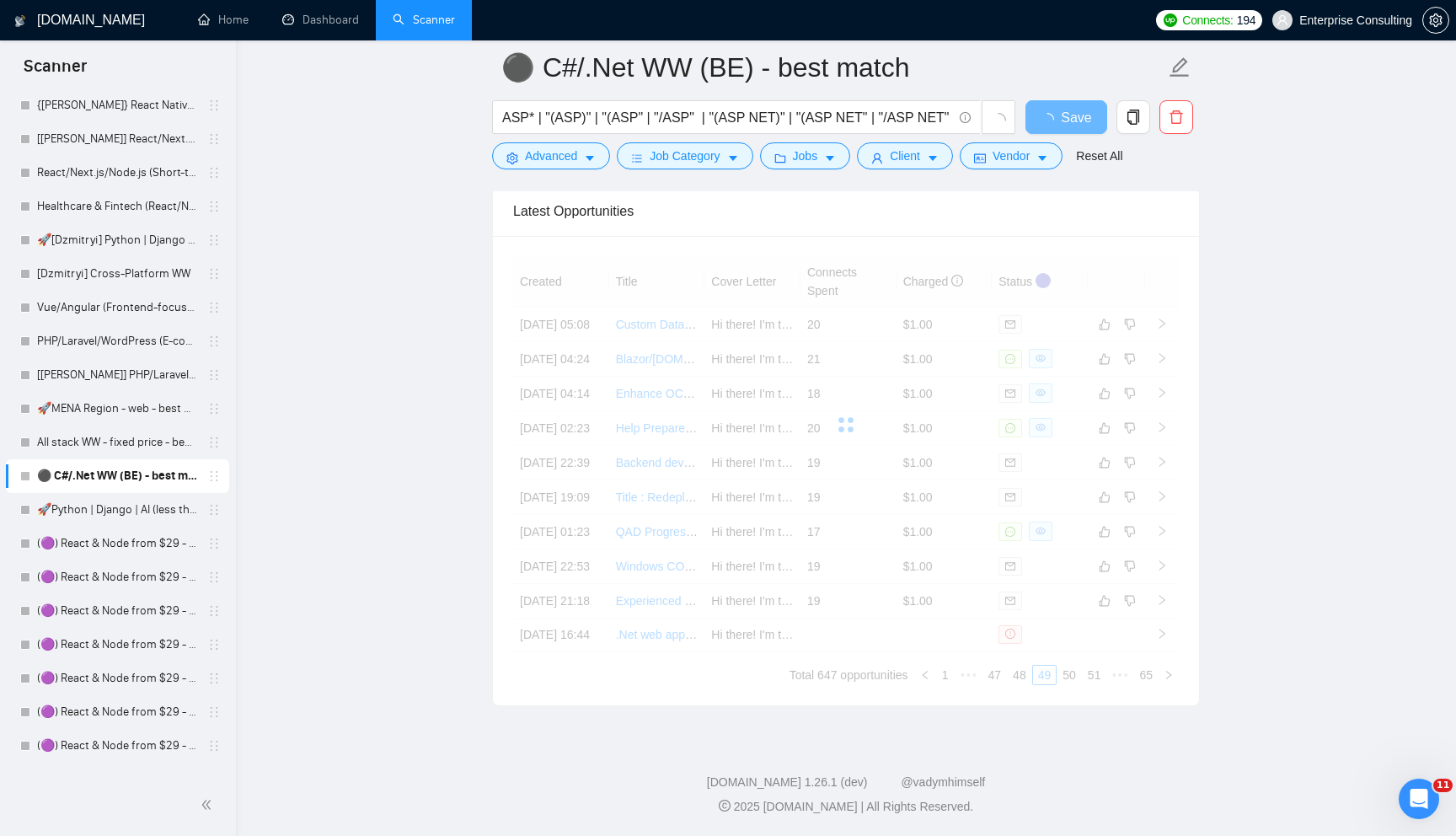
click at [979, 677] on div "Created Title Cover Letter Connects Spent Charged Status [DATE] 05:08 Custom Da…" at bounding box center [846, 470] width 666 height 429
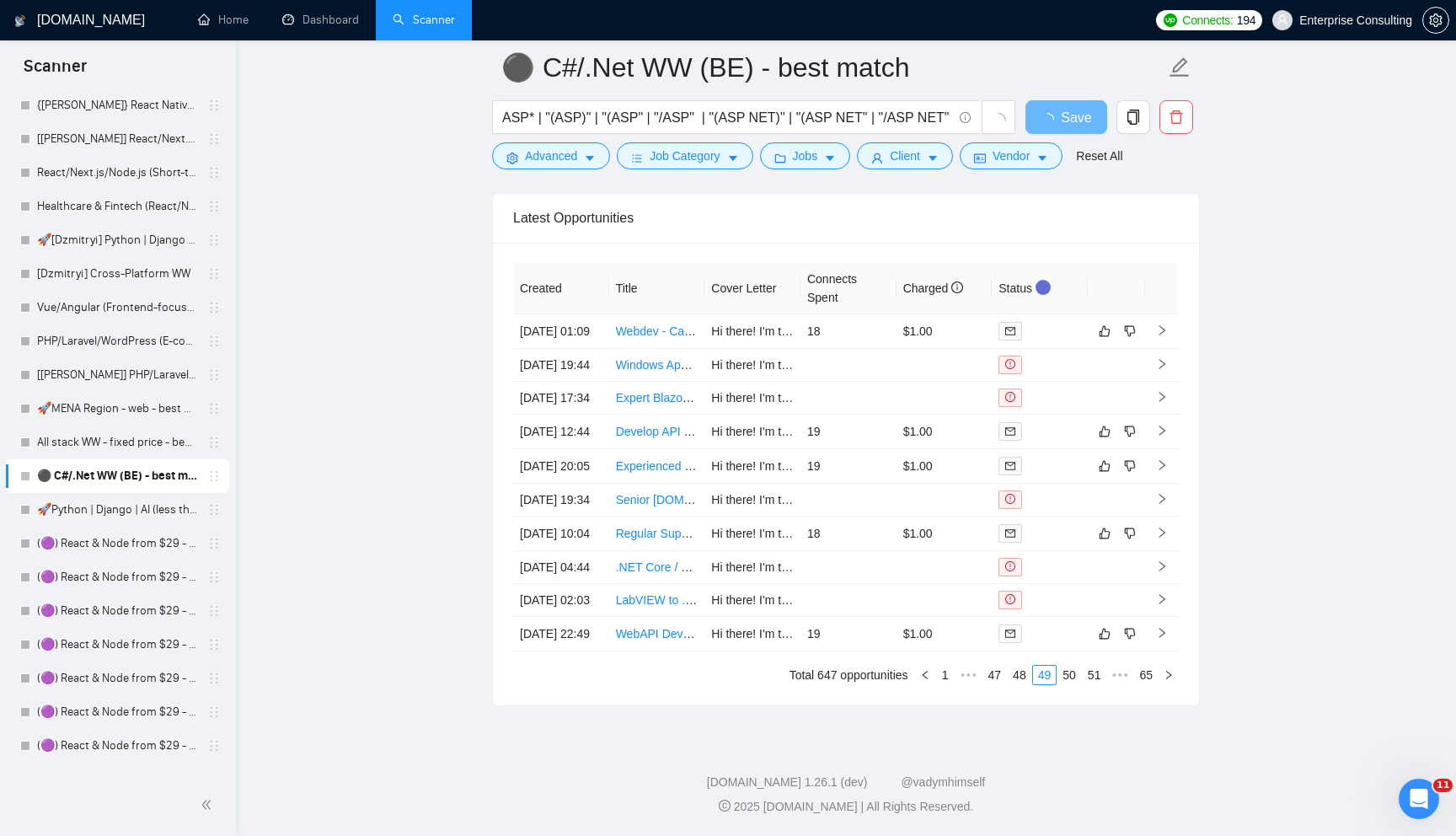
click at [983, 677] on link "47" at bounding box center [994, 675] width 23 height 18
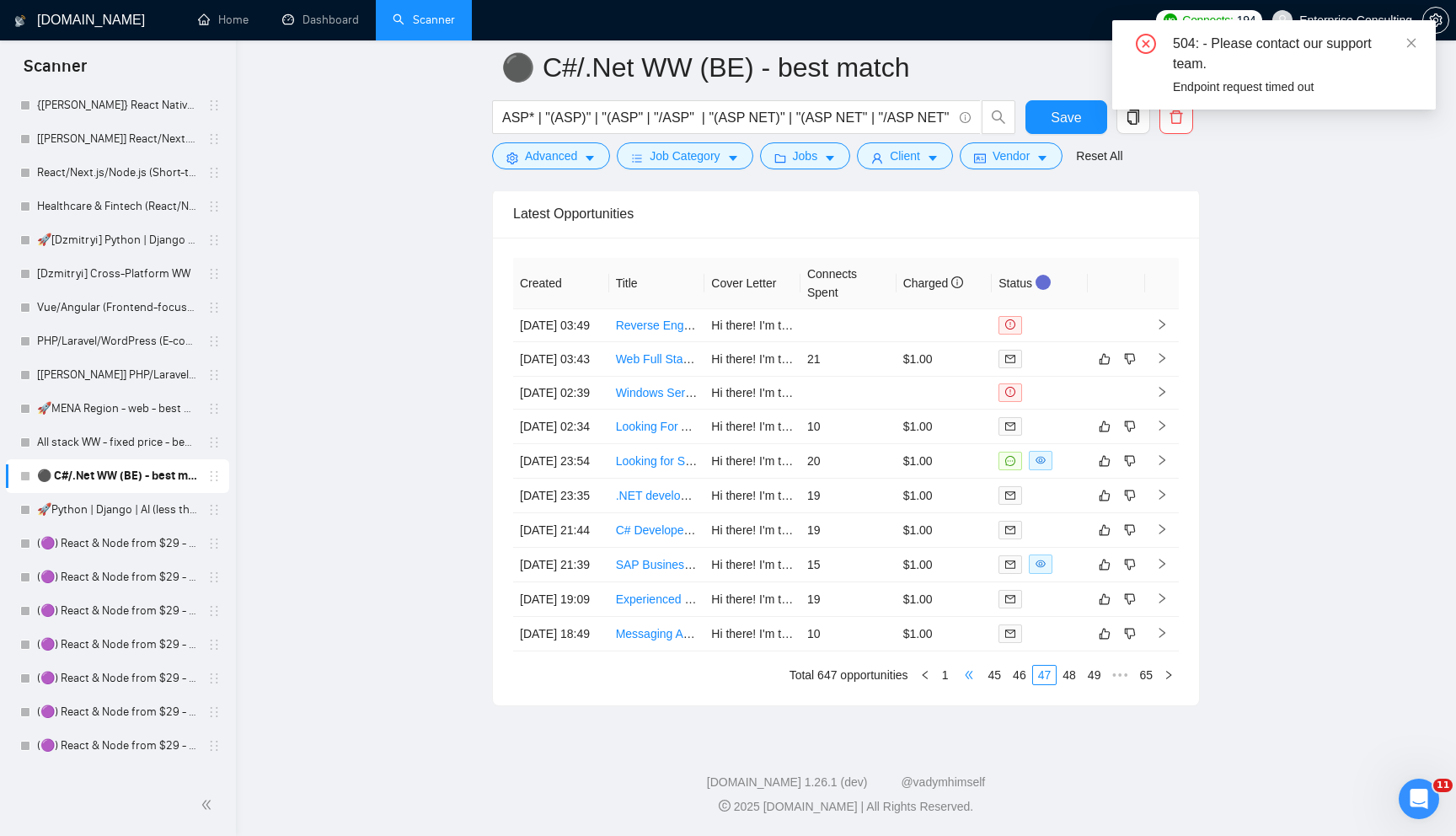
click at [960, 685] on span "•••" at bounding box center [969, 675] width 27 height 20
click at [959, 685] on span "•••" at bounding box center [969, 675] width 27 height 20
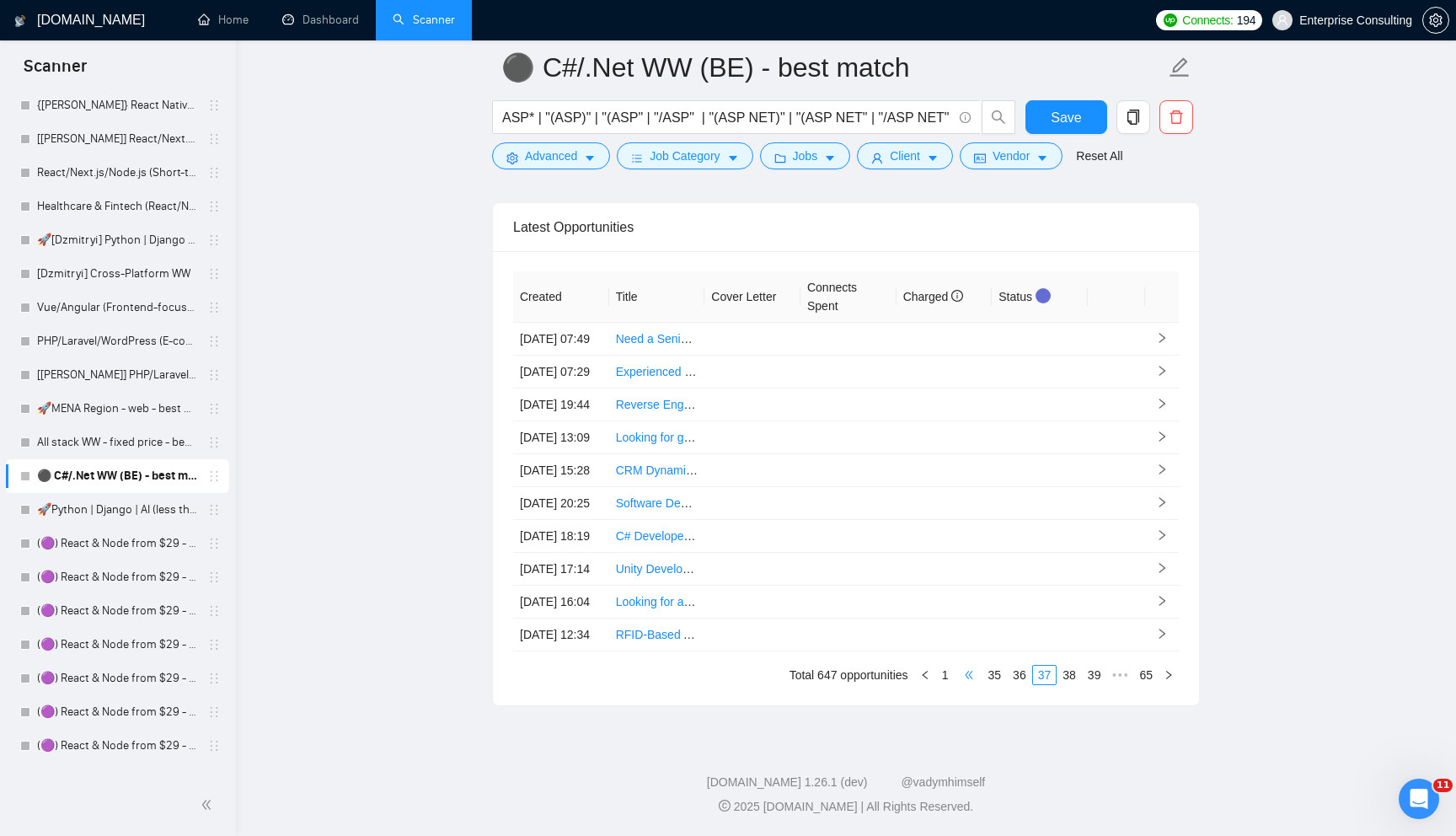
click at [959, 685] on span "•••" at bounding box center [969, 675] width 27 height 20
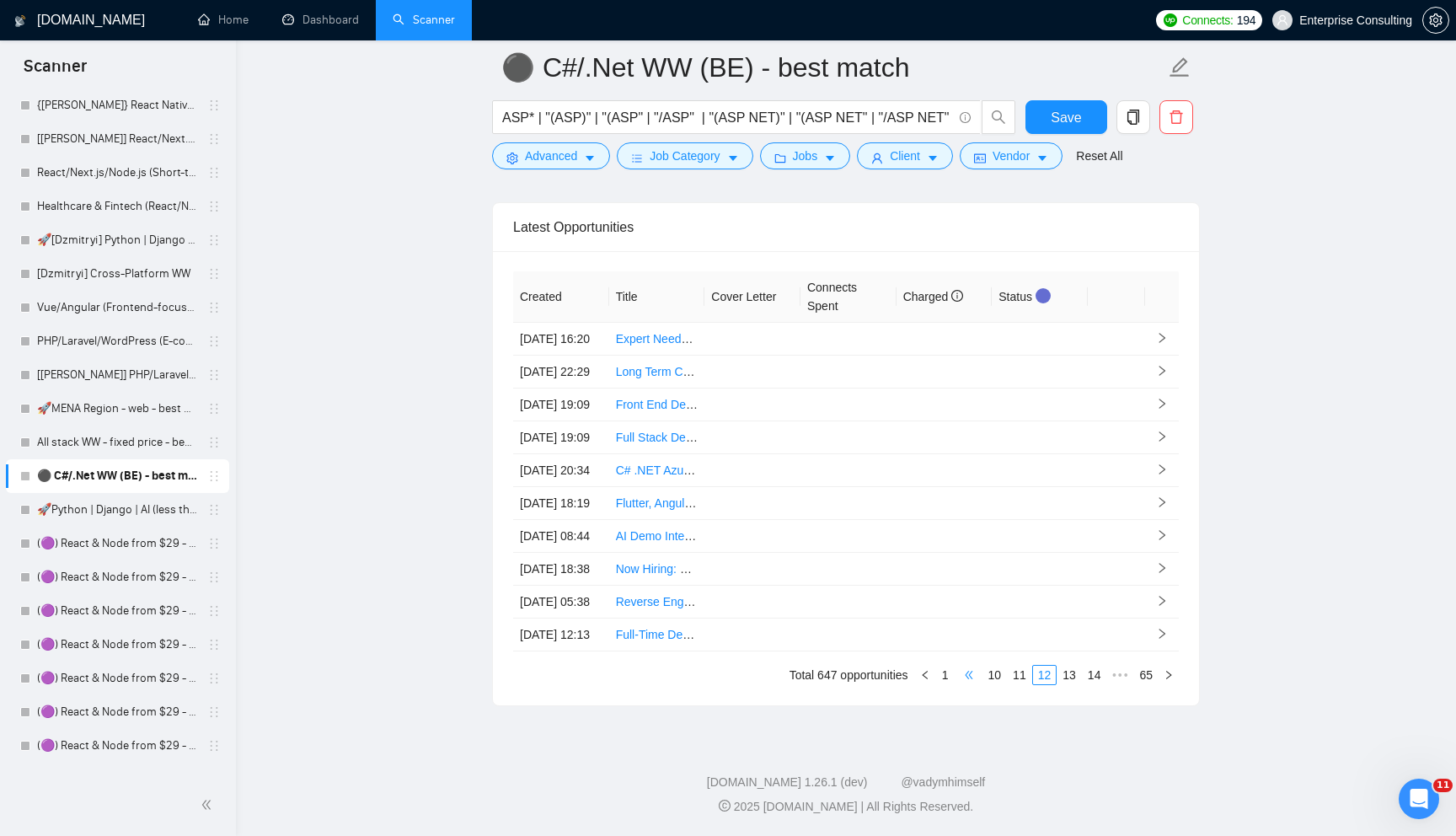
click at [959, 685] on span "•••" at bounding box center [969, 675] width 27 height 20
click at [1035, 684] on link "6" at bounding box center [1035, 675] width 18 height 18
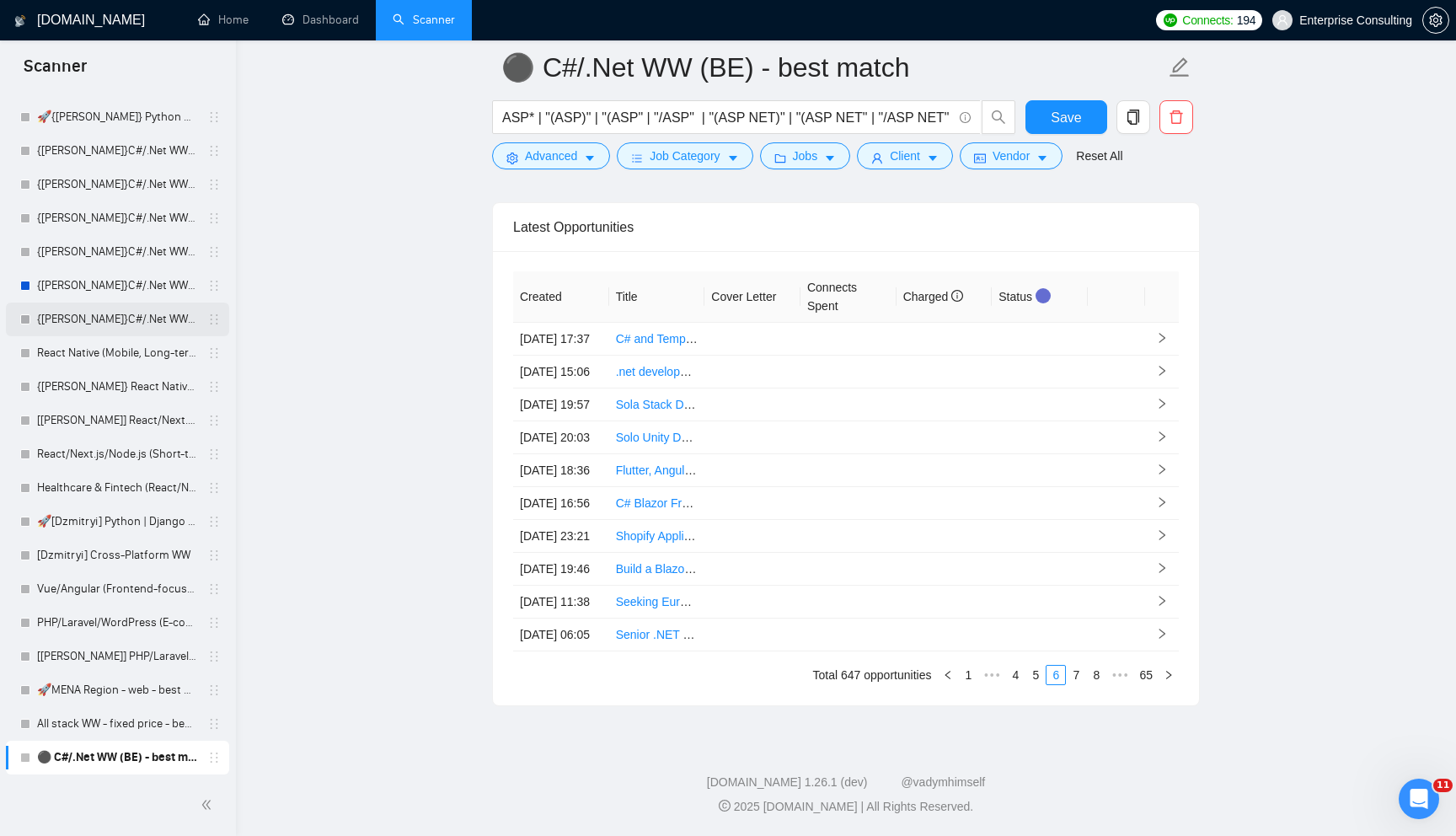
click at [136, 320] on link "{[PERSON_NAME]}C#/.Net WW - best match (0 spent, not preferred location)" at bounding box center [117, 319] width 160 height 34
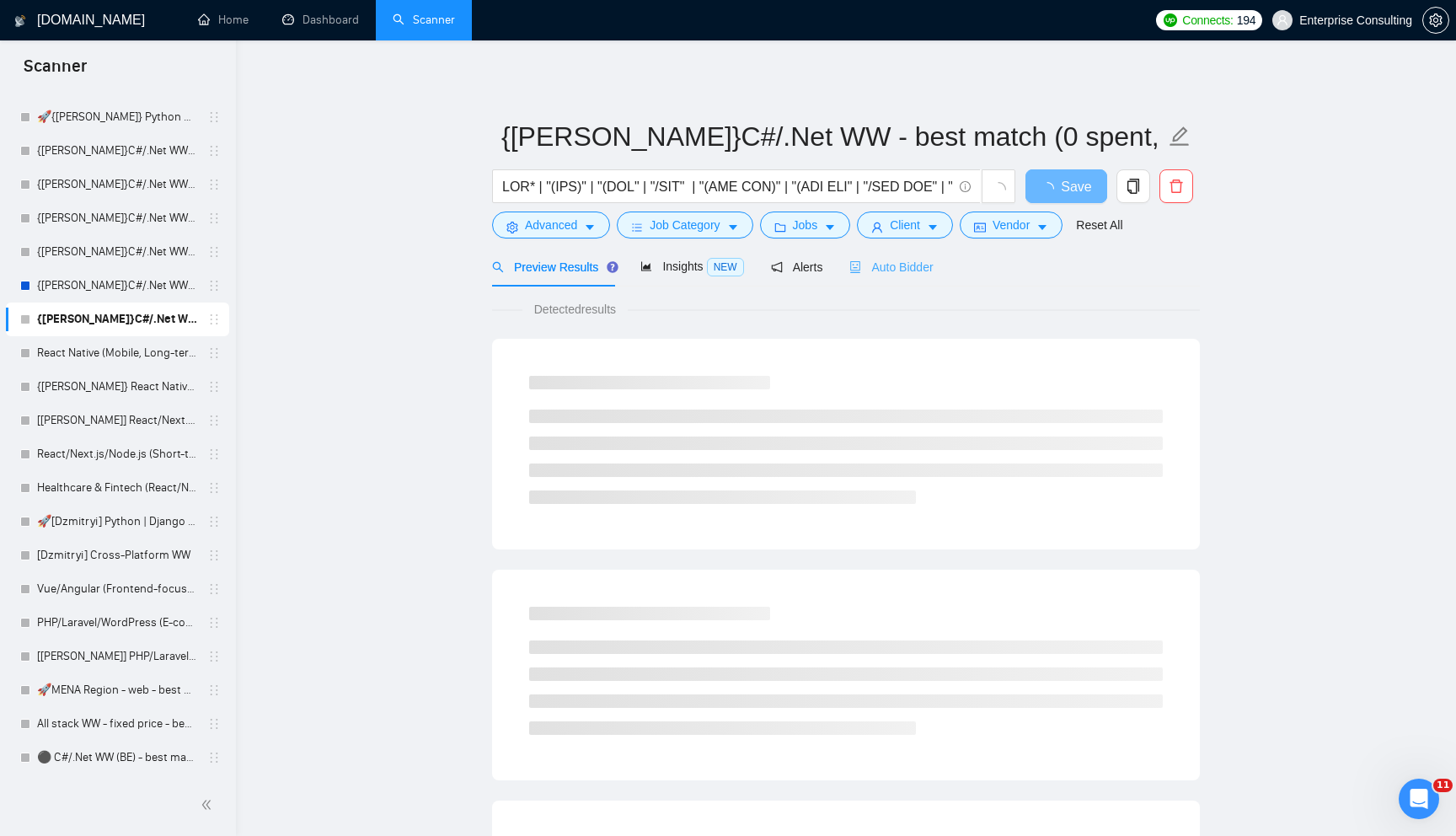
click at [892, 256] on div "Auto Bidder" at bounding box center [891, 266] width 84 height 40
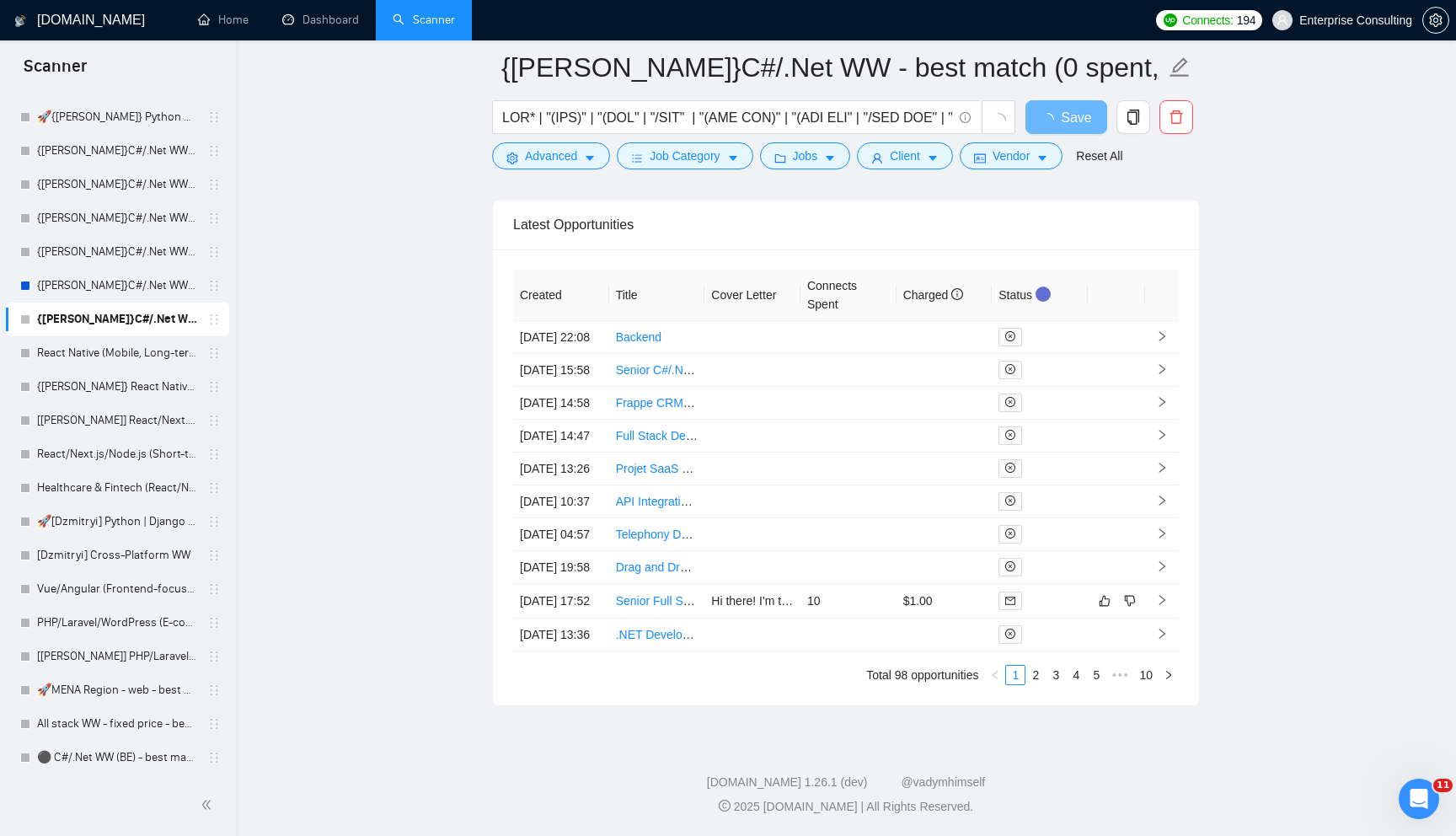
scroll to position [4097, 0]
click at [1087, 673] on link "5" at bounding box center [1095, 675] width 18 height 18
click at [851, 518] on td "15" at bounding box center [848, 536] width 96 height 35
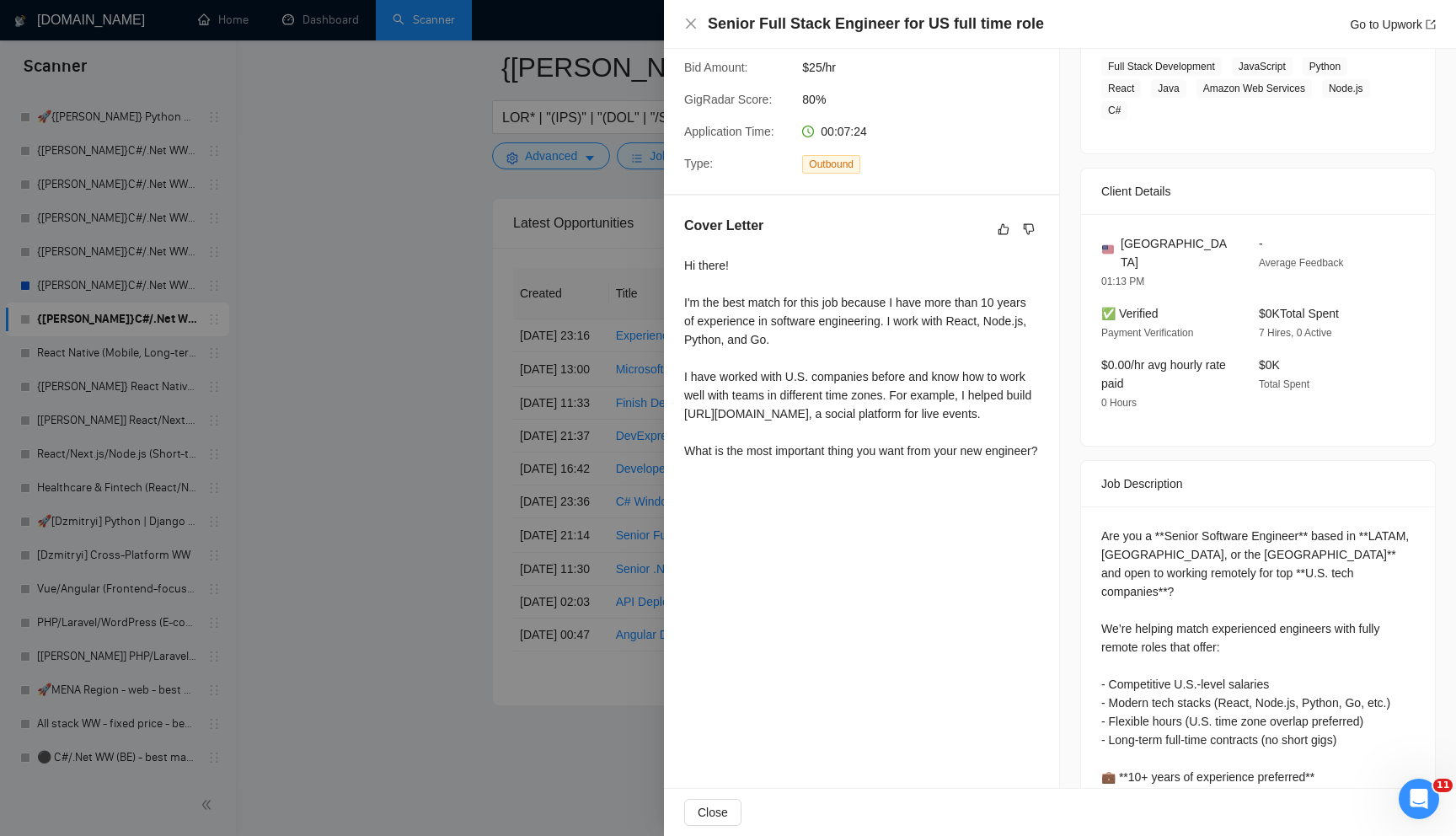
scroll to position [297, 0]
drag, startPoint x: 687, startPoint y: 305, endPoint x: 830, endPoint y: 303, distance: 143.0
click at [837, 303] on div "Hi there! I'm the best match for this job because I have more than 10 years of …" at bounding box center [861, 356] width 355 height 204
click at [862, 303] on div "Hi there! I'm the best match for this job because I have more than 10 years of …" at bounding box center [861, 356] width 355 height 204
drag, startPoint x: 884, startPoint y: 301, endPoint x: 903, endPoint y: 327, distance: 32.2
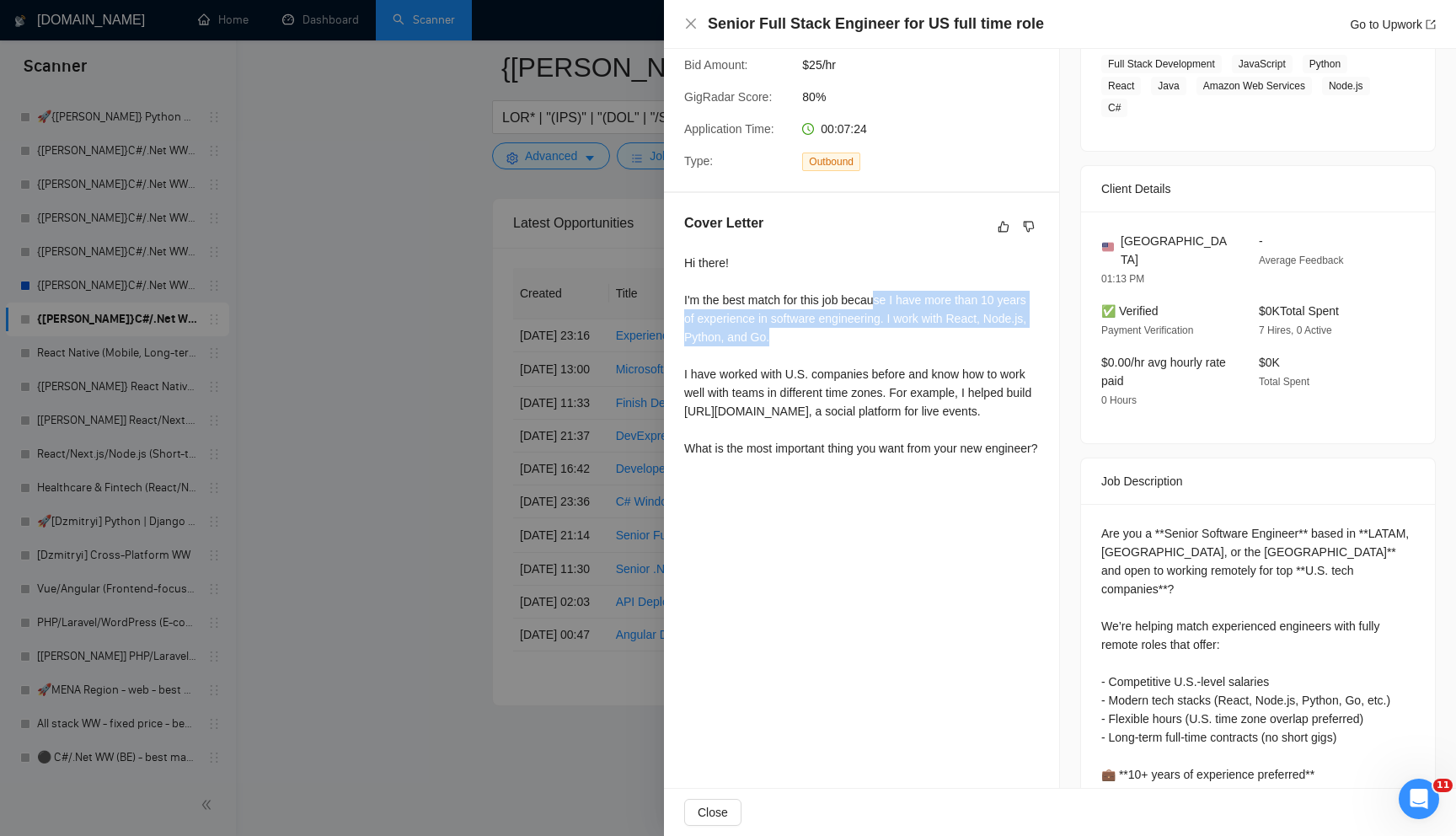
click at [903, 328] on div "Hi there! I'm the best match for this job because I have more than 10 years of …" at bounding box center [861, 356] width 355 height 204
click at [903, 327] on div "Hi there! I'm the best match for this job because I have more than 10 years of …" at bounding box center [861, 356] width 355 height 204
click at [707, 294] on div "Hi there! I'm the best match for this job because I have more than 10 years of …" at bounding box center [861, 356] width 355 height 204
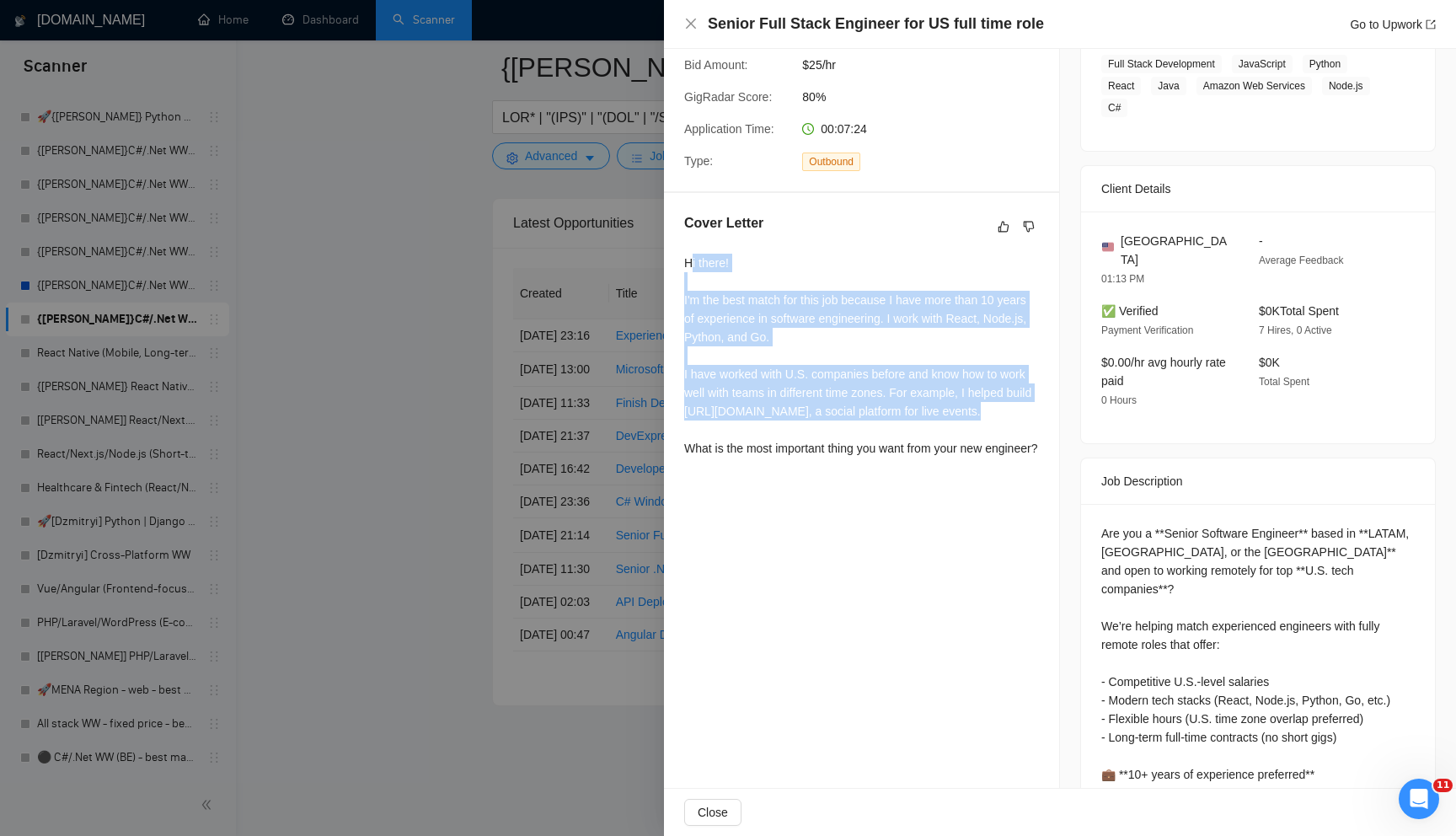
drag, startPoint x: 690, startPoint y: 265, endPoint x: 768, endPoint y: 427, distance: 179.8
click at [768, 427] on div "Hi there! I'm the best match for this job because I have more than 10 years of …" at bounding box center [861, 356] width 355 height 204
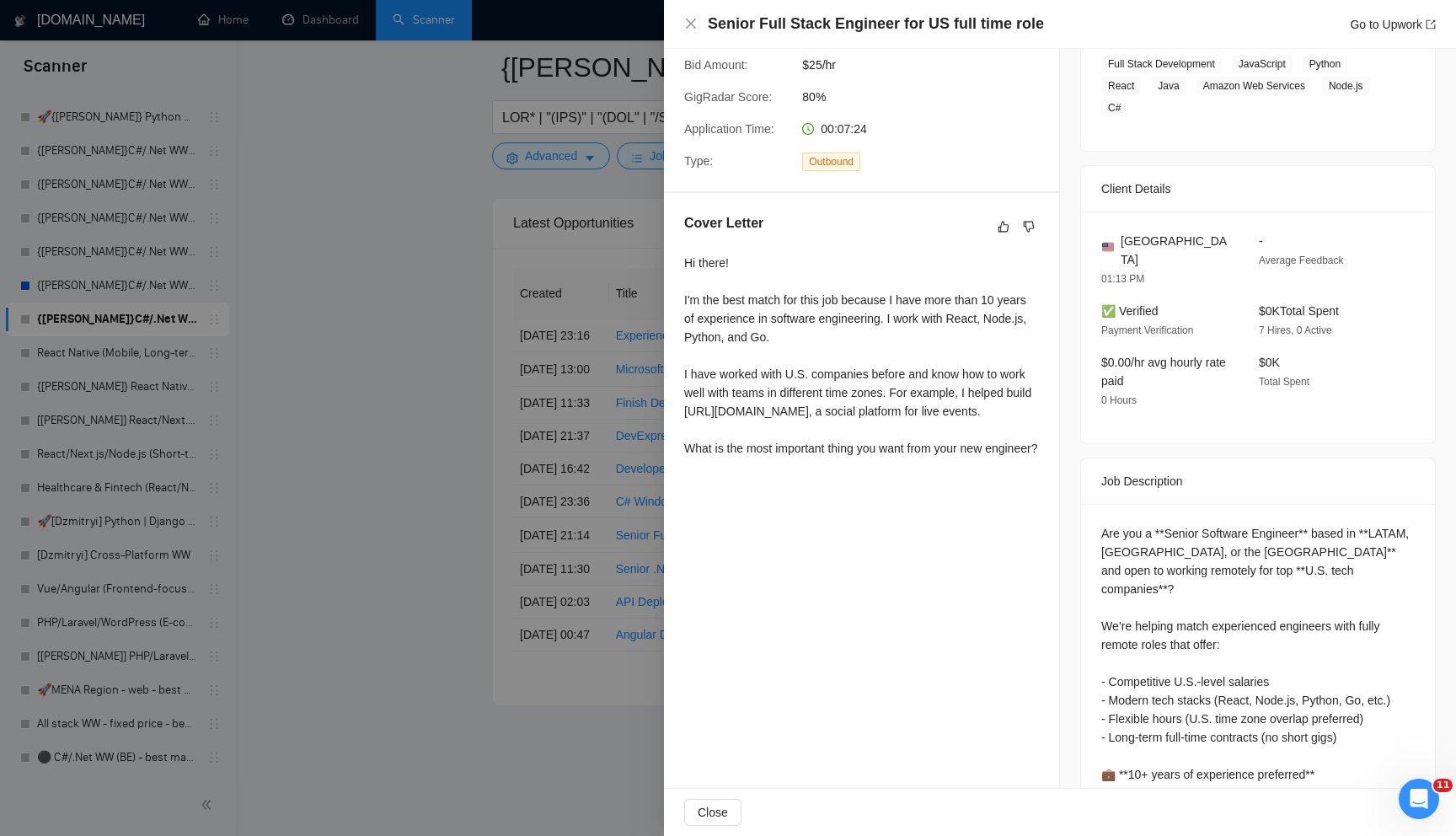
click at [768, 454] on div "Hi there! I'm the best match for this job because I have more than 10 years of …" at bounding box center [861, 356] width 355 height 204
click at [217, 269] on div at bounding box center [728, 418] width 1456 height 836
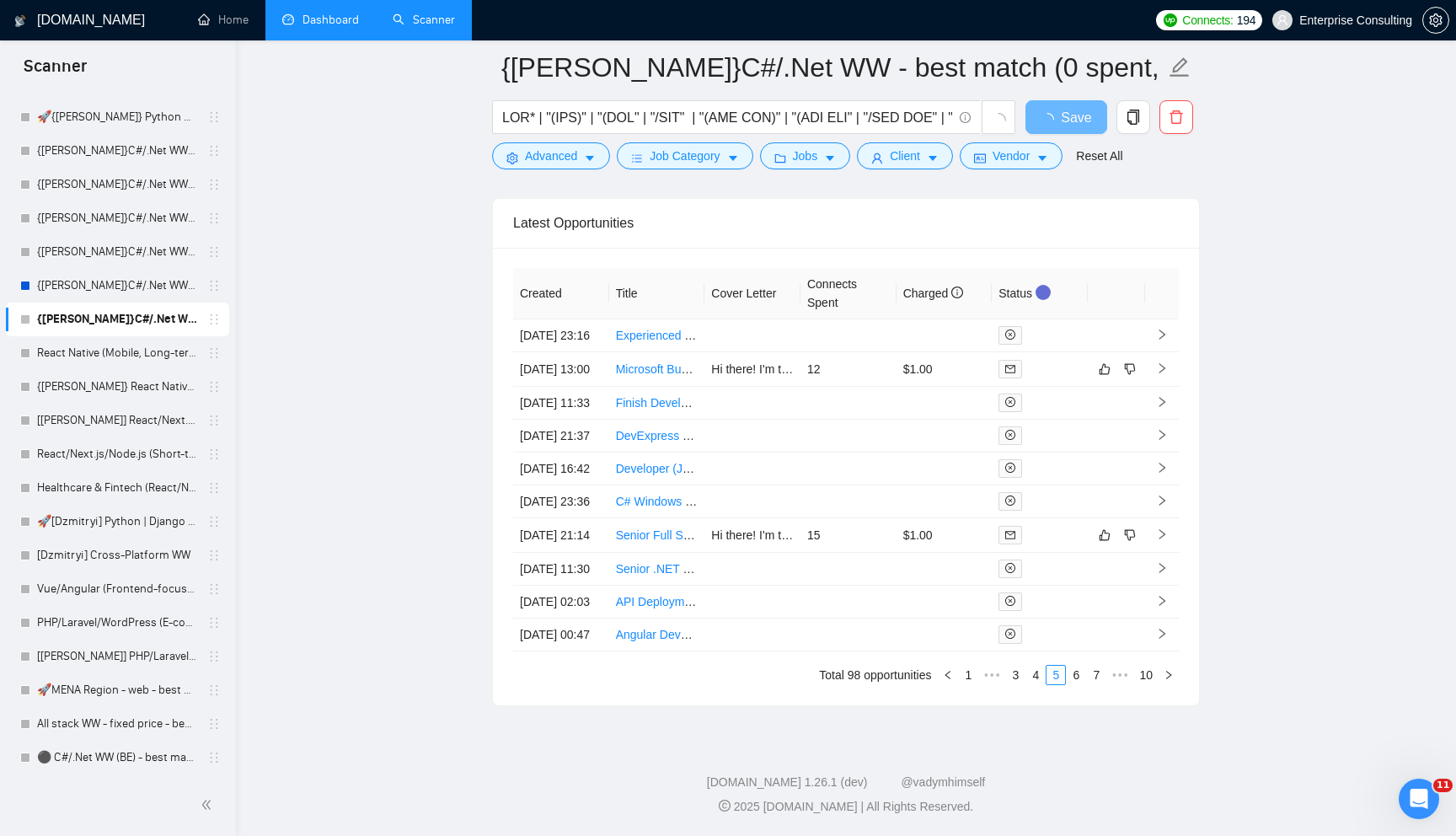
click at [316, 27] on link "Dashboard" at bounding box center [320, 19] width 77 height 15
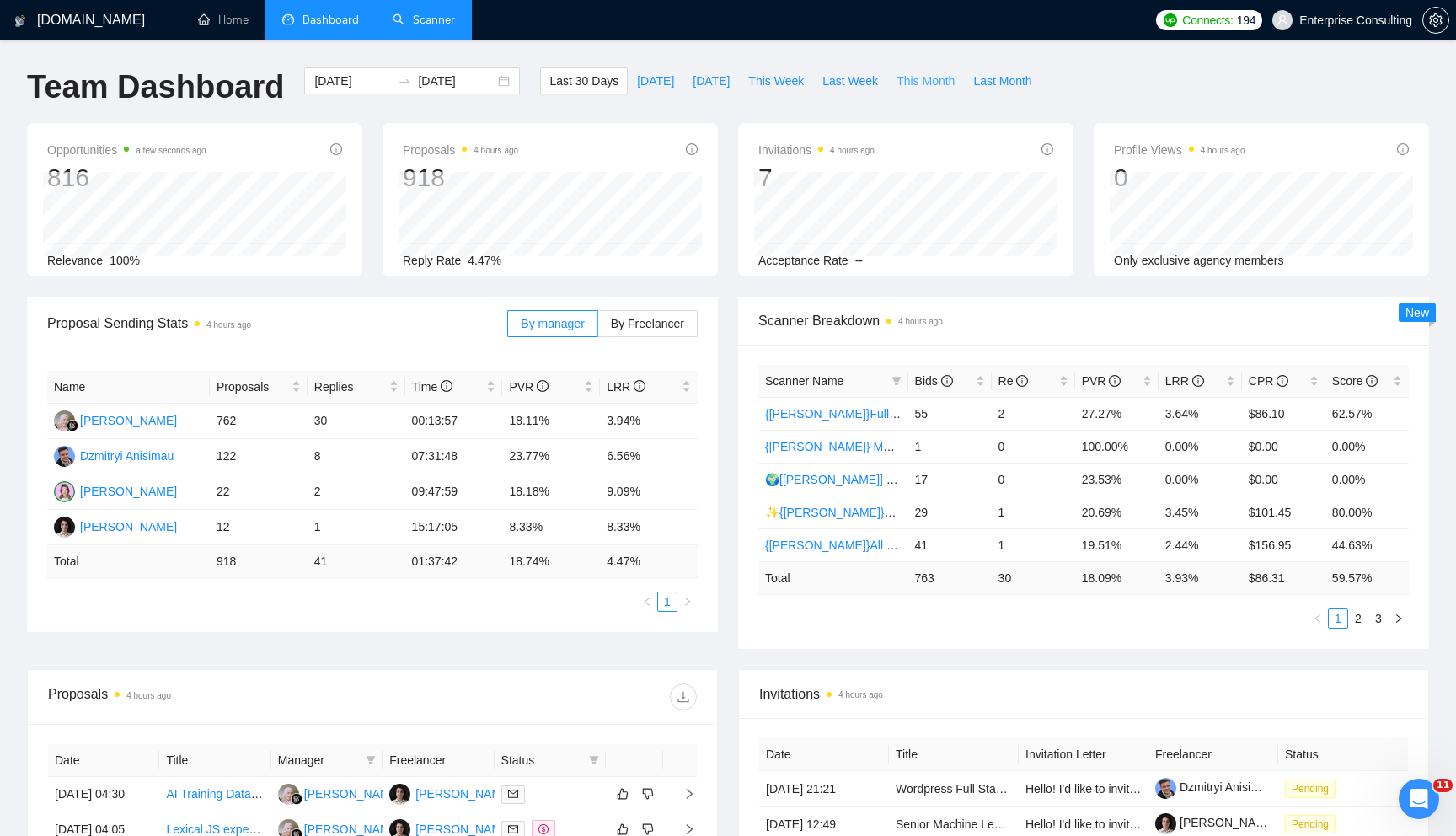
click at [939, 81] on span "This Month" at bounding box center [925, 81] width 58 height 18
type input "[DATE]"
click at [1020, 86] on span "Last Month" at bounding box center [1002, 81] width 58 height 18
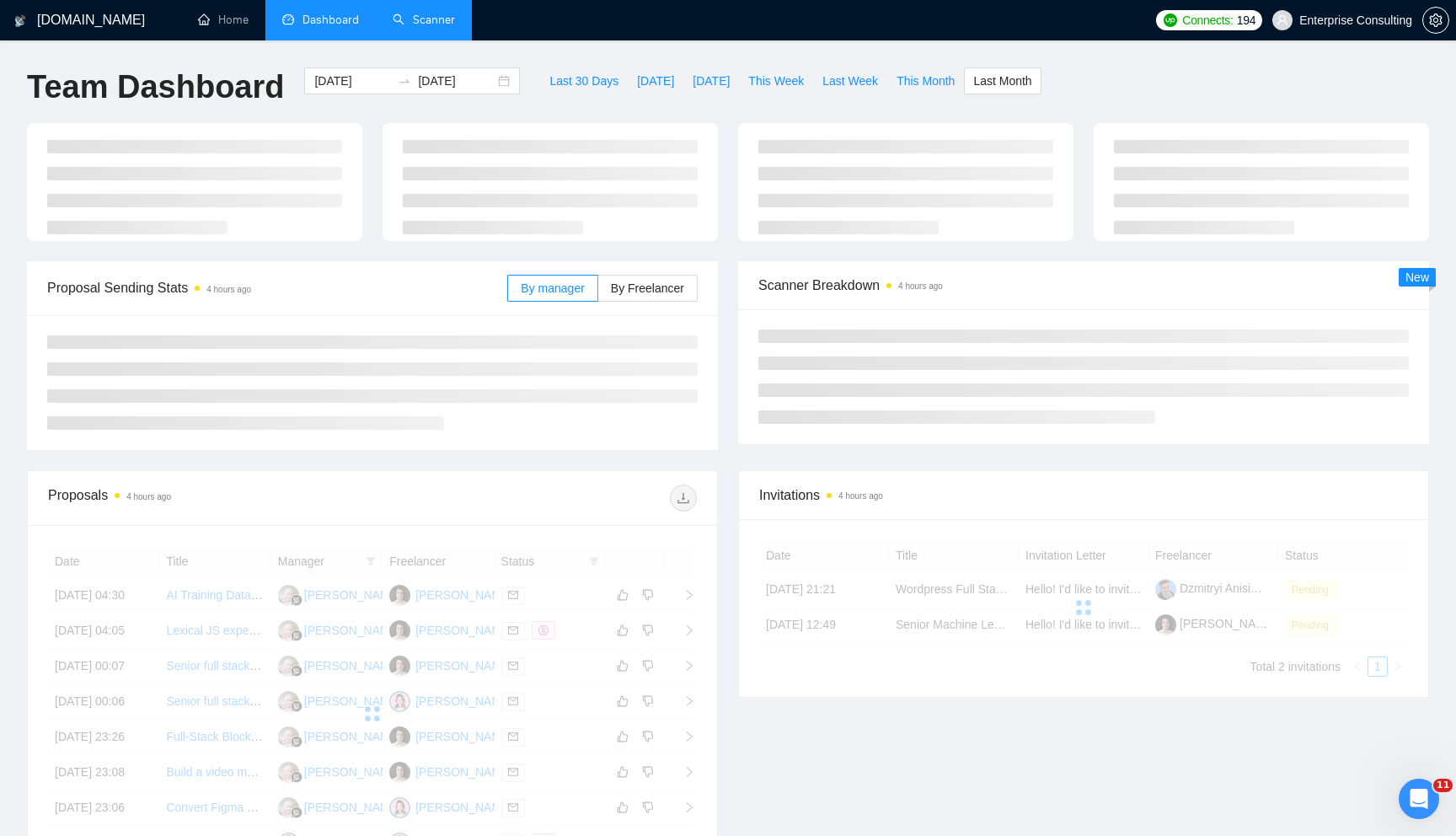
type input "[DATE]"
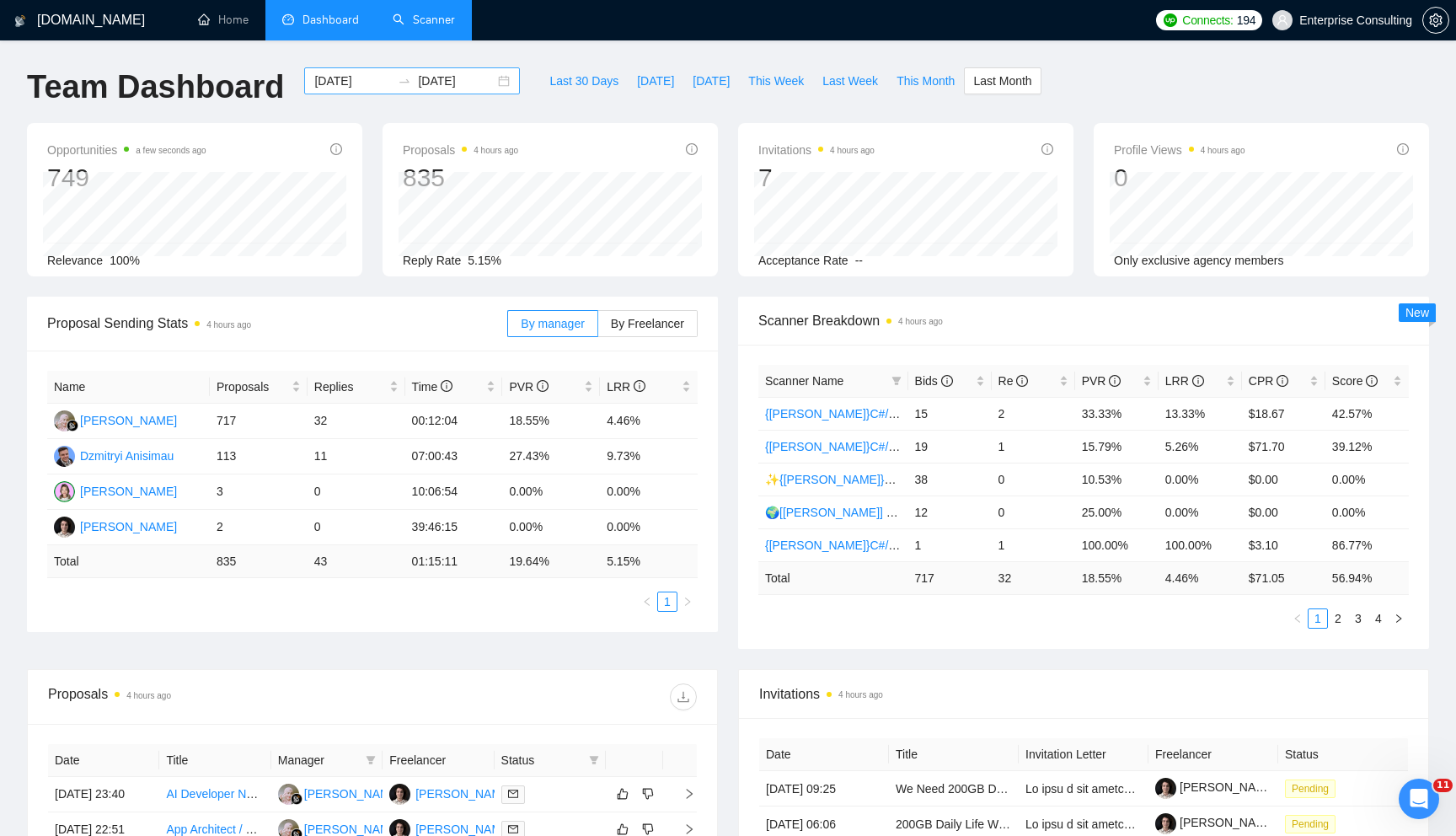
click at [494, 81] on div "[DATE] [DATE]" at bounding box center [412, 81] width 216 height 27
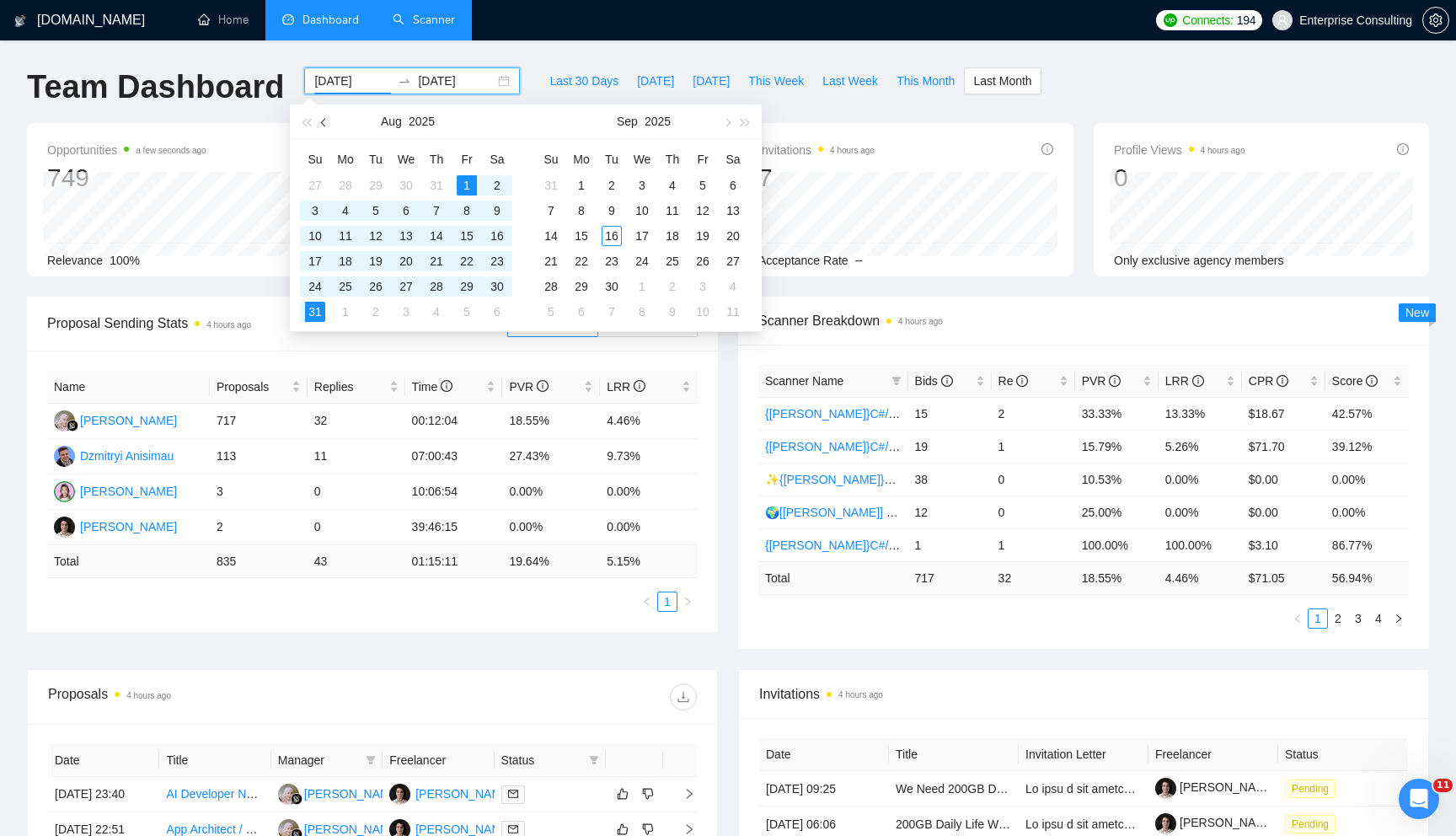
click at [319, 119] on button "button" at bounding box center [324, 121] width 18 height 34
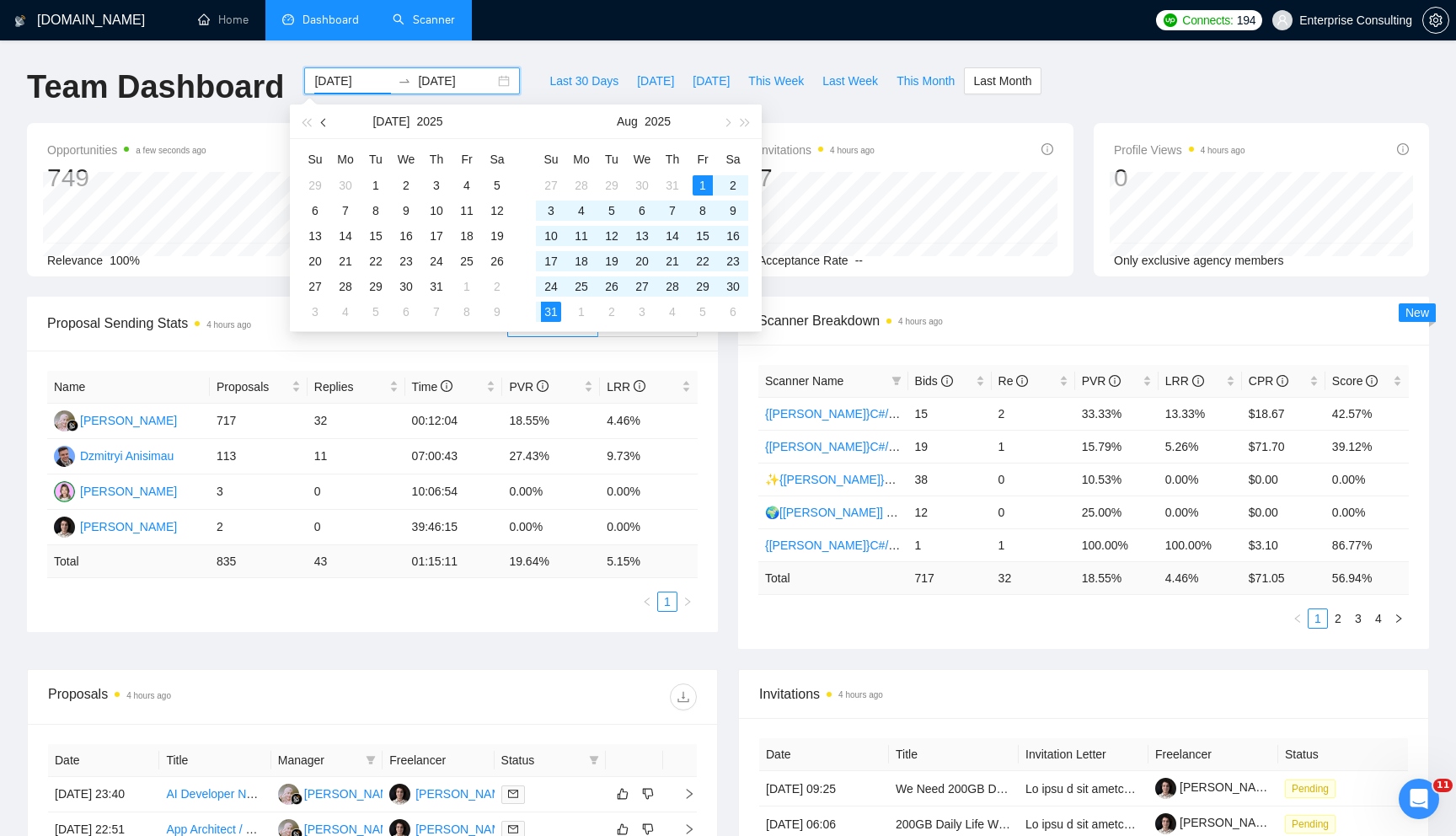
click at [319, 119] on button "button" at bounding box center [324, 121] width 18 height 34
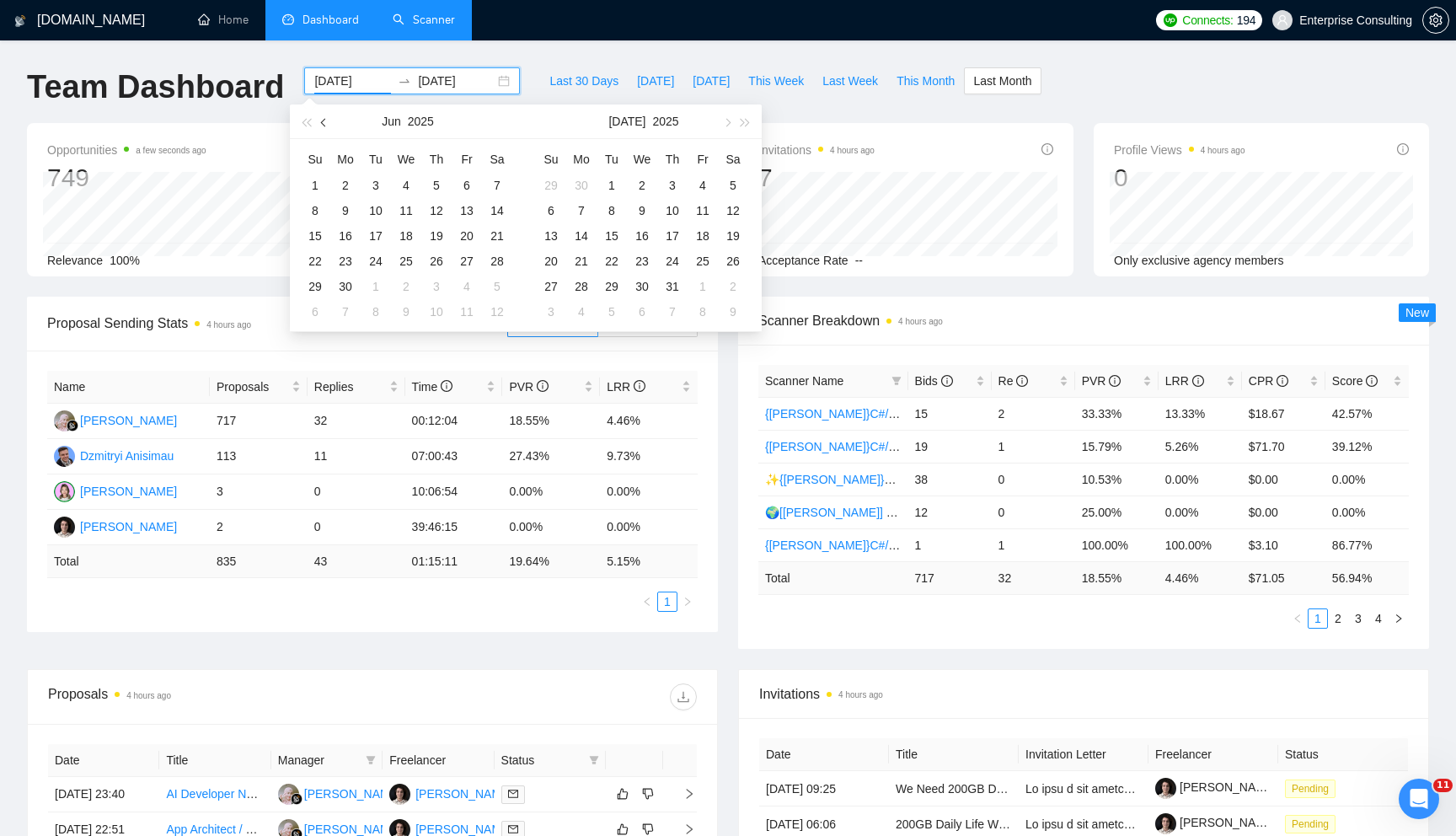
click at [319, 119] on button "button" at bounding box center [324, 121] width 18 height 34
type input "[DATE]"
click at [557, 181] on div "1" at bounding box center [550, 185] width 20 height 20
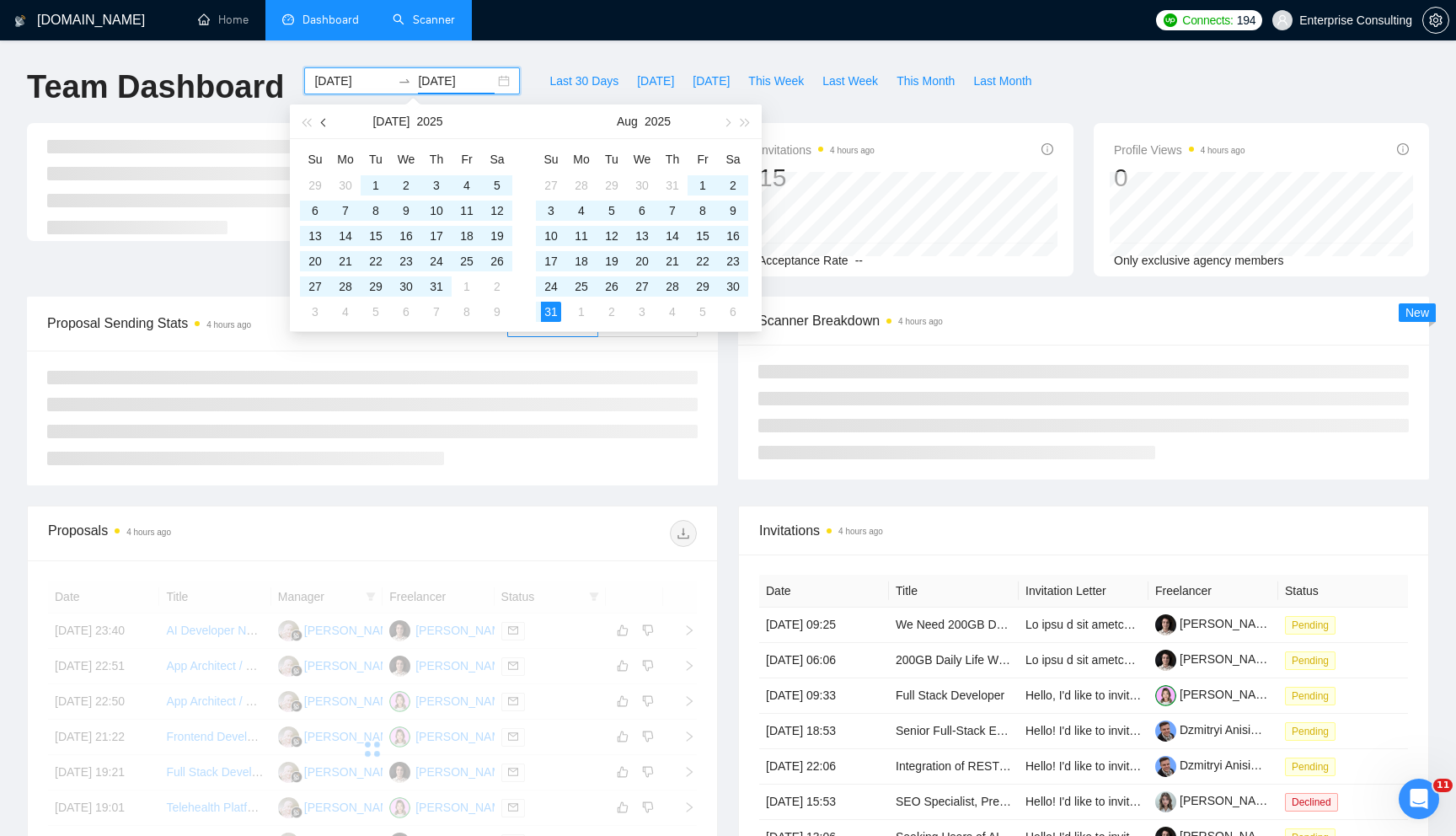
click at [326, 123] on span "button" at bounding box center [325, 122] width 9 height 9
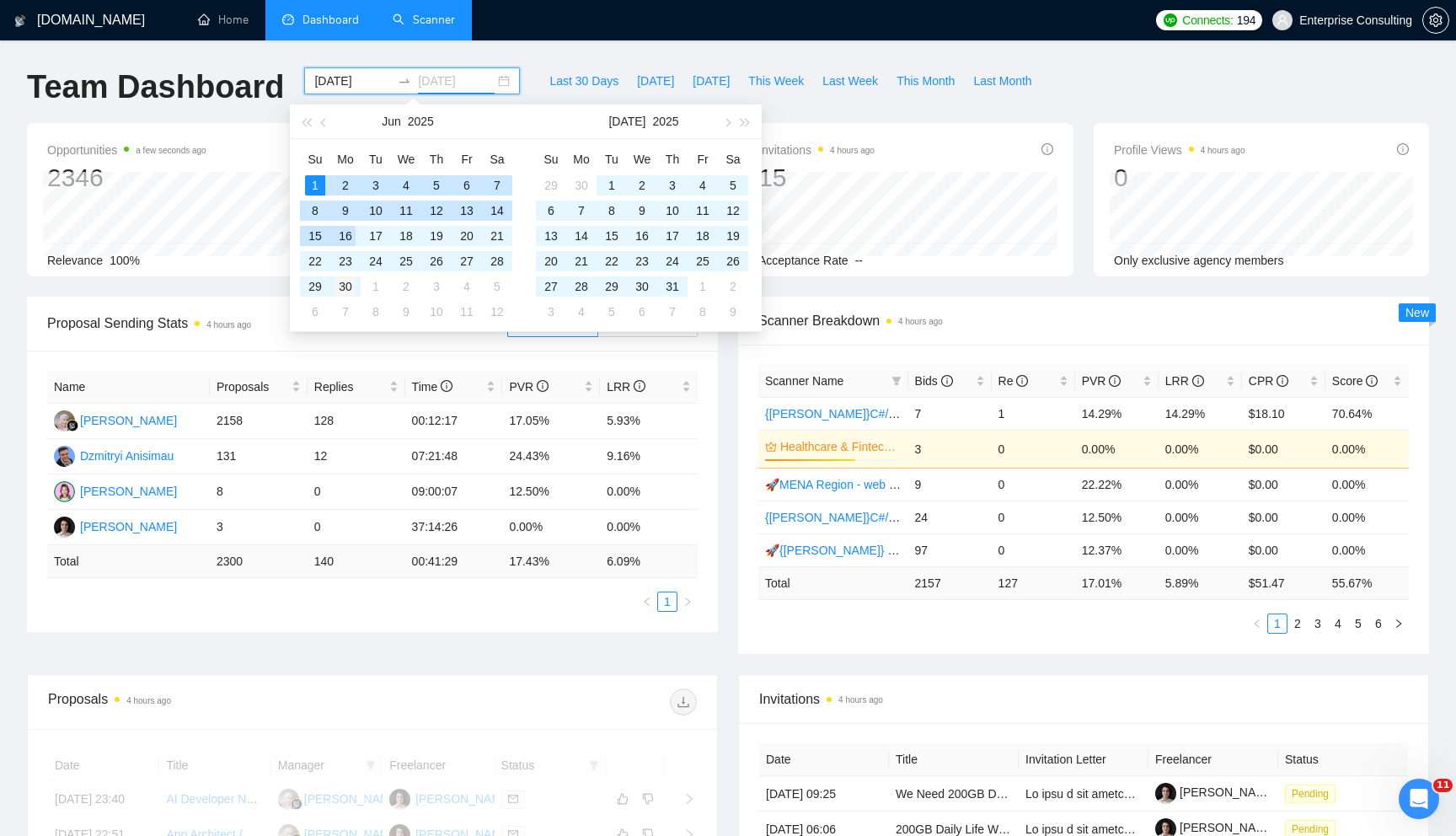
type input "[DATE]"
click at [349, 288] on div "30" at bounding box center [345, 286] width 20 height 20
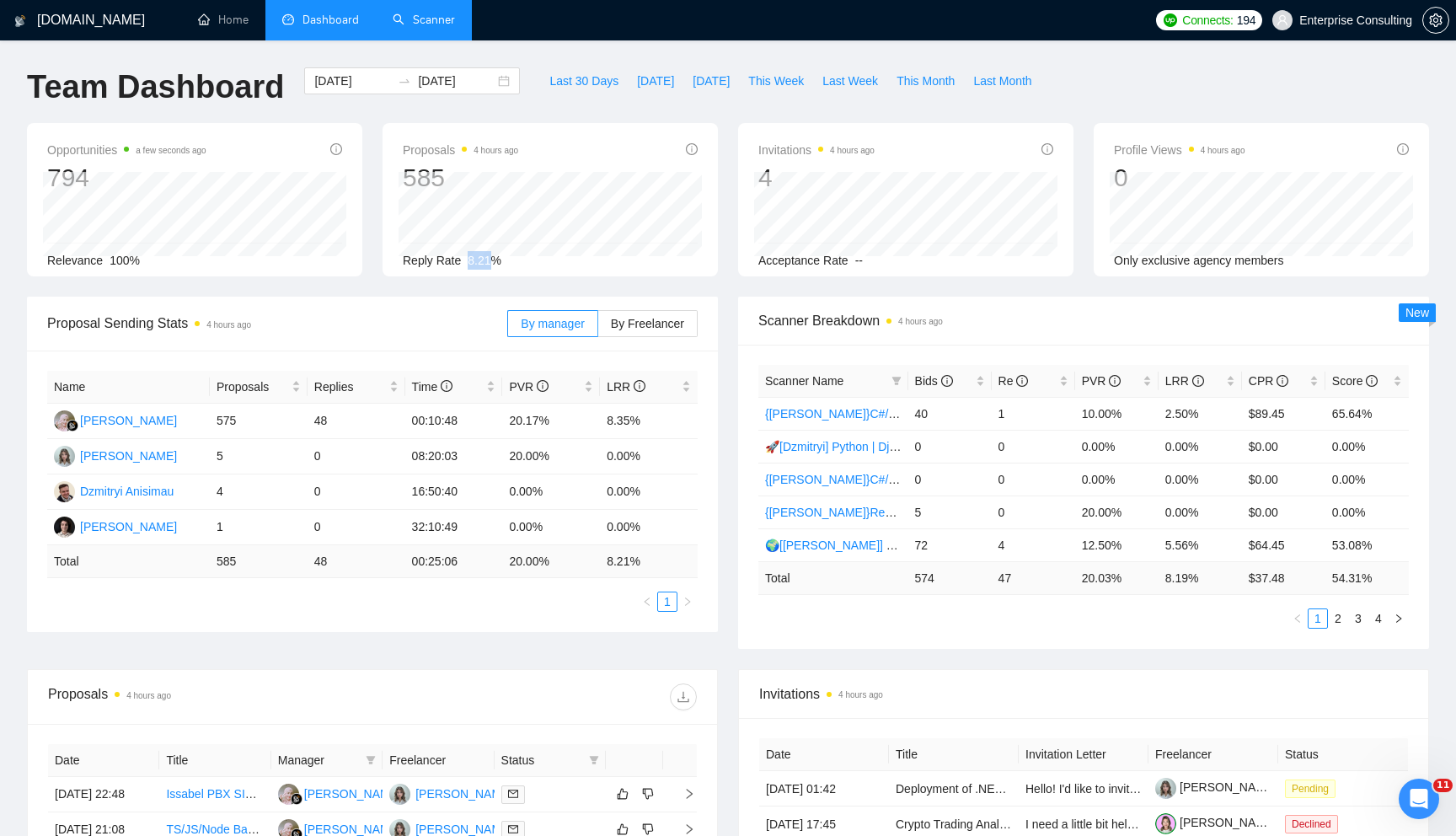
drag, startPoint x: 467, startPoint y: 261, endPoint x: 533, endPoint y: 261, distance: 66.0
click at [513, 261] on div "Reply Rate 8.21%" at bounding box center [549, 260] width 295 height 18
click at [533, 261] on div "Reply Rate 8.21%" at bounding box center [549, 260] width 295 height 18
click at [1165, 578] on td "8.19 %" at bounding box center [1200, 577] width 84 height 33
drag, startPoint x: 1161, startPoint y: 579, endPoint x: 1224, endPoint y: 579, distance: 63.0
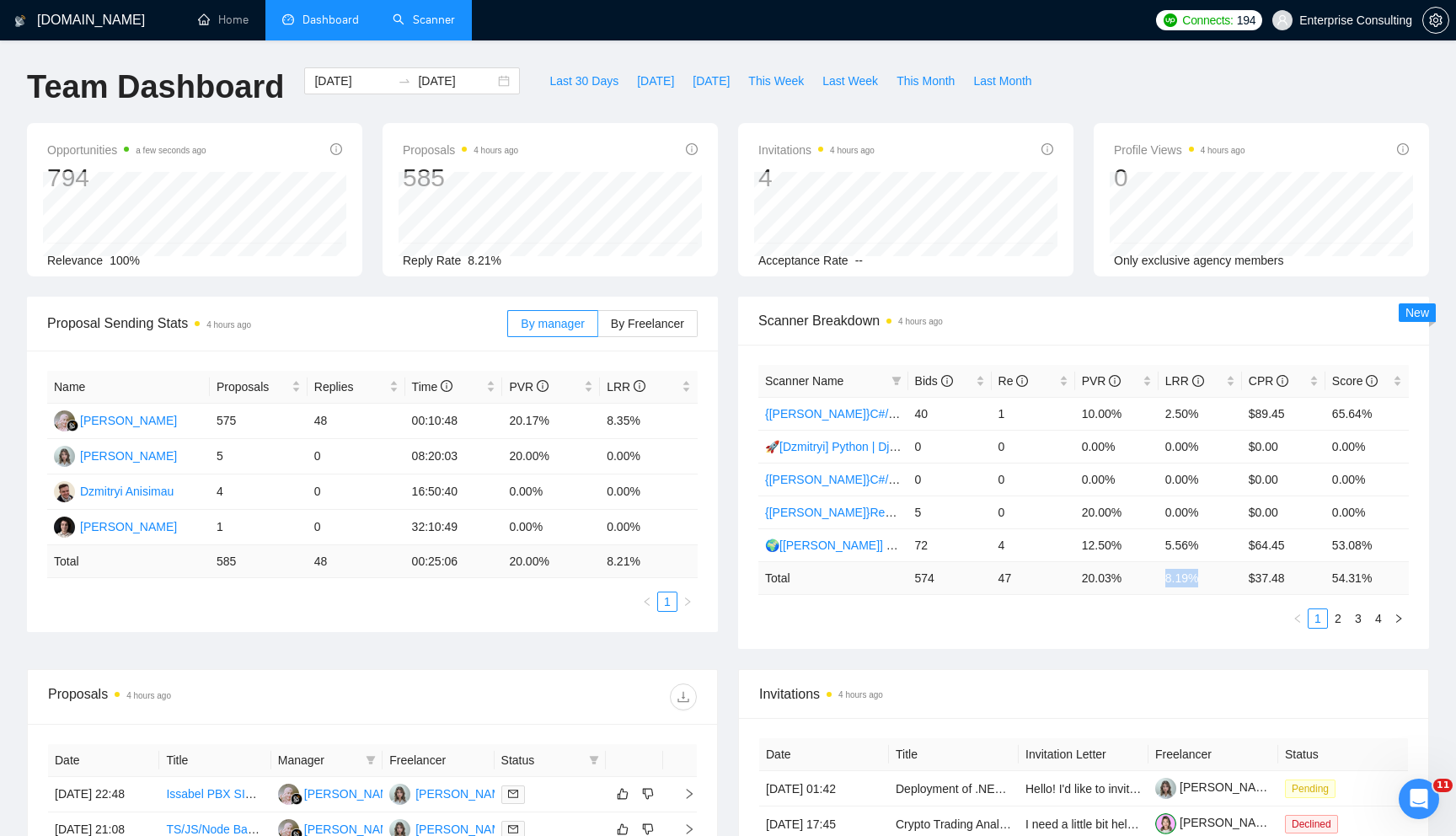
click at [1224, 579] on td "8.19 %" at bounding box center [1200, 577] width 84 height 33
click at [486, 84] on div "[DATE] [DATE]" at bounding box center [412, 81] width 216 height 27
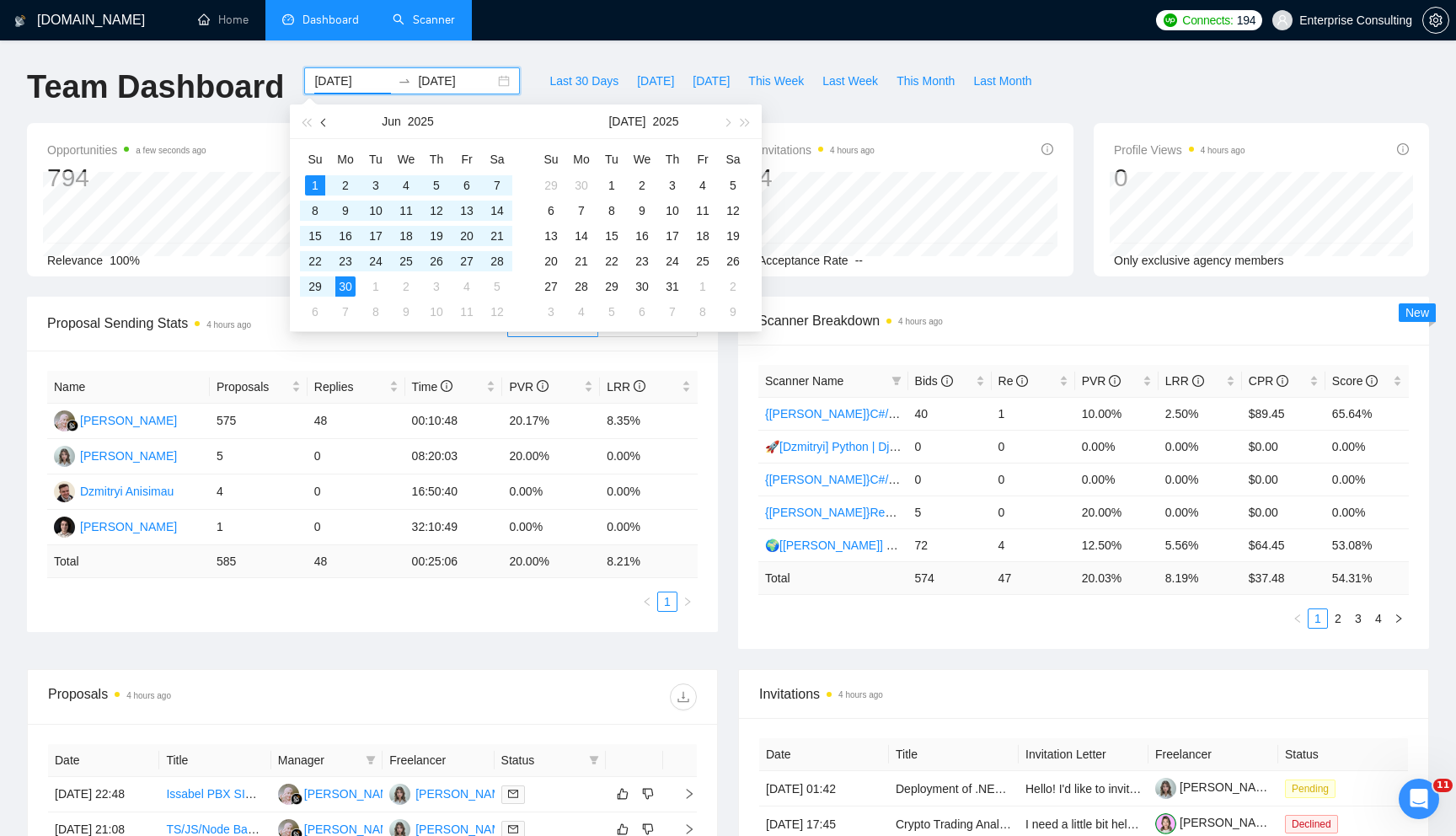
click at [327, 125] on button "button" at bounding box center [324, 121] width 18 height 34
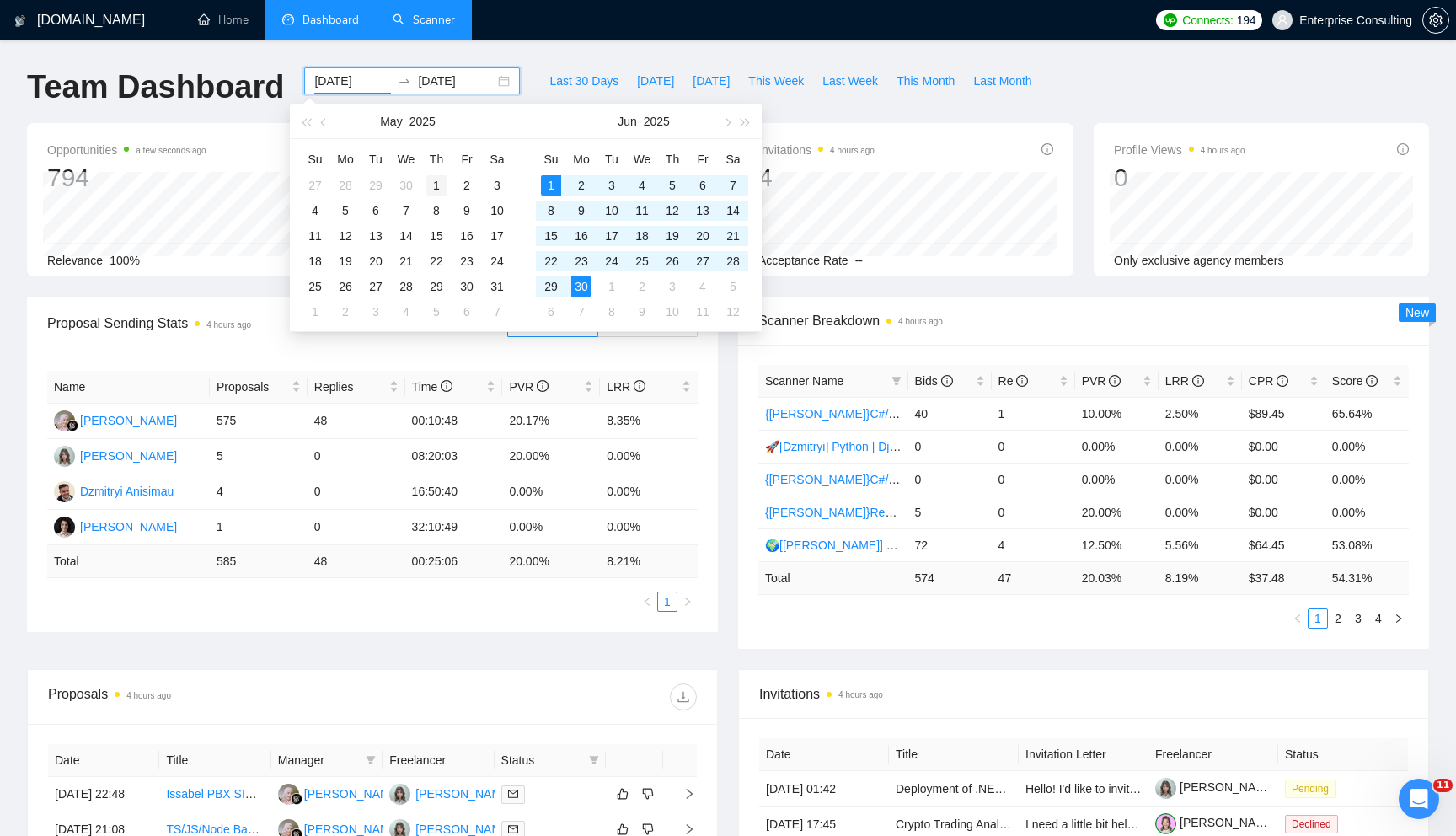
type input "[DATE]"
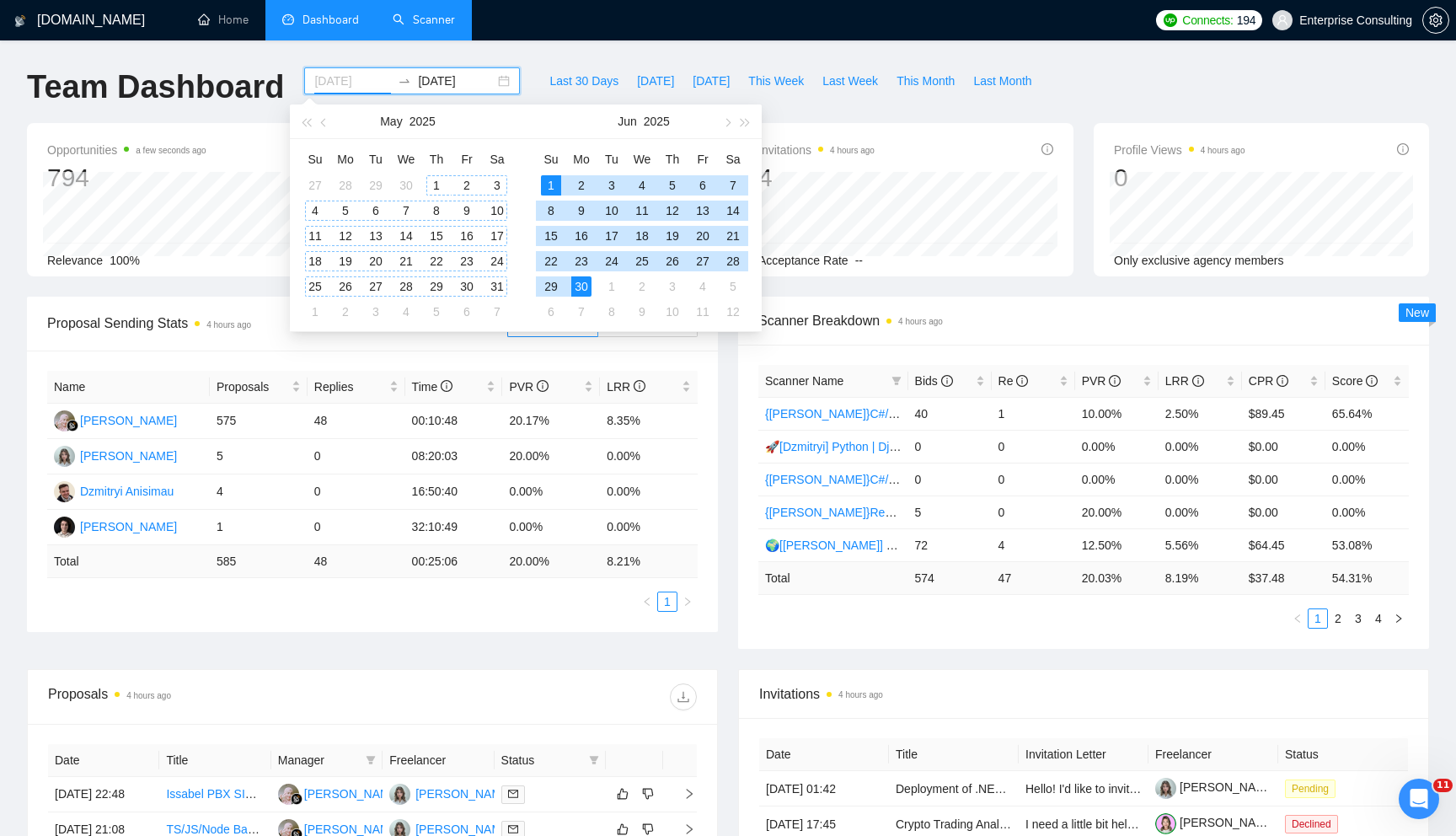
click at [438, 180] on div "1" at bounding box center [436, 185] width 20 height 20
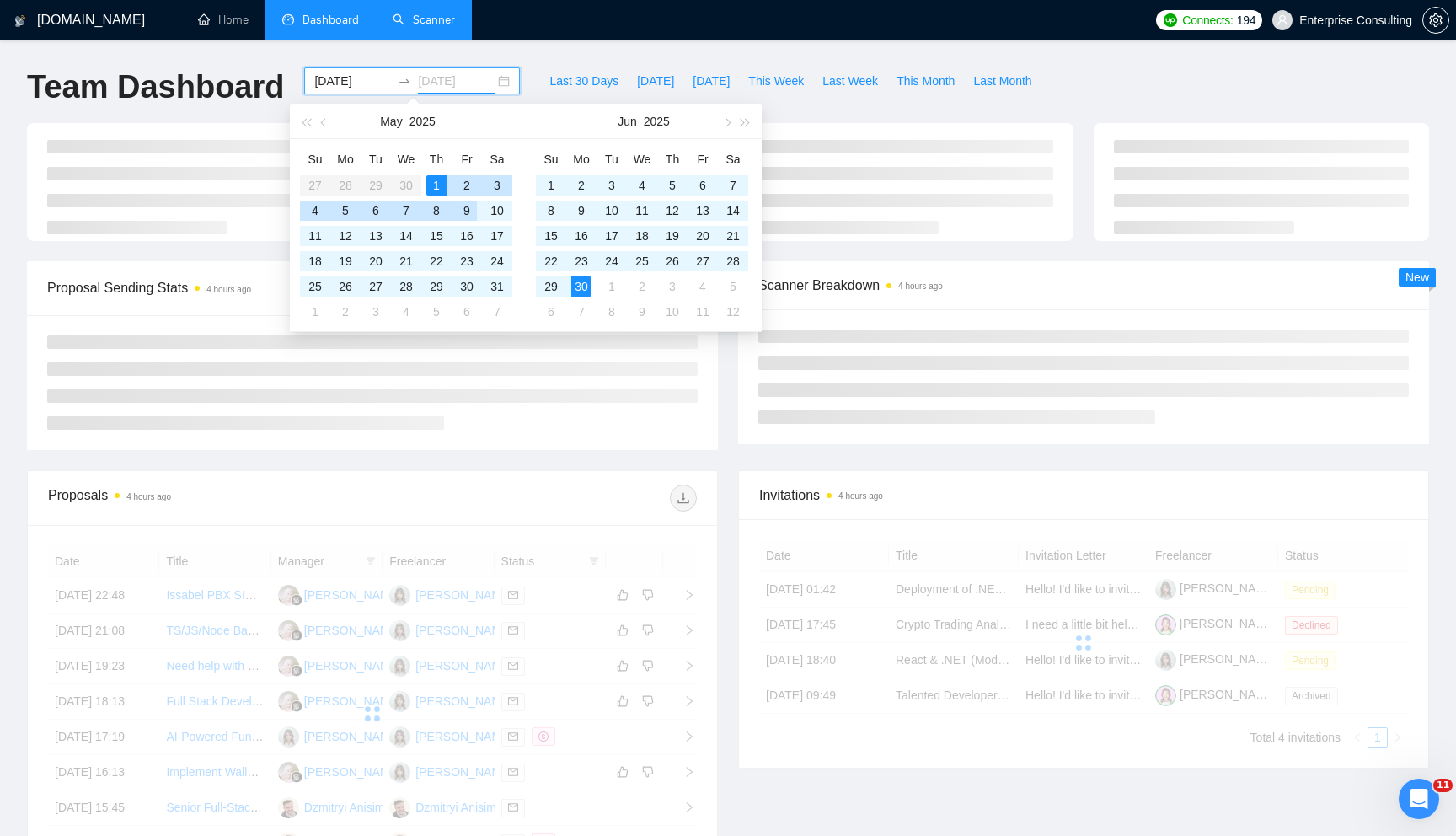
type input "[DATE]"
click at [536, 371] on li at bounding box center [372, 369] width 650 height 14
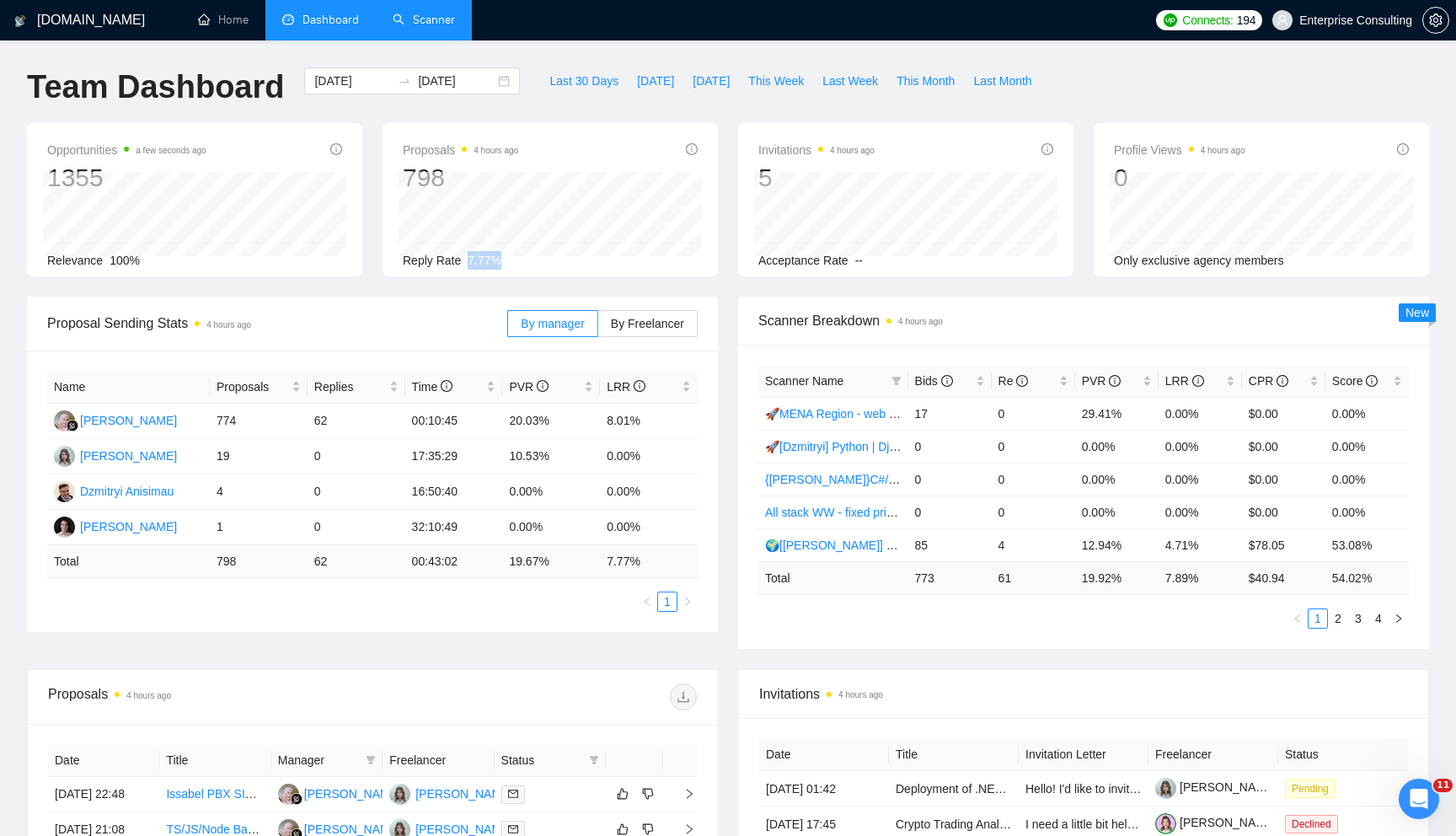
drag, startPoint x: 466, startPoint y: 260, endPoint x: 660, endPoint y: 280, distance: 195.0
click at [660, 280] on div "Opportunities a few seconds ago 1355 Relevance 100% Proposals 4 hours ago 798 […" at bounding box center [727, 210] width 1422 height 174
click at [660, 278] on div "Opportunities a few seconds ago 1355 Relevance 100% Proposals 4 hours ago 798 […" at bounding box center [727, 210] width 1422 height 174
click at [490, 82] on div "[DATE] [DATE]" at bounding box center [412, 81] width 216 height 27
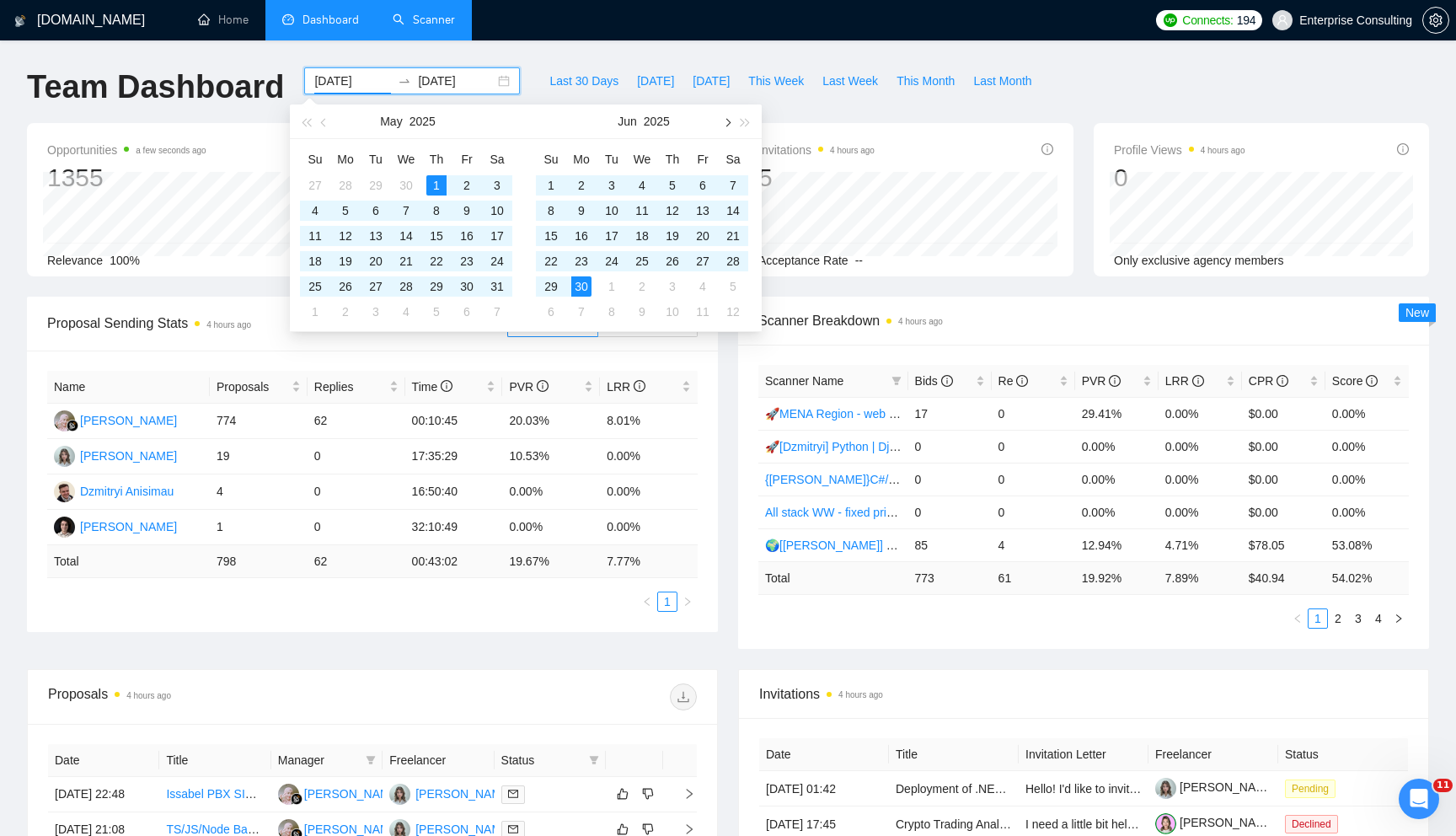
click at [733, 123] on button "button" at bounding box center [726, 121] width 18 height 34
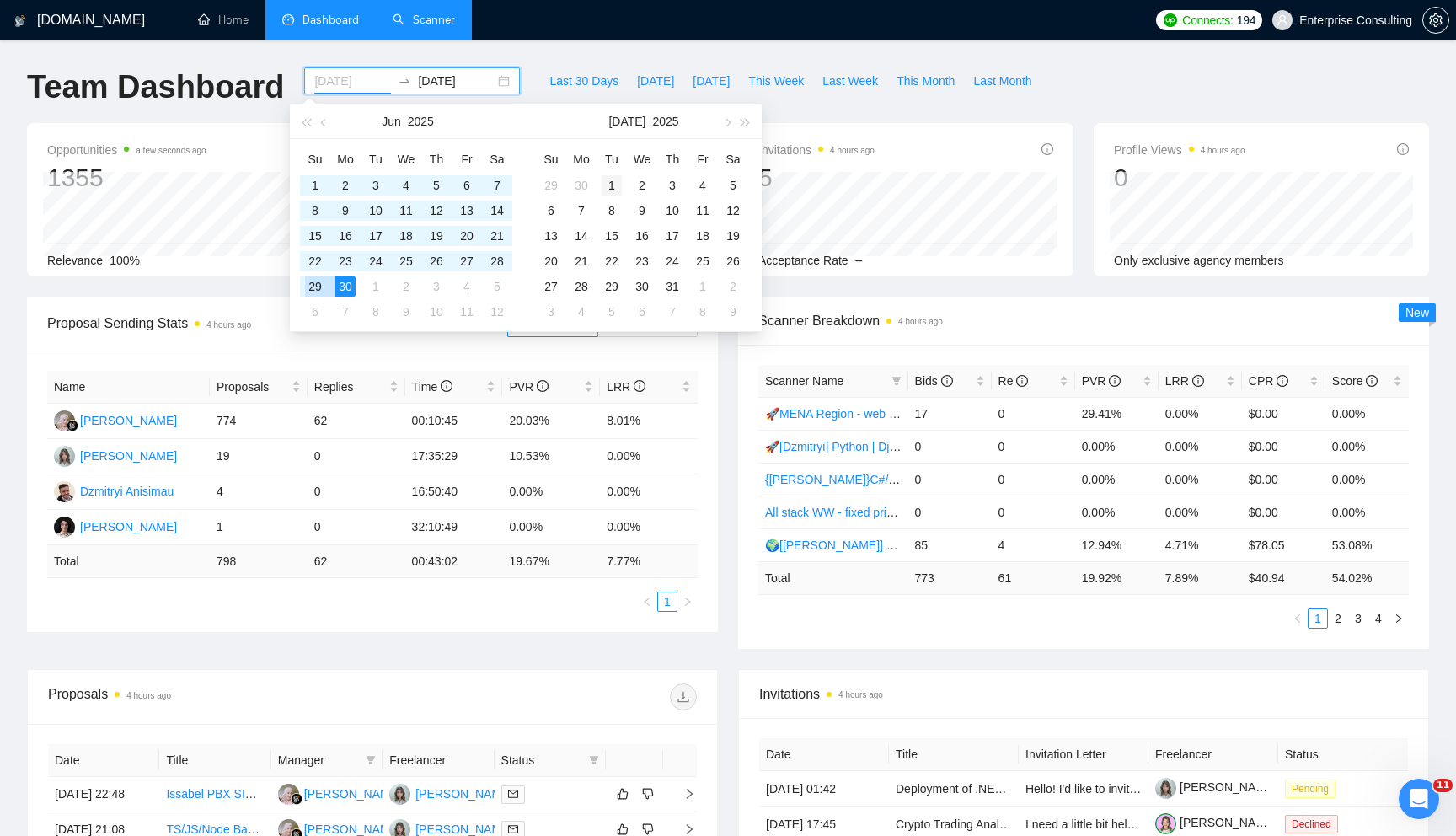
type input "[DATE]"
click at [609, 178] on div "1" at bounding box center [611, 185] width 20 height 20
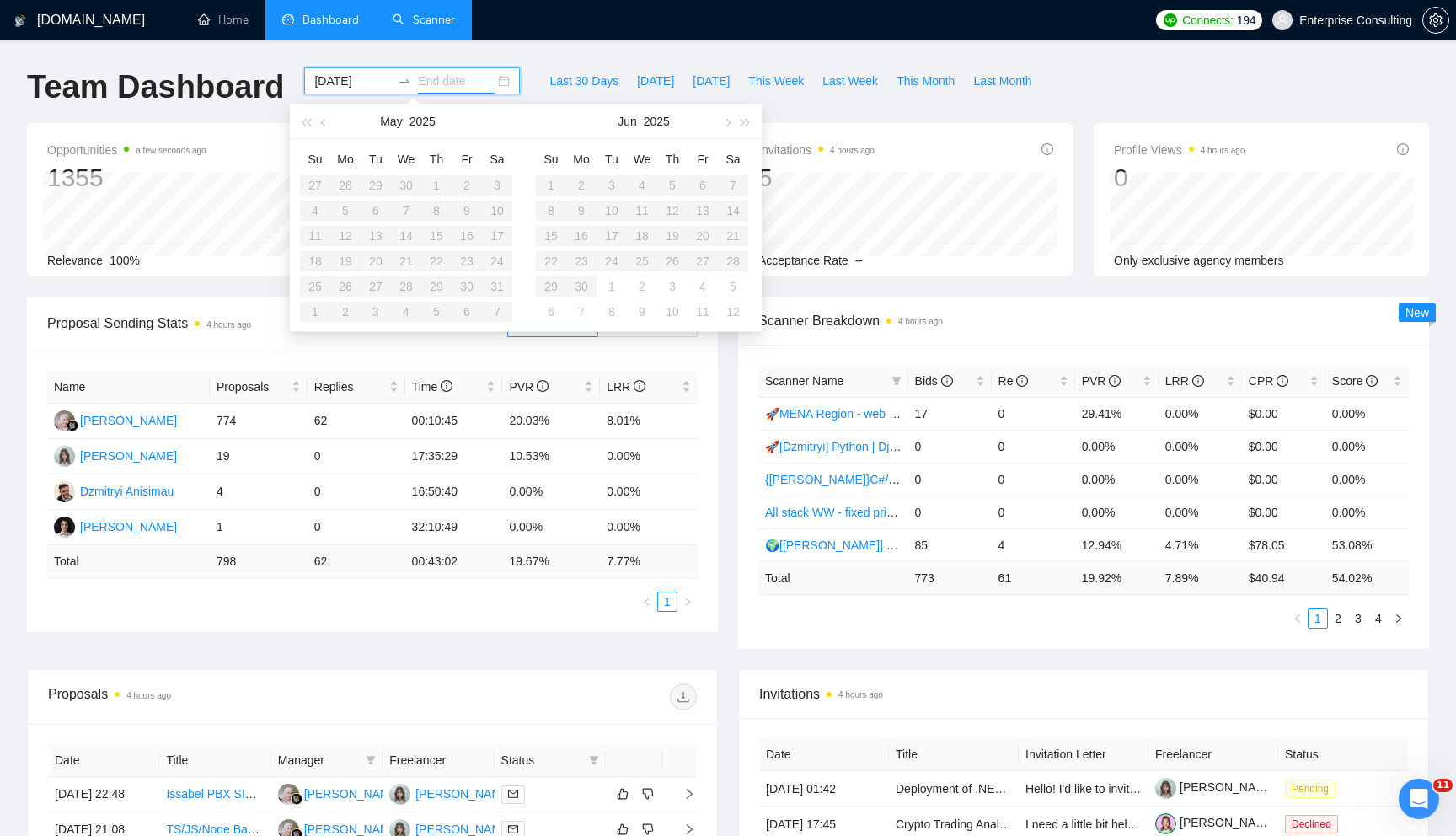
type input "[DATE]"
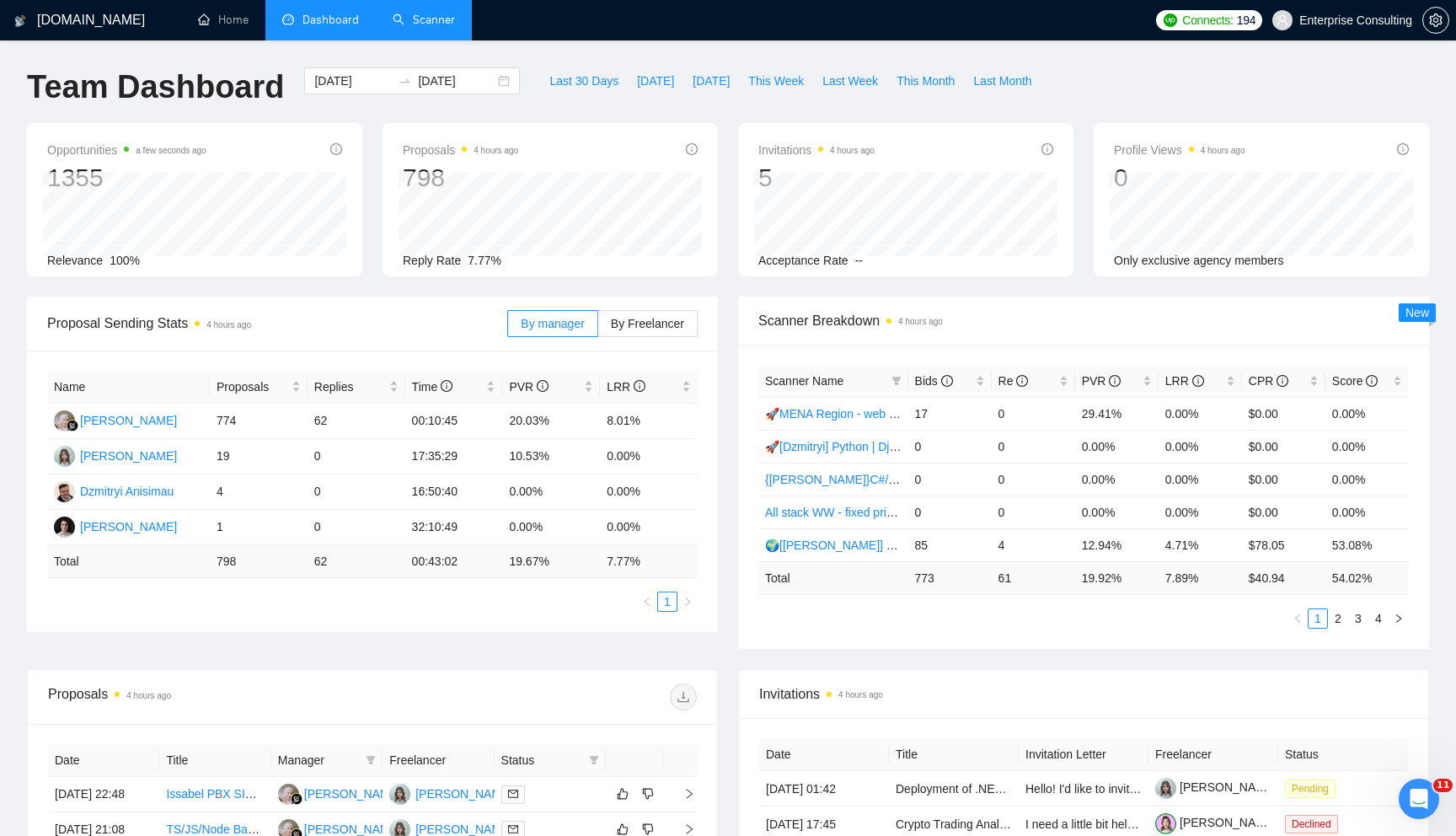
drag, startPoint x: 604, startPoint y: 129, endPoint x: 579, endPoint y: 123, distance: 25.7
click at [590, 129] on div "Proposals 4 hours ago 798 [DATE] Sent 24 Replied 3 Reply Rate 7.77%" at bounding box center [549, 200] width 335 height 154
click at [486, 81] on div "[DATE] [DATE]" at bounding box center [412, 81] width 216 height 27
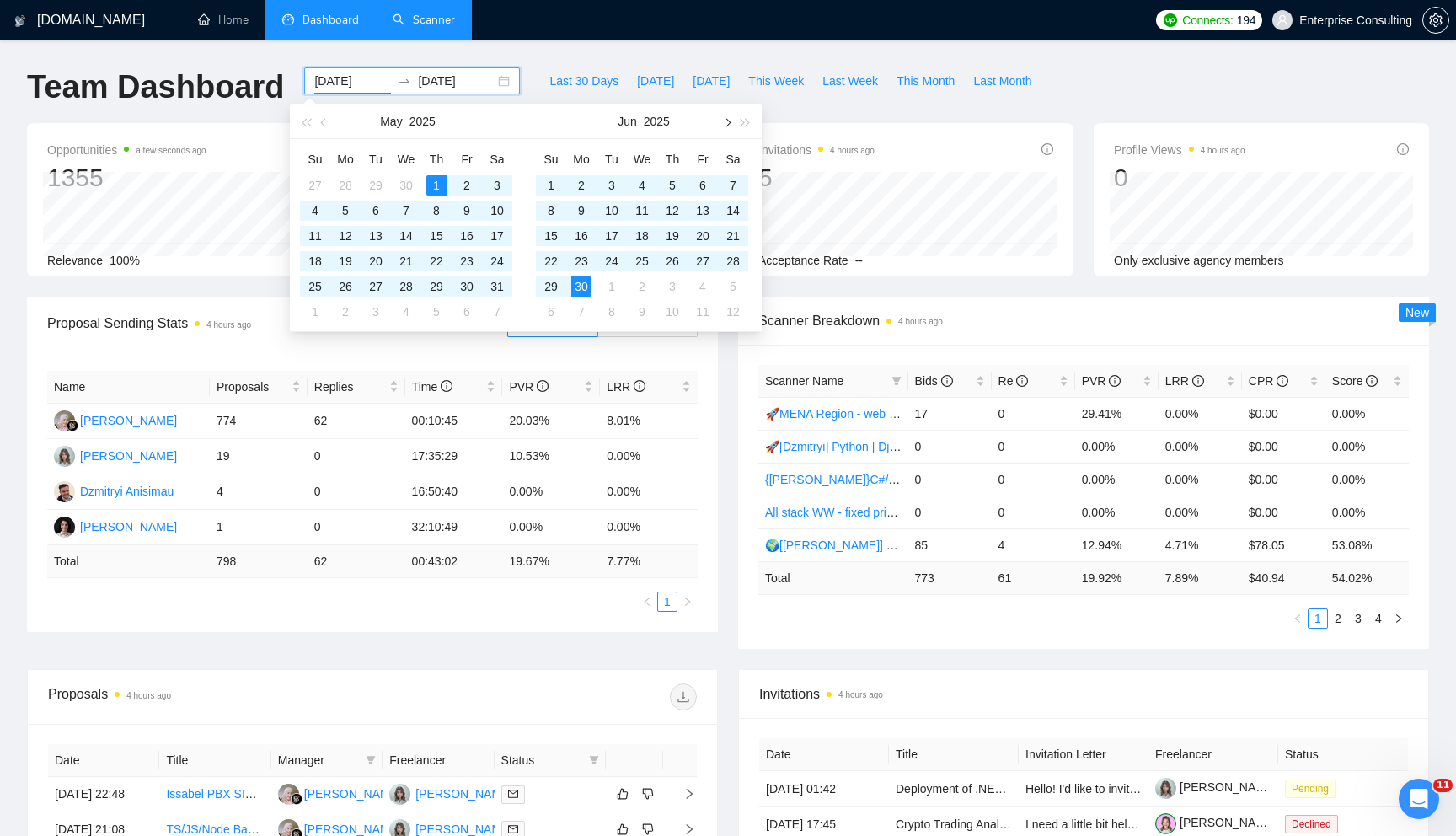
click at [721, 123] on button "button" at bounding box center [726, 121] width 18 height 34
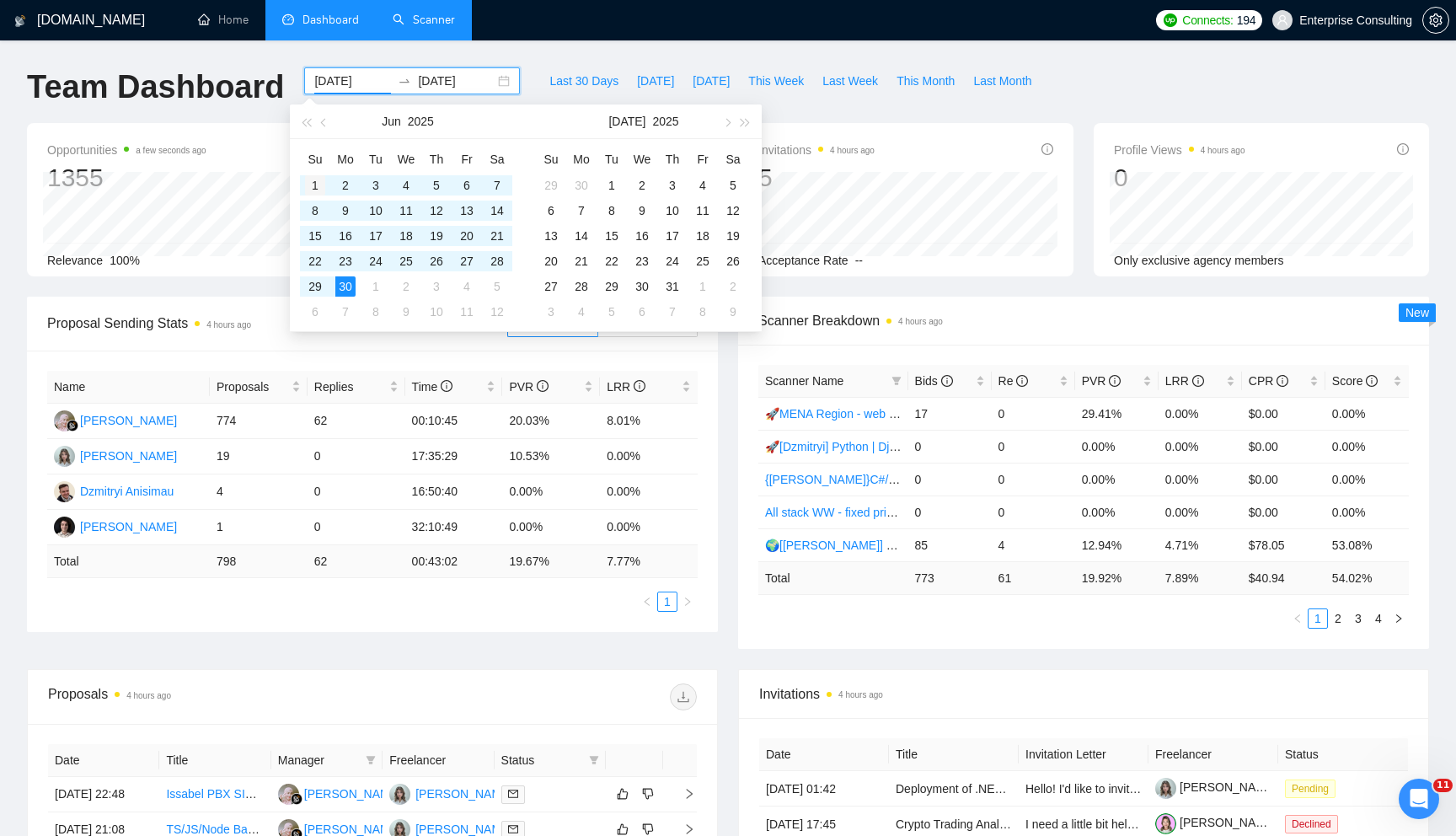
type input "[DATE]"
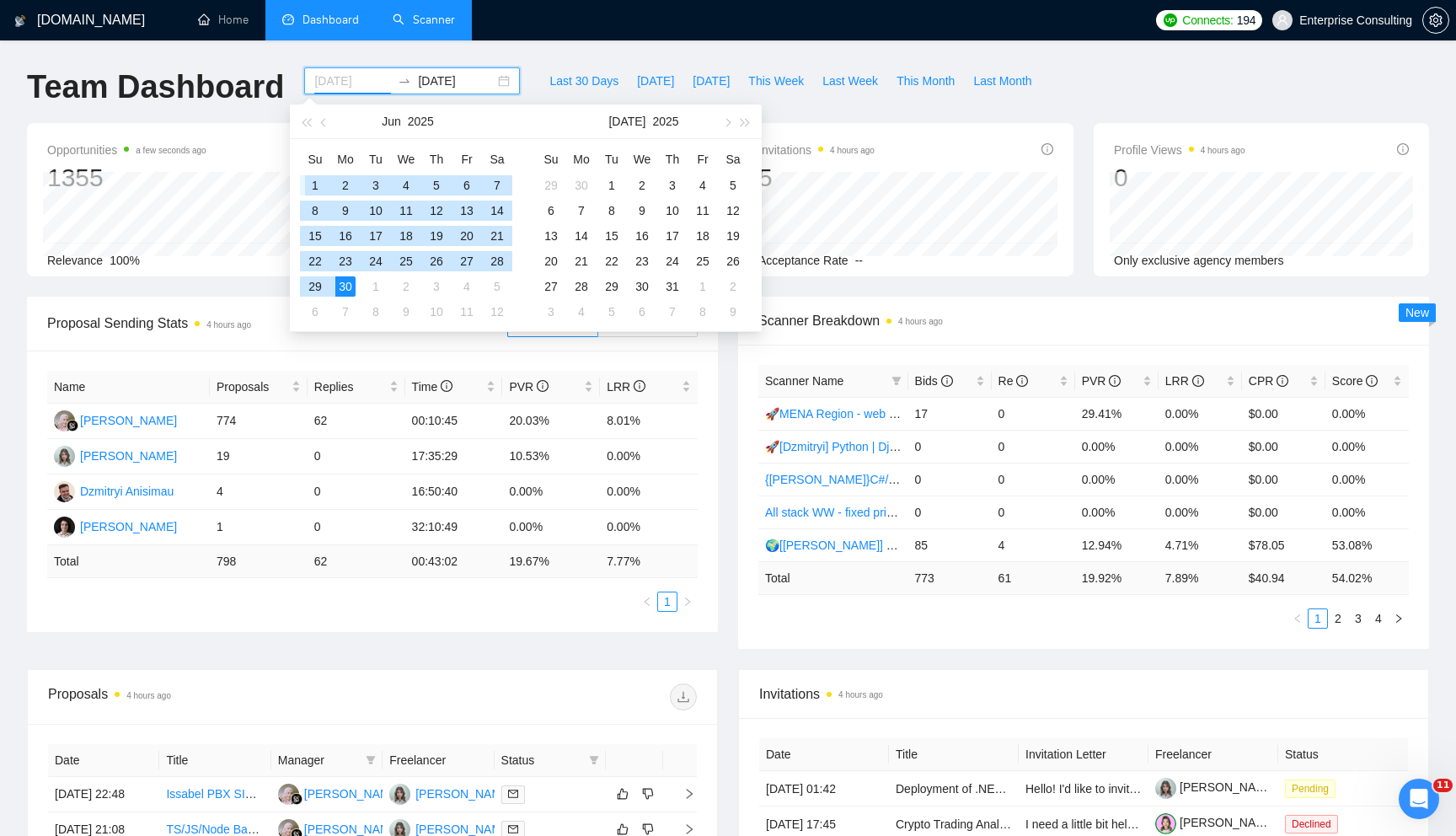
click at [313, 181] on div "1" at bounding box center [315, 185] width 20 height 20
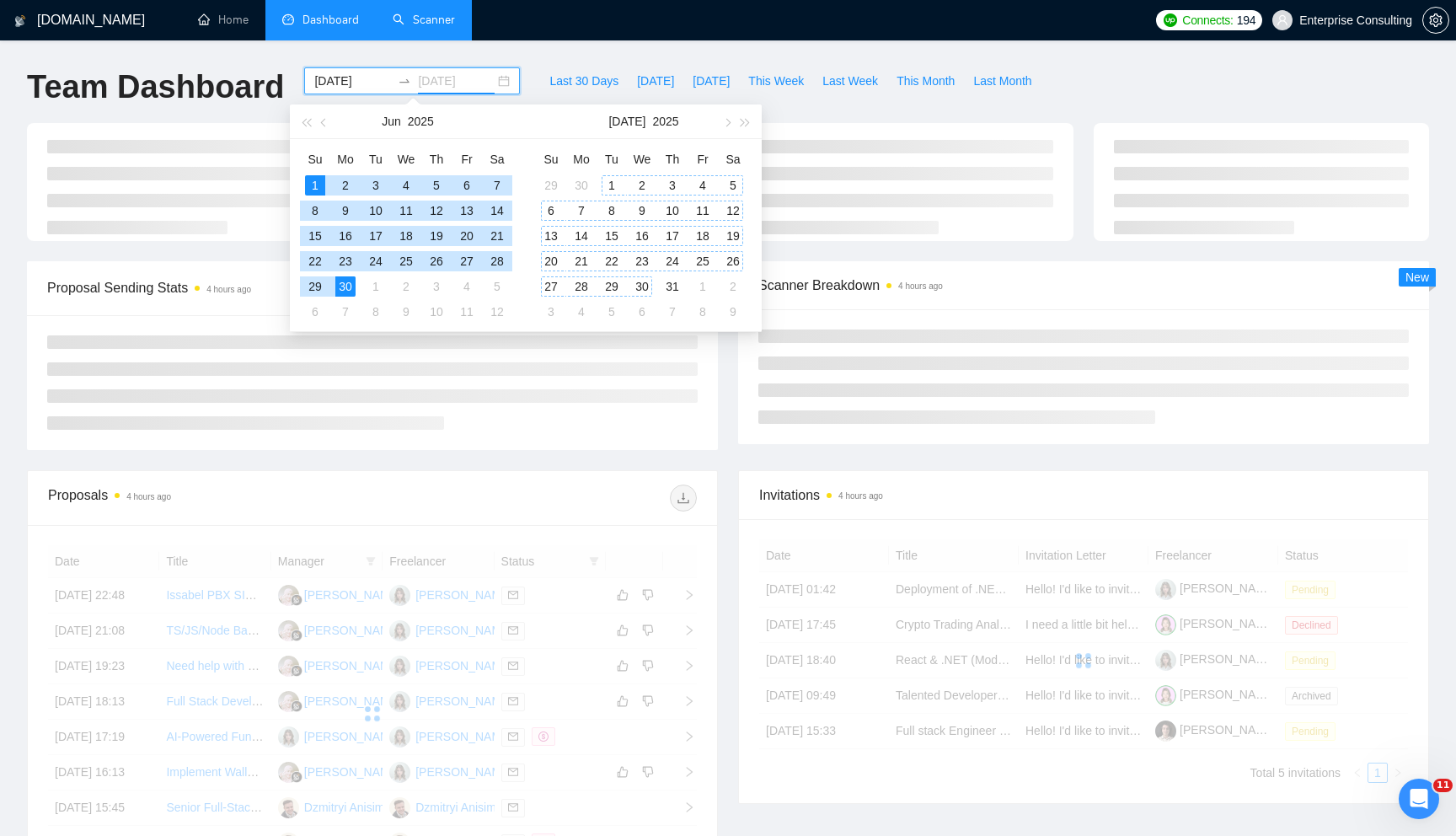
type input "[DATE]"
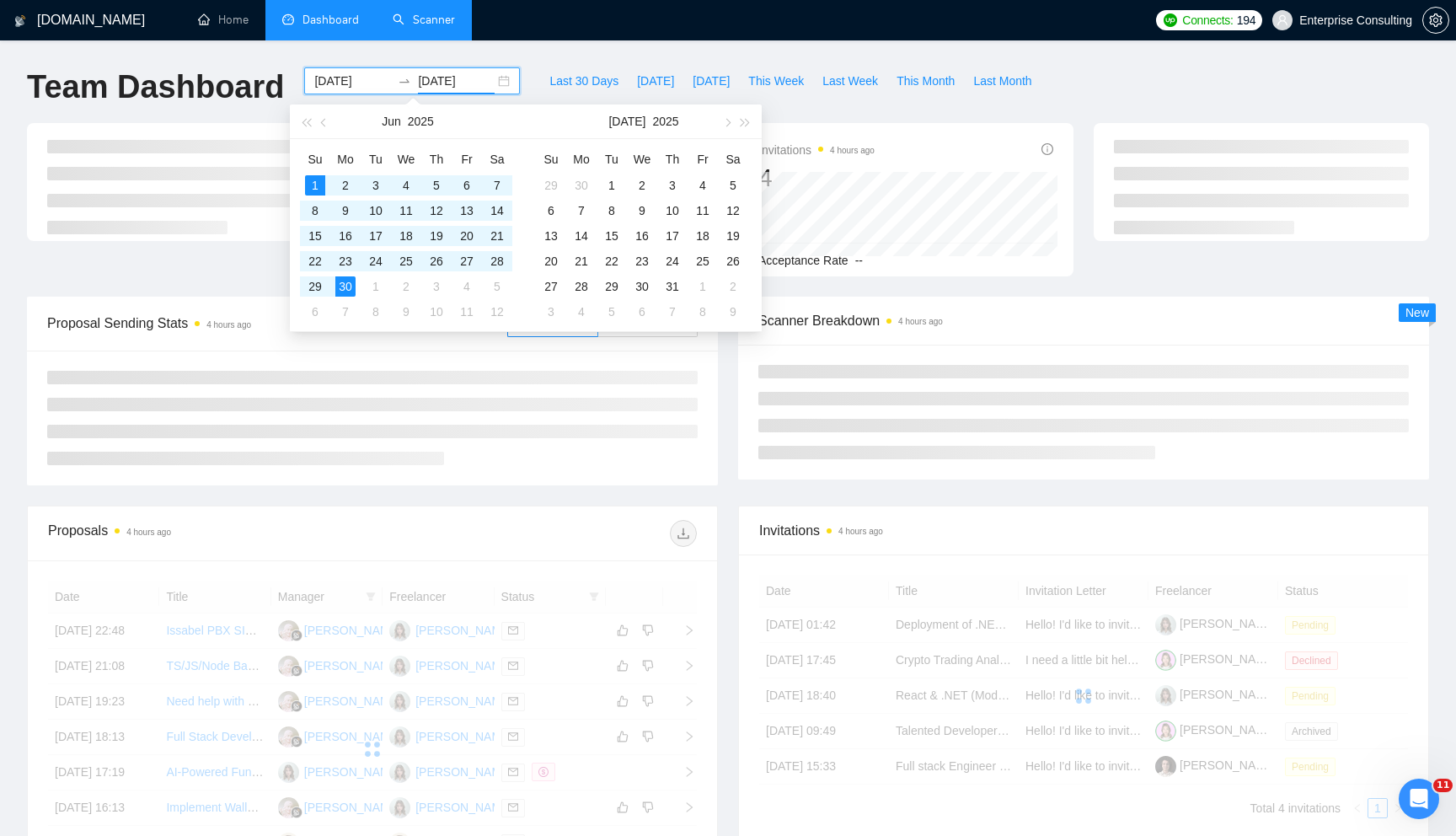
click at [706, 454] on div at bounding box center [372, 418] width 691 height 135
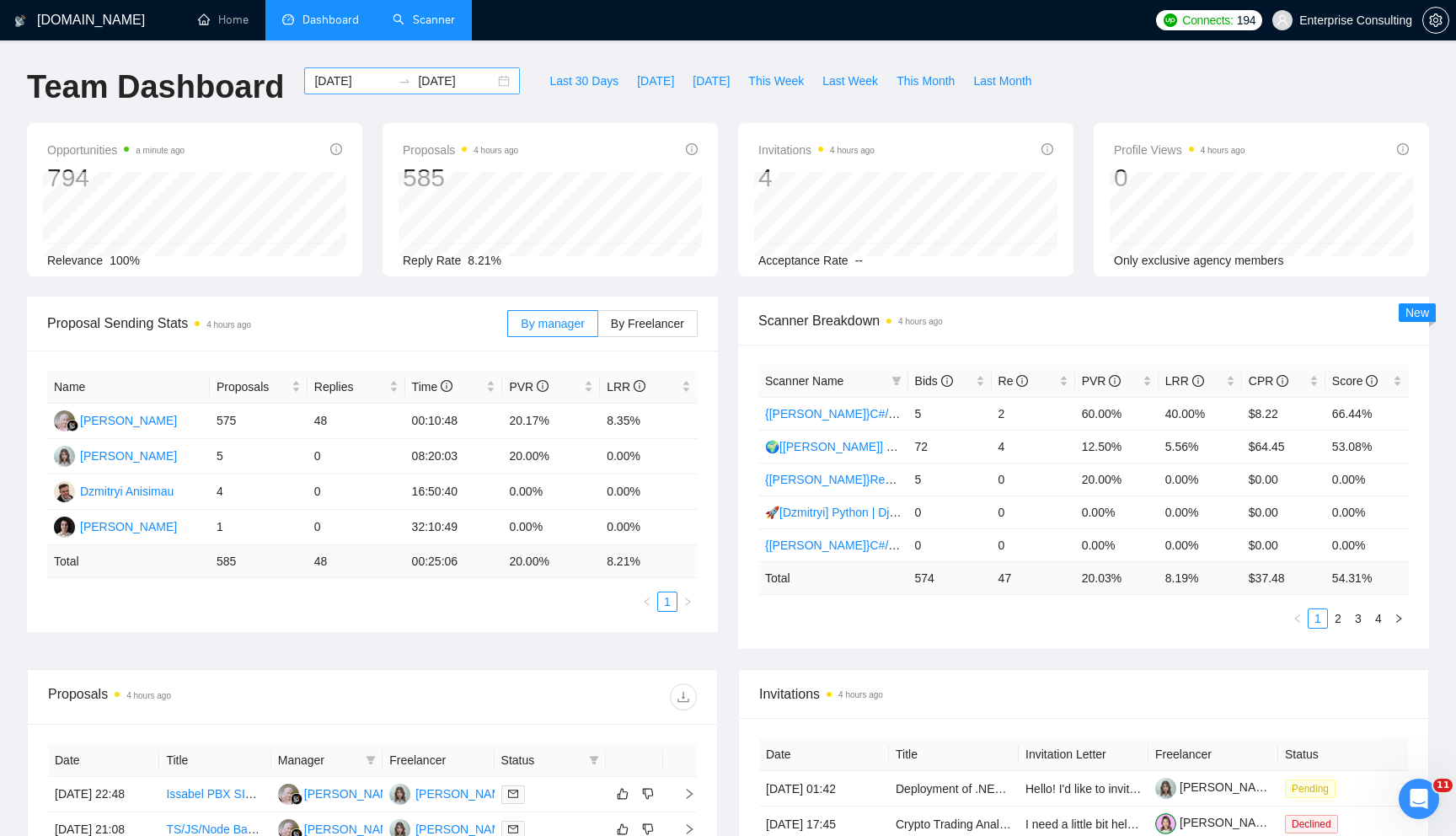
click at [489, 79] on div "[DATE] [DATE]" at bounding box center [412, 81] width 216 height 27
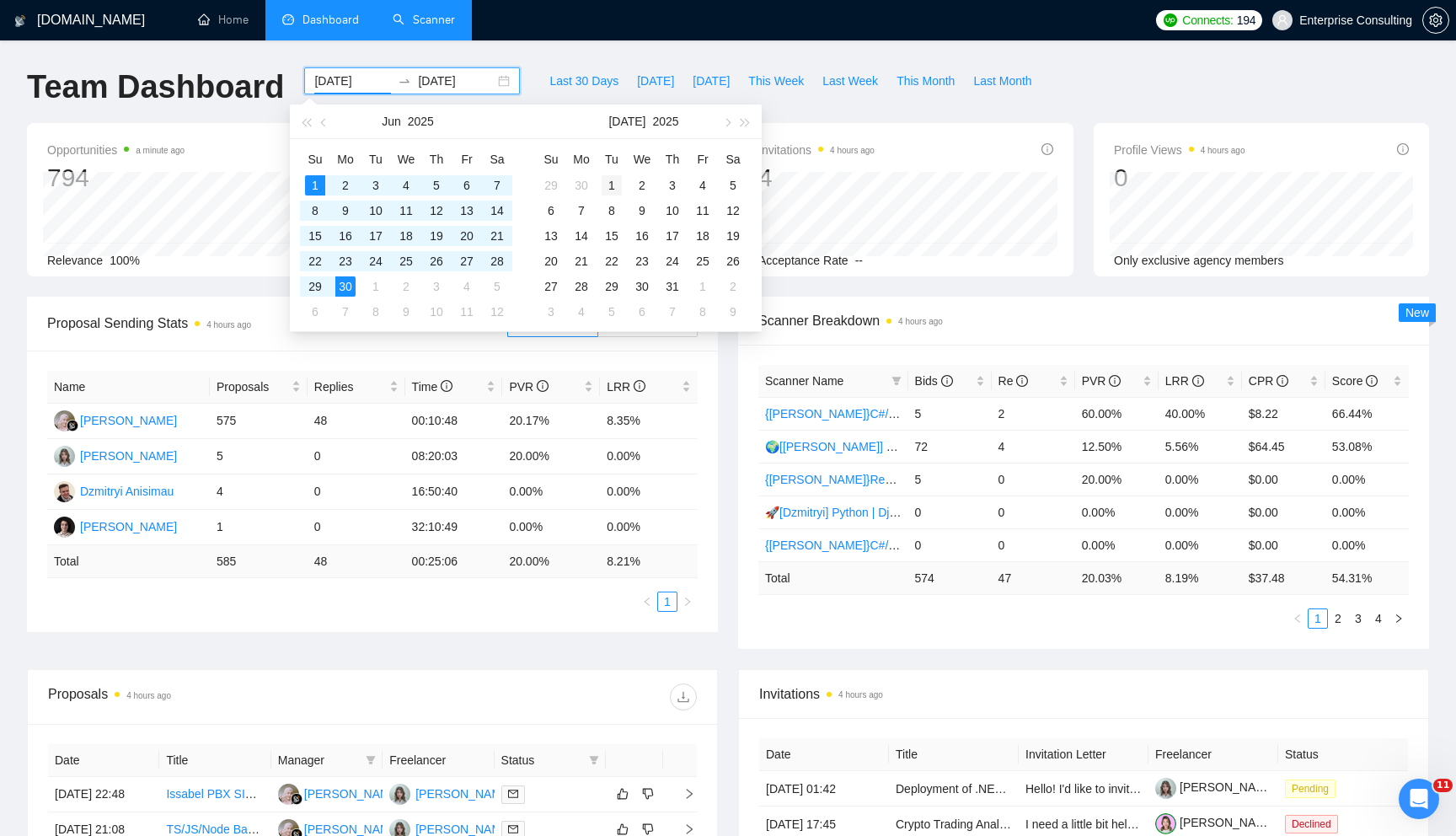
type input "[DATE]"
click at [614, 186] on div "1" at bounding box center [611, 185] width 20 height 20
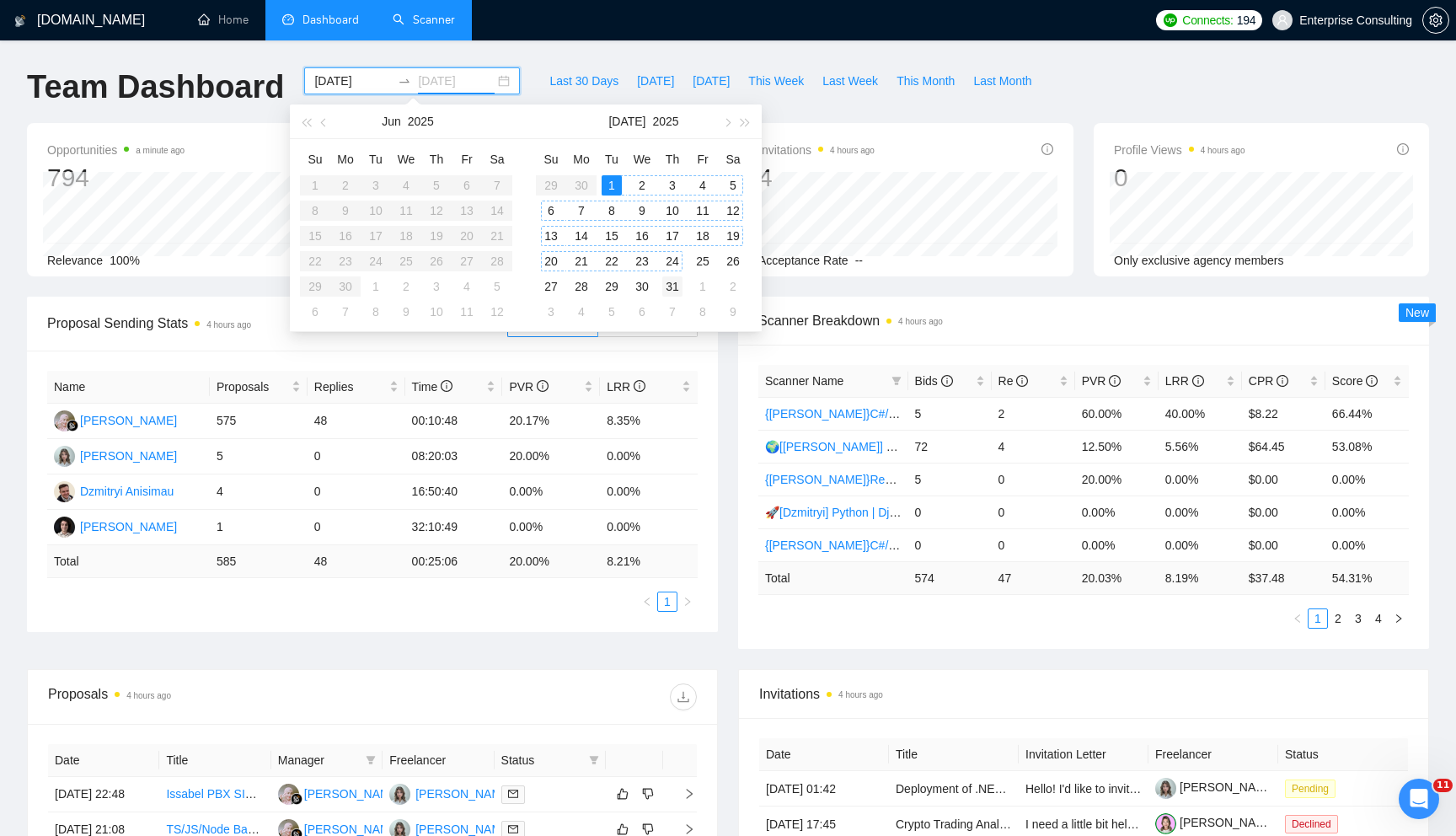
type input "[DATE]"
click at [670, 288] on div "31" at bounding box center [672, 286] width 20 height 20
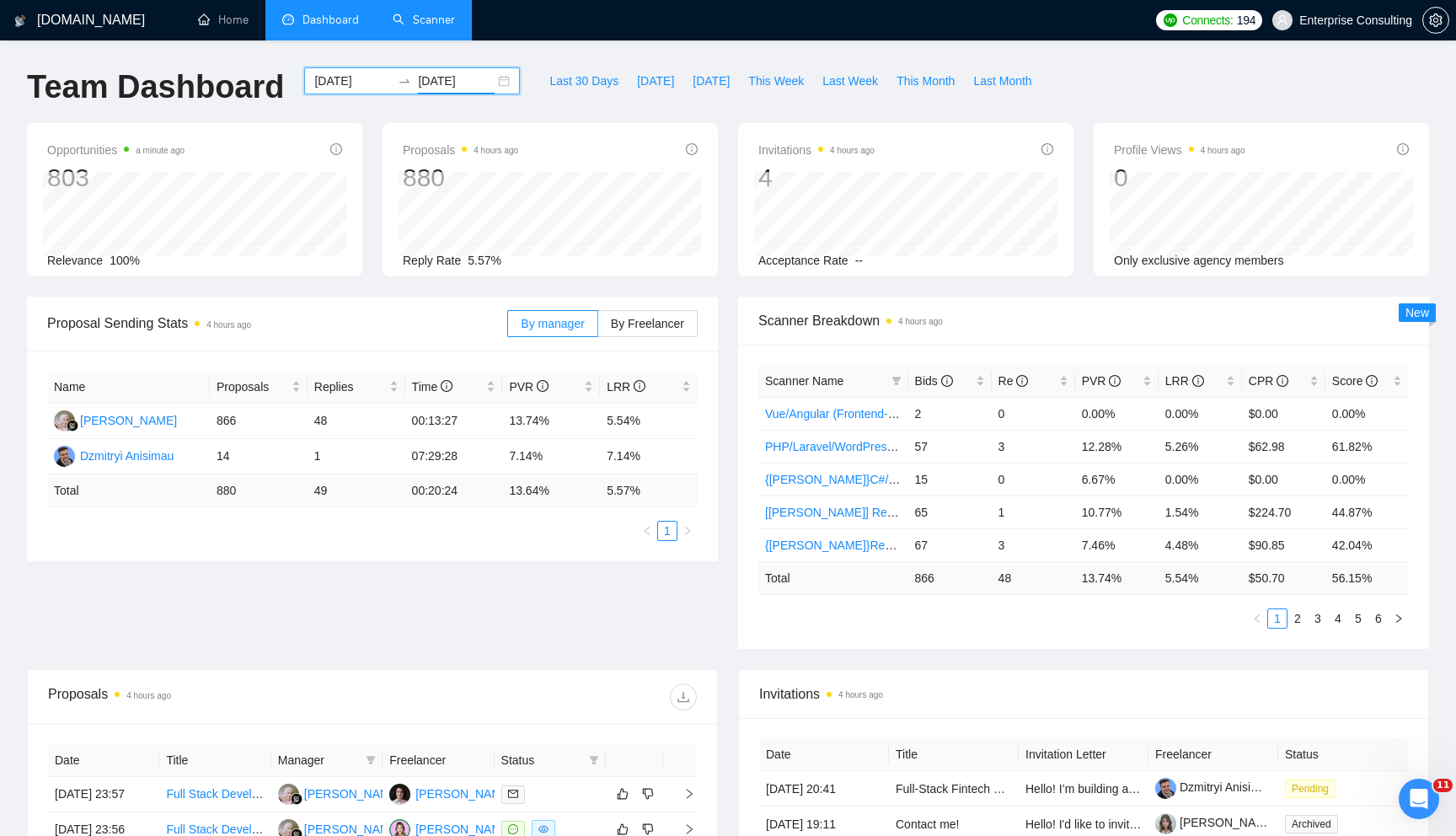
click at [488, 84] on div "[DATE] [DATE]" at bounding box center [412, 81] width 216 height 27
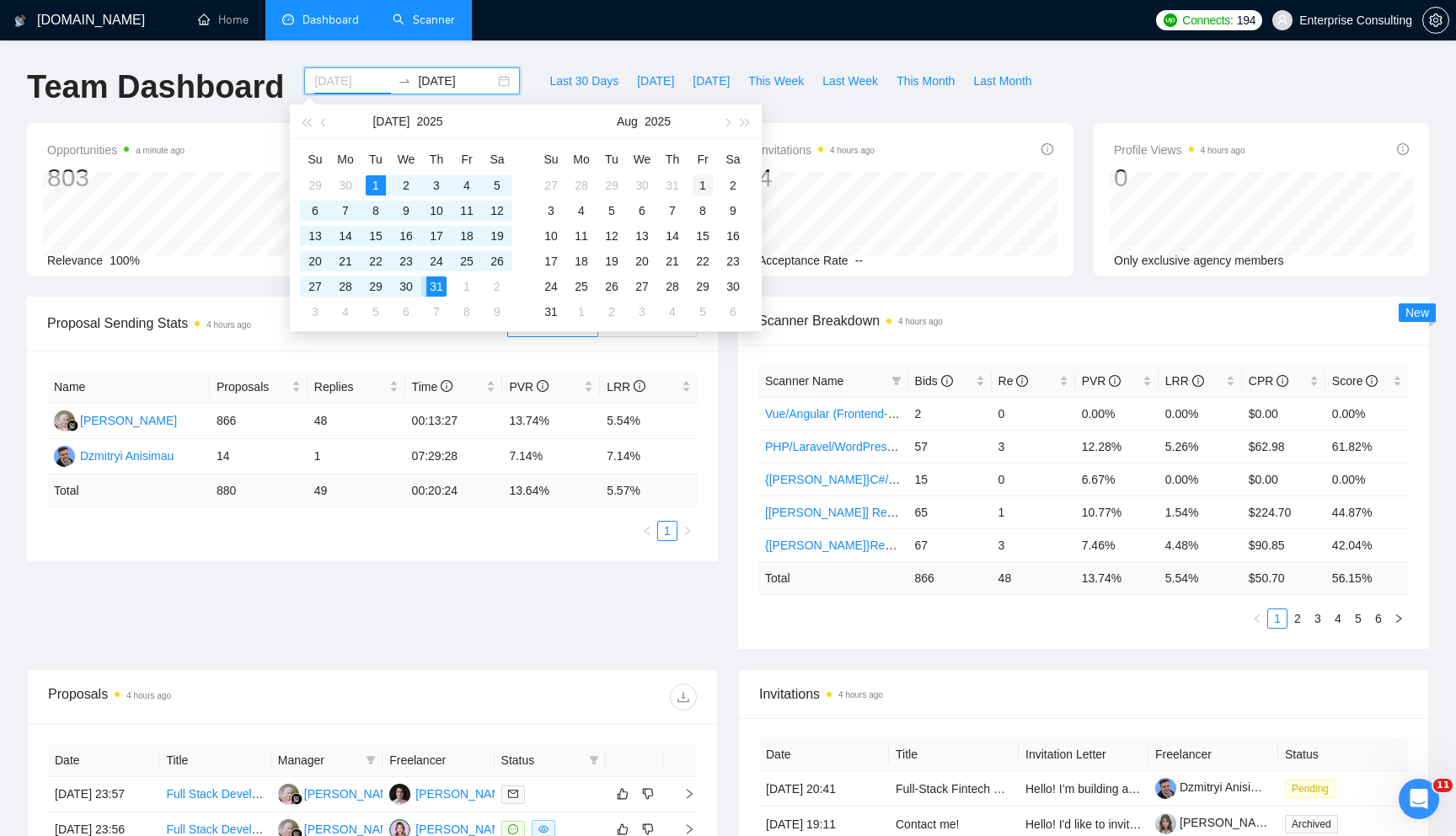
type input "[DATE]"
click at [701, 180] on div "1" at bounding box center [702, 185] width 20 height 20
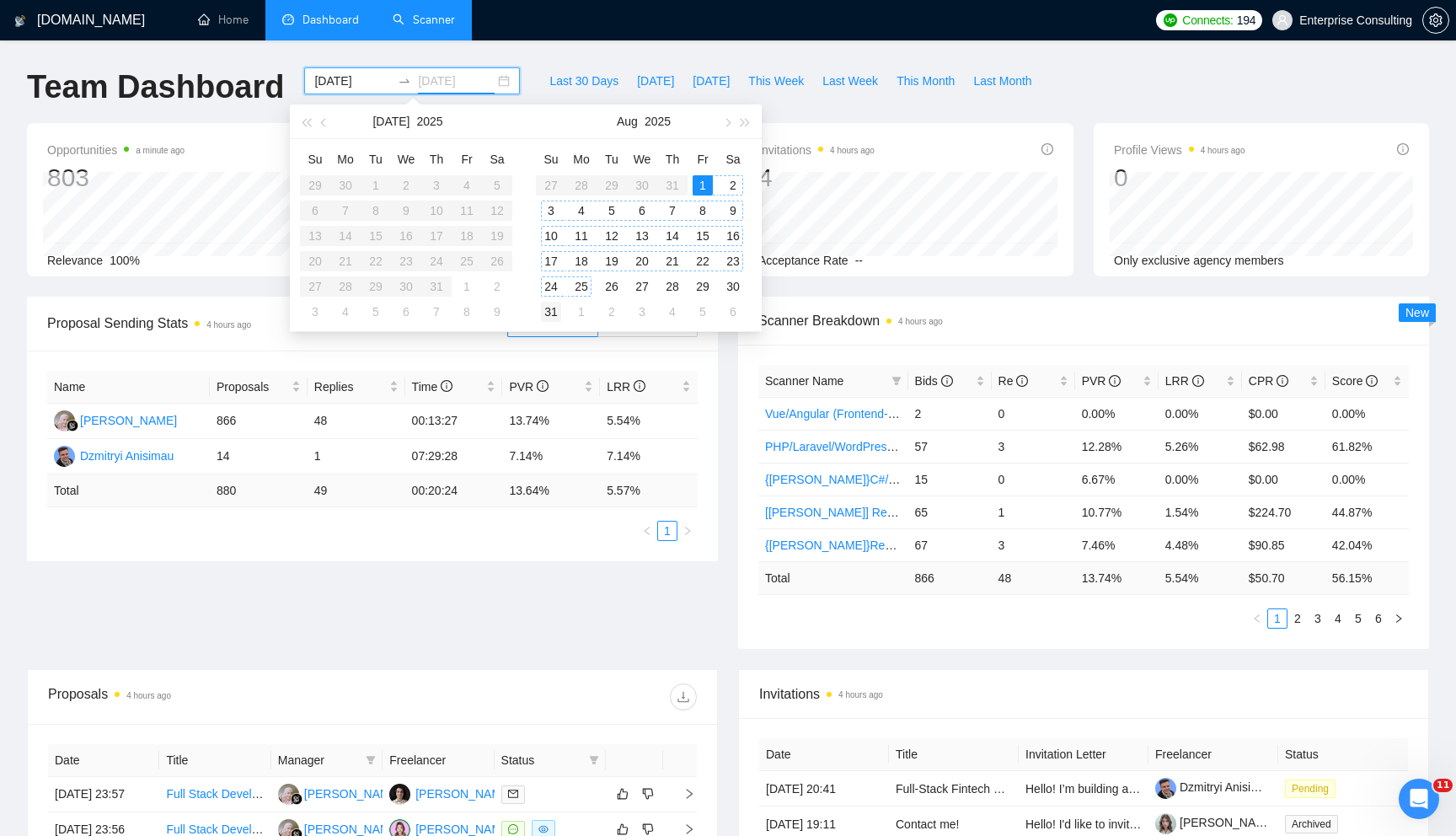
type input "[DATE]"
click at [547, 315] on div "31" at bounding box center [550, 311] width 20 height 20
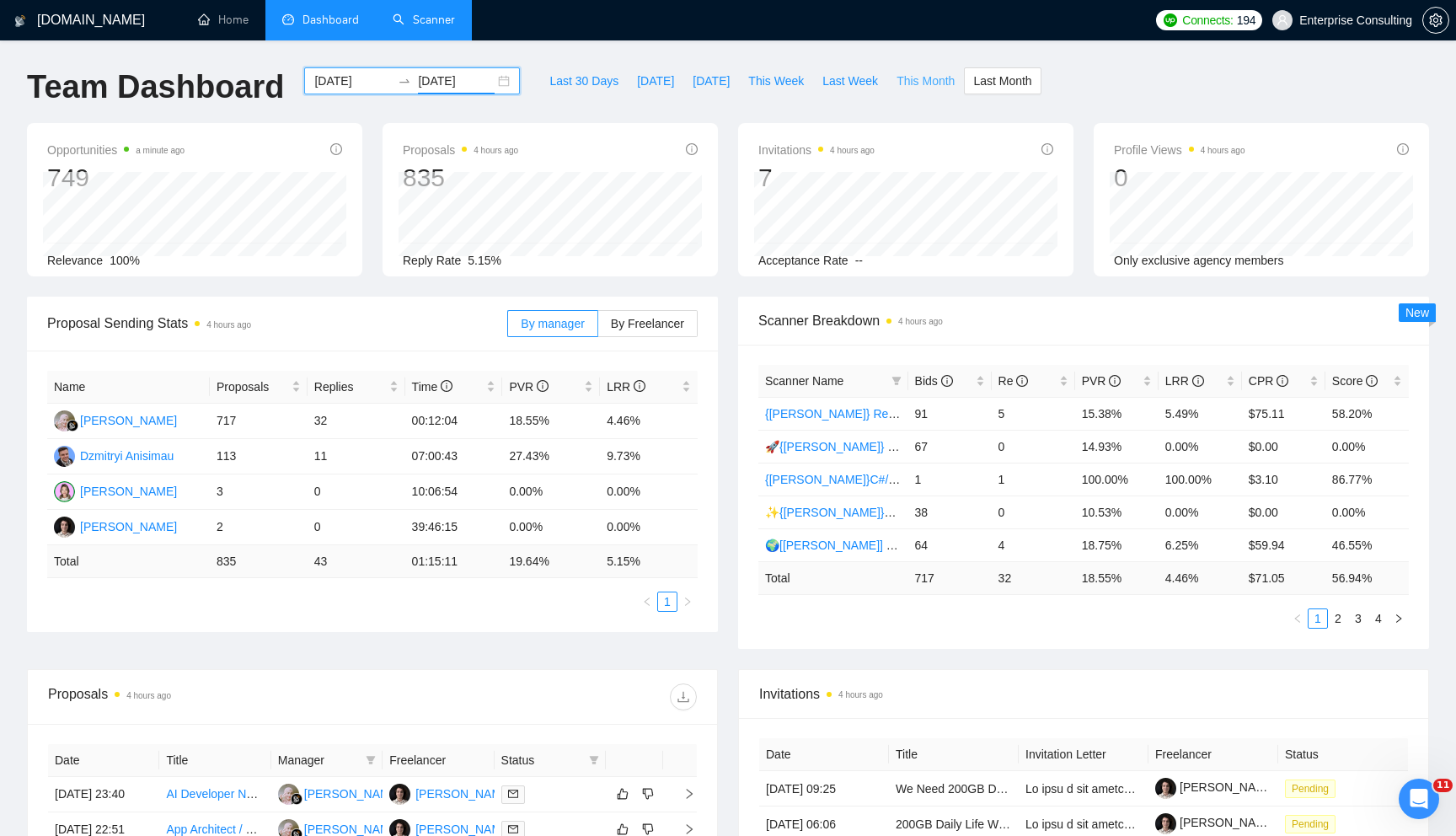
click at [939, 81] on span "This Month" at bounding box center [925, 81] width 58 height 18
type input "[DATE]"
drag, startPoint x: 1171, startPoint y: 575, endPoint x: 1234, endPoint y: 578, distance: 63.1
click at [1234, 578] on td "3.32 %" at bounding box center [1200, 577] width 84 height 33
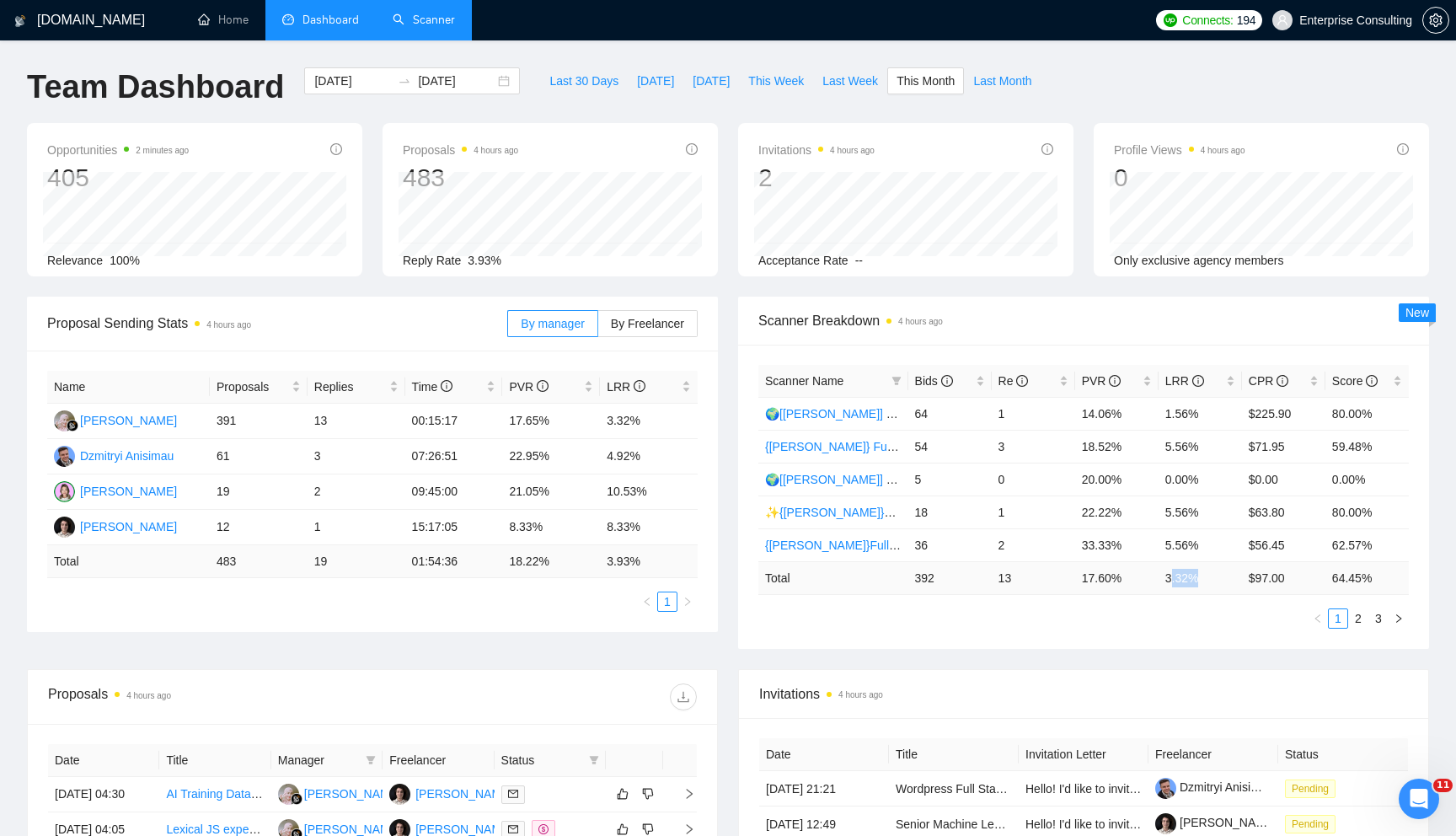
click at [1234, 578] on td "3.32 %" at bounding box center [1200, 577] width 84 height 33
drag, startPoint x: 1228, startPoint y: 578, endPoint x: 1093, endPoint y: 568, distance: 135.4
click at [1093, 568] on tr "Total 392 13 17.60 % 3.32 % $ 97.00 64.45 %" at bounding box center [1083, 577] width 650 height 33
click at [1105, 583] on td "17.60 %" at bounding box center [1117, 577] width 84 height 33
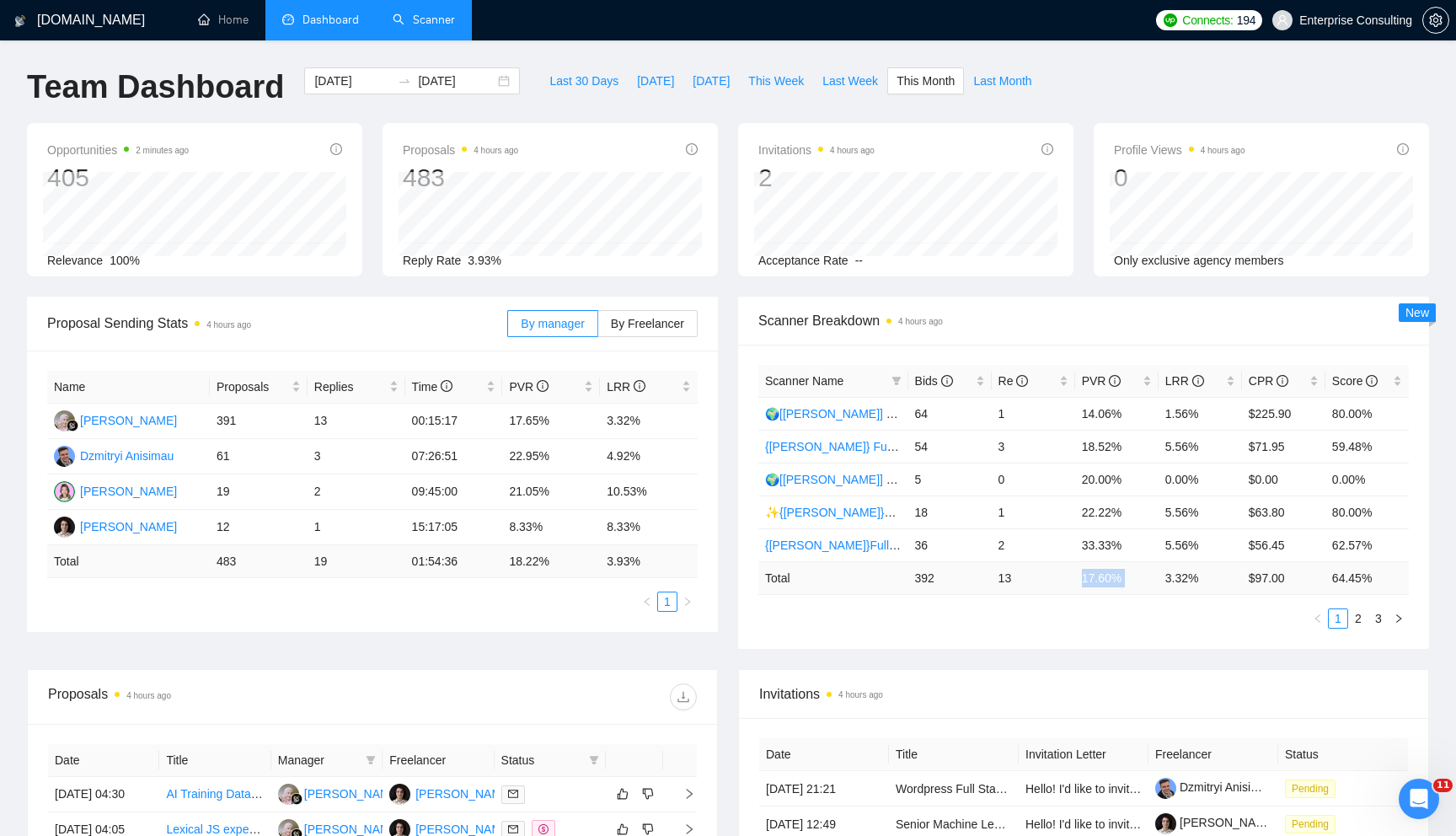
click at [1105, 583] on td "17.60 %" at bounding box center [1117, 577] width 84 height 33
click at [978, 389] on div "Bids" at bounding box center [950, 380] width 70 height 18
click at [490, 80] on div "[DATE] [DATE]" at bounding box center [412, 81] width 216 height 27
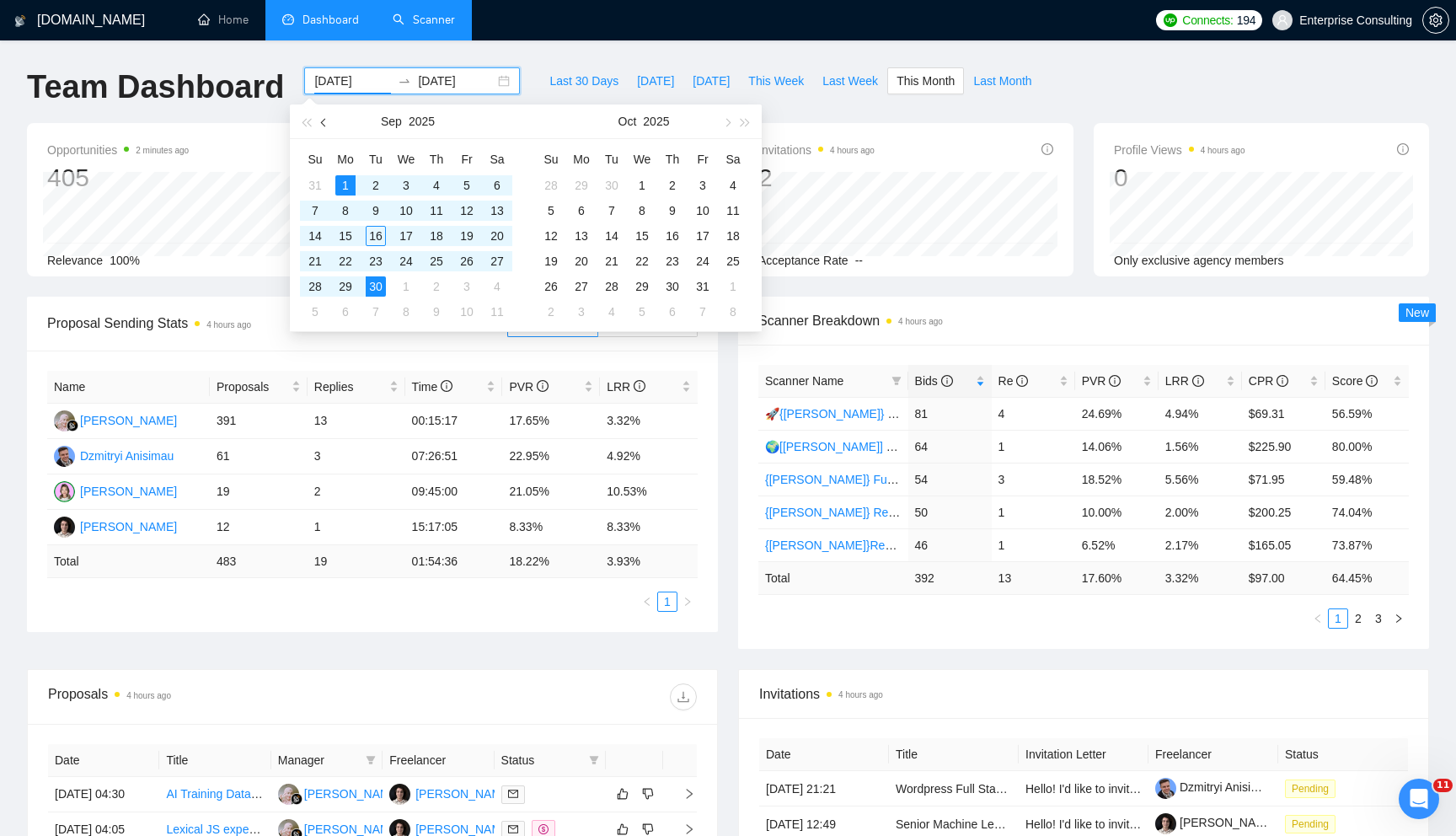
click at [331, 126] on button "button" at bounding box center [324, 121] width 18 height 34
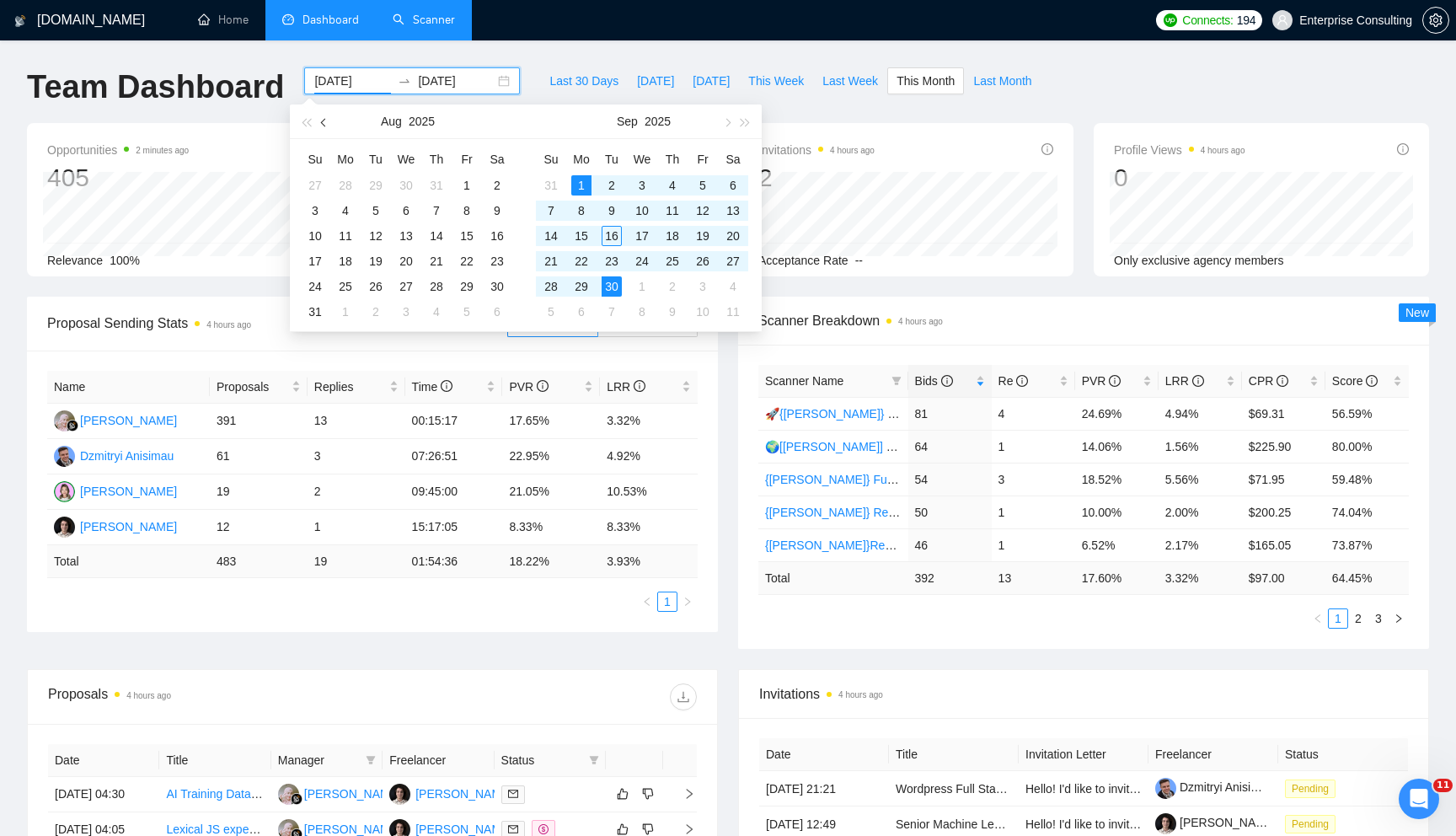
click at [331, 126] on button "button" at bounding box center [324, 121] width 18 height 34
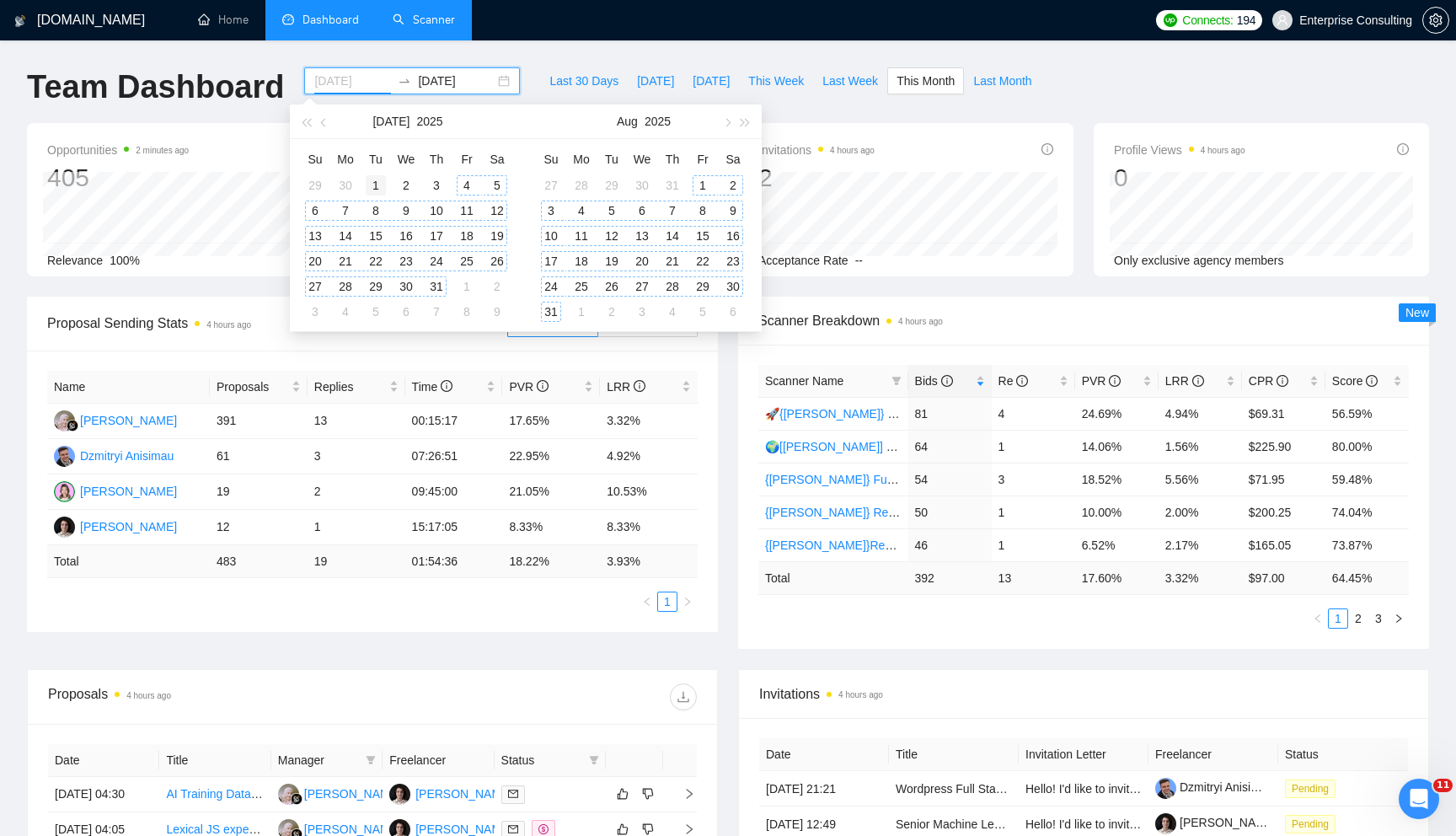
type input "[DATE]"
click at [379, 184] on div "1" at bounding box center [375, 185] width 20 height 20
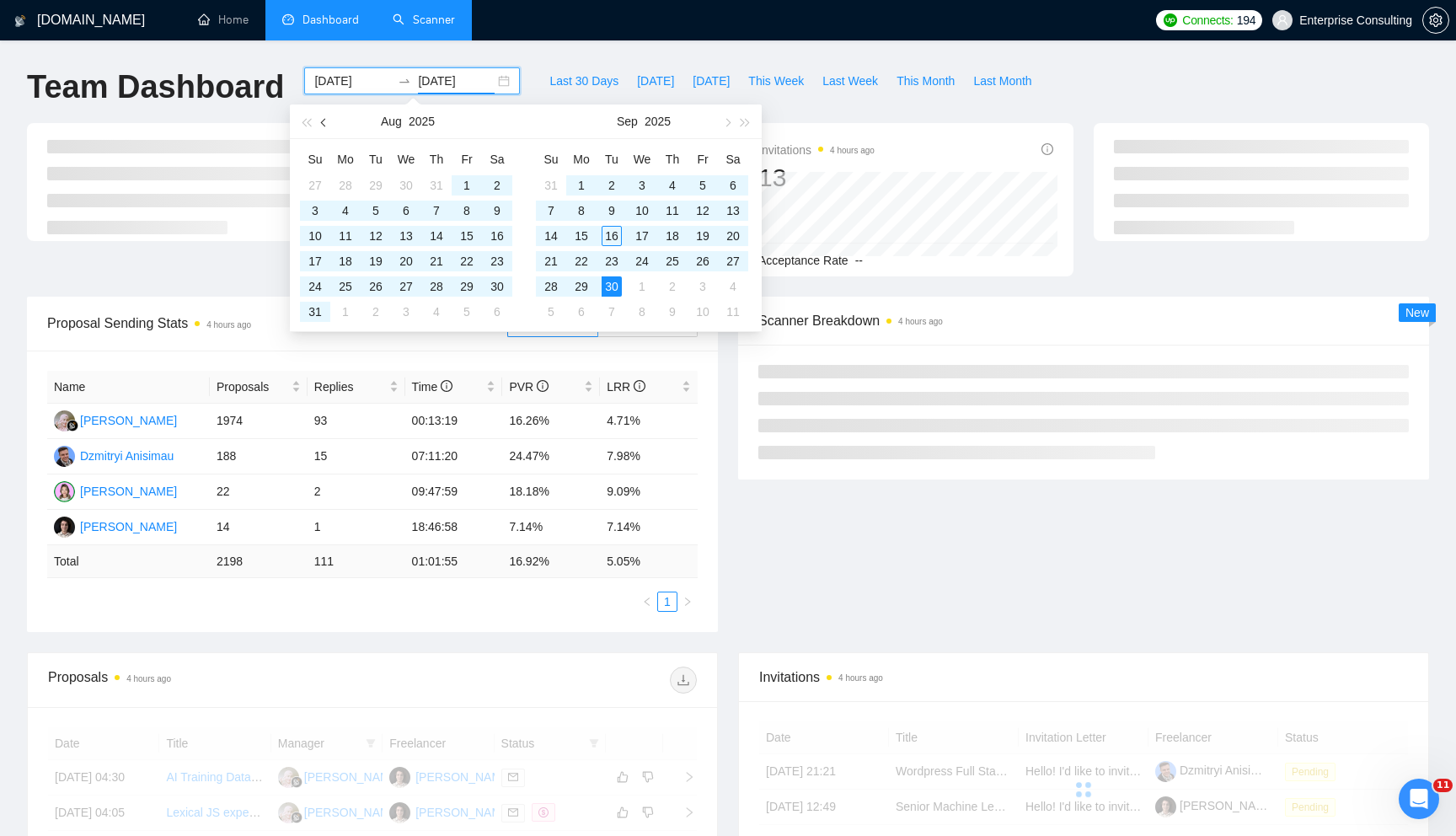
click at [325, 121] on span "button" at bounding box center [325, 122] width 9 height 9
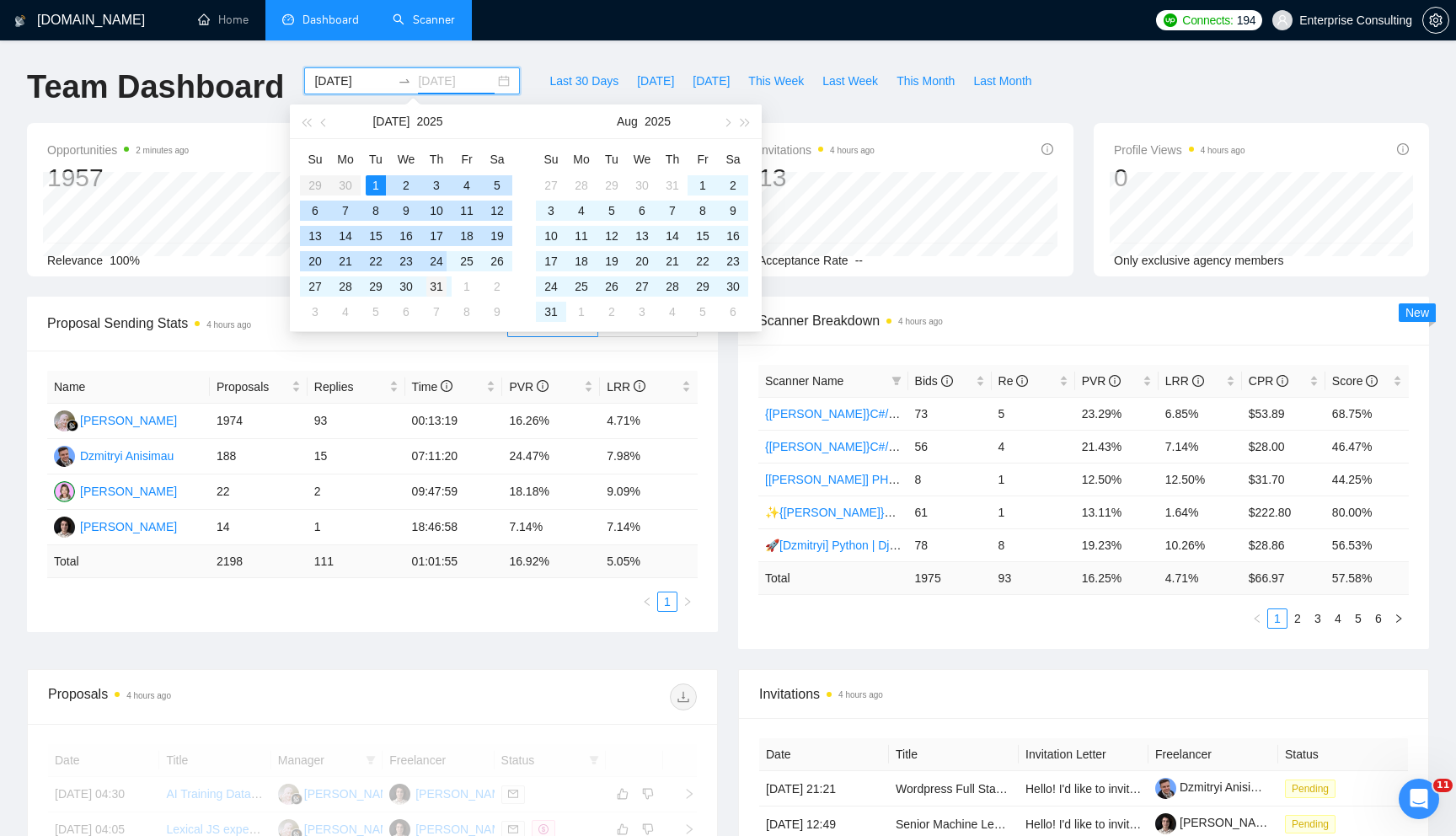
type input "[DATE]"
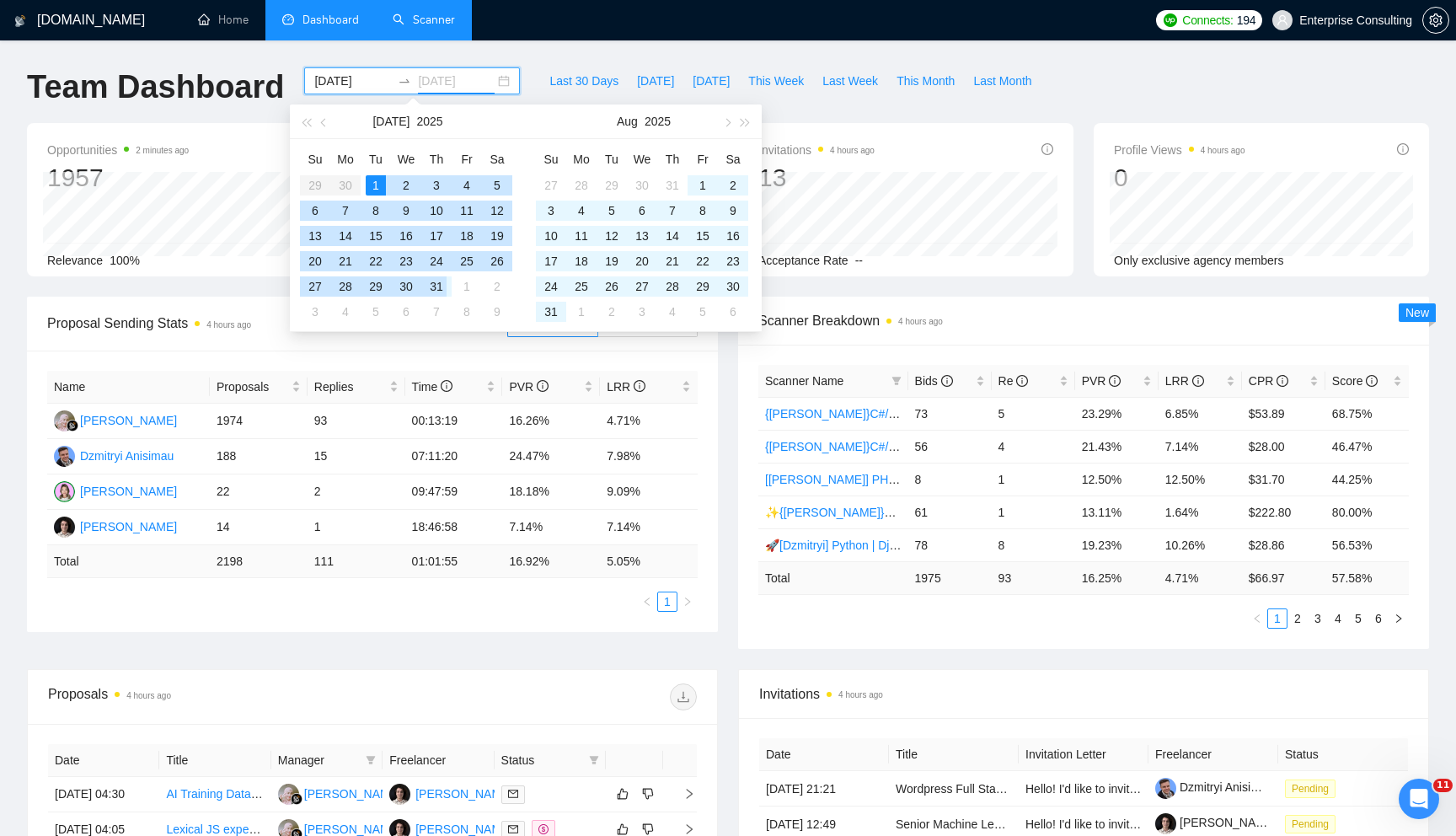
click at [433, 288] on div "31" at bounding box center [436, 286] width 20 height 20
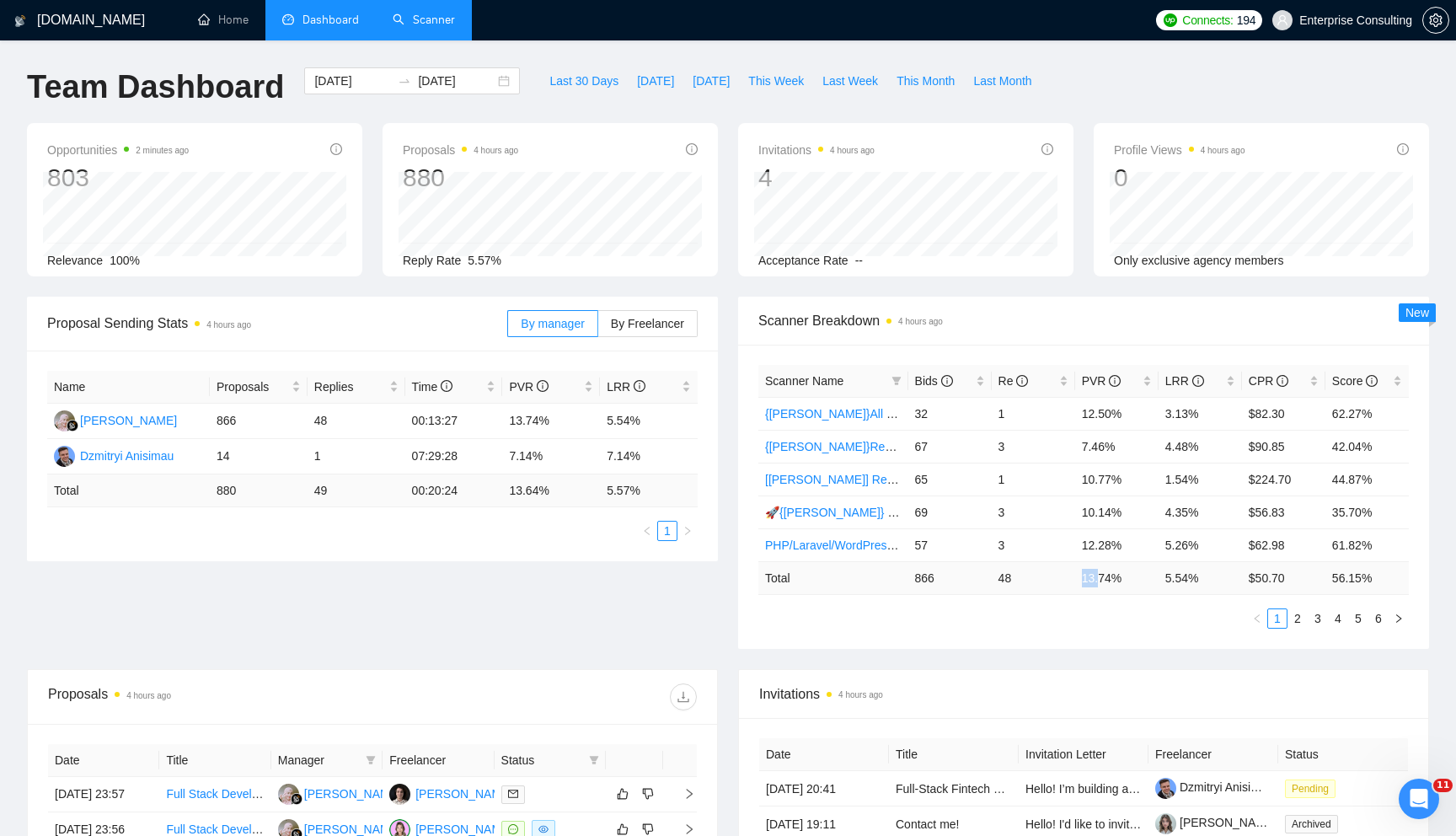
drag, startPoint x: 1083, startPoint y: 579, endPoint x: 1140, endPoint y: 579, distance: 57.0
click at [1117, 579] on td "13.74 %" at bounding box center [1117, 577] width 84 height 33
click at [490, 83] on div "[DATE] [DATE]" at bounding box center [412, 81] width 216 height 27
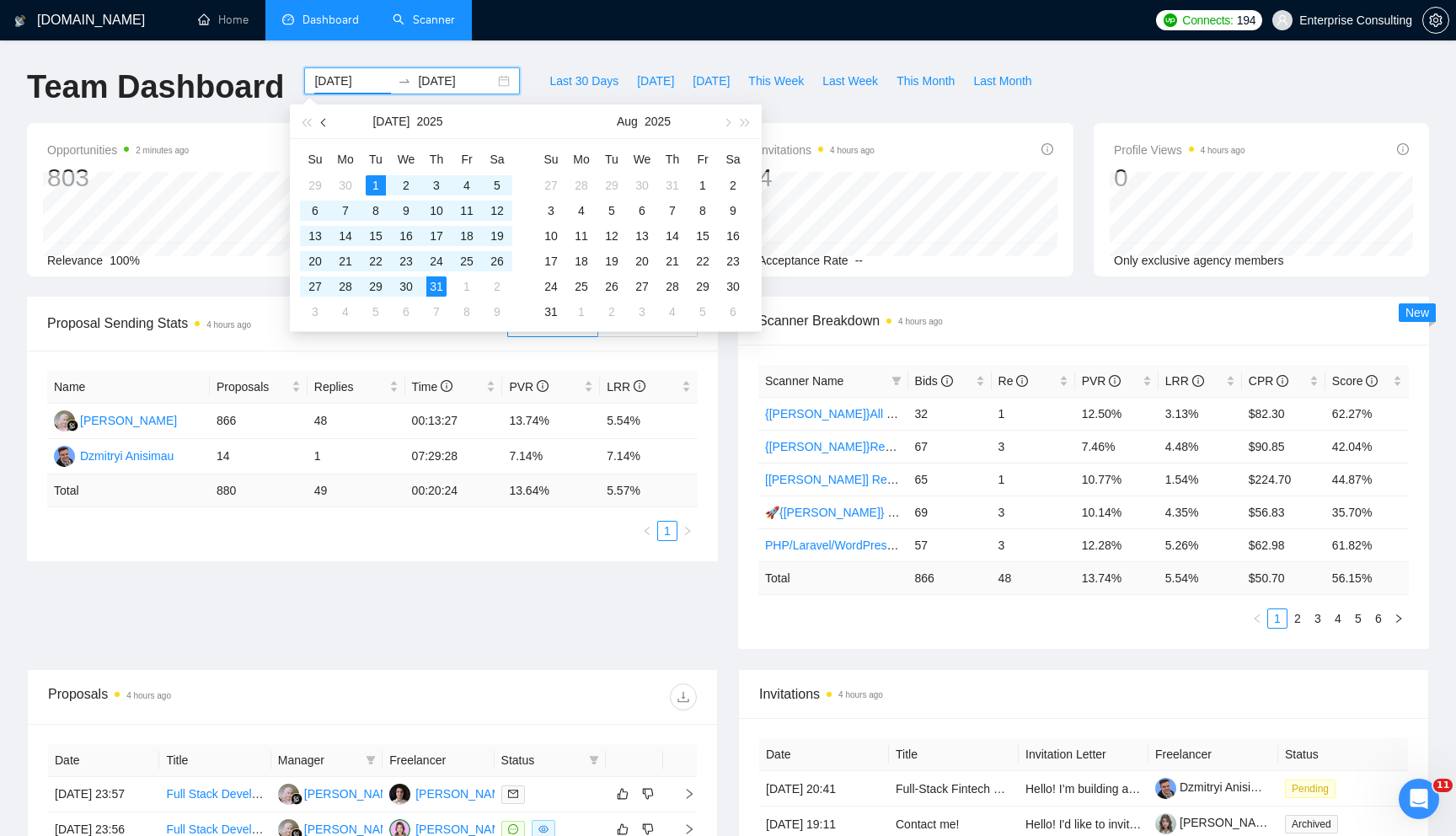
click at [320, 123] on button "button" at bounding box center [324, 121] width 18 height 34
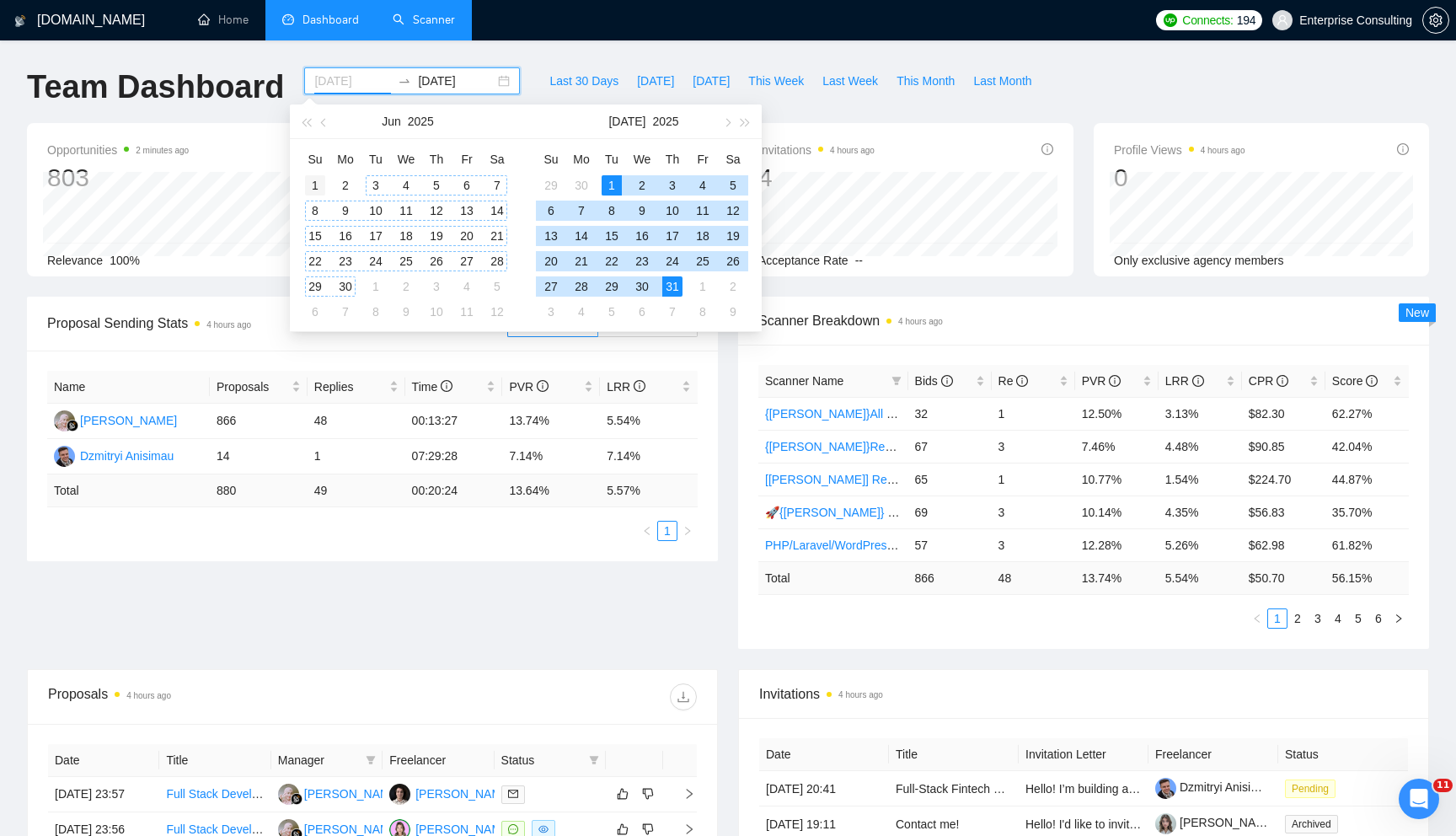
type input "[DATE]"
click at [315, 183] on div "1" at bounding box center [315, 185] width 20 height 20
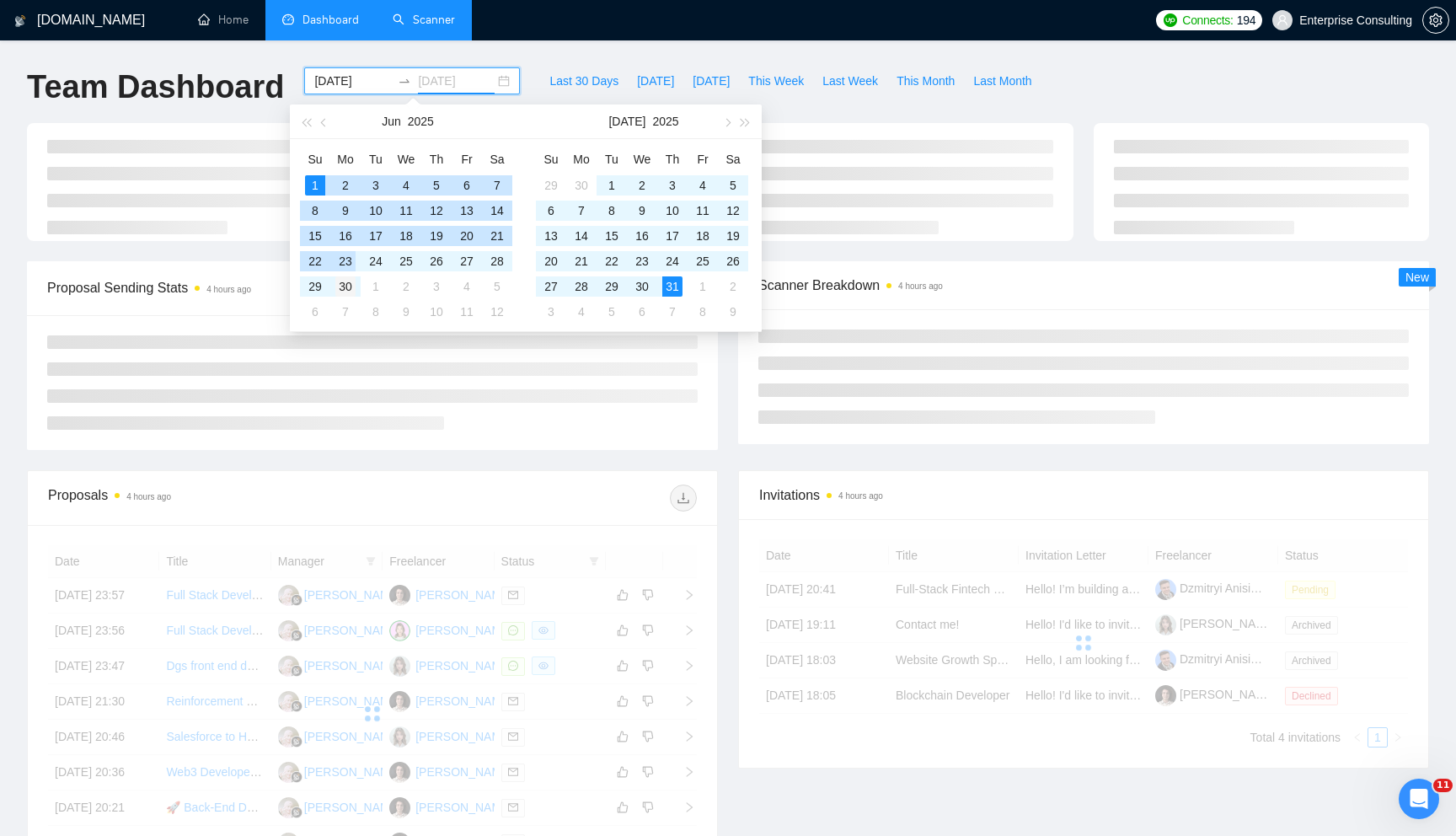
type input "[DATE]"
click at [348, 285] on div "30" at bounding box center [345, 286] width 20 height 20
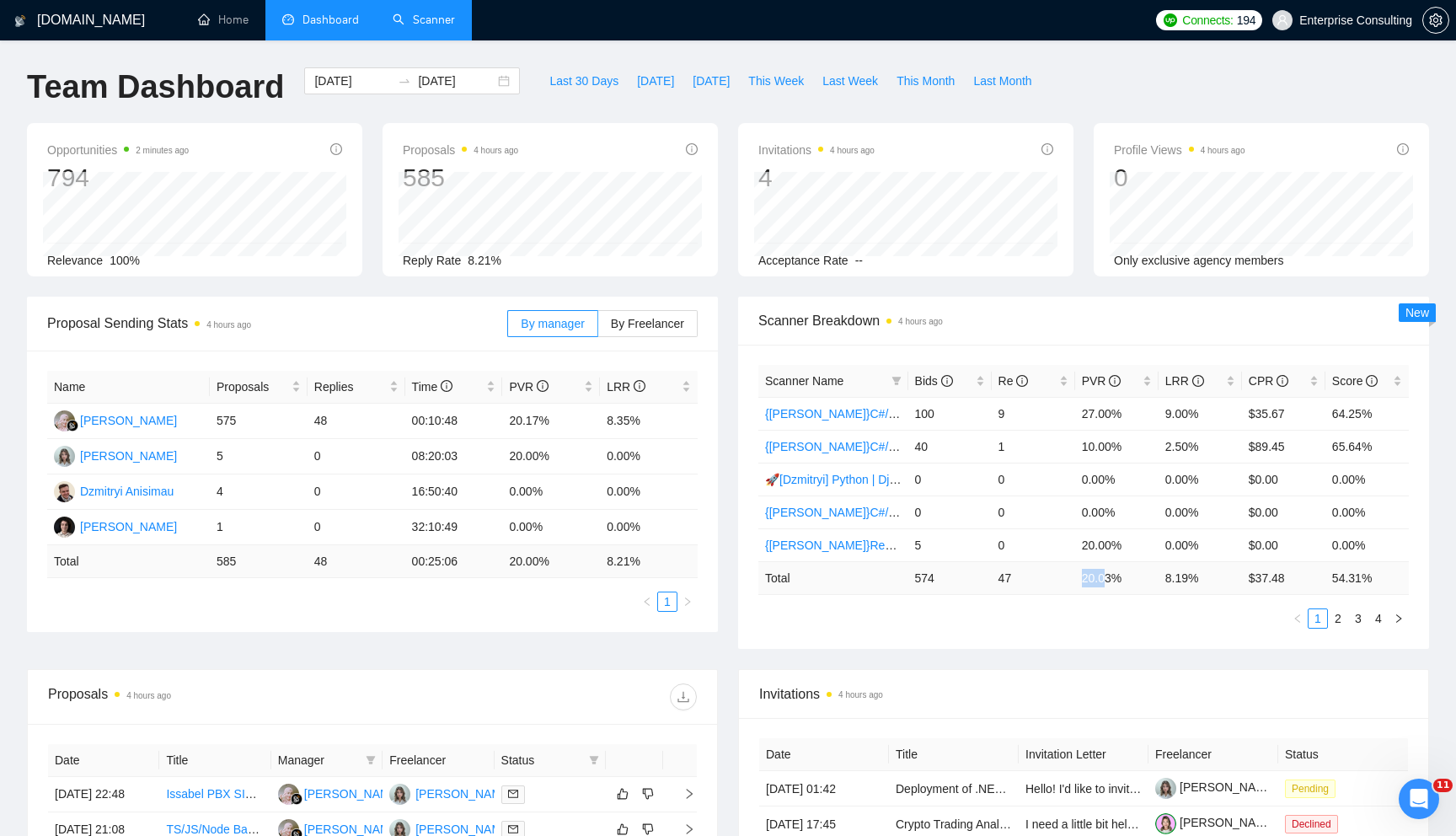
drag, startPoint x: 1078, startPoint y: 580, endPoint x: 1140, endPoint y: 581, distance: 62.0
click at [1122, 580] on td "20.03 %" at bounding box center [1117, 577] width 84 height 33
click at [1140, 581] on td "20.03 %" at bounding box center [1117, 577] width 84 height 33
drag, startPoint x: 1140, startPoint y: 581, endPoint x: 1045, endPoint y: 587, distance: 95.2
click at [1045, 587] on tr "Total 574 47 20.03 % 8.19 % $ 37.48 54.31 %" at bounding box center [1083, 577] width 650 height 33
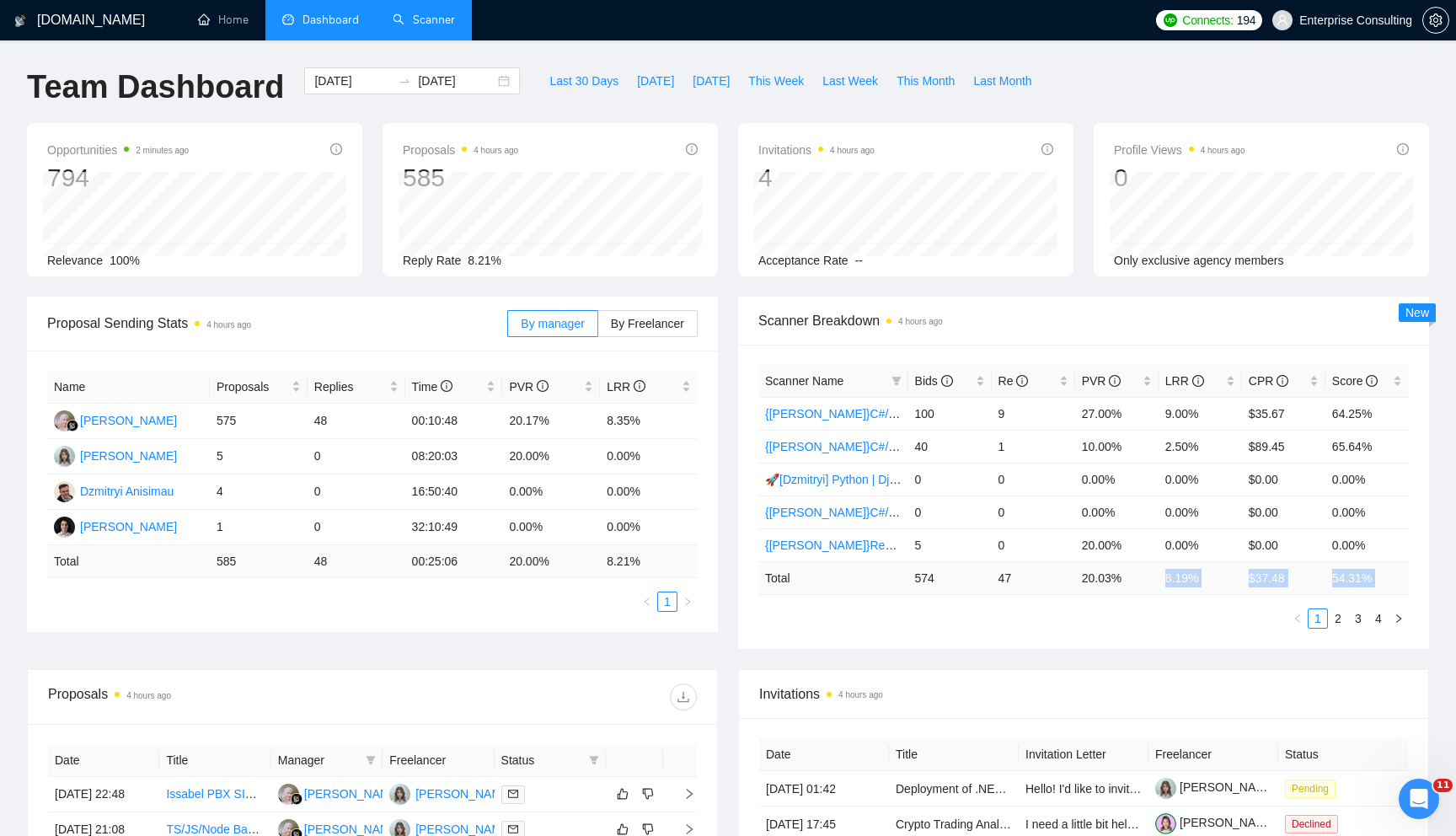
drag, startPoint x: 1165, startPoint y: 576, endPoint x: 1275, endPoint y: 604, distance: 113.5
click at [1275, 604] on div "Scanner Name Bids Re PVR LRR CPR Score {[PERSON_NAME]}C#/.Net WW - best match 1…" at bounding box center [1083, 496] width 650 height 263
click at [1157, 607] on div "Scanner Name Bids Re PVR LRR CPR Score {[PERSON_NAME]}C#/.Net WW - best match 1…" at bounding box center [1083, 496] width 650 height 263
drag, startPoint x: 1077, startPoint y: 584, endPoint x: 1167, endPoint y: 579, distance: 90.1
click at [1159, 581] on tr "Total 574 47 20.03 % 8.19 % $ 37.48 54.31 %" at bounding box center [1083, 577] width 650 height 33
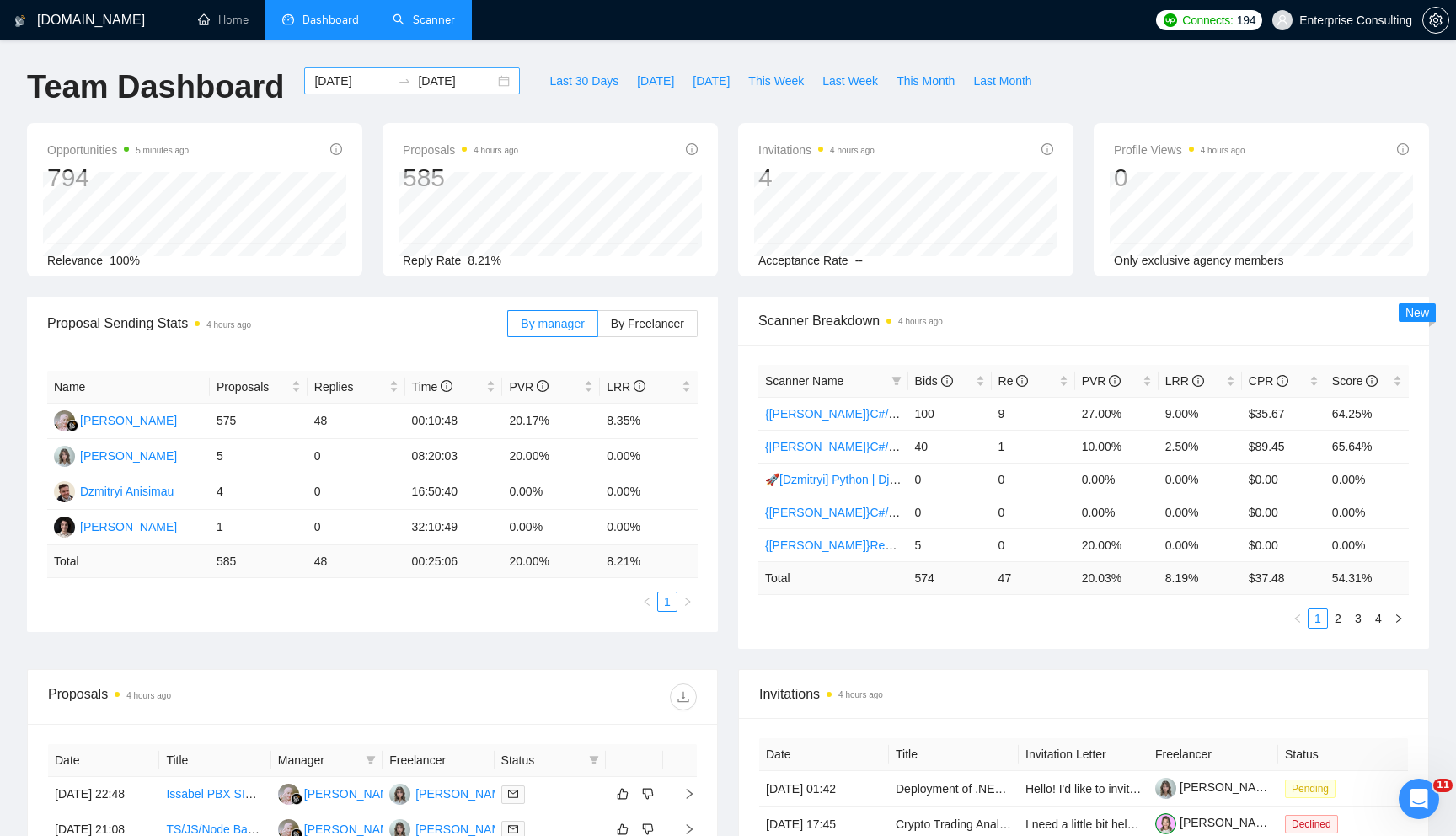
click at [499, 82] on div "[DATE] [DATE]" at bounding box center [412, 81] width 216 height 27
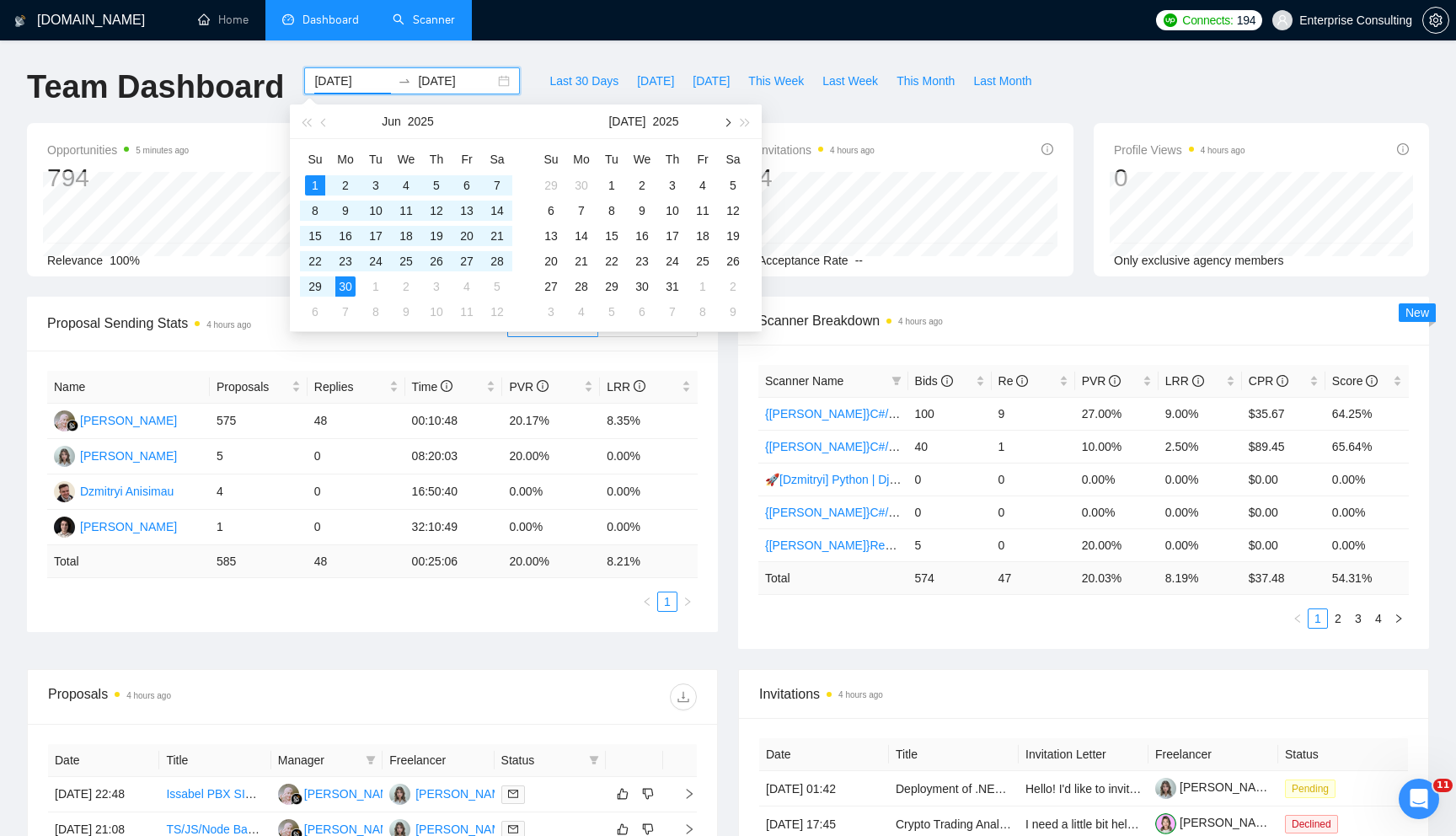
click at [723, 126] on button "button" at bounding box center [726, 121] width 18 height 34
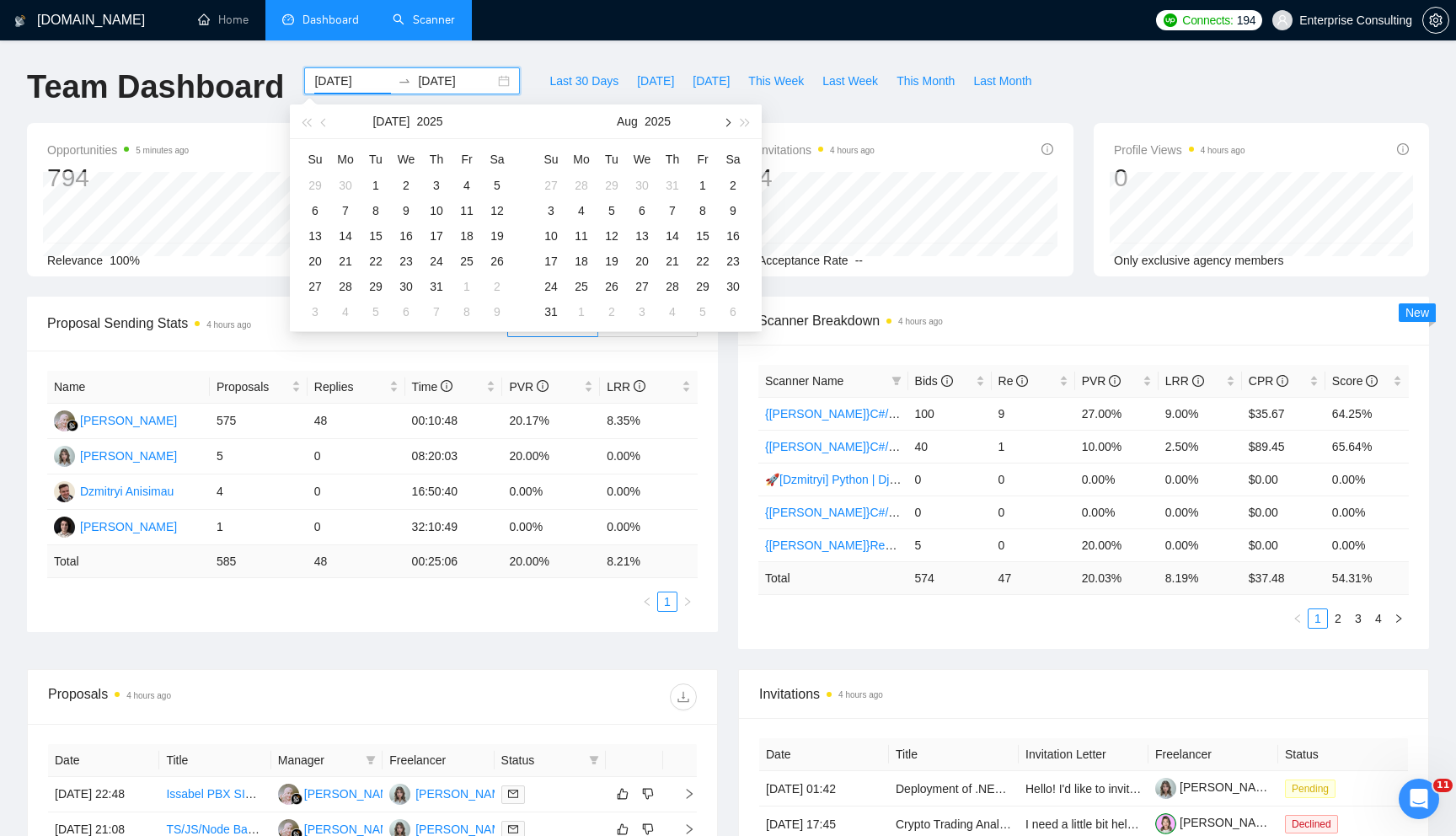
click at [723, 126] on button "button" at bounding box center [726, 121] width 18 height 34
click at [935, 86] on span "This Month" at bounding box center [925, 81] width 58 height 18
type input "[DATE]"
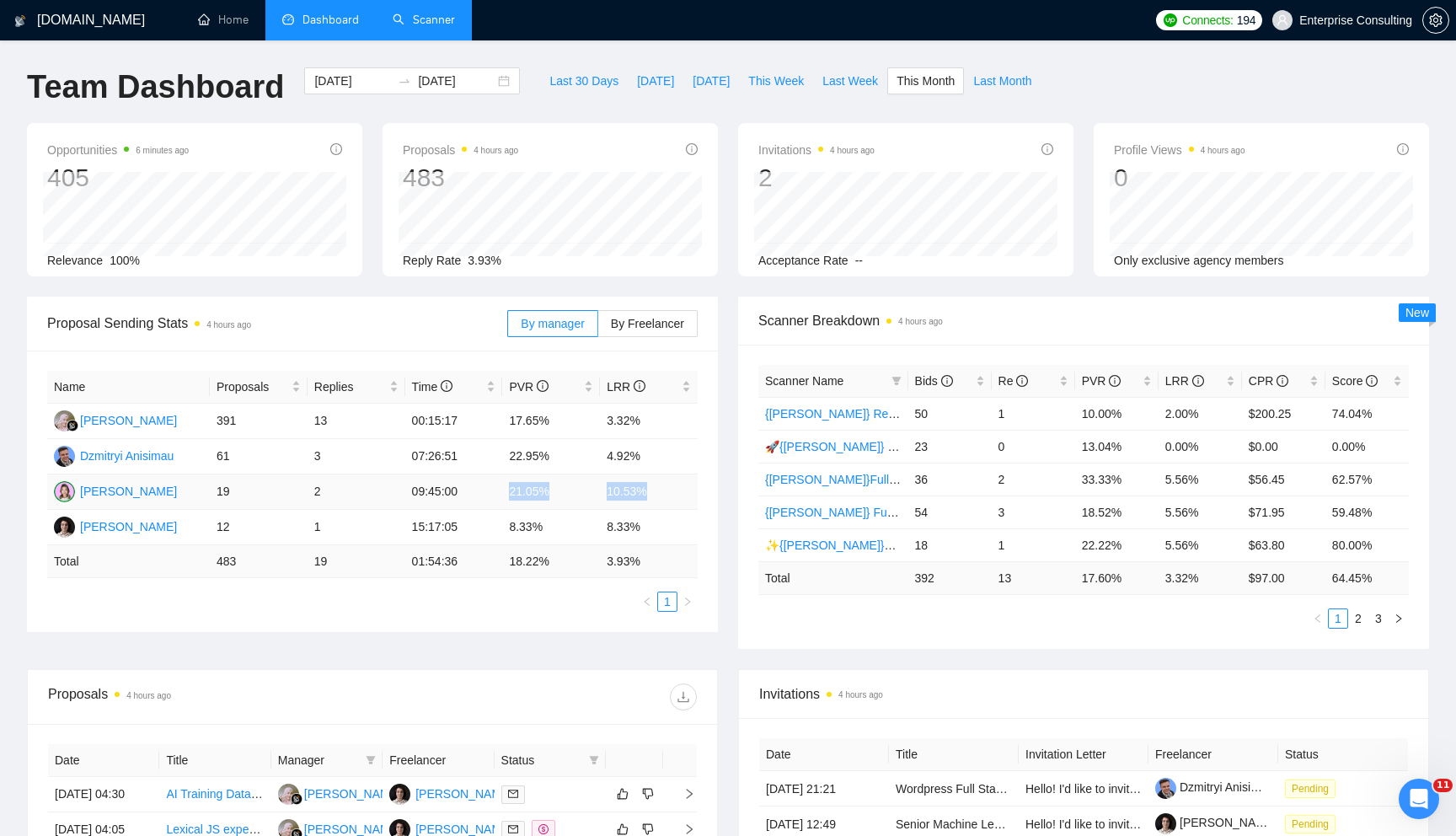
drag, startPoint x: 506, startPoint y: 490, endPoint x: 667, endPoint y: 492, distance: 161.0
click at [667, 492] on tr "[PERSON_NAME] 19 2 09:45:00 21.05% 10.53%" at bounding box center [372, 492] width 650 height 35
click at [667, 492] on td "10.53%" at bounding box center [648, 492] width 98 height 35
drag, startPoint x: 211, startPoint y: 493, endPoint x: 439, endPoint y: 493, distance: 228.0
click at [439, 493] on tr "[PERSON_NAME] 19 2 09:45:00 21.05% 10.53%" at bounding box center [372, 492] width 650 height 35
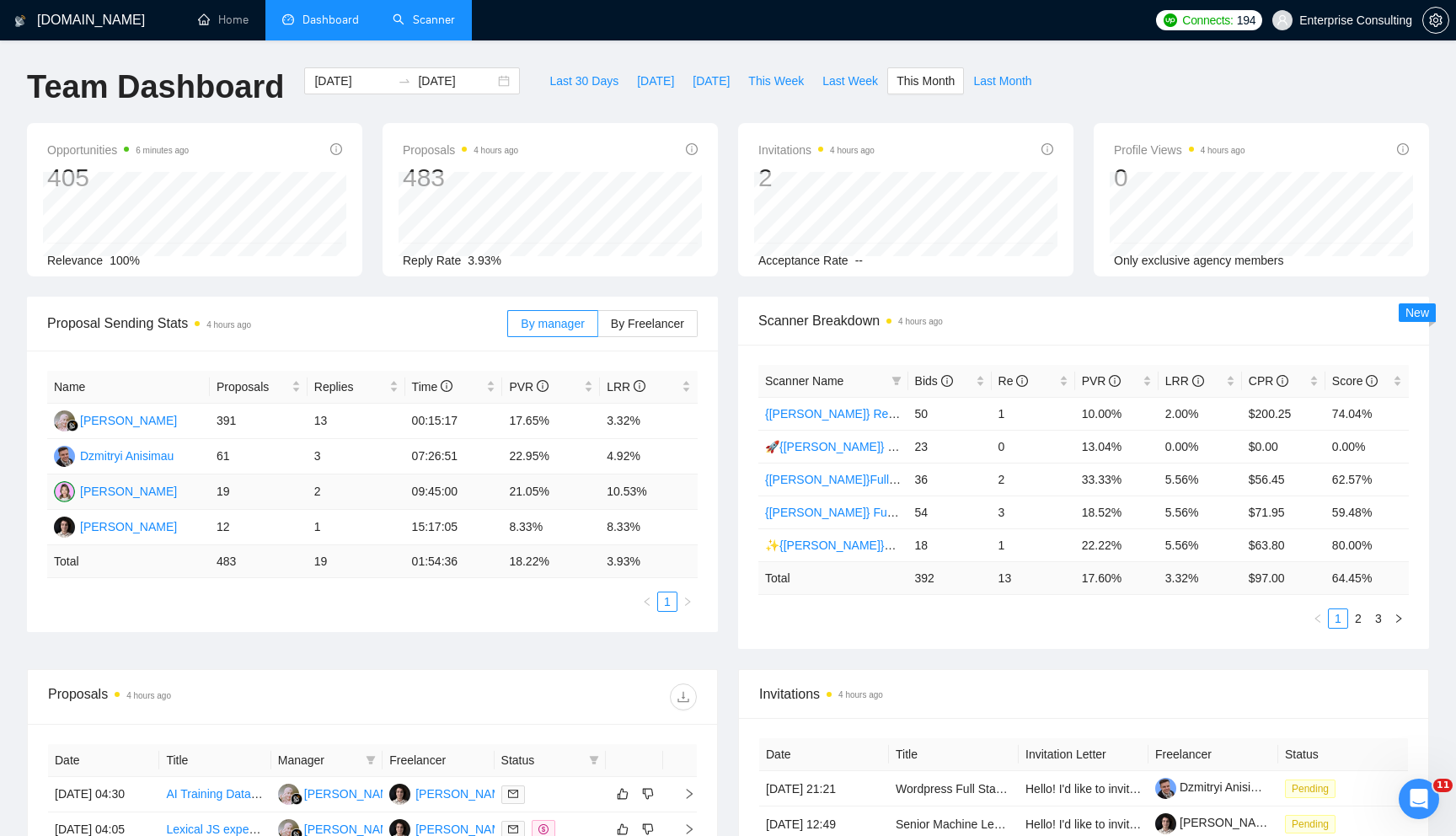
click at [221, 496] on td "19" at bounding box center [259, 492] width 98 height 35
click at [221, 490] on td "19" at bounding box center [259, 492] width 98 height 35
drag, startPoint x: 217, startPoint y: 485, endPoint x: 240, endPoint y: 485, distance: 23.0
click at [233, 485] on td "19" at bounding box center [259, 492] width 98 height 35
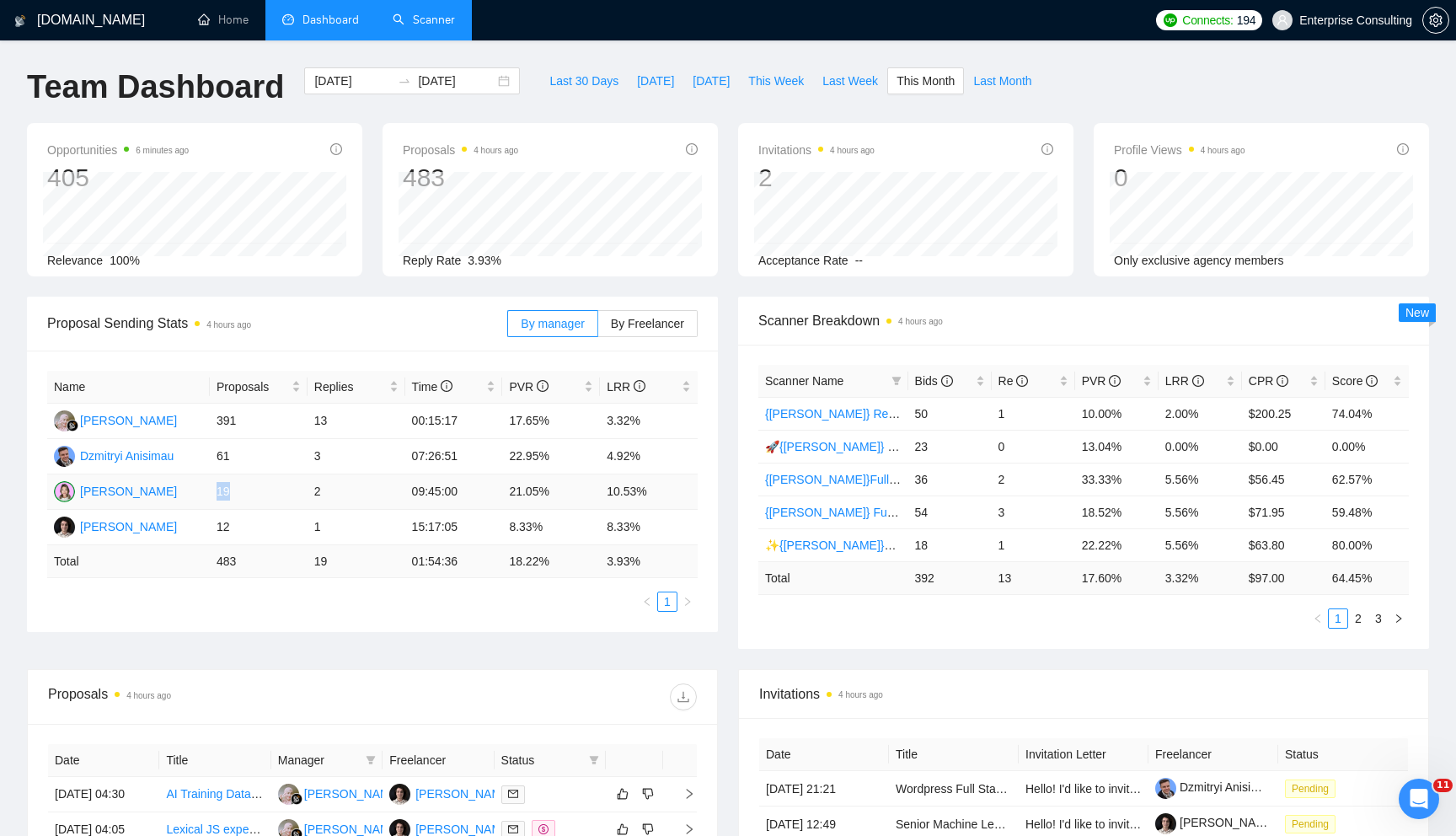
click at [242, 485] on td "19" at bounding box center [259, 492] width 98 height 35
drag, startPoint x: 212, startPoint y: 456, endPoint x: 415, endPoint y: 456, distance: 203.0
click at [415, 456] on tr "[PERSON_NAME] 61 3 07:26:51 22.95% 4.92%" at bounding box center [372, 457] width 650 height 35
drag, startPoint x: 503, startPoint y: 457, endPoint x: 642, endPoint y: 457, distance: 139.0
click at [642, 457] on tr "[PERSON_NAME] 61 3 07:26:51 22.95% 4.92%" at bounding box center [372, 457] width 650 height 35
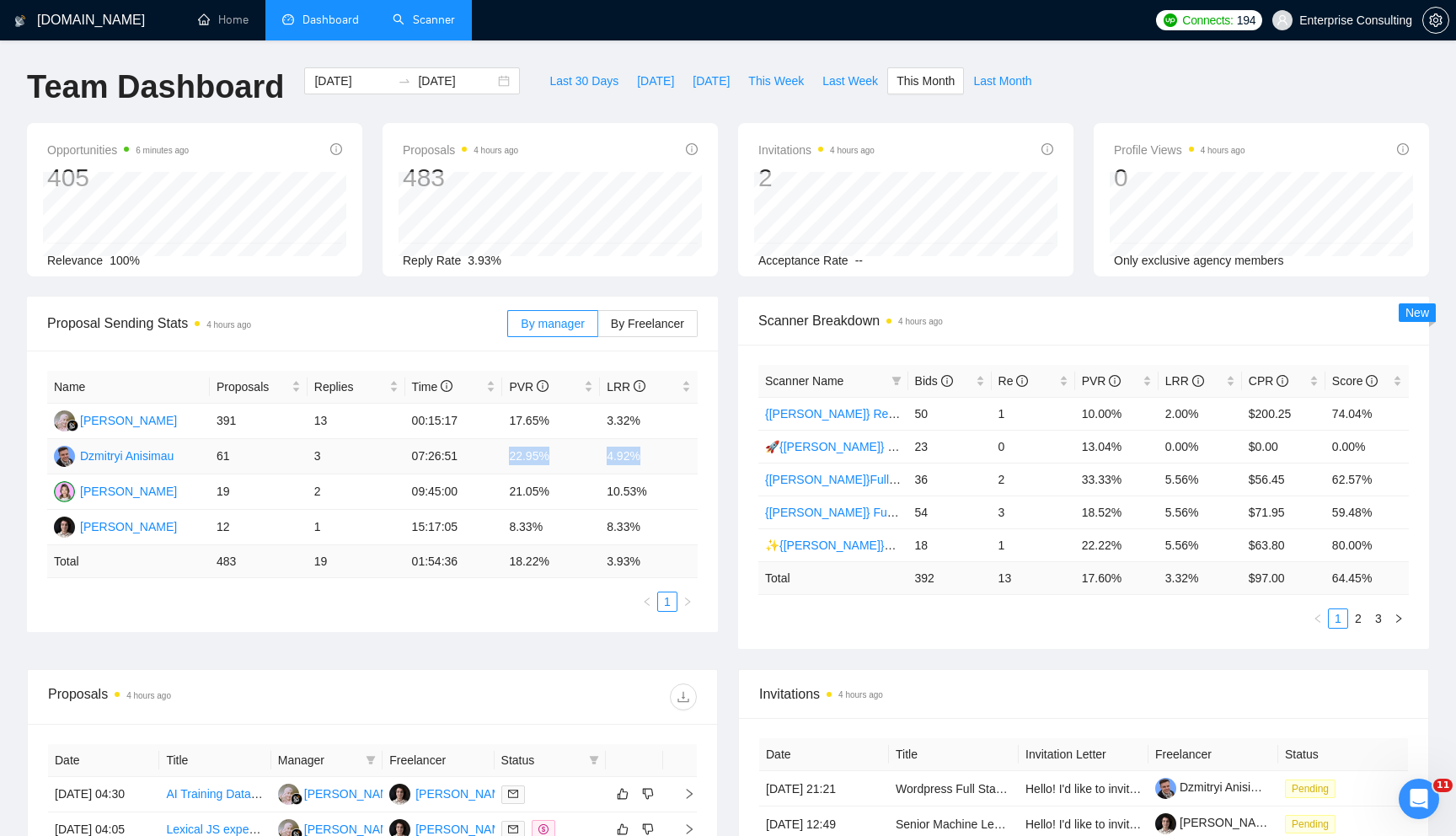
click at [642, 457] on td "4.92%" at bounding box center [648, 457] width 98 height 35
click at [1021, 86] on span "Last Month" at bounding box center [1002, 81] width 58 height 18
type input "[DATE]"
drag, startPoint x: 513, startPoint y: 455, endPoint x: 566, endPoint y: 455, distance: 53.0
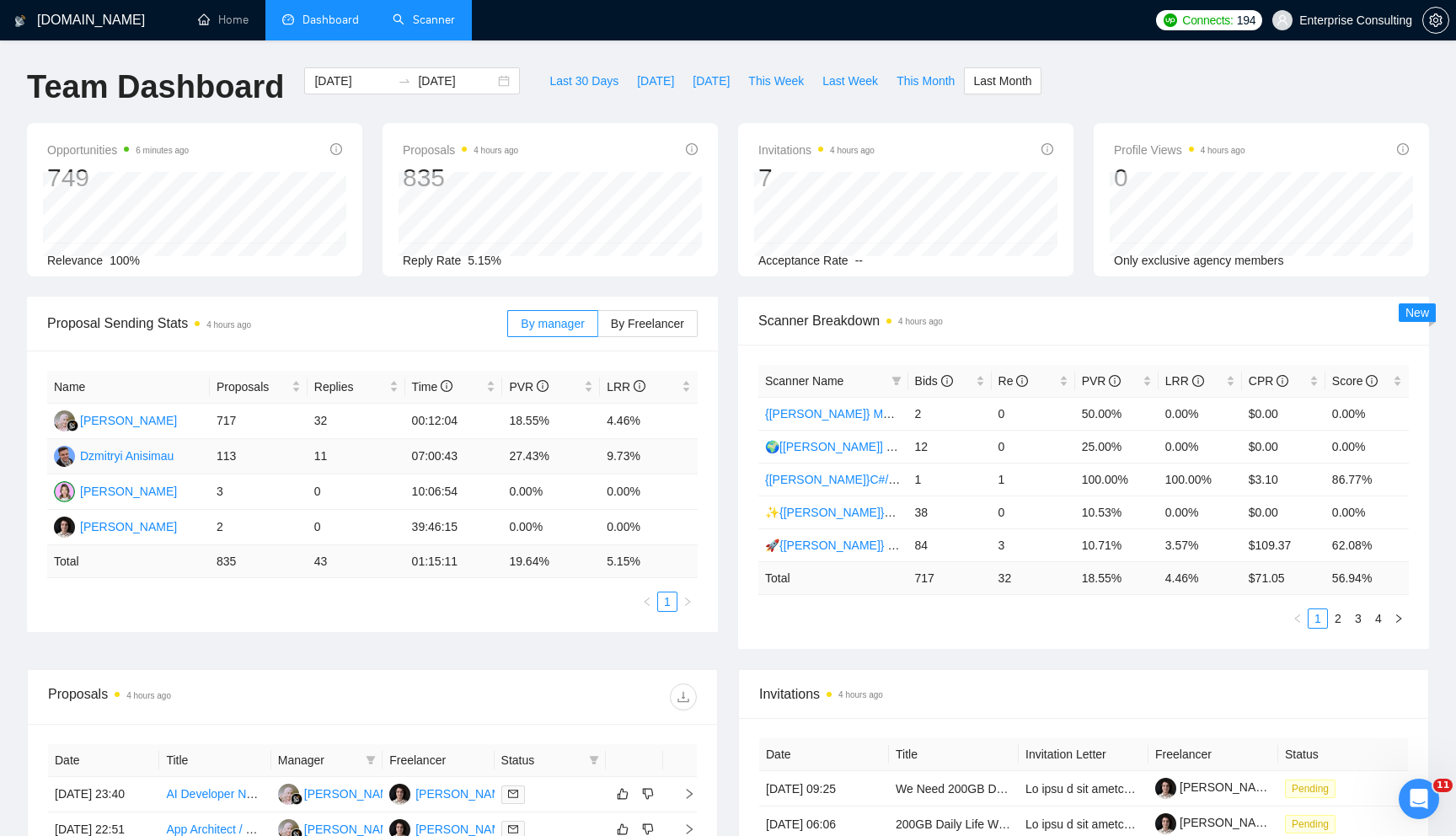
click at [532, 455] on td "27.43%" at bounding box center [551, 457] width 98 height 35
click at [640, 451] on td "9.73%" at bounding box center [648, 457] width 98 height 35
drag, startPoint x: 503, startPoint y: 454, endPoint x: 665, endPoint y: 454, distance: 162.0
click at [666, 454] on tr "Dzmitryi Anisimau 113 11 07:00:43 27.43% 9.73%" at bounding box center [372, 457] width 650 height 35
click at [665, 454] on td "9.73%" at bounding box center [648, 457] width 98 height 35
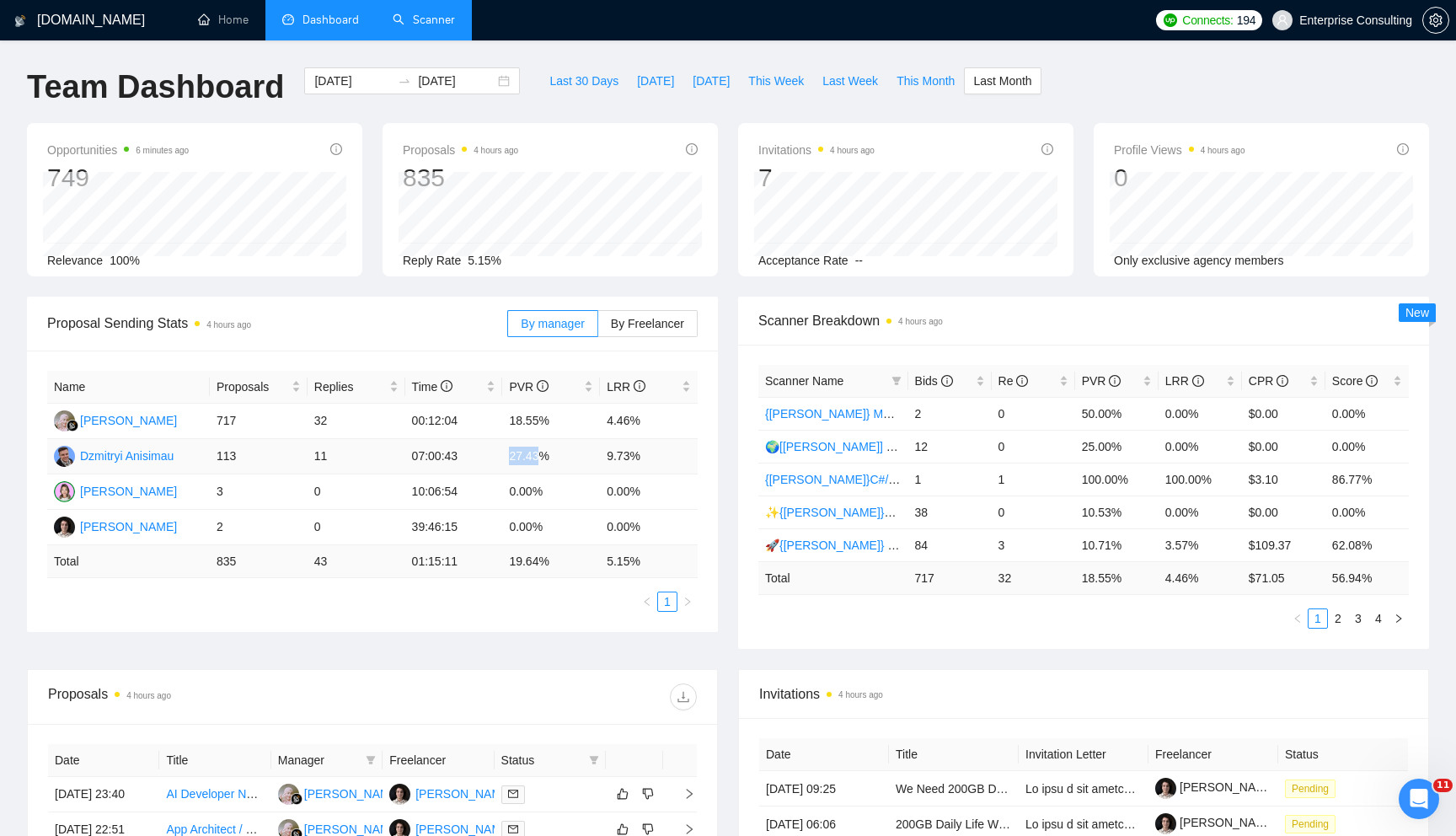
drag, startPoint x: 503, startPoint y: 452, endPoint x: 540, endPoint y: 453, distance: 37.0
click at [540, 452] on td "27.43%" at bounding box center [551, 457] width 98 height 35
drag, startPoint x: 212, startPoint y: 491, endPoint x: 262, endPoint y: 490, distance: 50.0
click at [253, 490] on td "3" at bounding box center [259, 492] width 98 height 35
click at [262, 490] on td "3" at bounding box center [259, 492] width 98 height 35
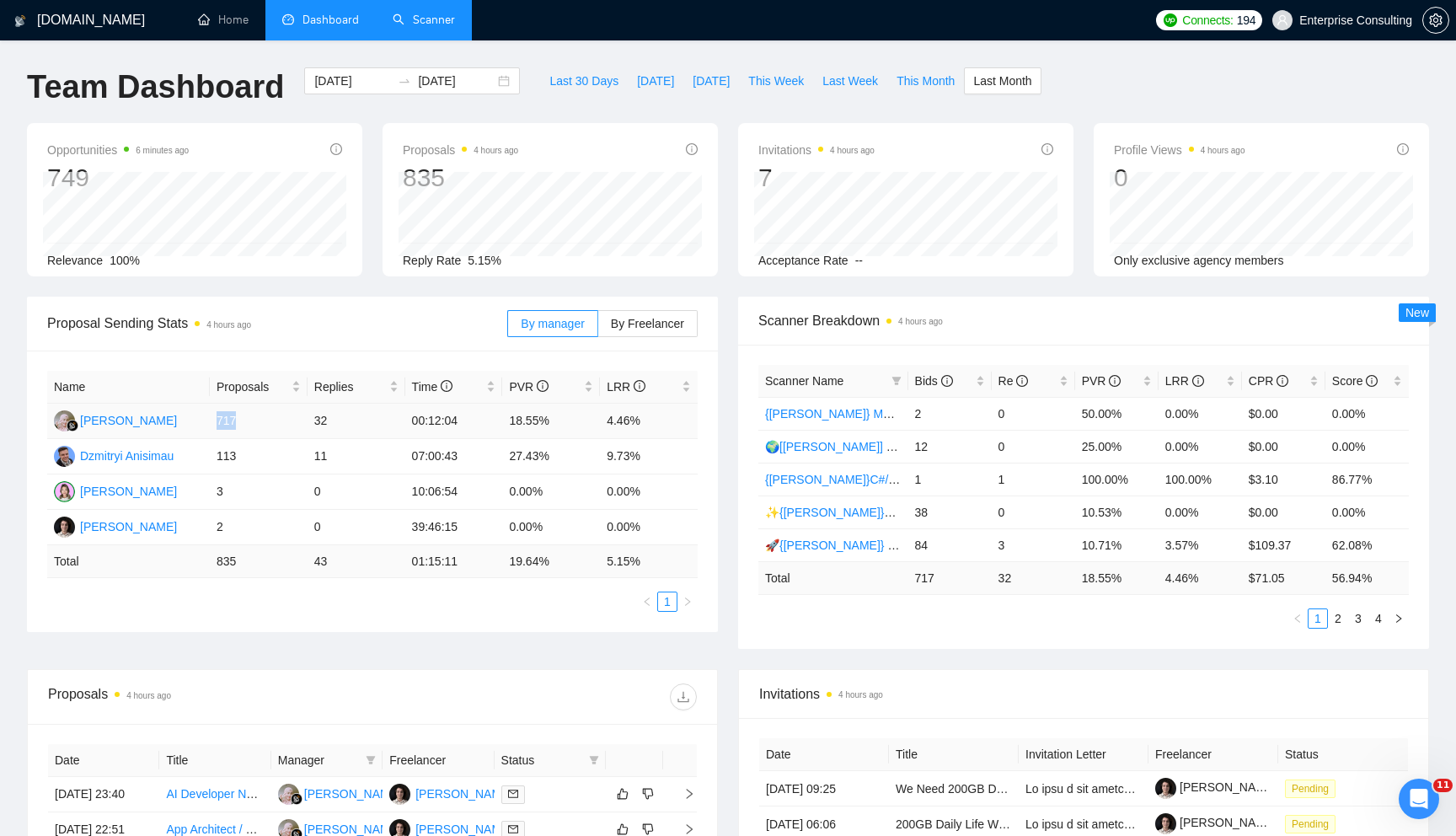
drag, startPoint x: 214, startPoint y: 419, endPoint x: 261, endPoint y: 419, distance: 47.0
click at [261, 419] on td "717" at bounding box center [259, 421] width 98 height 35
click at [501, 86] on div "[DATE] [DATE]" at bounding box center [412, 81] width 216 height 27
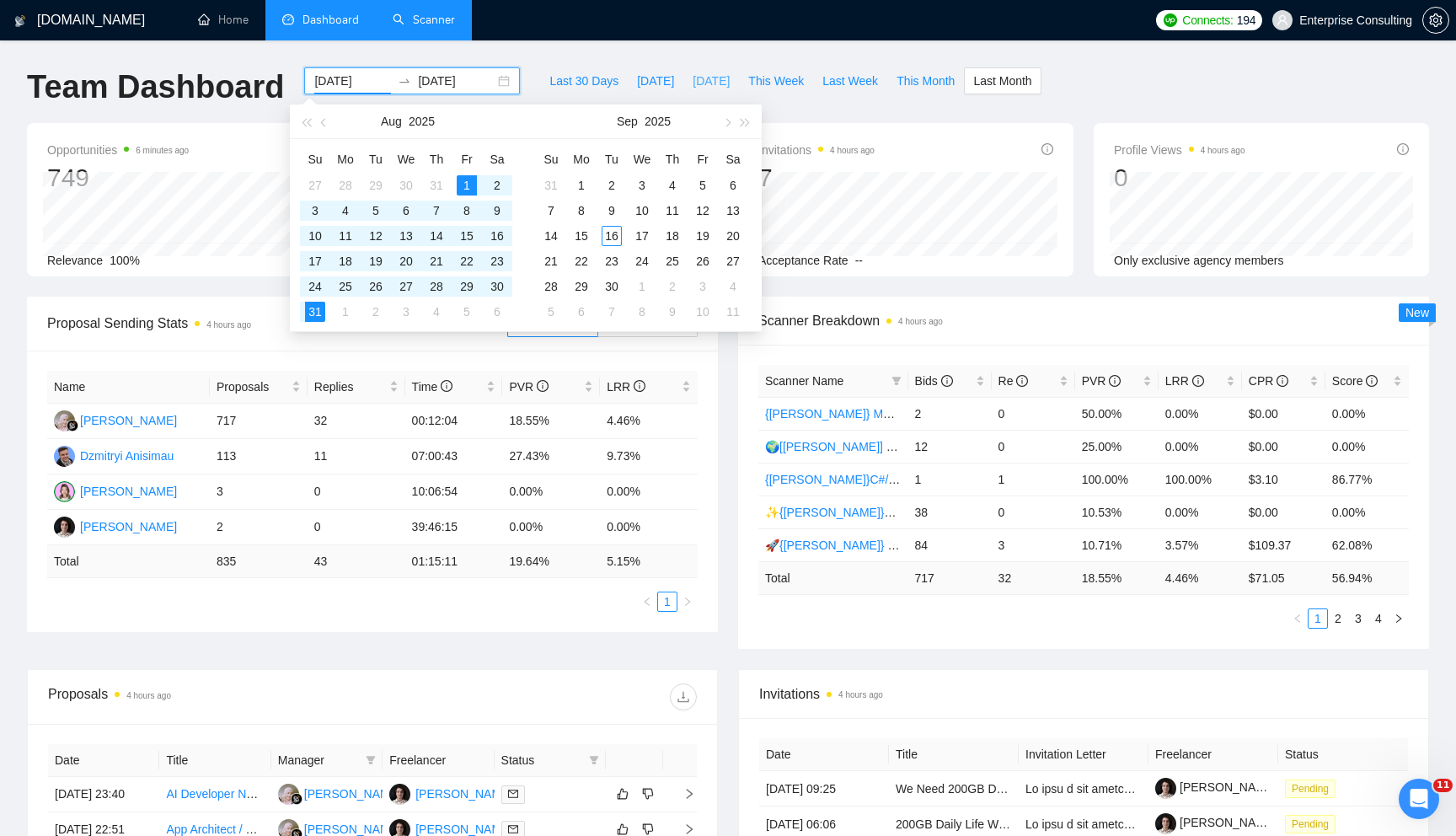
click at [704, 78] on span "[DATE]" at bounding box center [711, 81] width 37 height 18
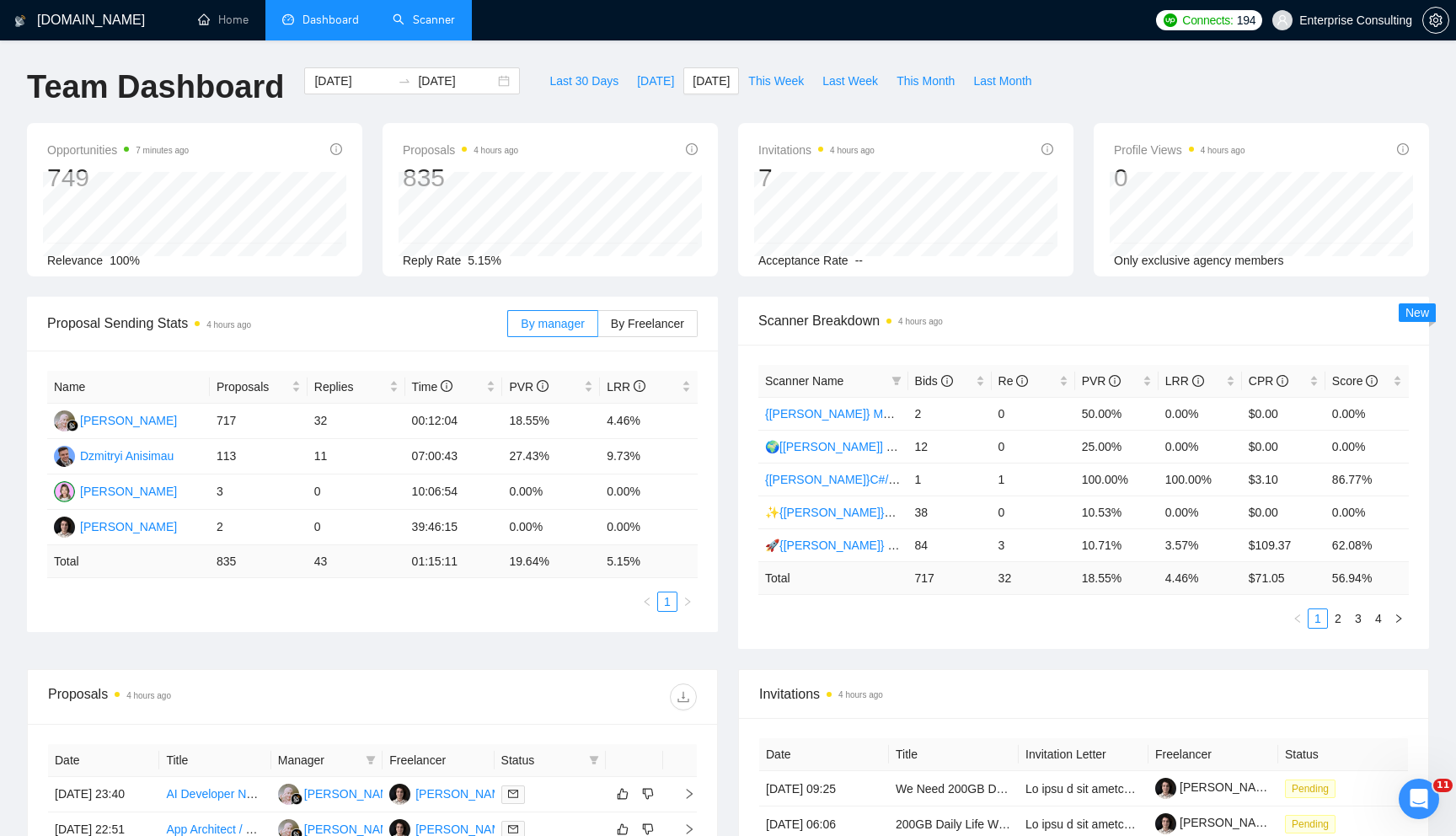
type input "[DATE]"
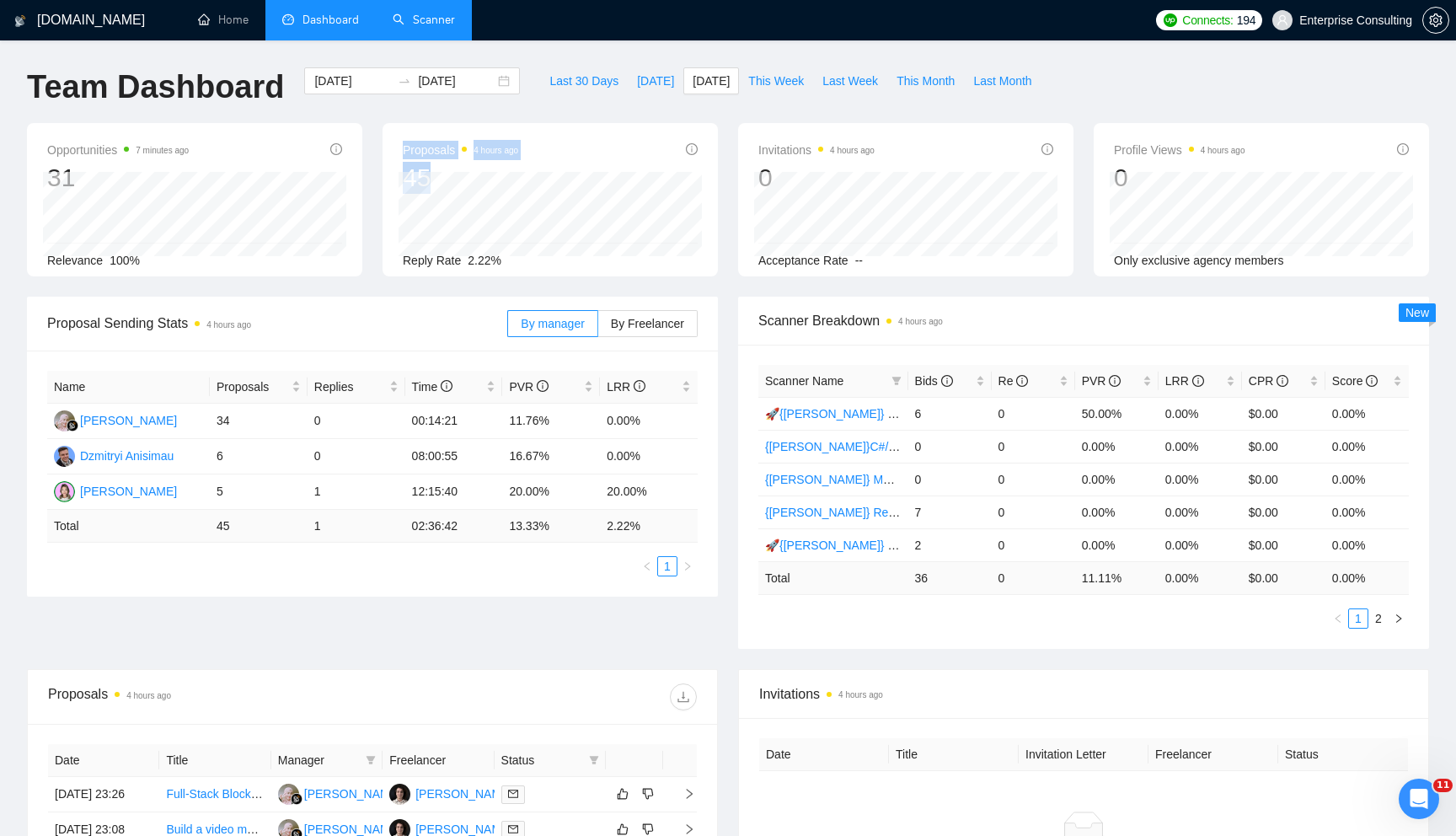
click at [500, 218] on div "Proposals 4 hours ago 45 Reply Rate 2.22%" at bounding box center [549, 200] width 335 height 154
click at [485, 262] on span "2.22%" at bounding box center [484, 261] width 34 height 14
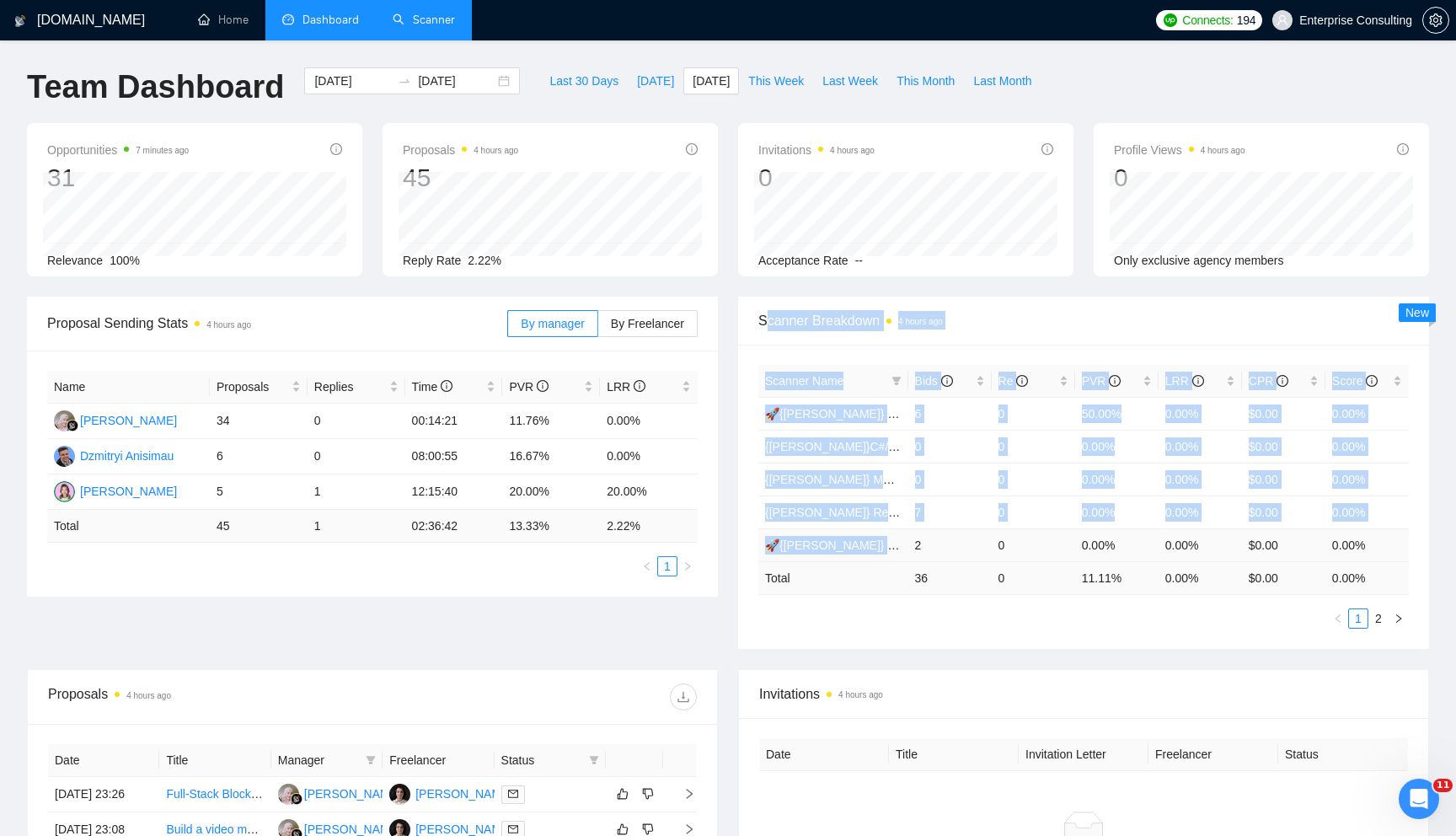
drag, startPoint x: 765, startPoint y: 317, endPoint x: 879, endPoint y: 548, distance: 257.6
click at [879, 548] on div "Scanner Breakdown 4 hours ago Scanner Name Bids Re PVR LRR CPR Score 🚀{[PERSON_…" at bounding box center [1083, 472] width 691 height 352
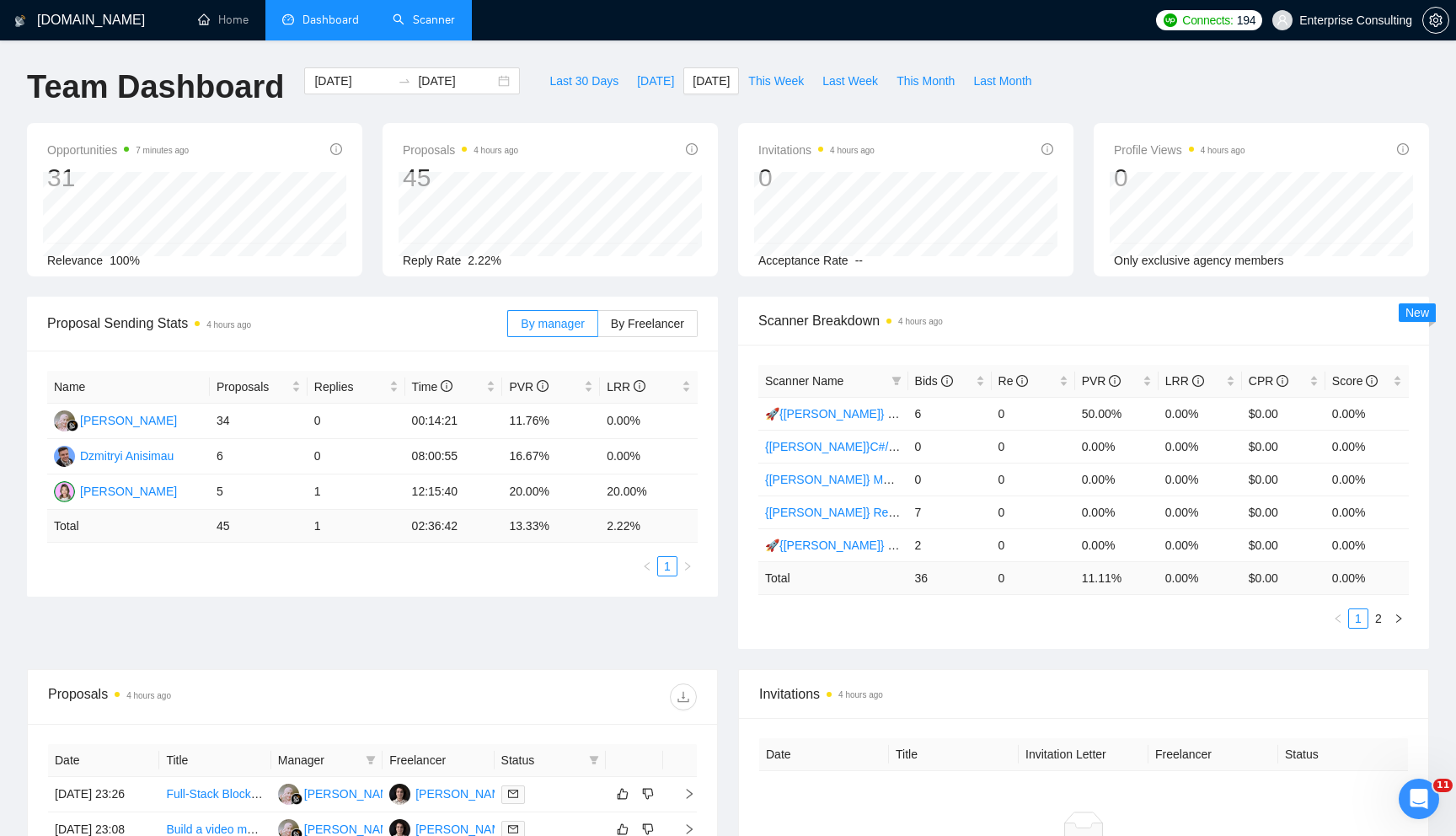
click at [938, 610] on ul "1 2" at bounding box center [1083, 618] width 650 height 20
drag, startPoint x: 908, startPoint y: 570, endPoint x: 953, endPoint y: 578, distance: 45.7
click at [950, 575] on td "36" at bounding box center [950, 577] width 84 height 33
click at [925, 575] on td "36" at bounding box center [950, 577] width 84 height 33
click at [925, 575] on td "36" at bounding box center [950, 577] width 84 height 33
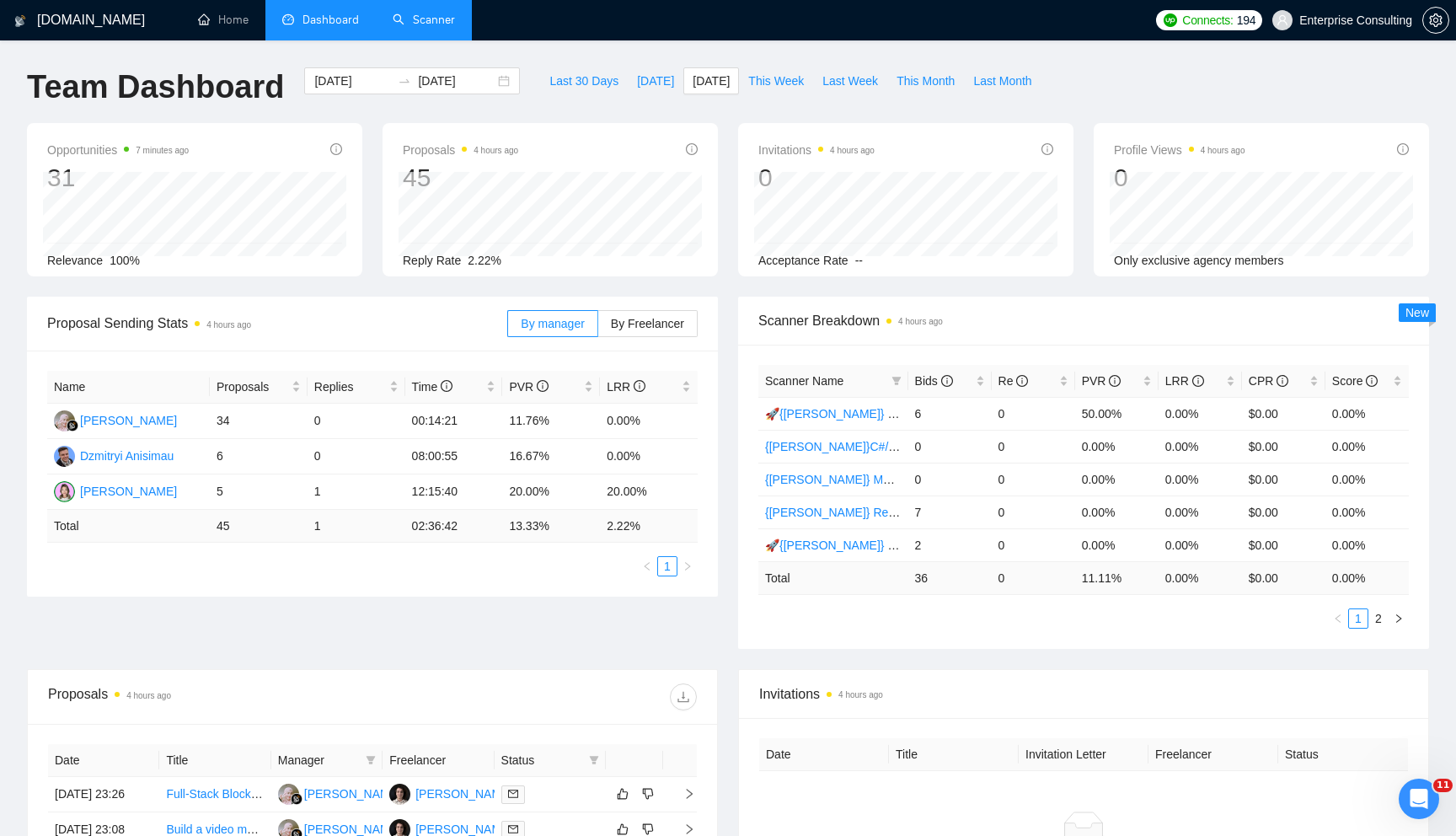
click at [1410, 616] on div "Scanner Name Bids Re PVR LRR CPR Score 🚀{[PERSON_NAME]} Python | Django | AI / …" at bounding box center [1083, 496] width 691 height 304
click at [1400, 623] on icon "right" at bounding box center [1398, 618] width 10 height 10
click at [909, 76] on span "This Month" at bounding box center [925, 81] width 58 height 18
type input "[DATE]"
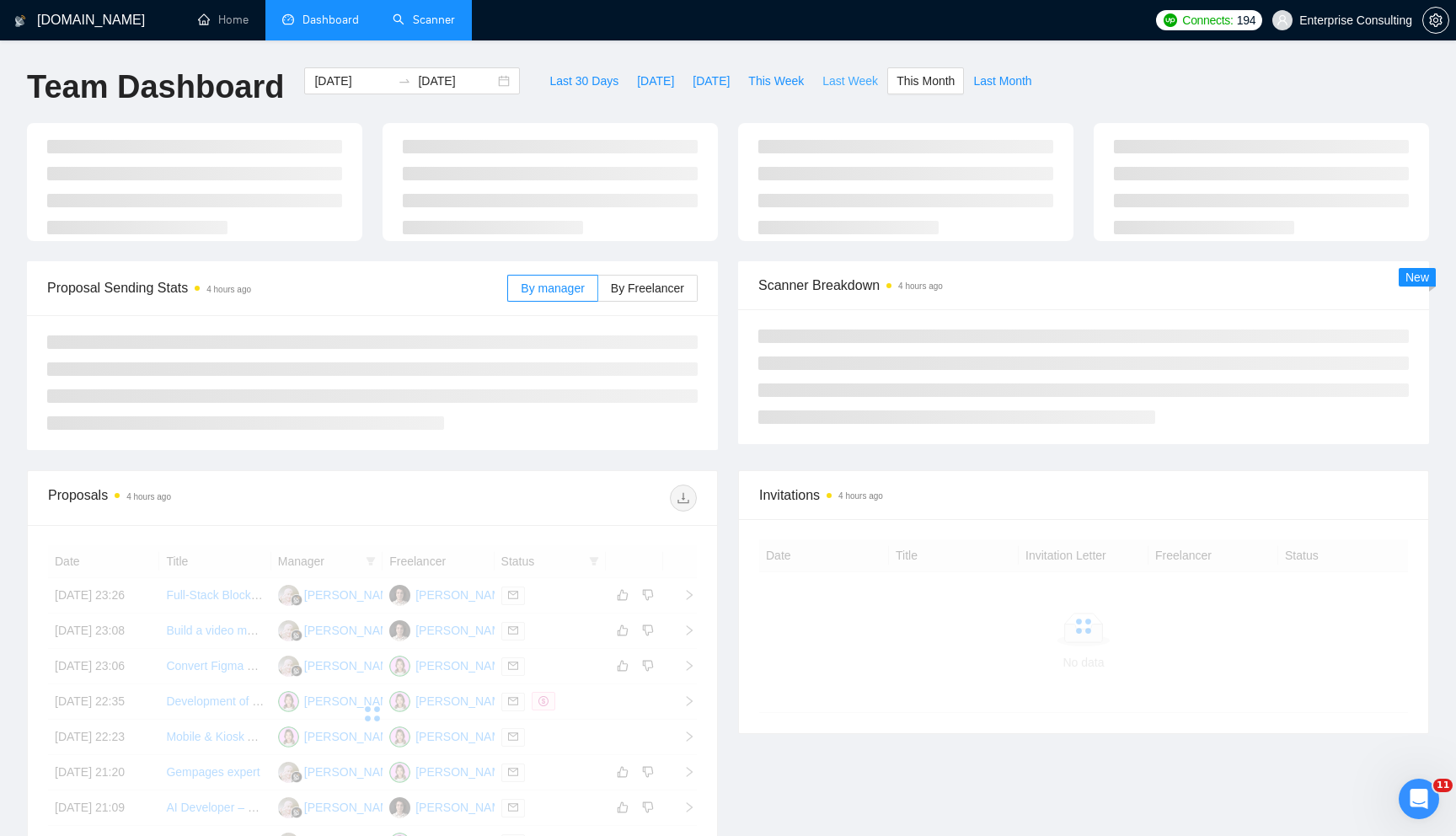
click at [846, 82] on span "Last Week" at bounding box center [849, 81] width 55 height 18
type input "[DATE]"
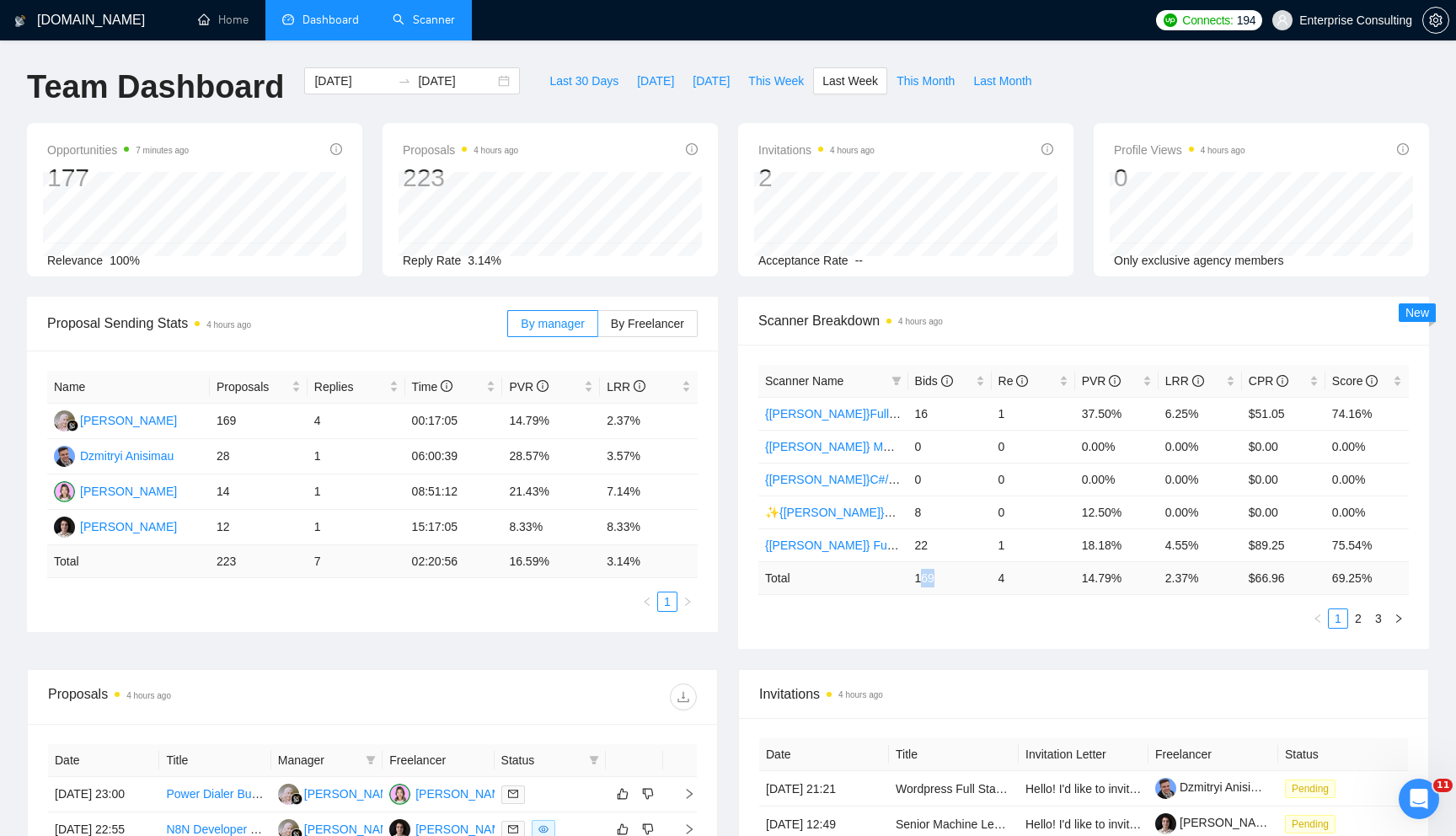
drag, startPoint x: 919, startPoint y: 584, endPoint x: 944, endPoint y: 584, distance: 25.0
click at [941, 584] on td "169" at bounding box center [950, 577] width 84 height 33
click at [999, 578] on td "4" at bounding box center [1033, 577] width 84 height 33
click at [692, 71] on button "[DATE]" at bounding box center [711, 81] width 55 height 27
type input "[DATE]"
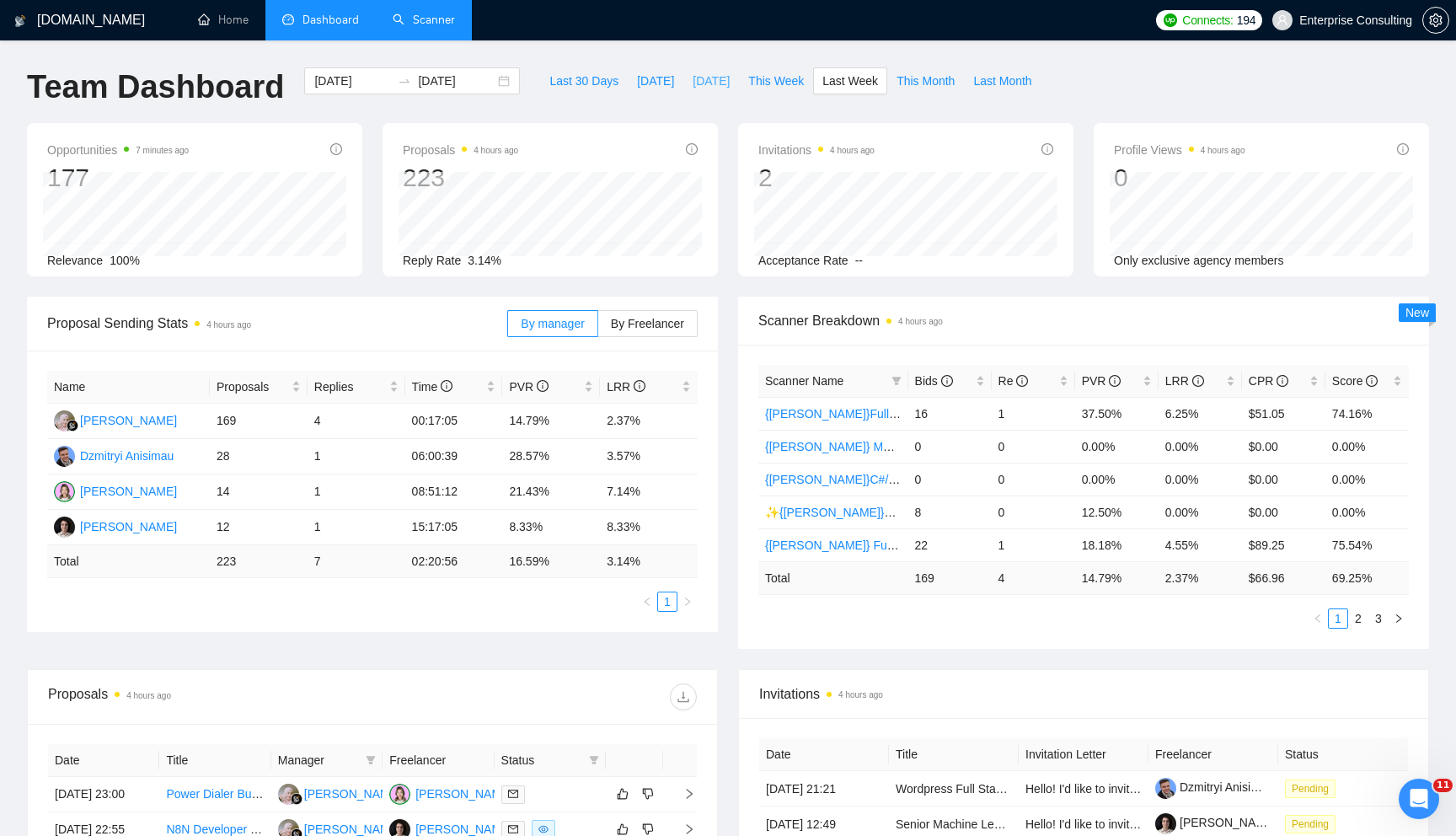
type input "[DATE]"
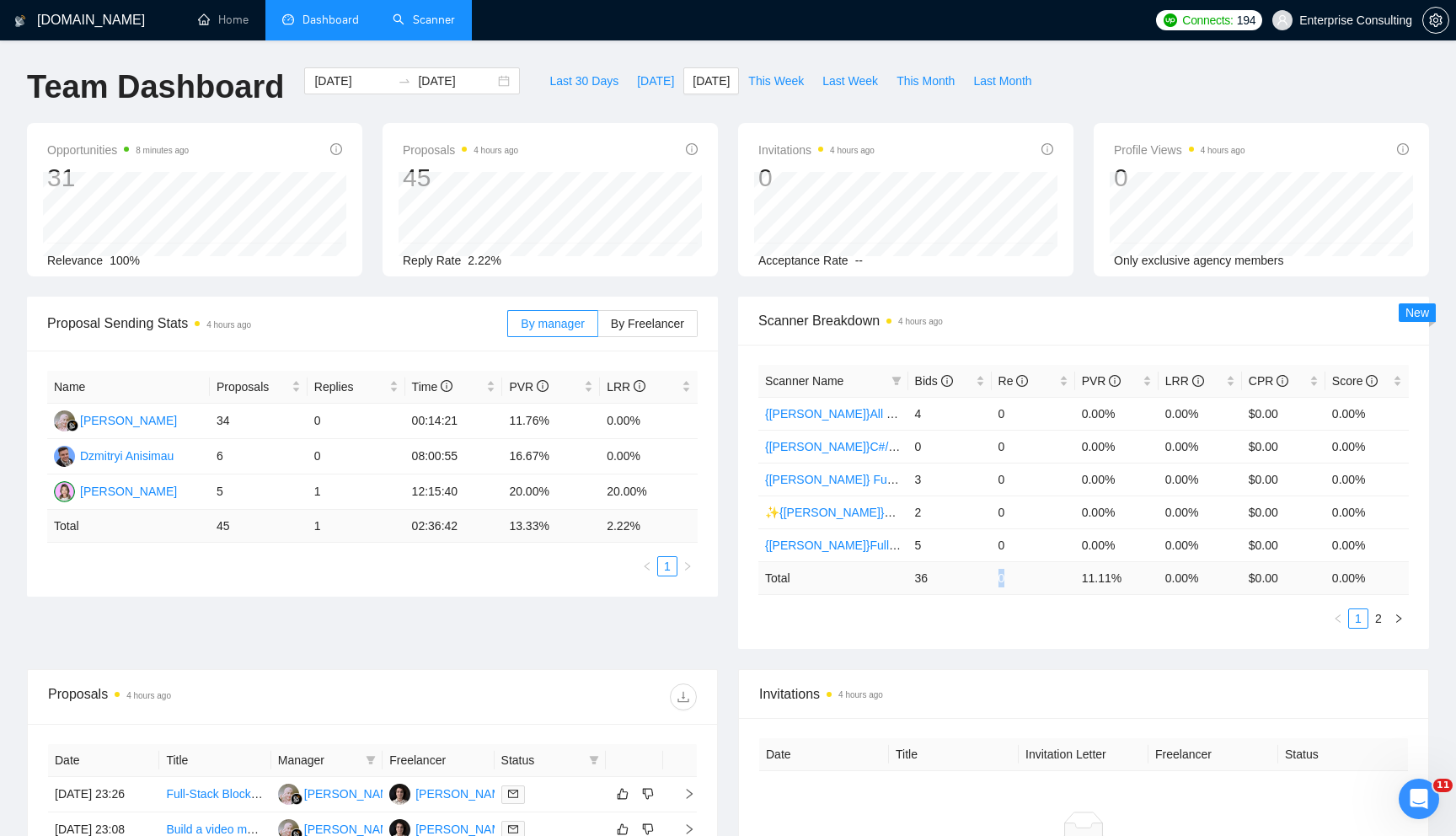
drag, startPoint x: 1016, startPoint y: 591, endPoint x: 991, endPoint y: 578, distance: 28.2
click at [991, 578] on td "0" at bounding box center [1033, 577] width 84 height 33
click at [1000, 574] on td "0" at bounding box center [1033, 577] width 84 height 33
click at [924, 583] on td "36" at bounding box center [950, 577] width 84 height 33
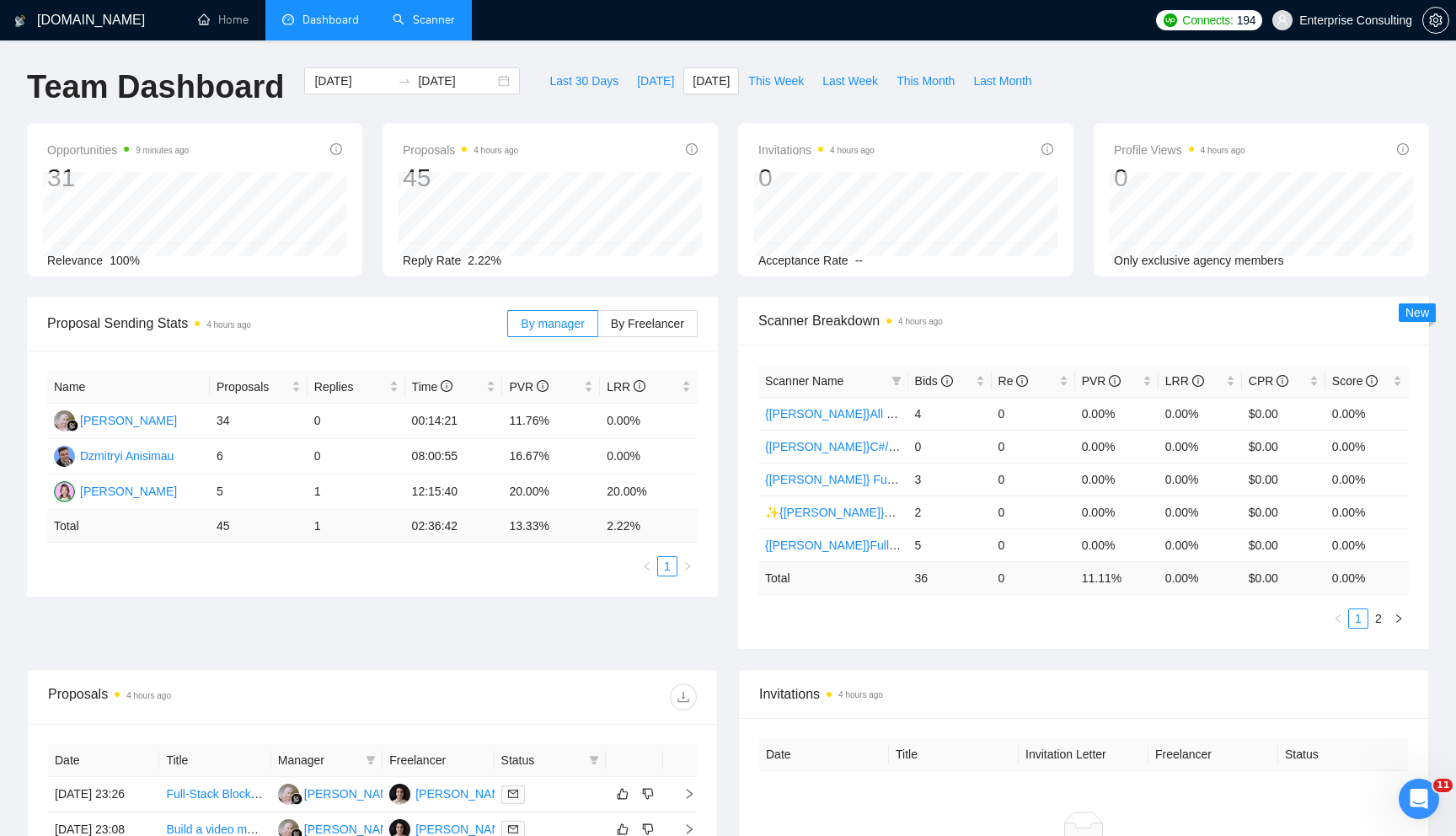
click at [1002, 577] on td "0" at bounding box center [1033, 577] width 84 height 33
click at [921, 575] on td "36" at bounding box center [950, 577] width 84 height 33
